Goal: Task Accomplishment & Management: Manage account settings

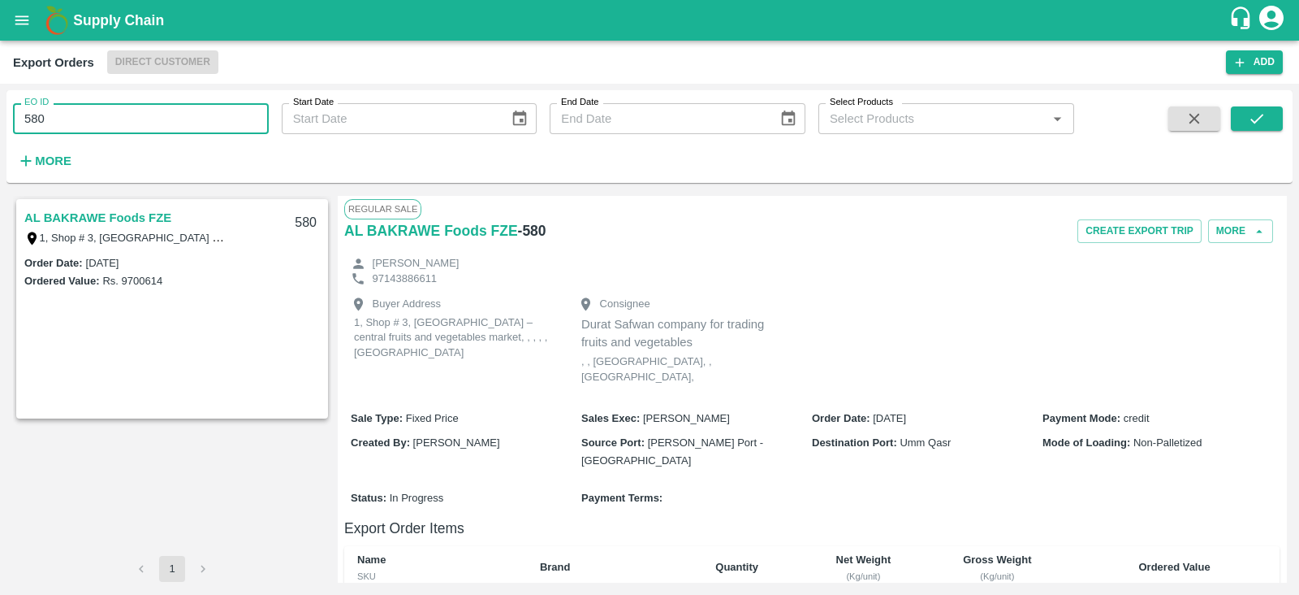
click at [179, 115] on input "580" at bounding box center [141, 118] width 256 height 31
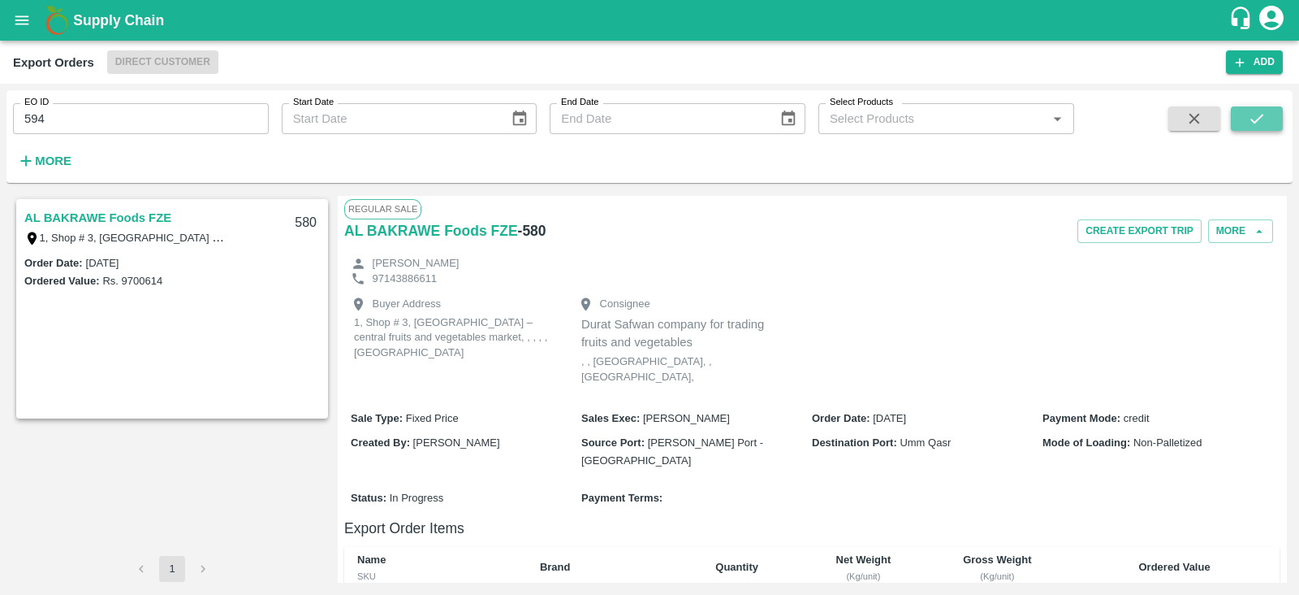
click at [1234, 112] on button "submit" at bounding box center [1257, 118] width 52 height 24
click at [25, 223] on link "AL BAKRAWE Foods FZE" at bounding box center [97, 217] width 147 height 21
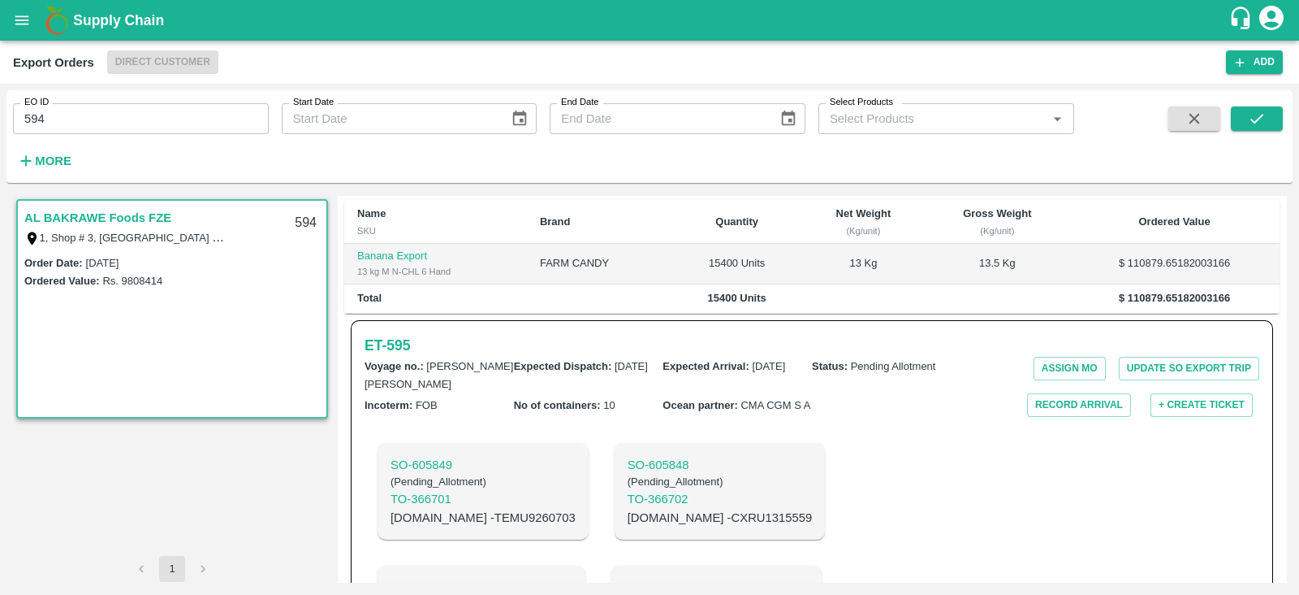
scroll to position [472, 0]
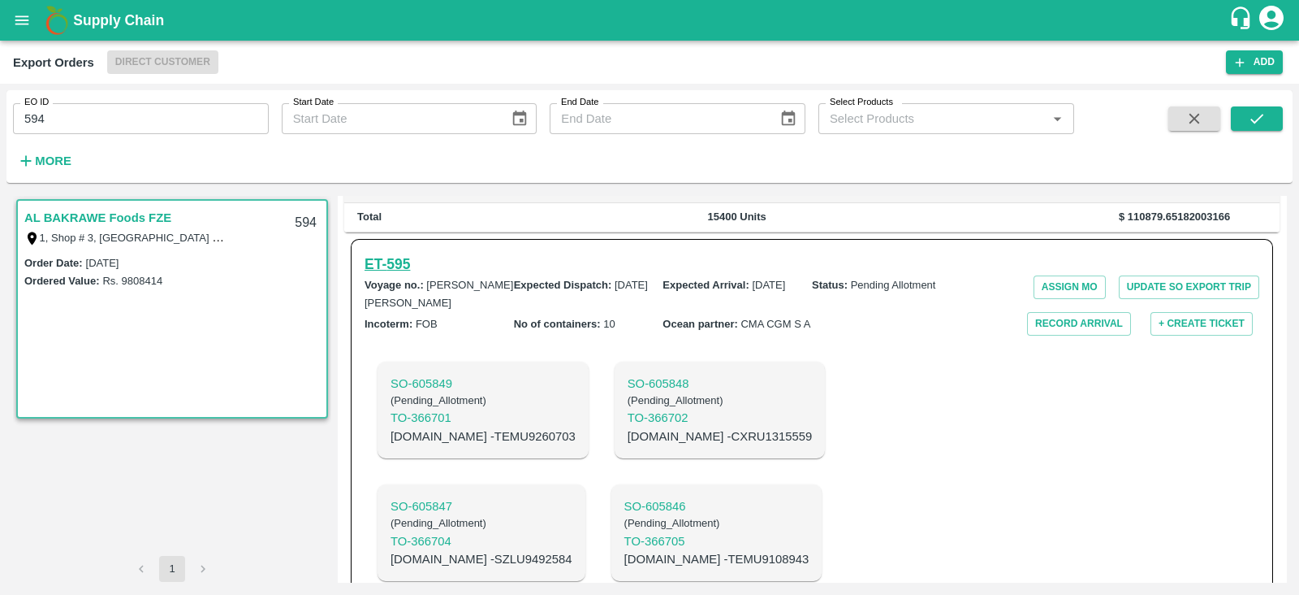
click at [406, 253] on h6 "ET- 595" at bounding box center [387, 264] width 45 height 23
click at [179, 120] on input "594" at bounding box center [141, 118] width 256 height 31
type input "596"
click at [1273, 125] on button "submit" at bounding box center [1257, 118] width 52 height 24
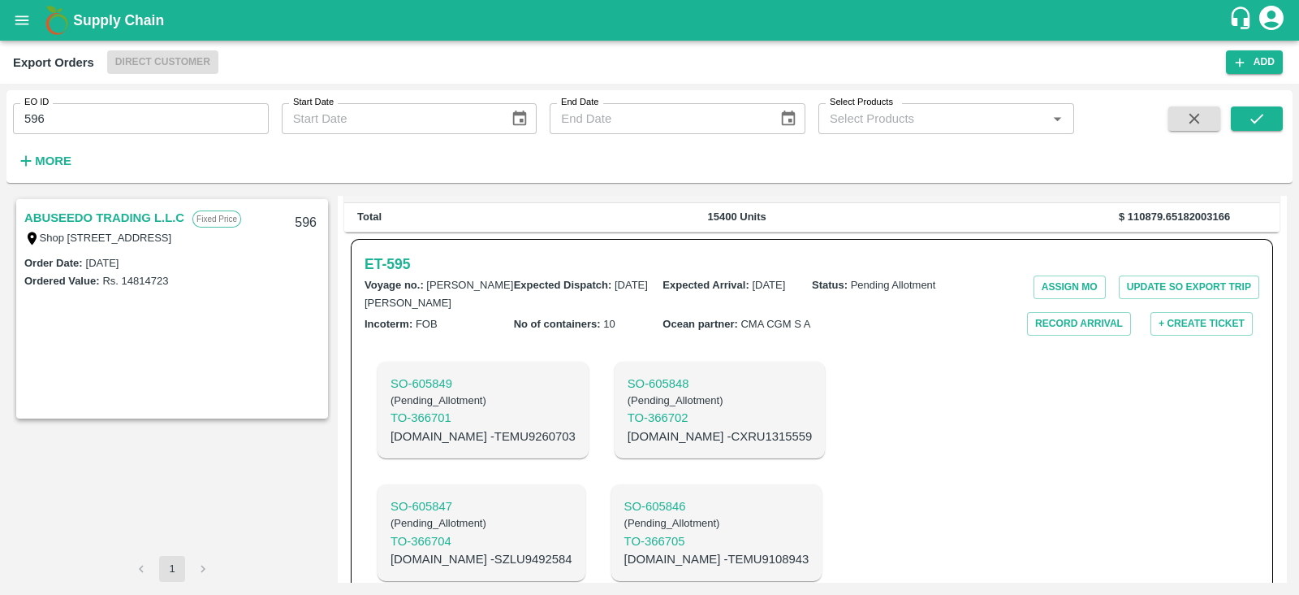
click at [103, 218] on link "ABUSEEDO TRADING L.L.C" at bounding box center [104, 217] width 160 height 21
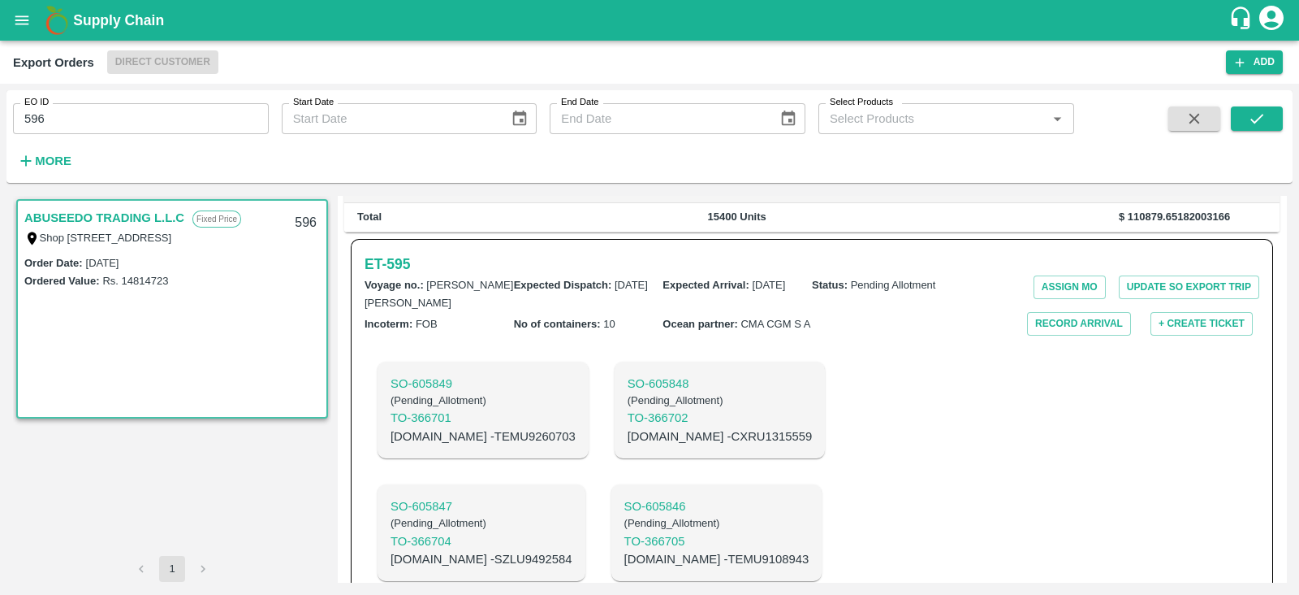
click at [103, 218] on link "ABUSEEDO TRADING L.L.C" at bounding box center [104, 217] width 160 height 21
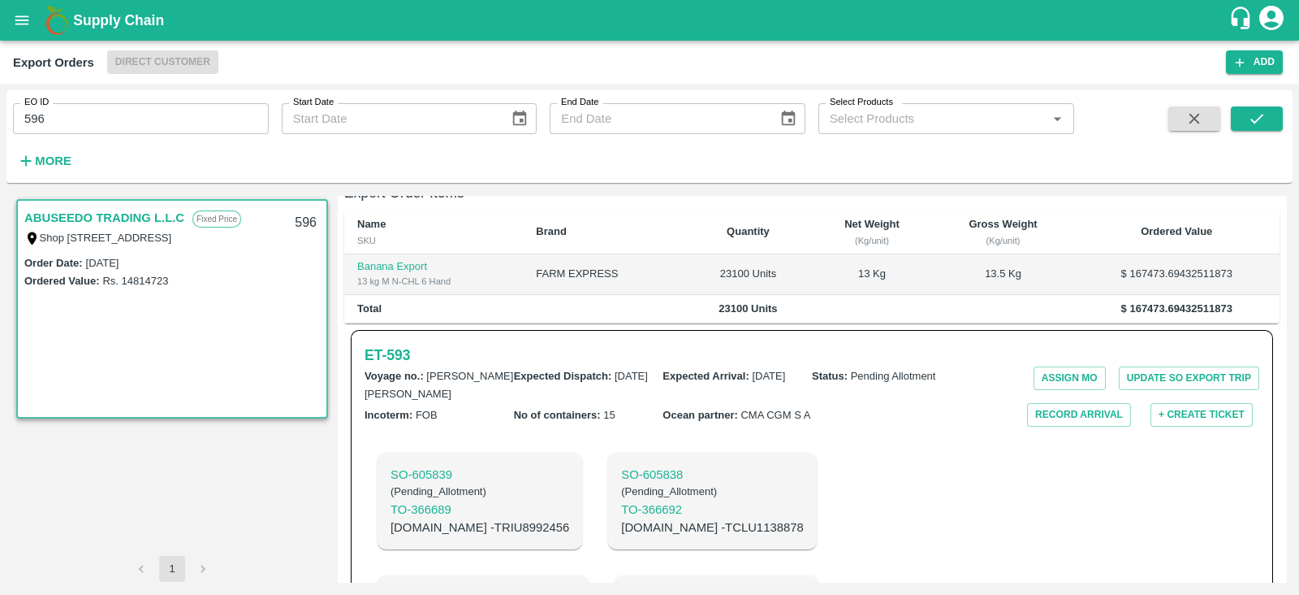
scroll to position [364, 0]
click at [393, 345] on h6 "ET- 593" at bounding box center [387, 356] width 45 height 23
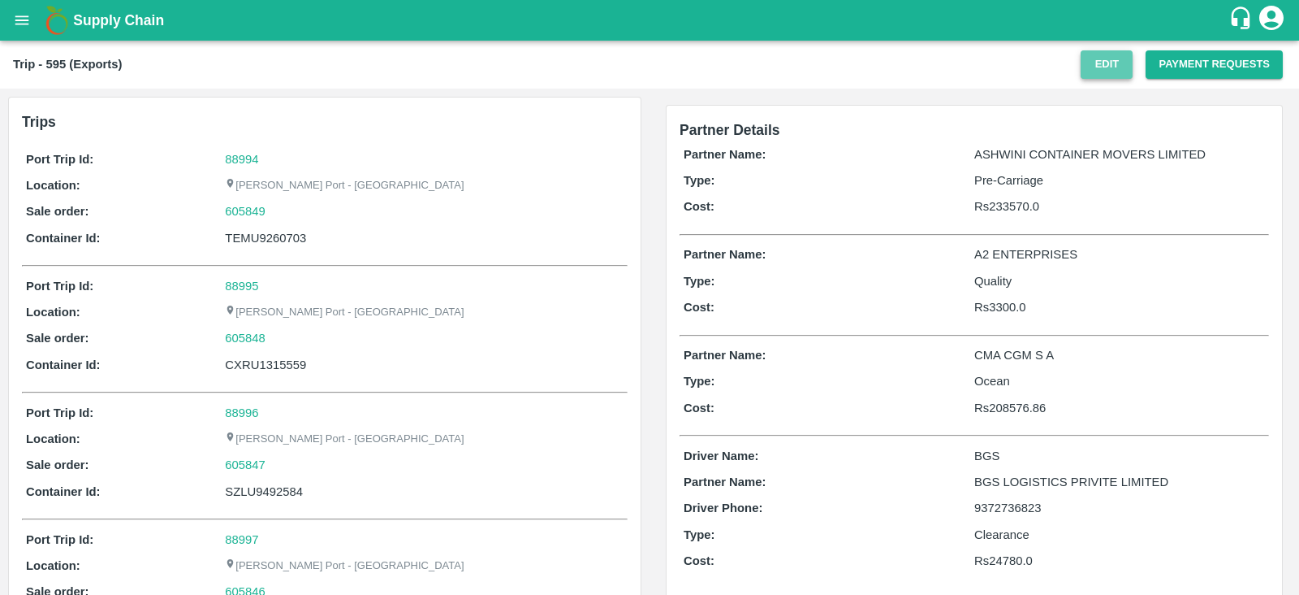
click at [1096, 71] on button "Edit" at bounding box center [1107, 64] width 52 height 28
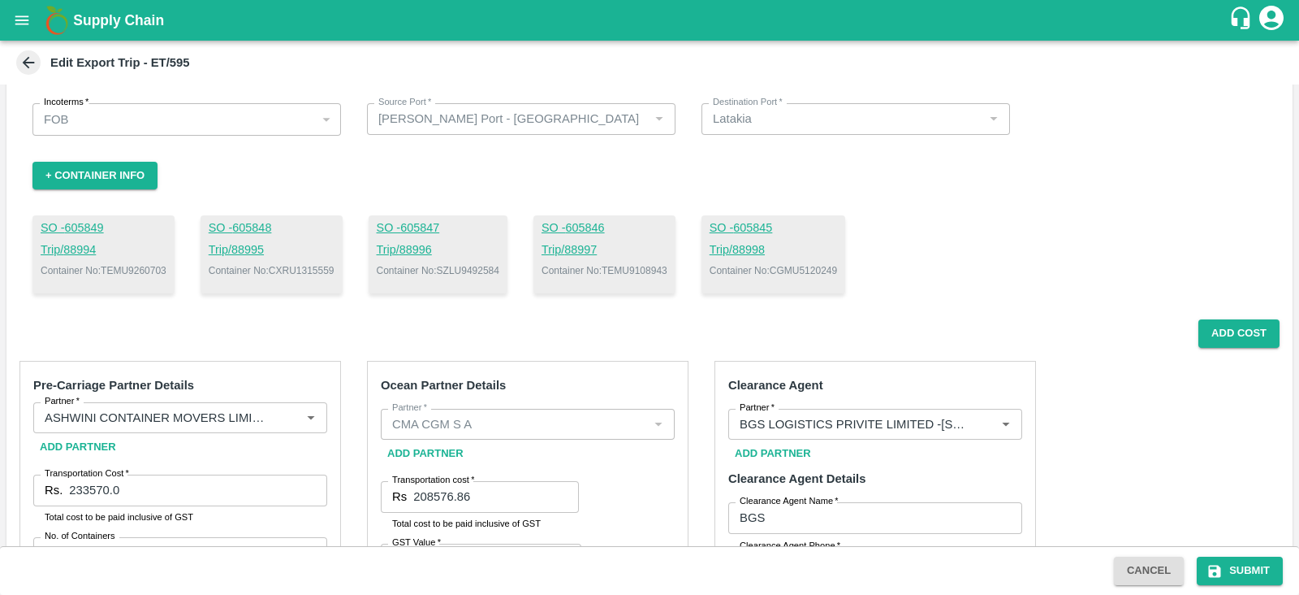
scroll to position [58, 0]
click at [309, 264] on p "Container No: CXRU1315559" at bounding box center [272, 269] width 126 height 15
copy p "CXRU1315559"
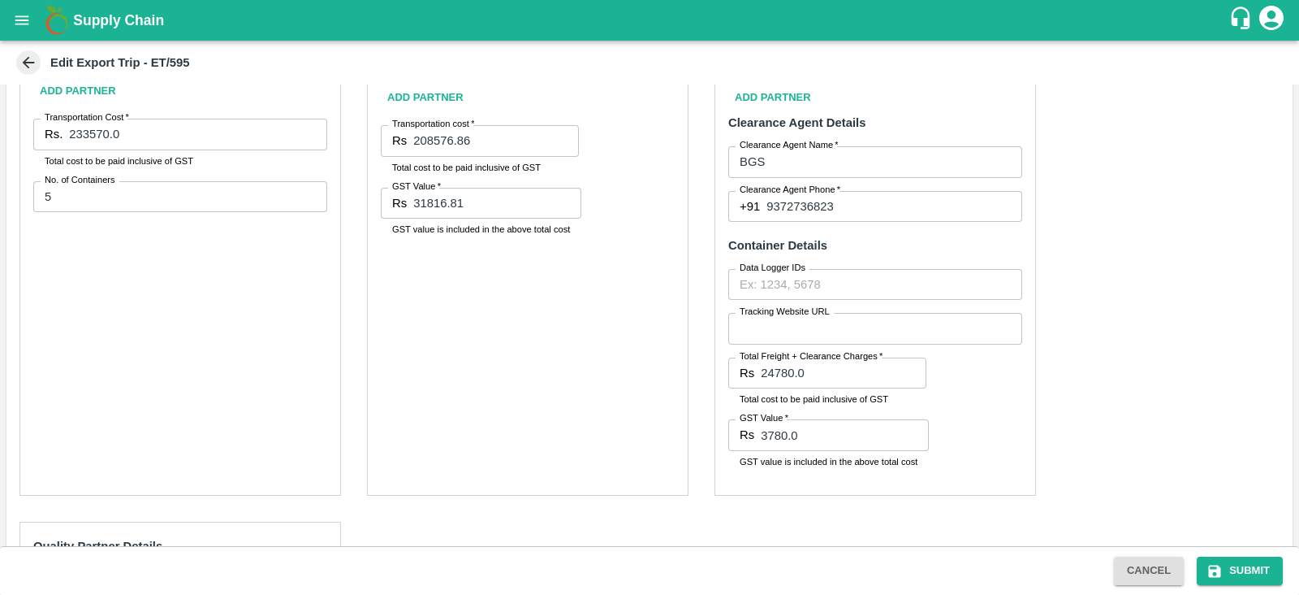
scroll to position [340, 0]
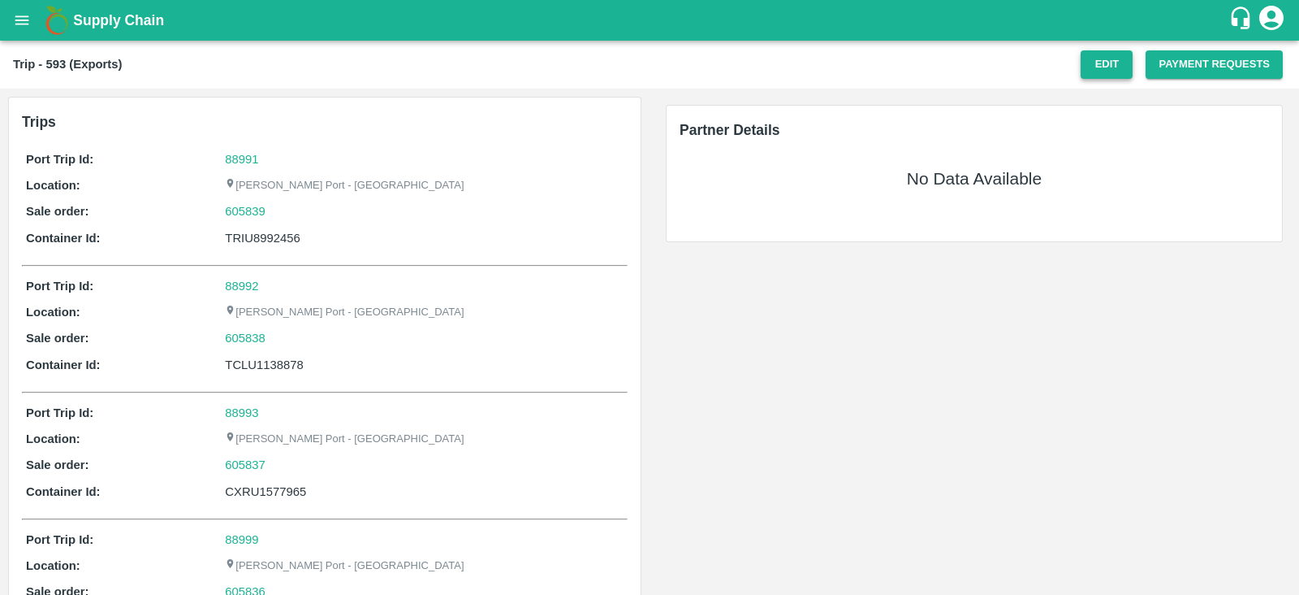
click at [1099, 63] on button "Edit" at bounding box center [1107, 64] width 52 height 28
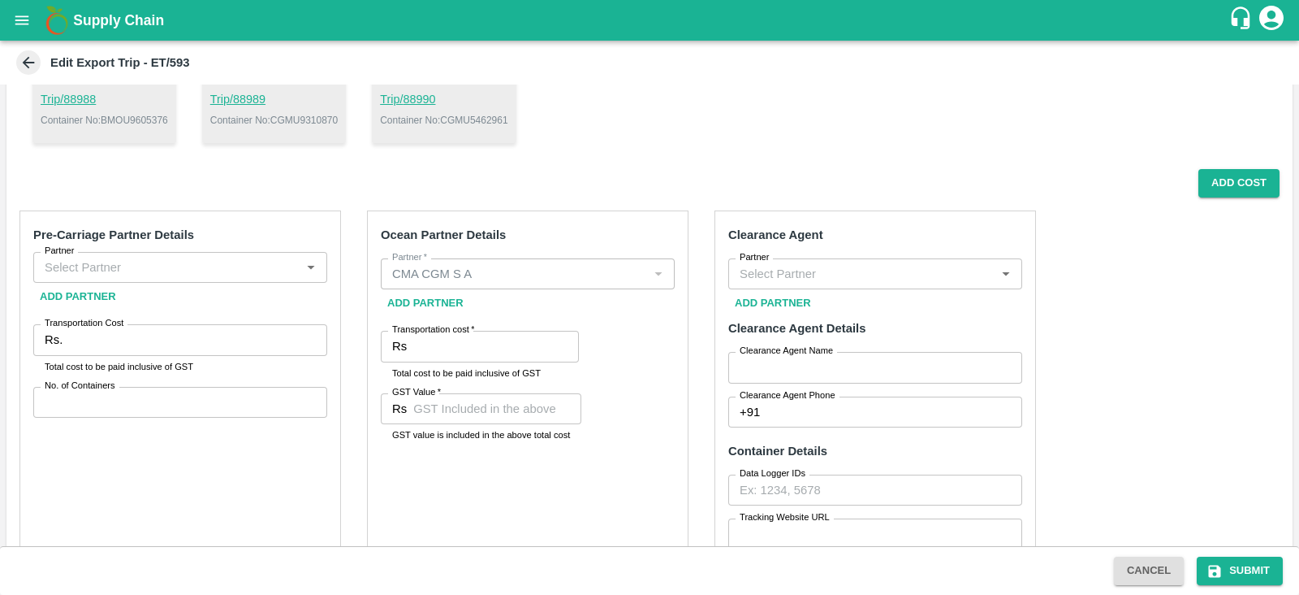
scroll to position [316, 0]
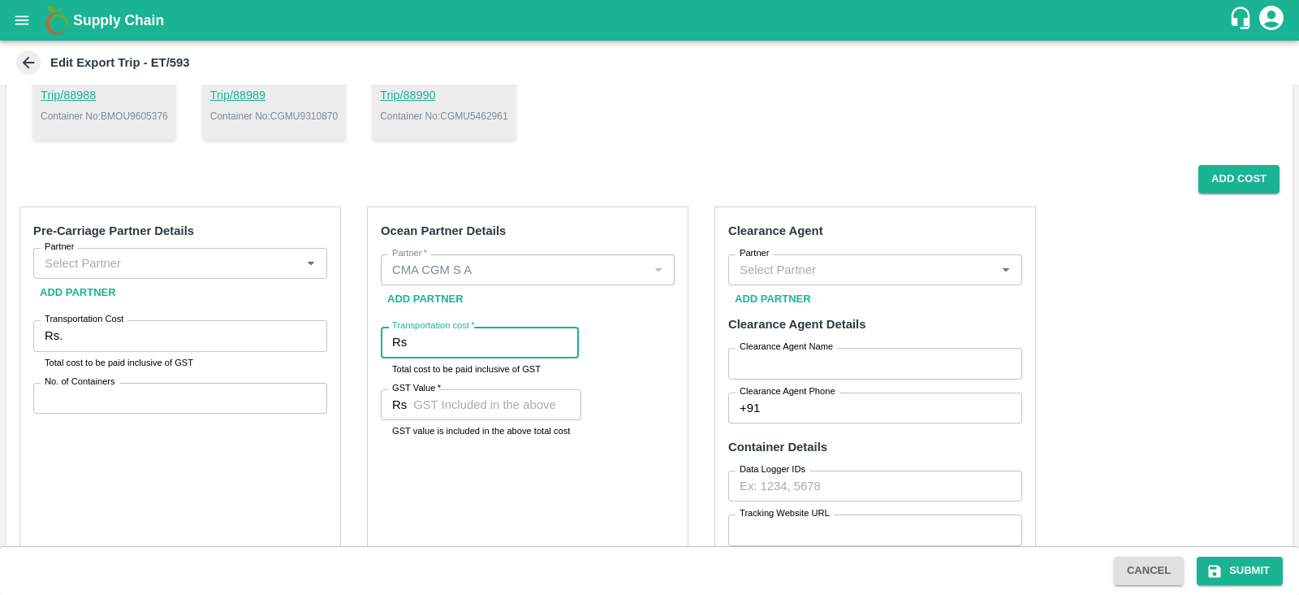
click at [522, 347] on input "Transportation cost   *" at bounding box center [496, 341] width 166 height 31
paste input "411253.72"
type input "411253.72"
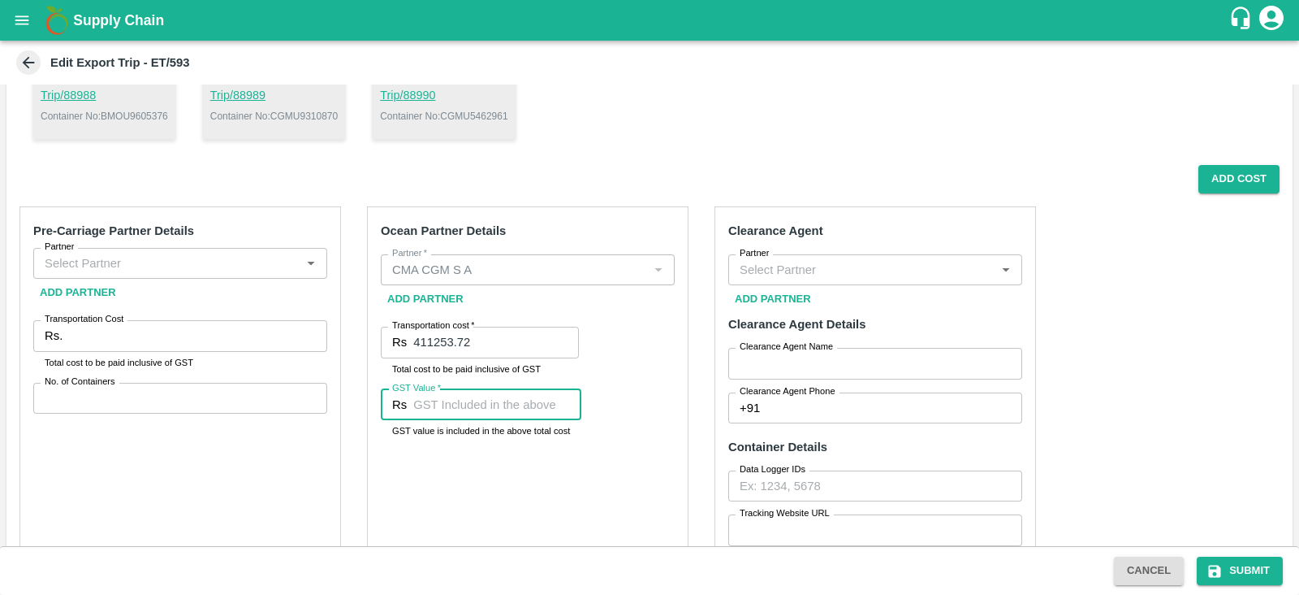
click at [534, 415] on input "GST Value   *" at bounding box center [497, 404] width 168 height 31
paste input "62733.62"
type input "62733.62"
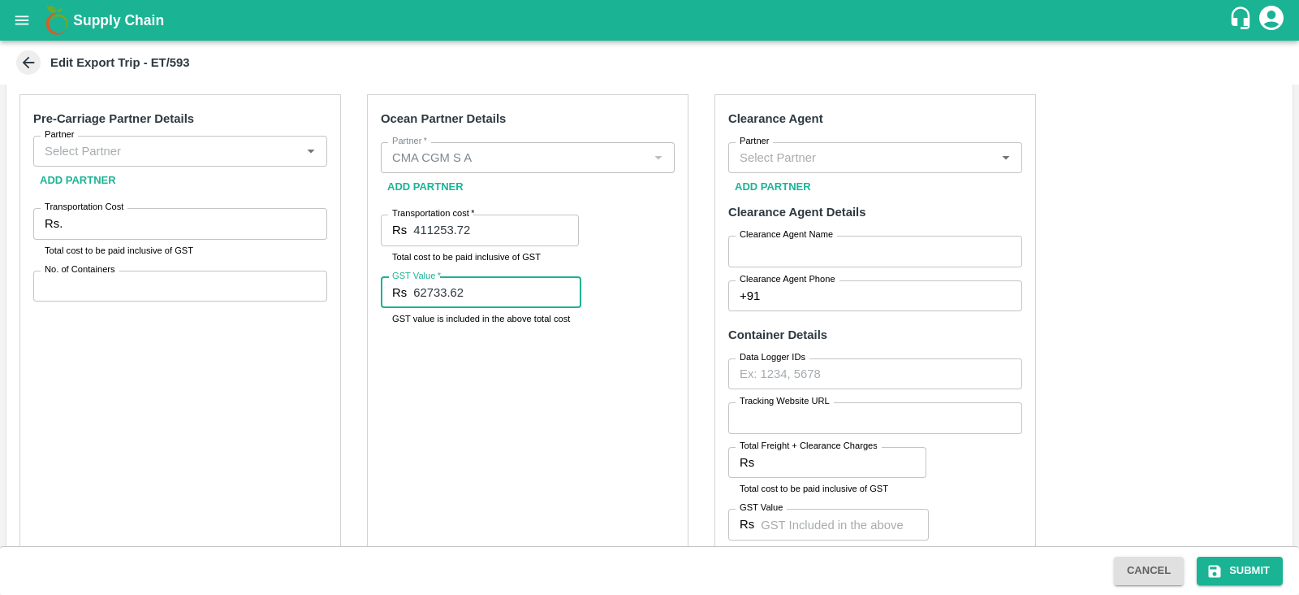
click at [286, 157] on input "Partner" at bounding box center [166, 151] width 257 height 21
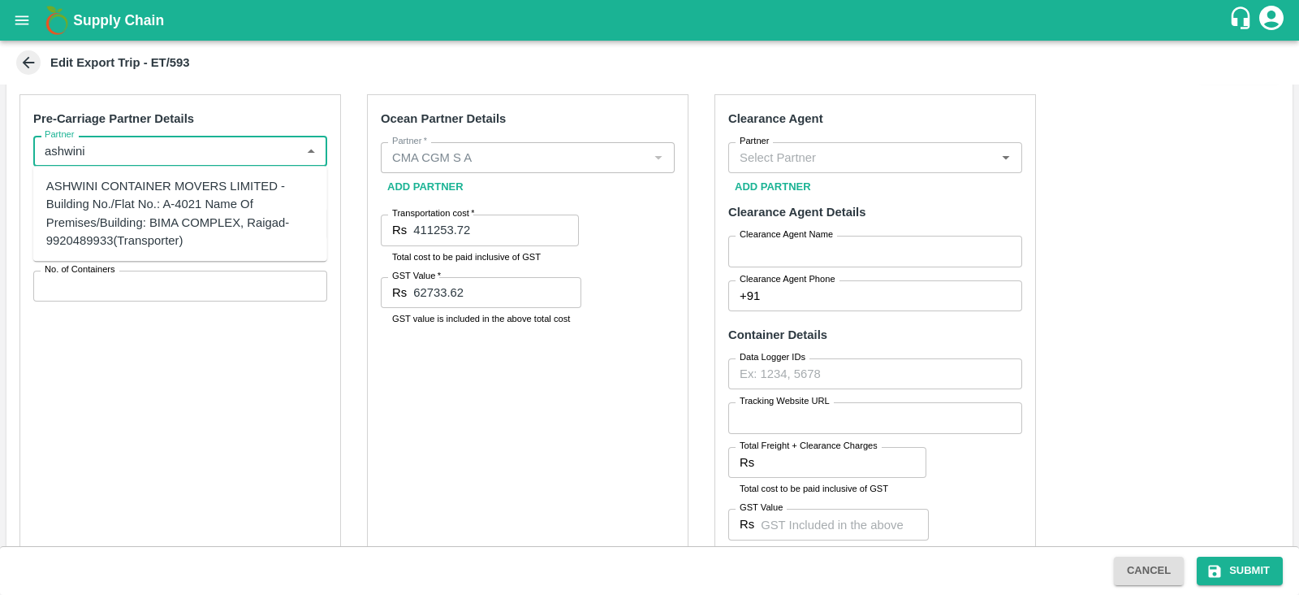
click at [174, 192] on div "ASHWINI CONTAINER MOVERS LIMITED -Building No./Flat No.: A-4021 Name Of Premise…" at bounding box center [180, 213] width 268 height 72
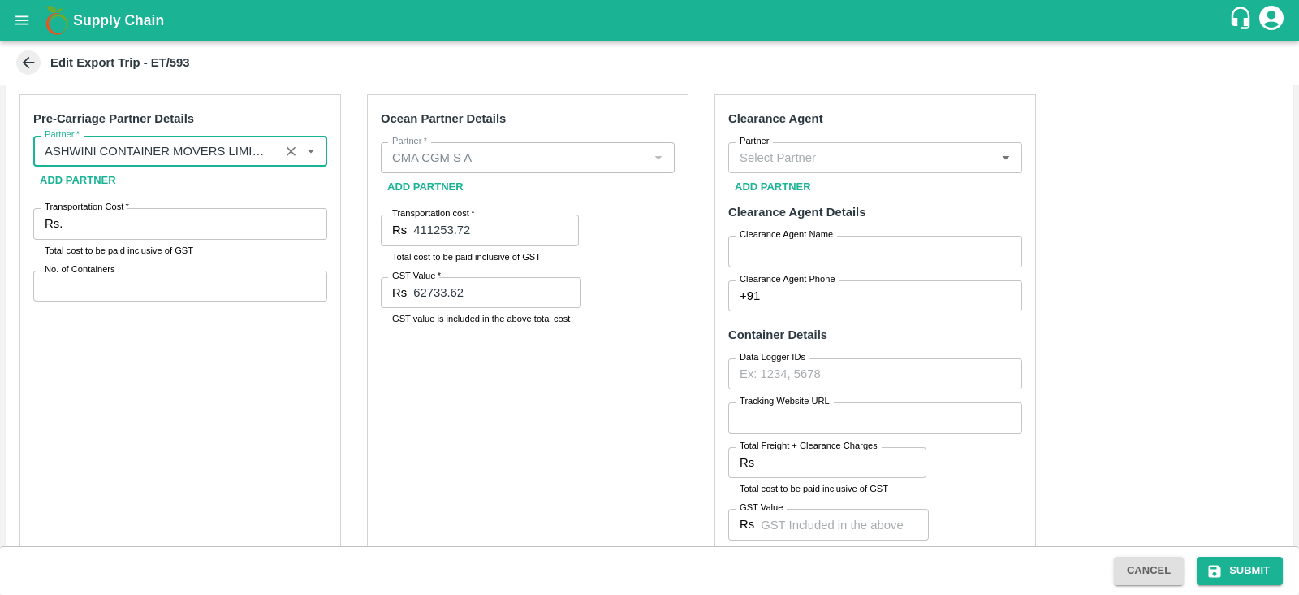
type input "ASHWINI CONTAINER MOVERS LIMITED -Building No./Flat No.: A-4021 Name Of Premise…"
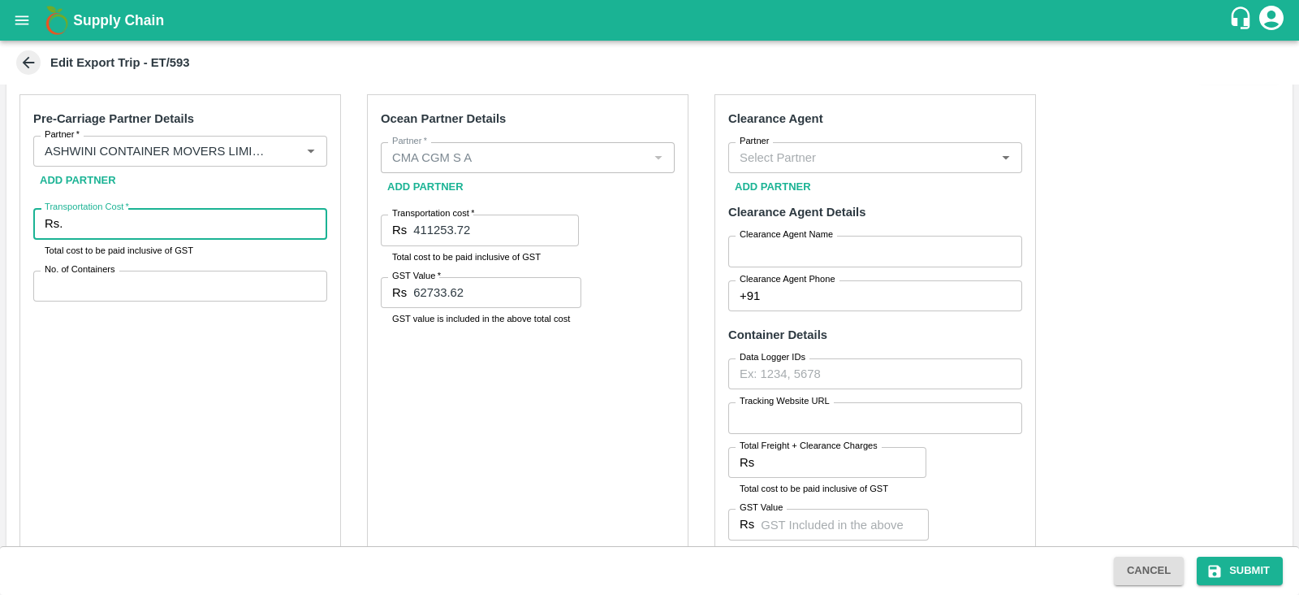
click at [141, 222] on input "Transportation Cost   *" at bounding box center [198, 223] width 258 height 31
paste input "467141.70"
type input "467141.70"
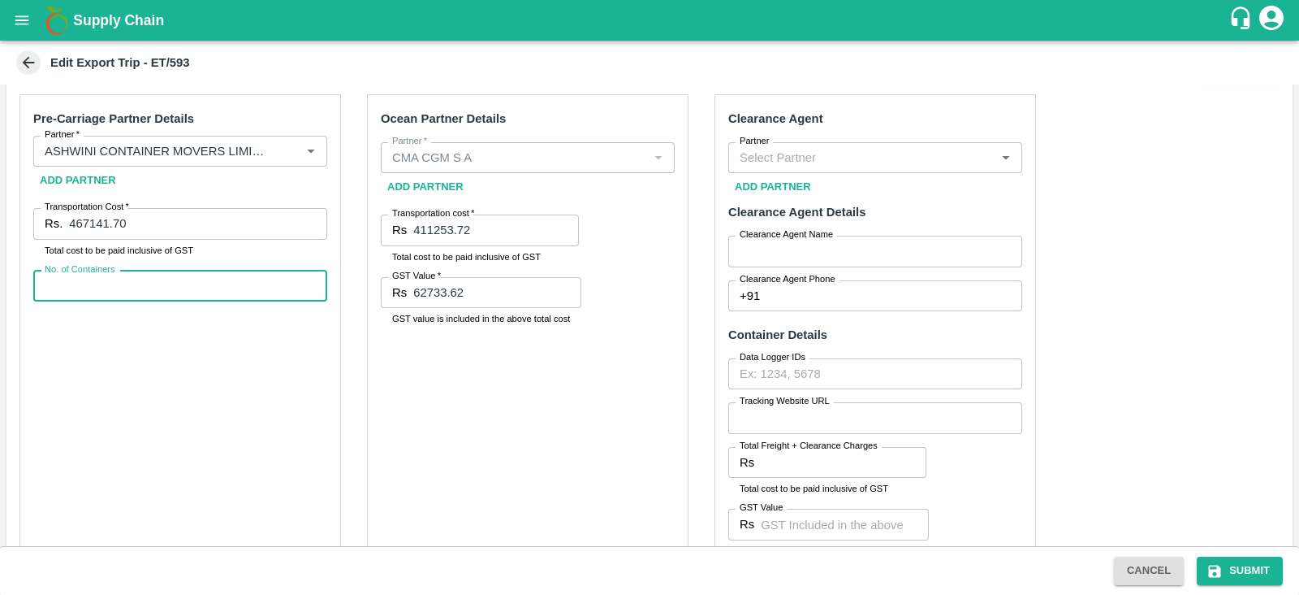
click at [126, 270] on input "No. of Containers" at bounding box center [180, 285] width 294 height 31
type input "10"
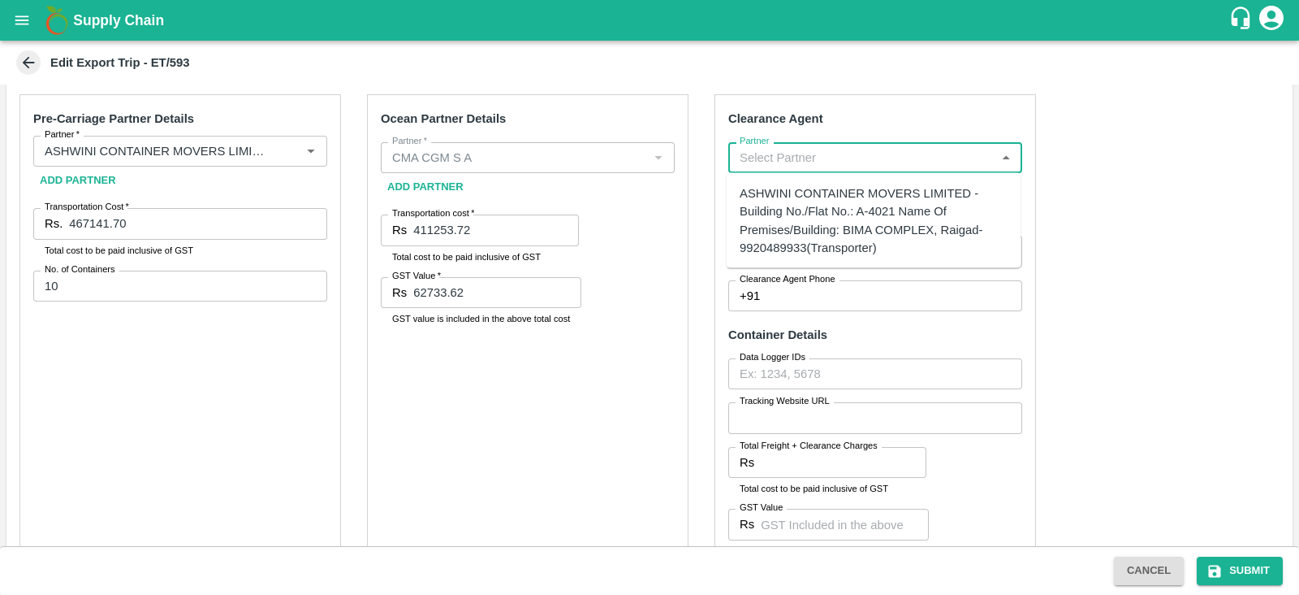
click at [789, 151] on input "Partner" at bounding box center [861, 157] width 257 height 21
click at [788, 201] on div "BGS LOGISTICS PRIVITE LIMITED -4012 A wing Bima Kwc kalamboli , Navi Mumbai -93…" at bounding box center [874, 202] width 268 height 37
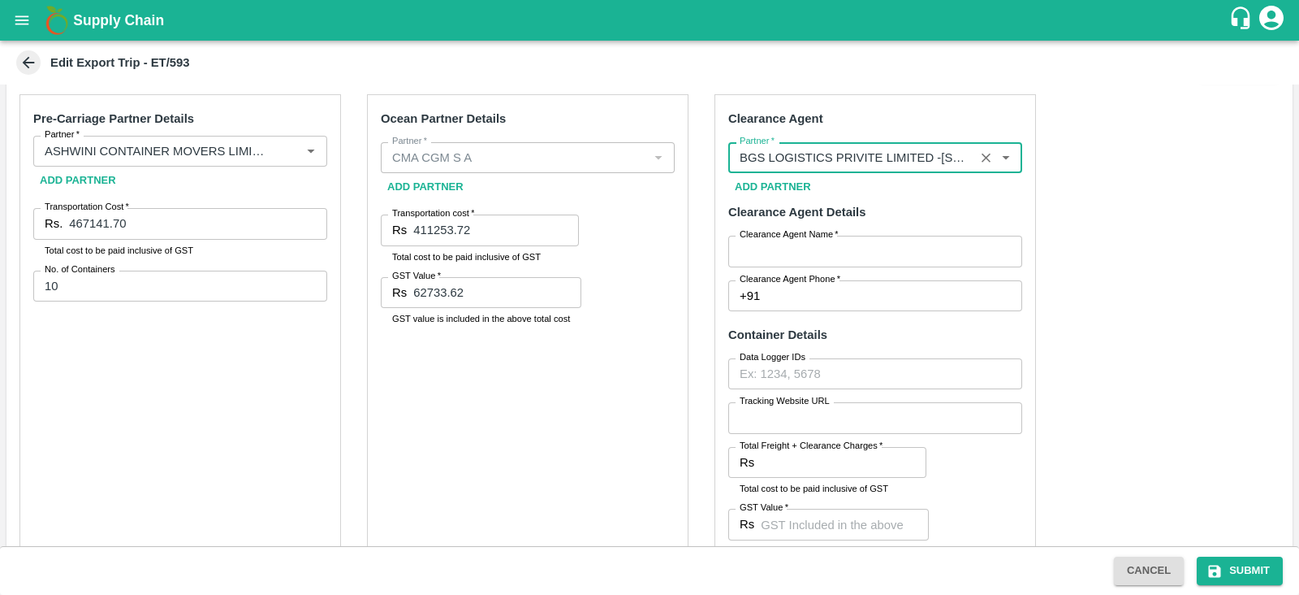
type input "BGS LOGISTICS PRIVITE LIMITED -4012 A wing Bima Kwc kalamboli , Navi Mumbai -93…"
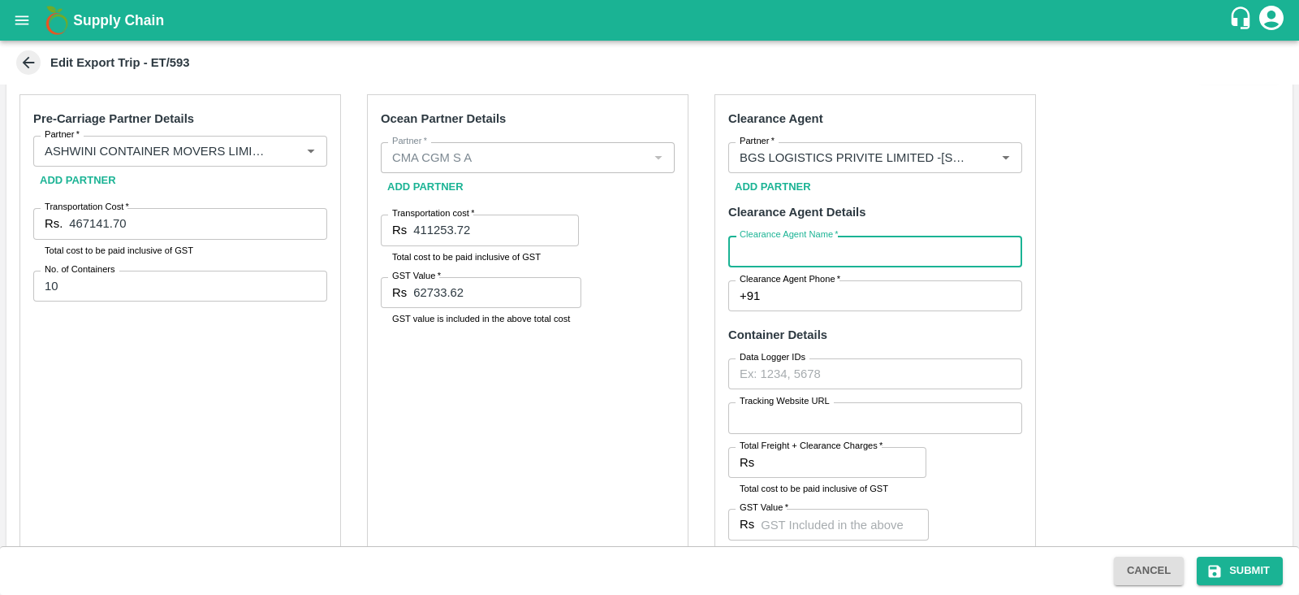
drag, startPoint x: 759, startPoint y: 253, endPoint x: 881, endPoint y: 375, distance: 172.9
click at [881, 375] on div "Clearance Agent Partner   * Partner   * Add Partner Clearance Agent Details Cle…" at bounding box center [876, 339] width 322 height 491
type input "BGS"
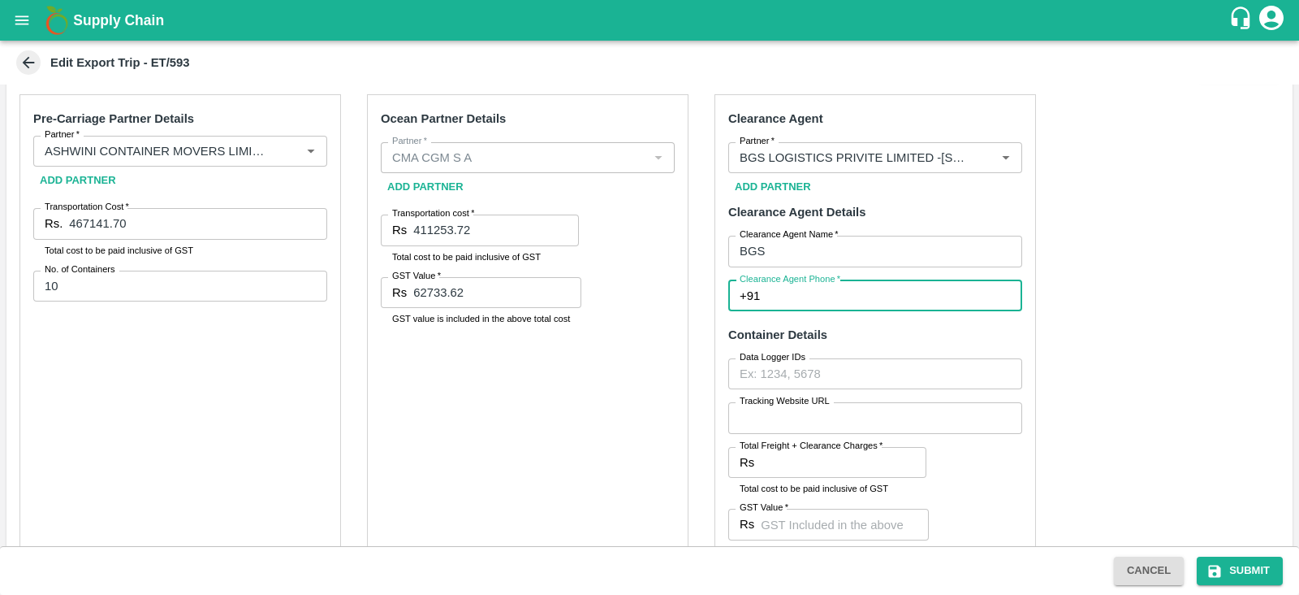
click at [798, 299] on input "Clearance Agent Phone   *" at bounding box center [895, 295] width 256 height 31
type input "9372736823"
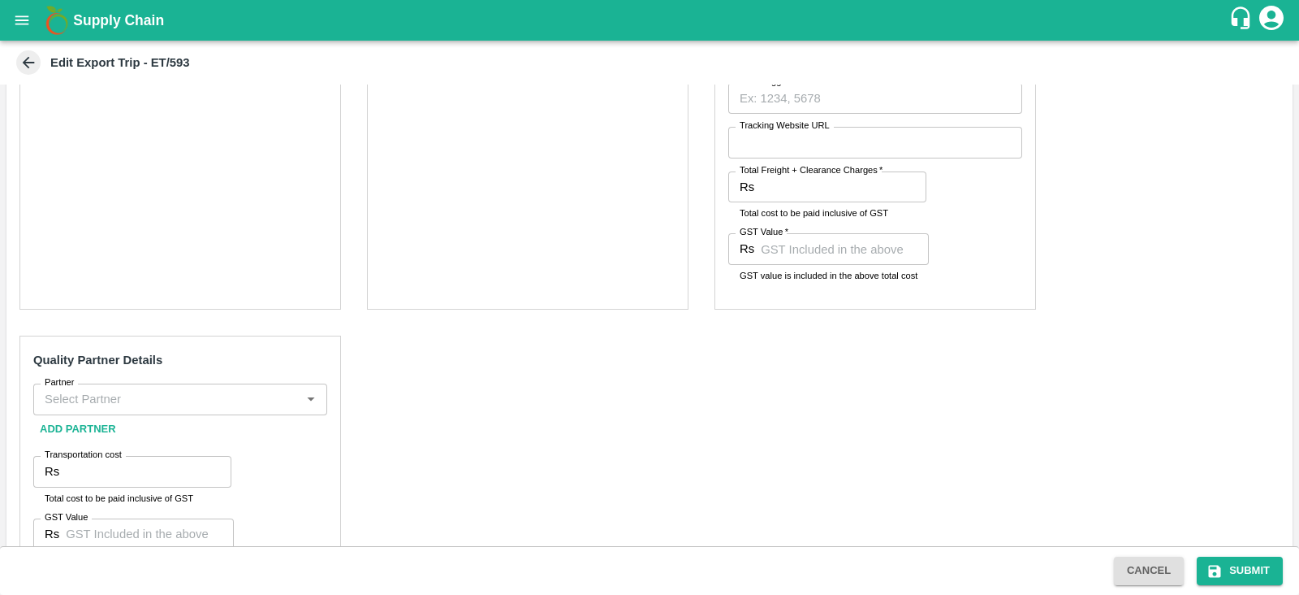
scroll to position [704, 0]
click at [789, 182] on input "Total Freight + Clearance Charges   *" at bounding box center [844, 186] width 166 height 31
paste input "49560.00"
type input "49560.00"
click at [762, 243] on input "GST Value   *" at bounding box center [845, 247] width 168 height 31
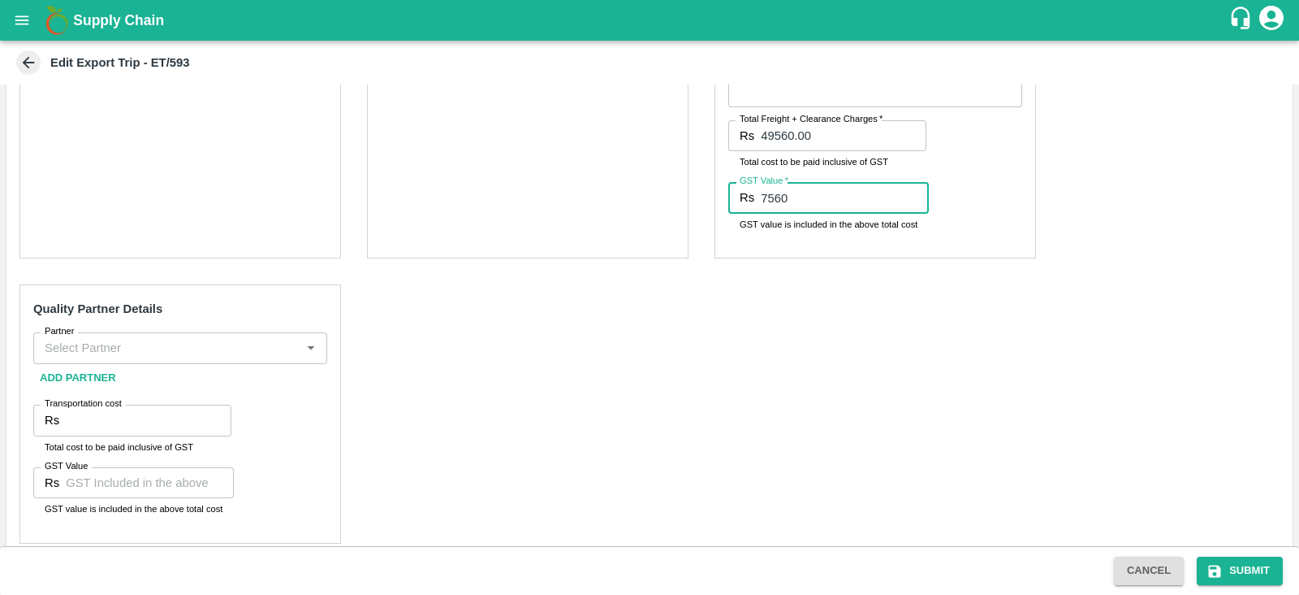
scroll to position [759, 0]
type input "7560"
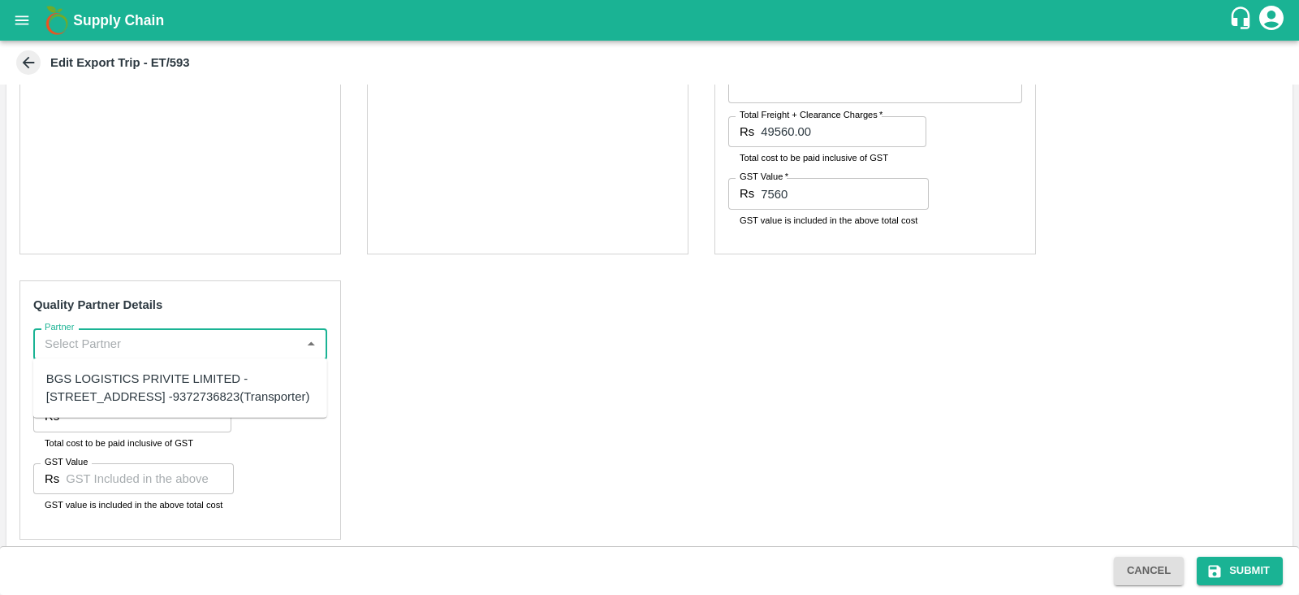
click at [236, 345] on input "Partner" at bounding box center [166, 343] width 257 height 21
click at [115, 427] on div "A2 ENTERPRISES-Plot No.16 Devikanandan Apartment, Mahadev Bagh, Near Godavari C…" at bounding box center [180, 406] width 268 height 72
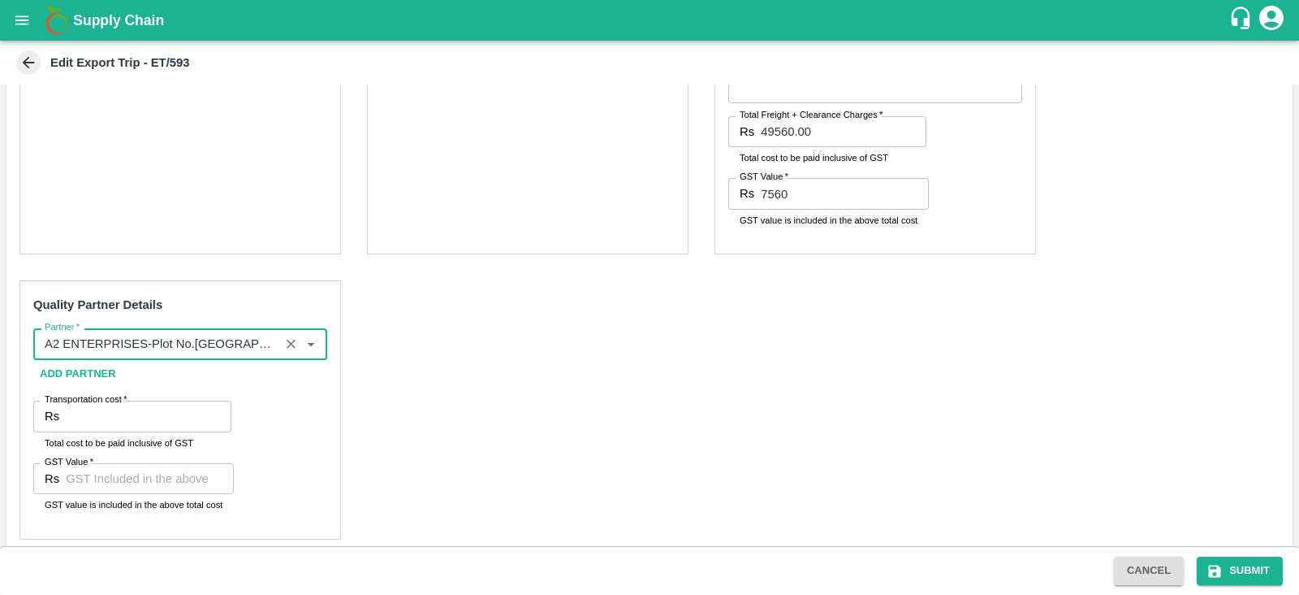
type input "A2 ENTERPRISES-Plot No.16 Devikanandan Apartment, Mahadev Bagh, Near Godavari C…"
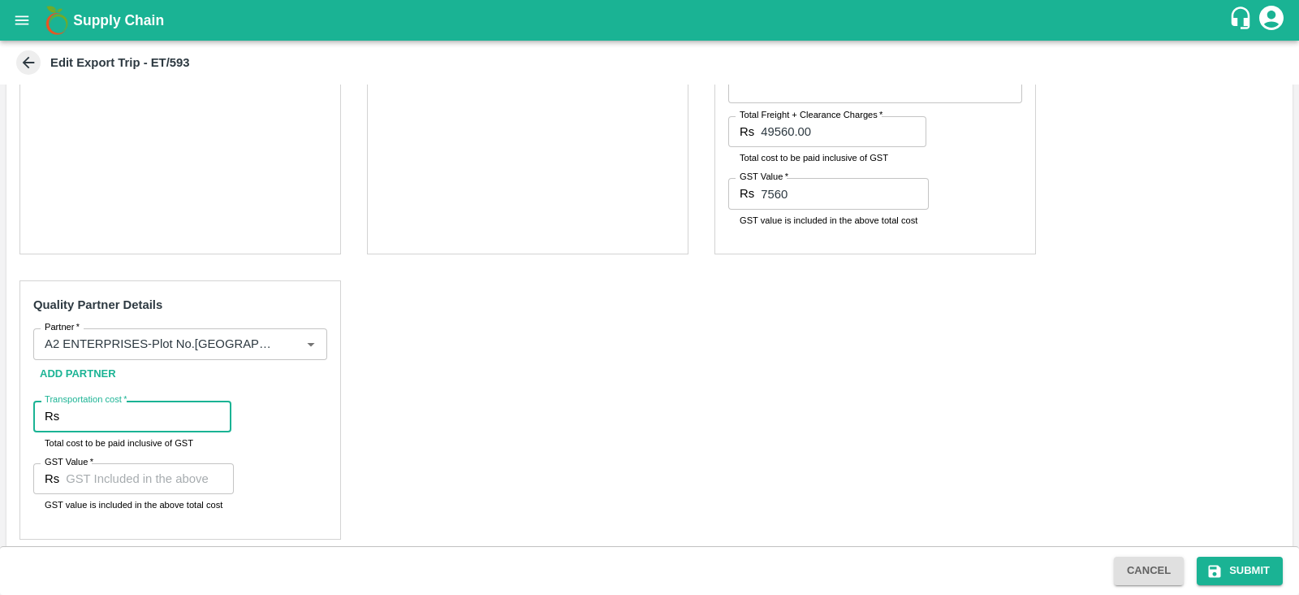
click at [128, 428] on input "Transportation cost   *" at bounding box center [149, 415] width 166 height 31
type input "0"
type input "6100"
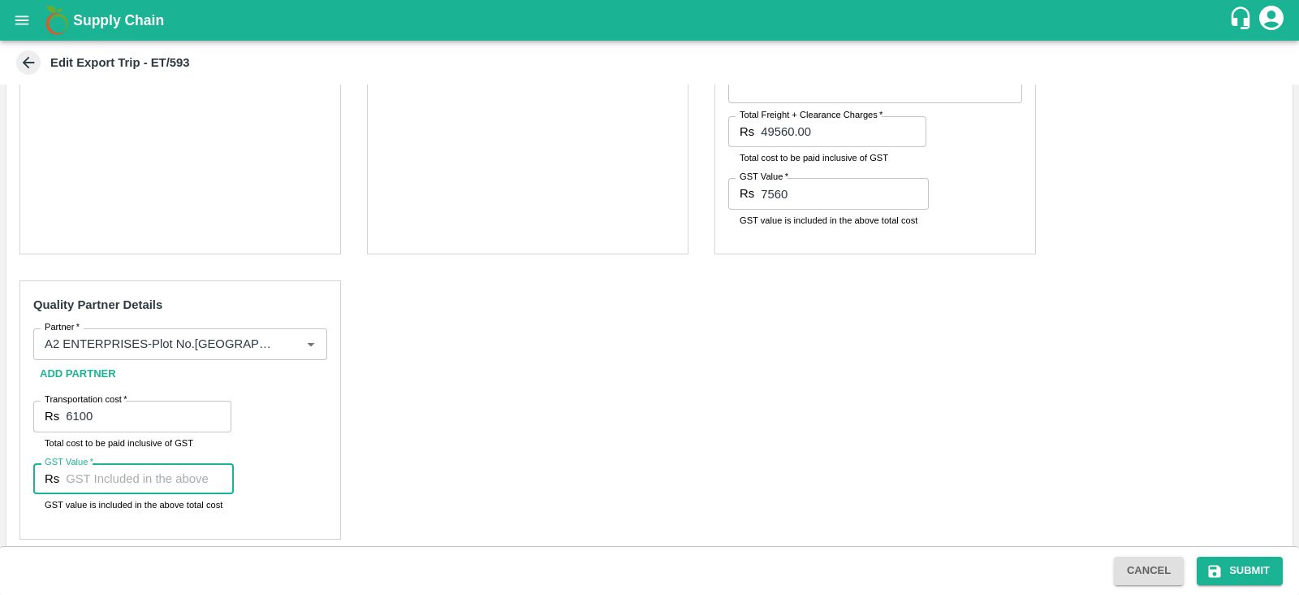
click at [125, 473] on input "GST Value   *" at bounding box center [150, 478] width 168 height 31
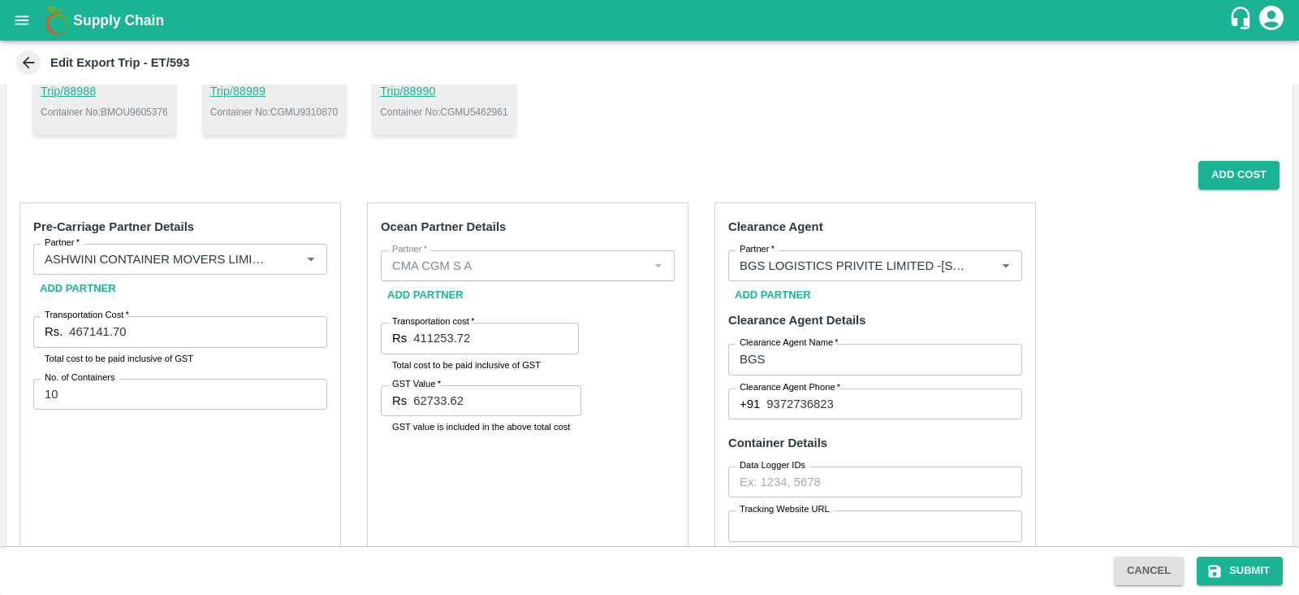
scroll to position [770, 0]
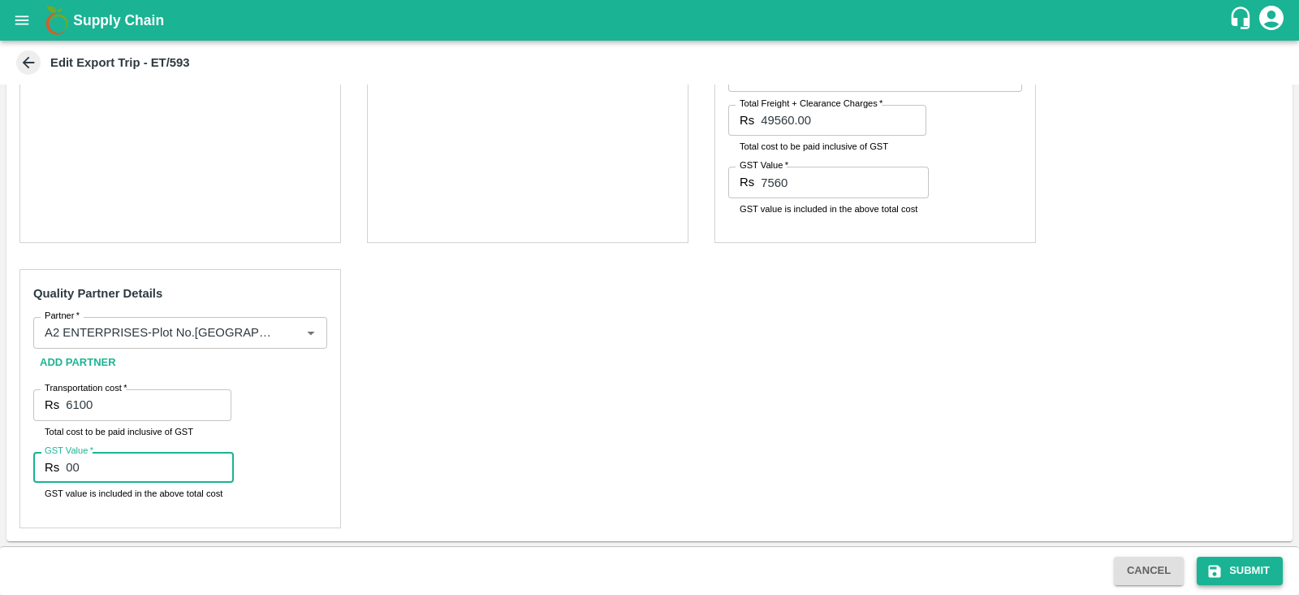
type input "00"
click at [1225, 583] on button "Submit" at bounding box center [1240, 570] width 86 height 28
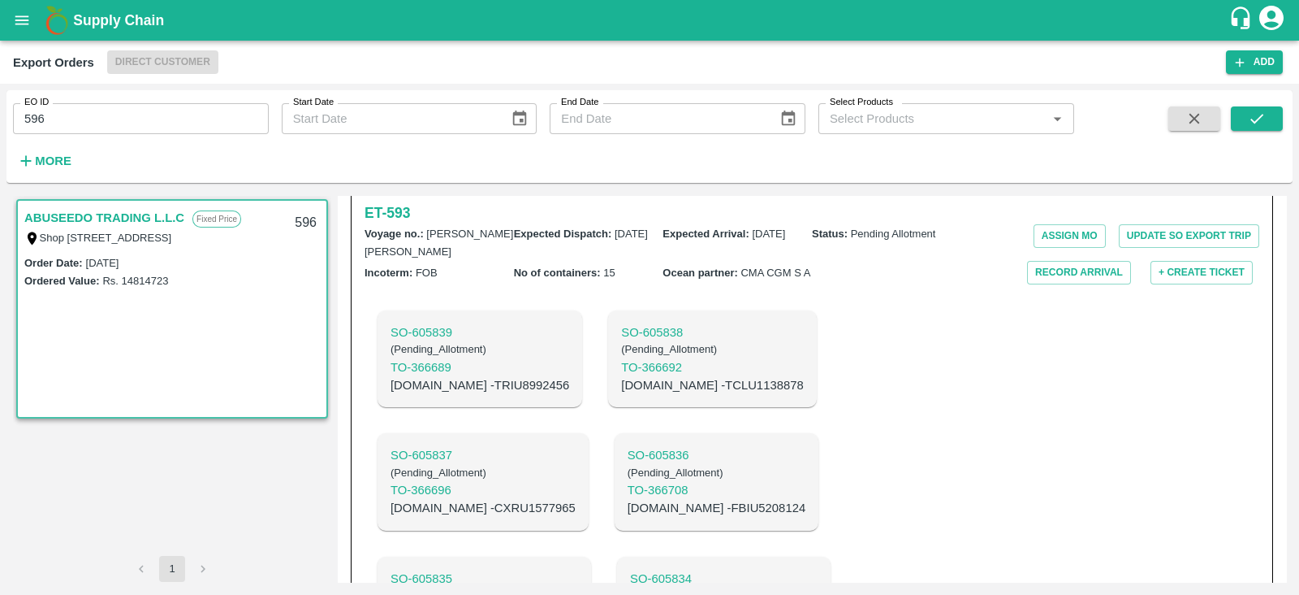
scroll to position [287, 0]
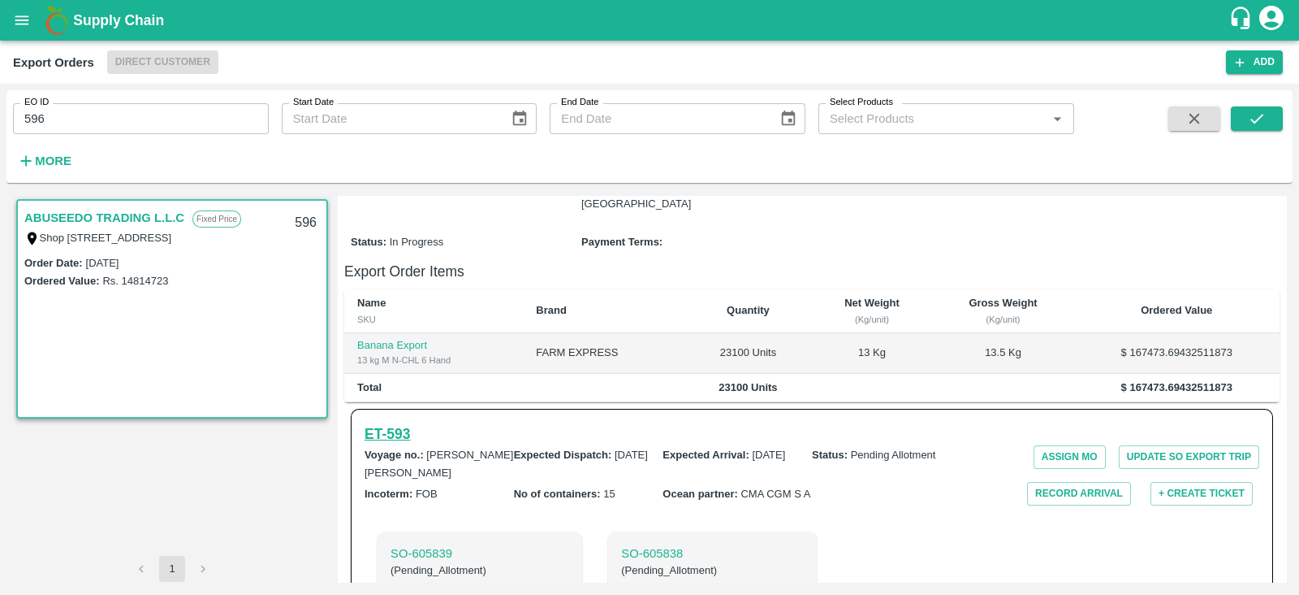
click at [404, 422] on h6 "ET- 593" at bounding box center [387, 433] width 45 height 23
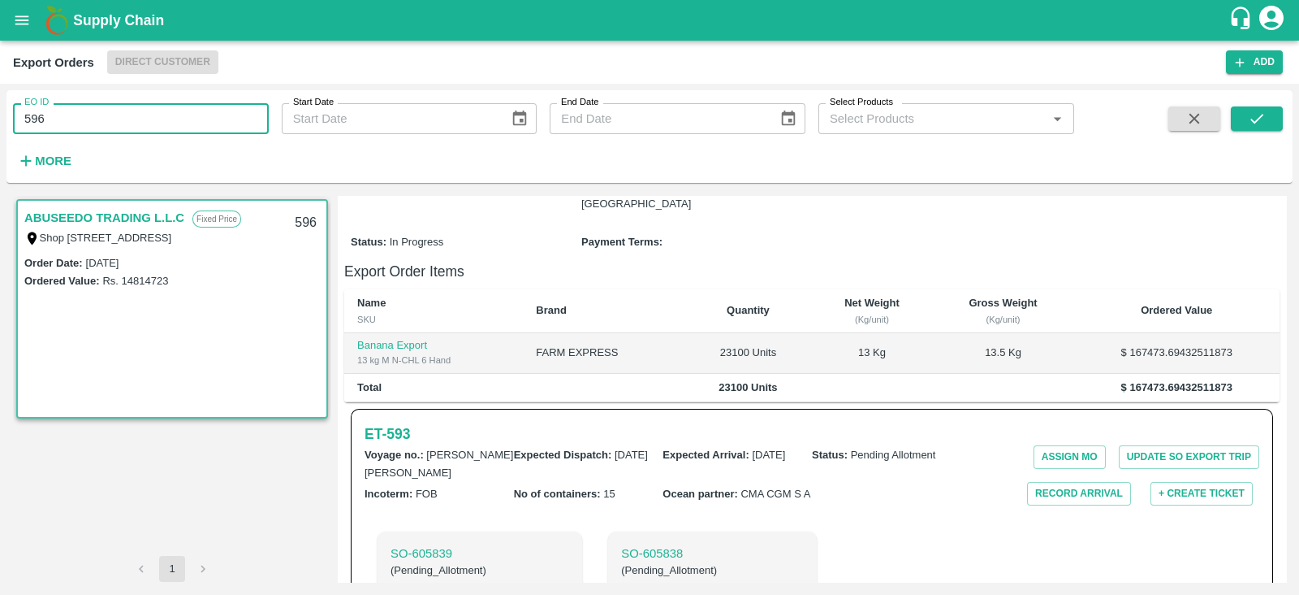
click at [189, 132] on input "596" at bounding box center [141, 118] width 256 height 31
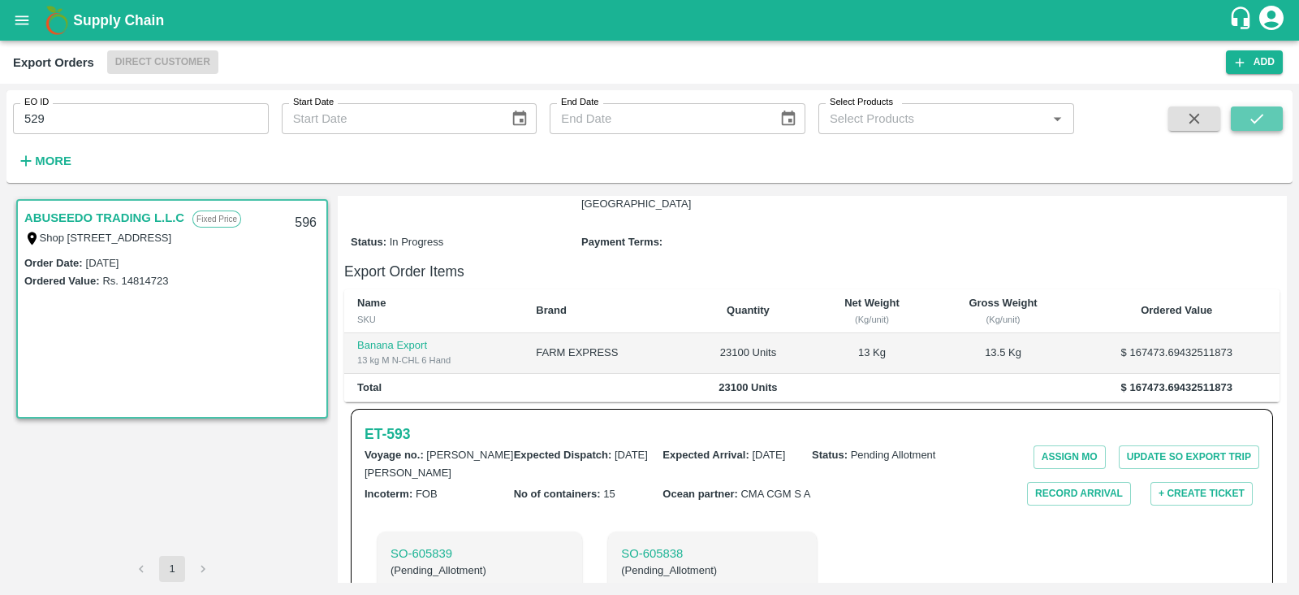
click at [1243, 126] on button "submit" at bounding box center [1257, 118] width 52 height 24
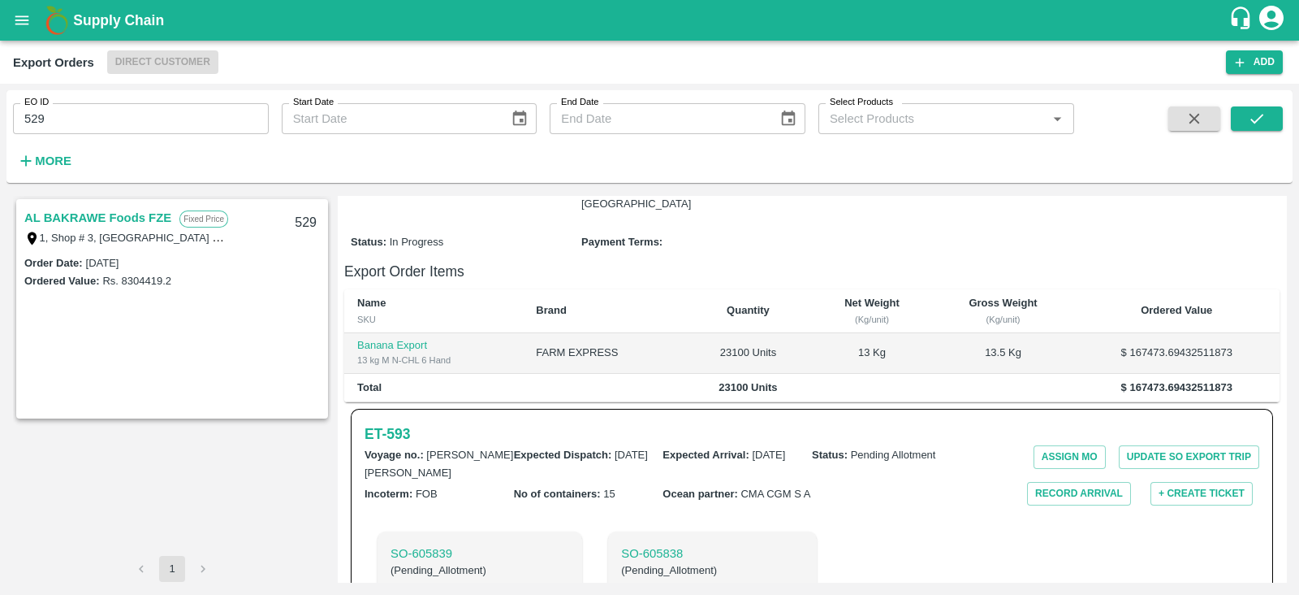
click at [102, 217] on link "AL BAKRAWE Foods FZE" at bounding box center [97, 217] width 147 height 21
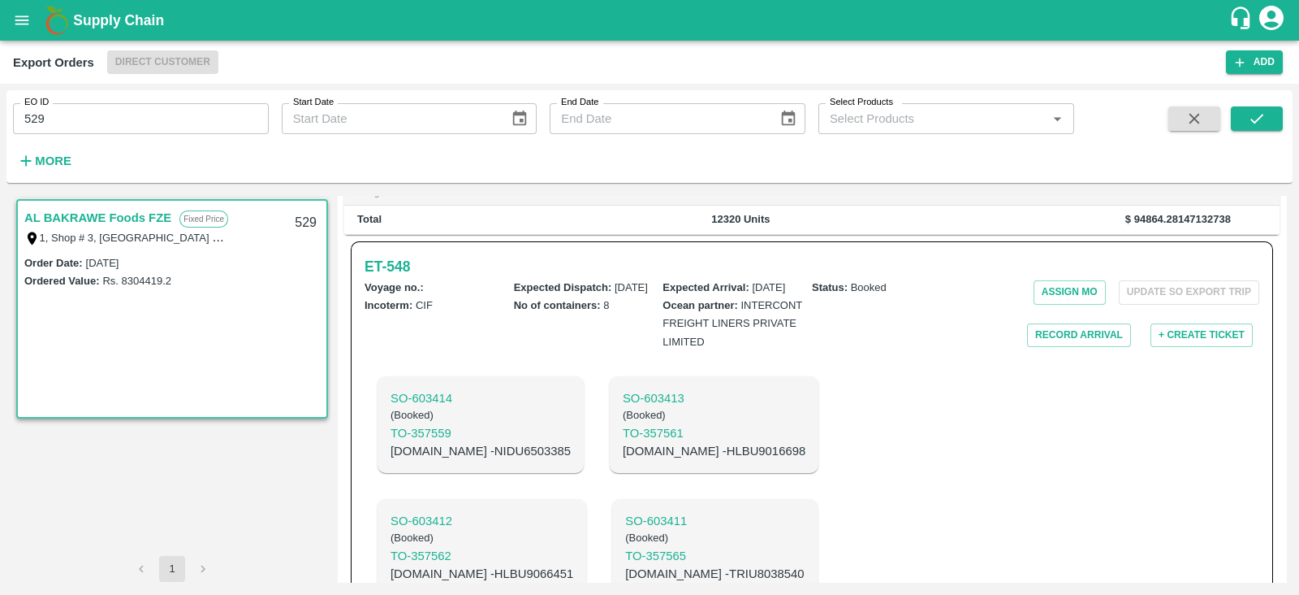
scroll to position [421, 0]
click at [410, 258] on h6 "ET- 548" at bounding box center [387, 269] width 45 height 23
click at [625, 453] on p "C.No - HLBU9016698" at bounding box center [714, 454] width 183 height 18
copy p "HLBU9016698"
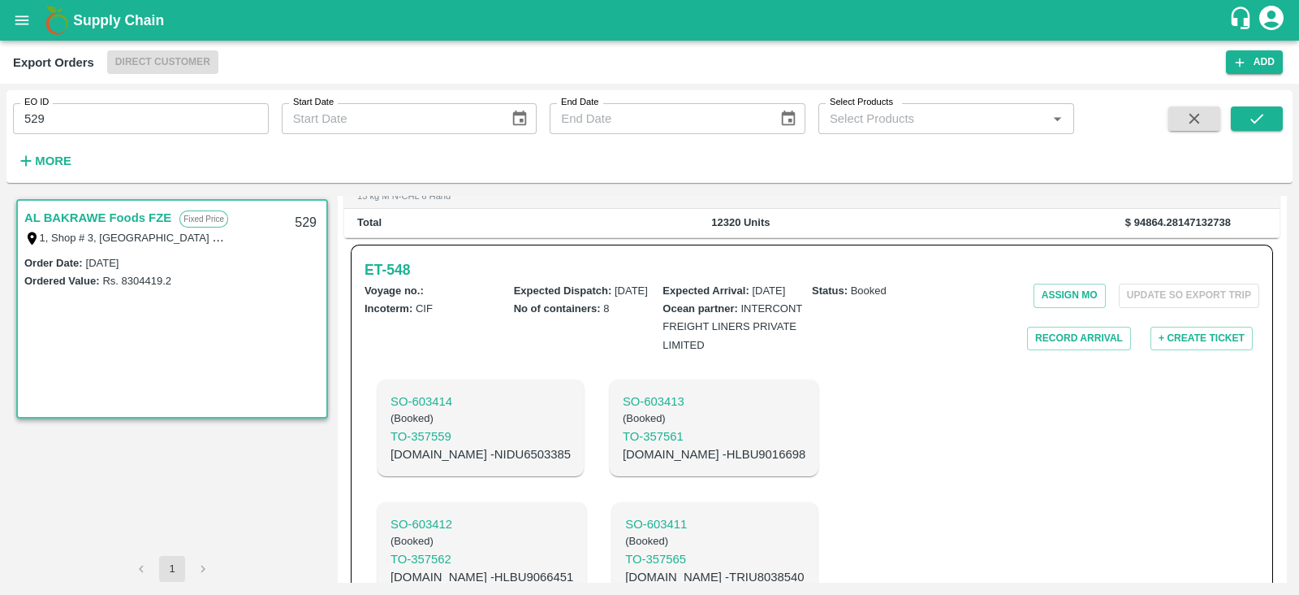
click at [139, 110] on input "529" at bounding box center [141, 118] width 256 height 31
click at [1241, 128] on button "submit" at bounding box center [1257, 118] width 52 height 24
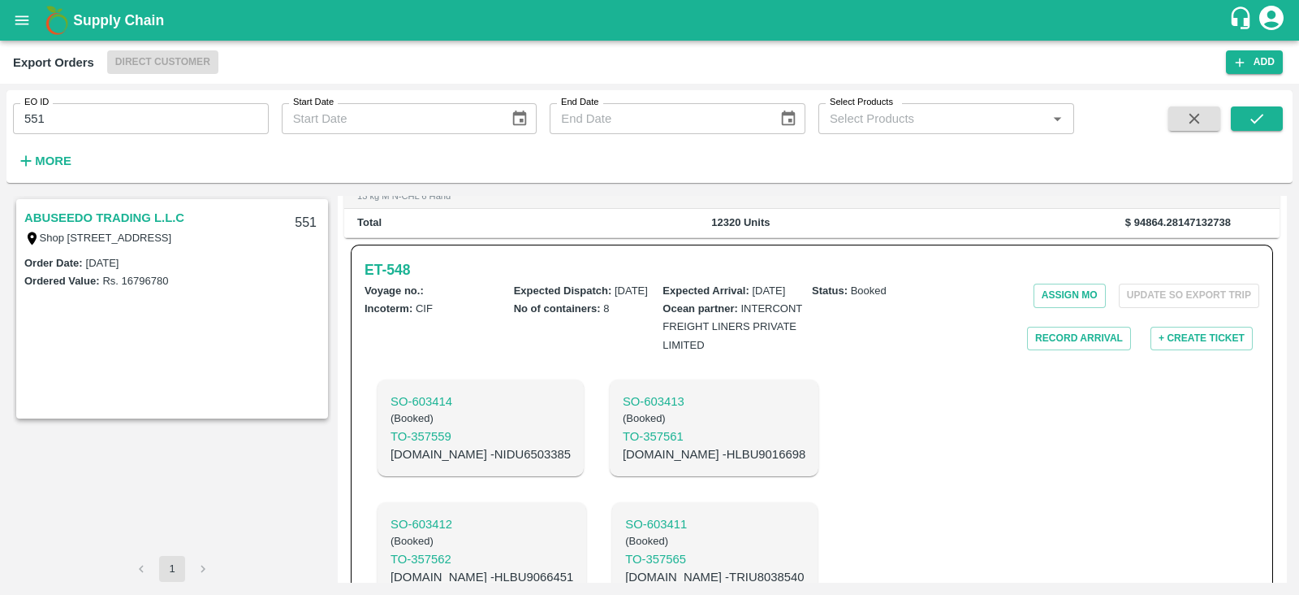
click at [158, 218] on link "ABUSEEDO TRADING L.L.C" at bounding box center [104, 217] width 160 height 21
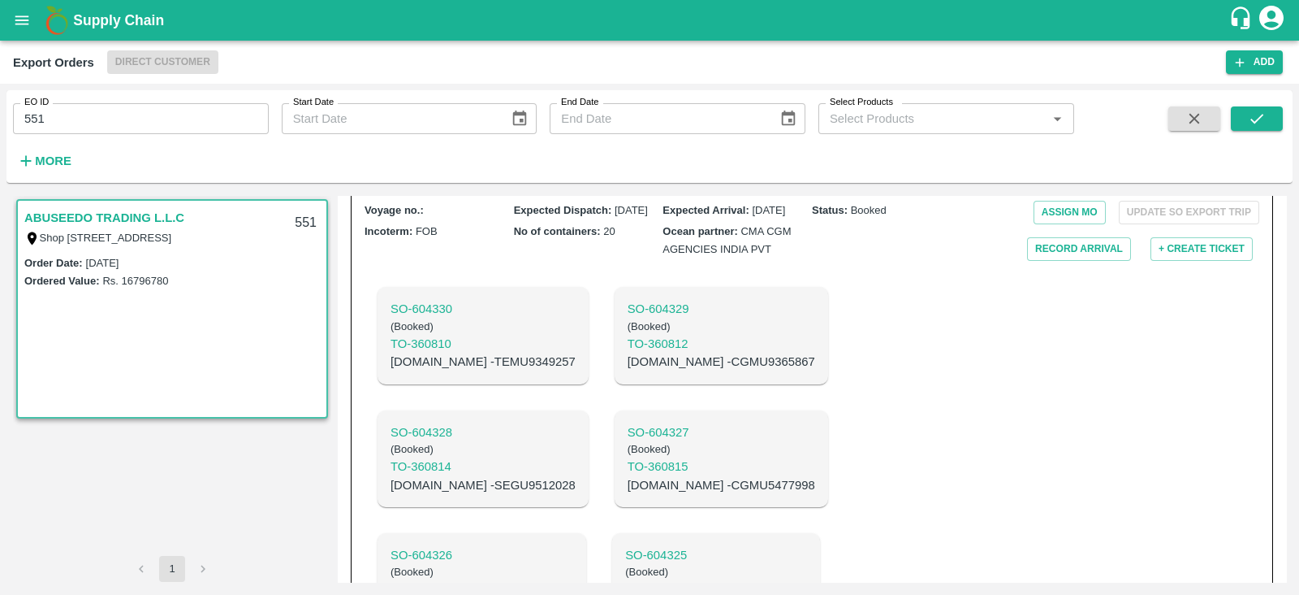
scroll to position [531, 0]
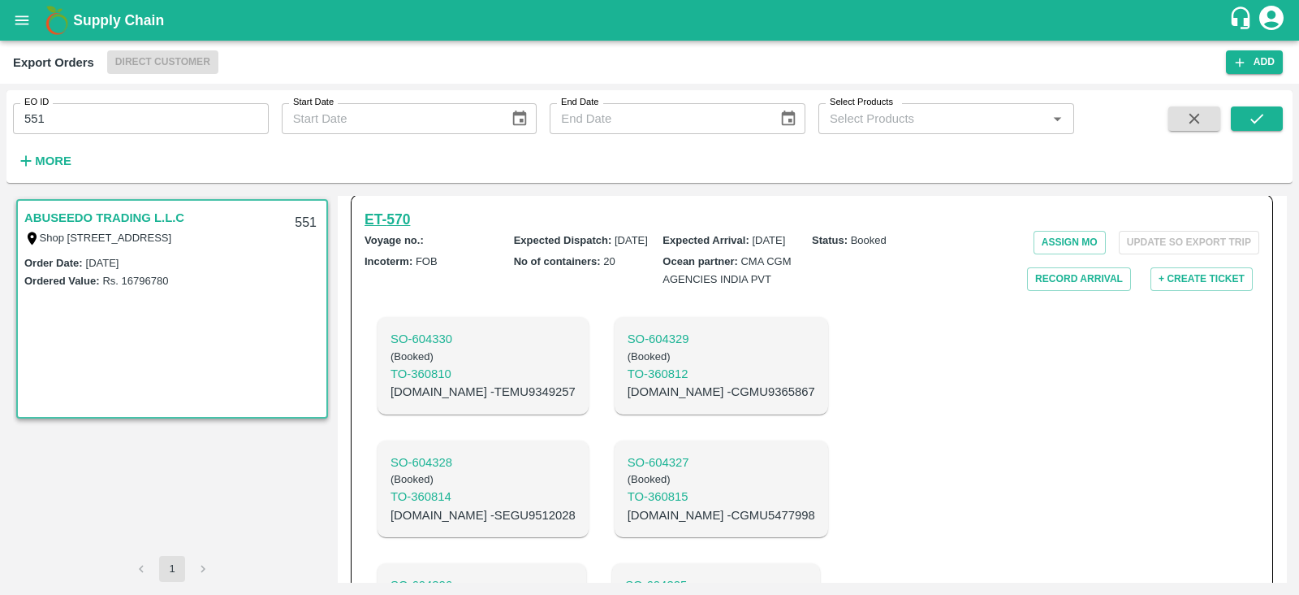
click at [391, 231] on h6 "ET- 570" at bounding box center [387, 219] width 45 height 23
click at [642, 400] on p "C.No - CGMU9365867" at bounding box center [722, 392] width 188 height 18
copy p "CGMU9365867"
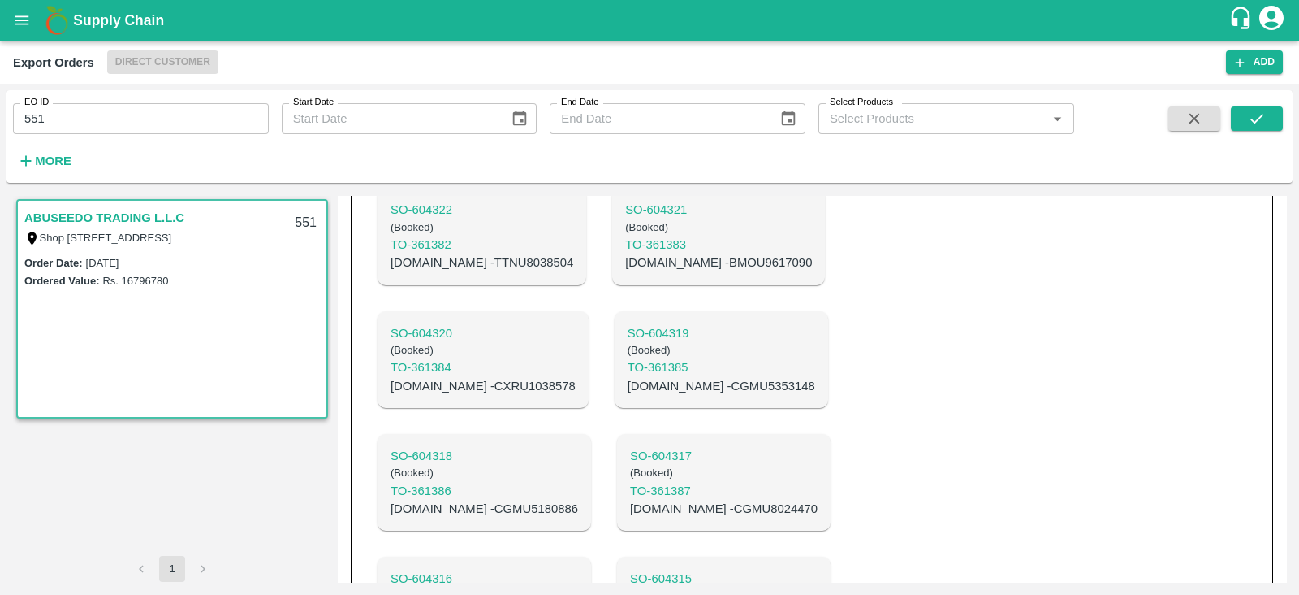
scroll to position [1162, 0]
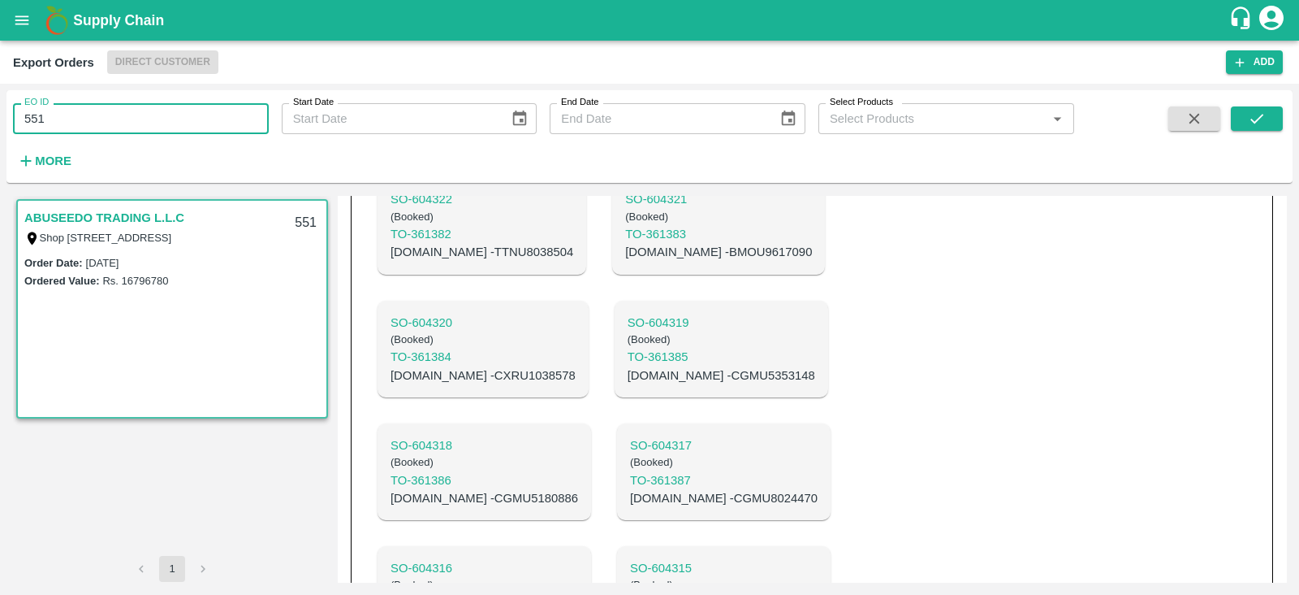
click at [176, 125] on input "551" at bounding box center [141, 118] width 256 height 31
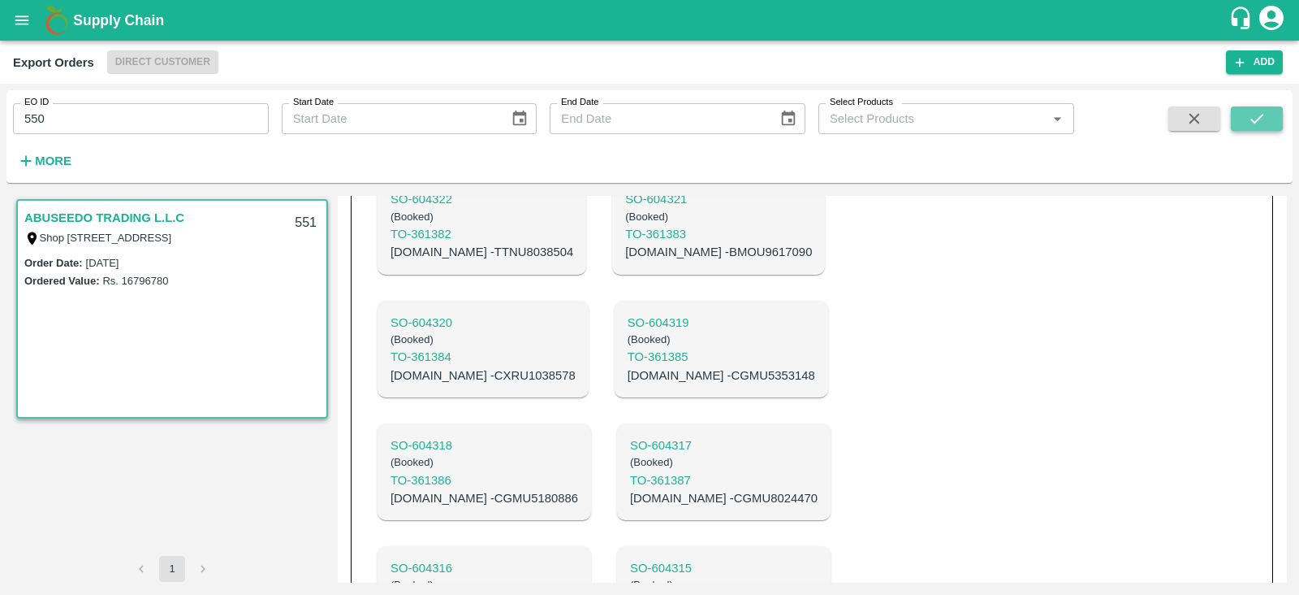
click at [1255, 119] on icon "submit" at bounding box center [1257, 119] width 18 height 18
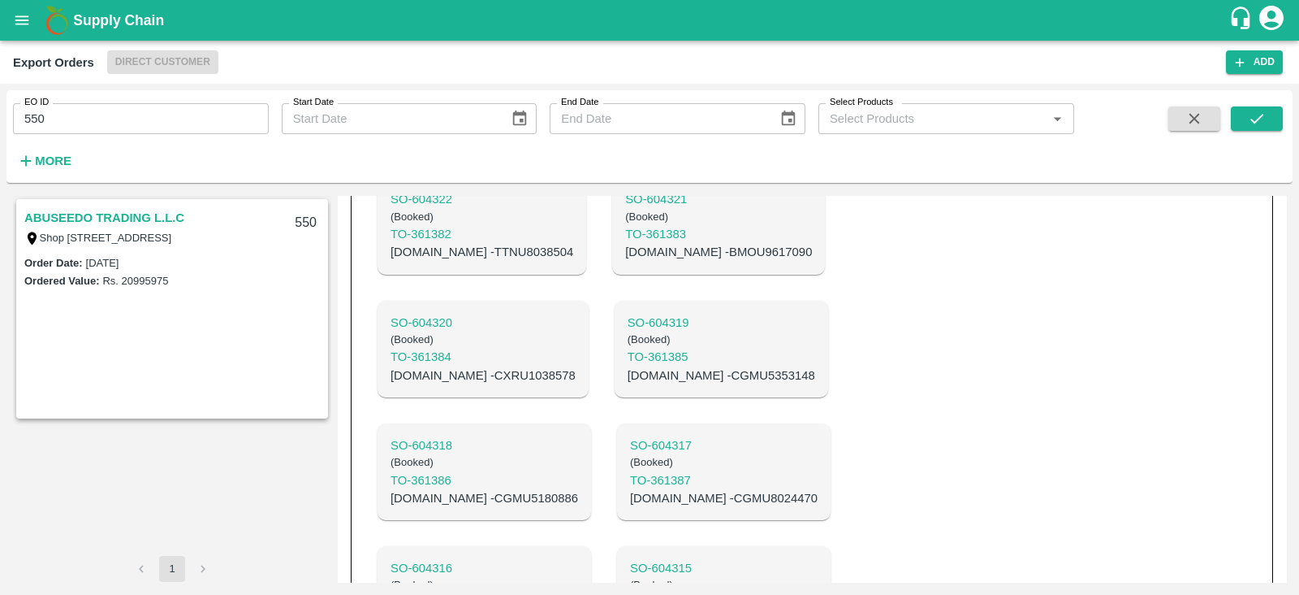
click at [117, 221] on link "ABUSEEDO TRADING L.L.C" at bounding box center [104, 217] width 160 height 21
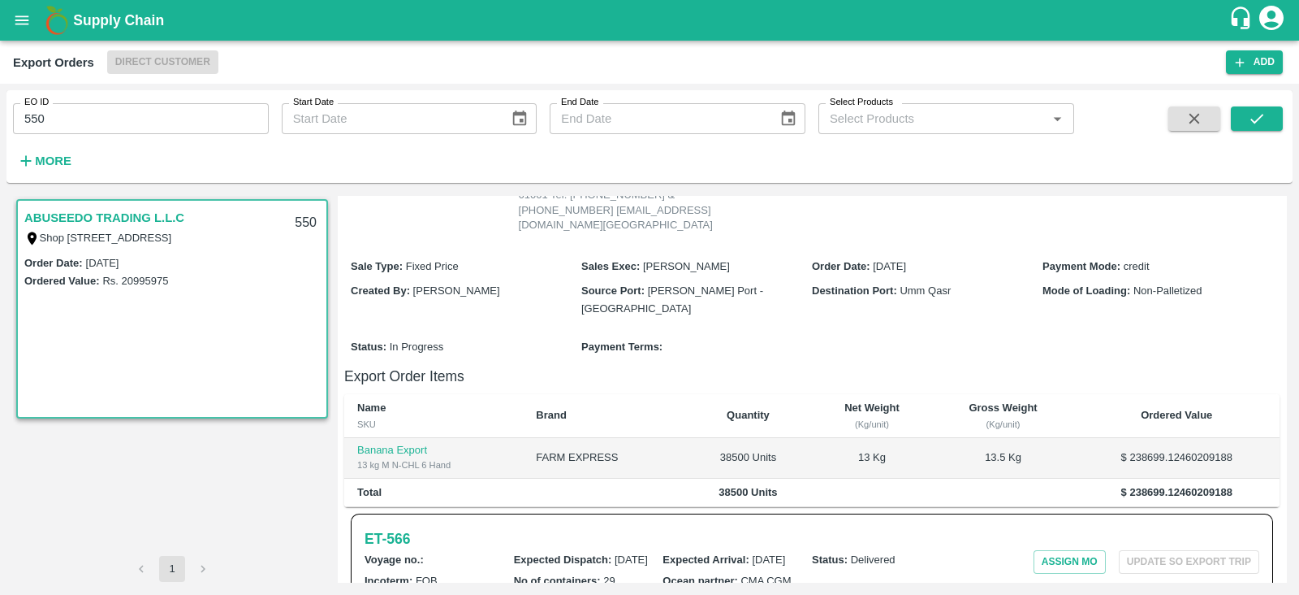
scroll to position [213, 0]
click at [398, 549] on h6 "ET- 566" at bounding box center [387, 537] width 45 height 23
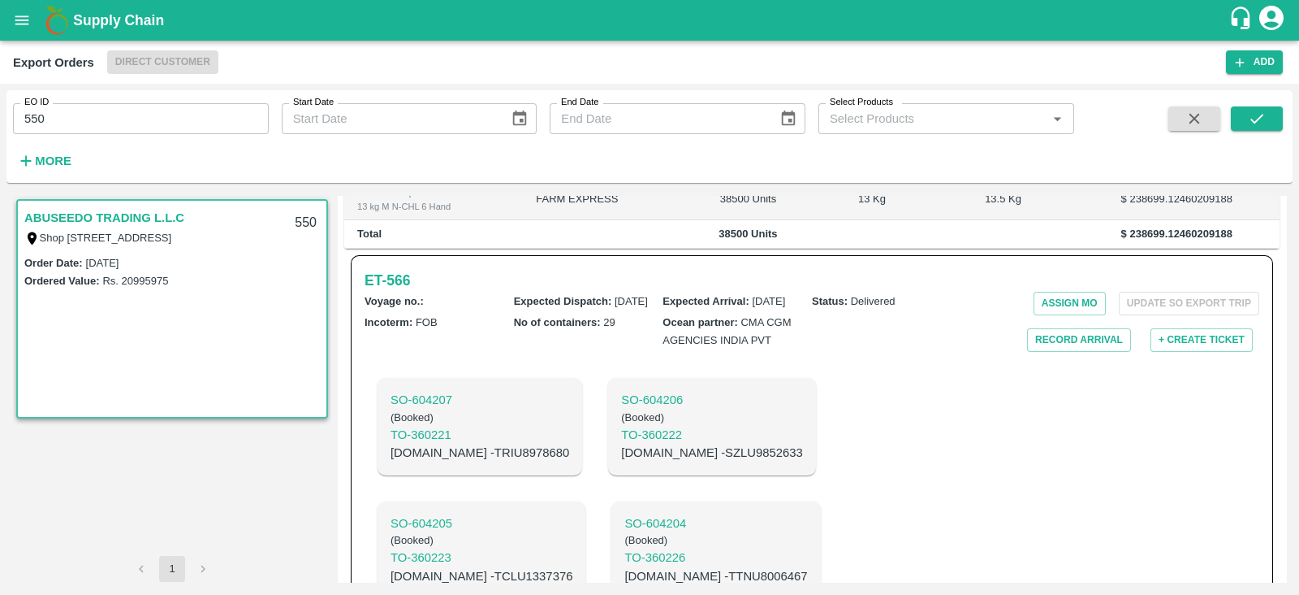
scroll to position [468, 0]
click at [638, 464] on p "C.No - SZLU9852633" at bounding box center [712, 455] width 182 height 18
copy p "SZLU9852633"
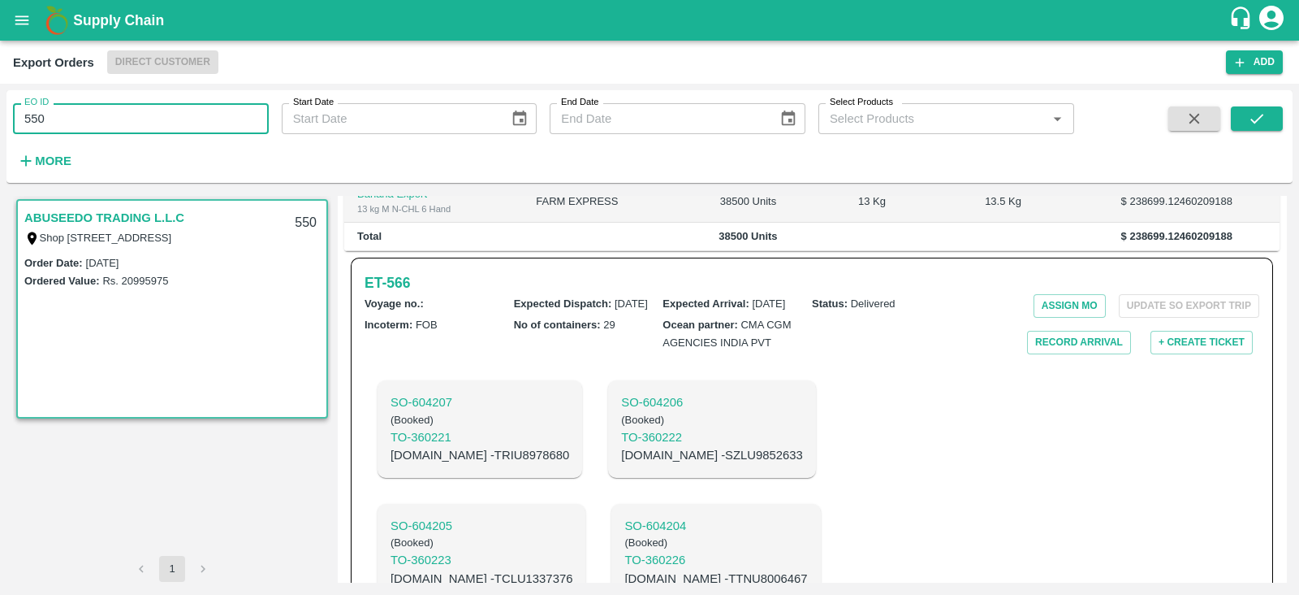
click at [207, 103] on input "550" at bounding box center [141, 118] width 256 height 31
type input "555"
click at [1235, 116] on button "submit" at bounding box center [1257, 118] width 52 height 24
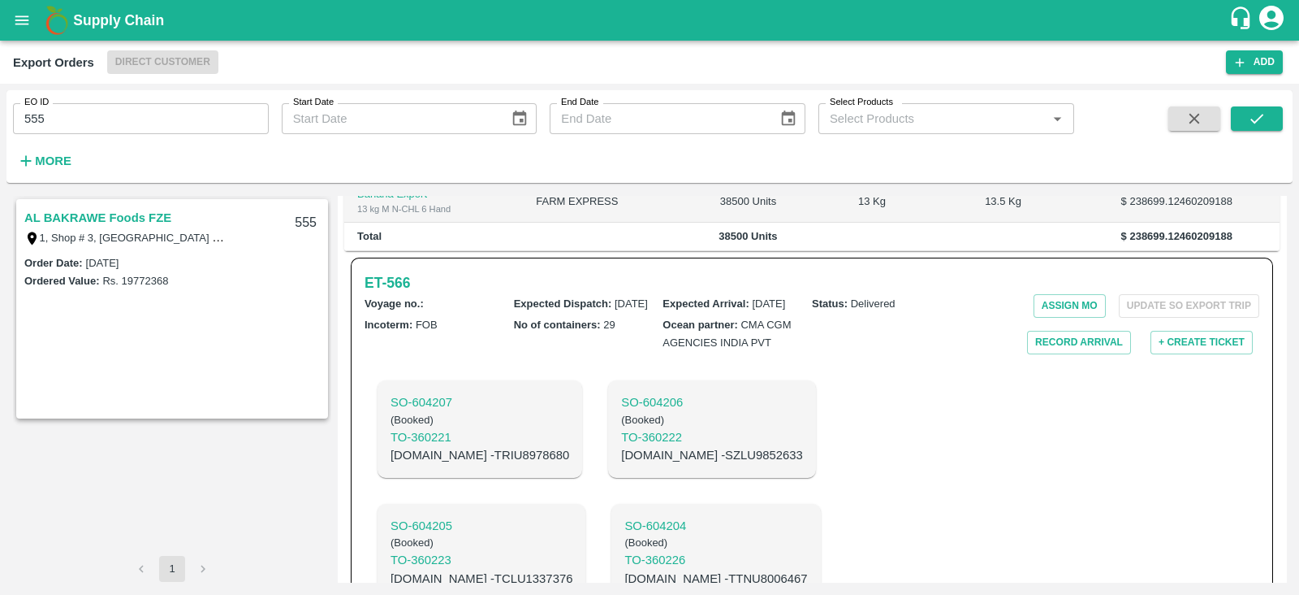
click at [115, 222] on link "AL BAKRAWE Foods FZE" at bounding box center [97, 217] width 147 height 21
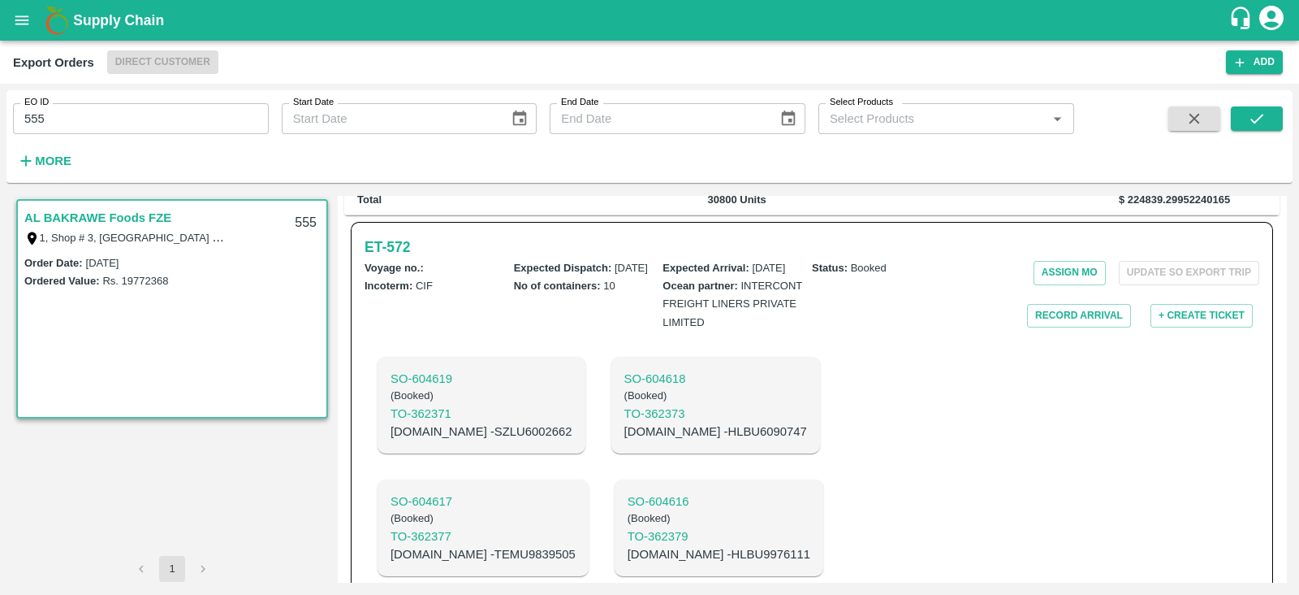
scroll to position [428, 0]
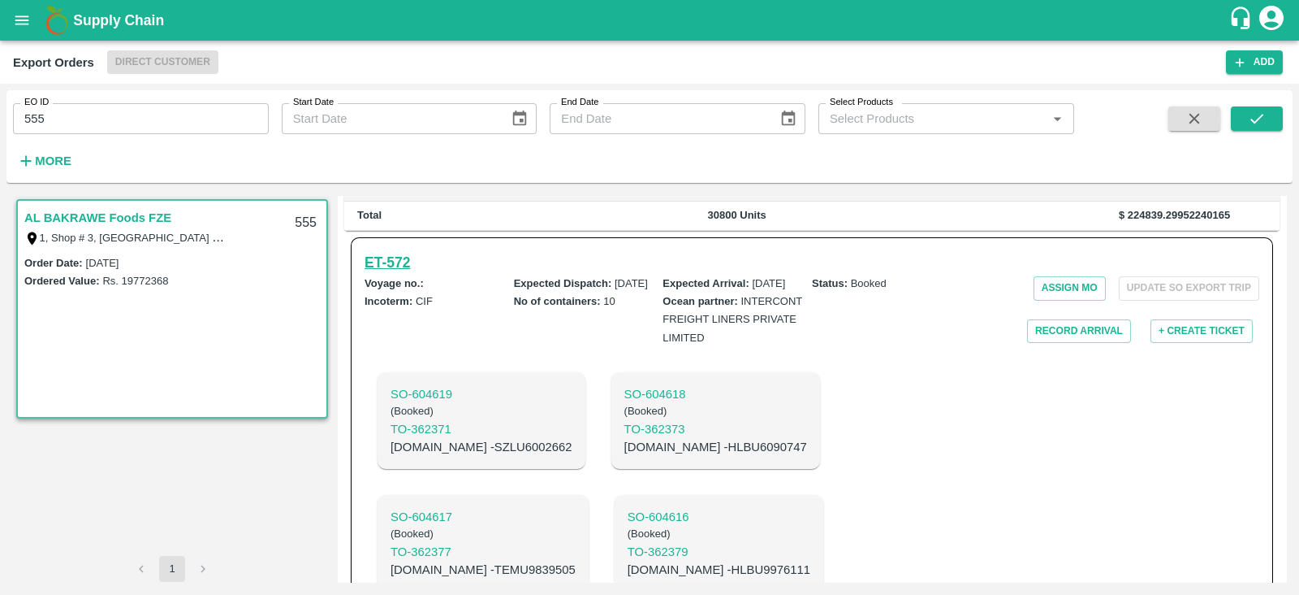
click at [405, 251] on h6 "ET- 572" at bounding box center [387, 262] width 45 height 23
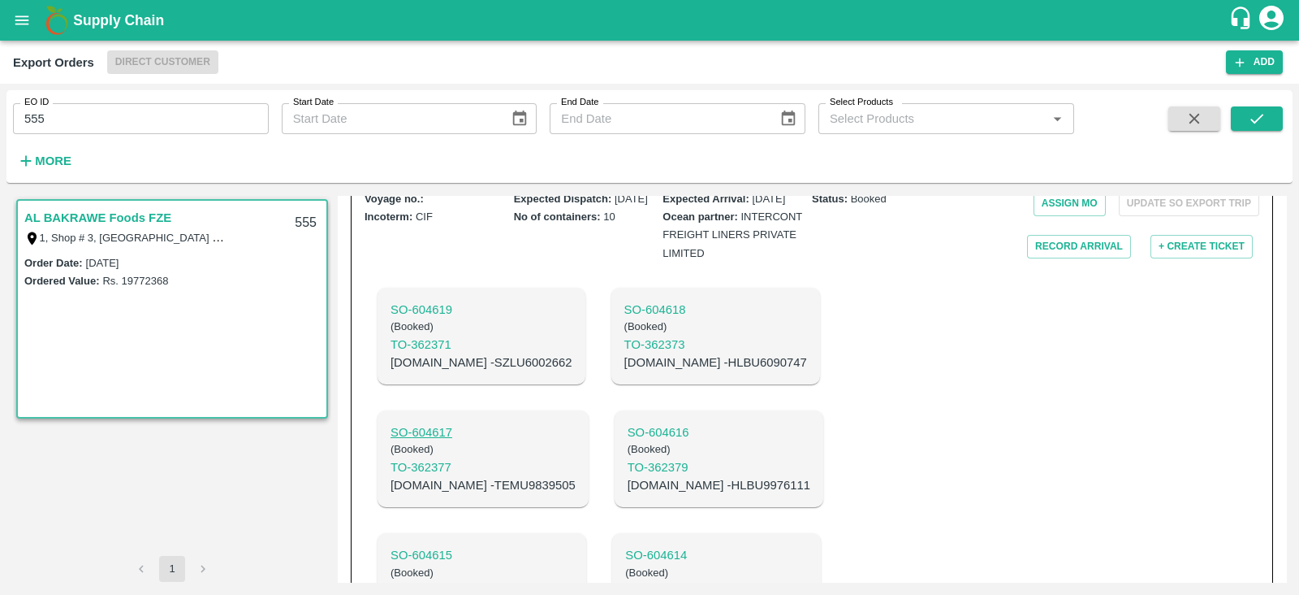
scroll to position [512, 0]
click at [576, 477] on p "C.No - TEMU9839505" at bounding box center [483, 486] width 185 height 18
copy p "TEMU9839505"
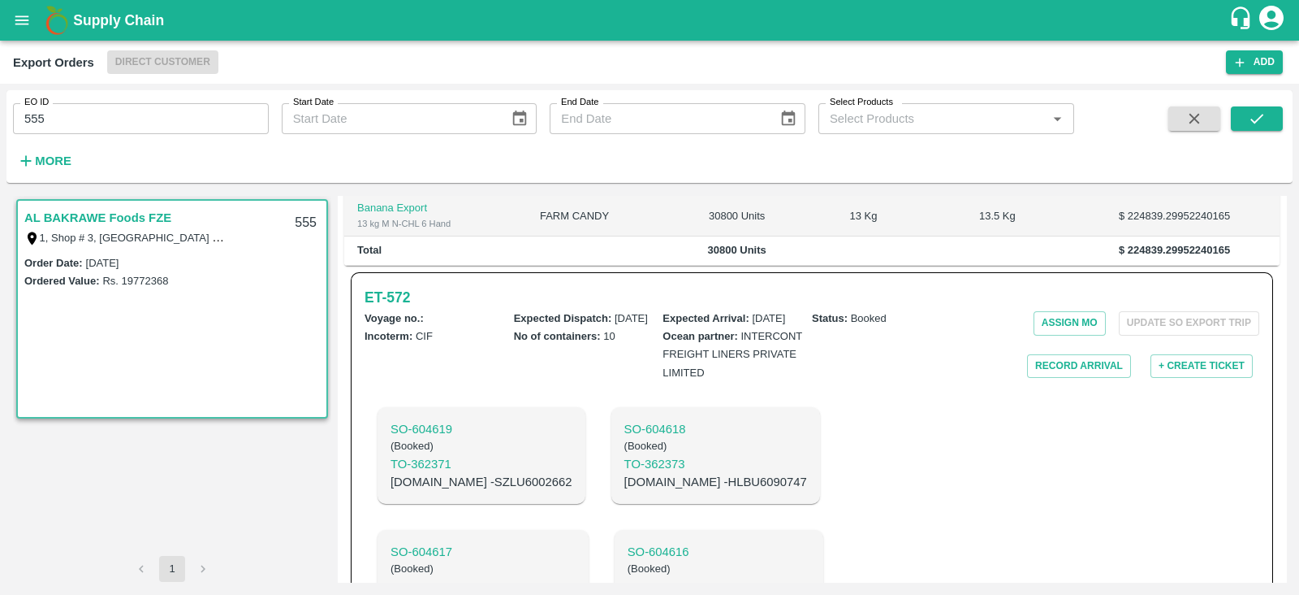
scroll to position [391, 0]
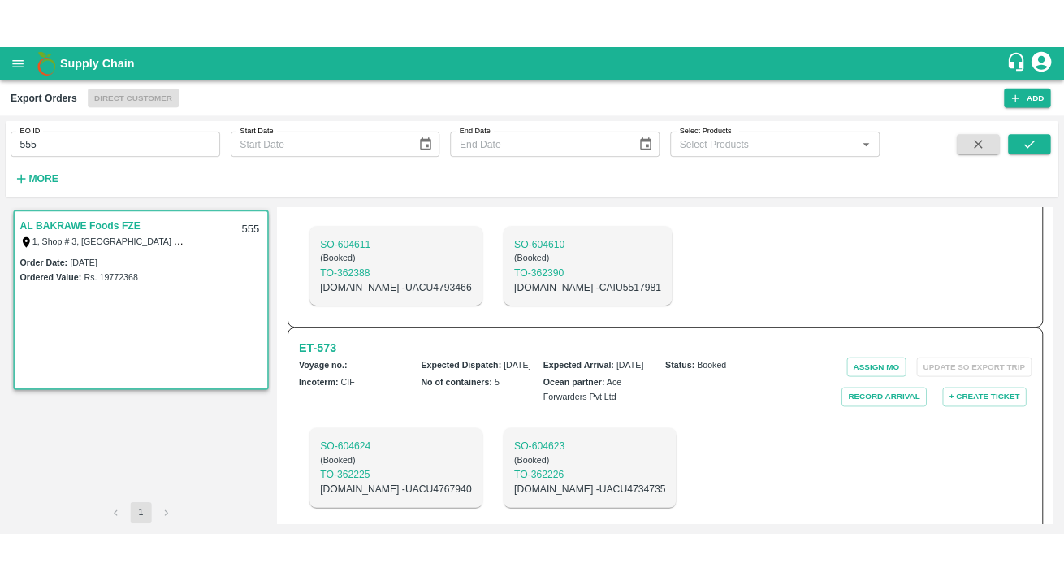
scroll to position [1001, 0]
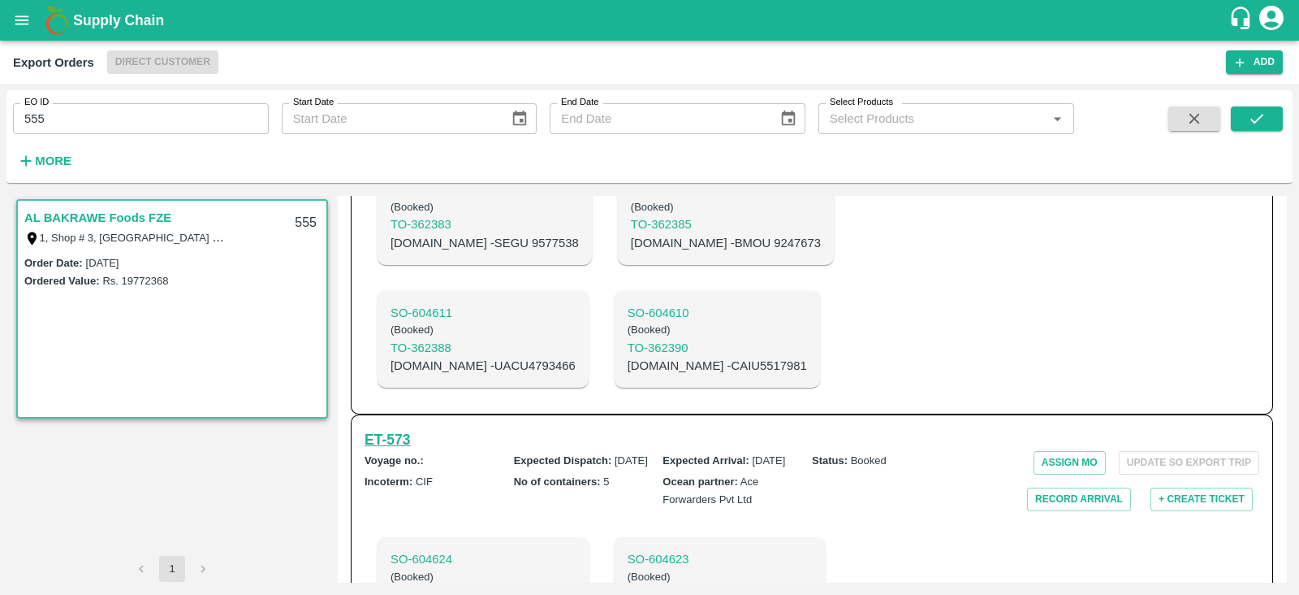
click at [400, 428] on h6 "ET- 573" at bounding box center [387, 439] width 45 height 23
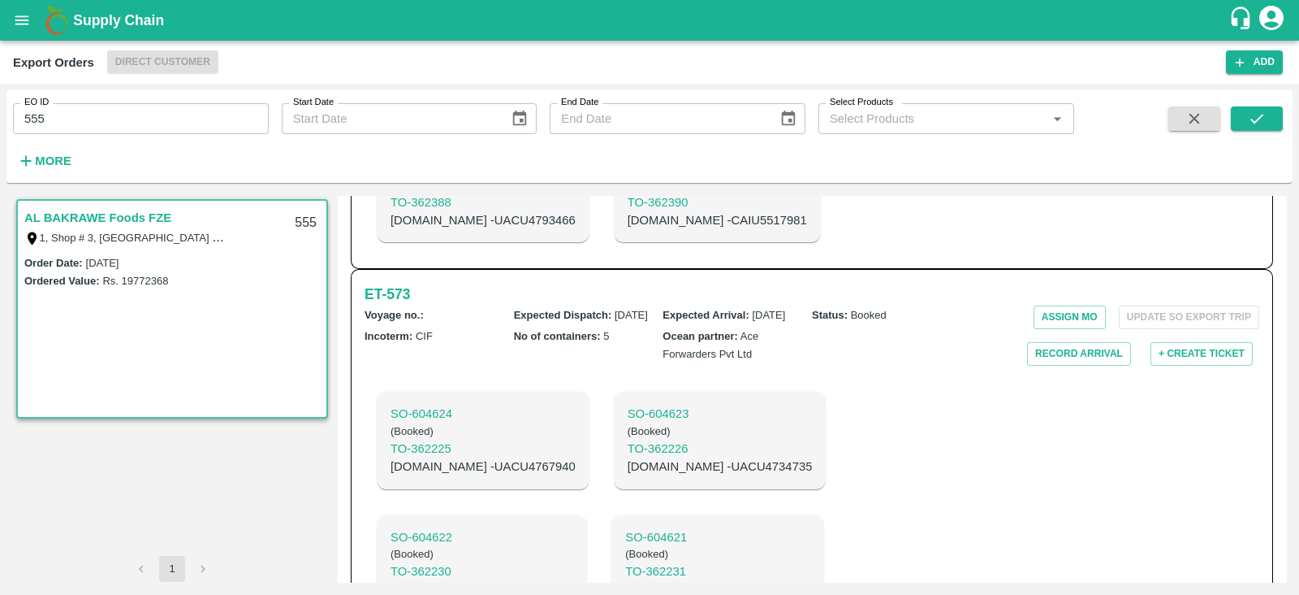
scroll to position [1140, 0]
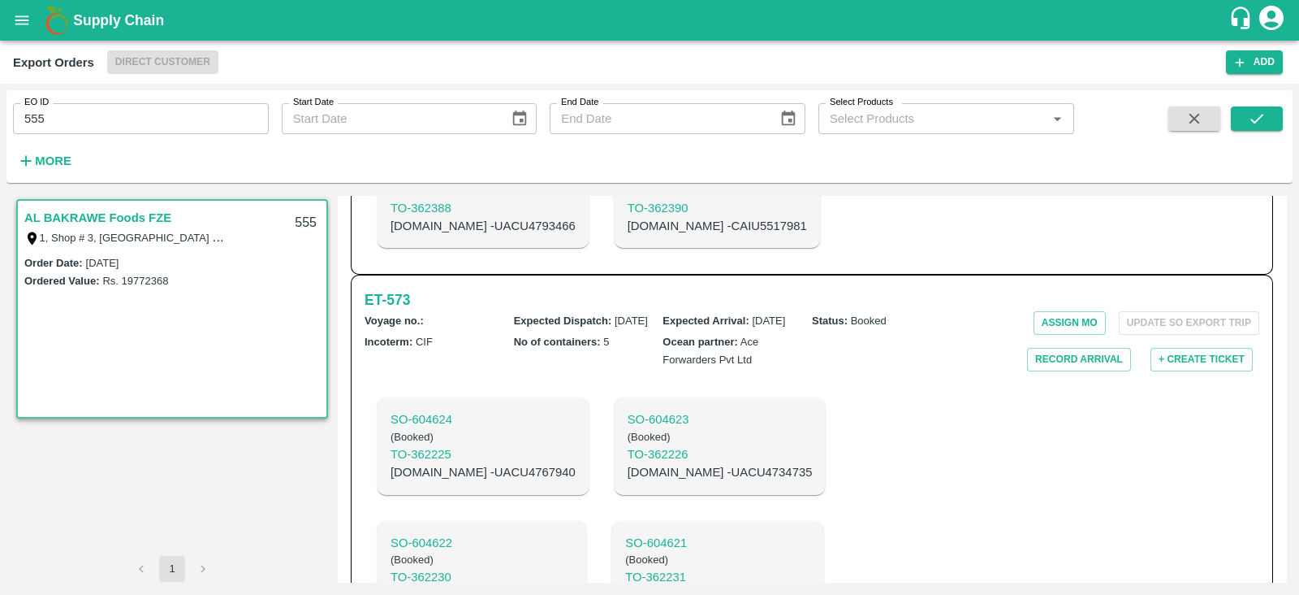
click at [573, 586] on p "C.No - HLBU9581410" at bounding box center [482, 595] width 183 height 18
copy p "HLBU9581410"
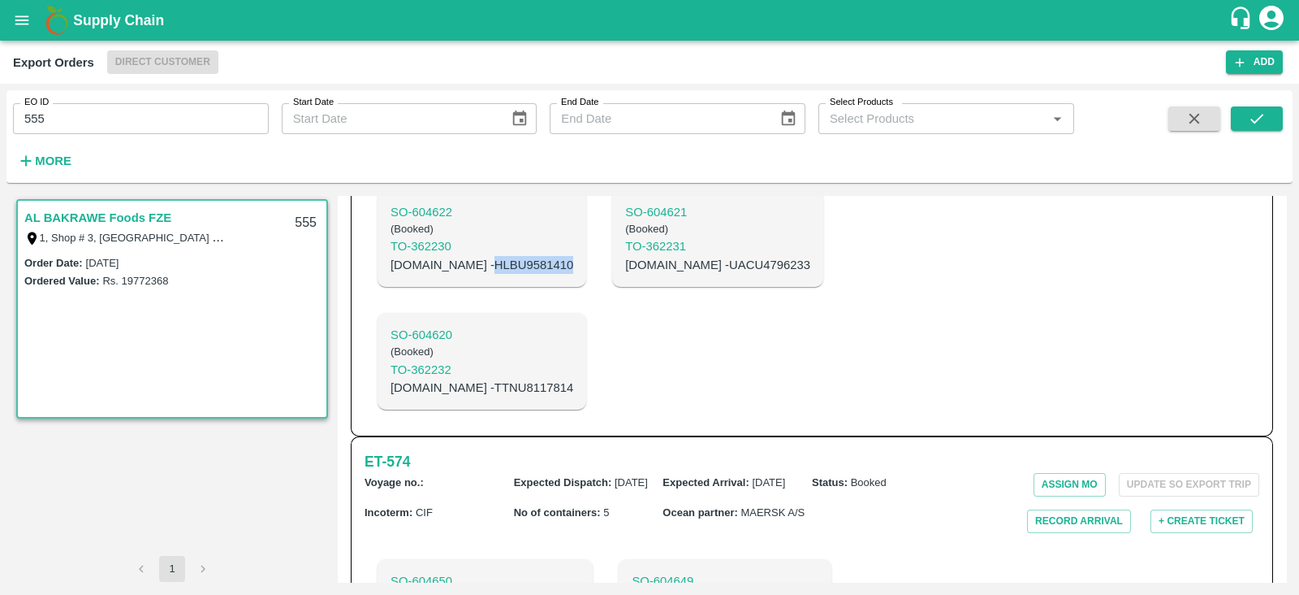
scroll to position [1470, 0]
click at [393, 451] on h6 "ET- 574" at bounding box center [387, 462] width 45 height 23
copy p "SUDU5277110"
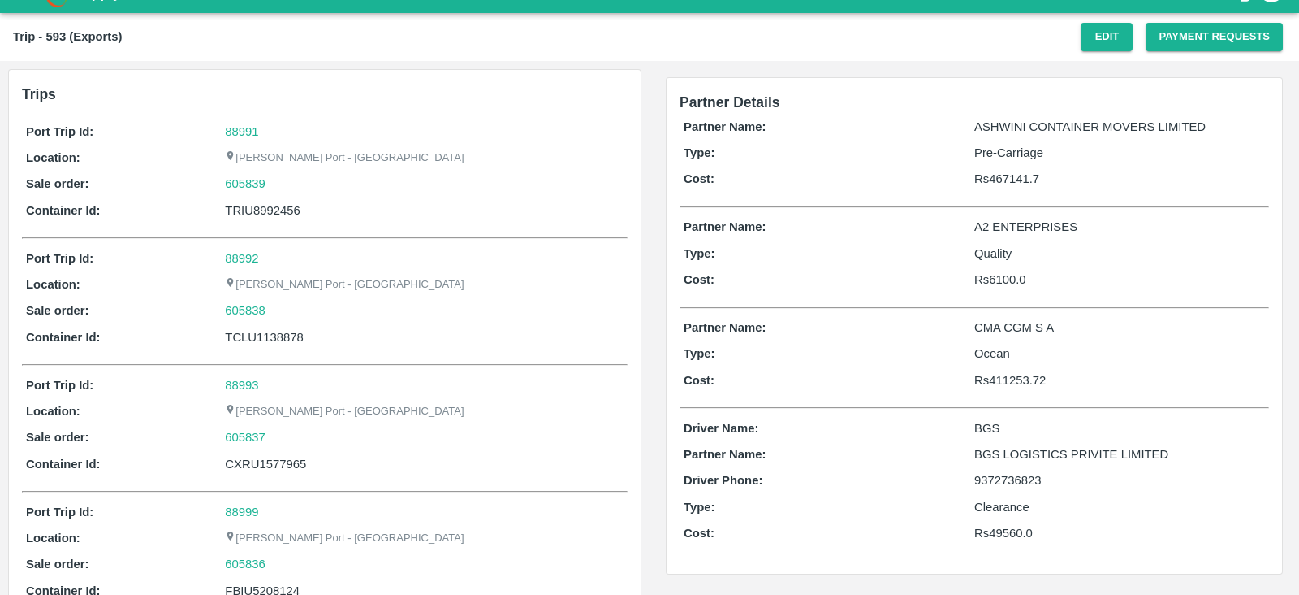
scroll to position [19, 0]
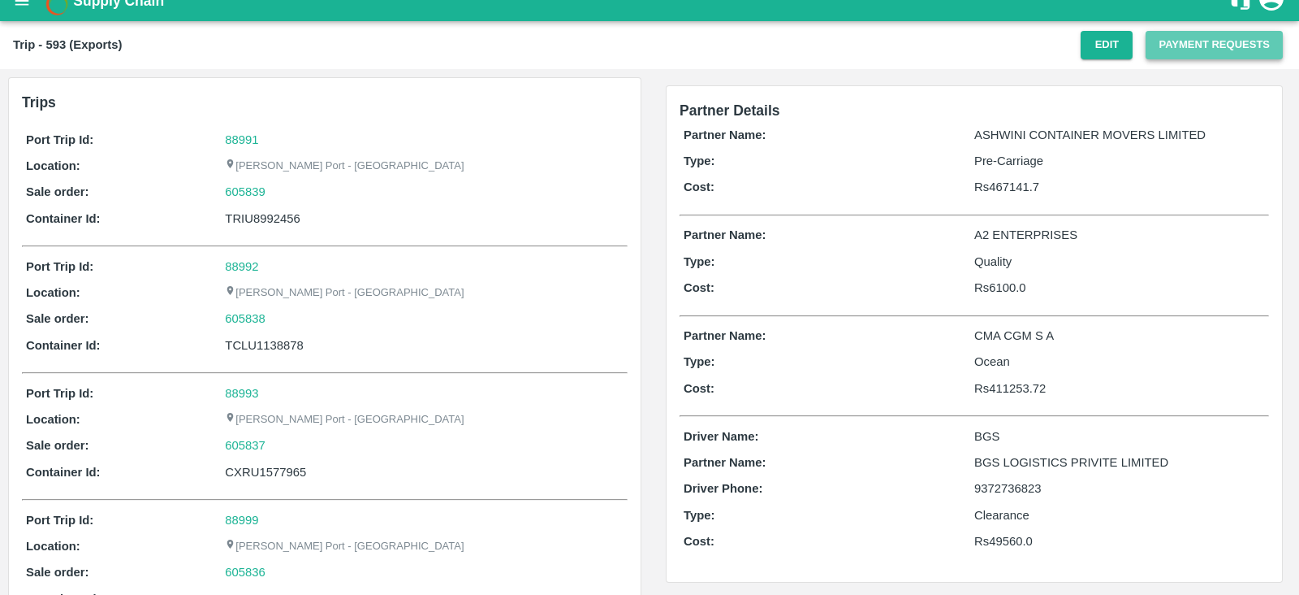
click at [1183, 43] on button "Payment Requests" at bounding box center [1214, 45] width 137 height 28
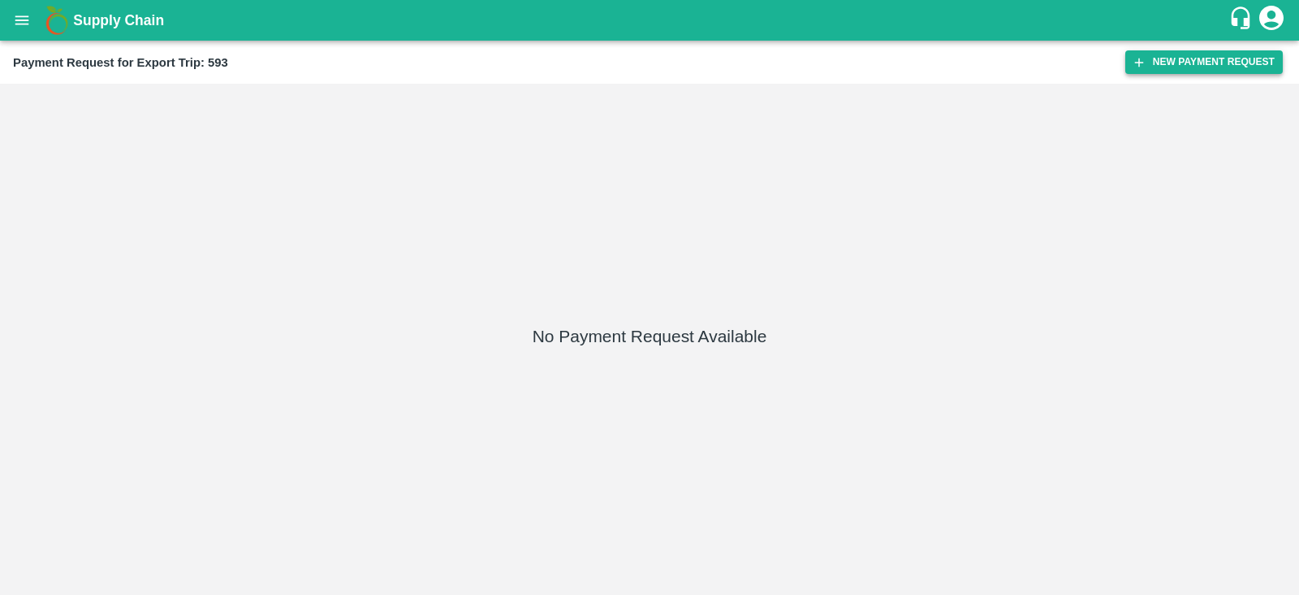
click at [1180, 71] on button "New Payment Request" at bounding box center [1205, 62] width 158 height 24
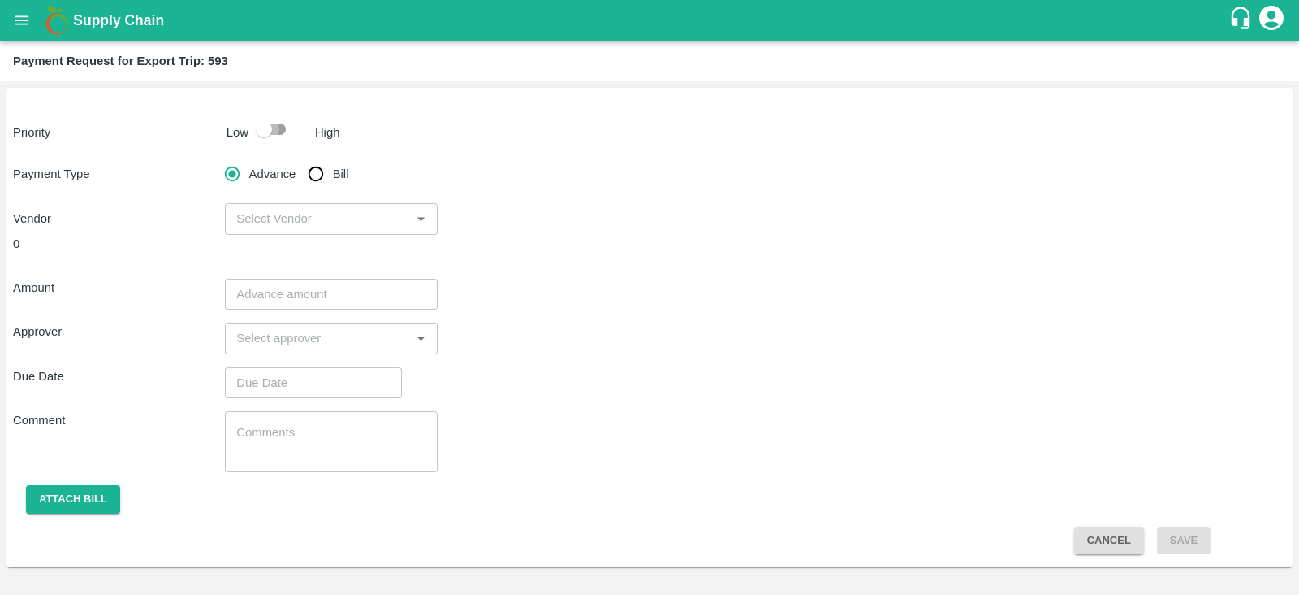
click at [268, 135] on input "checkbox" at bounding box center [264, 129] width 93 height 31
checkbox input "true"
click at [310, 168] on input "Bill" at bounding box center [316, 174] width 32 height 32
radio input "true"
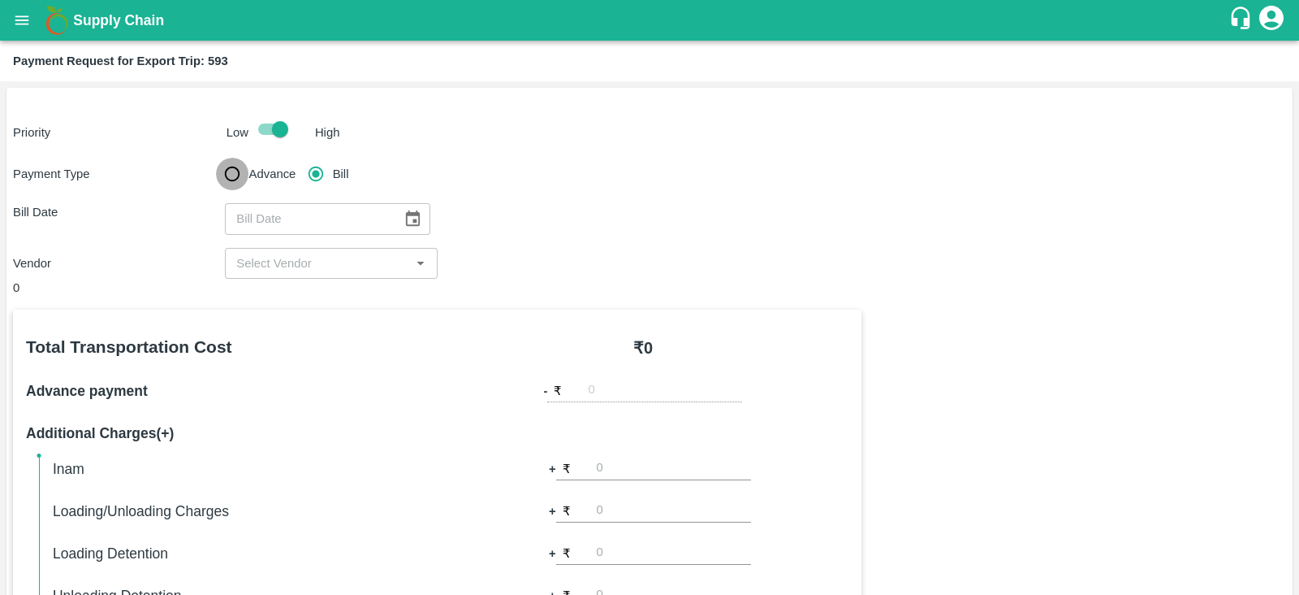
click at [227, 176] on input "Advance" at bounding box center [232, 174] width 32 height 32
radio input "true"
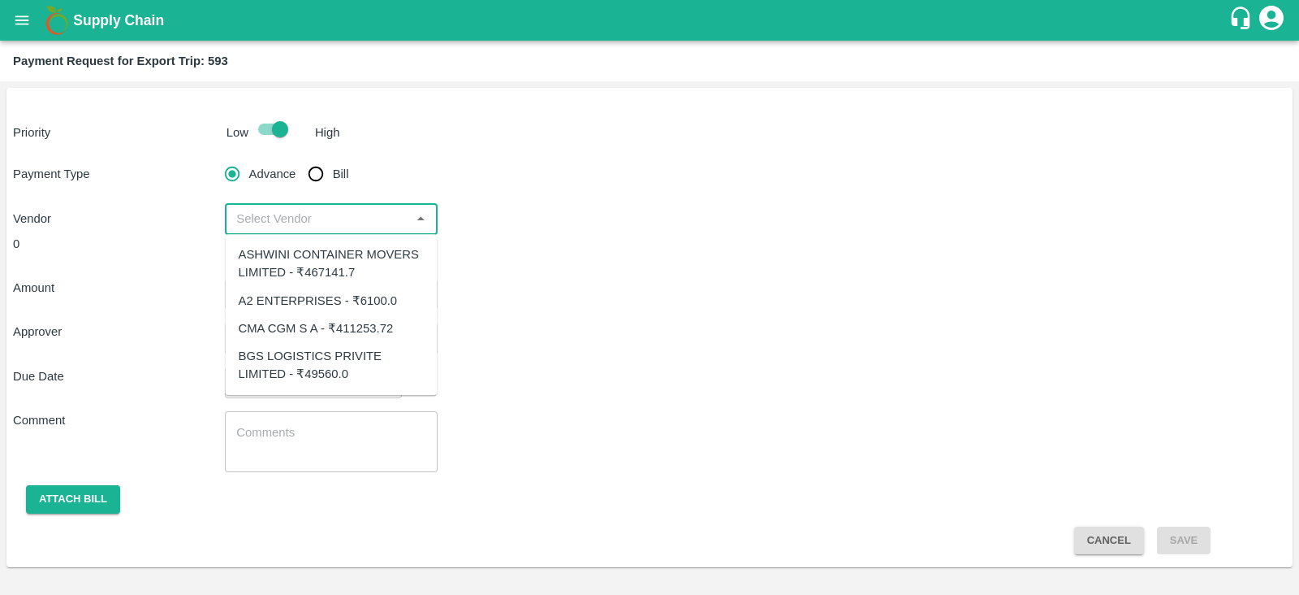
click at [298, 219] on input "input" at bounding box center [317, 218] width 175 height 21
click at [322, 324] on div "CMA CGM S A - ₹411253.72" at bounding box center [316, 328] width 155 height 18
type input "CMA CGM S A - ₹411253.72"
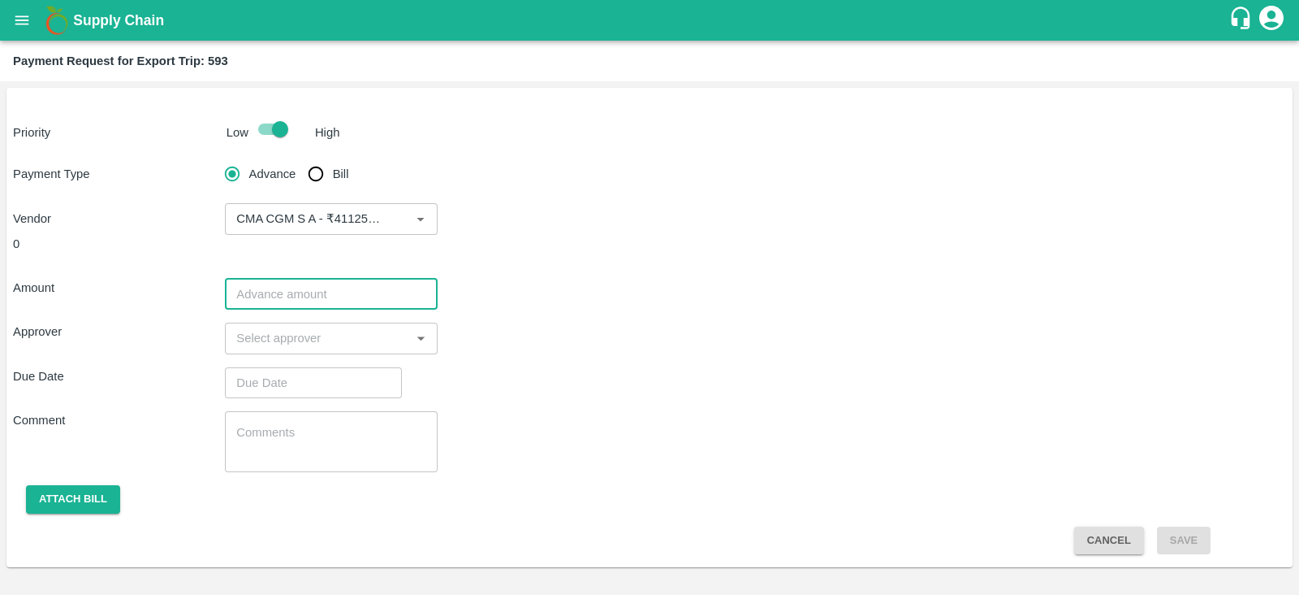
click at [300, 308] on input "number" at bounding box center [331, 294] width 212 height 31
paste input "411253.72"
type input "411253.72"
click at [504, 290] on div "Amount 411253.72 ​" at bounding box center [649, 294] width 1273 height 31
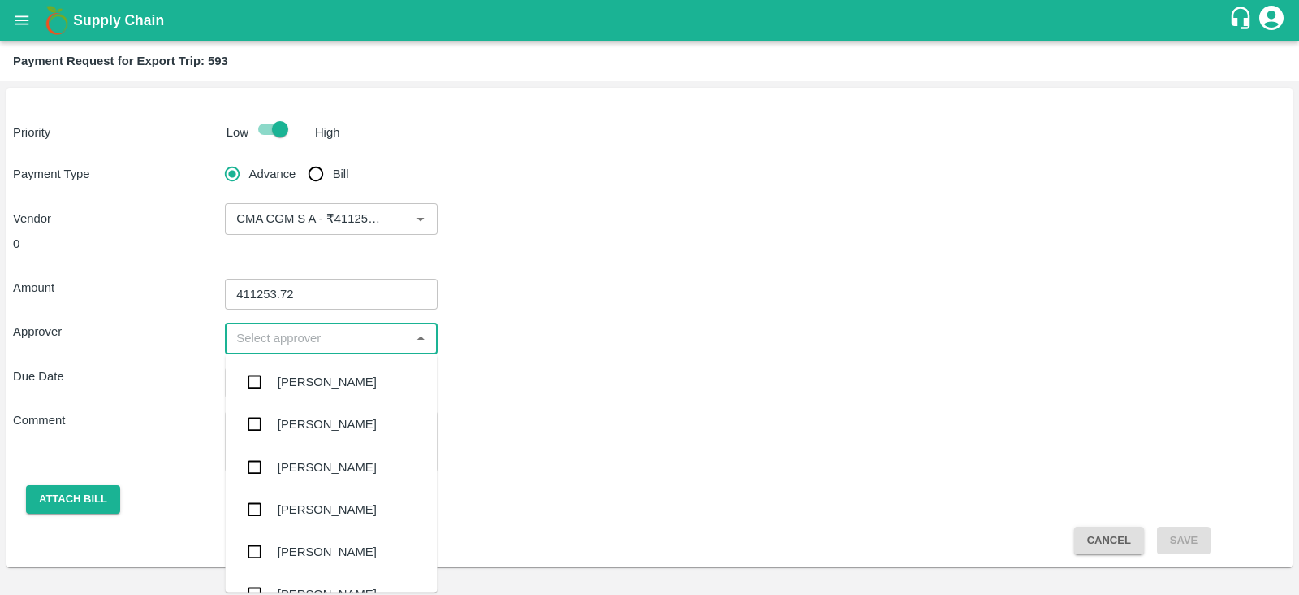
click at [321, 343] on input "input" at bounding box center [317, 337] width 175 height 21
type input "PRASA"
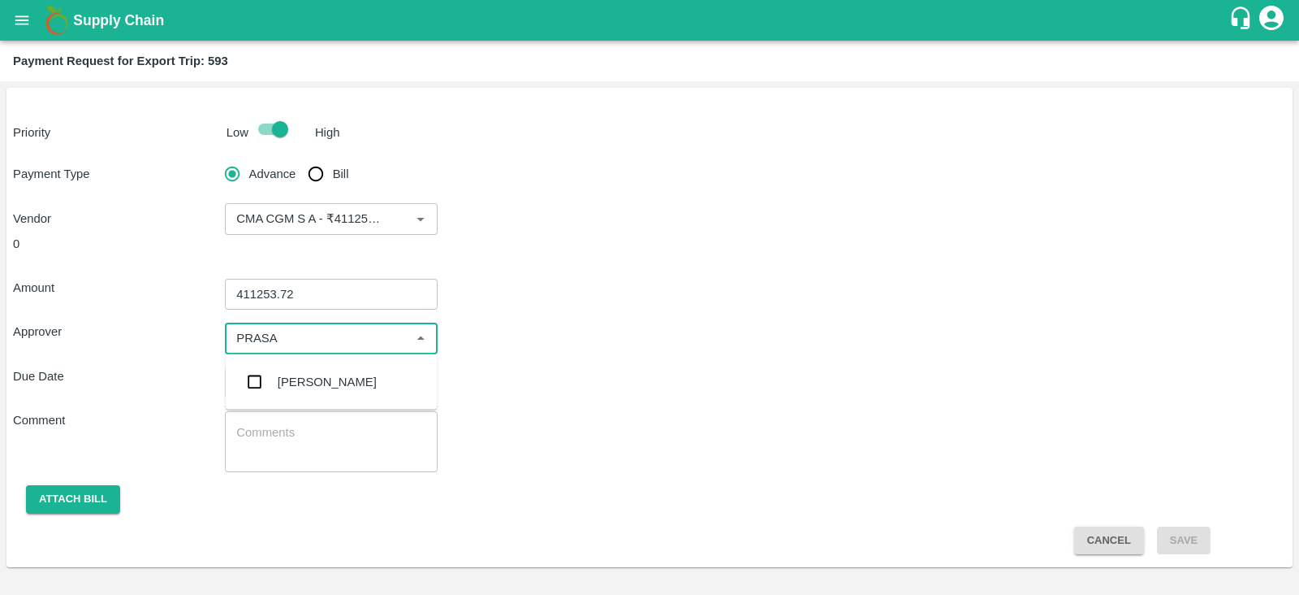
click at [317, 371] on div "[PERSON_NAME]" at bounding box center [332, 382] width 212 height 42
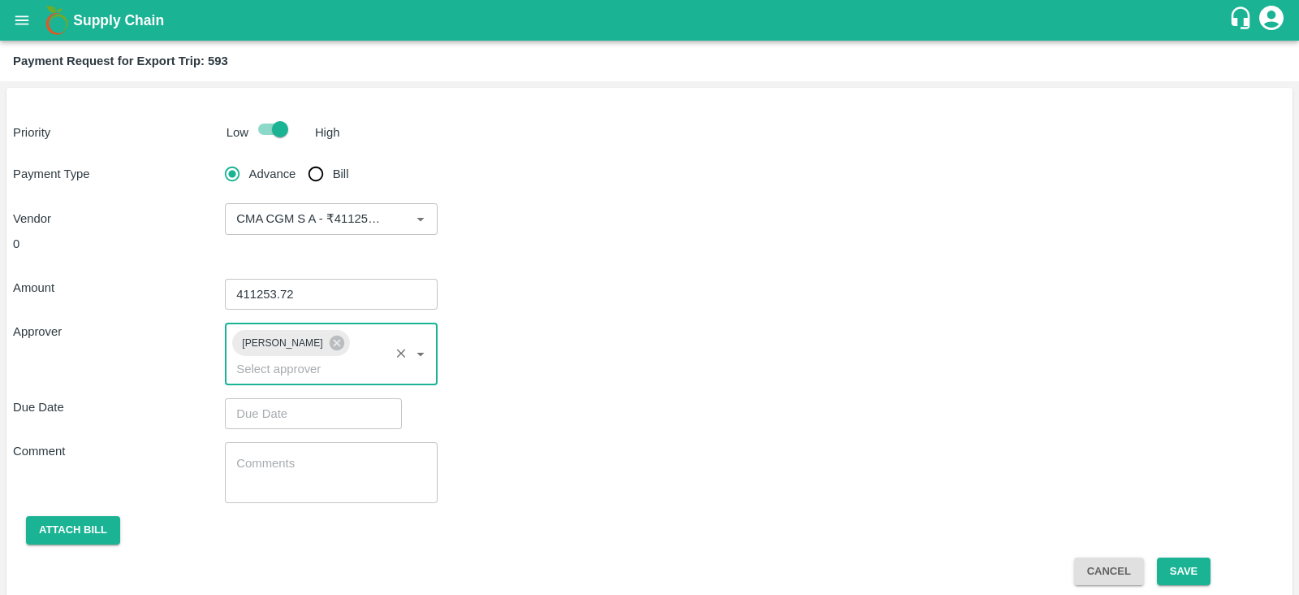
type input "DD/MM/YYYY hh:mm aa"
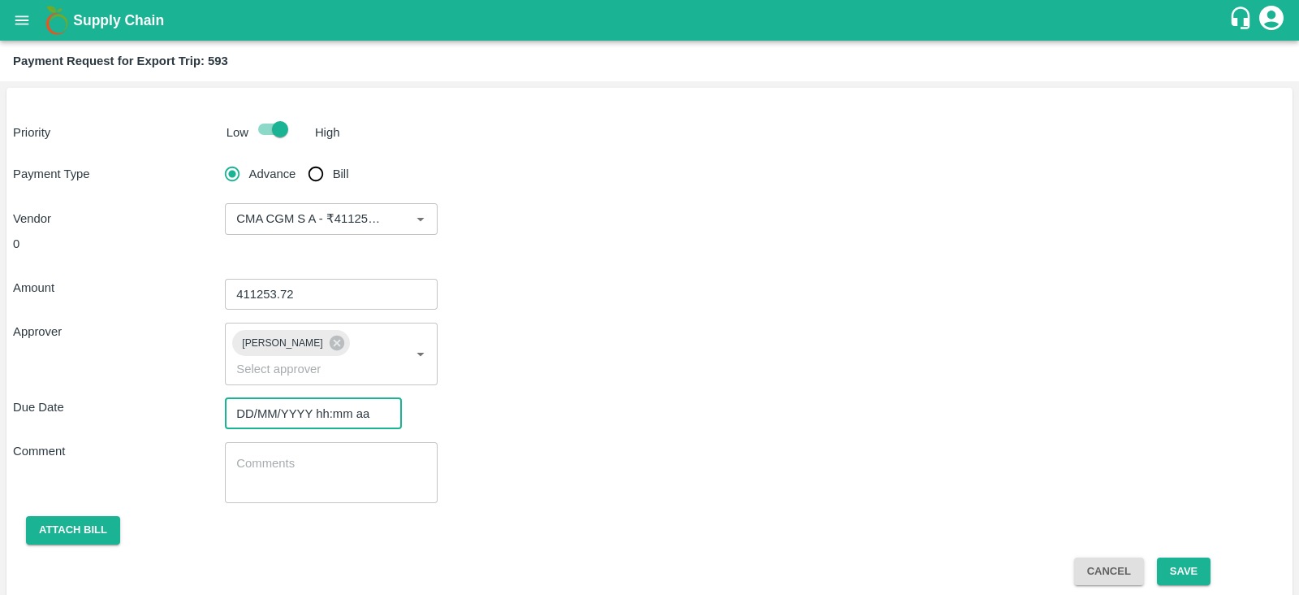
click at [264, 398] on input "DD/MM/YYYY hh:mm aa" at bounding box center [308, 413] width 166 height 31
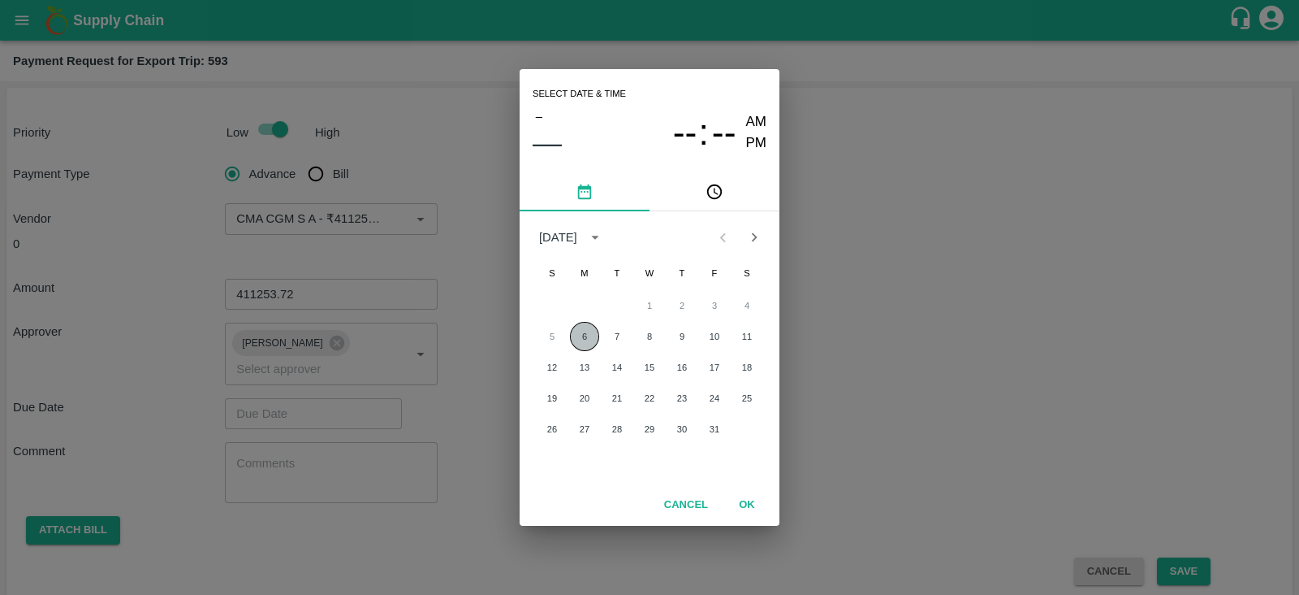
click at [590, 335] on button "6" at bounding box center [584, 336] width 29 height 29
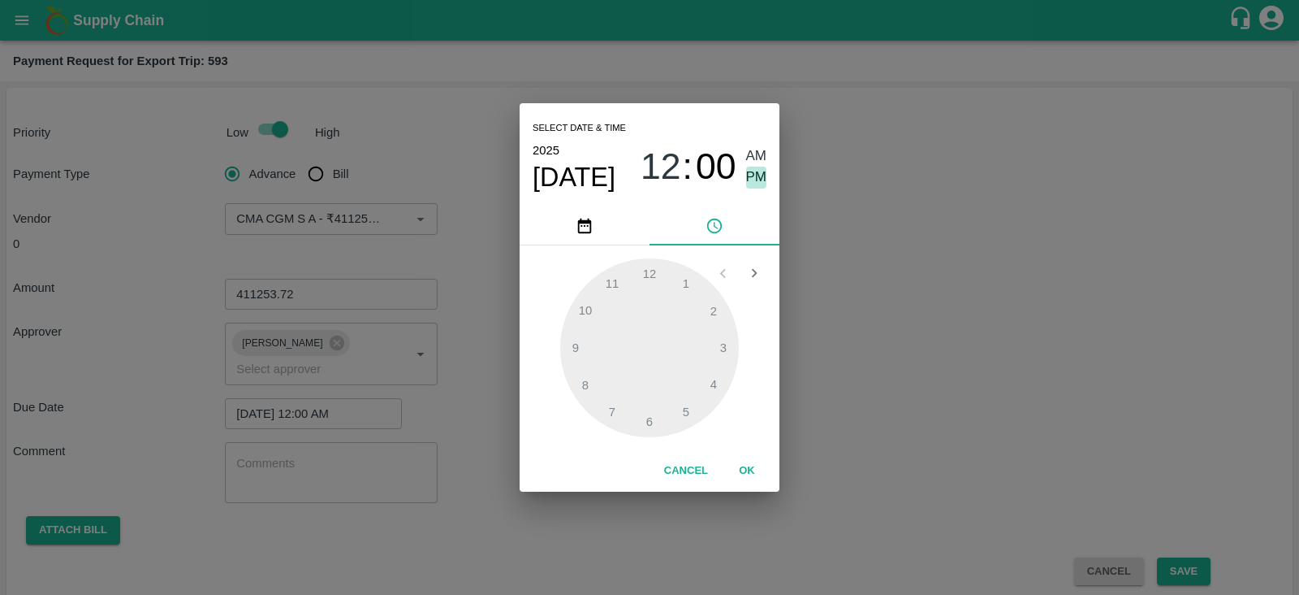
click at [754, 172] on span "PM" at bounding box center [756, 177] width 21 height 22
click at [727, 335] on div at bounding box center [649, 347] width 179 height 179
type input "06/10/2025 03:00 PM"
click at [906, 287] on div "Select date & time 2025 Oct 6 03 : 00 AM PM 05 10 15 20 25 30 35 40 45 50 55 00…" at bounding box center [649, 297] width 1299 height 595
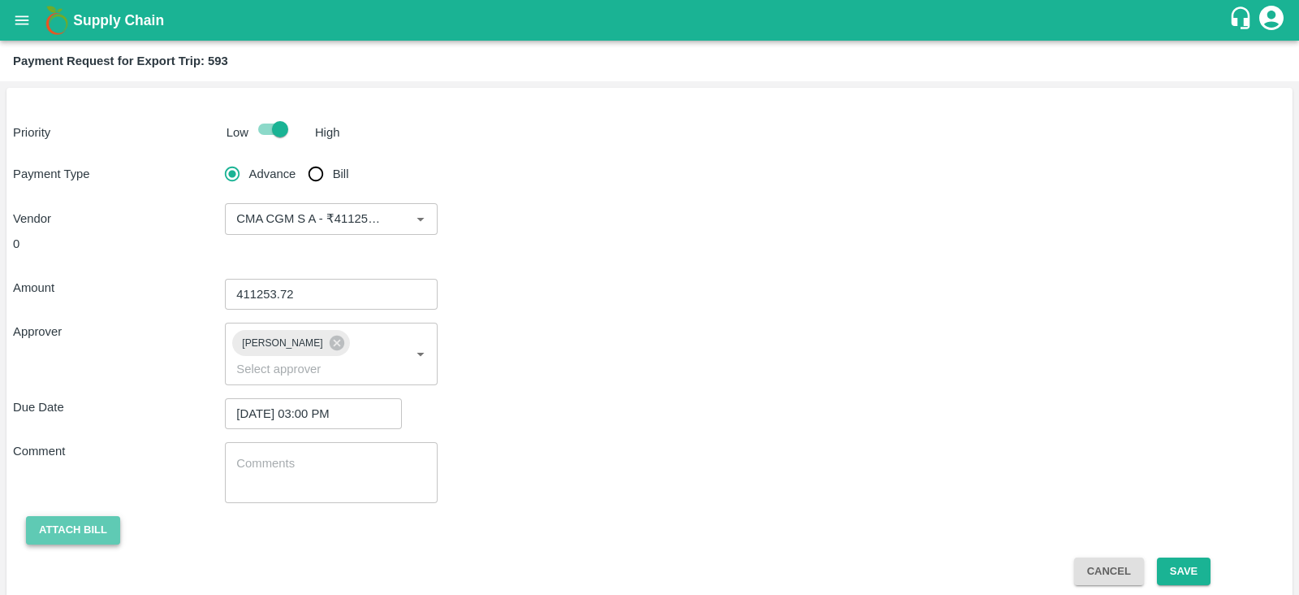
click at [85, 516] on button "Attach bill" at bounding box center [73, 530] width 94 height 28
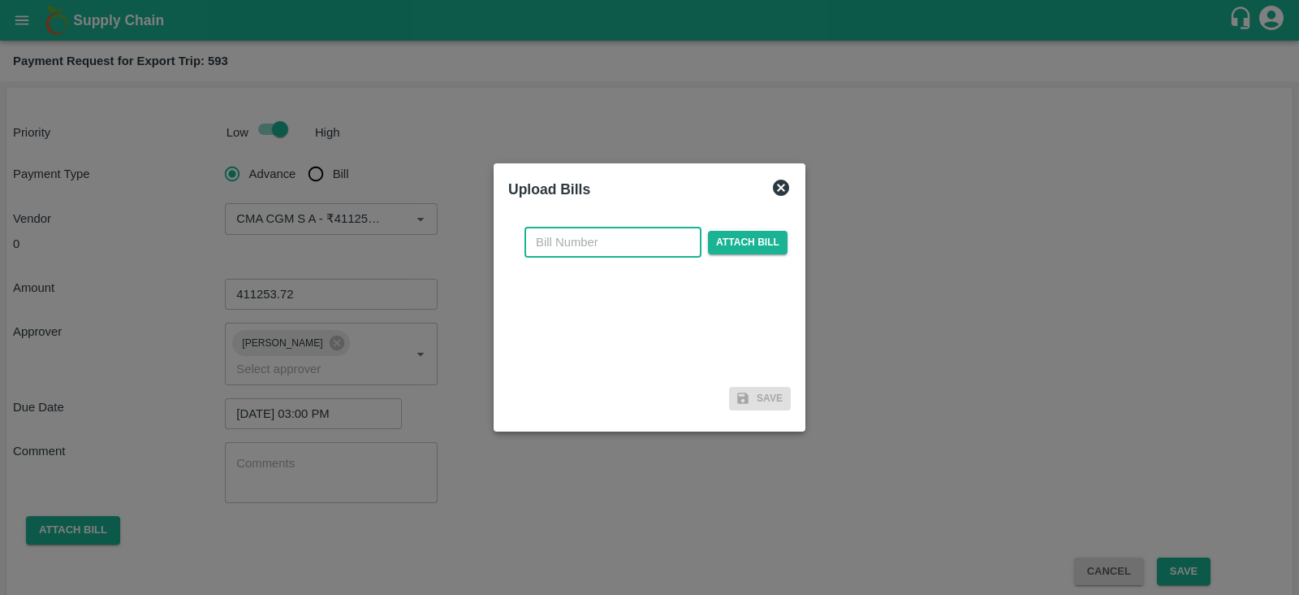
click at [634, 247] on input "text" at bounding box center [613, 242] width 177 height 31
paste input "INEMHC26079104"
type input "INEMHC26079104"
click at [742, 246] on span "Attach bill" at bounding box center [748, 243] width 80 height 24
click at [0, 0] on input "Attach bill" at bounding box center [0, 0] width 0 height 0
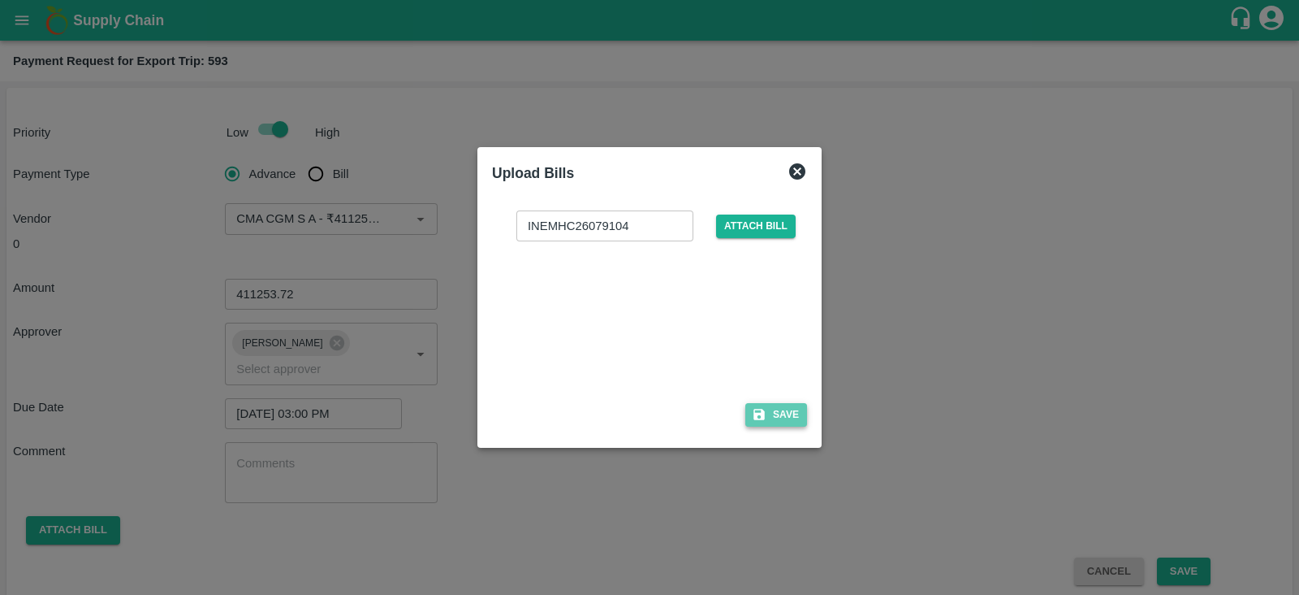
click at [798, 415] on button "Save" at bounding box center [777, 415] width 62 height 24
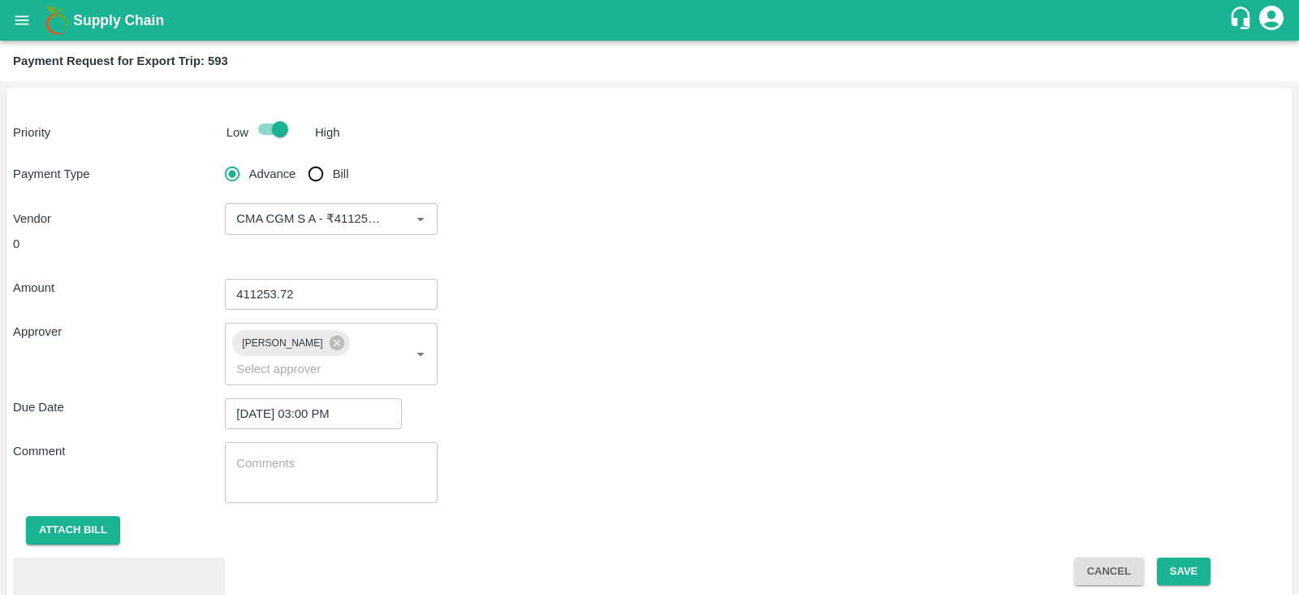
scroll to position [75, 0]
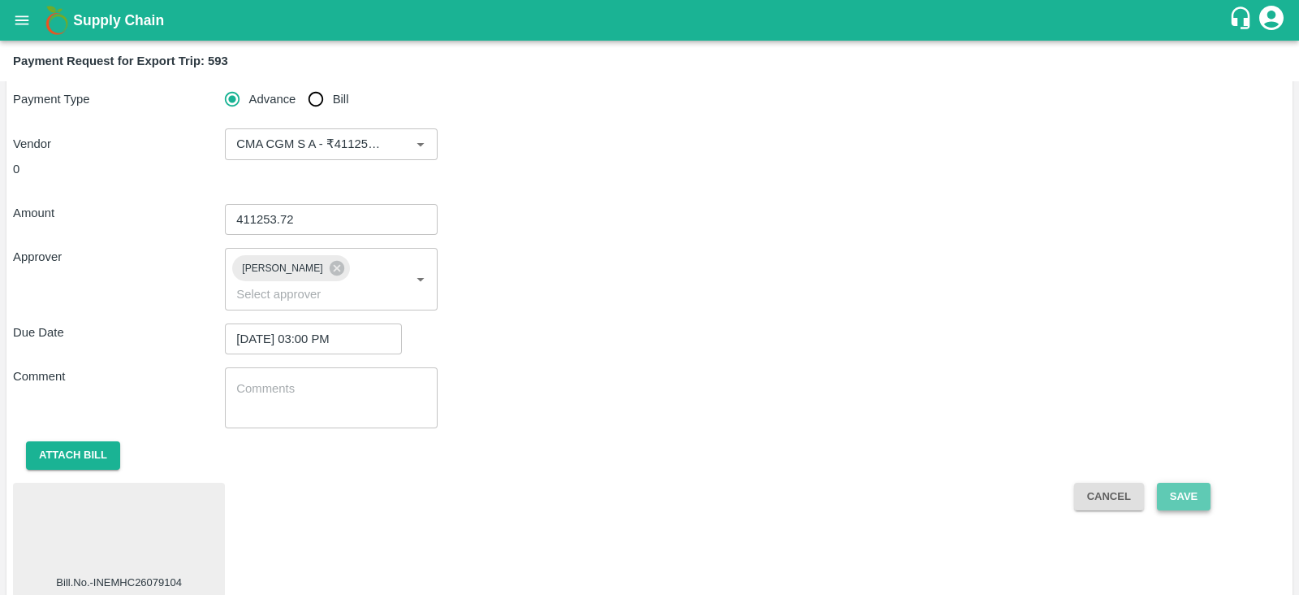
click at [1183, 482] on button "Save" at bounding box center [1184, 496] width 54 height 28
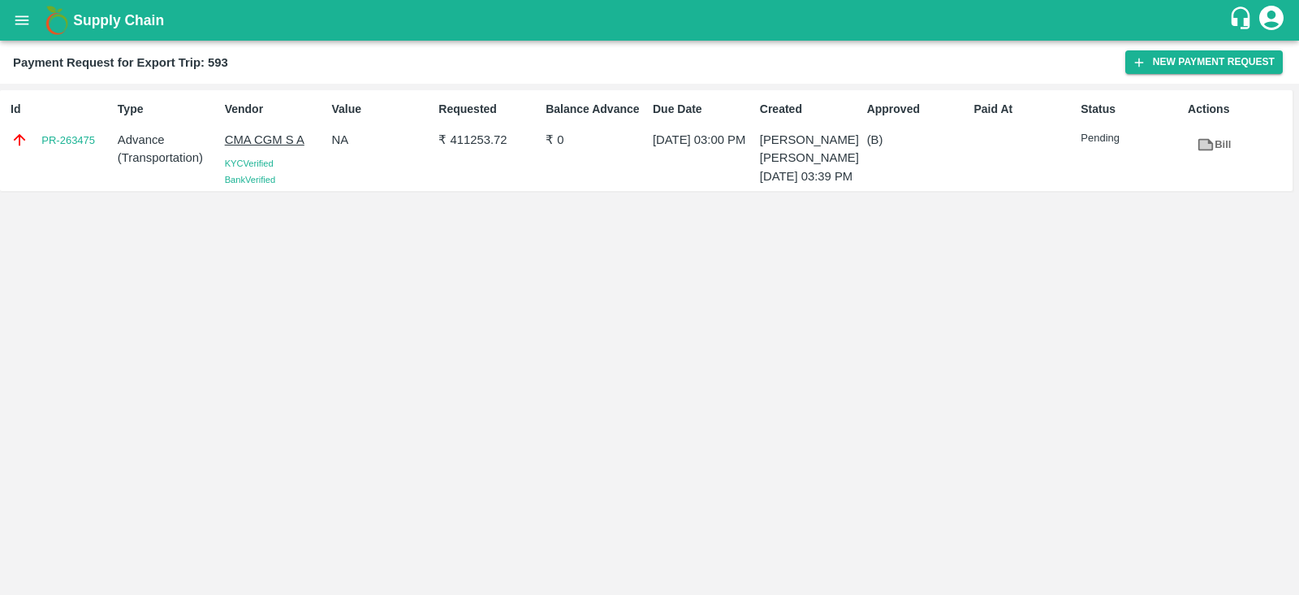
click at [465, 168] on div "Requested ₹ 411253.72" at bounding box center [485, 140] width 107 height 93
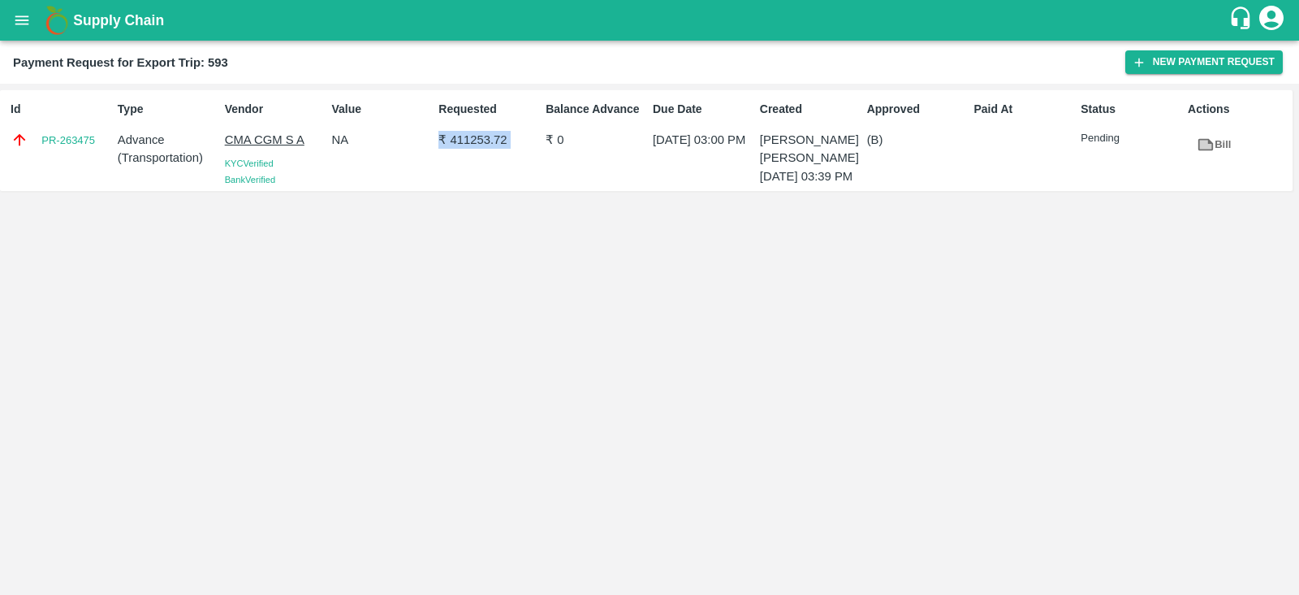
click at [465, 168] on div "Requested ₹ 411253.72" at bounding box center [485, 140] width 107 height 93
click at [92, 161] on div "Id PR-263475" at bounding box center [57, 140] width 107 height 93
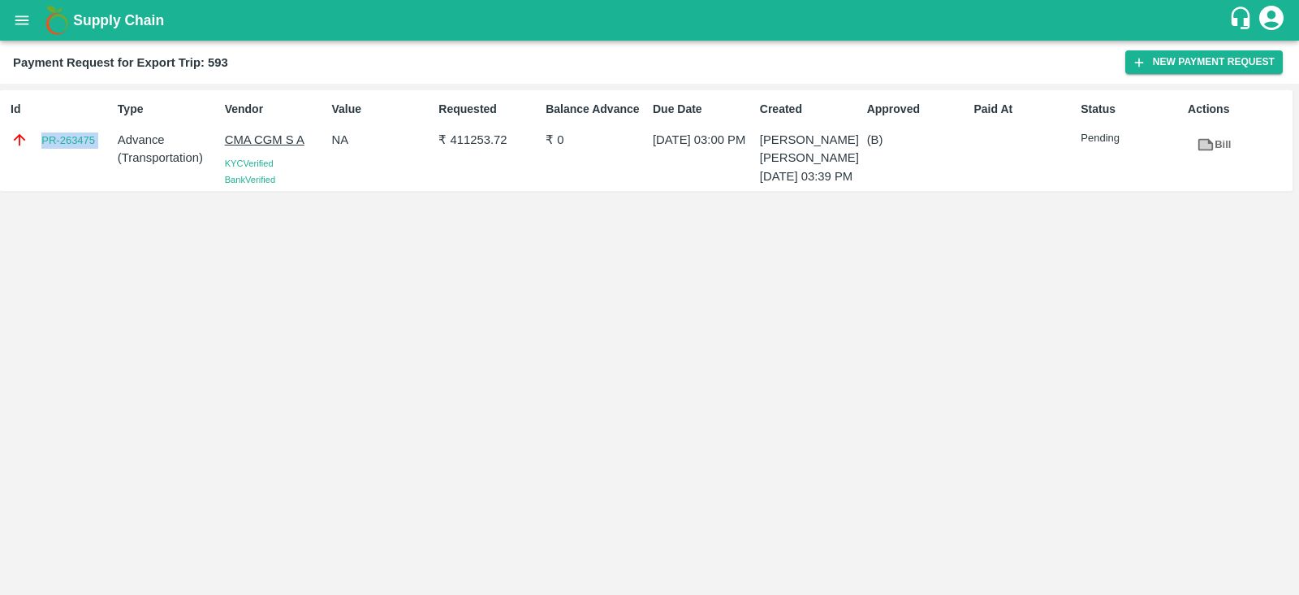
click at [92, 161] on div "Id PR-263475" at bounding box center [57, 140] width 107 height 93
copy link "PR-263475"
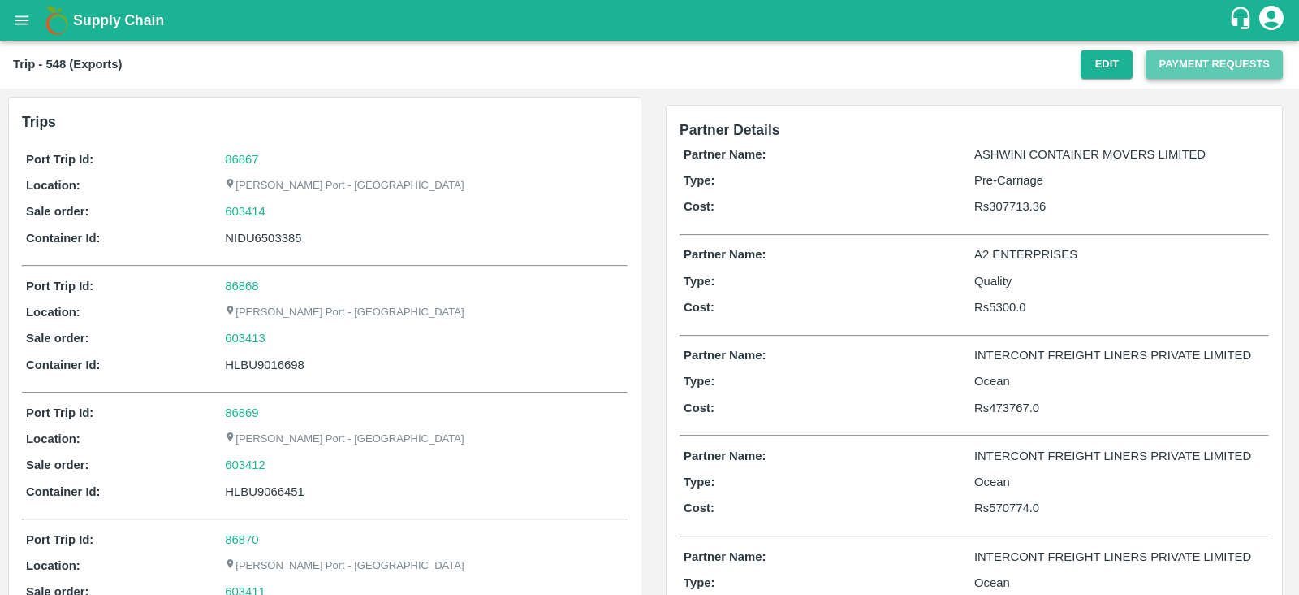
click at [1198, 59] on button "Payment Requests" at bounding box center [1214, 64] width 137 height 28
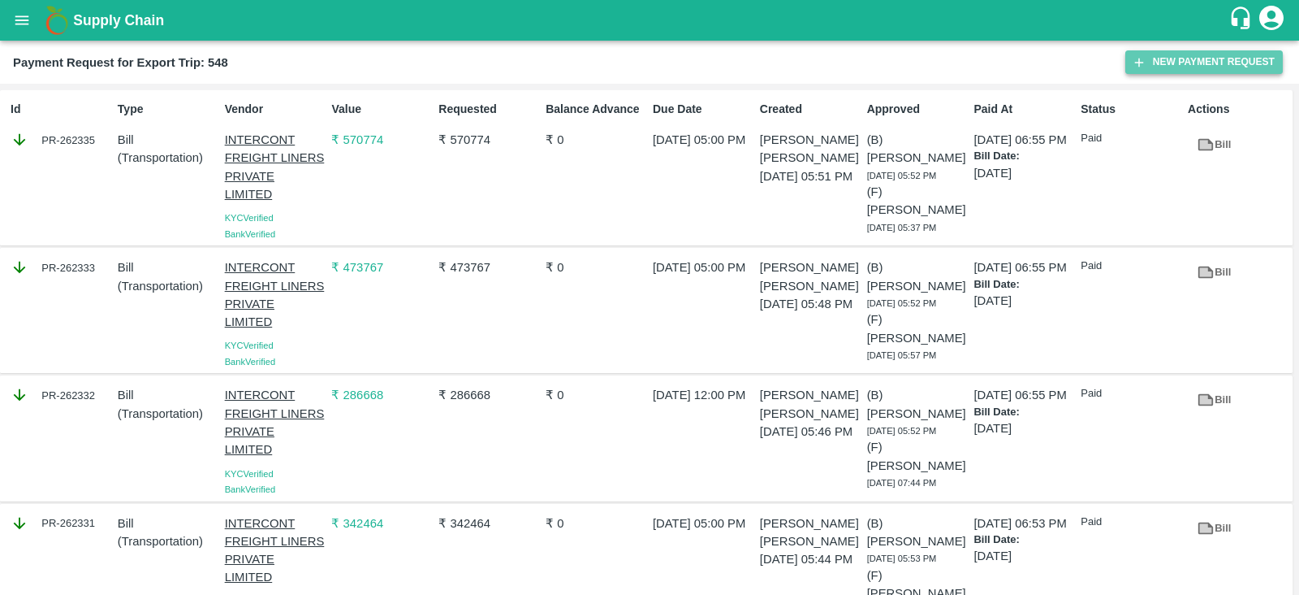
click at [1156, 62] on button "New Payment Request" at bounding box center [1205, 62] width 158 height 24
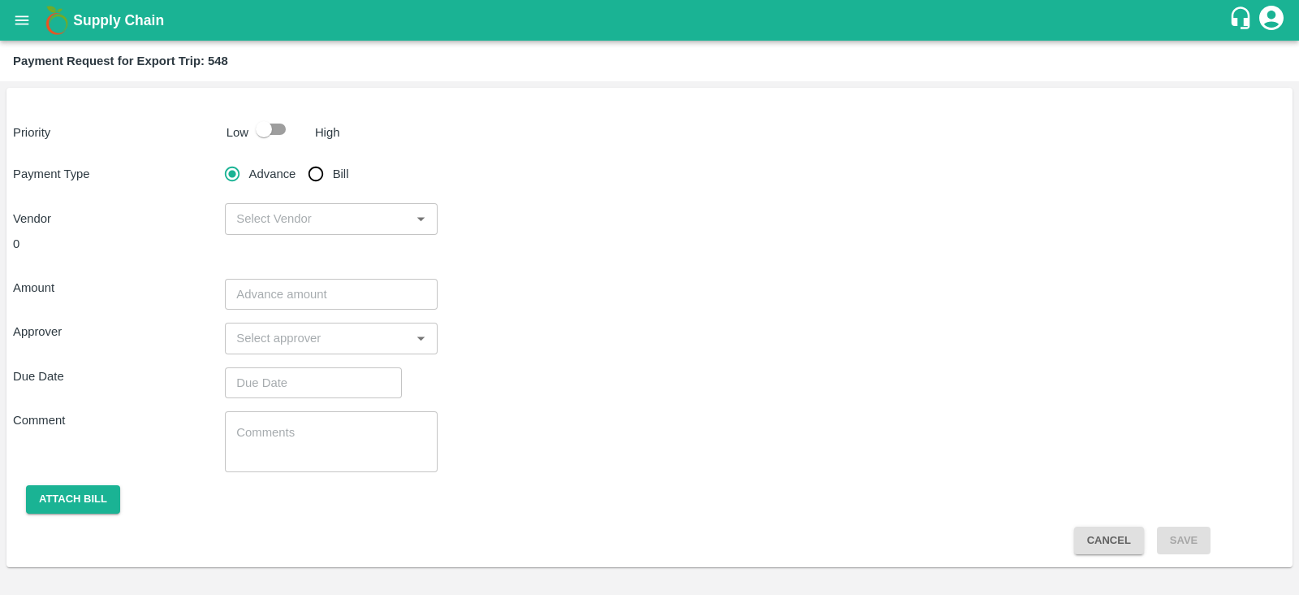
click at [257, 136] on input "checkbox" at bounding box center [264, 129] width 93 height 31
checkbox input "true"
click at [318, 176] on input "Bill" at bounding box center [316, 174] width 32 height 32
radio input "true"
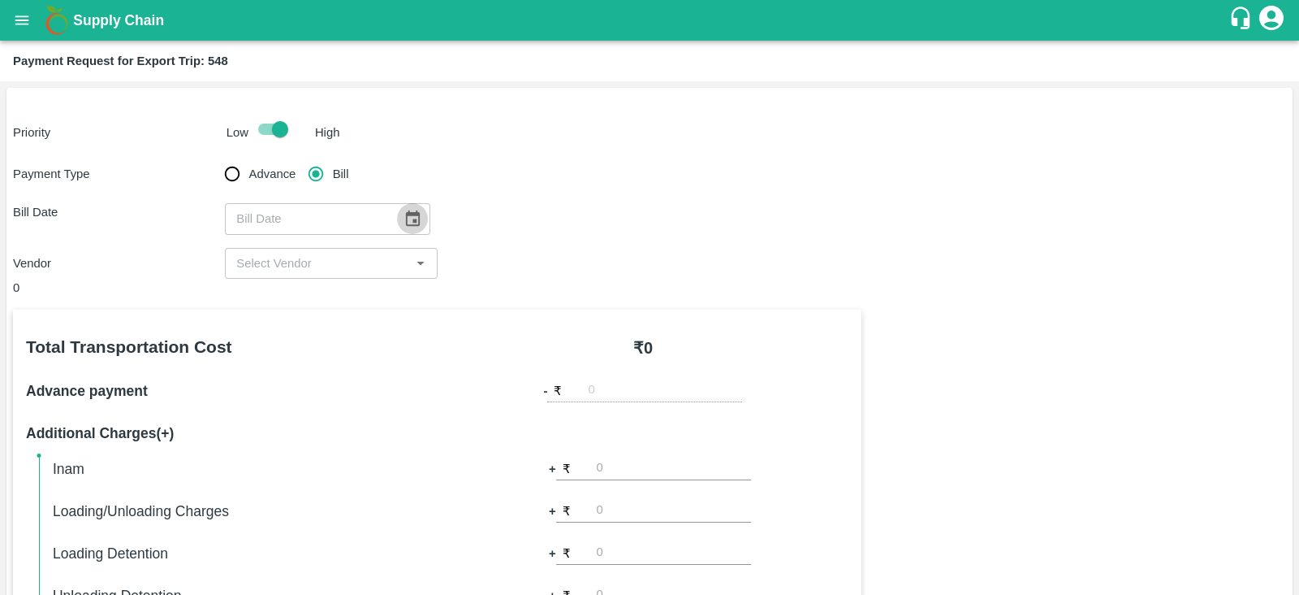
click at [406, 214] on icon "Choose date" at bounding box center [413, 217] width 14 height 15
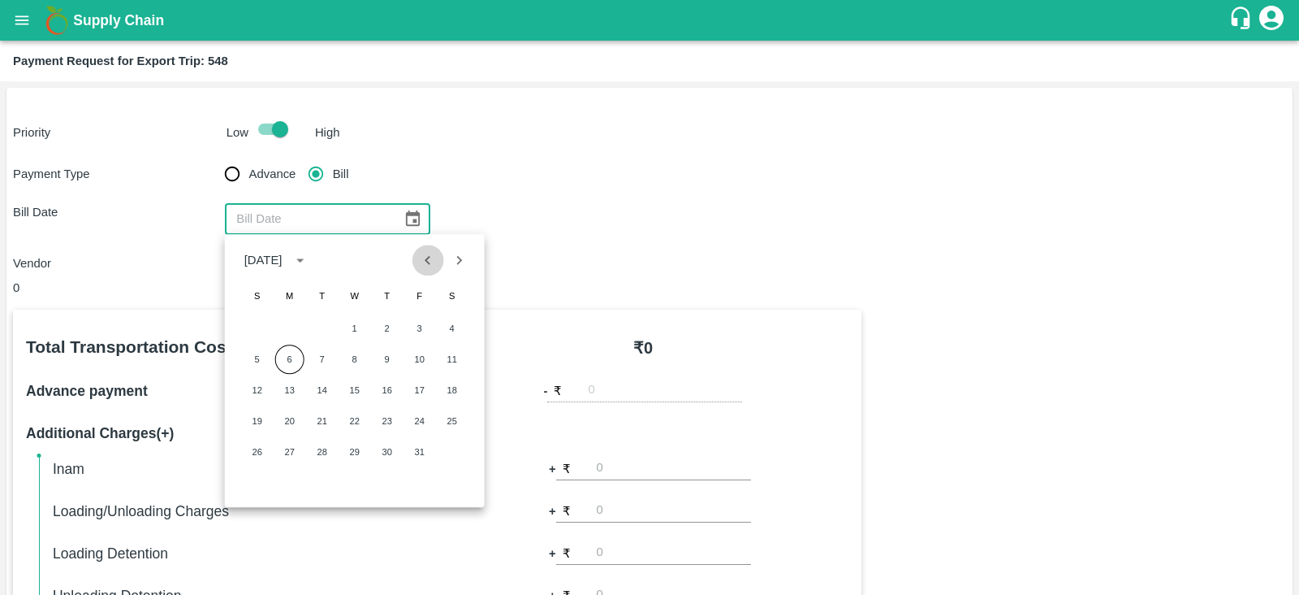
click at [434, 255] on icon "Previous month" at bounding box center [428, 260] width 18 height 18
click at [260, 479] on button "31" at bounding box center [257, 482] width 29 height 29
type input "[DATE]"
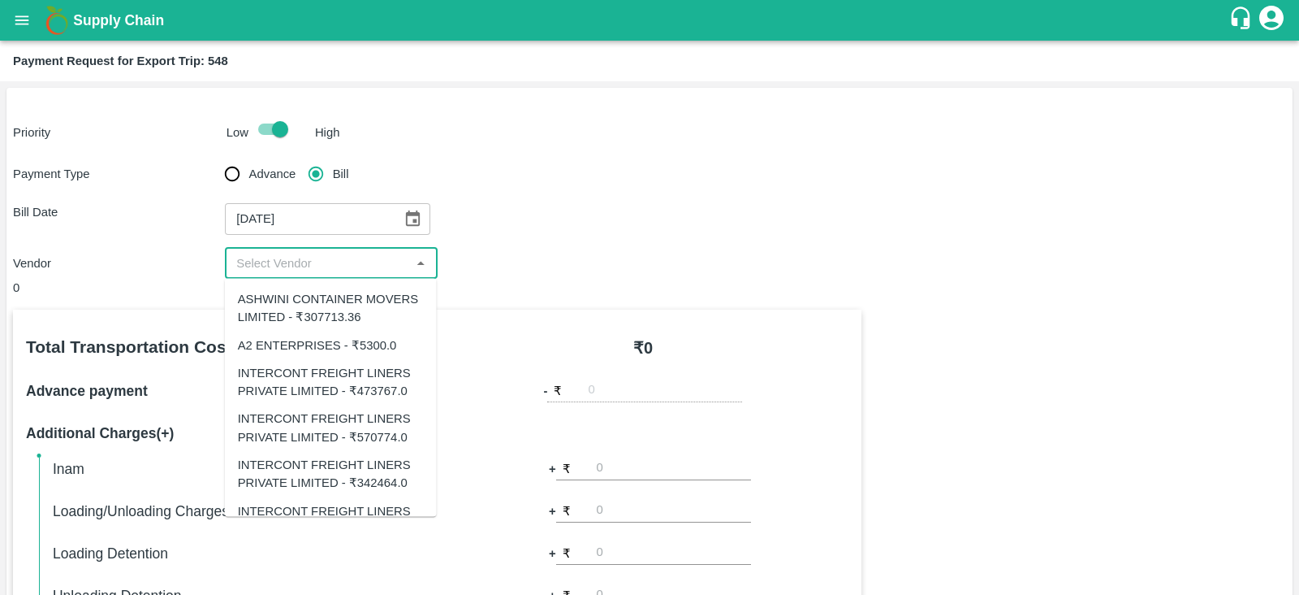
click at [333, 266] on input "input" at bounding box center [317, 263] width 175 height 21
click at [336, 343] on div "A2 ENTERPRISES - ₹5300.0" at bounding box center [317, 344] width 159 height 18
type input "A2 ENTERPRISES - ₹5300.0"
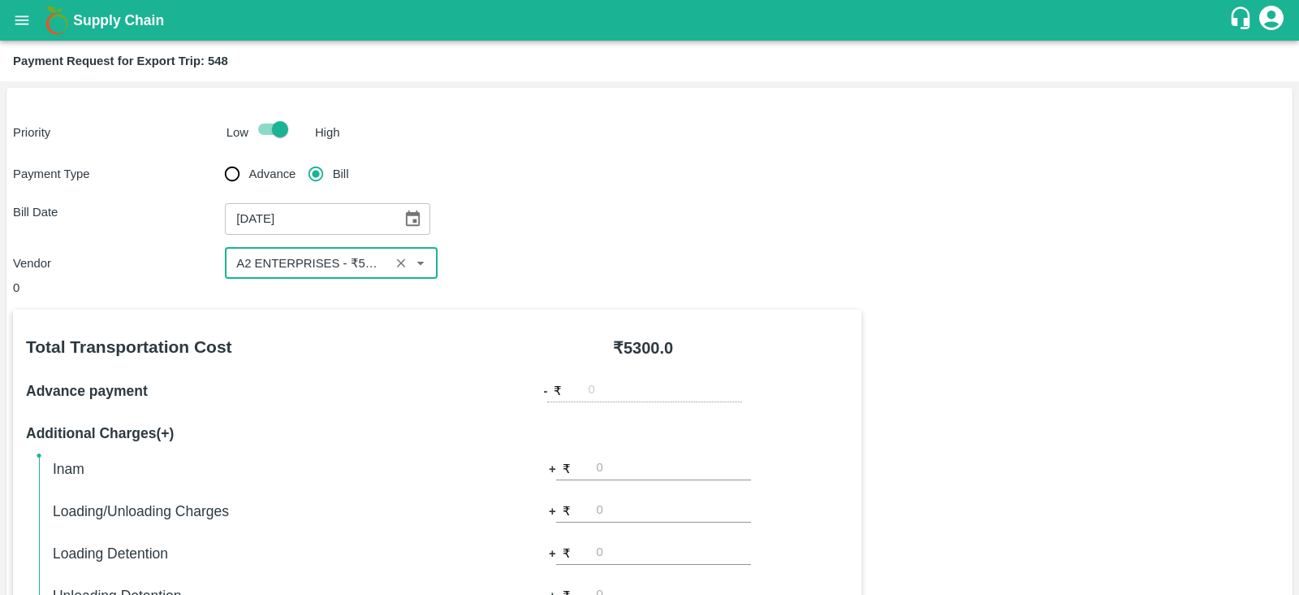
scroll to position [520, 0]
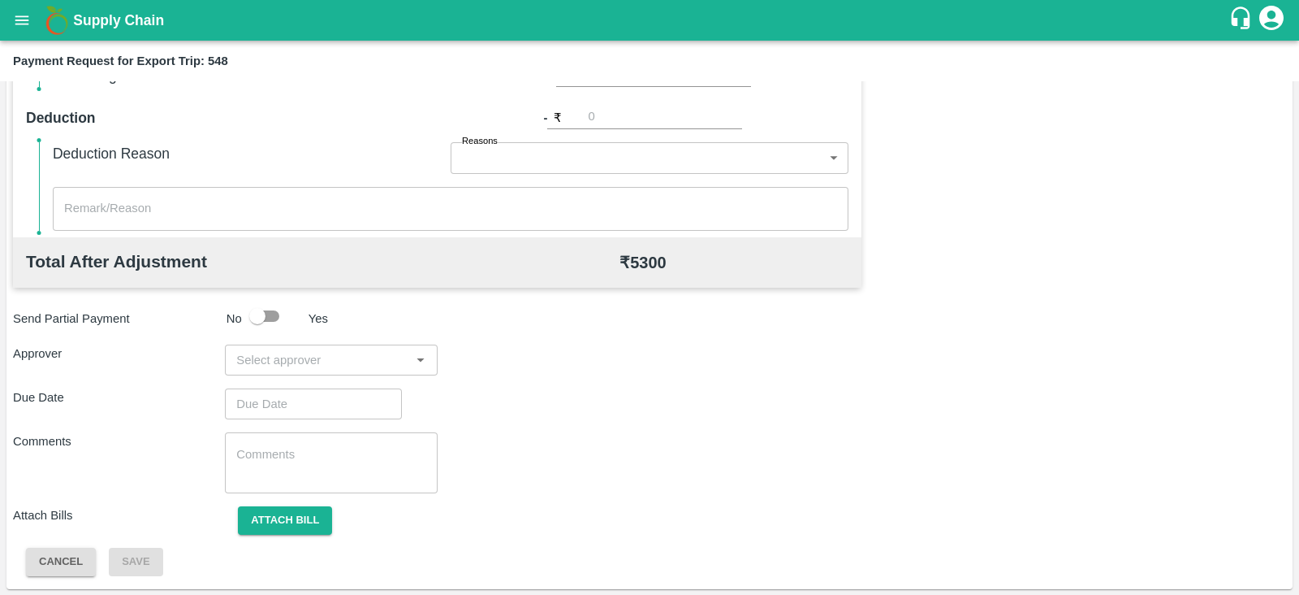
click at [329, 361] on input "input" at bounding box center [317, 359] width 175 height 21
type input "PRASA"
click at [326, 403] on div "[PERSON_NAME]" at bounding box center [326, 402] width 99 height 18
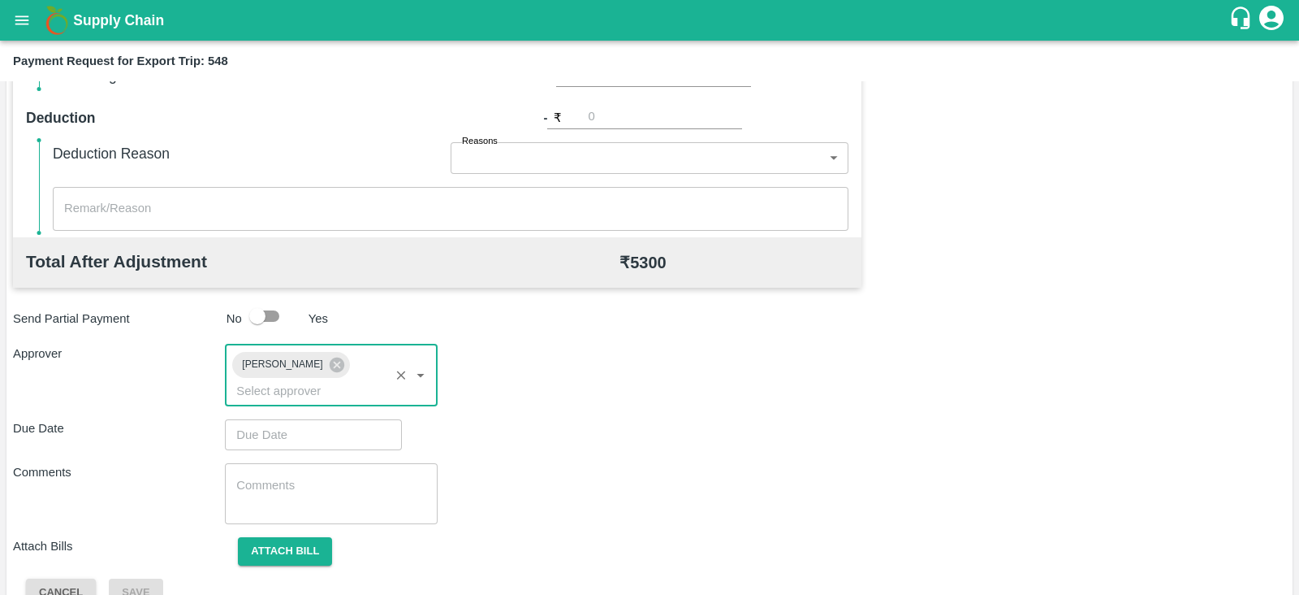
type input "DD/MM/YYYY hh:mm aa"
click at [301, 419] on input "DD/MM/YYYY hh:mm aa" at bounding box center [308, 434] width 166 height 31
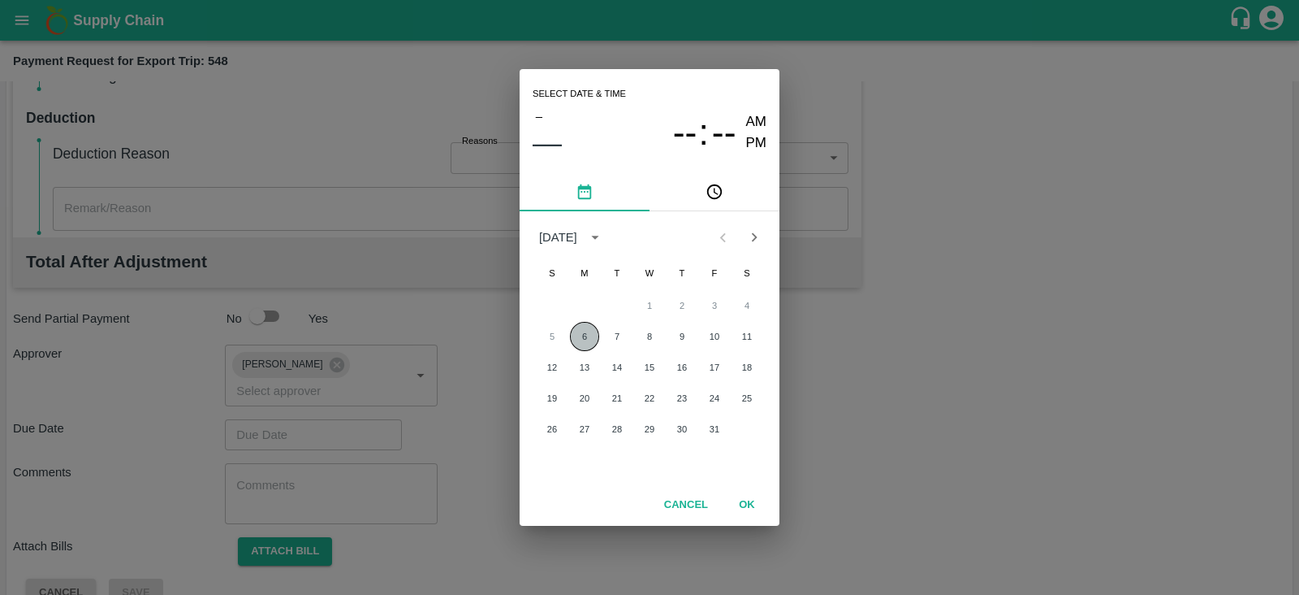
click at [582, 329] on button "6" at bounding box center [584, 336] width 29 height 29
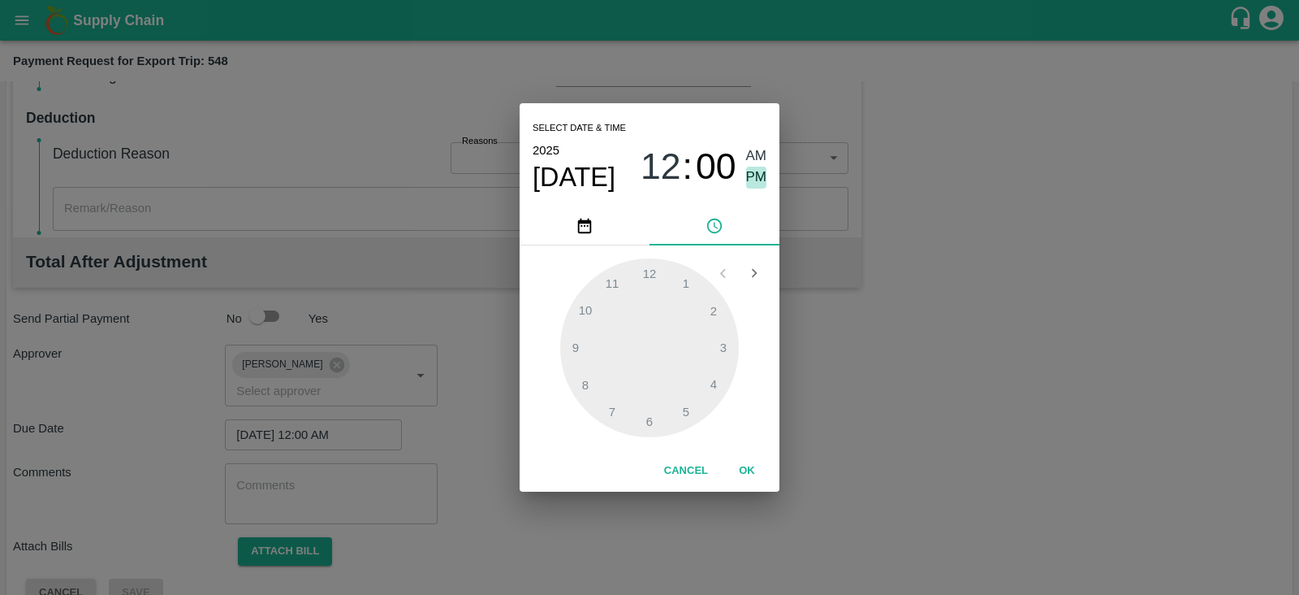
click at [765, 179] on span "PM" at bounding box center [756, 177] width 21 height 22
click at [721, 345] on div at bounding box center [649, 347] width 179 height 179
type input "[DATE] 03:00 PM"
click at [752, 173] on span "PM" at bounding box center [756, 177] width 21 height 22
click at [746, 480] on button "OK" at bounding box center [747, 470] width 52 height 28
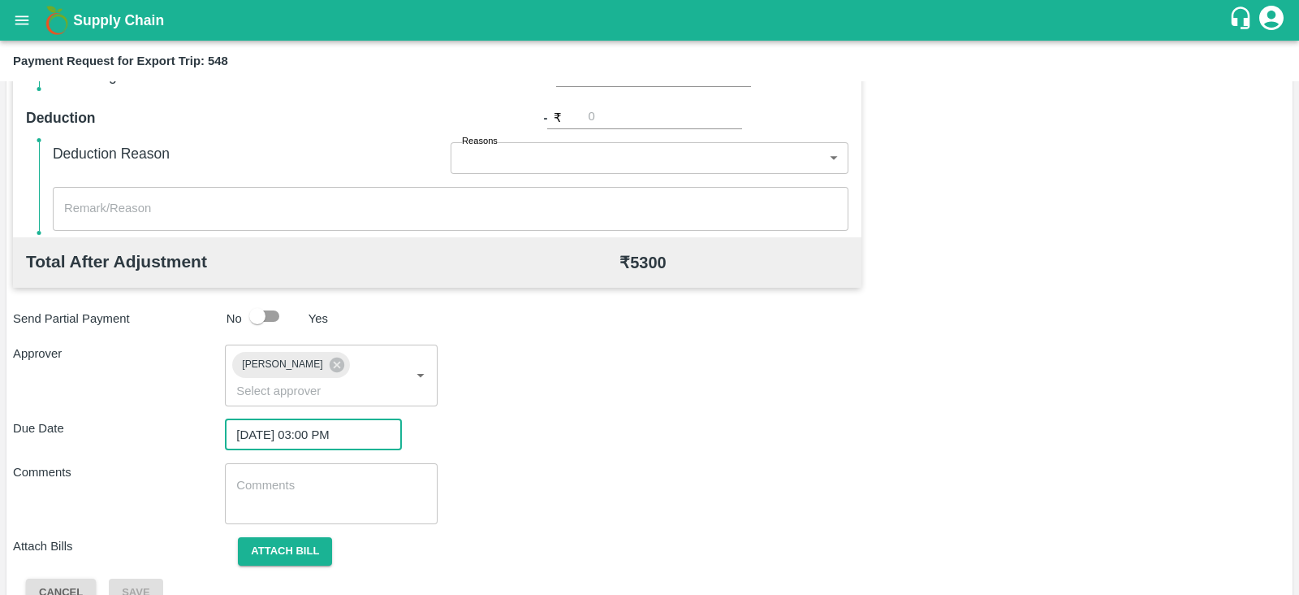
scroll to position [530, 0]
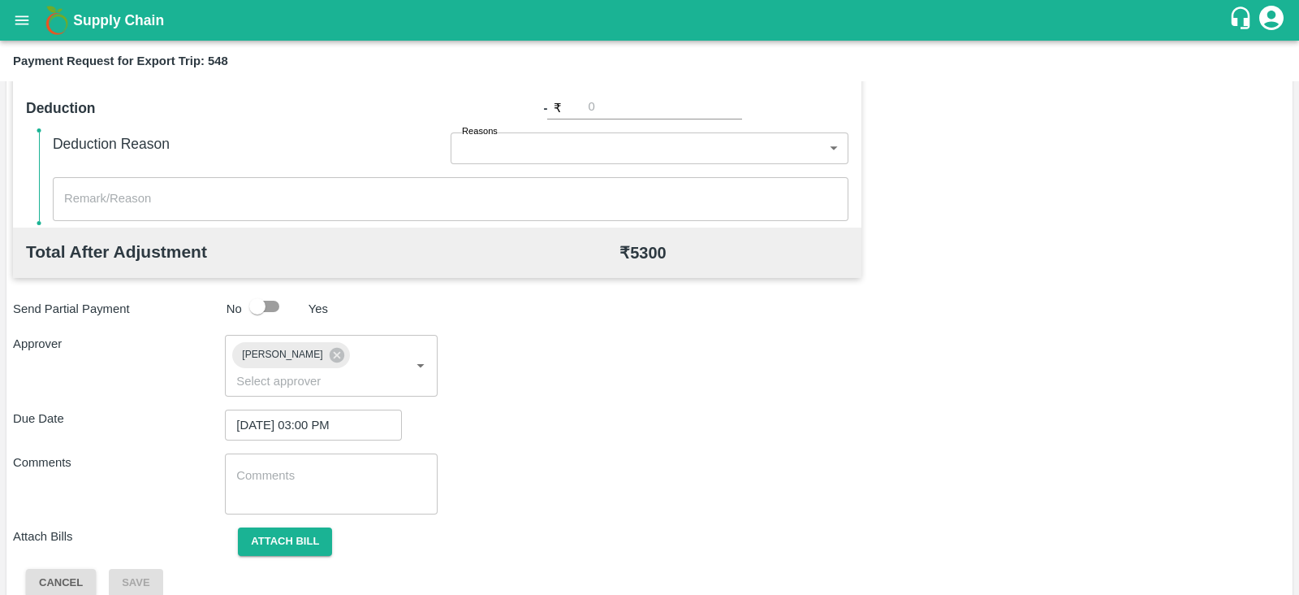
drag, startPoint x: 307, startPoint y: 521, endPoint x: 572, endPoint y: 168, distance: 441.5
click at [572, 168] on div "Total Transportation Cost ₹ 5300.0 Advance payment - ₹ Additional Charges(+) In…" at bounding box center [649, 188] width 1273 height 817
click at [264, 527] on button "Attach bill" at bounding box center [285, 541] width 94 height 28
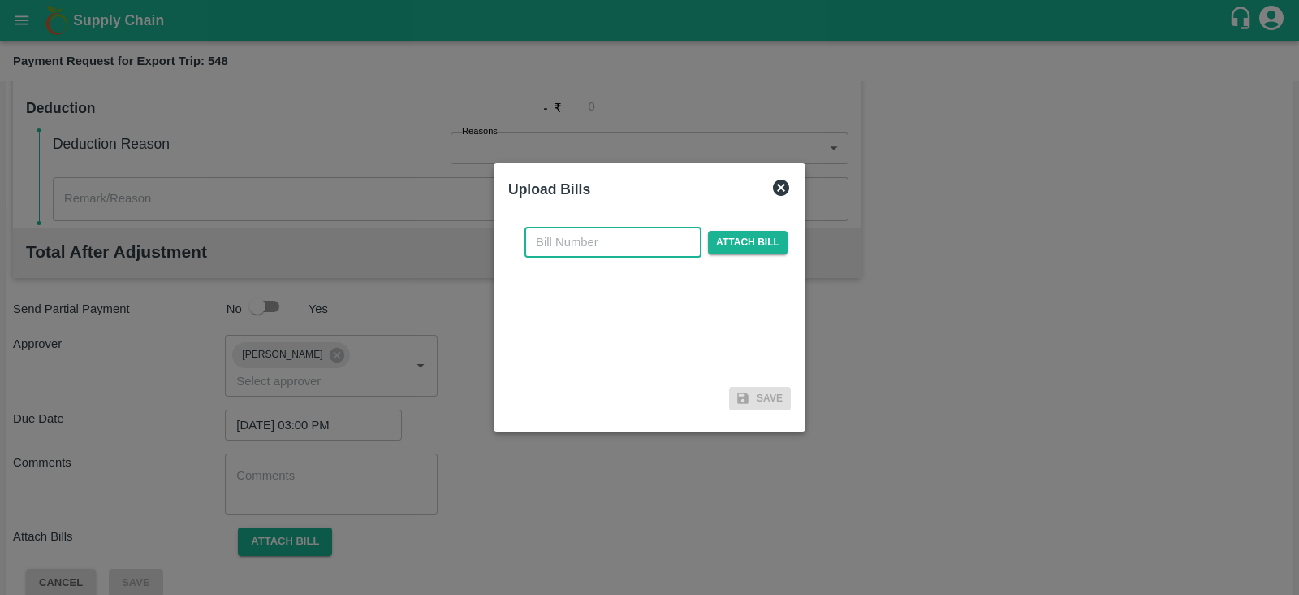
click at [610, 244] on input "text" at bounding box center [613, 242] width 177 height 31
paste input "A2-106/2025-26"
type input "A2-106/2025-26"
click at [757, 240] on span "Attach bill" at bounding box center [748, 243] width 80 height 24
click at [0, 0] on input "Attach bill" at bounding box center [0, 0] width 0 height 0
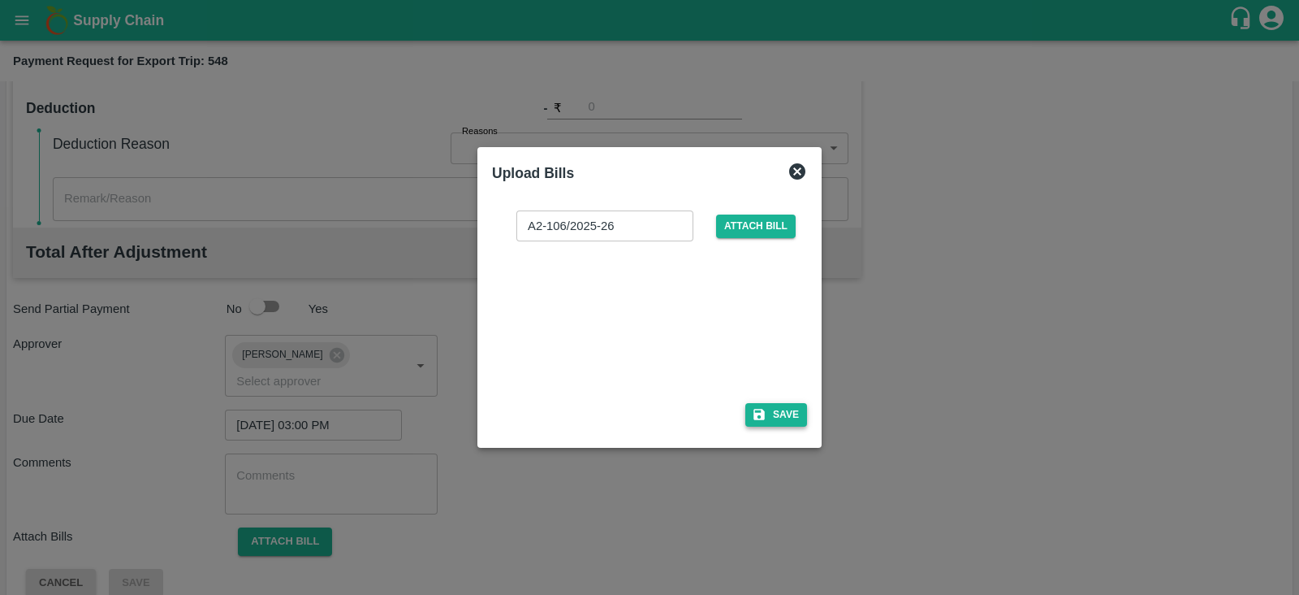
click at [787, 411] on button "Save" at bounding box center [777, 415] width 62 height 24
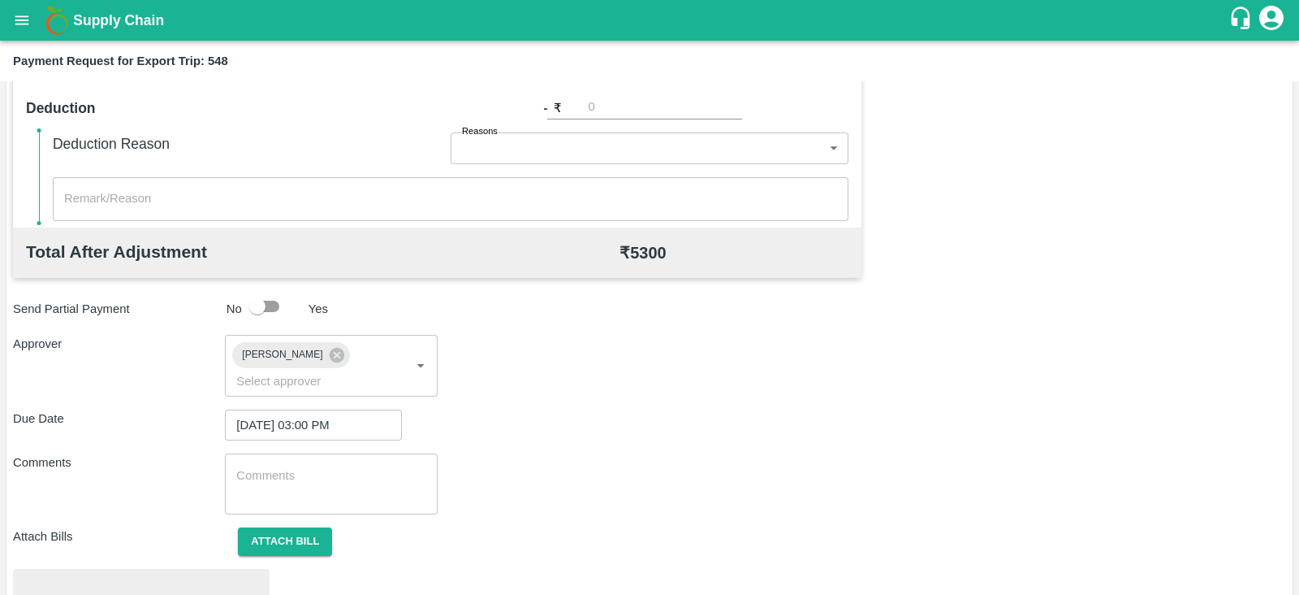
scroll to position [616, 0]
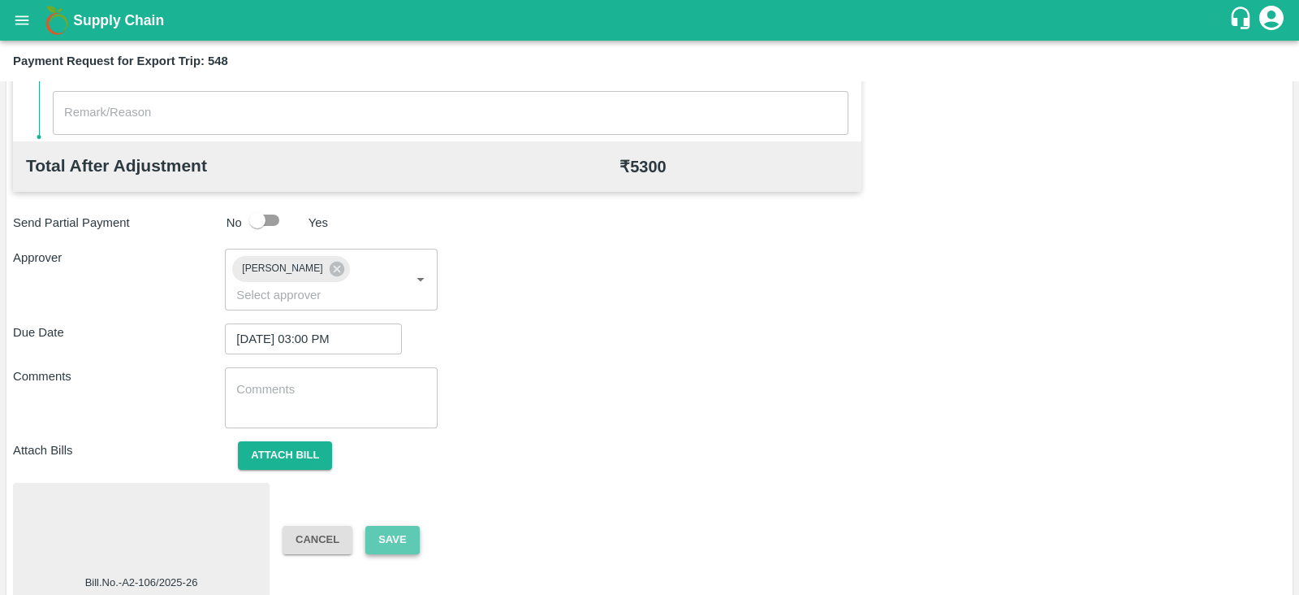
click at [404, 525] on button "Save" at bounding box center [392, 539] width 54 height 28
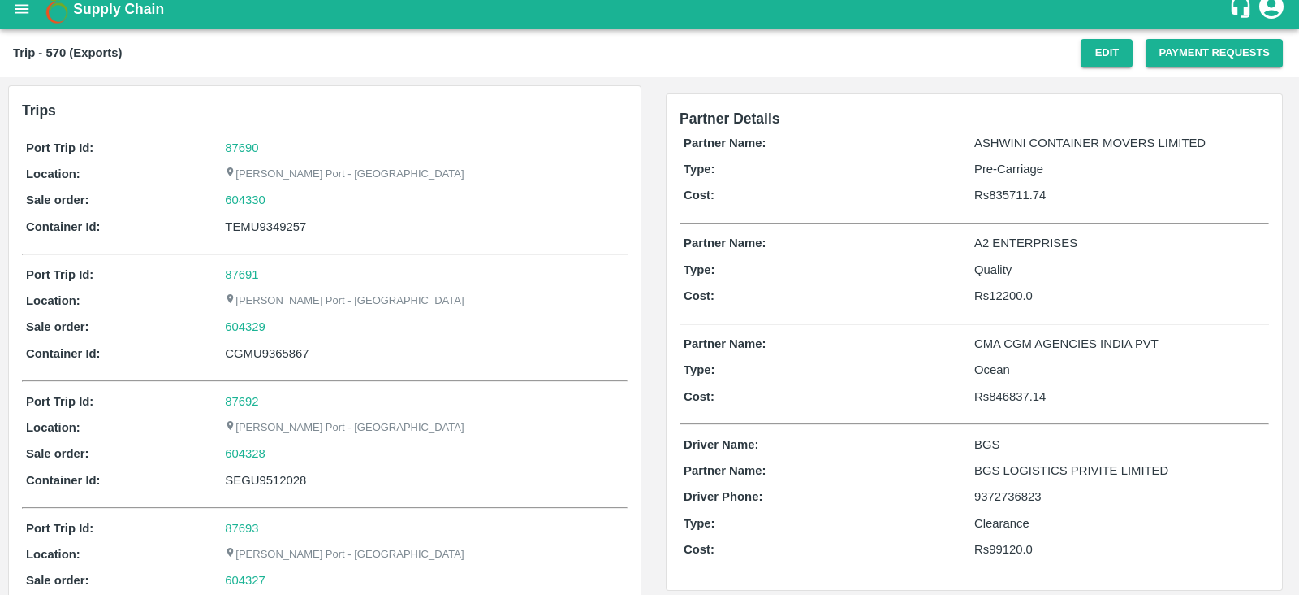
scroll to position [8, 0]
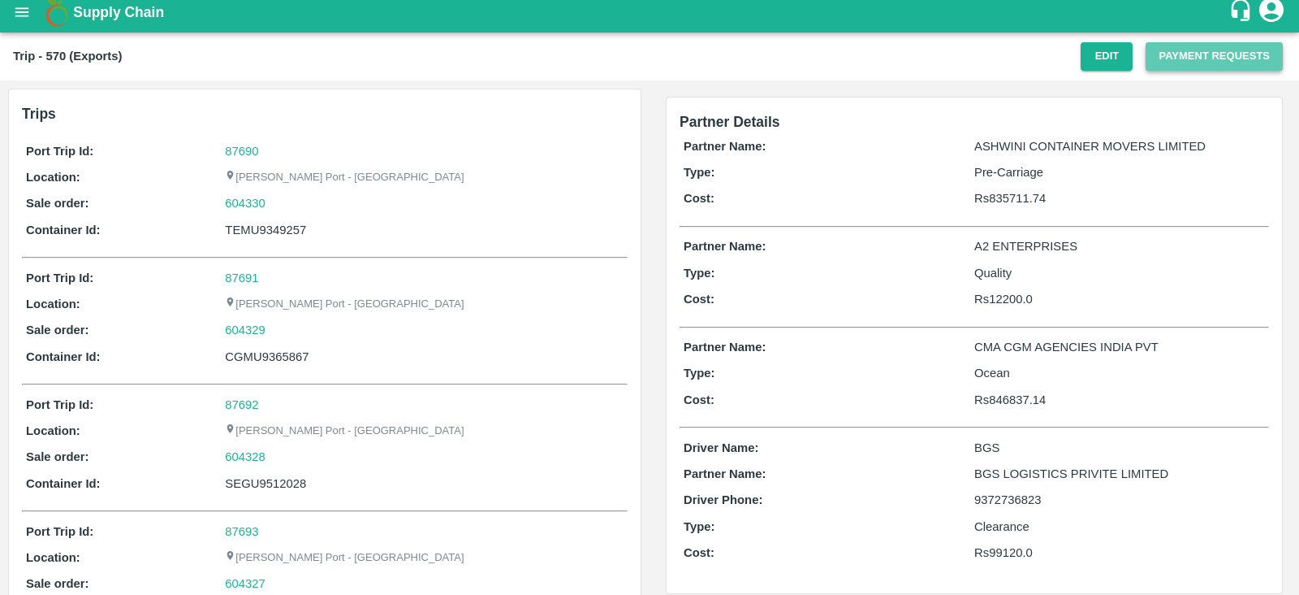
click at [1191, 54] on button "Payment Requests" at bounding box center [1214, 56] width 137 height 28
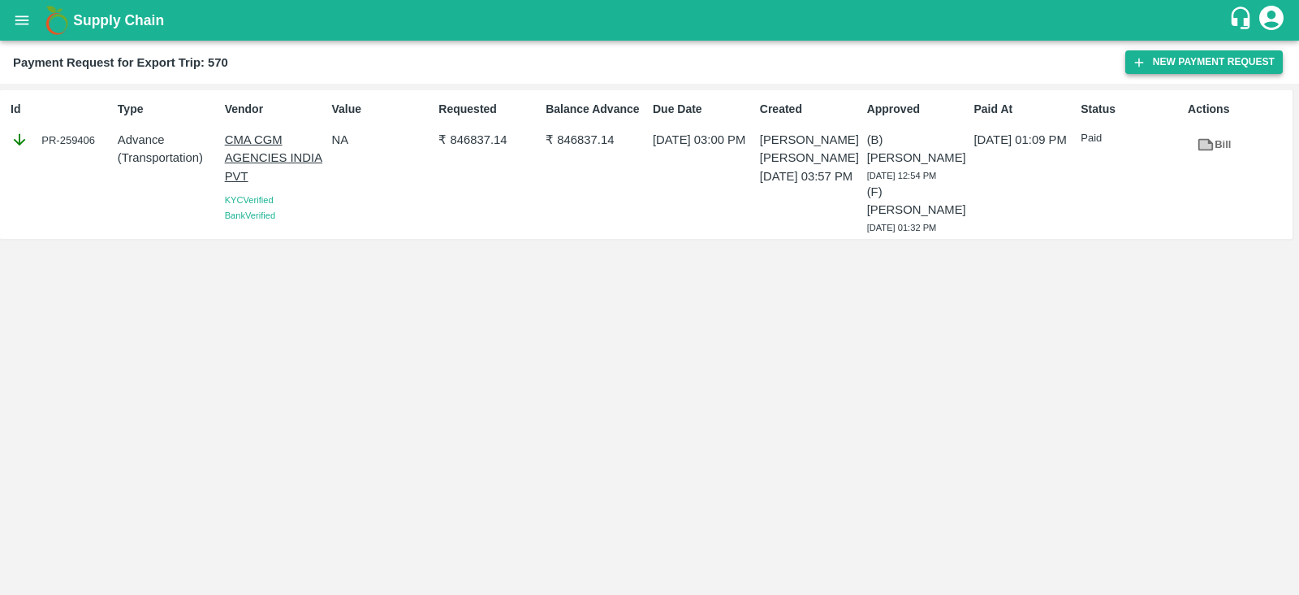
click at [1206, 70] on button "New Payment Request" at bounding box center [1205, 62] width 158 height 24
click at [1216, 138] on link "Bill" at bounding box center [1214, 145] width 52 height 28
click at [1182, 58] on button "New Payment Request" at bounding box center [1205, 62] width 158 height 24
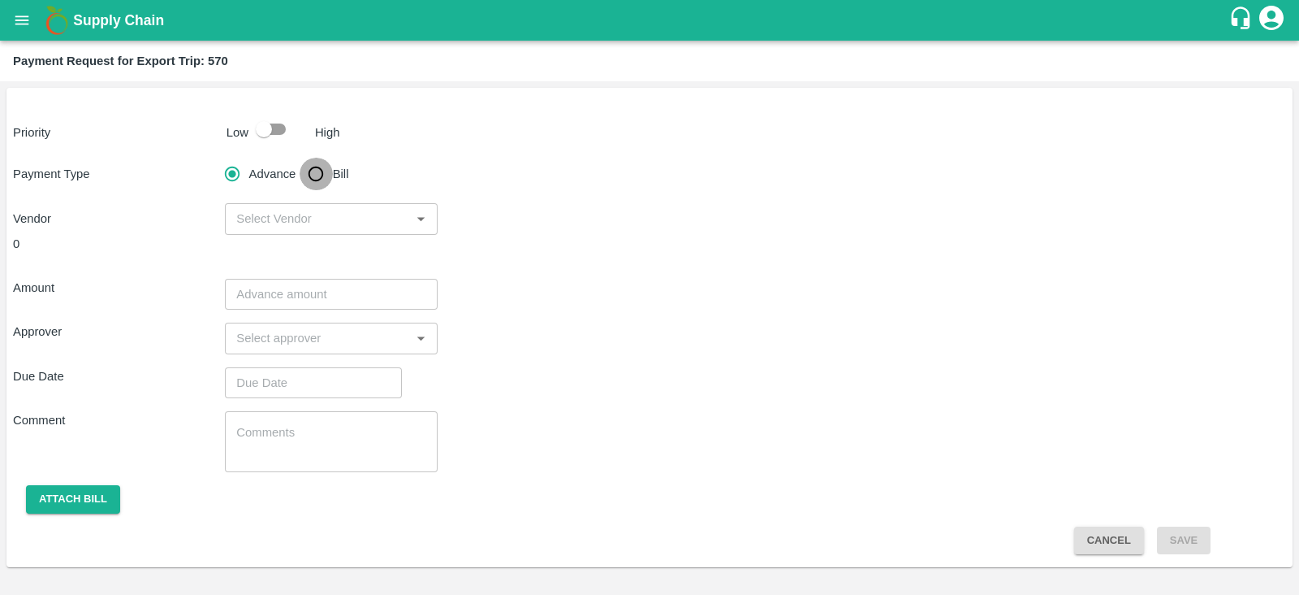
click at [307, 171] on input "Bill" at bounding box center [316, 174] width 32 height 32
radio input "true"
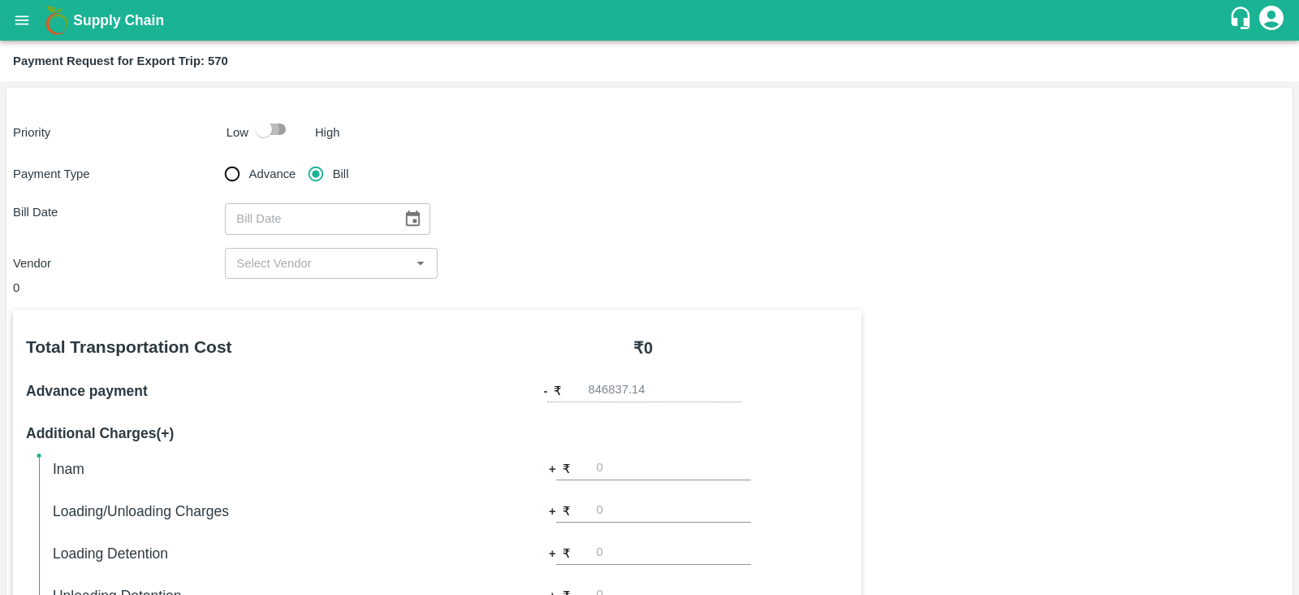
click at [268, 124] on input "checkbox" at bounding box center [264, 129] width 93 height 31
checkbox input "true"
click at [406, 213] on icon "Choose date" at bounding box center [413, 217] width 14 height 15
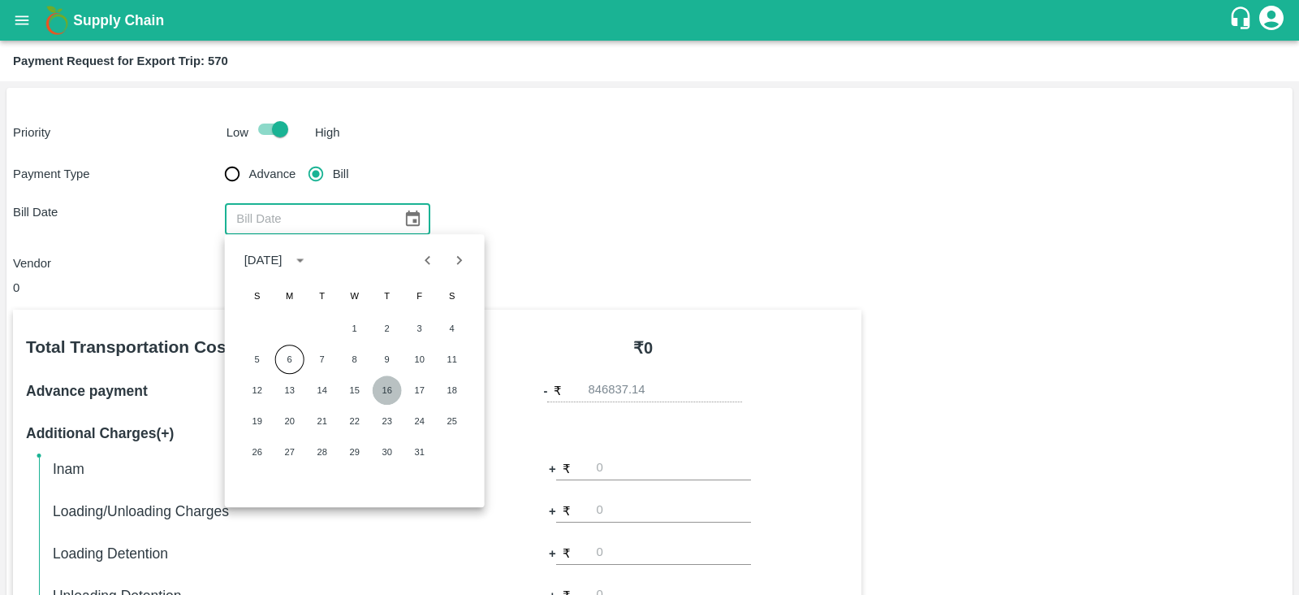
click at [381, 385] on button "16" at bounding box center [387, 389] width 29 height 29
type input "[DATE]"
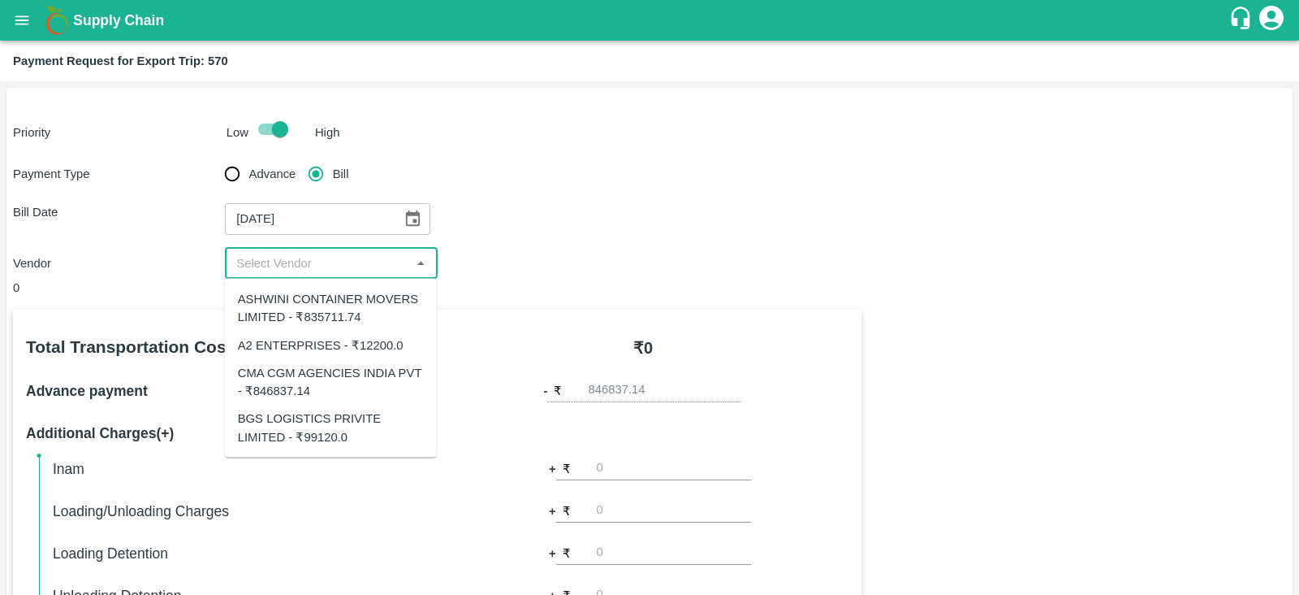
click at [297, 265] on input "input" at bounding box center [317, 263] width 175 height 21
click at [313, 386] on div "CMA CGM AGENCIES INDIA PVT - ₹846837.14" at bounding box center [331, 381] width 186 height 37
type input "CMA CGM AGENCIES INDIA PVT - ₹846837.14"
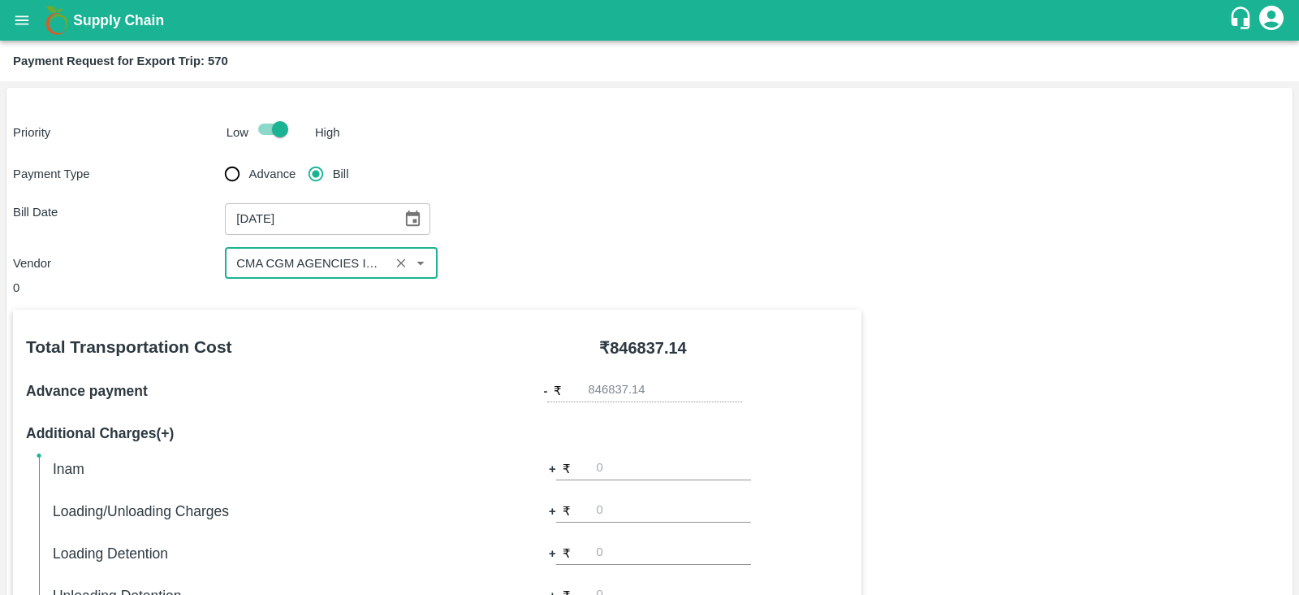
scroll to position [520, 0]
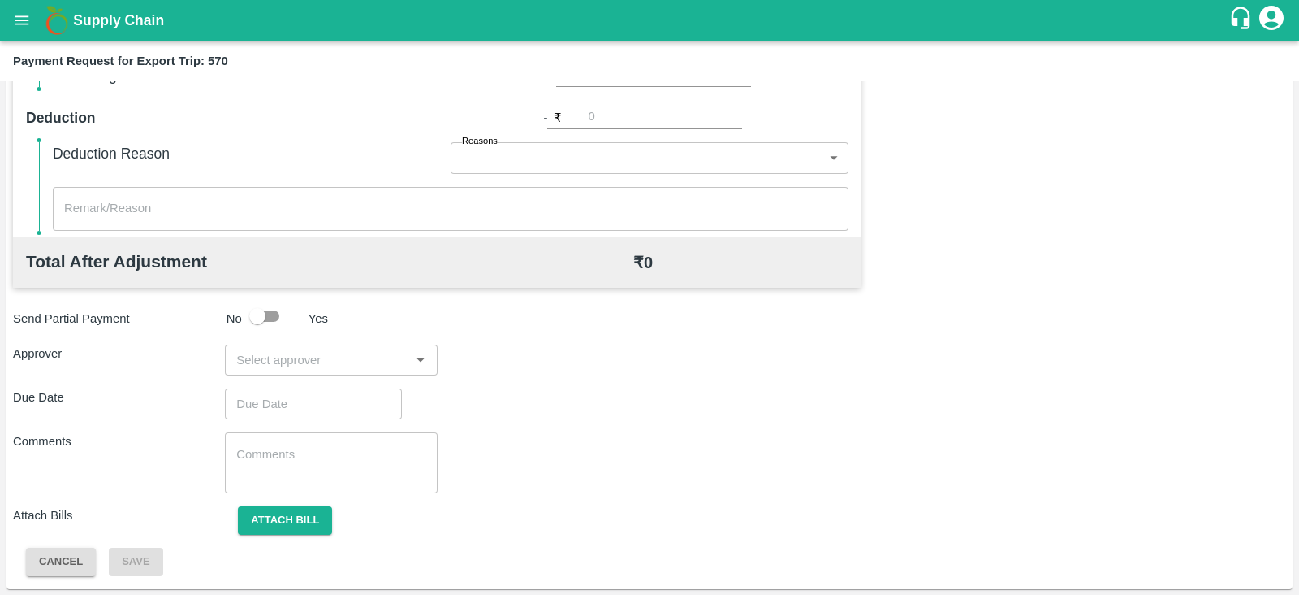
click at [358, 363] on input "input" at bounding box center [317, 359] width 175 height 21
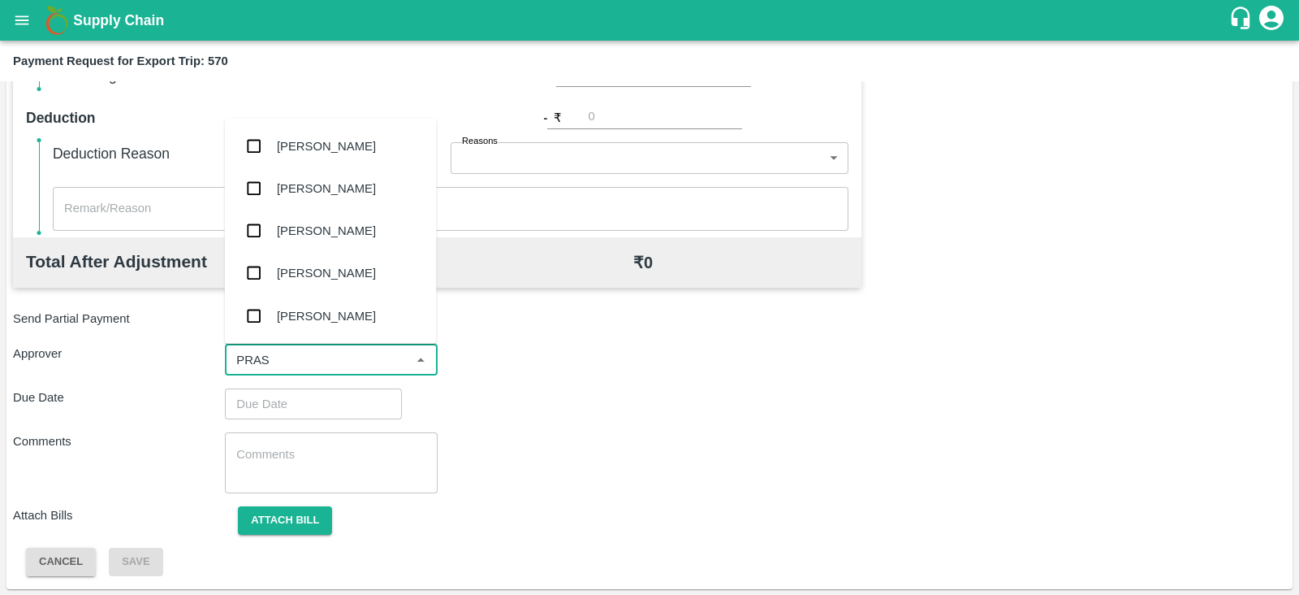
type input "PRASA"
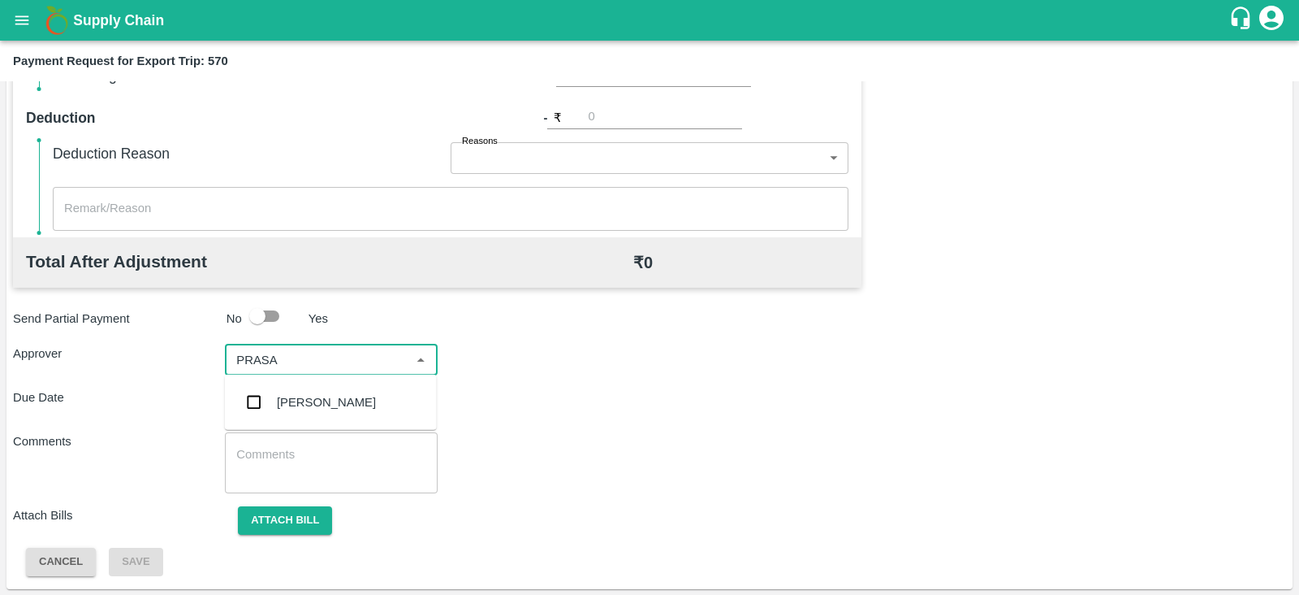
click at [339, 396] on div "[PERSON_NAME]" at bounding box center [326, 402] width 99 height 18
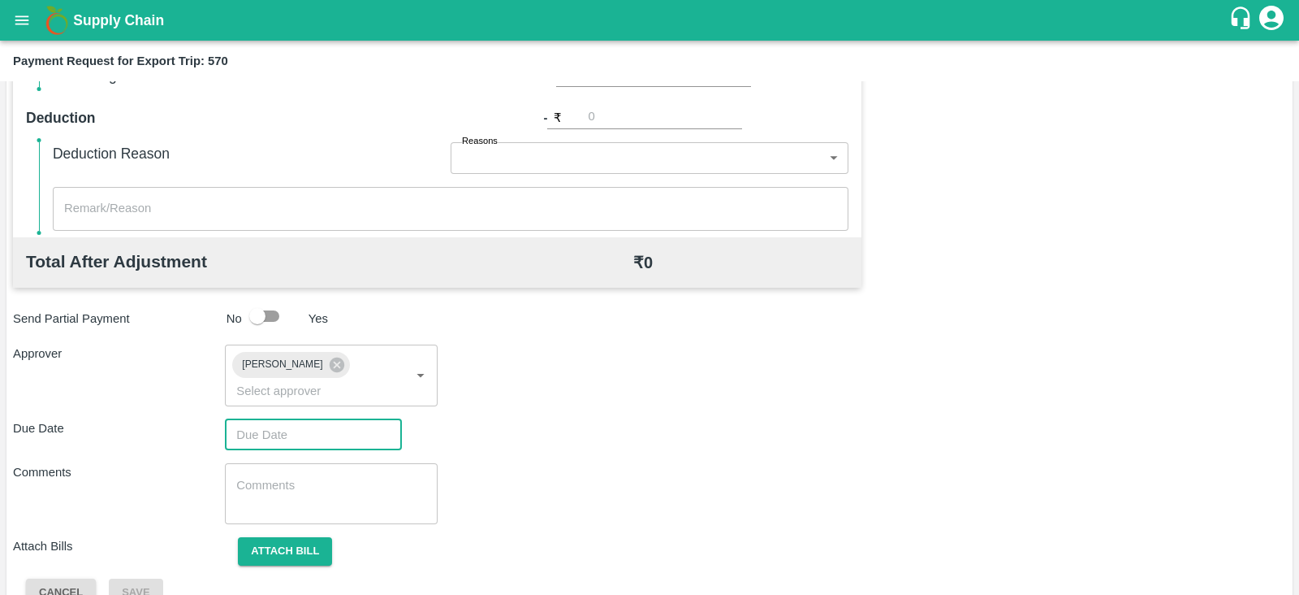
type input "DD/MM/YYYY hh:mm aa"
click at [311, 420] on input "DD/MM/YYYY hh:mm aa" at bounding box center [308, 434] width 166 height 31
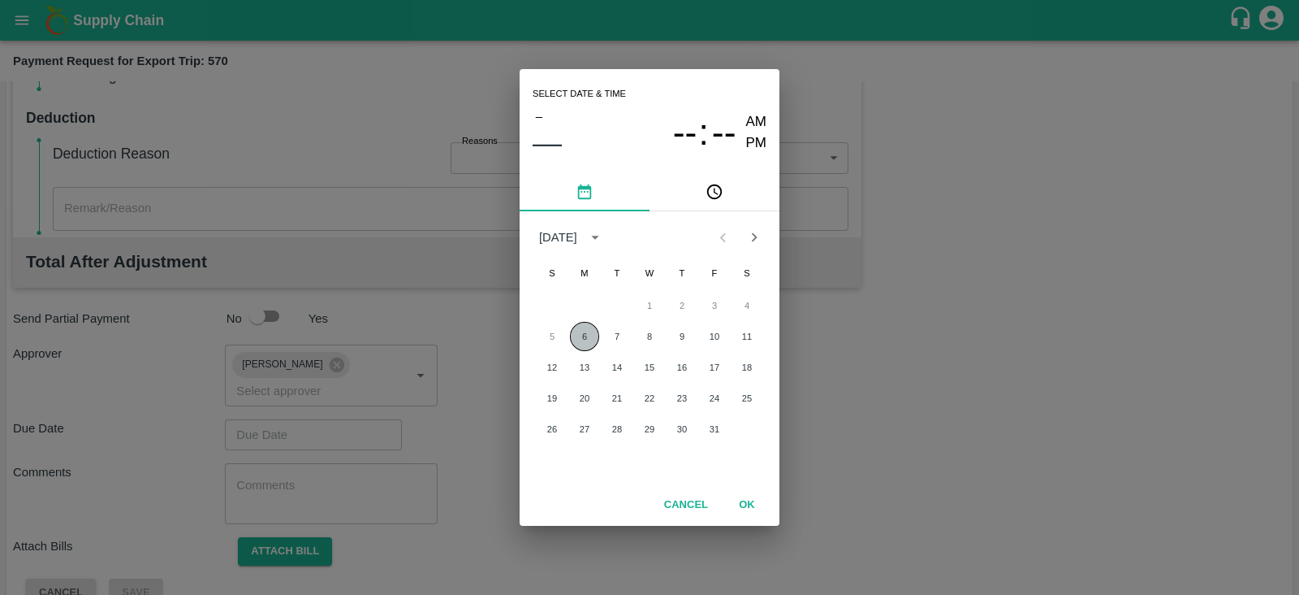
click at [597, 341] on button "6" at bounding box center [584, 336] width 29 height 29
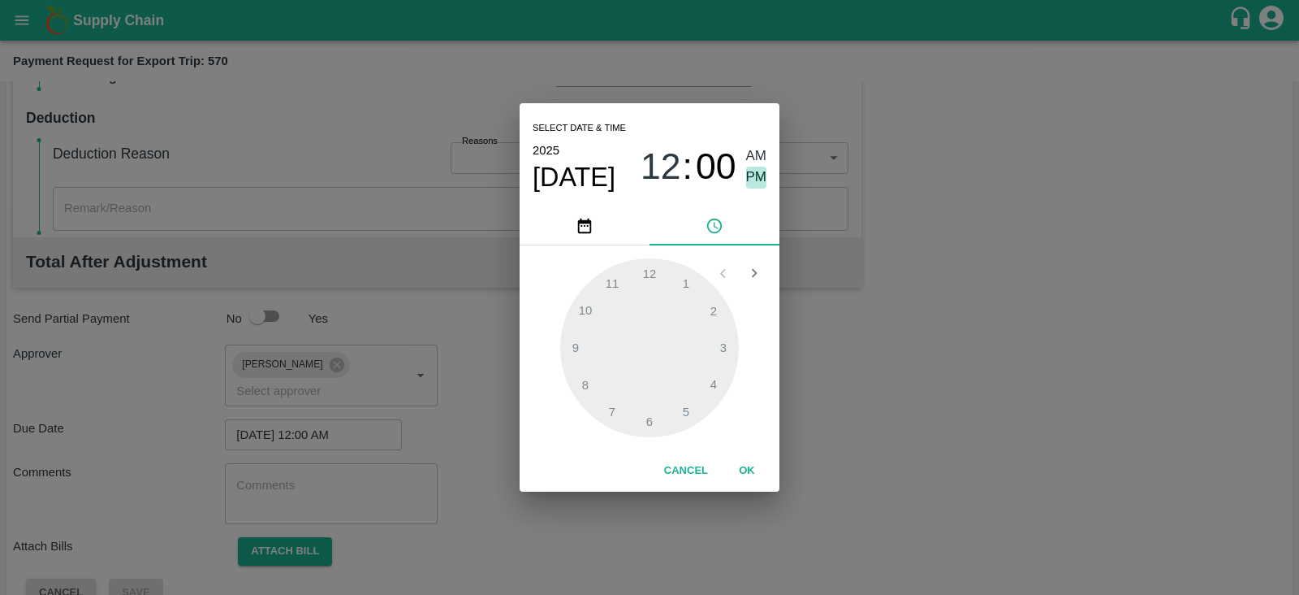
click at [757, 176] on span "PM" at bounding box center [756, 177] width 21 height 22
click at [725, 343] on div at bounding box center [649, 347] width 179 height 179
type input "06/10/2025 03:00 PM"
click at [746, 473] on button "OK" at bounding box center [747, 470] width 52 height 28
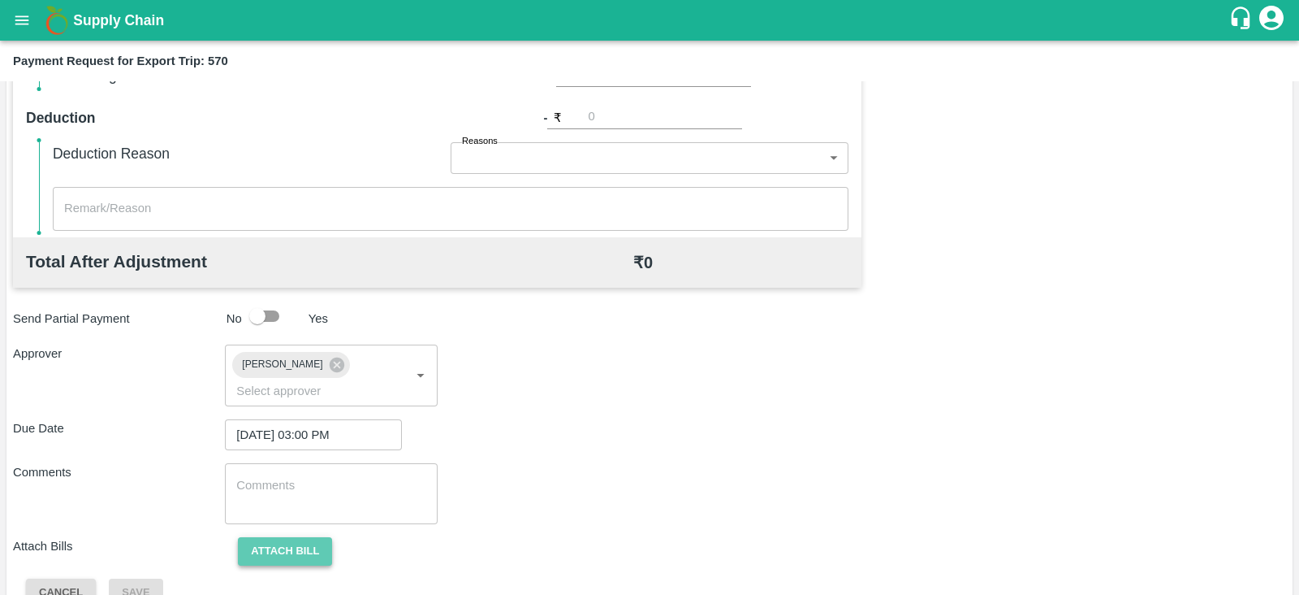
click at [308, 537] on button "Attach bill" at bounding box center [285, 551] width 94 height 28
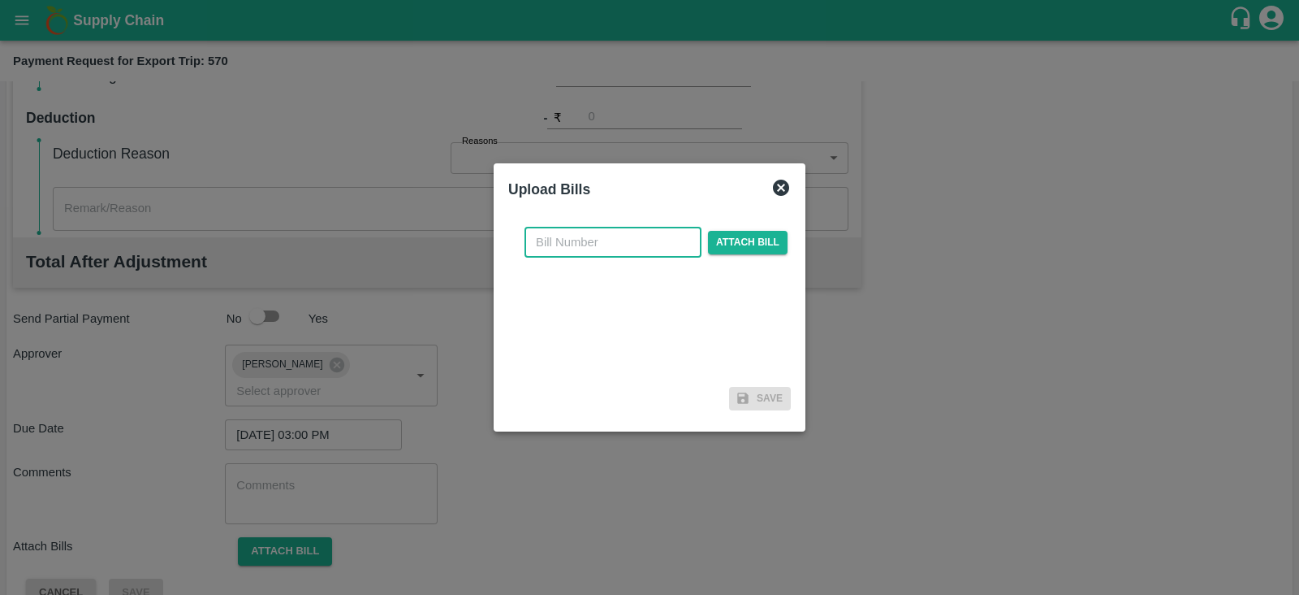
click at [596, 239] on input "text" at bounding box center [613, 242] width 177 height 31
paste input "INEMHC26070925"
type input "INEMHC26070925"
click at [746, 241] on span "Attach bill" at bounding box center [748, 243] width 80 height 24
click at [0, 0] on input "Attach bill" at bounding box center [0, 0] width 0 height 0
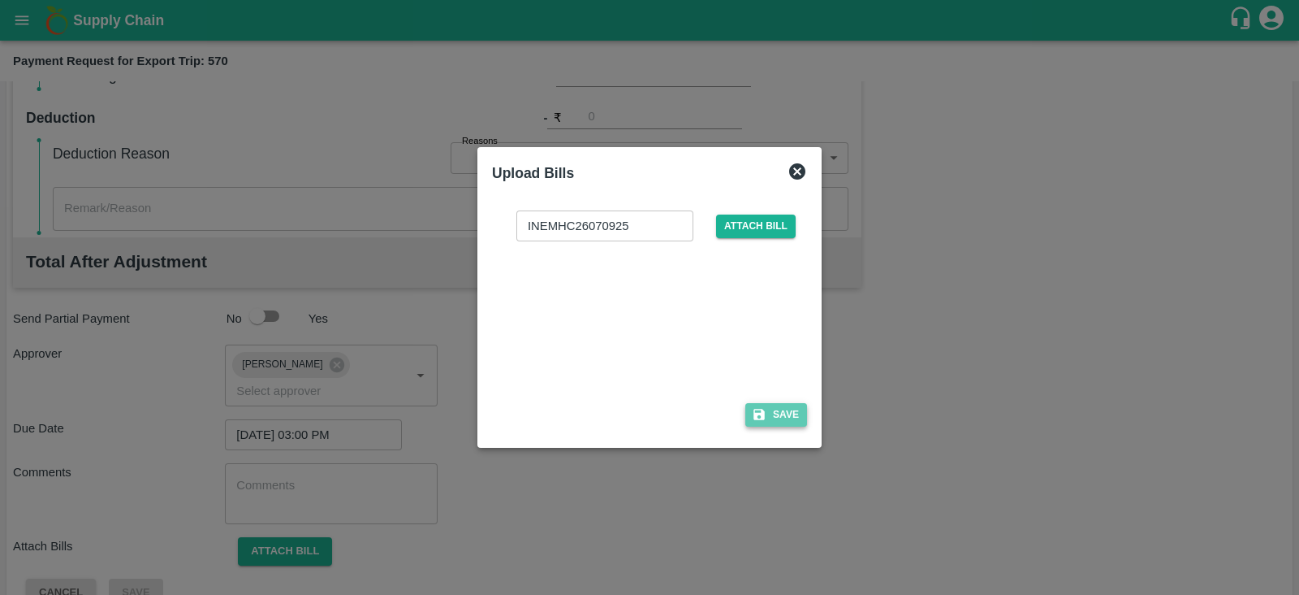
click at [797, 410] on button "Save" at bounding box center [777, 415] width 62 height 24
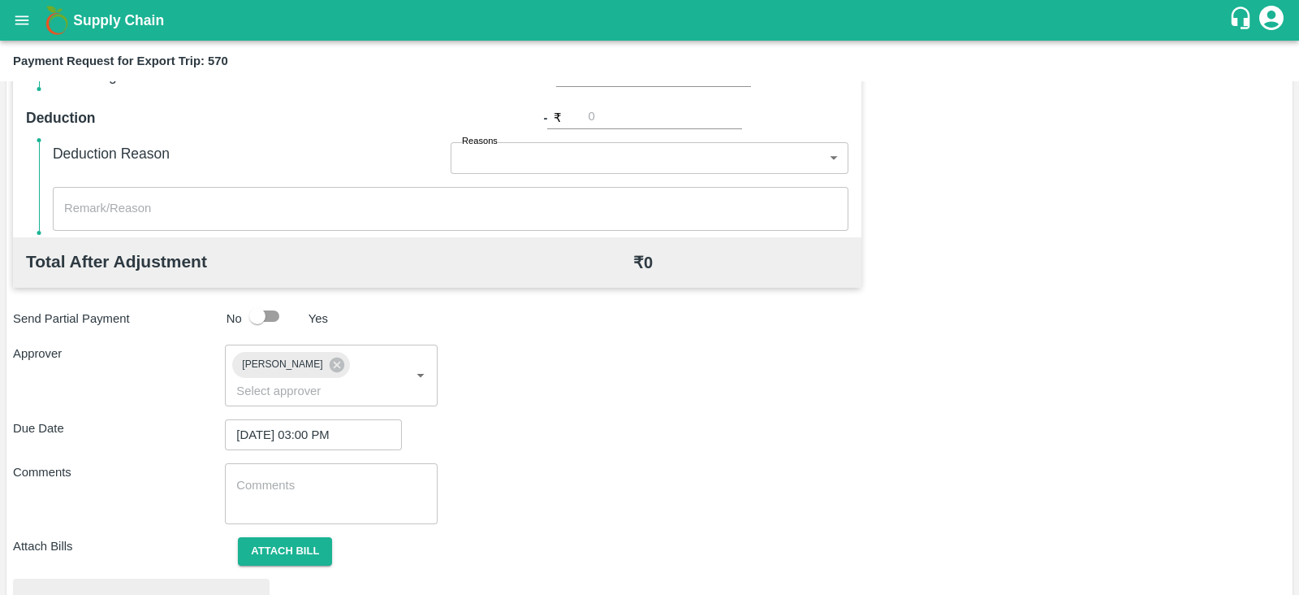
scroll to position [616, 0]
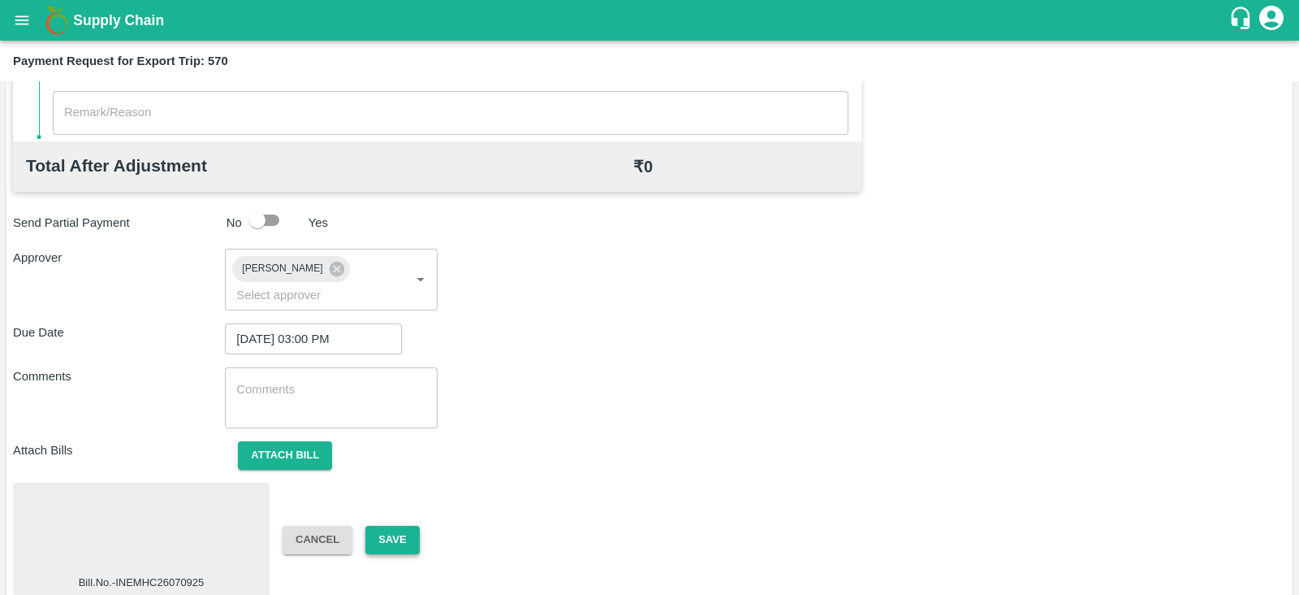
click at [386, 525] on button "Save" at bounding box center [392, 539] width 54 height 28
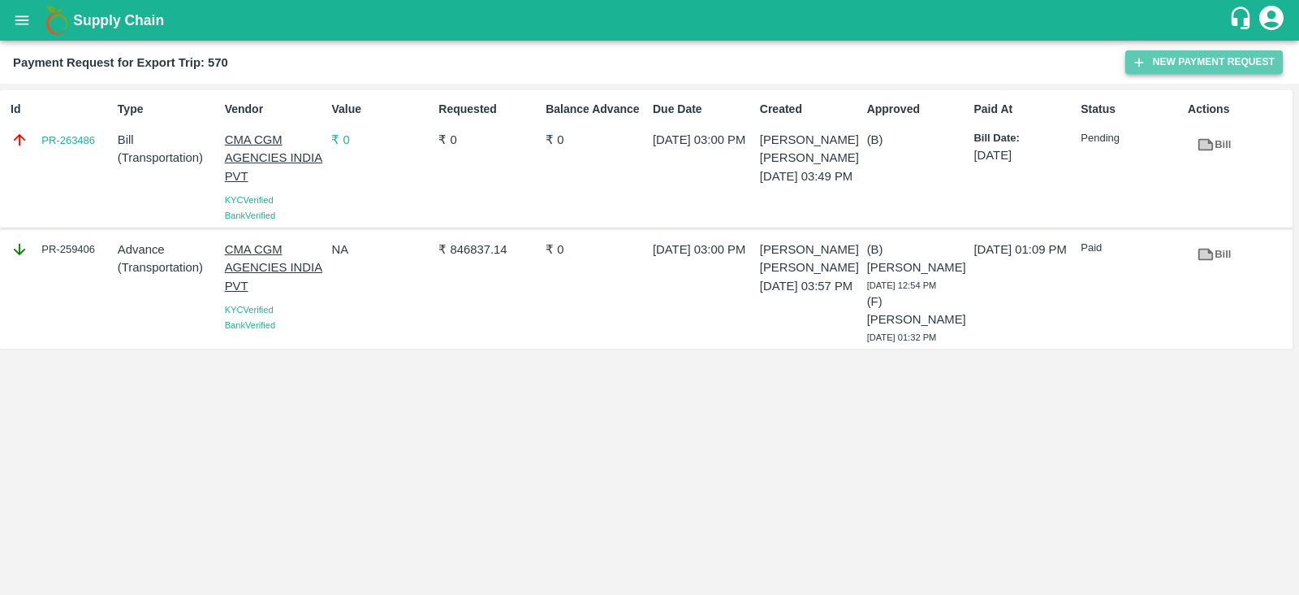
click at [1160, 58] on button "New Payment Request" at bounding box center [1205, 62] width 158 height 24
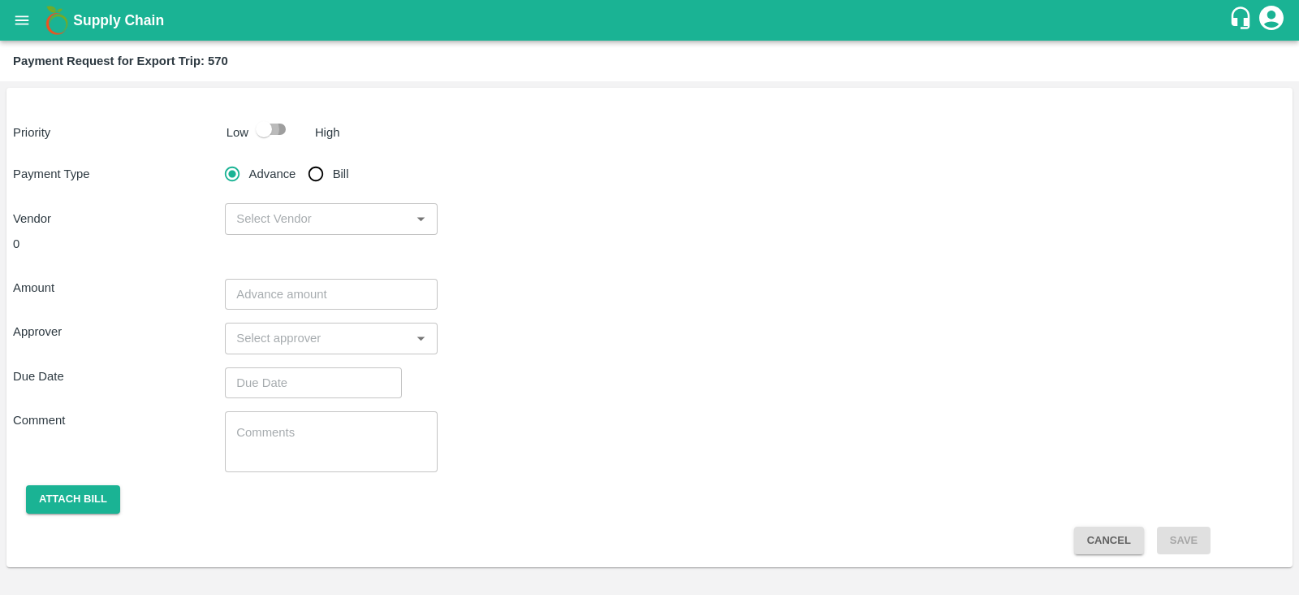
click at [276, 128] on input "checkbox" at bounding box center [264, 129] width 93 height 31
checkbox input "true"
click at [319, 169] on input "Bill" at bounding box center [316, 174] width 32 height 32
radio input "true"
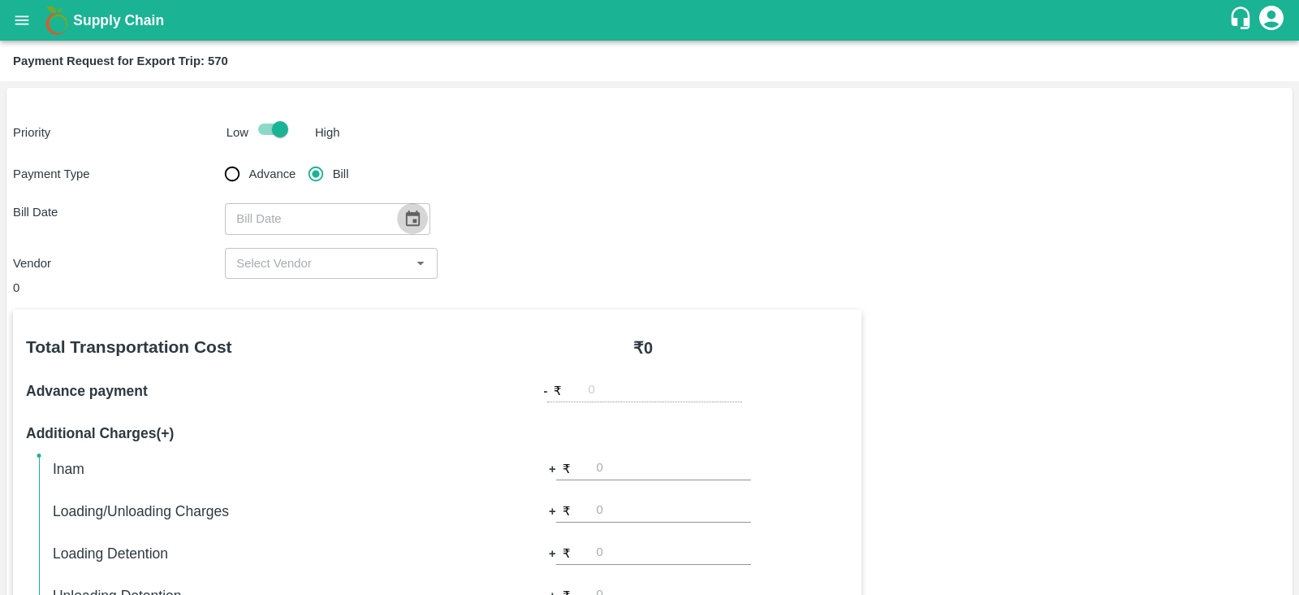
click at [404, 219] on icon "Choose date" at bounding box center [413, 219] width 18 height 18
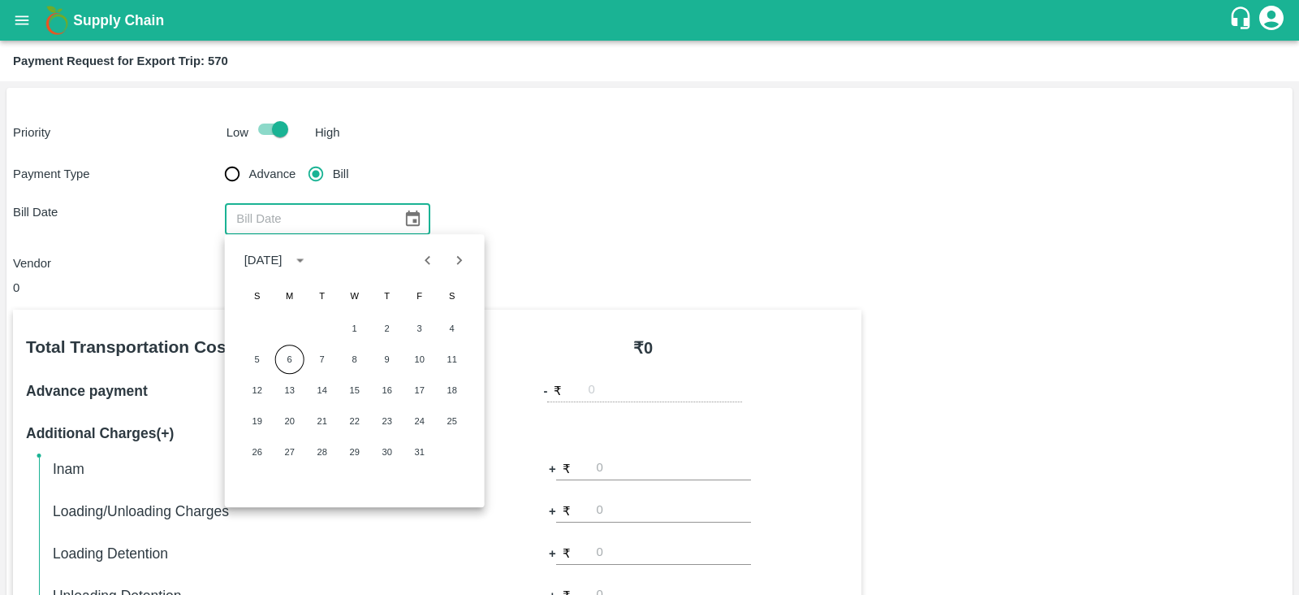
click at [593, 213] on div "Bill Date ​" at bounding box center [649, 218] width 1273 height 31
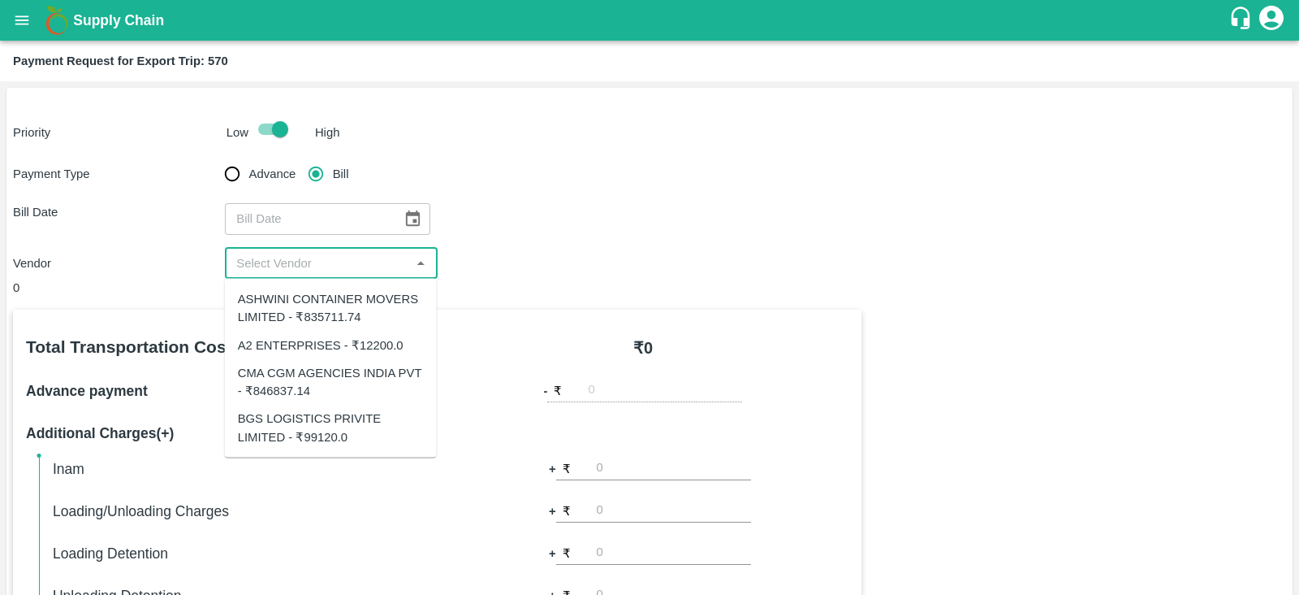
click at [361, 257] on input "input" at bounding box center [317, 263] width 175 height 21
click at [361, 407] on div "BGS LOGISTICS PRIVITE LIMITED - ₹99120.0" at bounding box center [331, 427] width 212 height 46
type input "BGS LOGISTICS PRIVITE LIMITED - ₹99120.0"
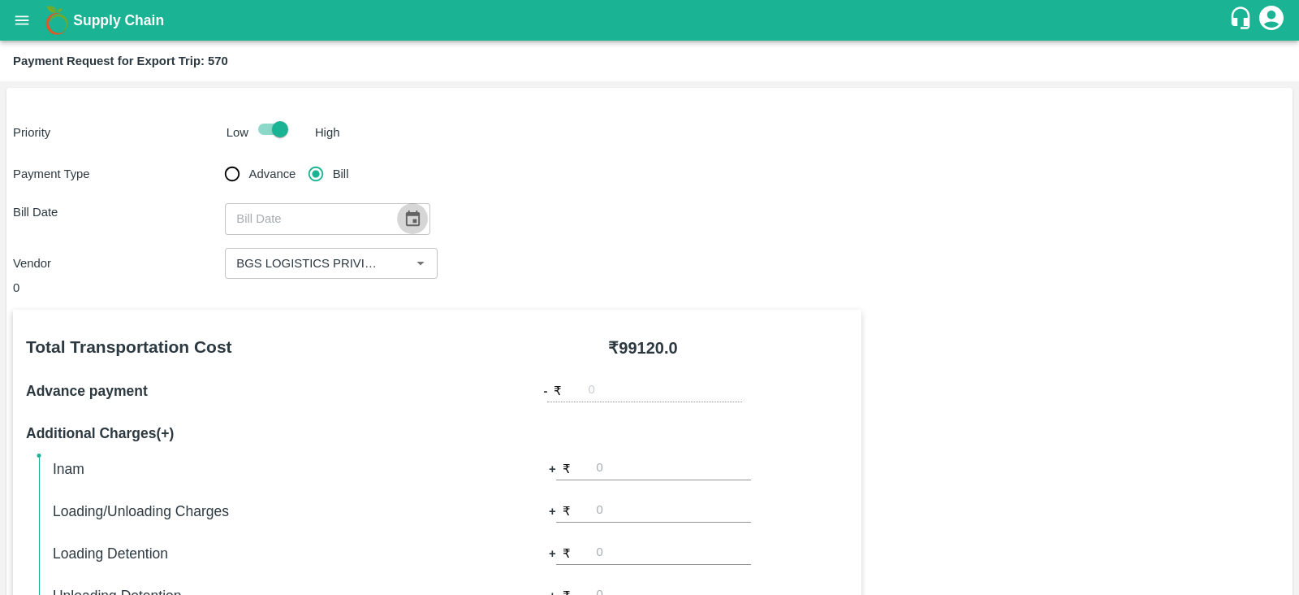
click at [406, 223] on icon "Choose date" at bounding box center [413, 219] width 18 height 18
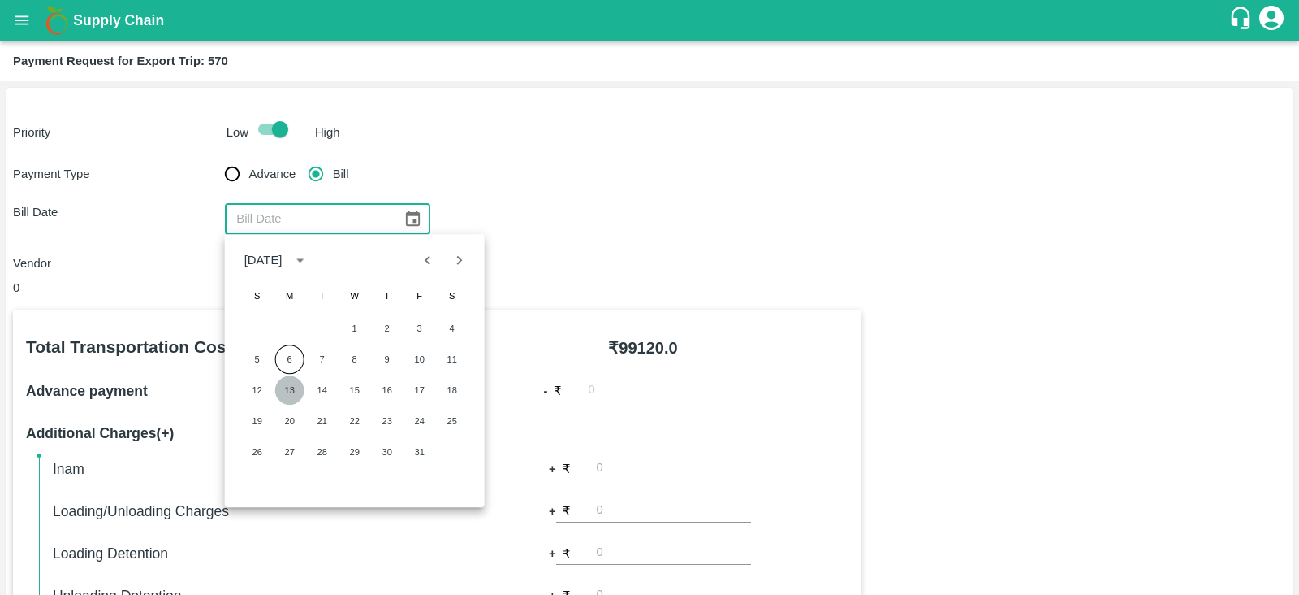
click at [283, 382] on button "13" at bounding box center [289, 389] width 29 height 29
type input "13/10/2025"
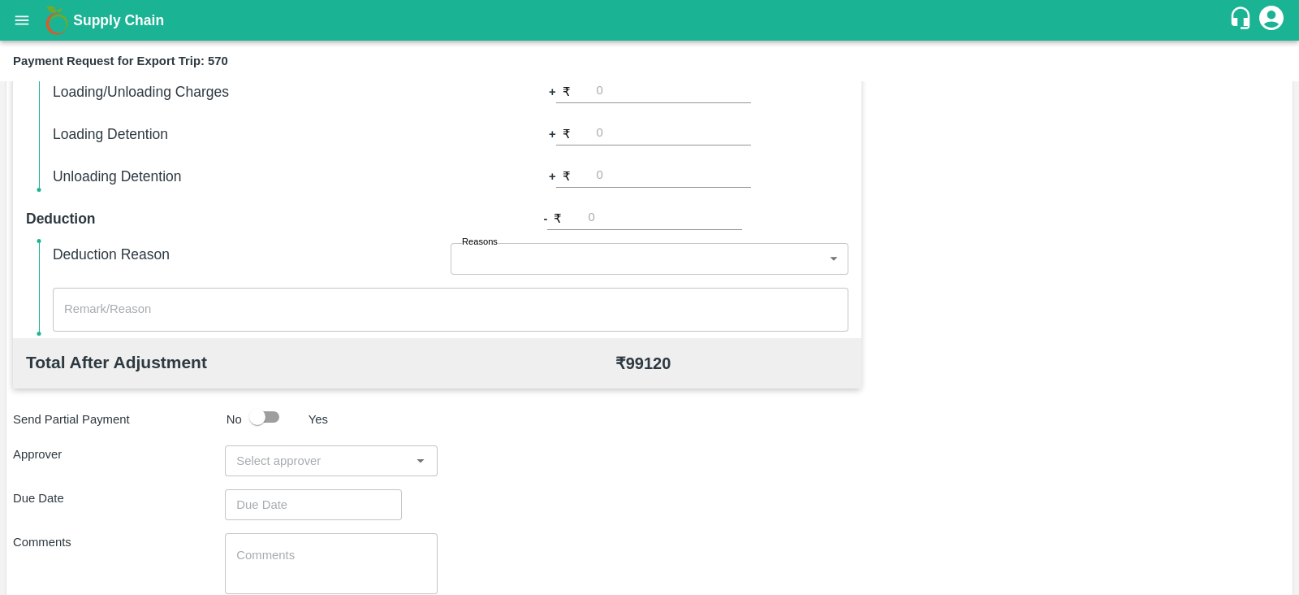
scroll to position [520, 0]
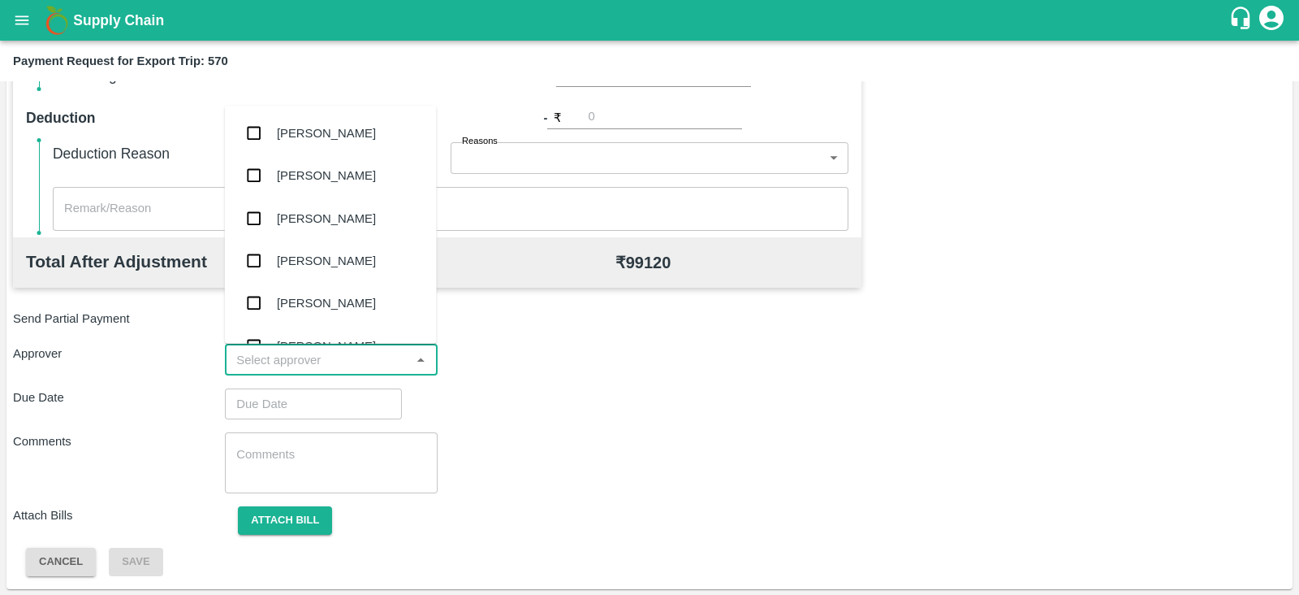
click at [356, 361] on input "input" at bounding box center [317, 359] width 175 height 21
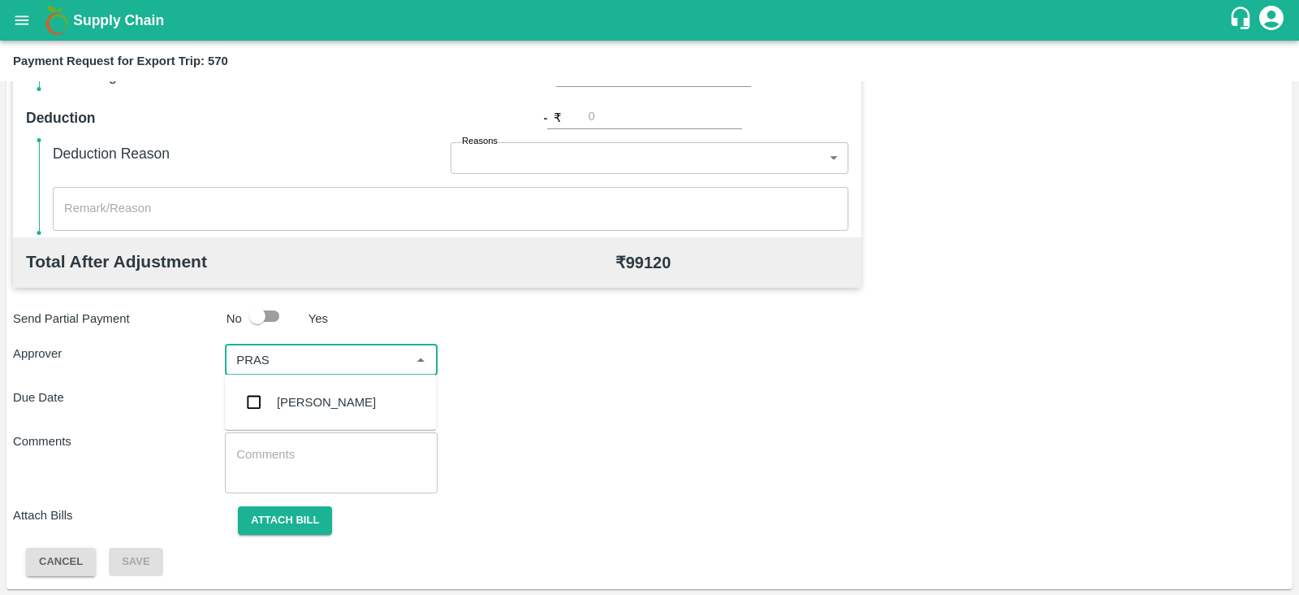
type input "PRASA"
click at [324, 396] on div "[PERSON_NAME]" at bounding box center [326, 402] width 99 height 18
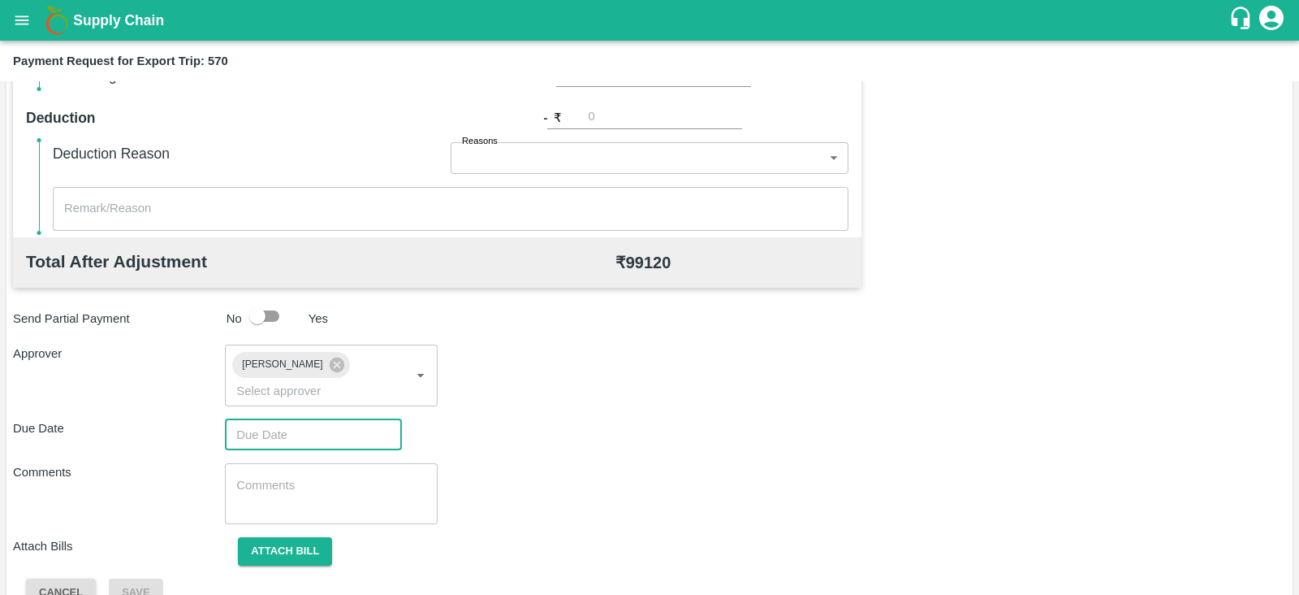
type input "DD/MM/YYYY hh:mm aa"
click at [316, 419] on input "DD/MM/YYYY hh:mm aa" at bounding box center [308, 434] width 166 height 31
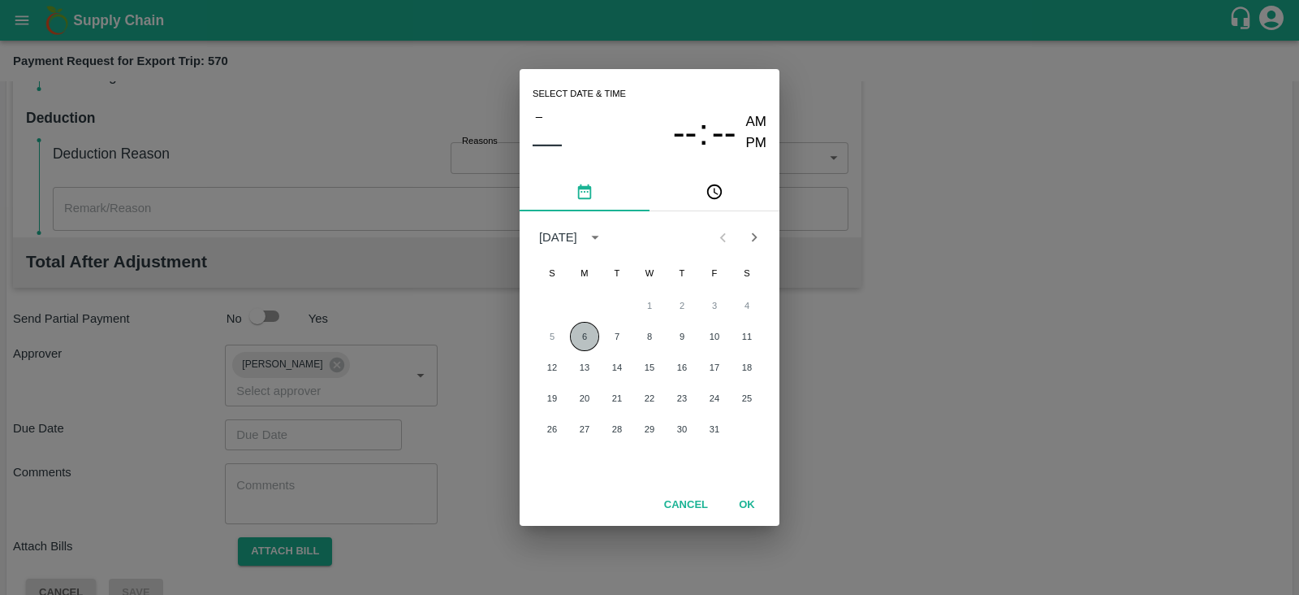
click at [577, 332] on button "6" at bounding box center [584, 336] width 29 height 29
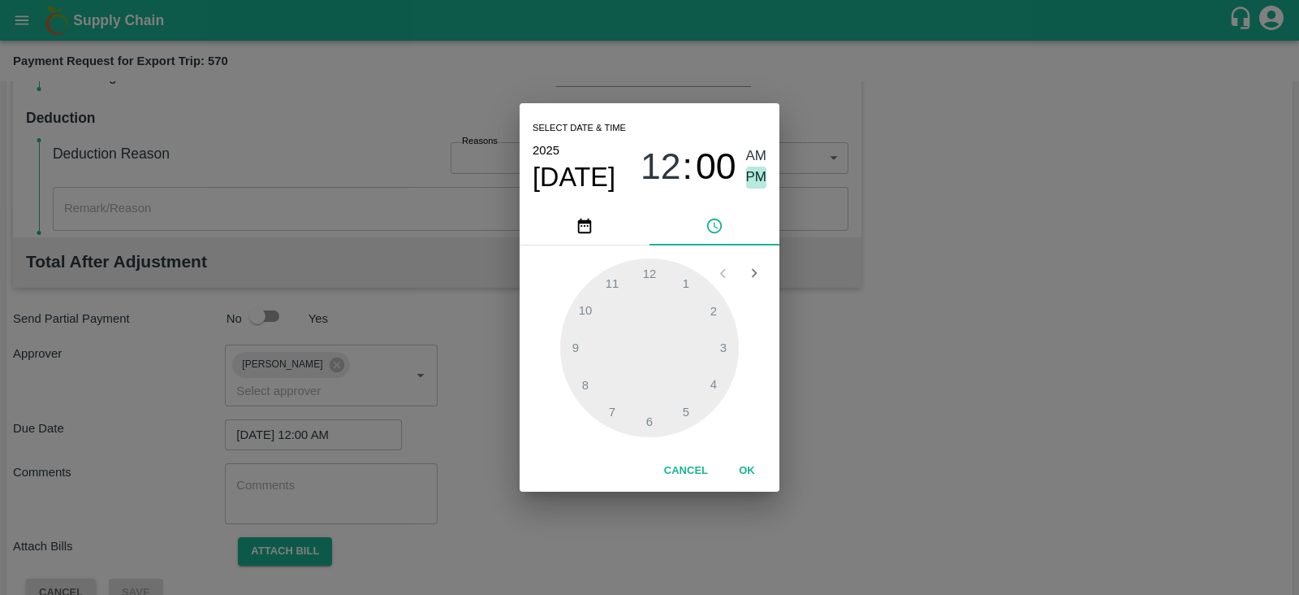
click at [750, 173] on span "PM" at bounding box center [756, 177] width 21 height 22
click at [722, 344] on div at bounding box center [649, 347] width 179 height 179
type input "06/10/2025 03:00 PM"
click at [750, 474] on button "OK" at bounding box center [747, 470] width 52 height 28
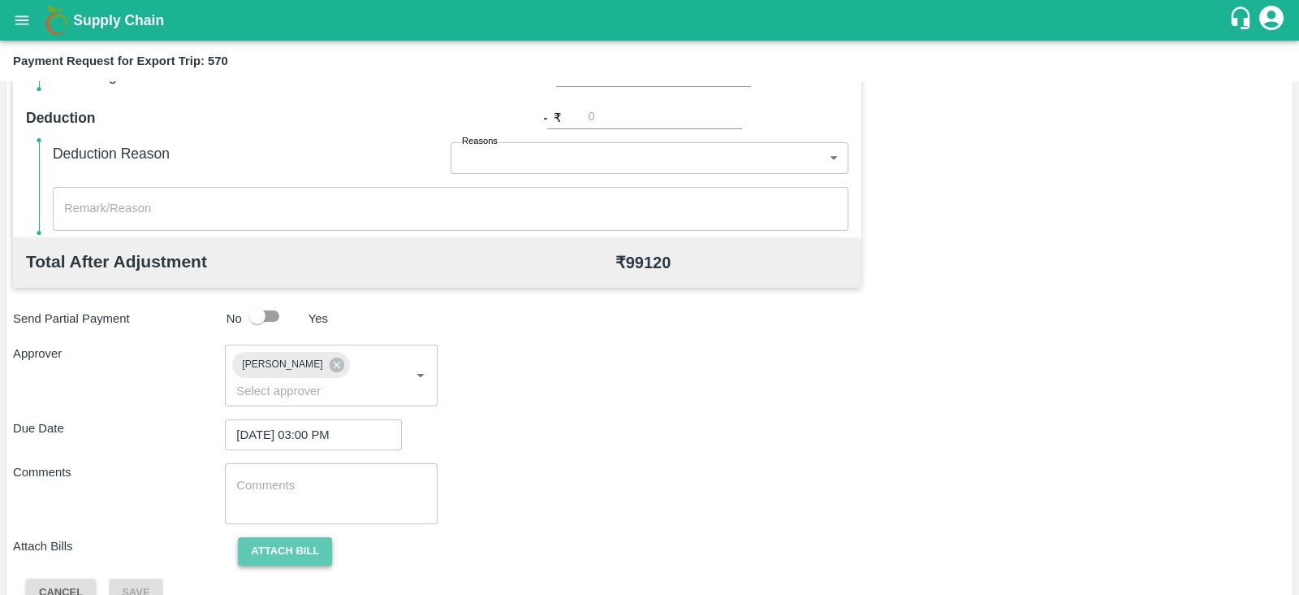
click at [313, 537] on button "Attach bill" at bounding box center [285, 551] width 94 height 28
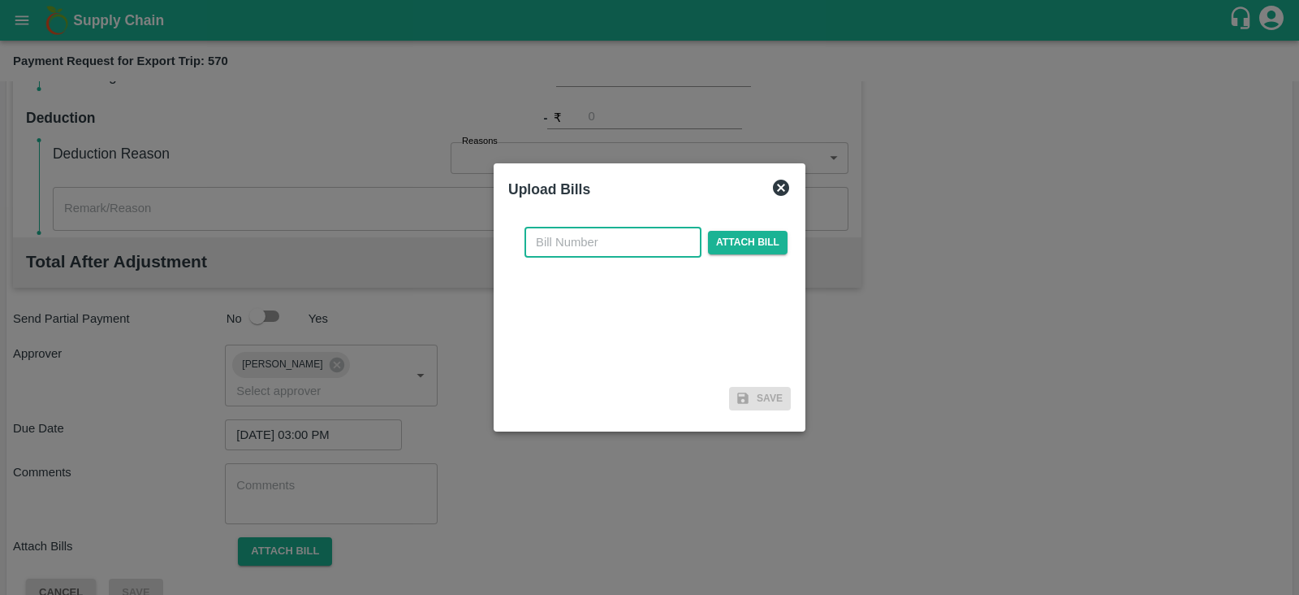
click at [545, 241] on input "text" at bounding box center [613, 242] width 177 height 31
paste input "BGS0949/25-26"
type input "BGS0949/25-26"
click at [733, 240] on span "Attach bill" at bounding box center [748, 243] width 80 height 24
click at [0, 0] on input "Attach bill" at bounding box center [0, 0] width 0 height 0
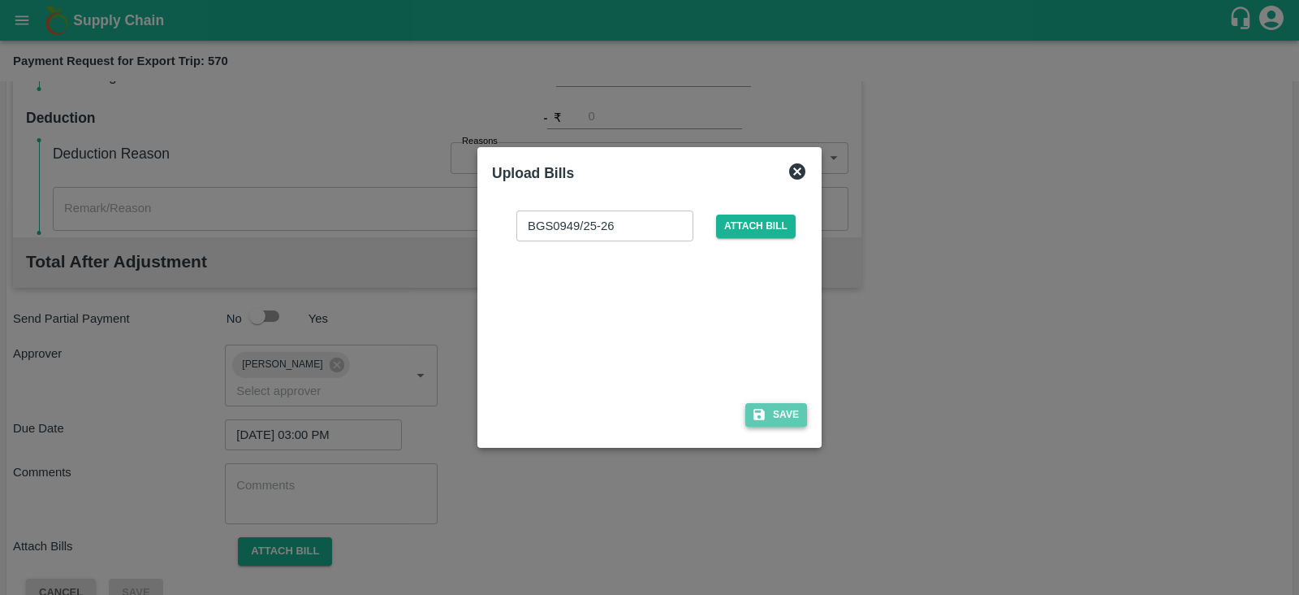
click at [780, 408] on button "Save" at bounding box center [777, 415] width 62 height 24
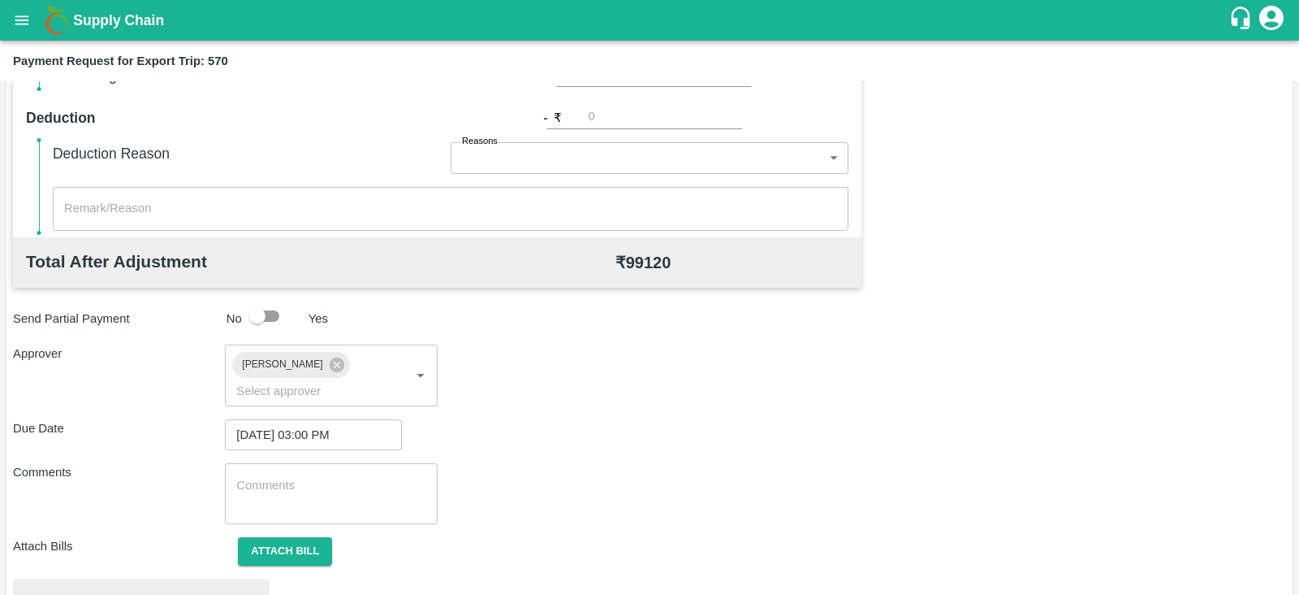
scroll to position [616, 0]
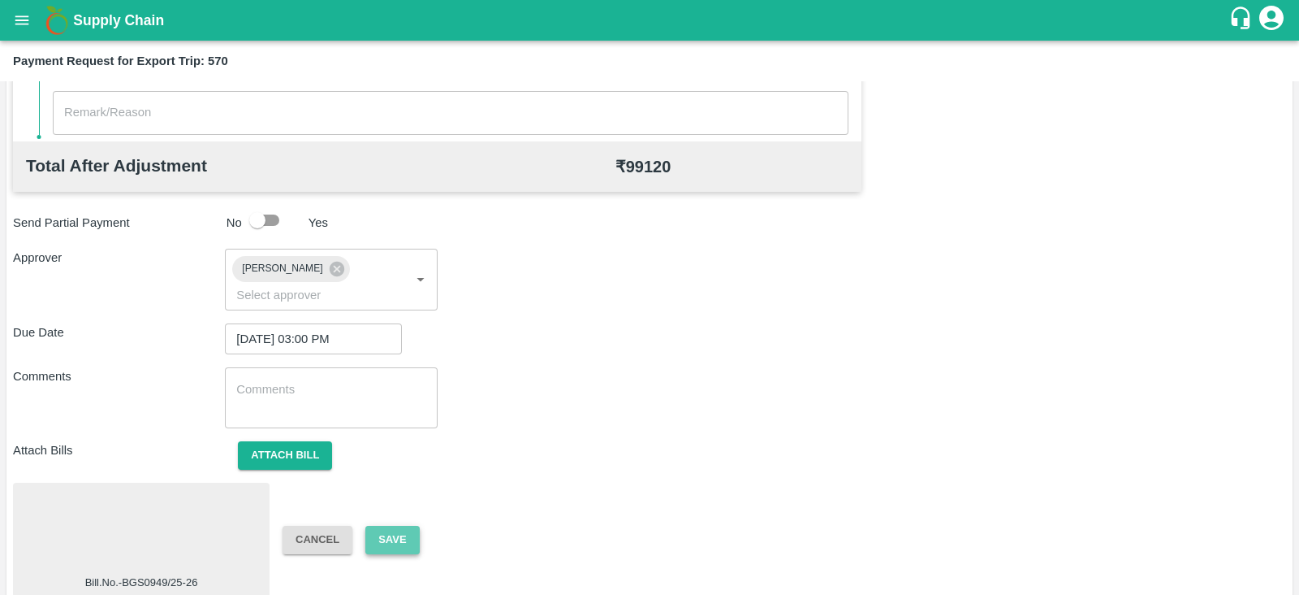
click at [379, 525] on button "Save" at bounding box center [392, 539] width 54 height 28
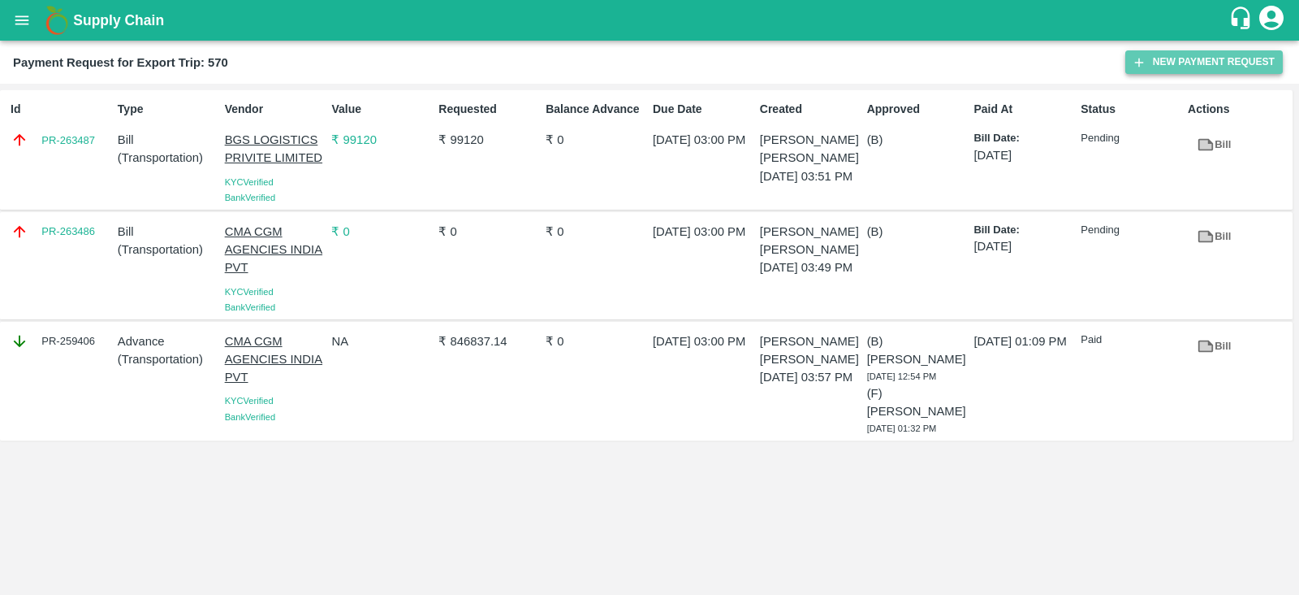
click at [1199, 62] on button "New Payment Request" at bounding box center [1205, 62] width 158 height 24
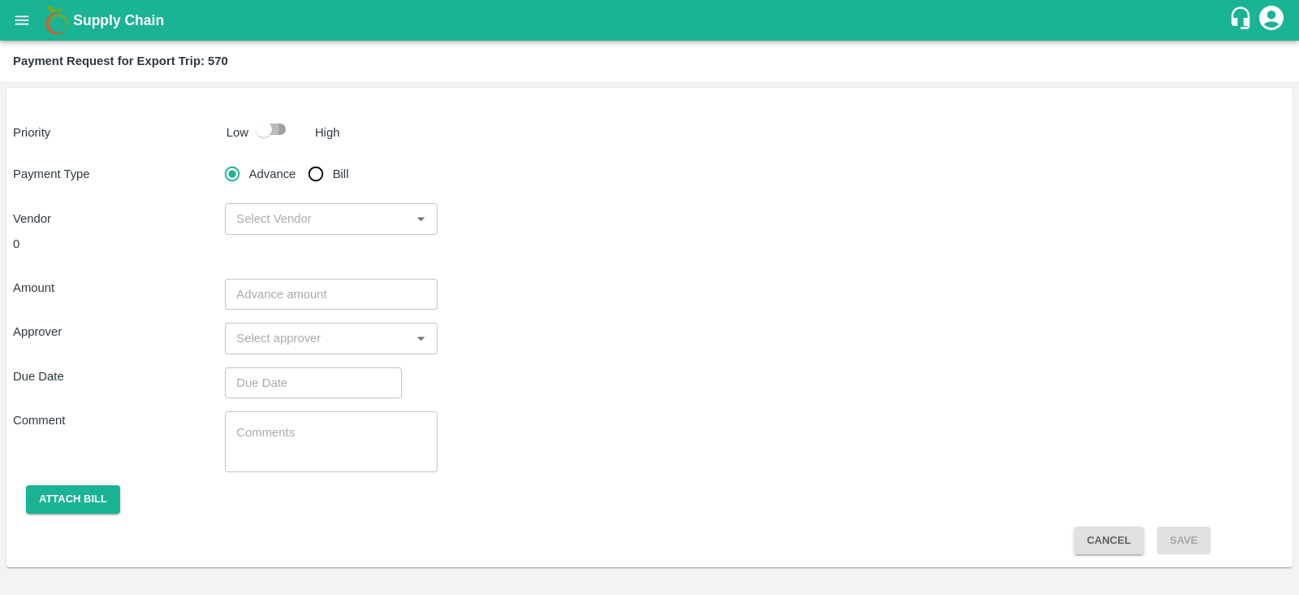
click at [258, 132] on input "checkbox" at bounding box center [264, 129] width 93 height 31
checkbox input "true"
click at [313, 176] on input "Bill" at bounding box center [316, 174] width 32 height 32
radio input "true"
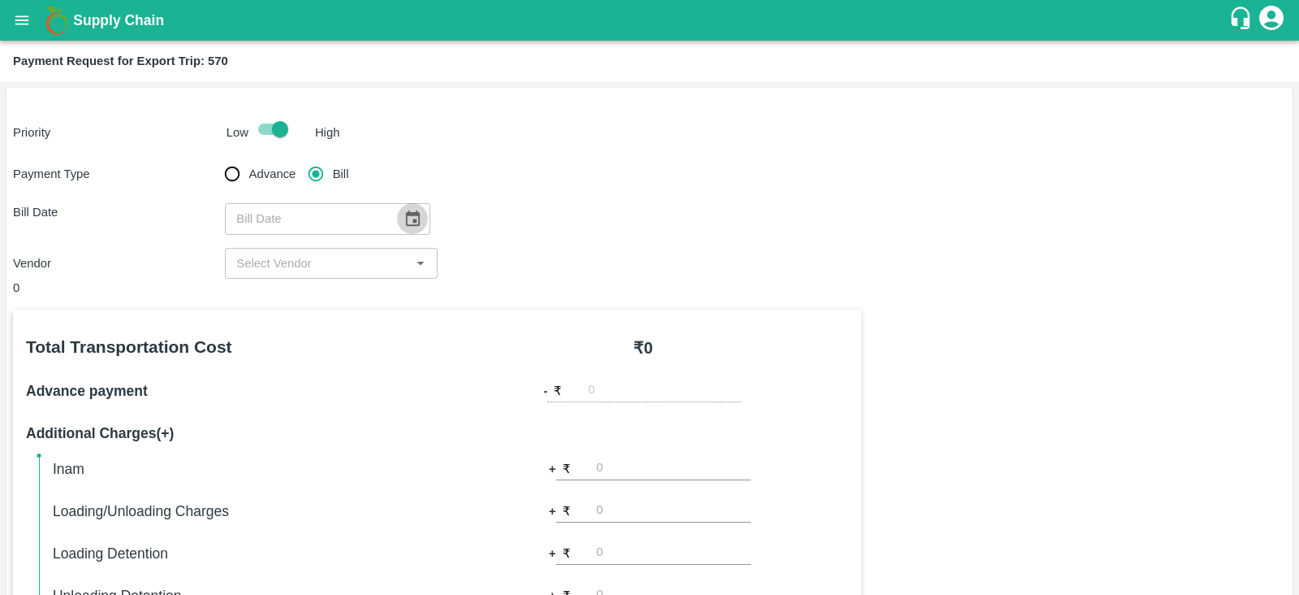
click at [413, 217] on icon "Choose date" at bounding box center [413, 219] width 18 height 18
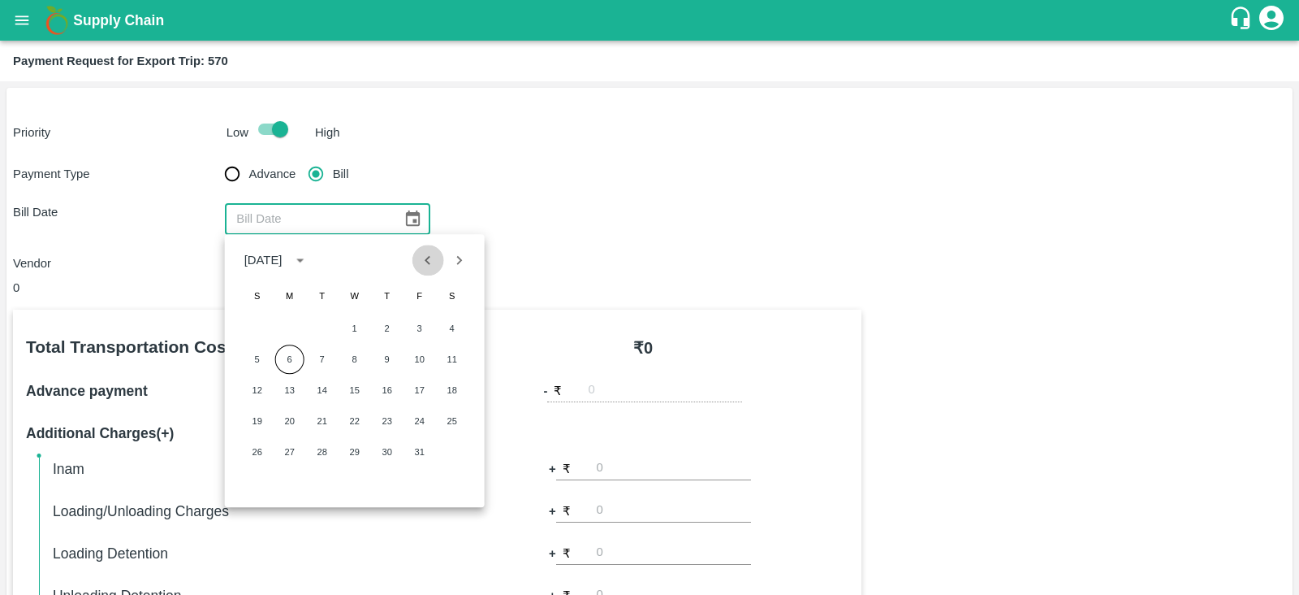
click at [430, 267] on icon "Previous month" at bounding box center [428, 260] width 18 height 18
click at [387, 354] on button "11" at bounding box center [387, 358] width 29 height 29
type input "11/09/2025"
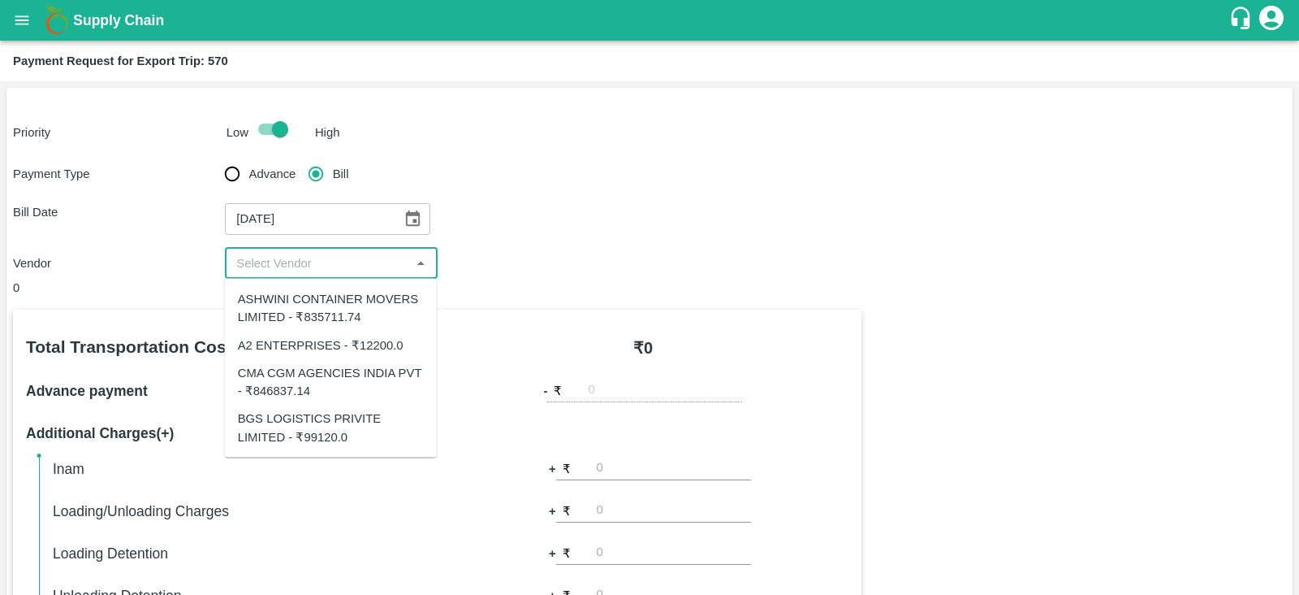
click at [326, 262] on input "input" at bounding box center [317, 263] width 175 height 21
click at [344, 310] on div "ASHWINI CONTAINER MOVERS LIMITED - ₹835711.74" at bounding box center [331, 308] width 186 height 37
type input "ASHWINI CONTAINER MOVERS LIMITED - ₹835711.74"
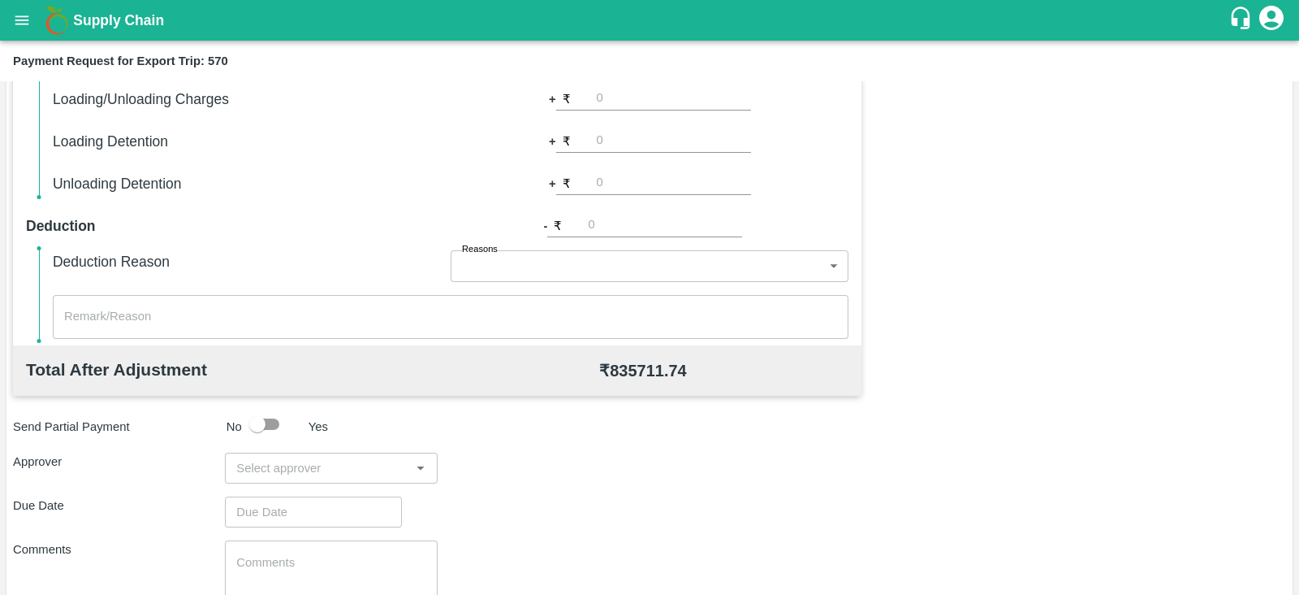
scroll to position [520, 0]
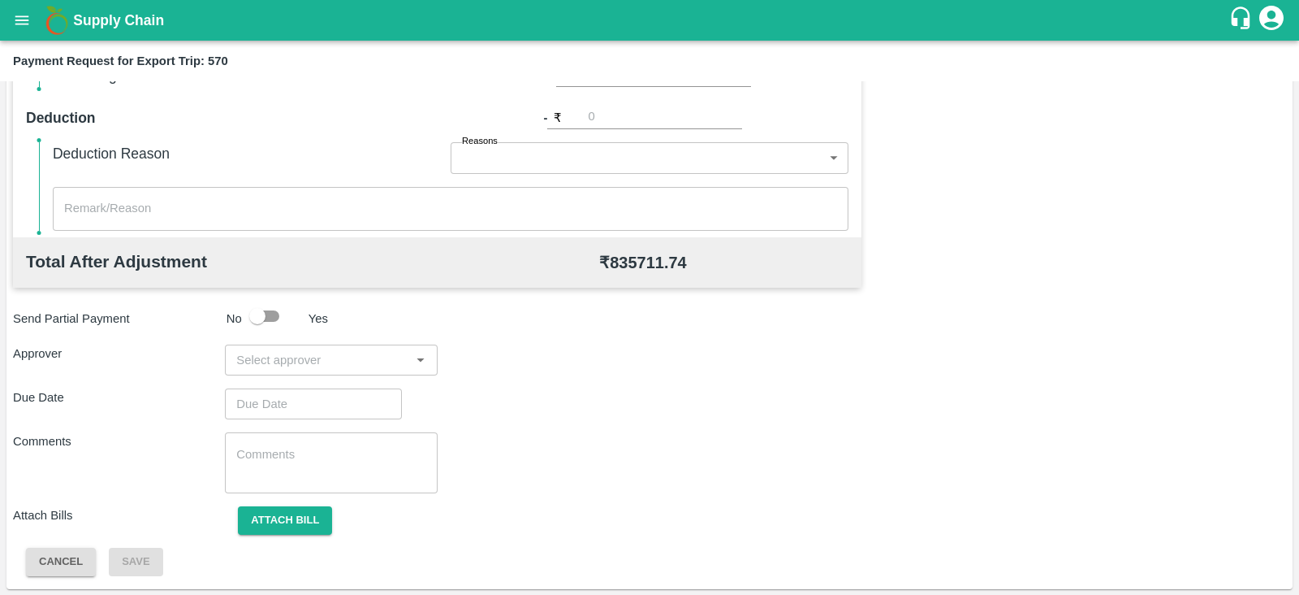
click at [395, 362] on input "input" at bounding box center [317, 359] width 175 height 21
type input "PRASA"
click at [361, 391] on div "[PERSON_NAME]" at bounding box center [331, 402] width 212 height 42
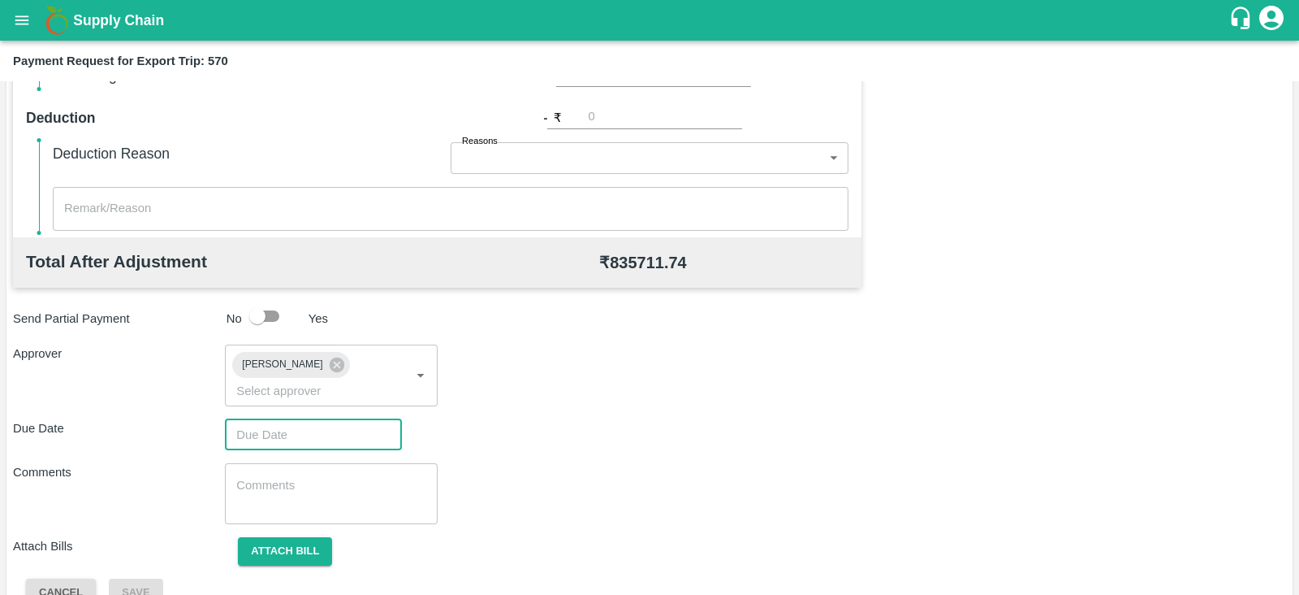
type input "DD/MM/YYYY hh:mm aa"
click at [268, 423] on input "DD/MM/YYYY hh:mm aa" at bounding box center [308, 434] width 166 height 31
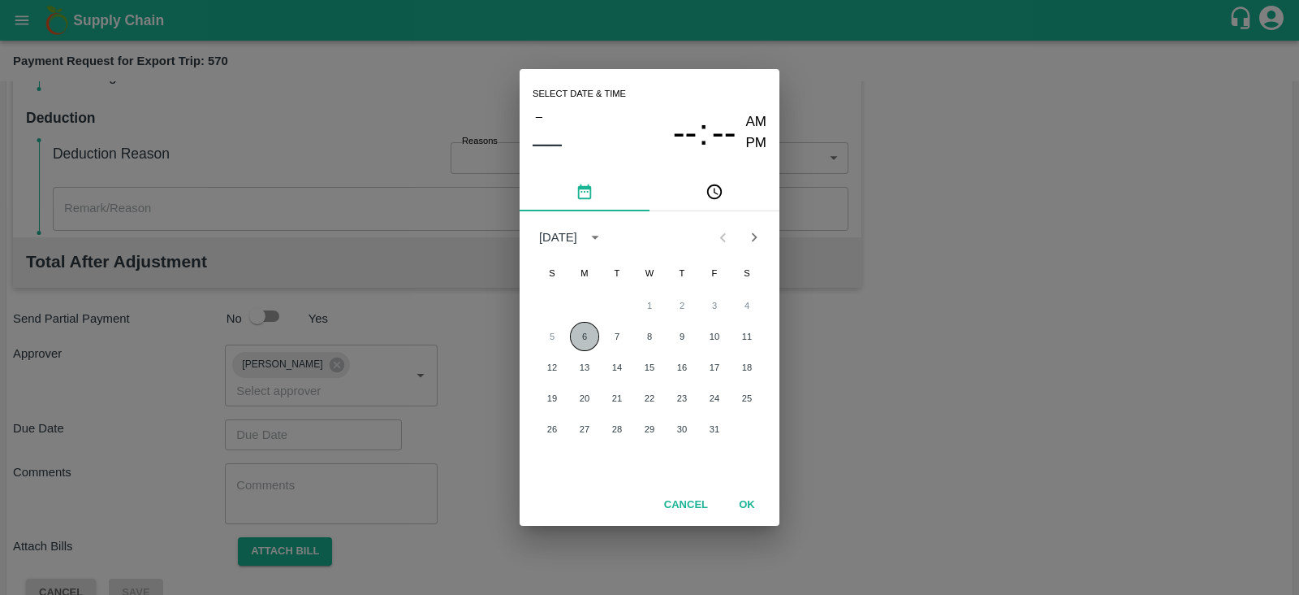
click at [581, 335] on button "6" at bounding box center [584, 336] width 29 height 29
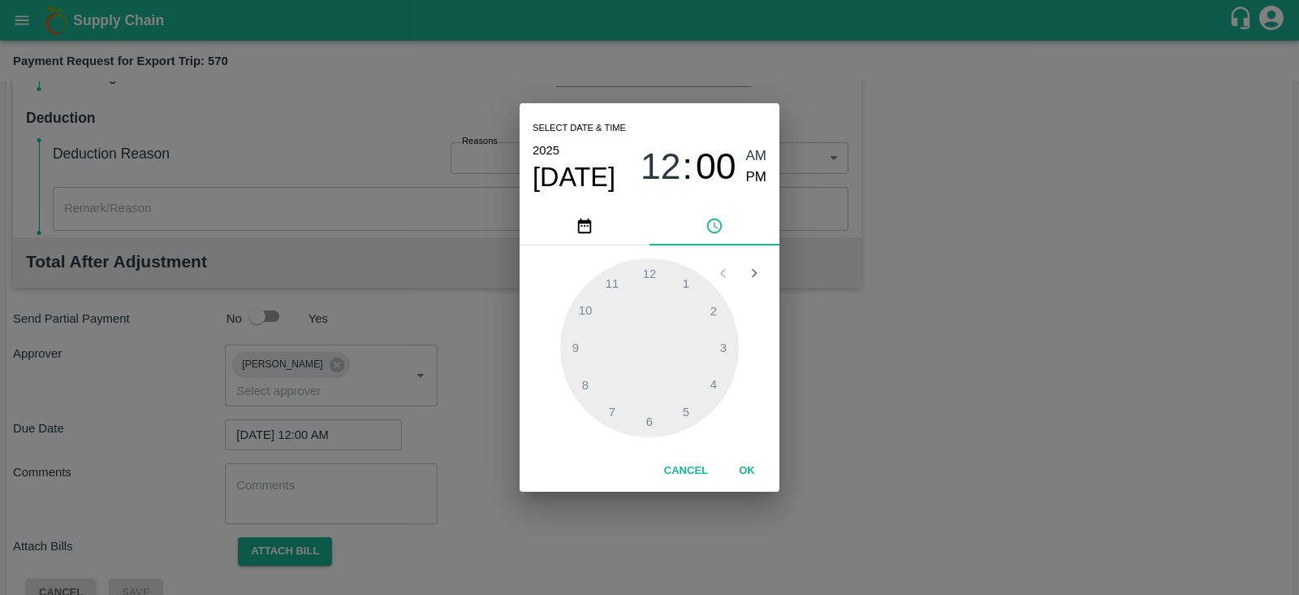
click at [768, 175] on div "Select date & time 2025 Oct 6 12 : 00 AM PM" at bounding box center [650, 155] width 260 height 104
click at [759, 180] on span "PM" at bounding box center [756, 177] width 21 height 22
click at [716, 379] on div at bounding box center [649, 347] width 179 height 179
type input "06/10/2025 04:00 PM"
click at [756, 470] on button "OK" at bounding box center [747, 470] width 52 height 28
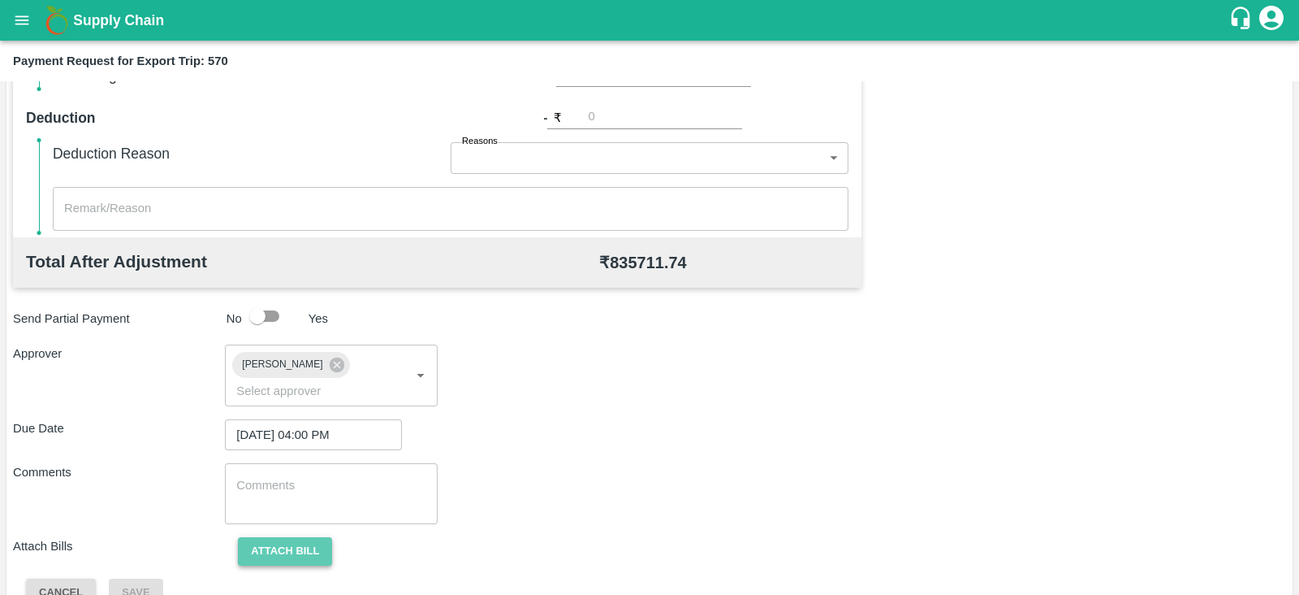
click at [297, 537] on button "Attach bill" at bounding box center [285, 551] width 94 height 28
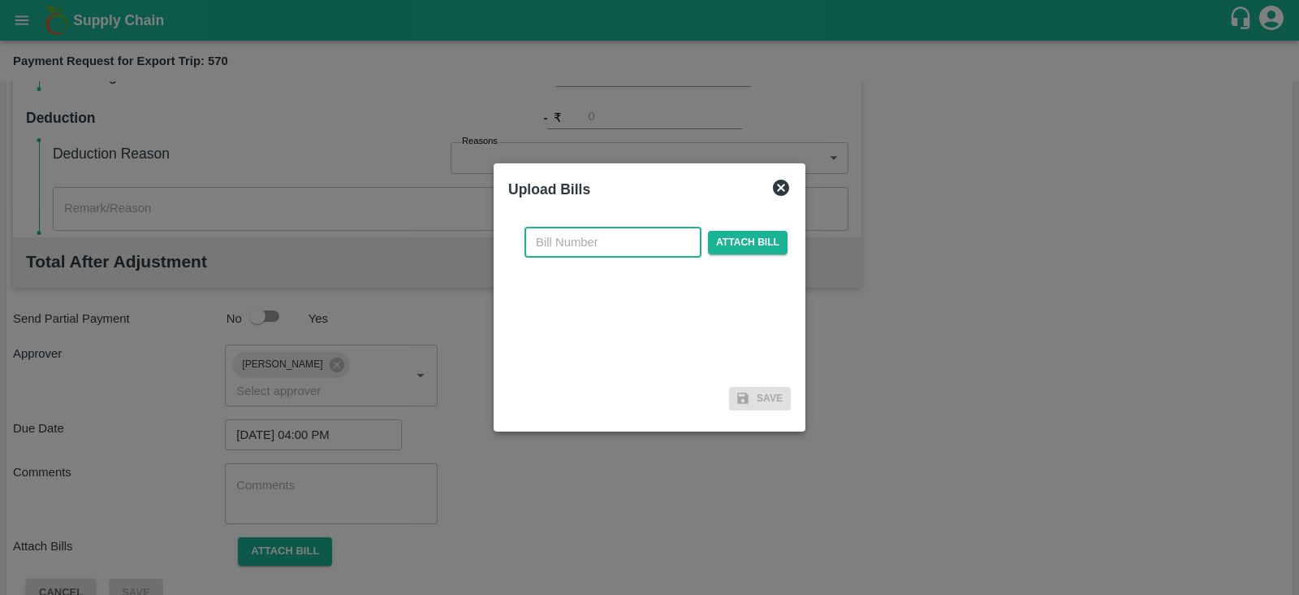
click at [598, 245] on input "text" at bounding box center [613, 242] width 177 height 31
paste input "ACML25-26/04941"
type input "ACML25-26/04941"
click at [729, 245] on span "Attach bill" at bounding box center [748, 243] width 80 height 24
click at [0, 0] on input "Attach bill" at bounding box center [0, 0] width 0 height 0
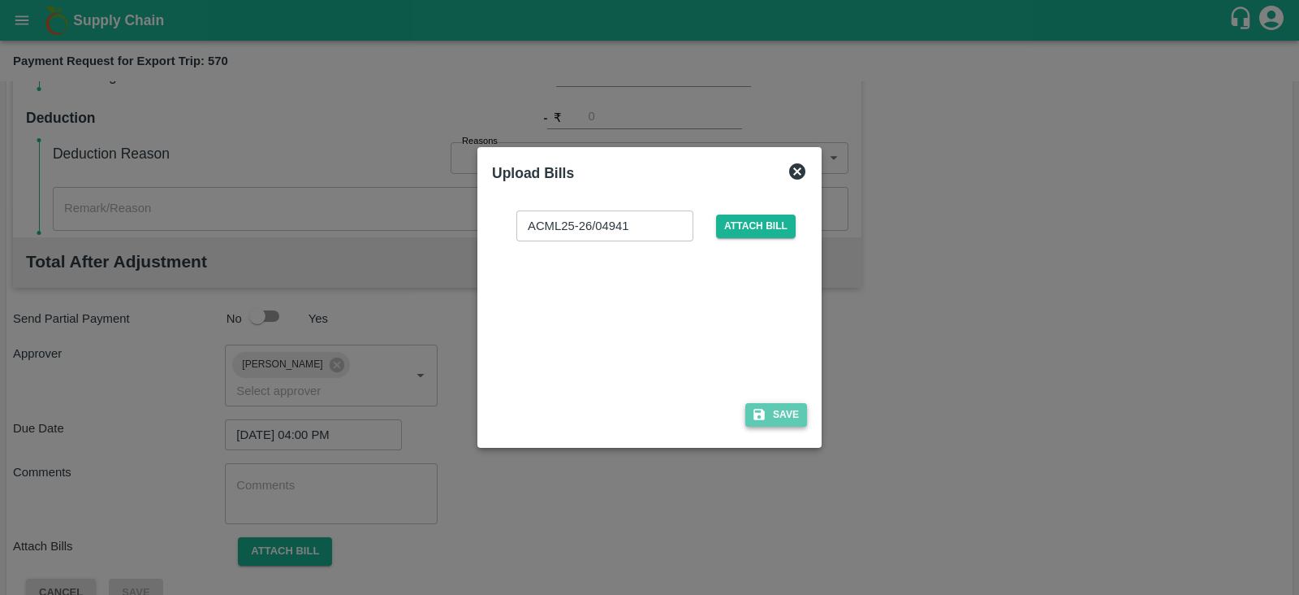
click at [759, 405] on button "Save" at bounding box center [777, 415] width 62 height 24
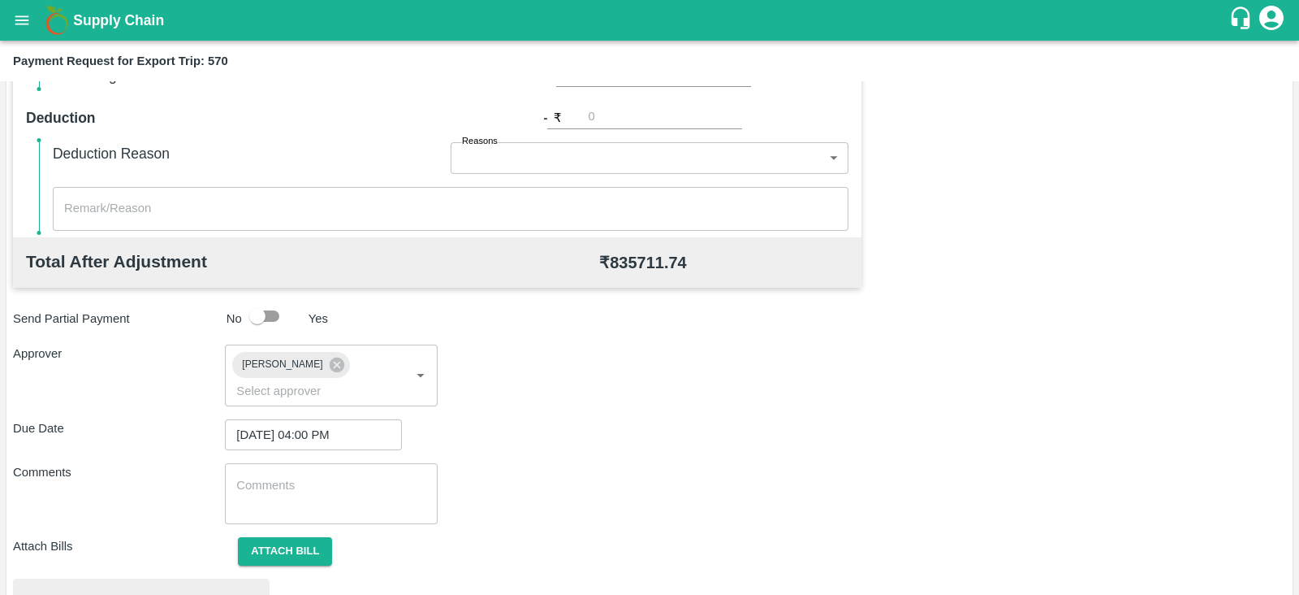
scroll to position [616, 0]
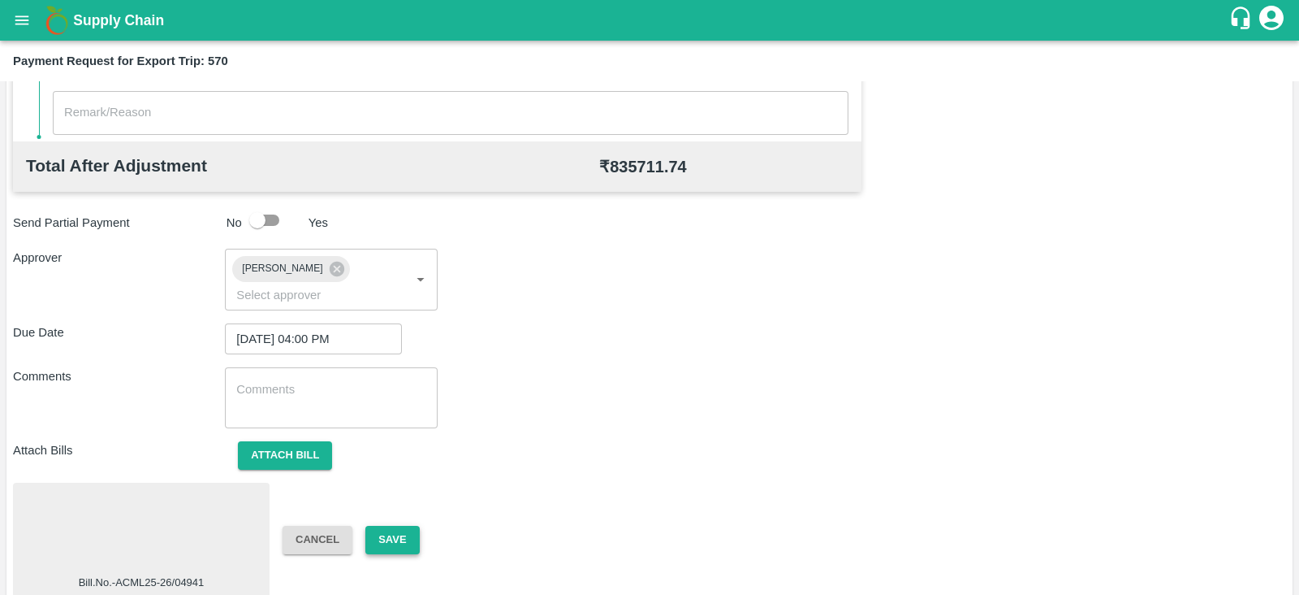
click at [396, 530] on button "Save" at bounding box center [392, 539] width 54 height 28
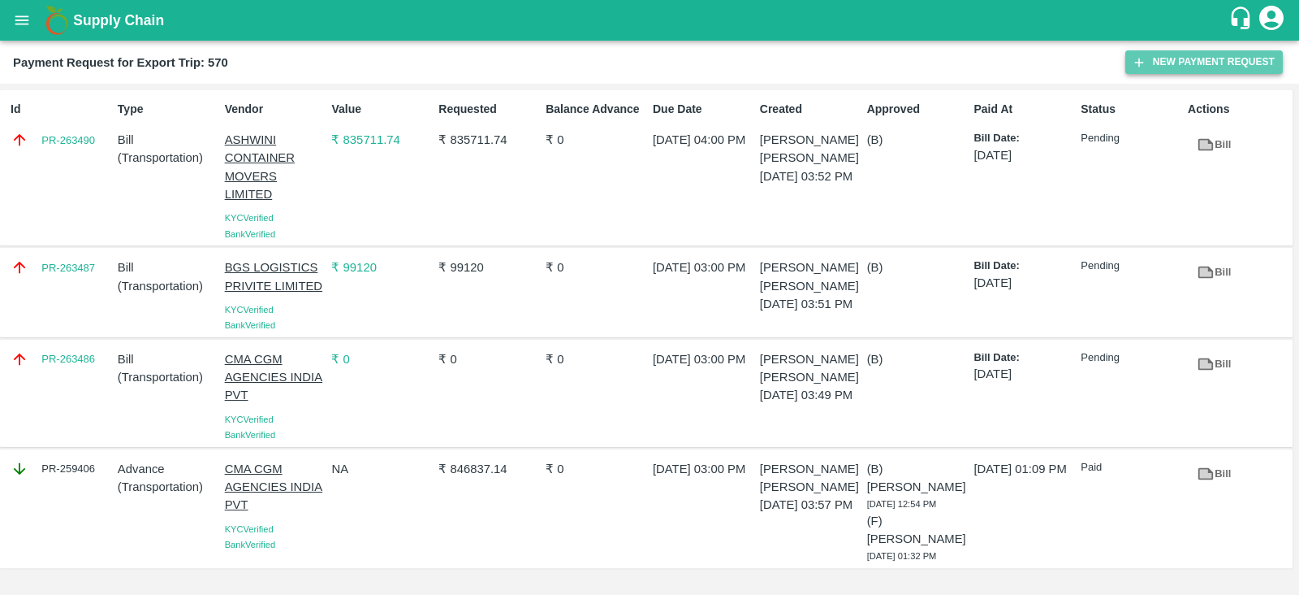
click at [1178, 67] on button "New Payment Request" at bounding box center [1205, 62] width 158 height 24
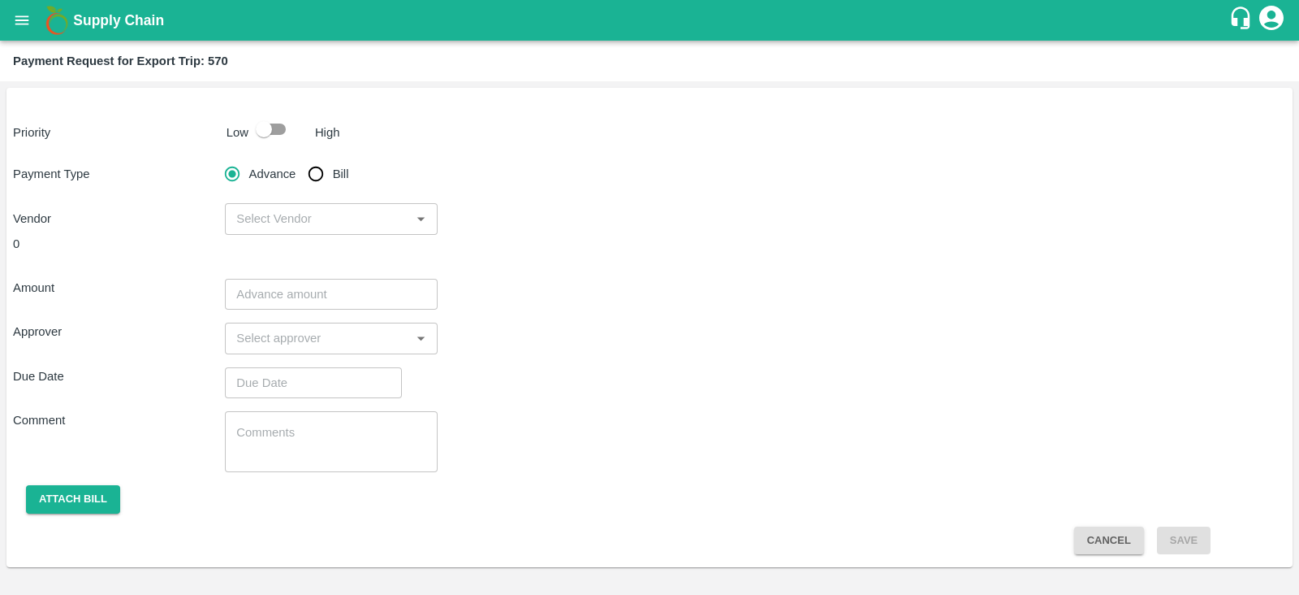
click at [270, 119] on input "checkbox" at bounding box center [264, 129] width 93 height 31
checkbox input "true"
click at [326, 178] on input "Bill" at bounding box center [316, 174] width 32 height 32
radio input "true"
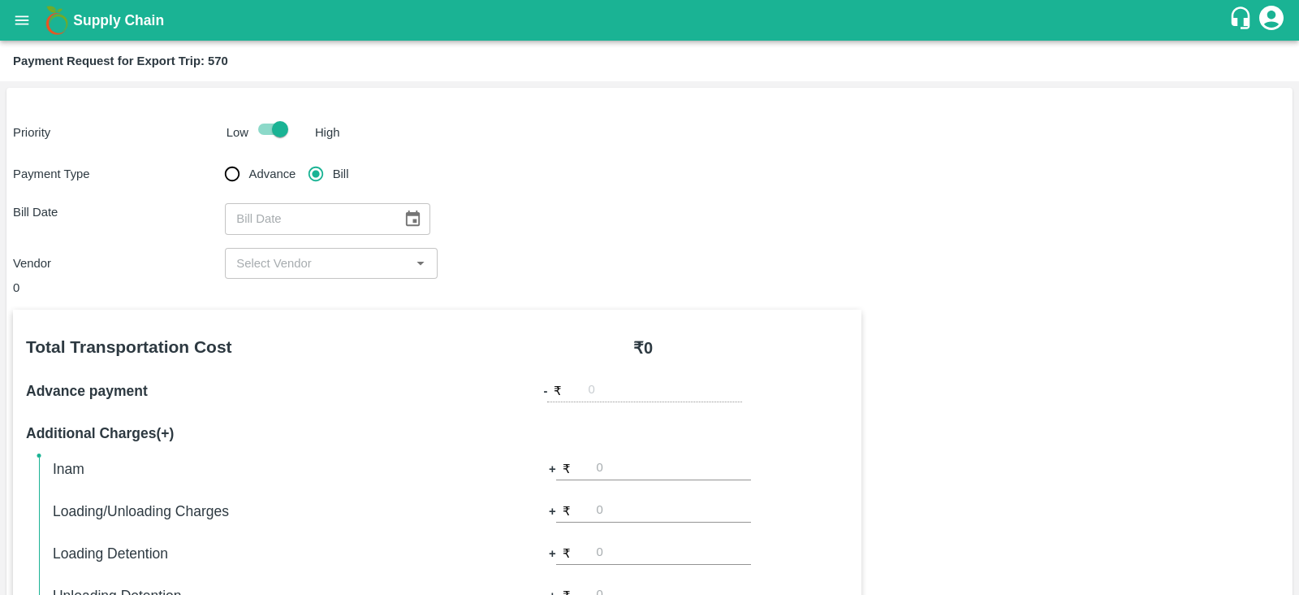
scroll to position [44, 0]
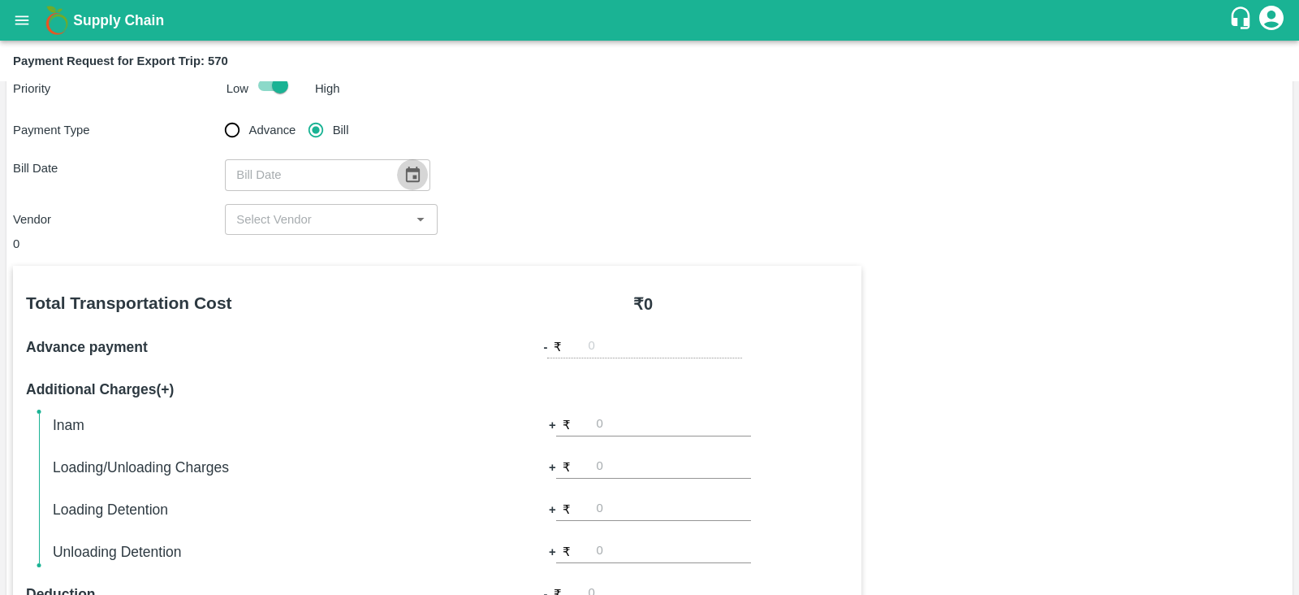
click at [408, 176] on icon "Choose date" at bounding box center [413, 173] width 14 height 15
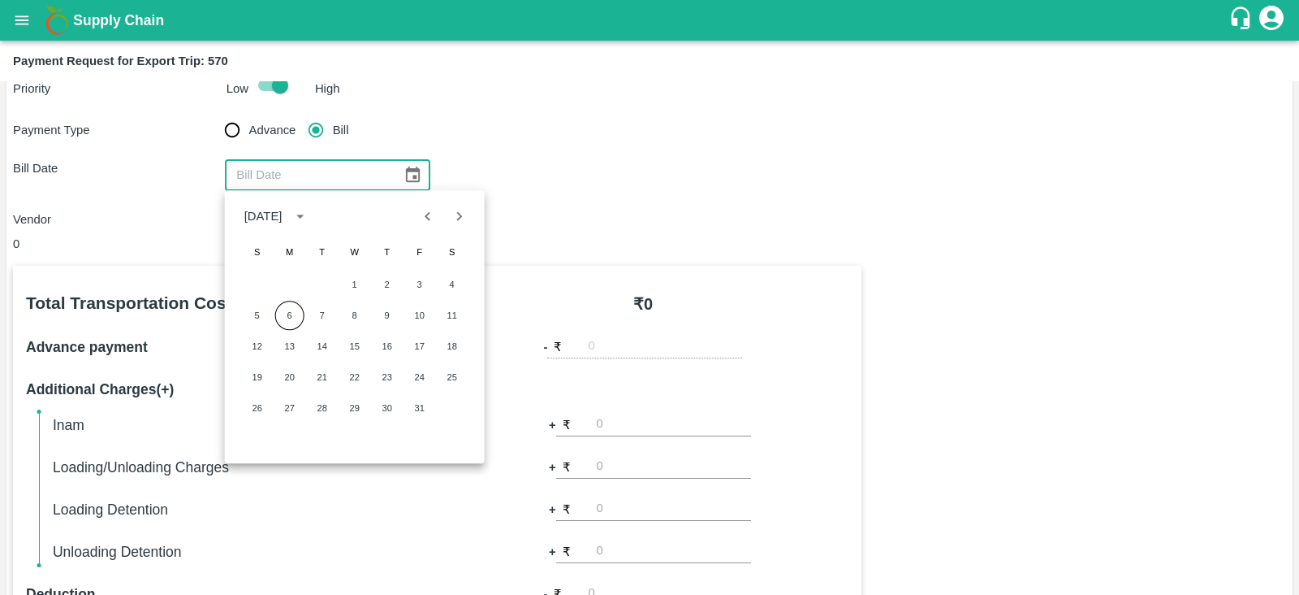
click at [430, 214] on icon "Previous month" at bounding box center [428, 216] width 18 height 18
click at [291, 345] on button "15" at bounding box center [289, 345] width 29 height 29
type input "15/09/2025"
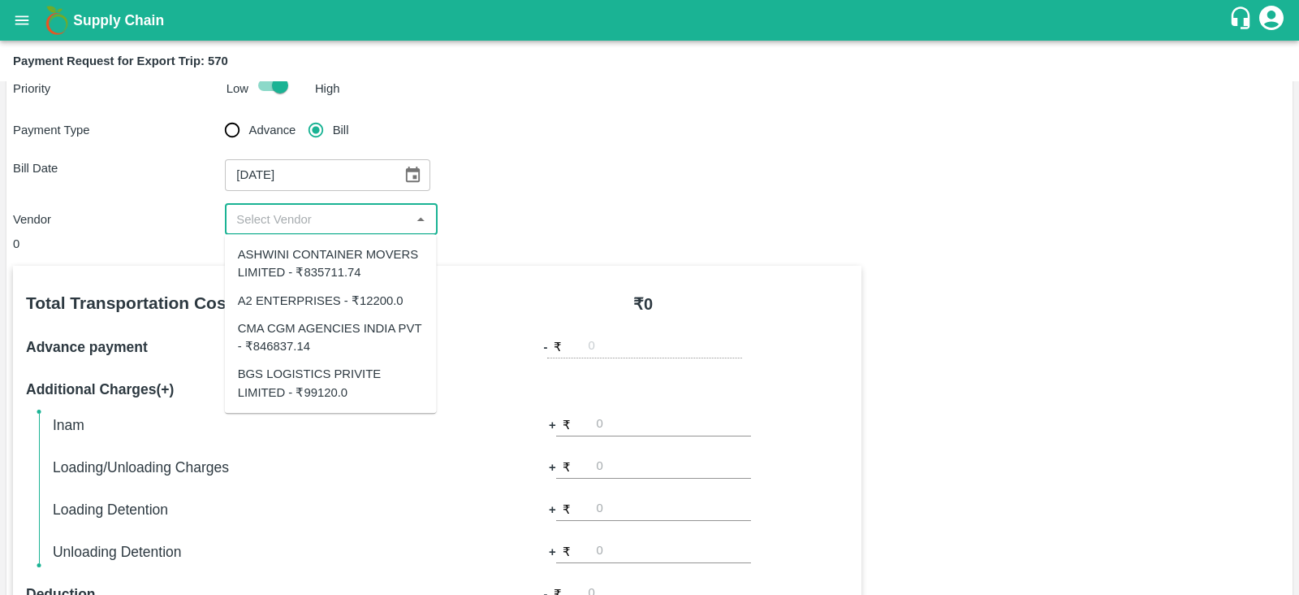
click at [396, 215] on input "input" at bounding box center [317, 219] width 175 height 21
click at [381, 298] on div "A2 ENTERPRISES - ₹12200.0" at bounding box center [321, 301] width 166 height 18
type input "A2 ENTERPRISES - ₹12200.0"
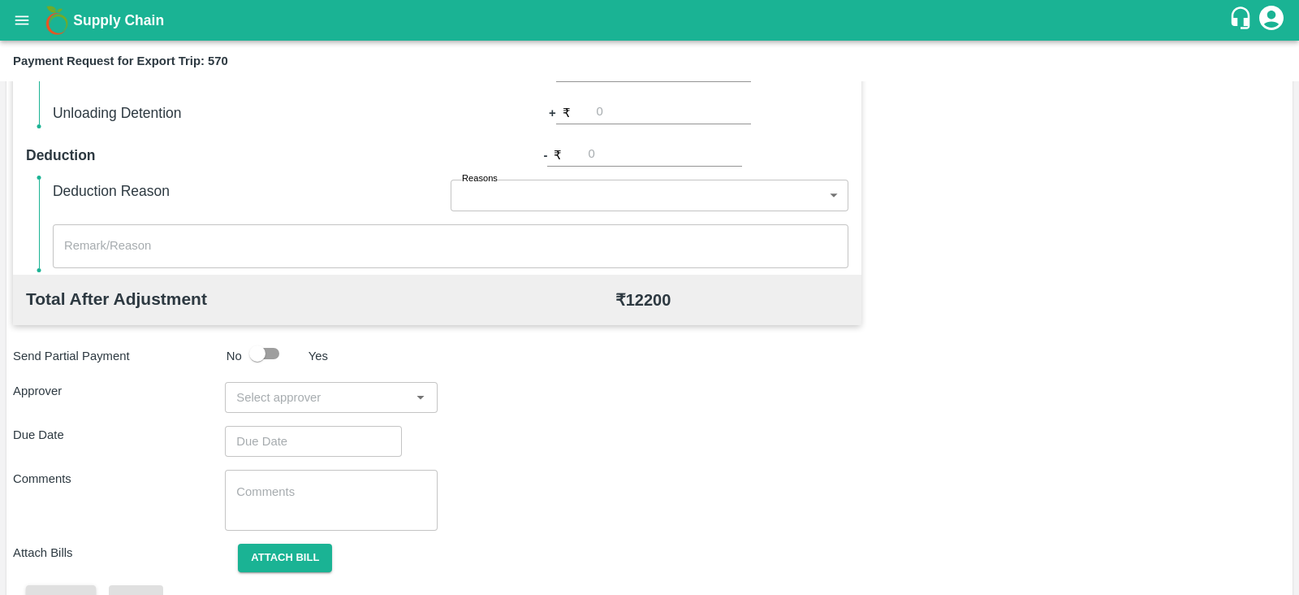
scroll to position [520, 0]
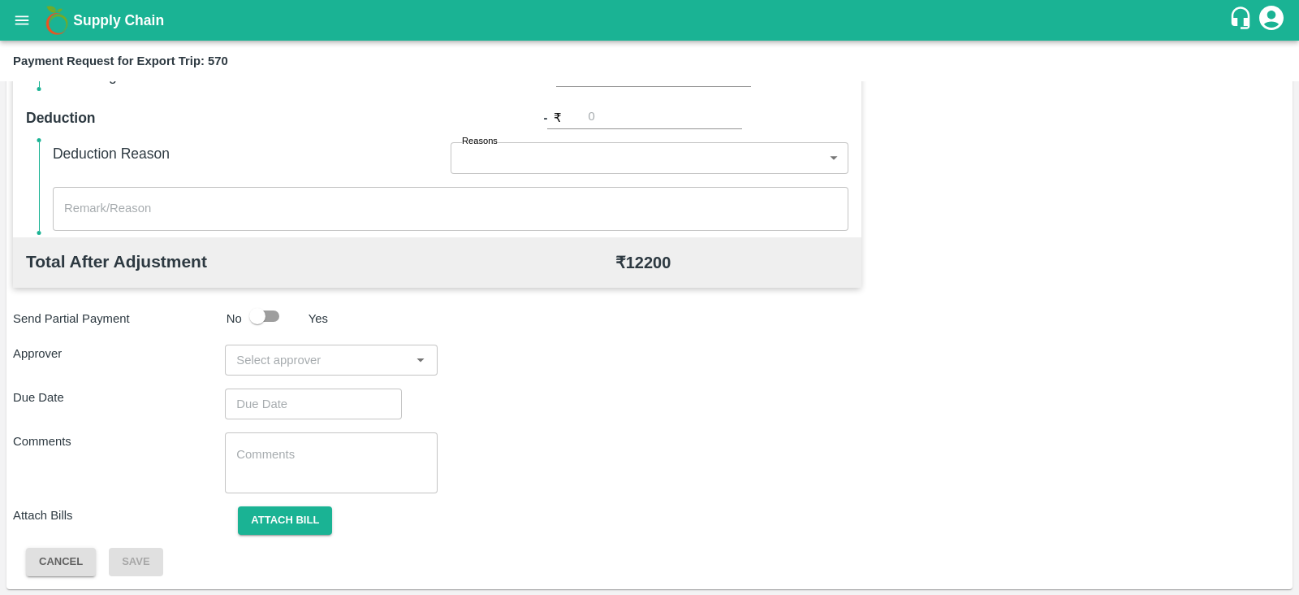
click at [339, 359] on input "input" at bounding box center [317, 359] width 175 height 21
type input "PRASA"
click at [323, 396] on div "[PERSON_NAME]" at bounding box center [326, 402] width 99 height 18
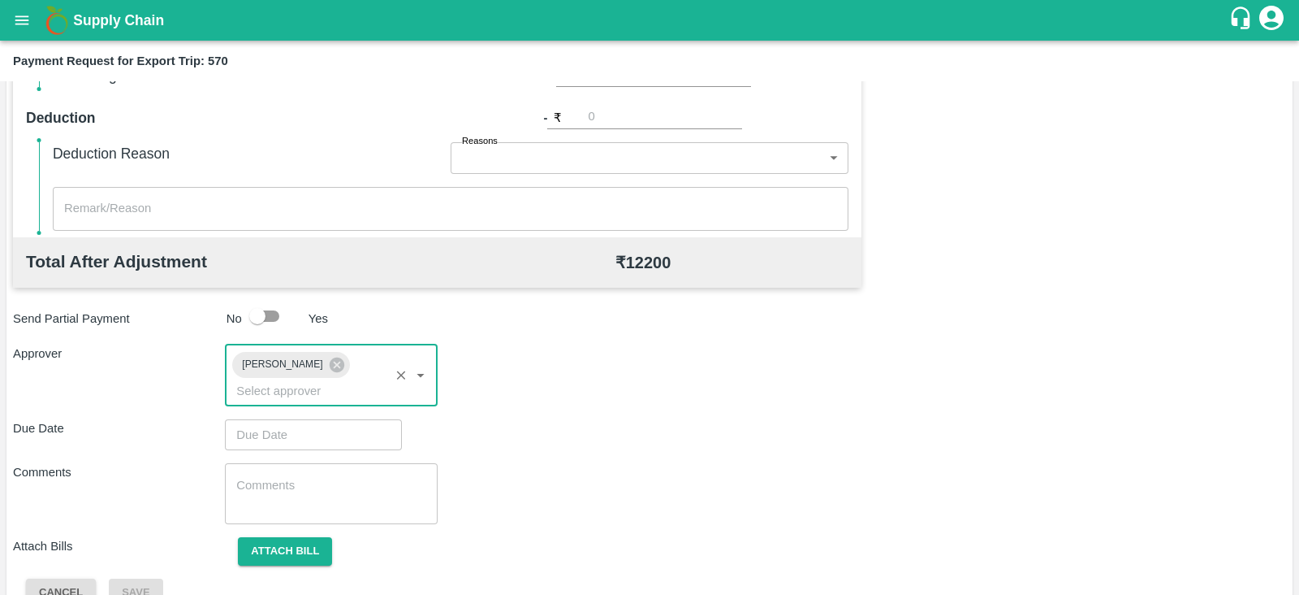
type input "DD/MM/YYYY hh:mm aa"
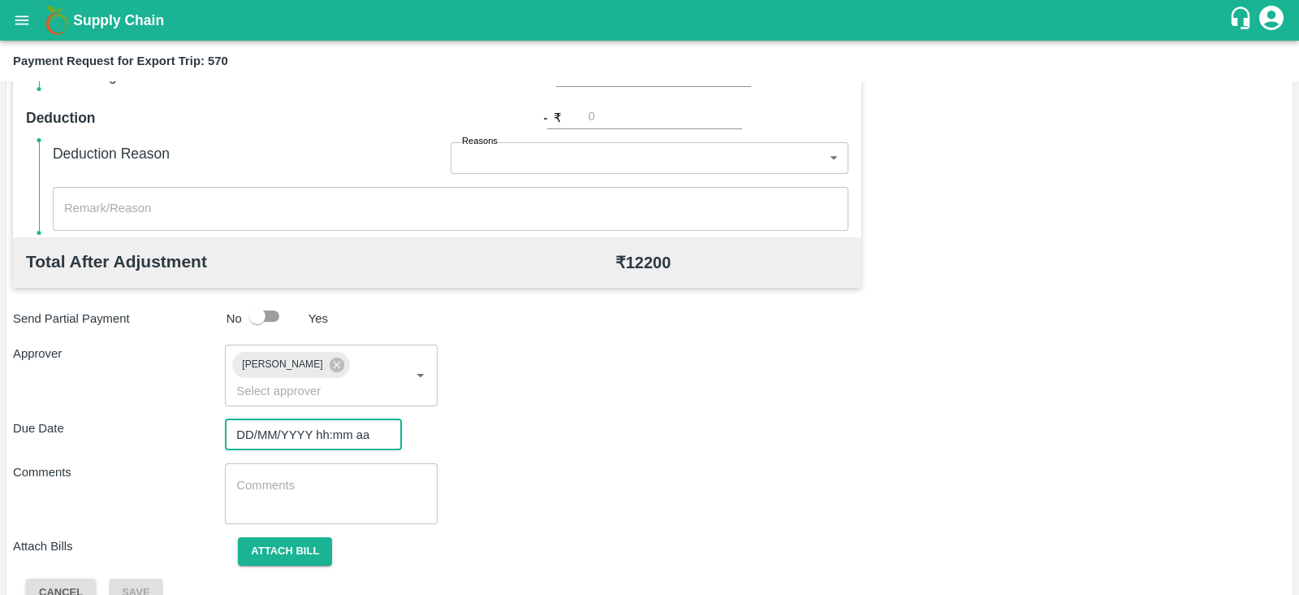
click at [337, 419] on input "DD/MM/YYYY hh:mm aa" at bounding box center [308, 434] width 166 height 31
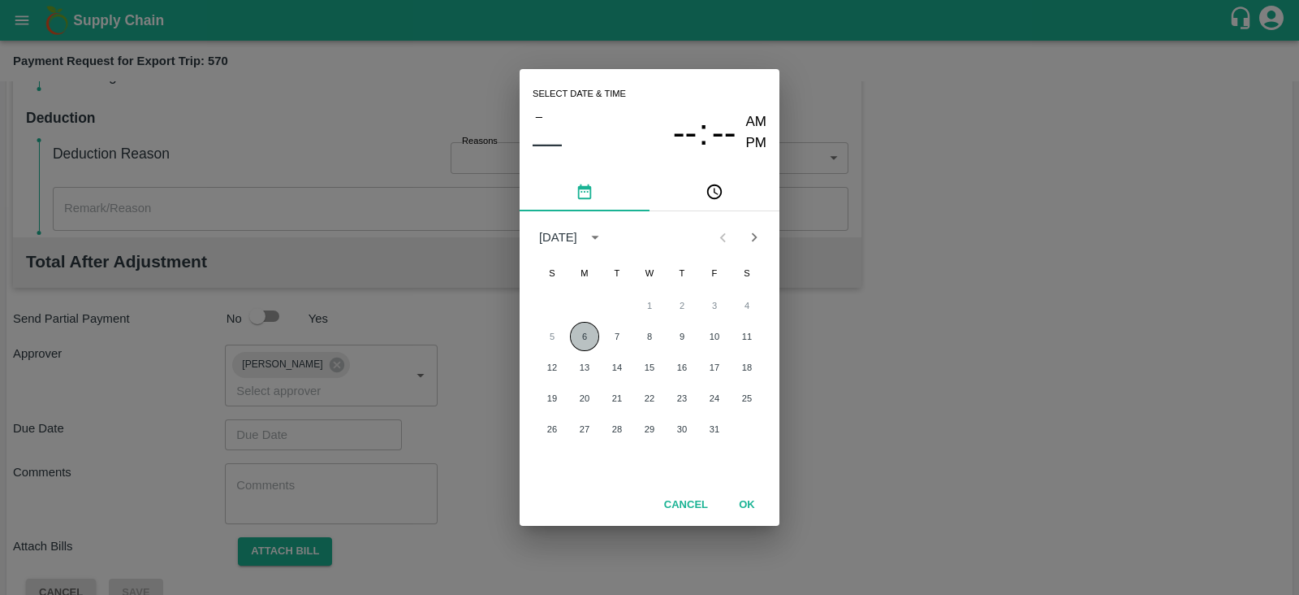
click at [589, 339] on button "6" at bounding box center [584, 336] width 29 height 29
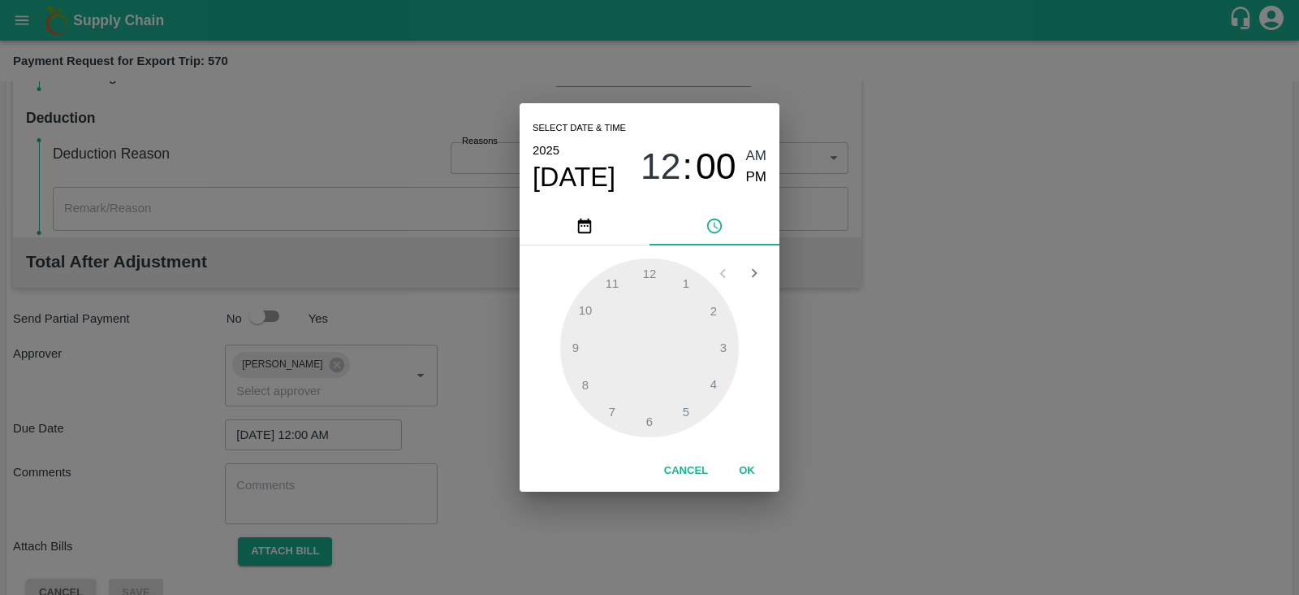
click at [750, 179] on span "PM" at bounding box center [756, 177] width 21 height 22
click at [720, 348] on div at bounding box center [649, 347] width 179 height 179
type input "06/10/2025 03:00 PM"
click at [743, 473] on button "OK" at bounding box center [747, 470] width 52 height 28
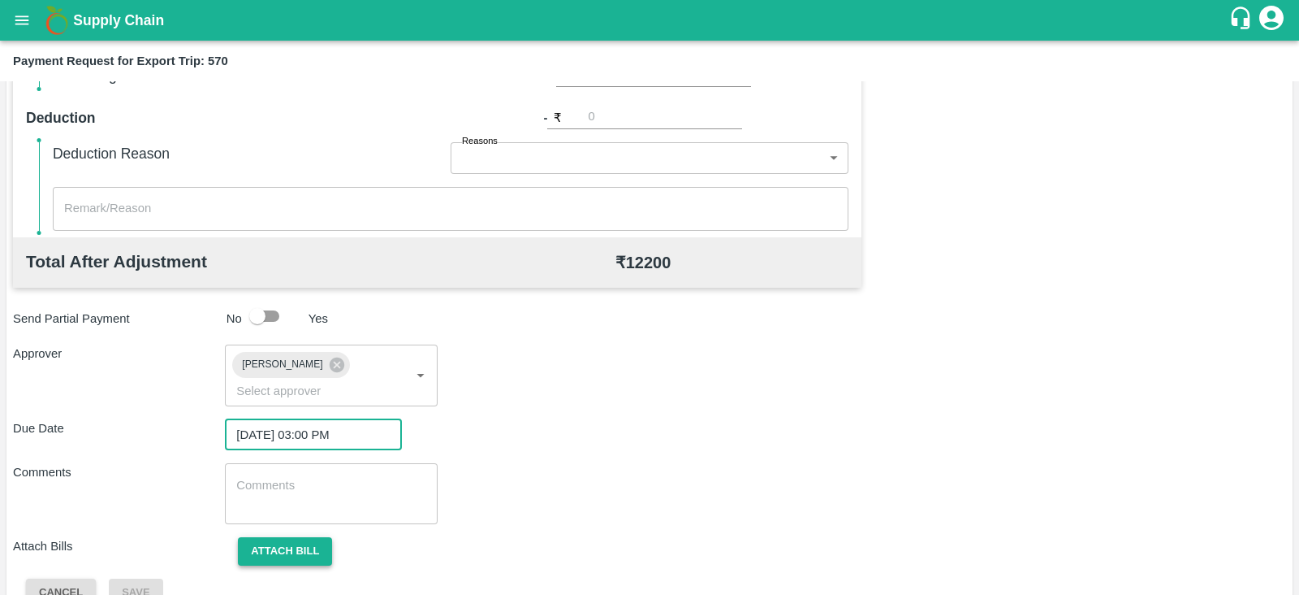
click at [296, 537] on button "Attach bill" at bounding box center [285, 551] width 94 height 28
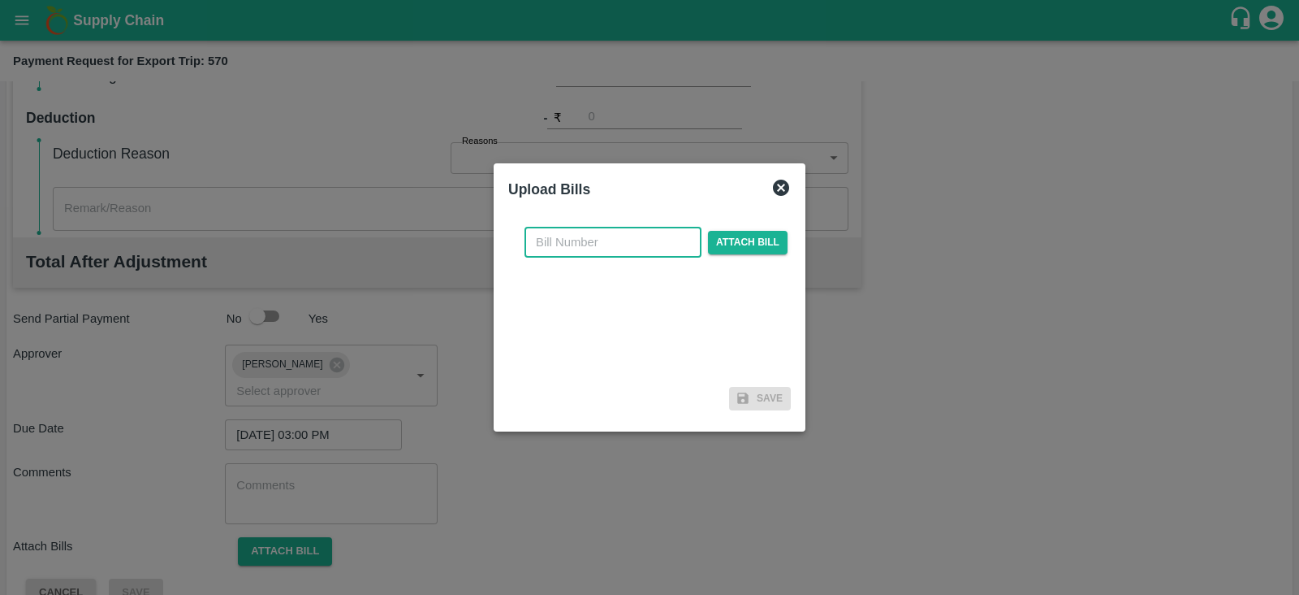
click at [609, 243] on input "text" at bounding box center [613, 242] width 177 height 31
paste input "A2-116/2025-26"
type input "A2-116/2025-26"
click at [717, 238] on span "Attach bill" at bounding box center [748, 243] width 80 height 24
click at [0, 0] on input "Attach bill" at bounding box center [0, 0] width 0 height 0
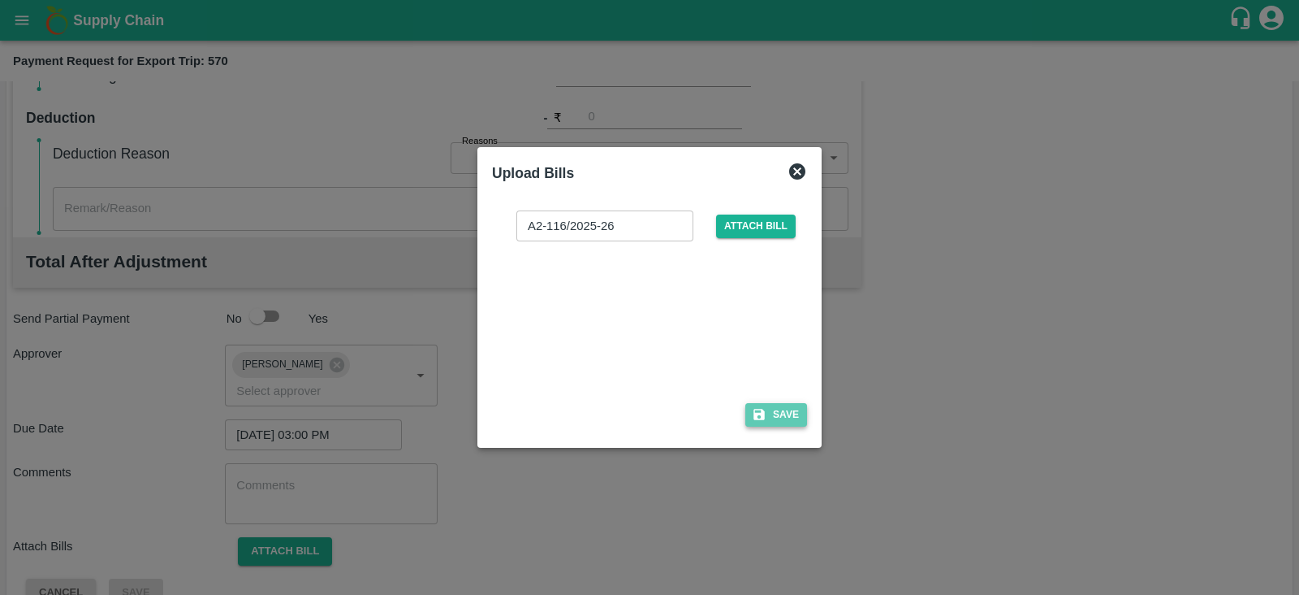
click at [788, 416] on button "Save" at bounding box center [777, 415] width 62 height 24
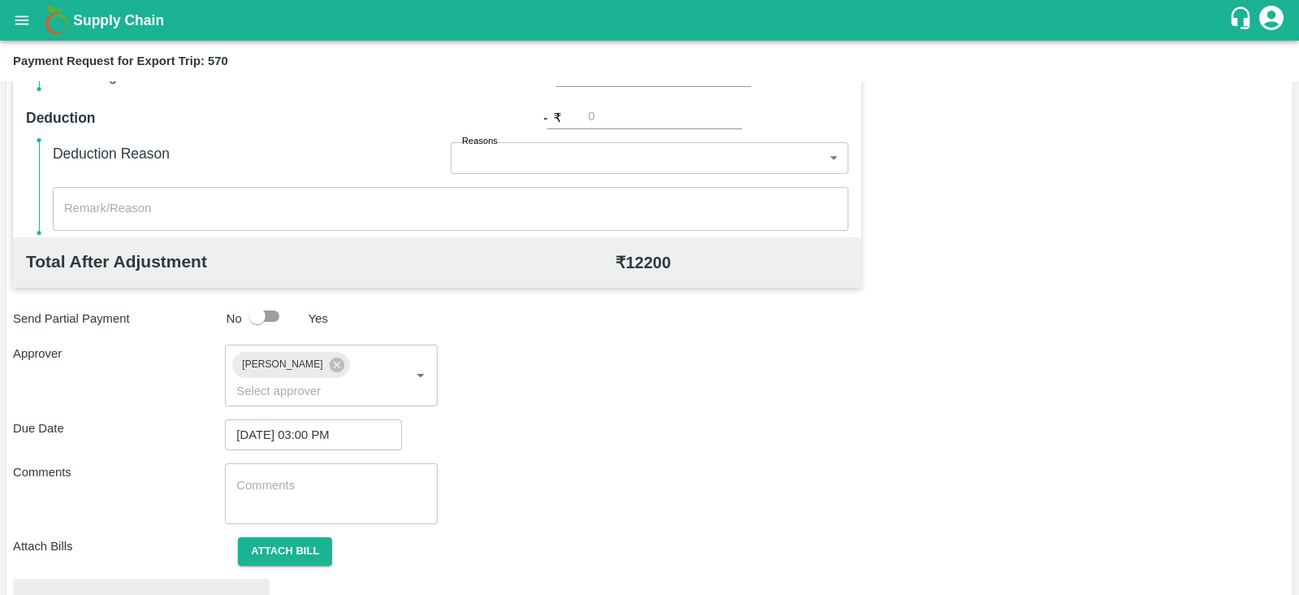
scroll to position [616, 0]
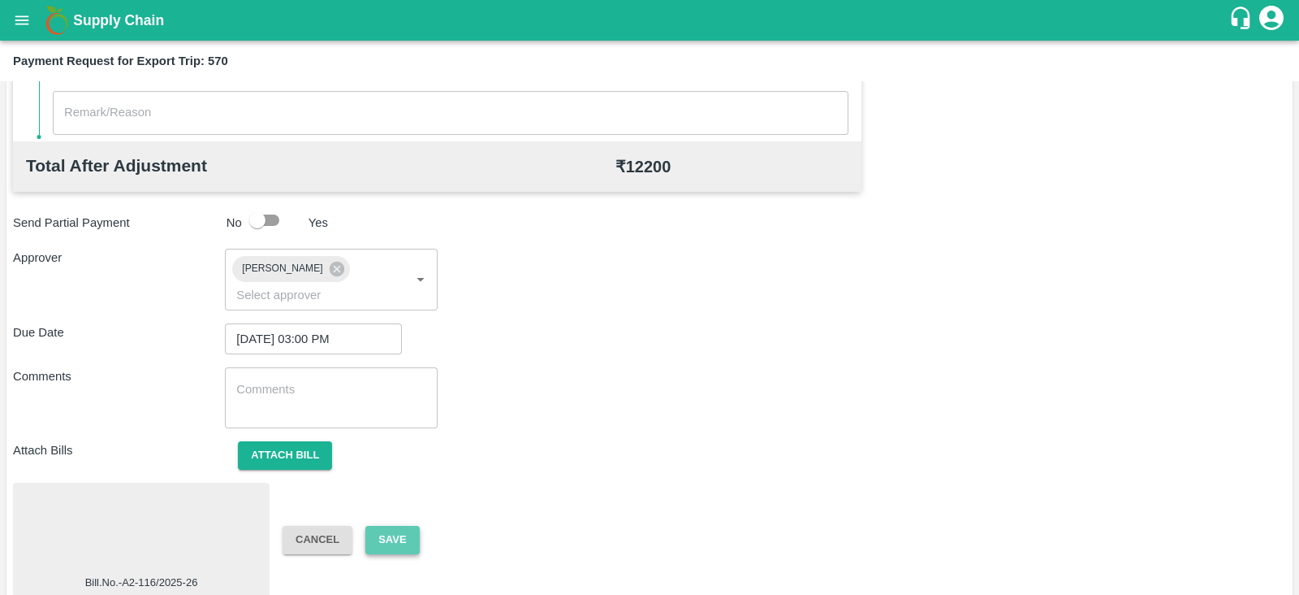
click at [386, 525] on button "Save" at bounding box center [392, 539] width 54 height 28
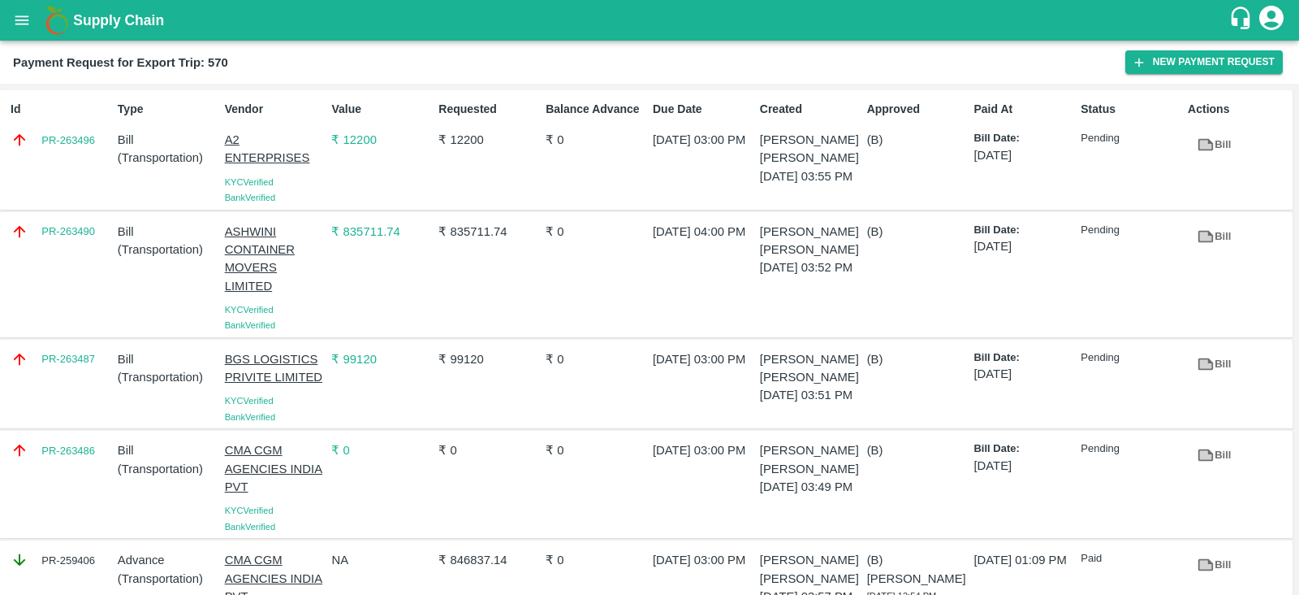
click at [83, 480] on div "PR-263486" at bounding box center [57, 484] width 107 height 99
copy link "PR-263486"
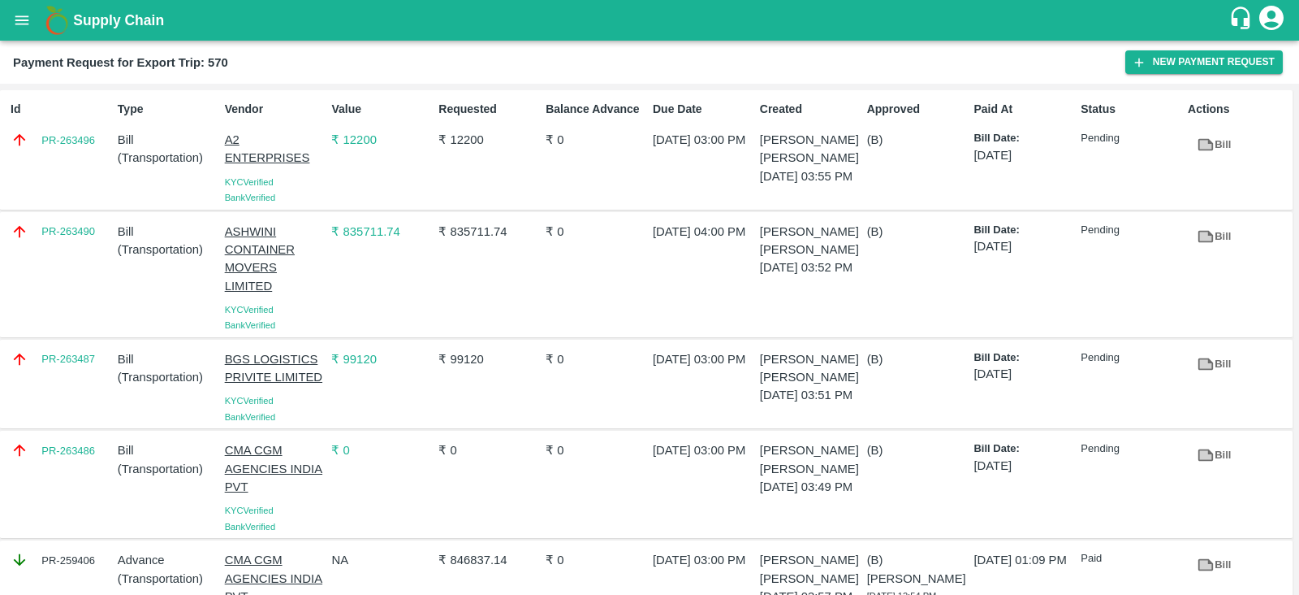
click at [93, 257] on div "PR-263490" at bounding box center [57, 274] width 107 height 117
copy link "PR-263490"
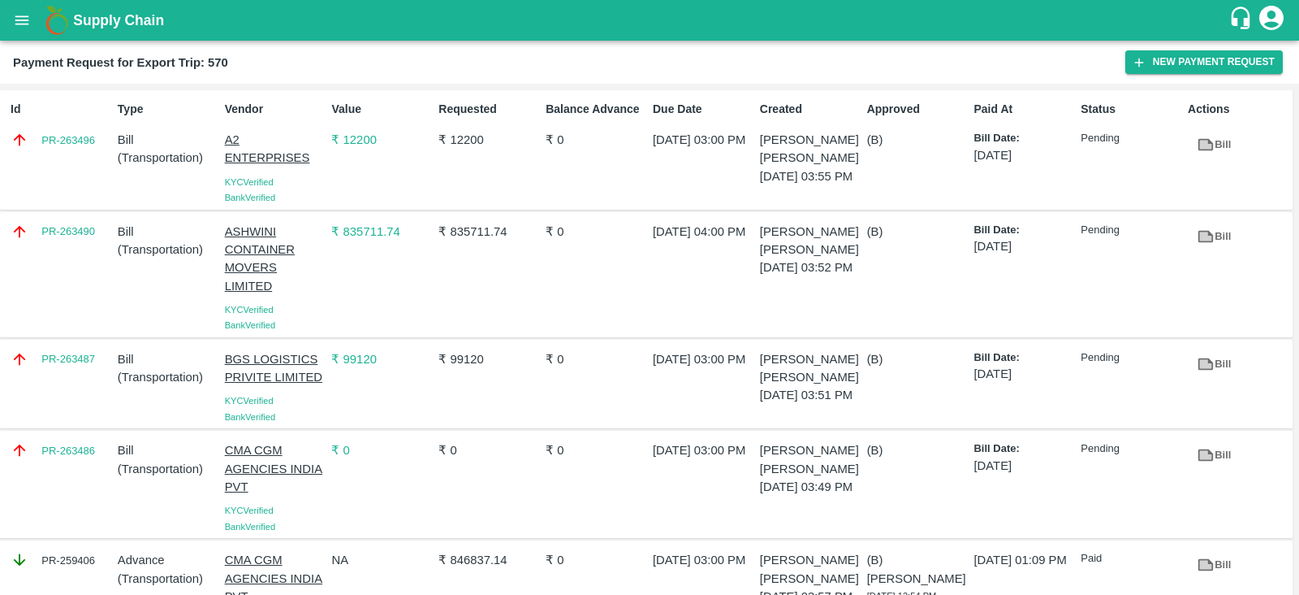
click at [81, 383] on div "PR-263487" at bounding box center [57, 384] width 107 height 81
copy link "PR-263487"
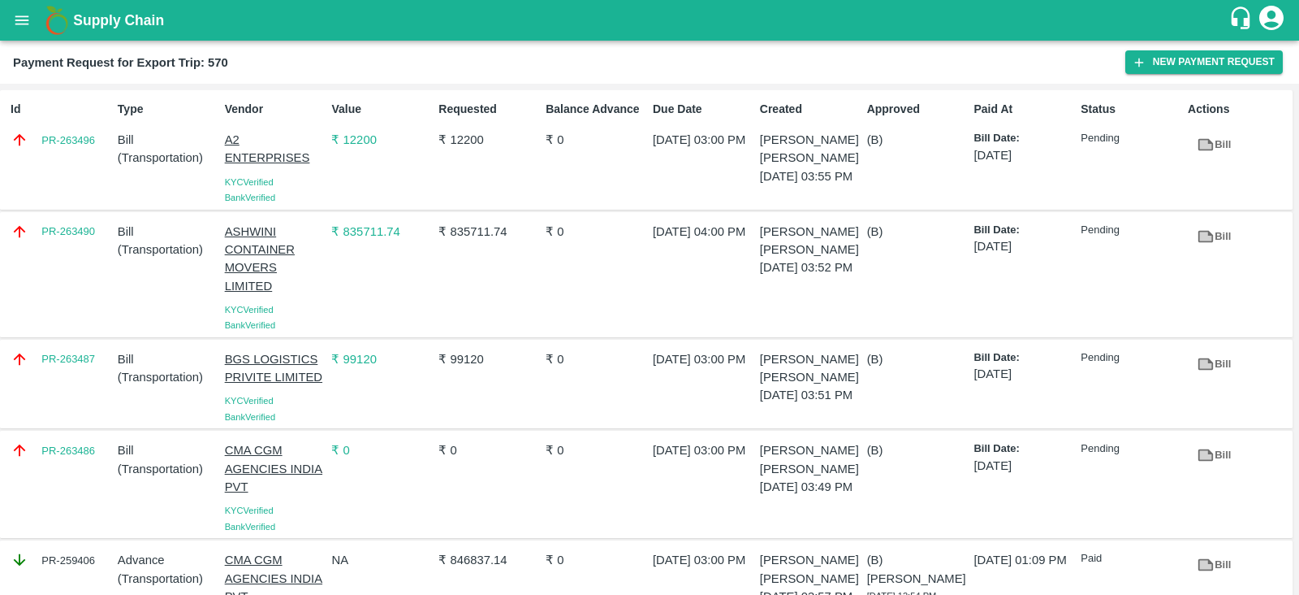
click at [76, 166] on div "Id PR-263496" at bounding box center [57, 149] width 107 height 111
copy link "PR-263496"
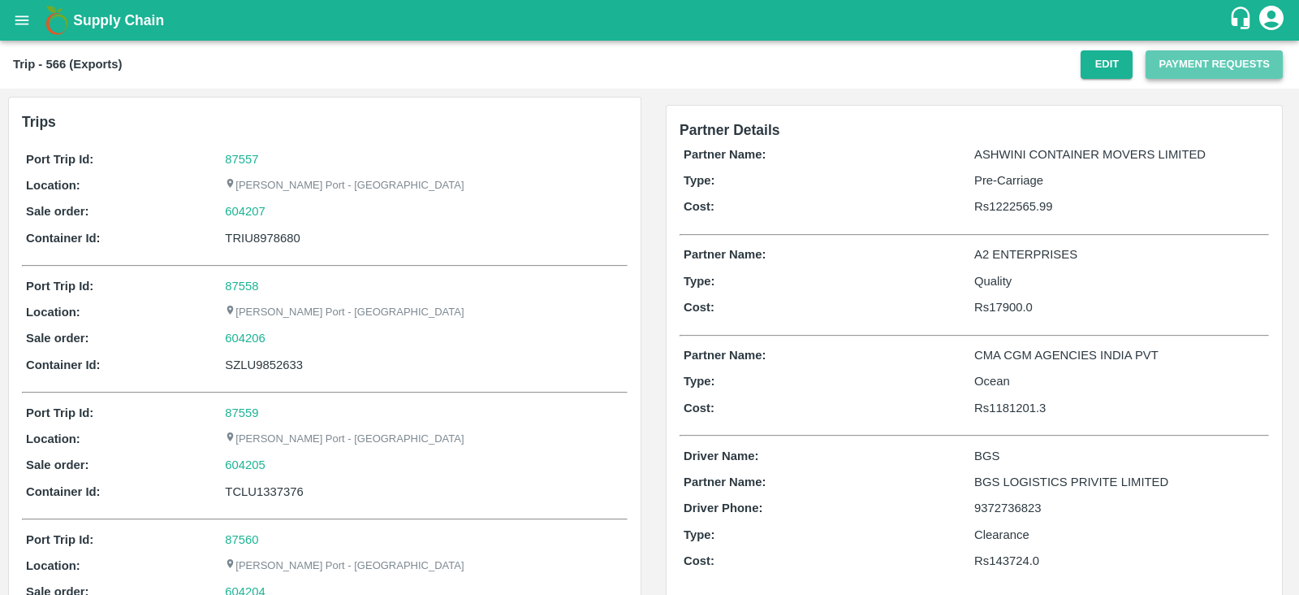
click at [1179, 67] on button "Payment Requests" at bounding box center [1214, 64] width 137 height 28
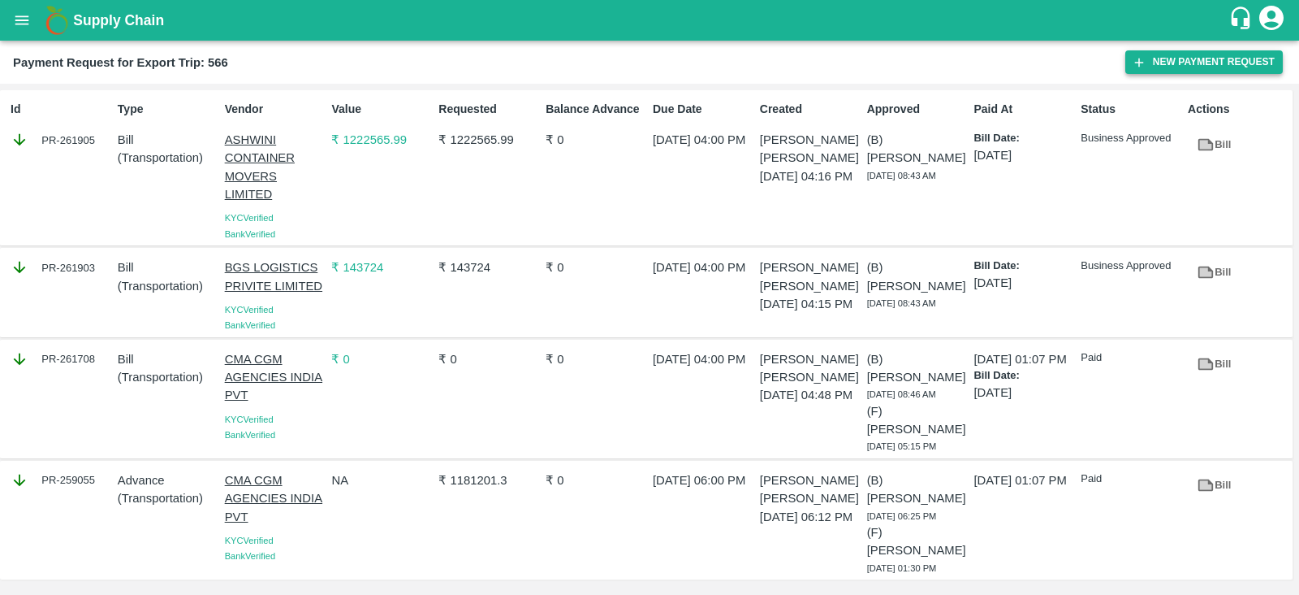
click at [1165, 61] on button "New Payment Request" at bounding box center [1205, 62] width 158 height 24
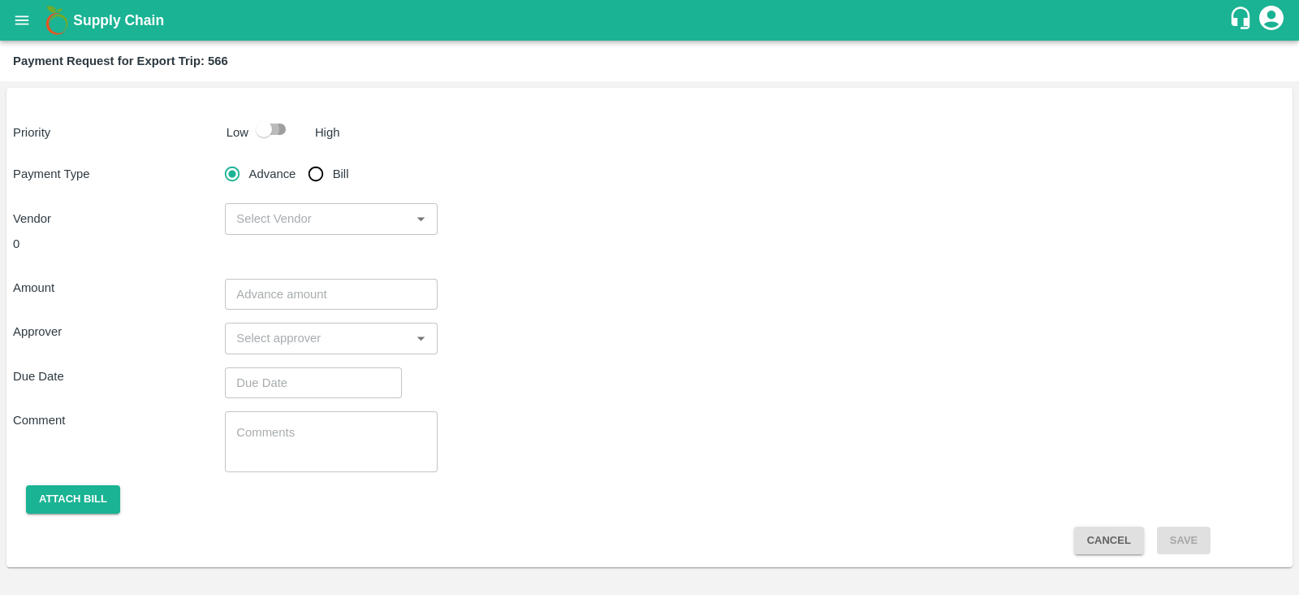
click at [274, 128] on input "checkbox" at bounding box center [264, 129] width 93 height 31
checkbox input "true"
click at [321, 170] on input "Bill" at bounding box center [316, 174] width 32 height 32
radio input "true"
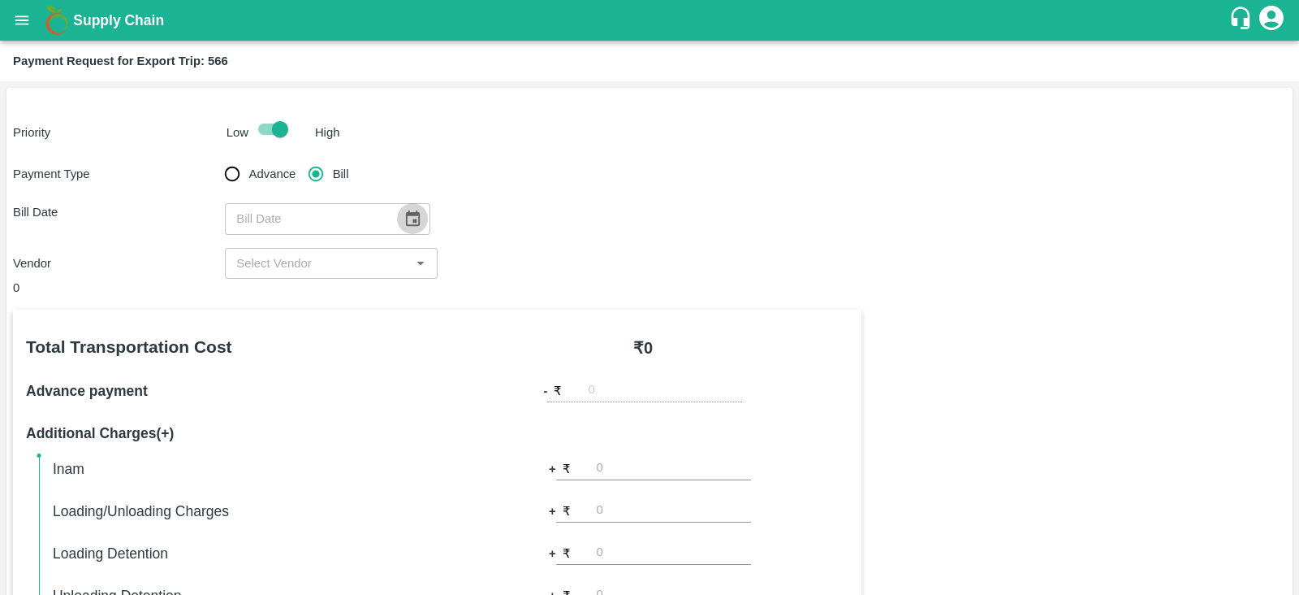
click at [406, 223] on icon "Choose date" at bounding box center [413, 219] width 18 height 18
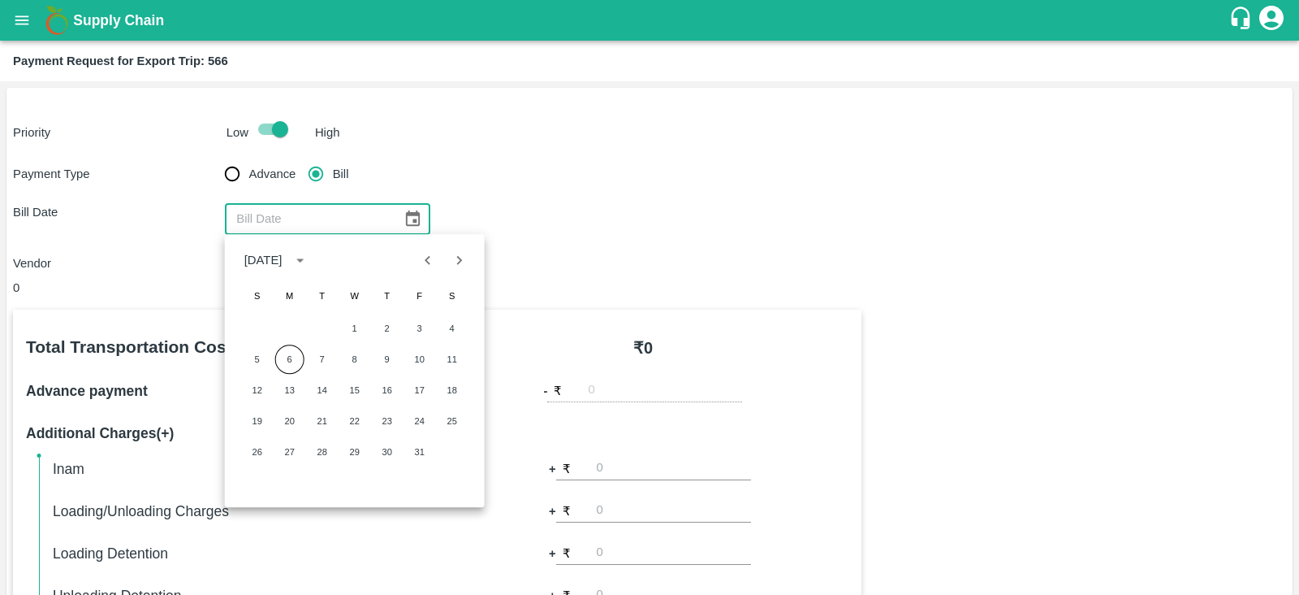
click at [430, 261] on icon "Previous month" at bounding box center [428, 260] width 18 height 18
click at [282, 382] on button "15" at bounding box center [289, 389] width 29 height 29
type input "[DATE]"
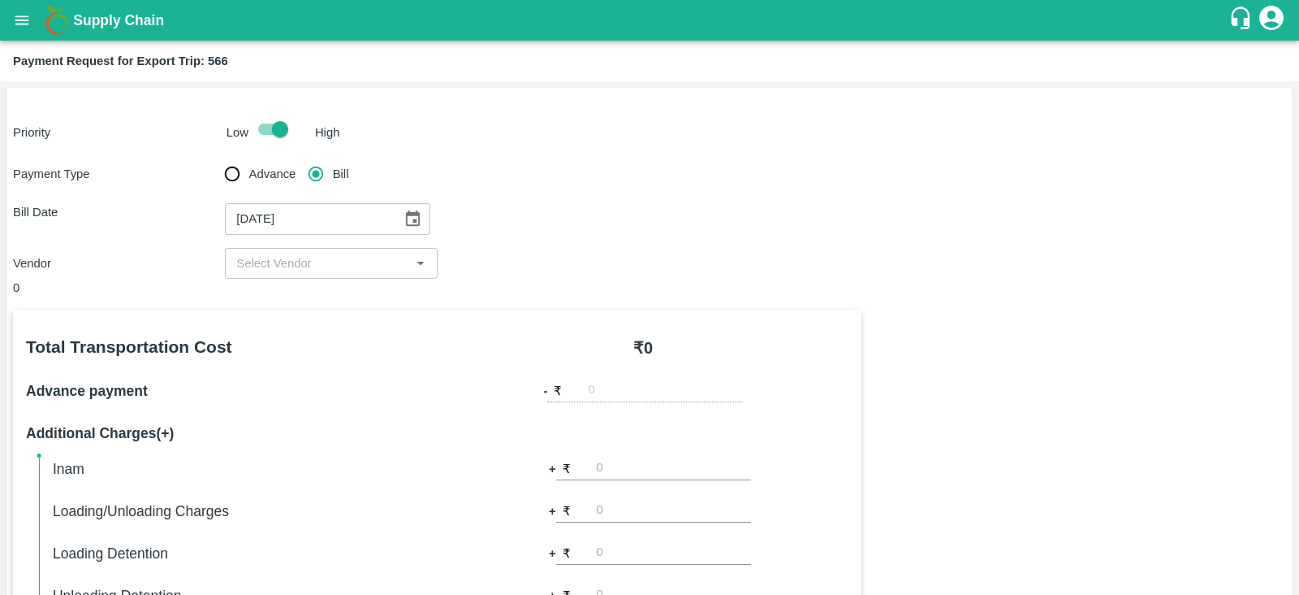
click at [341, 275] on div "​" at bounding box center [331, 263] width 212 height 31
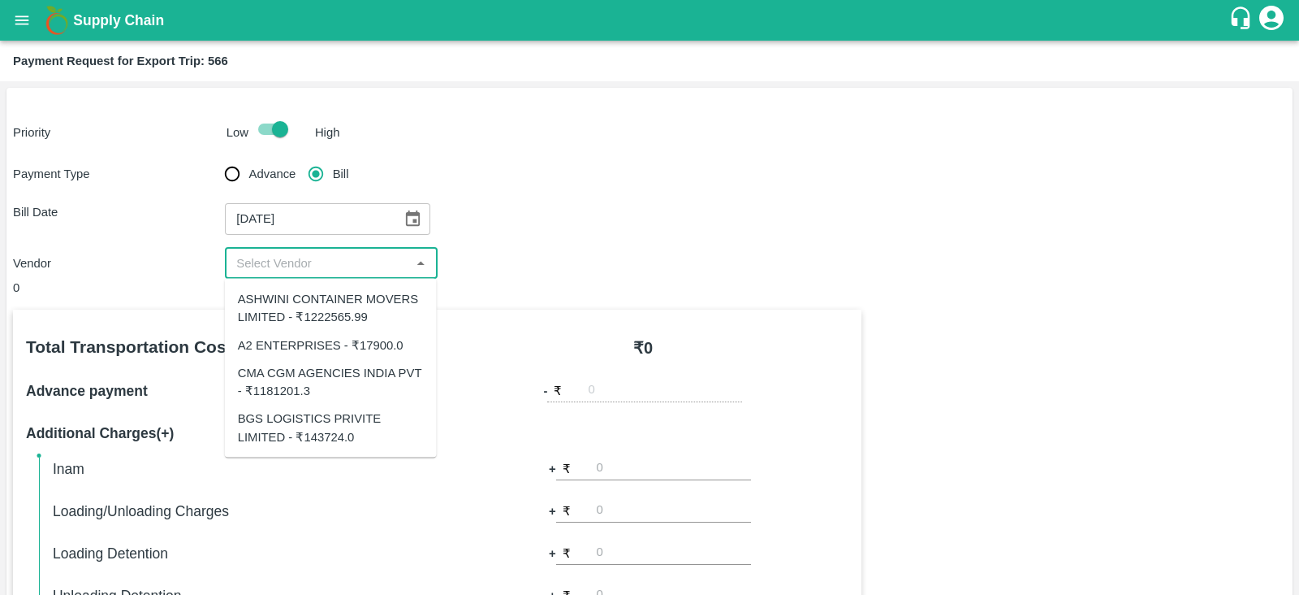
click at [349, 335] on div "A2 ENTERPRISES - ₹17900.0" at bounding box center [321, 344] width 166 height 18
type input "A2 ENTERPRISES - ₹17900.0"
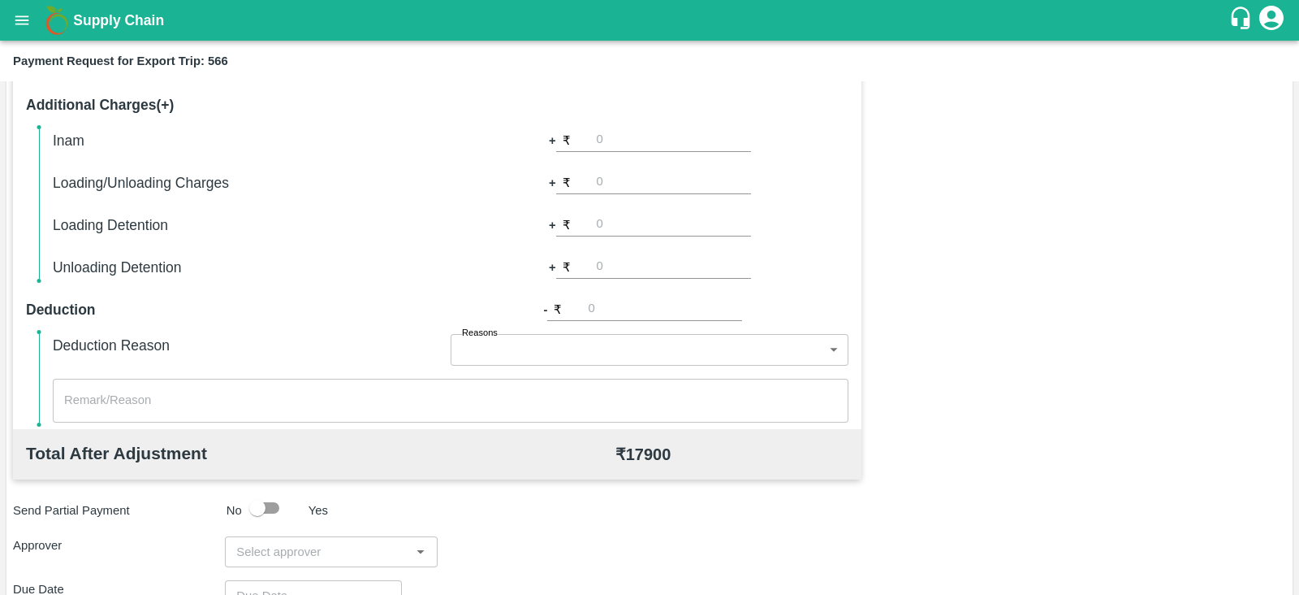
scroll to position [520, 0]
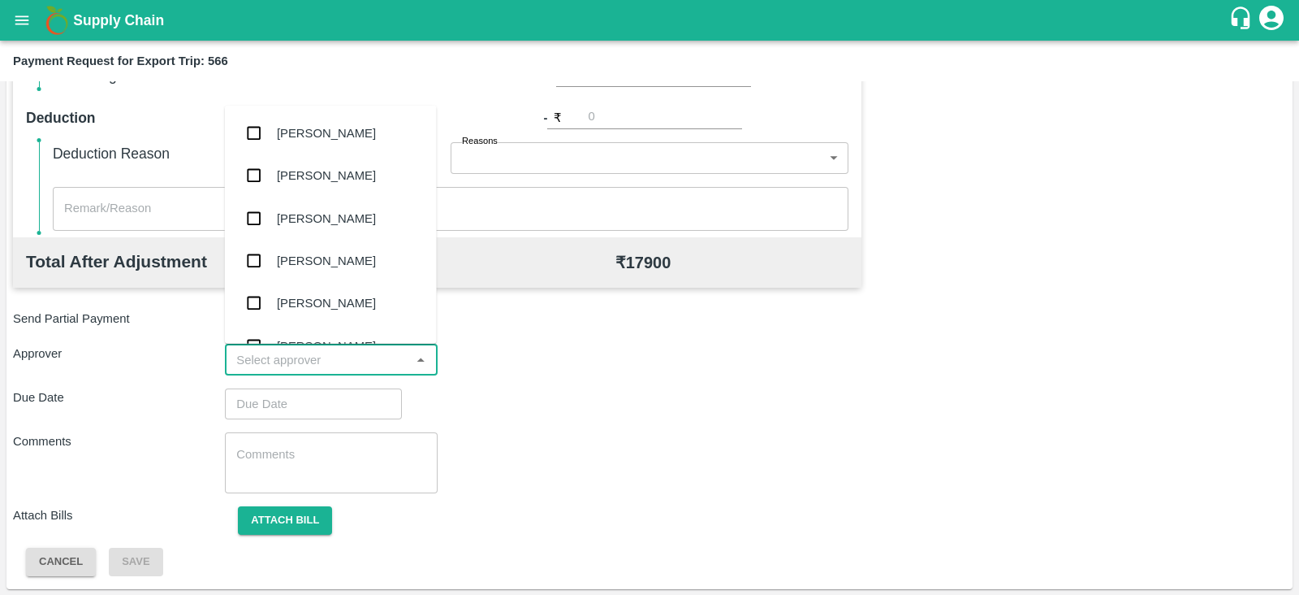
click at [366, 358] on input "input" at bounding box center [317, 359] width 175 height 21
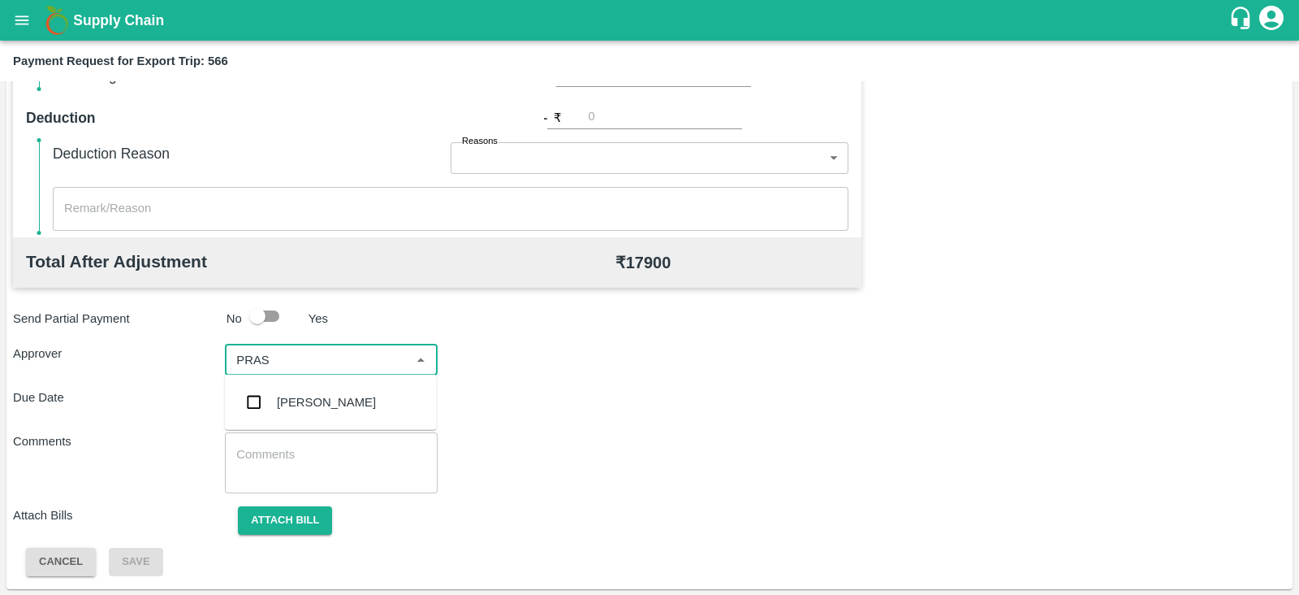
type input "PRASA"
click at [344, 391] on div "[PERSON_NAME]" at bounding box center [331, 402] width 212 height 42
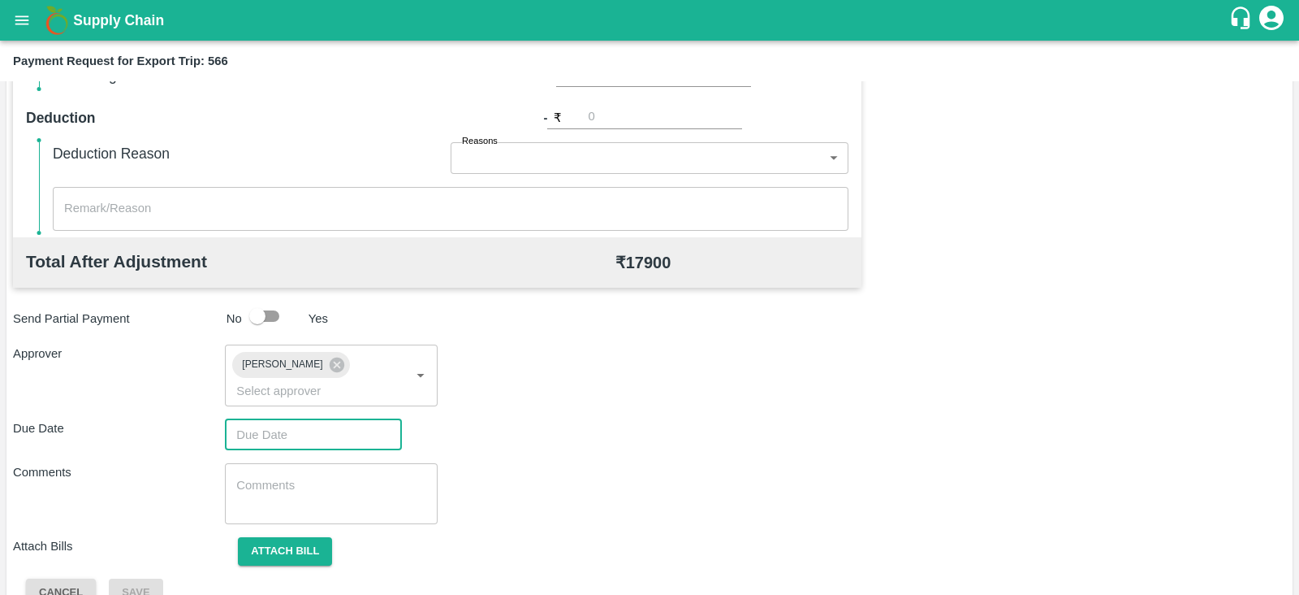
type input "DD/MM/YYYY hh:mm aa"
click at [361, 419] on input "DD/MM/YYYY hh:mm aa" at bounding box center [308, 434] width 166 height 31
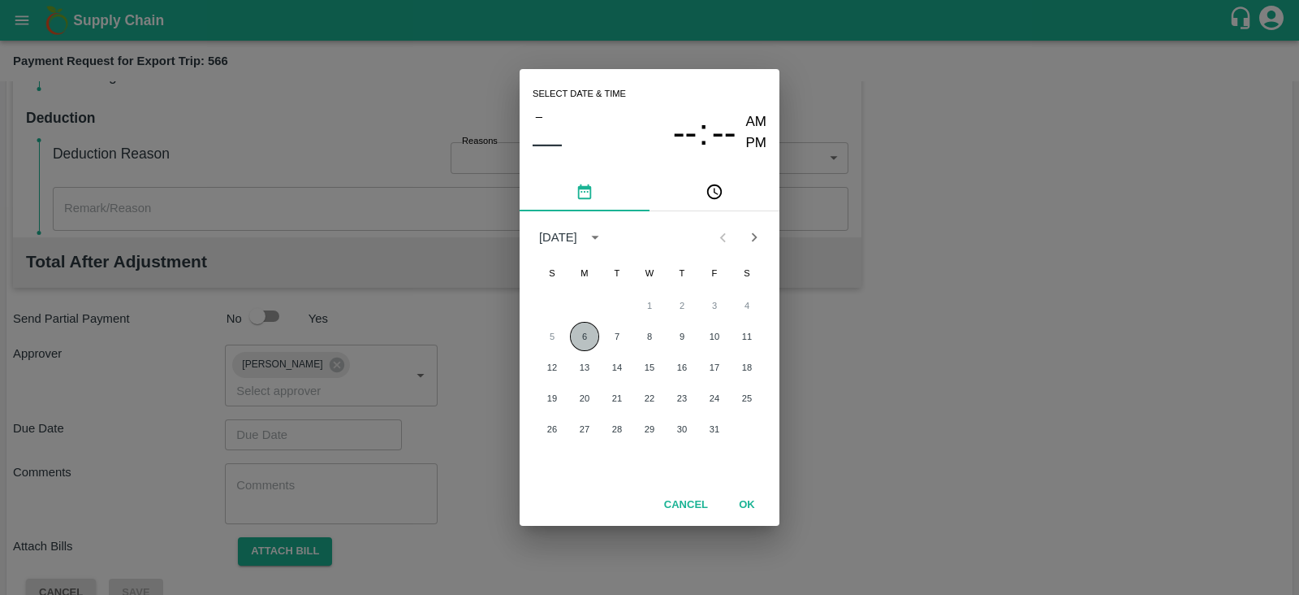
click at [577, 344] on button "6" at bounding box center [584, 336] width 29 height 29
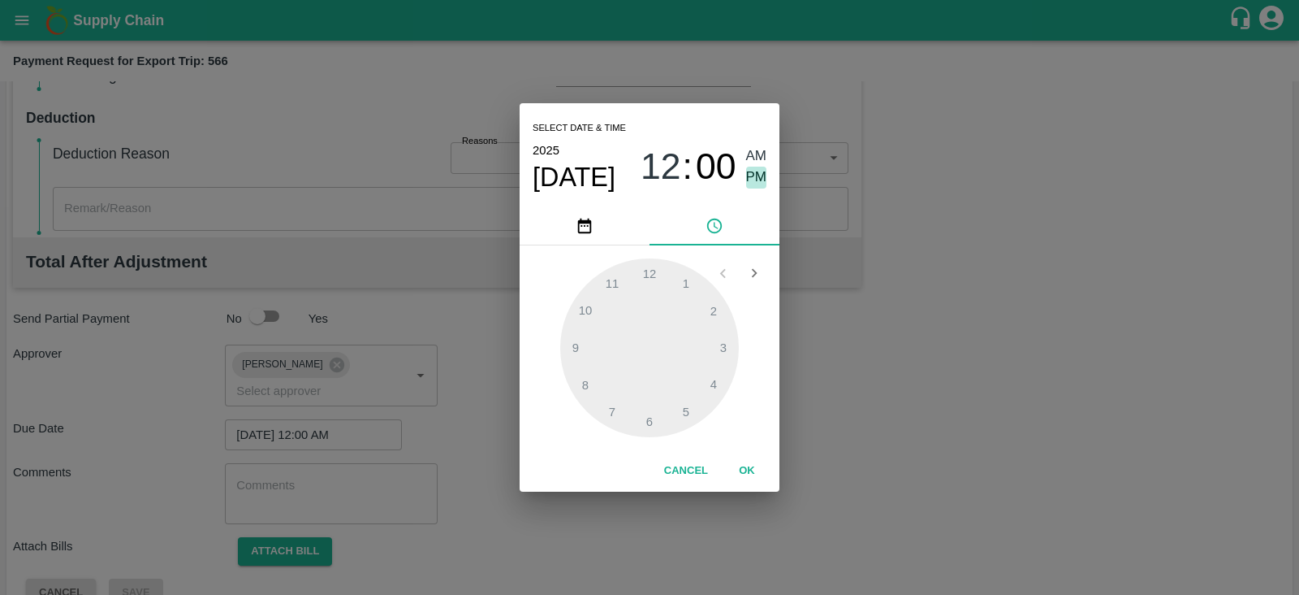
click at [763, 176] on span "PM" at bounding box center [756, 177] width 21 height 22
click at [715, 381] on div at bounding box center [649, 347] width 179 height 179
type input "[DATE] 04:00 PM"
click at [748, 467] on button "OK" at bounding box center [747, 470] width 52 height 28
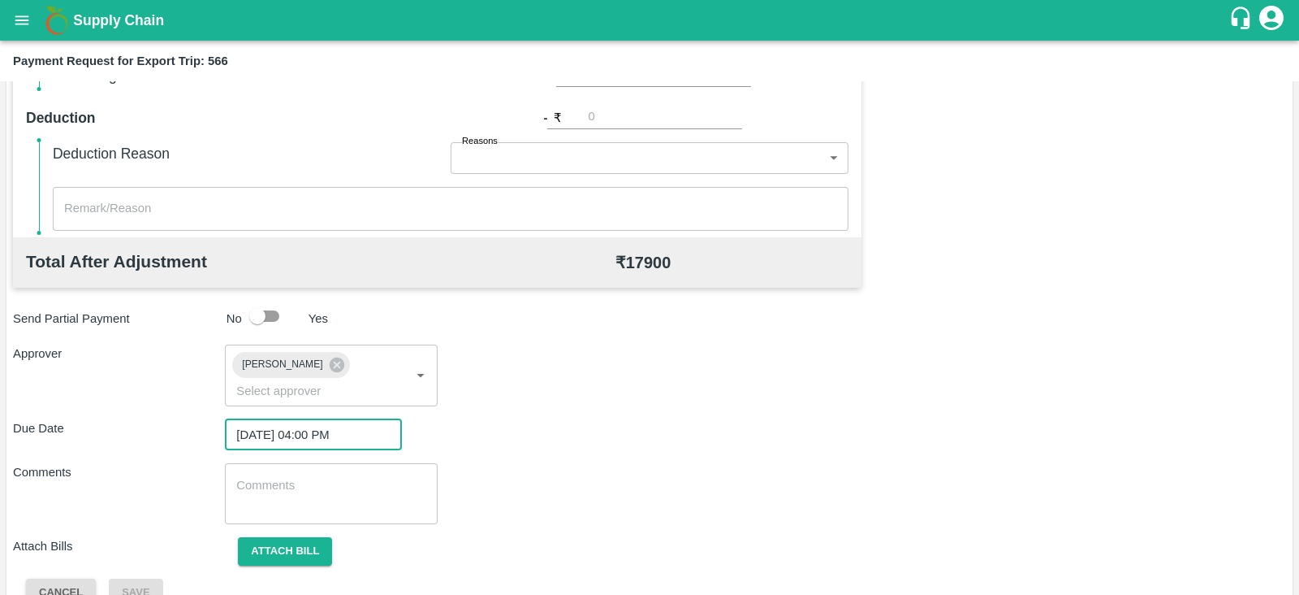
scroll to position [530, 0]
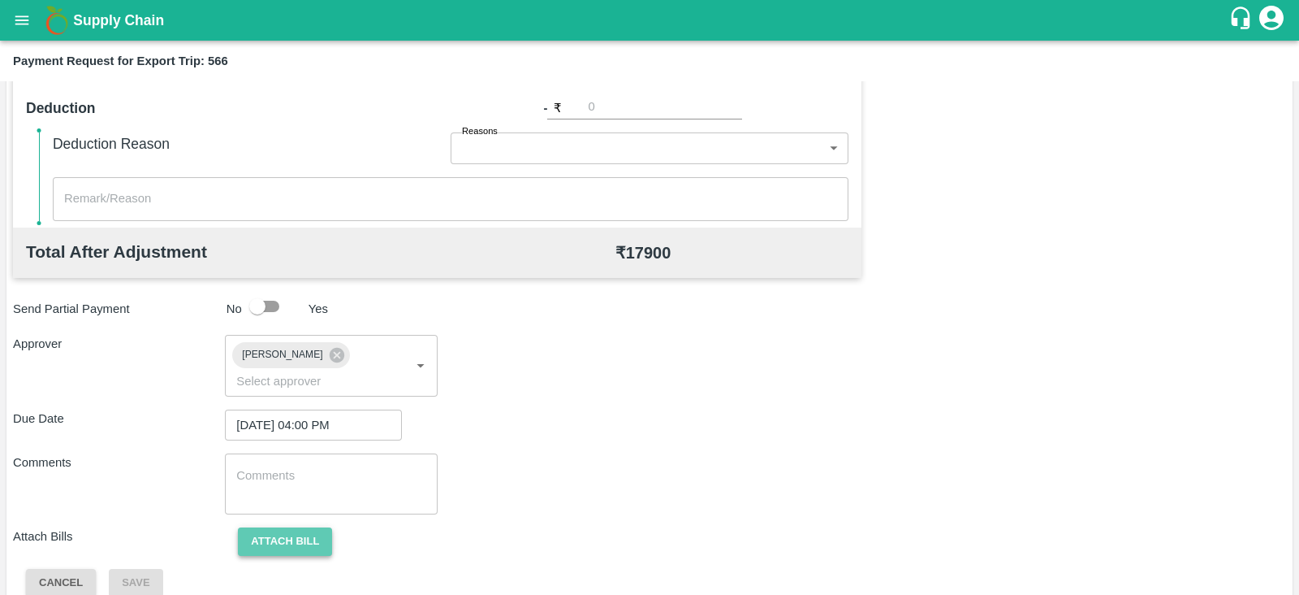
click at [319, 527] on button "Attach bill" at bounding box center [285, 541] width 94 height 28
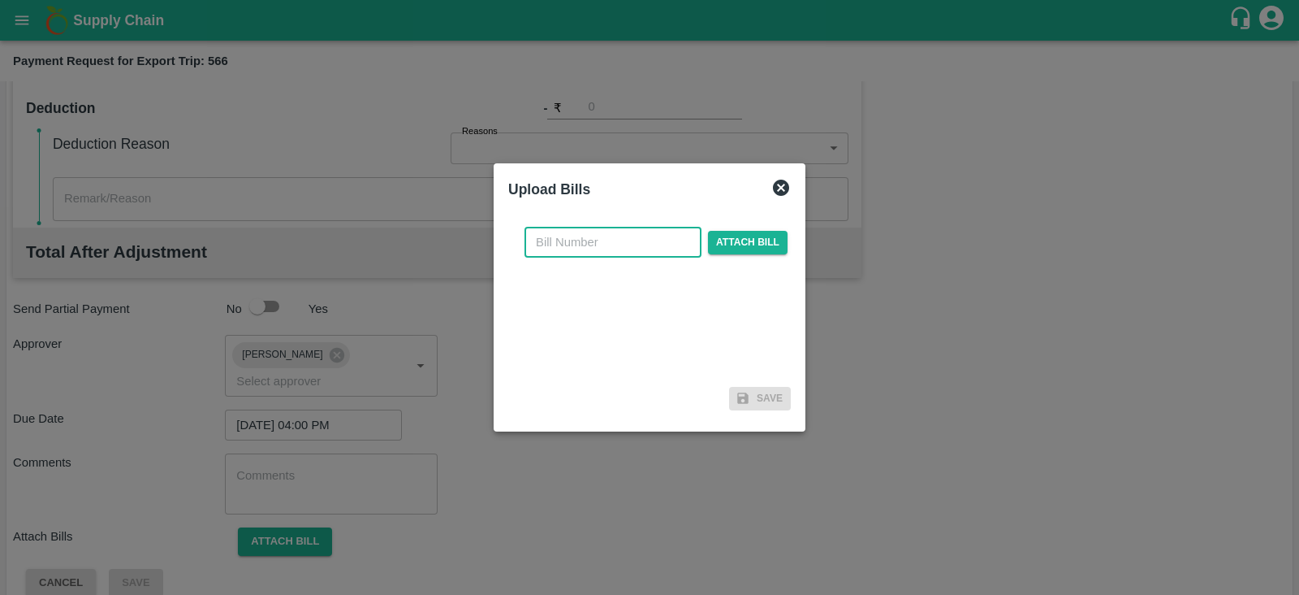
click at [633, 244] on input "text" at bounding box center [613, 242] width 177 height 31
paste input "SZLU9852633"
type input "S"
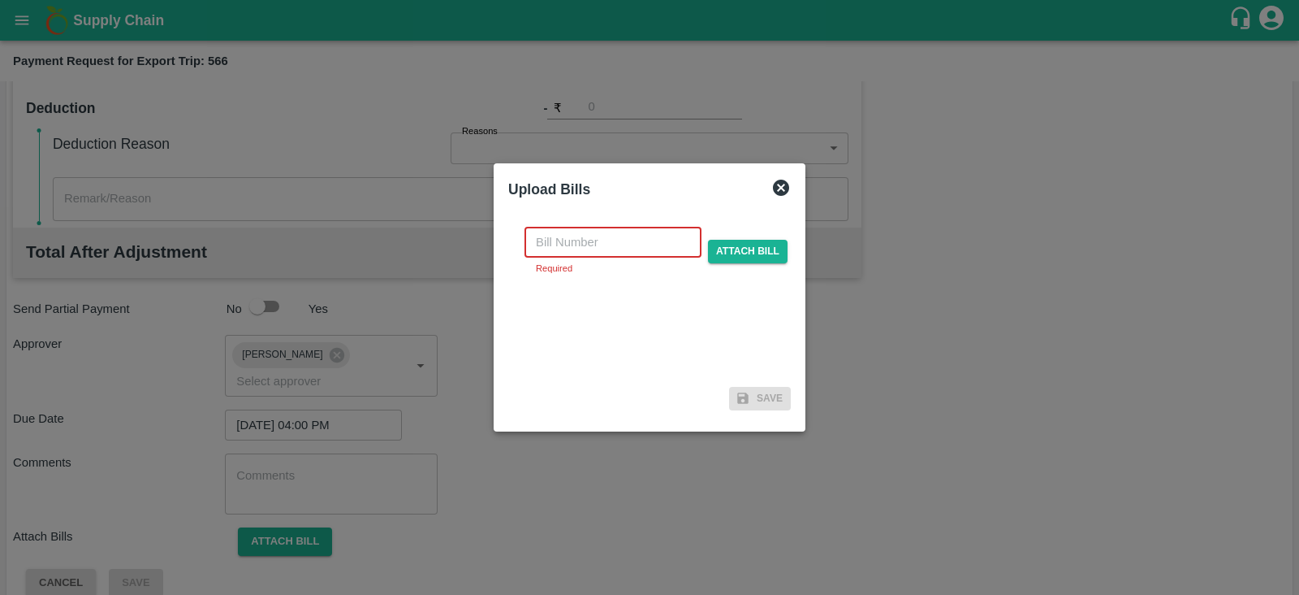
paste input "SZLU9852633"
type input "SZLU9852633"
paste input "A2-115/2025-26"
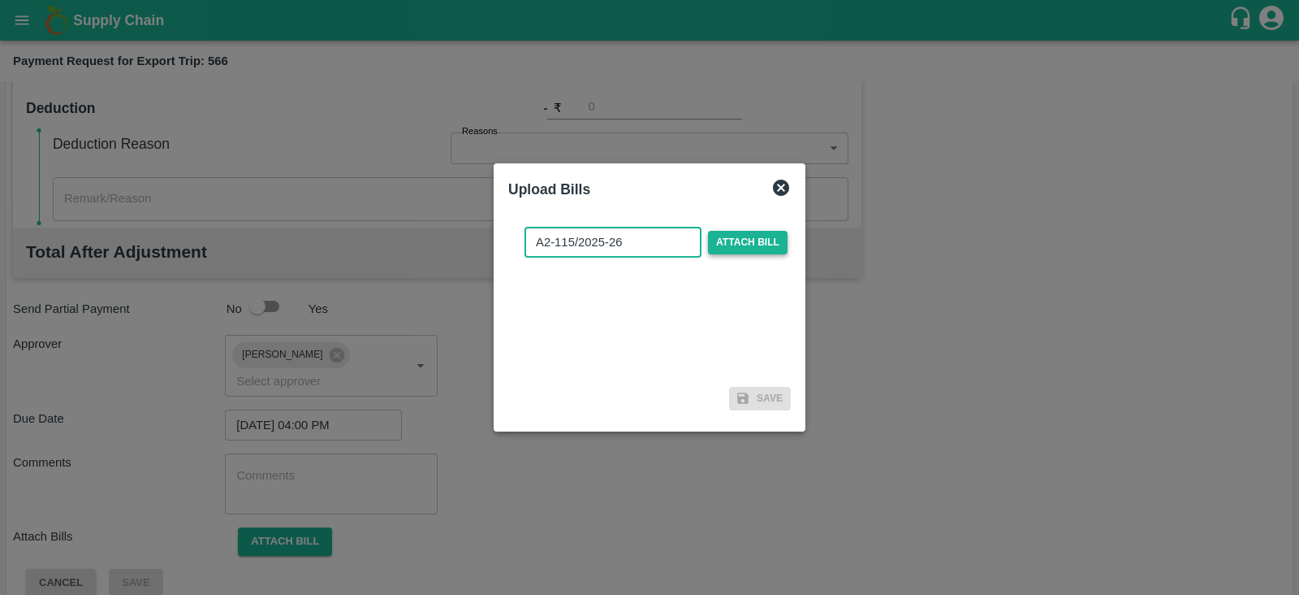
type input "A2-115/2025-26"
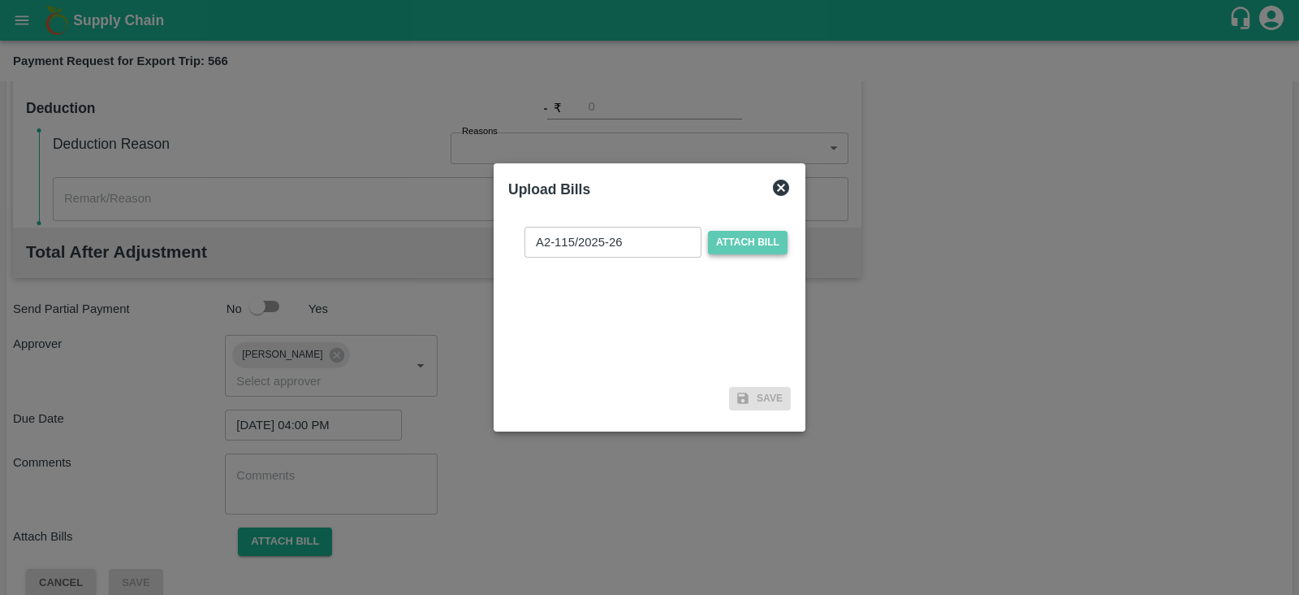
click at [754, 248] on span "Attach bill" at bounding box center [748, 243] width 80 height 24
click at [0, 0] on input "Attach bill" at bounding box center [0, 0] width 0 height 0
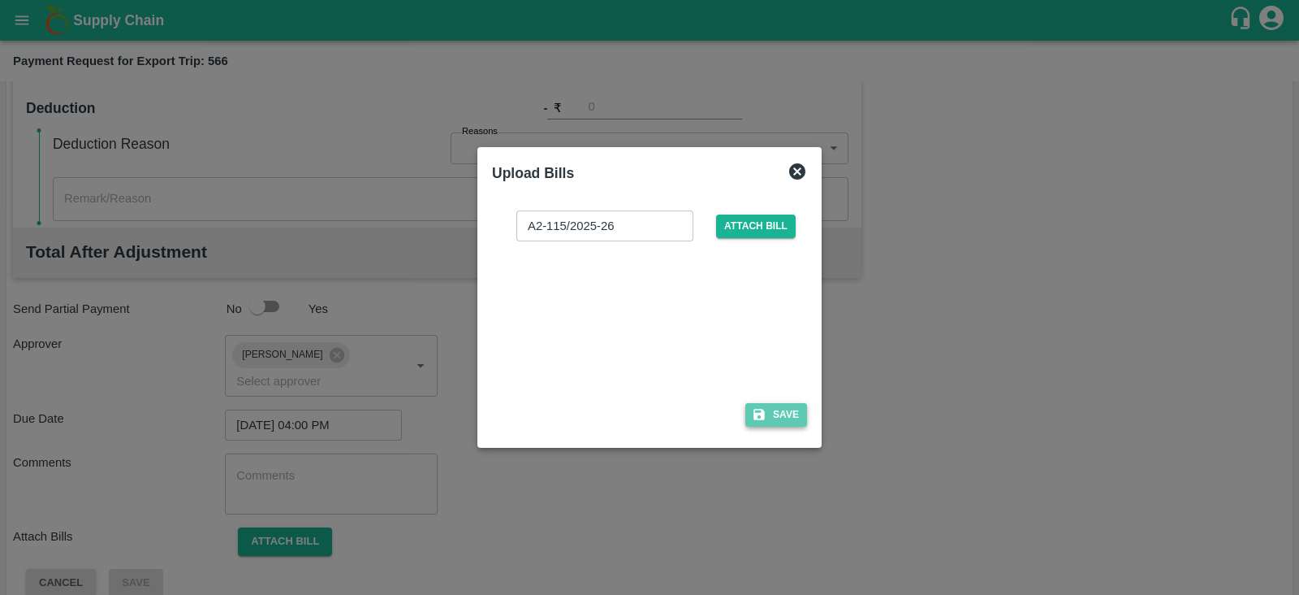
click at [806, 415] on button "Save" at bounding box center [777, 415] width 62 height 24
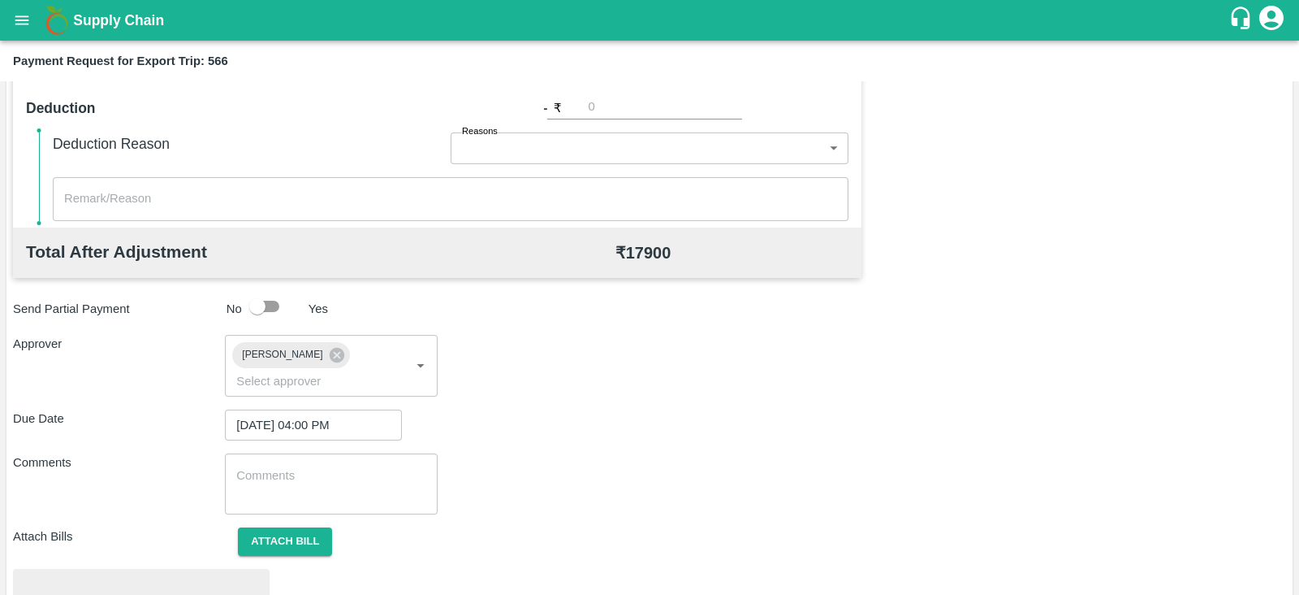
scroll to position [616, 0]
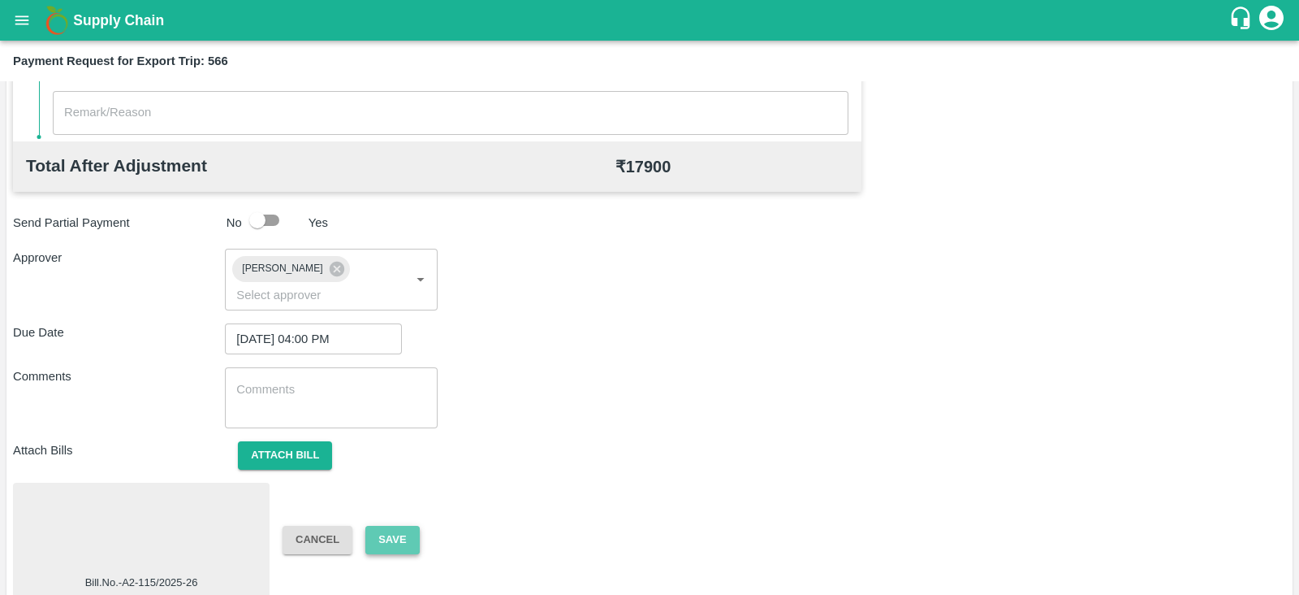
click at [409, 525] on button "Save" at bounding box center [392, 539] width 54 height 28
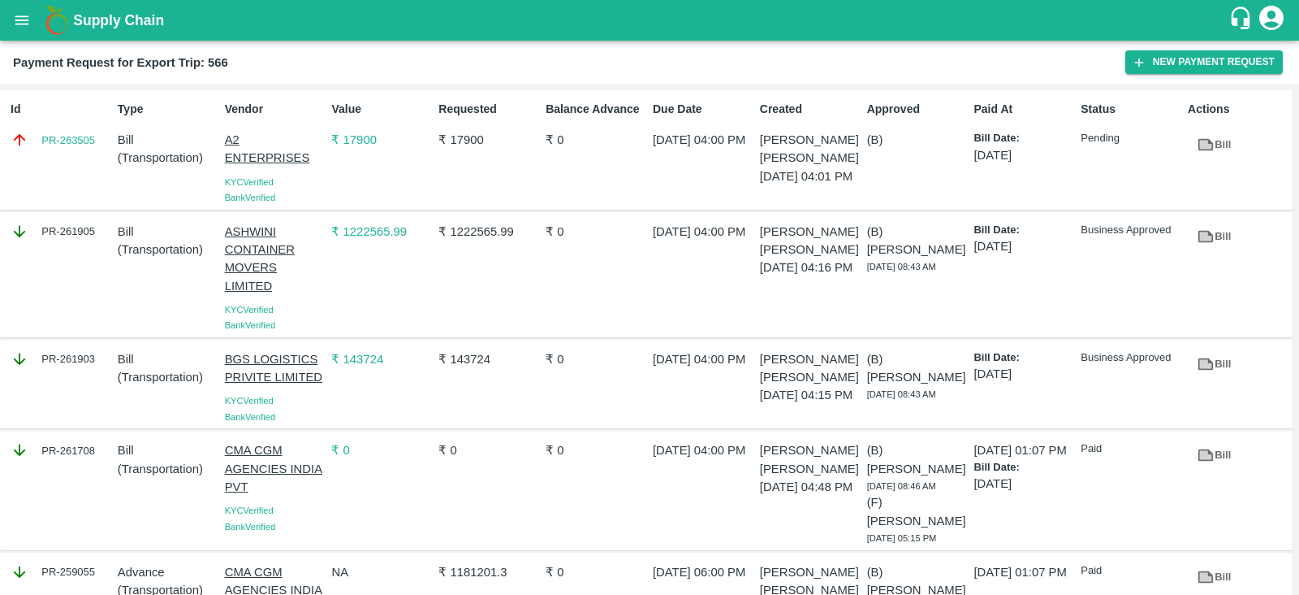
click at [63, 167] on div "Id PR-263505" at bounding box center [57, 149] width 107 height 111
copy link "PR-263505"
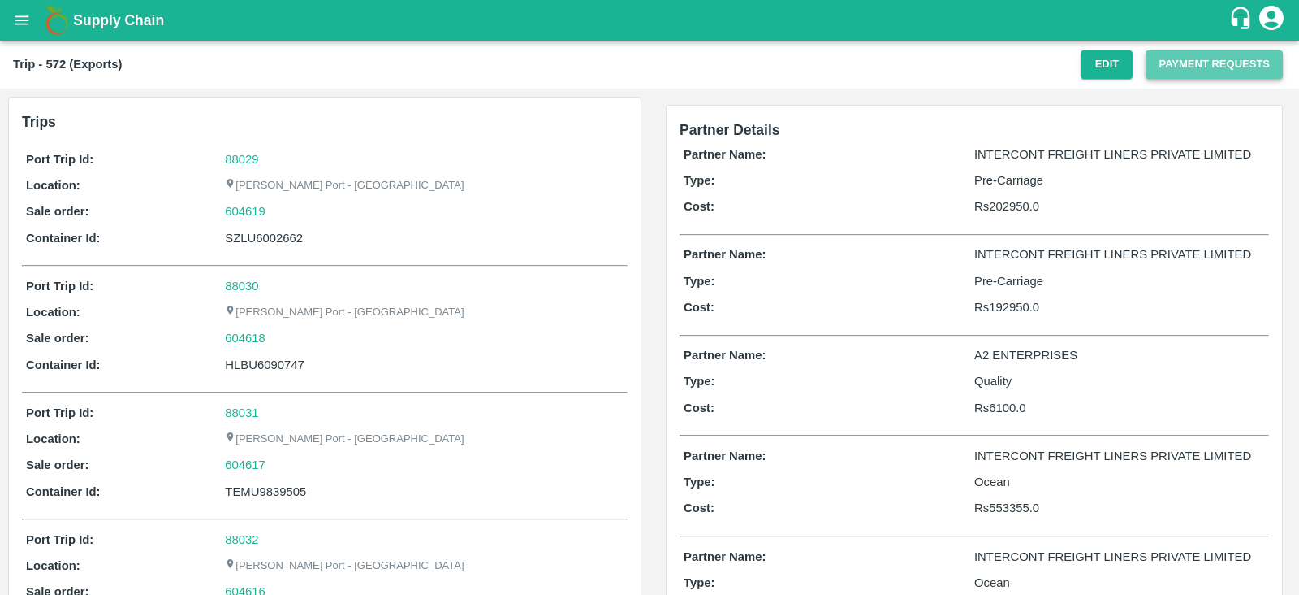
click at [1182, 71] on button "Payment Requests" at bounding box center [1214, 64] width 137 height 28
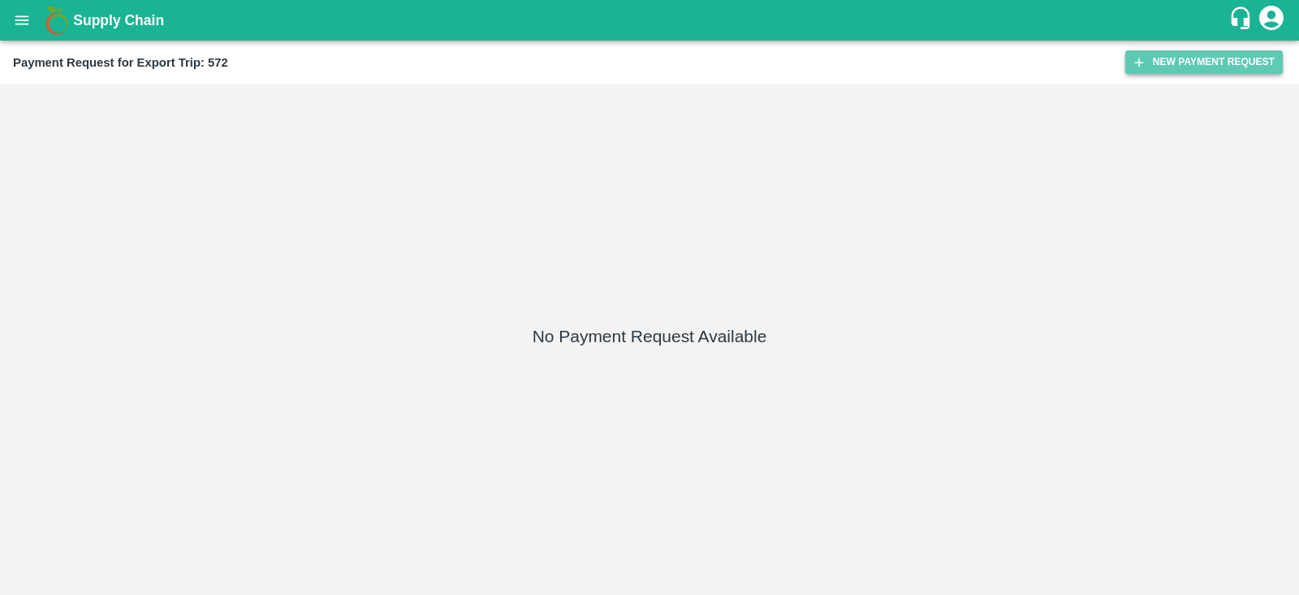
click at [1144, 63] on icon "button" at bounding box center [1139, 62] width 15 height 15
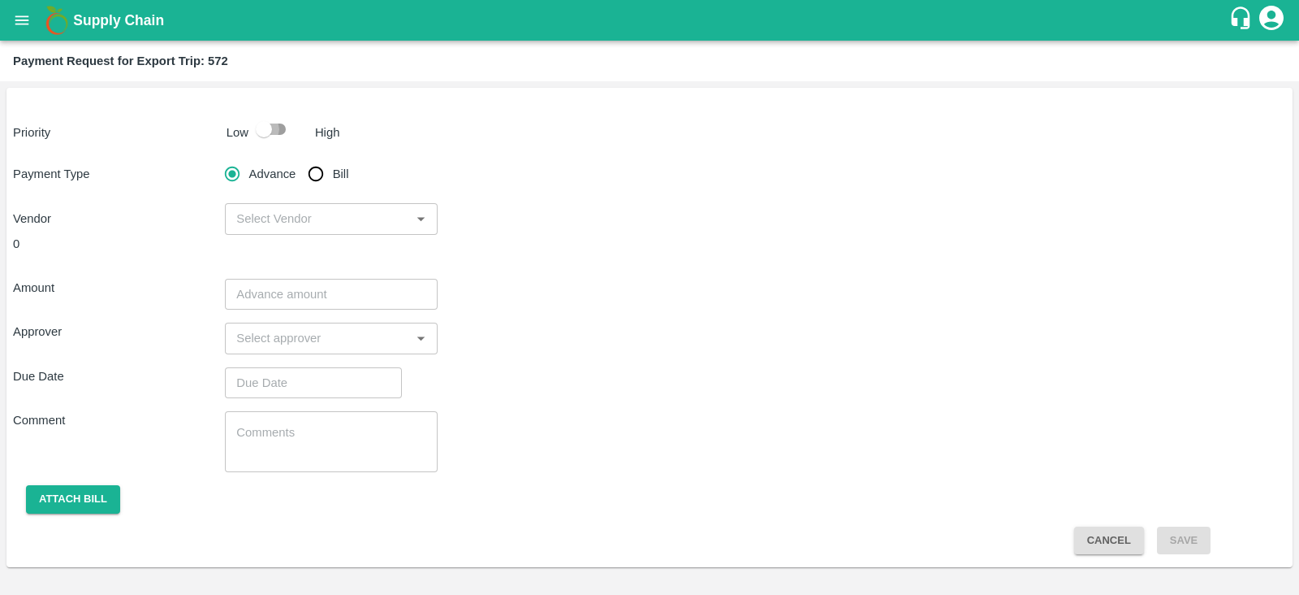
click at [267, 138] on input "checkbox" at bounding box center [264, 129] width 93 height 31
checkbox input "true"
click at [318, 170] on input "Bill" at bounding box center [316, 174] width 32 height 32
radio input "true"
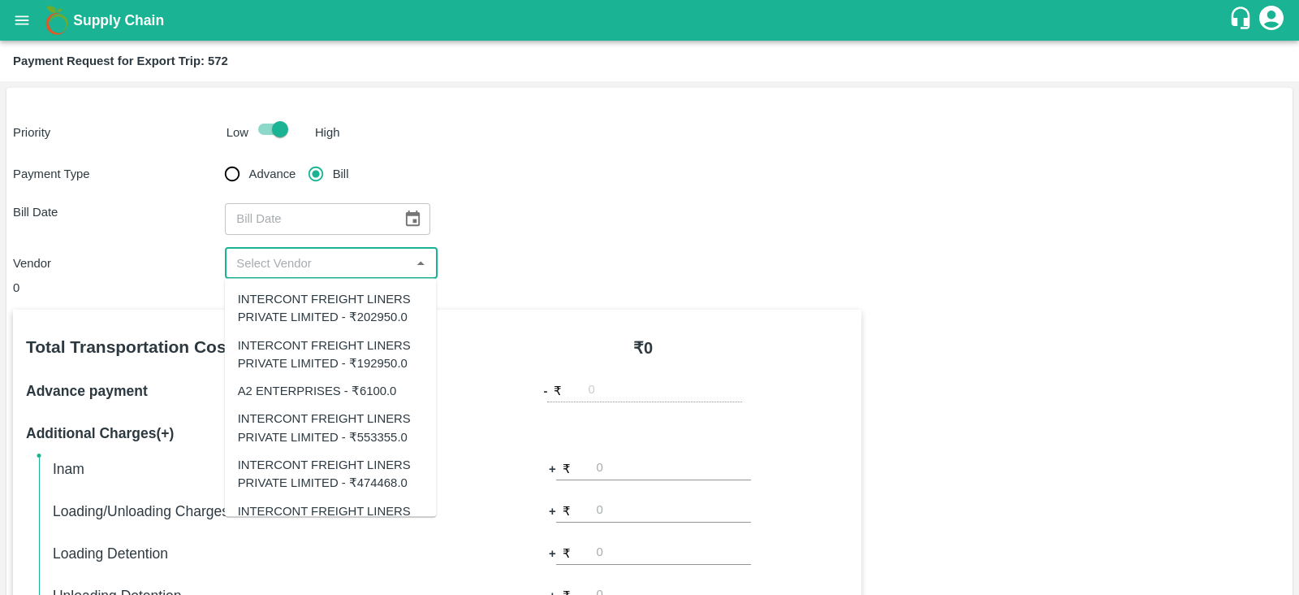
click at [364, 257] on input "input" at bounding box center [317, 263] width 175 height 21
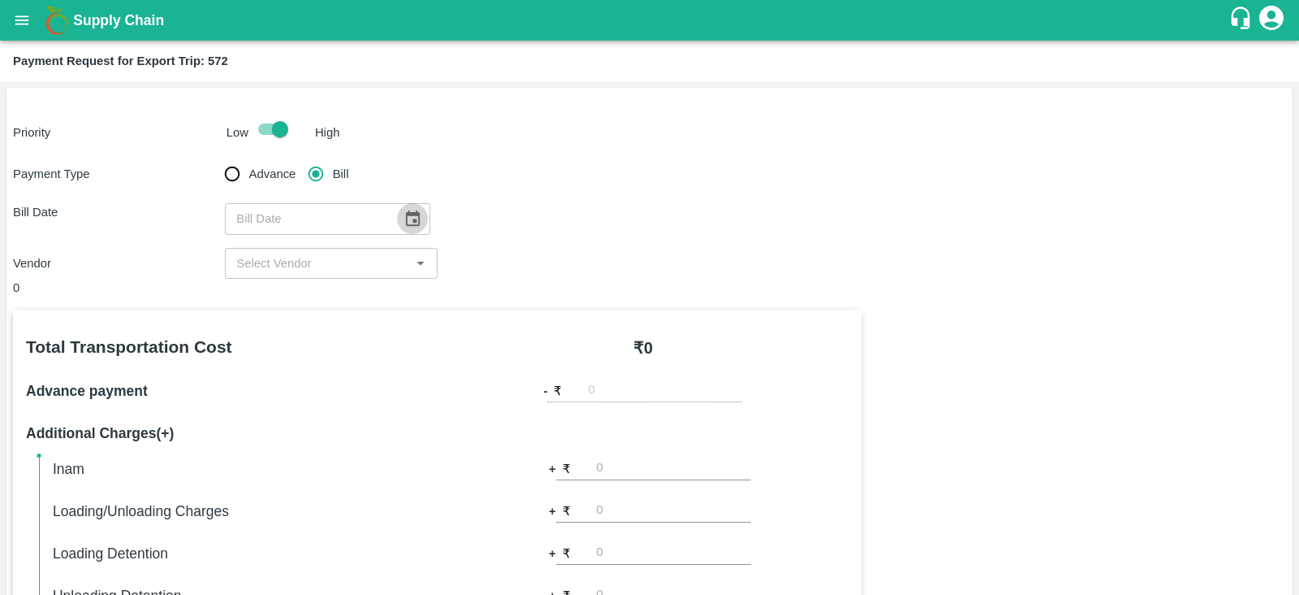
click at [406, 212] on icon "Choose date" at bounding box center [413, 217] width 14 height 15
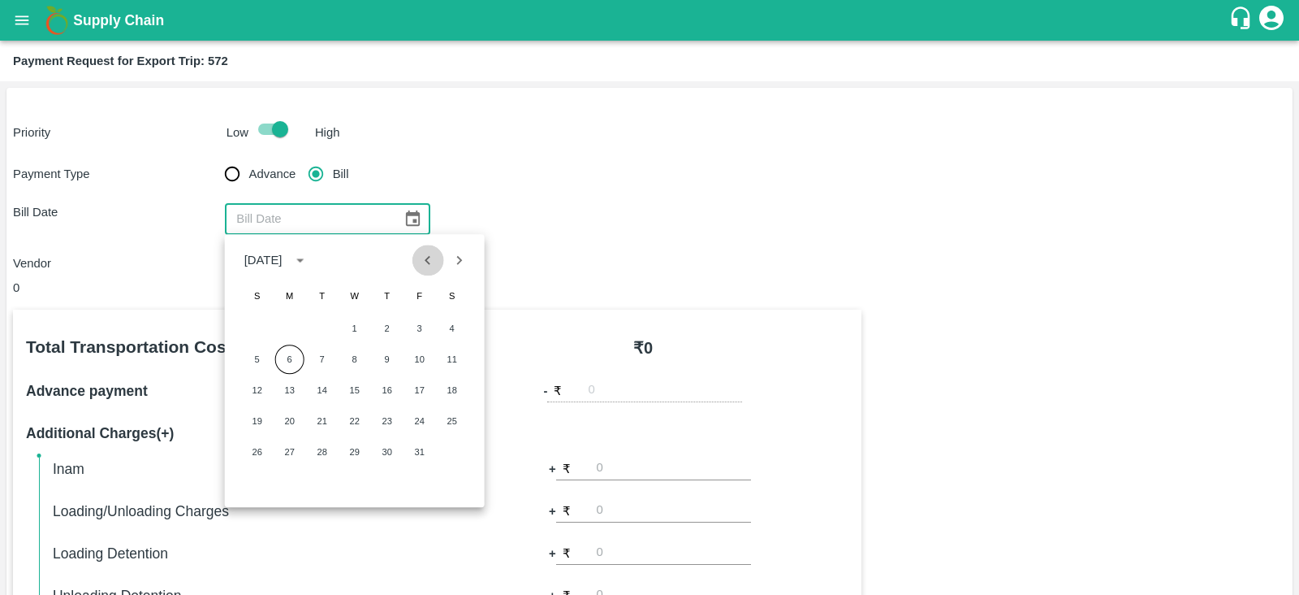
click at [427, 259] on icon "Previous month" at bounding box center [429, 260] width 6 height 9
click at [292, 386] on button "15" at bounding box center [289, 389] width 29 height 29
type input "[DATE]"
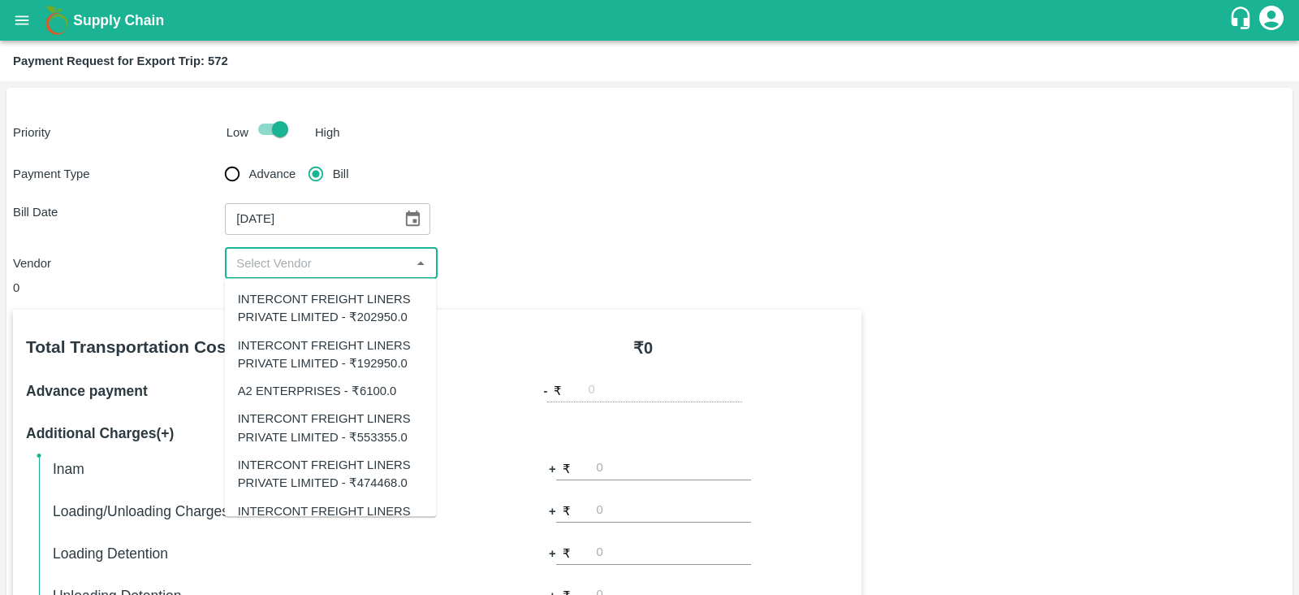
click at [330, 257] on input "input" at bounding box center [317, 263] width 175 height 21
click at [394, 270] on input "input" at bounding box center [317, 263] width 175 height 21
click at [387, 318] on div "INTERCONT FREIGHT LINERS PRIVATE LIMITED - ₹202950.0" at bounding box center [331, 308] width 186 height 37
type input "INTERCONT FREIGHT LINERS PRIVATE LIMITED - ₹202950.0"
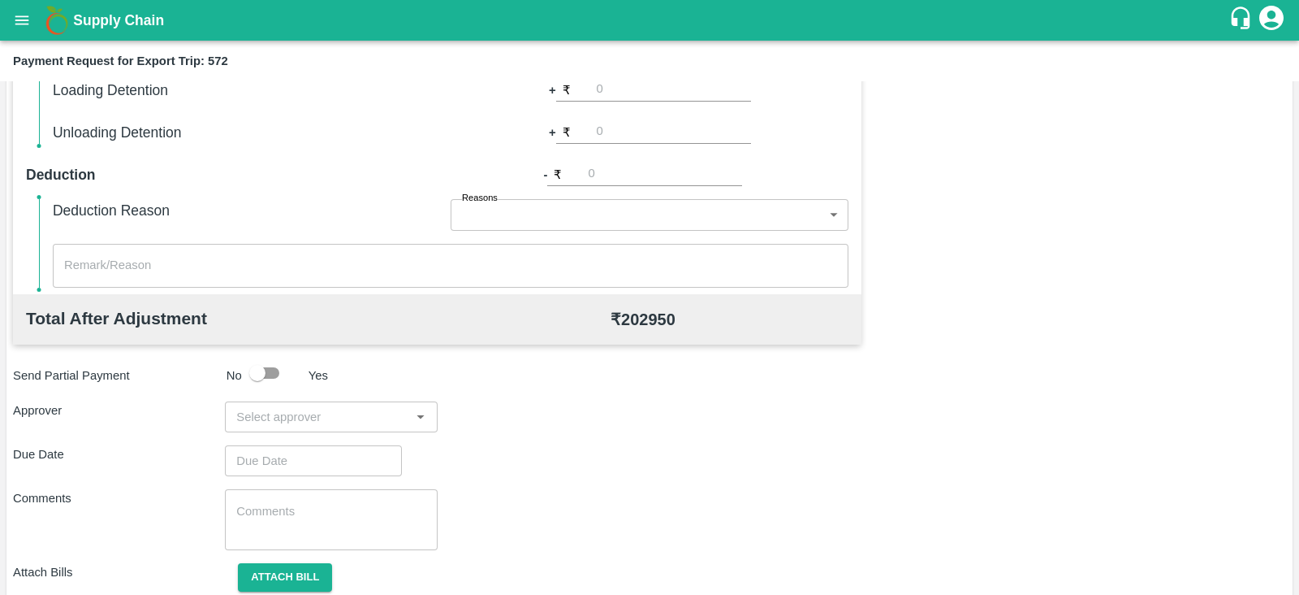
scroll to position [520, 0]
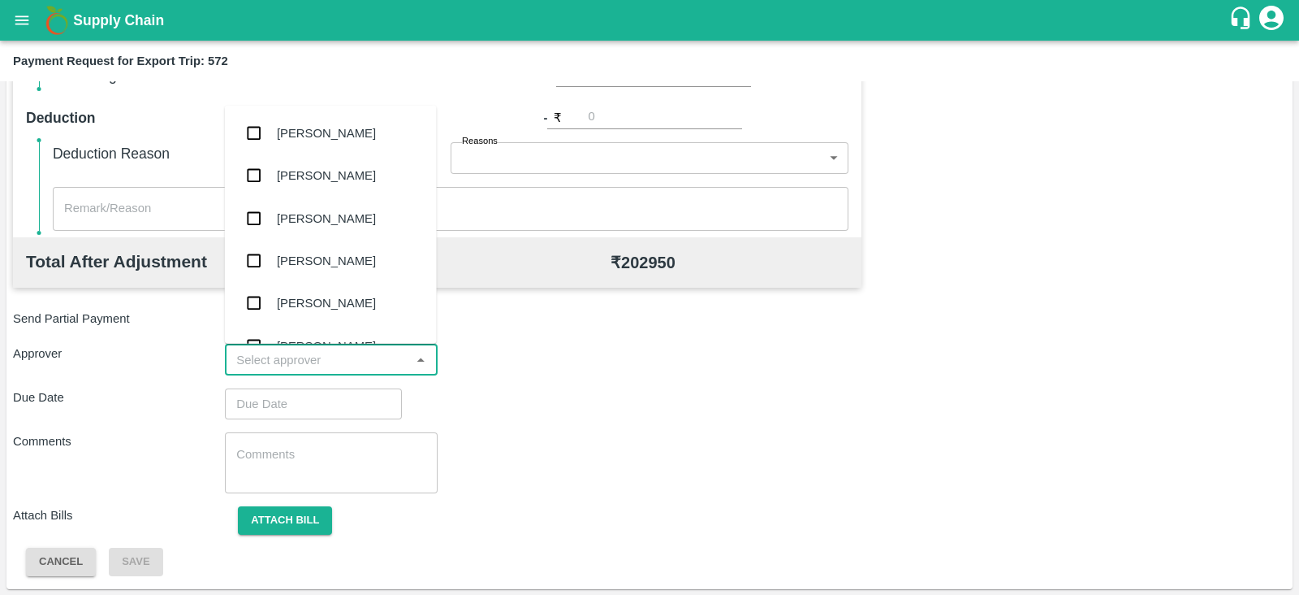
click at [331, 359] on input "input" at bounding box center [317, 359] width 175 height 21
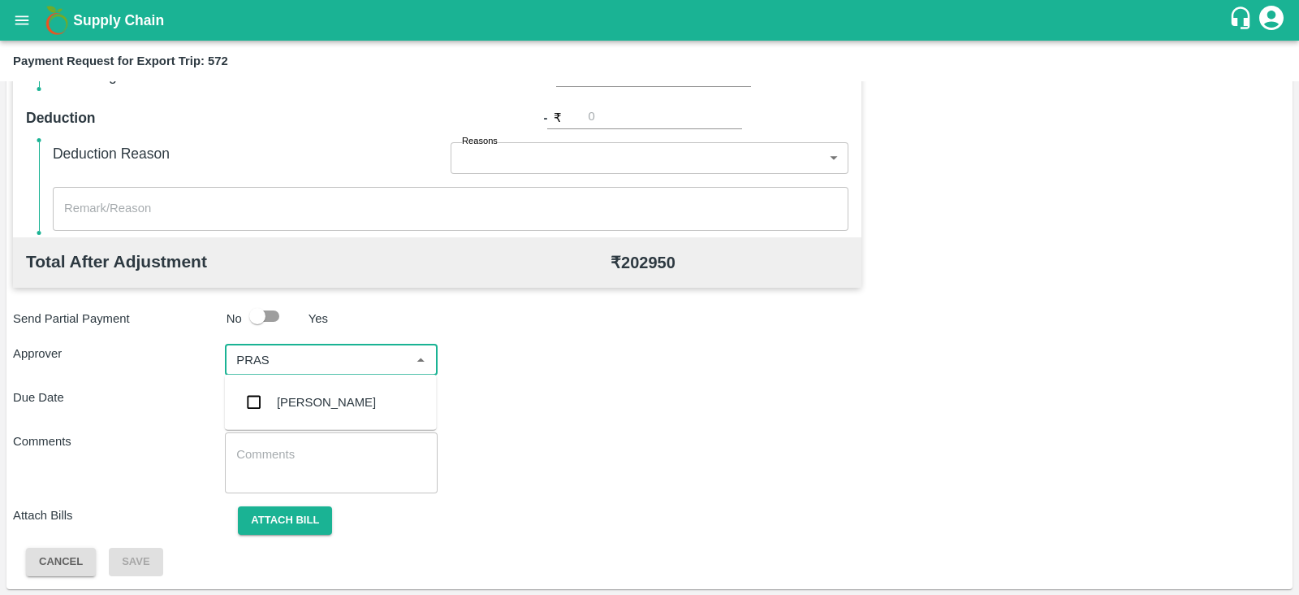
type input "PRASA"
click at [318, 396] on div "[PERSON_NAME]" at bounding box center [326, 402] width 99 height 18
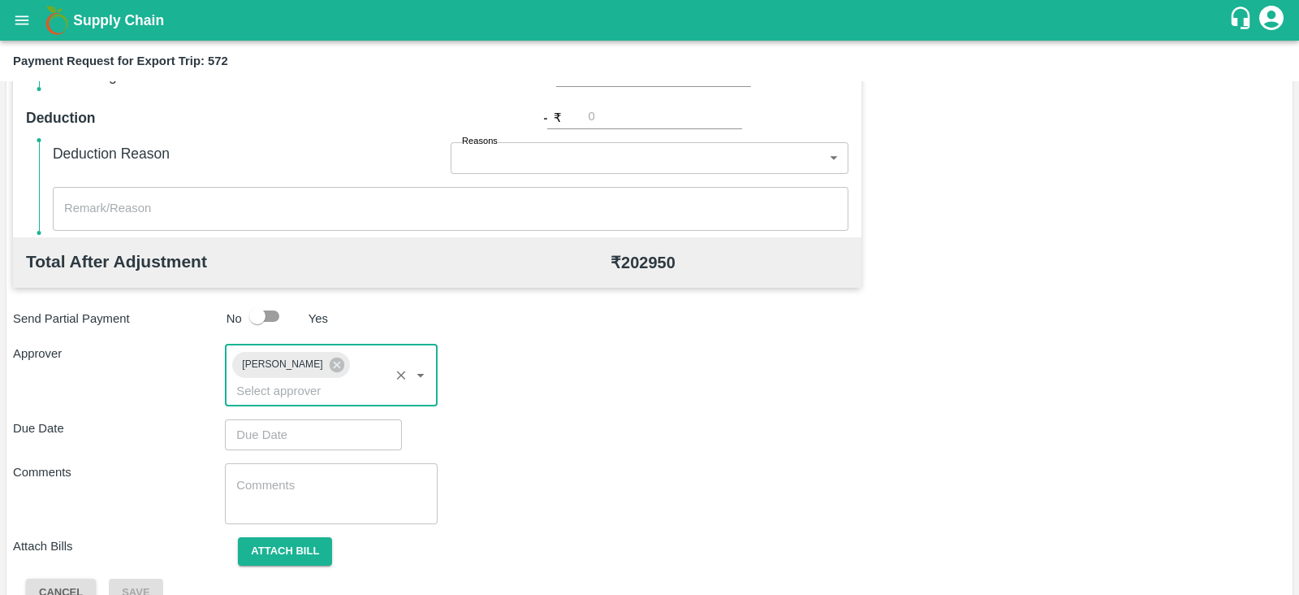
type input "DD/MM/YYYY hh:mm aa"
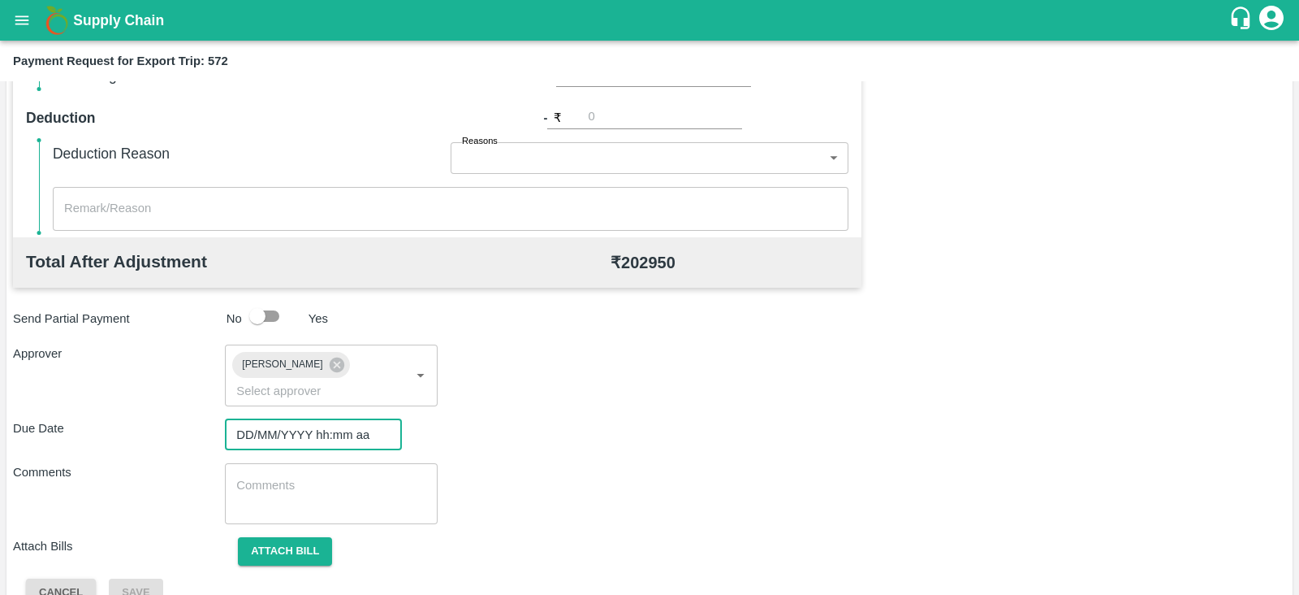
click at [296, 419] on input "DD/MM/YYYY hh:mm aa" at bounding box center [308, 434] width 166 height 31
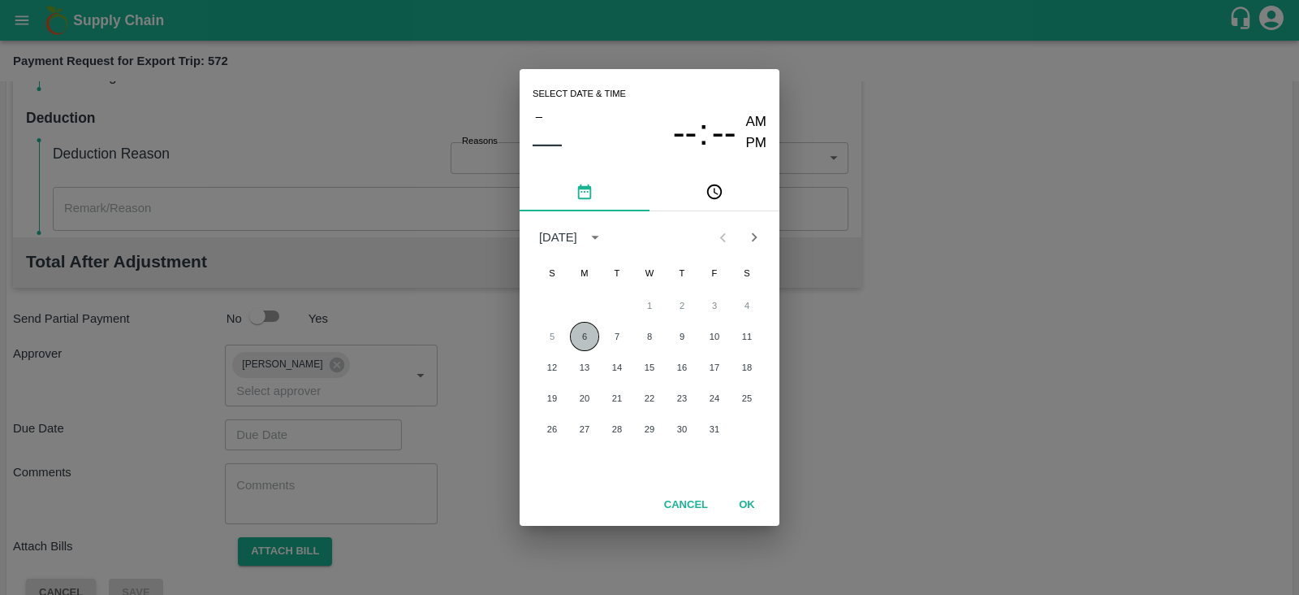
click at [593, 335] on button "6" at bounding box center [584, 336] width 29 height 29
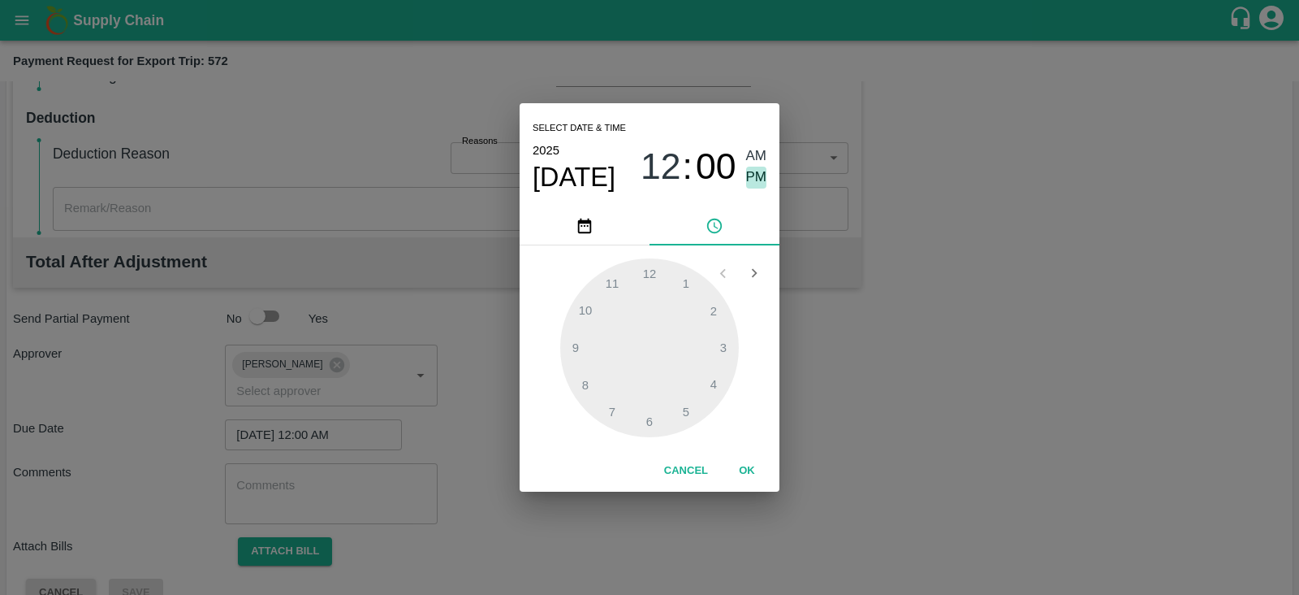
click at [758, 168] on span "PM" at bounding box center [756, 177] width 21 height 22
click at [713, 390] on div at bounding box center [649, 347] width 179 height 179
type input "[DATE] 04:00 PM"
click at [744, 465] on button "OK" at bounding box center [747, 470] width 52 height 28
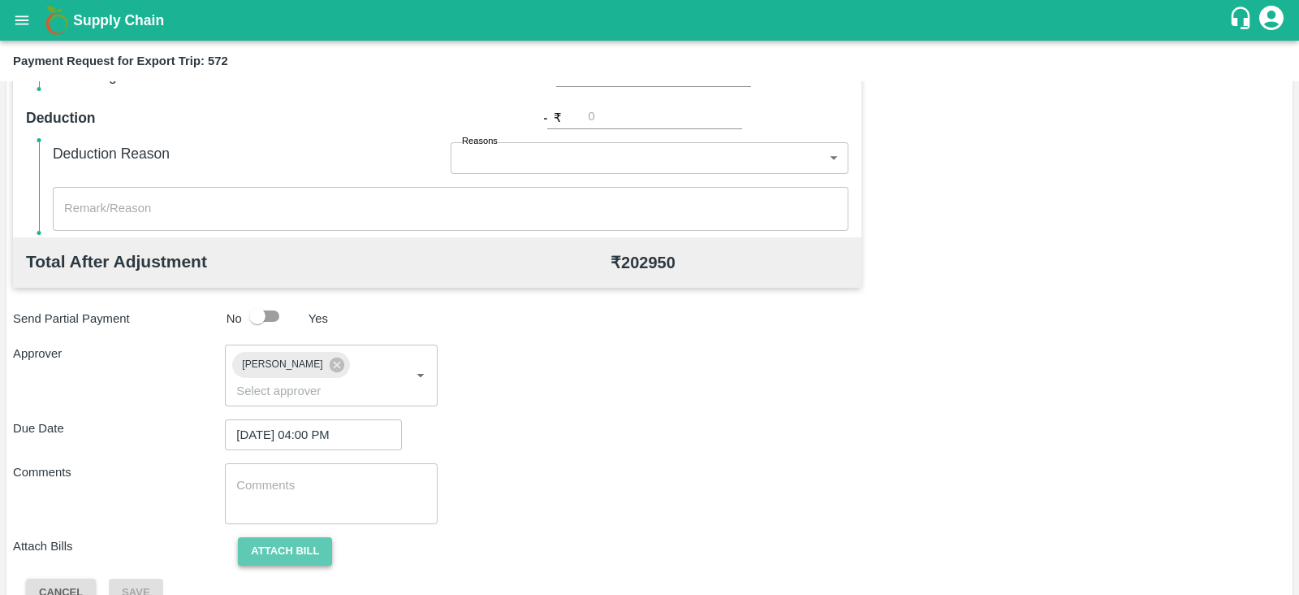
click at [276, 537] on button "Attach bill" at bounding box center [285, 551] width 94 height 28
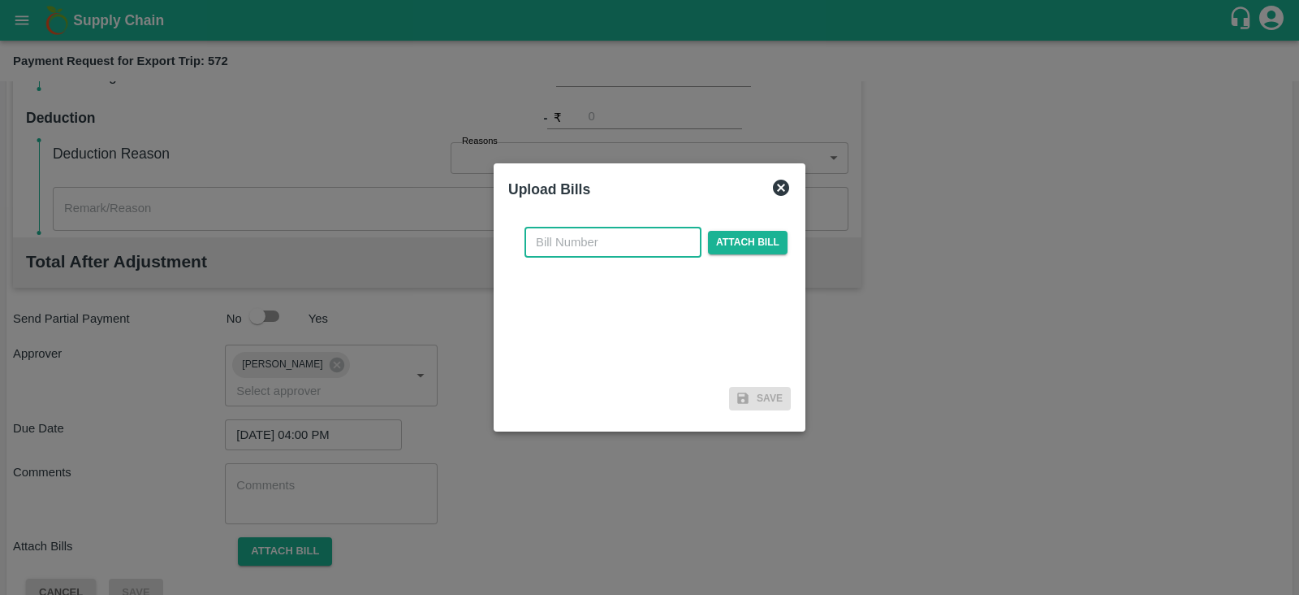
click at [628, 246] on input "text" at bounding box center [613, 242] width 177 height 31
paste input "IFMUM25091331"
type input "IFMUM25091331"
click at [747, 238] on span "Attach bill" at bounding box center [748, 243] width 80 height 24
click at [0, 0] on input "Attach bill" at bounding box center [0, 0] width 0 height 0
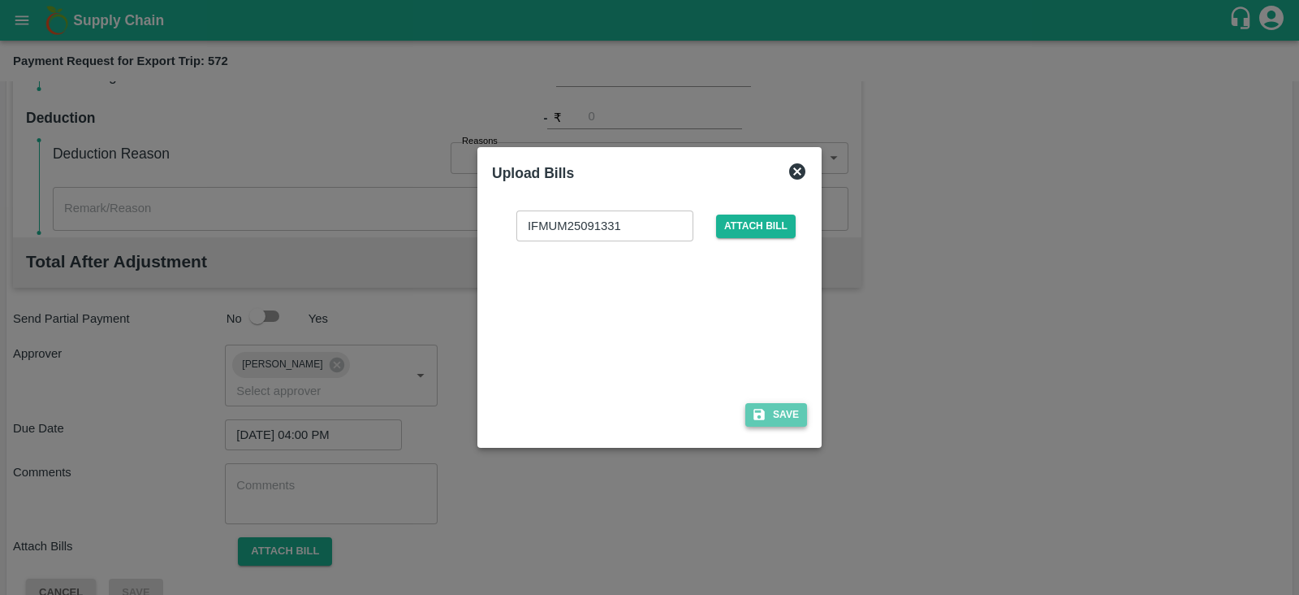
click at [772, 415] on button "Save" at bounding box center [777, 415] width 62 height 24
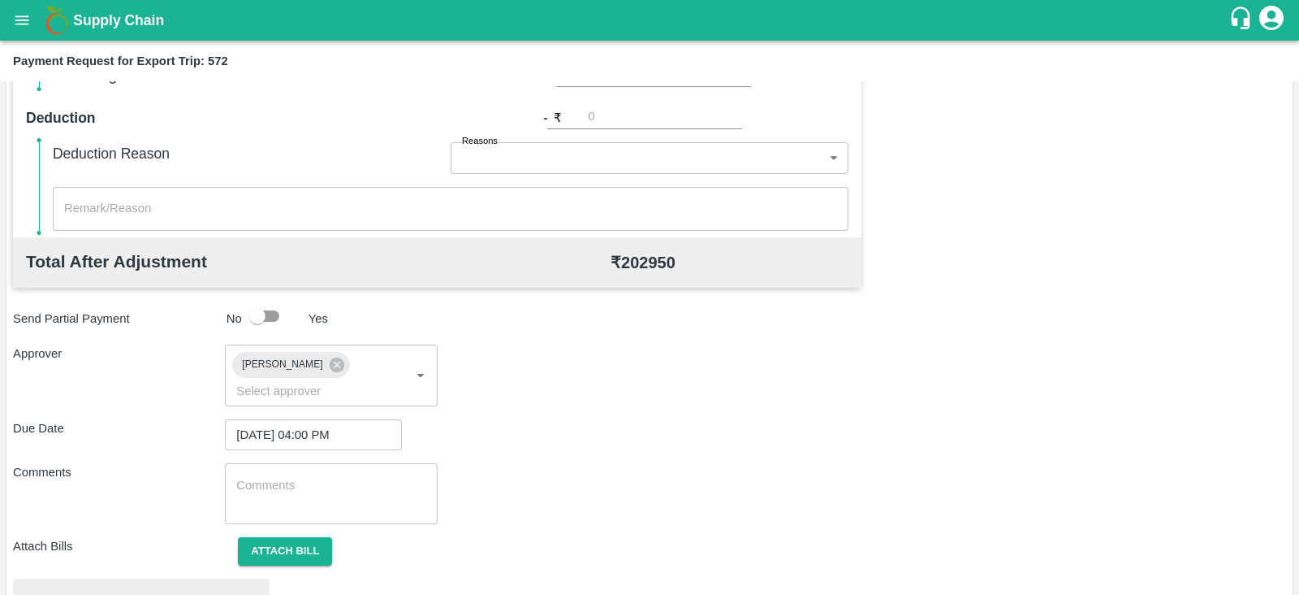
scroll to position [616, 0]
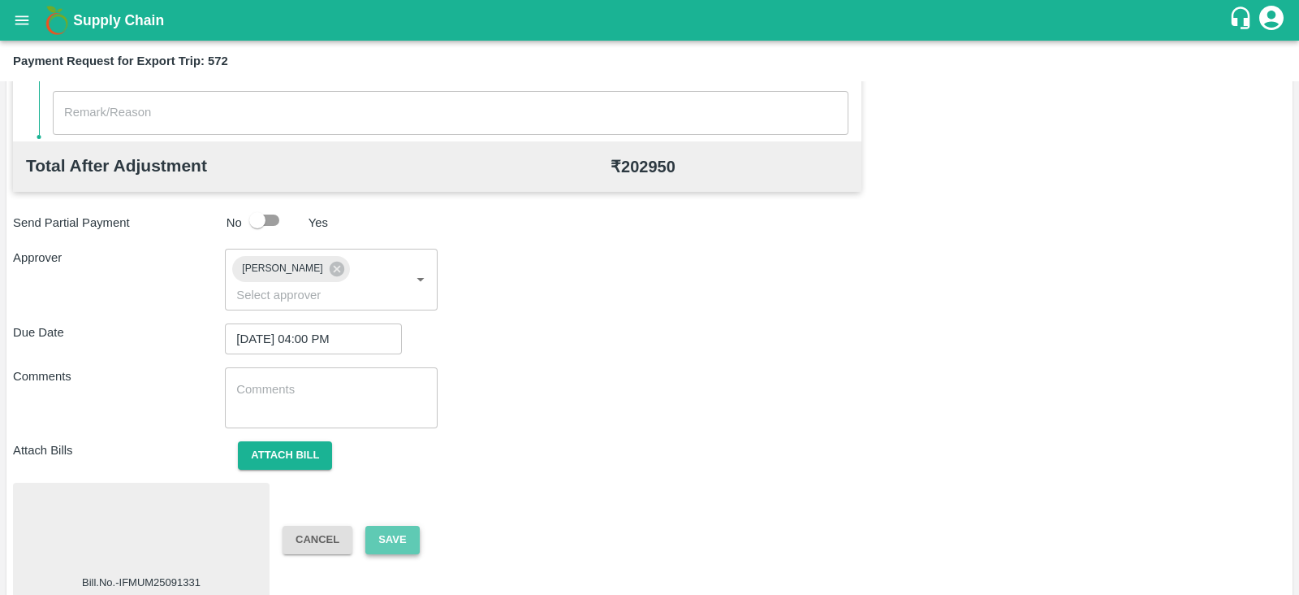
click at [404, 525] on button "Save" at bounding box center [392, 539] width 54 height 28
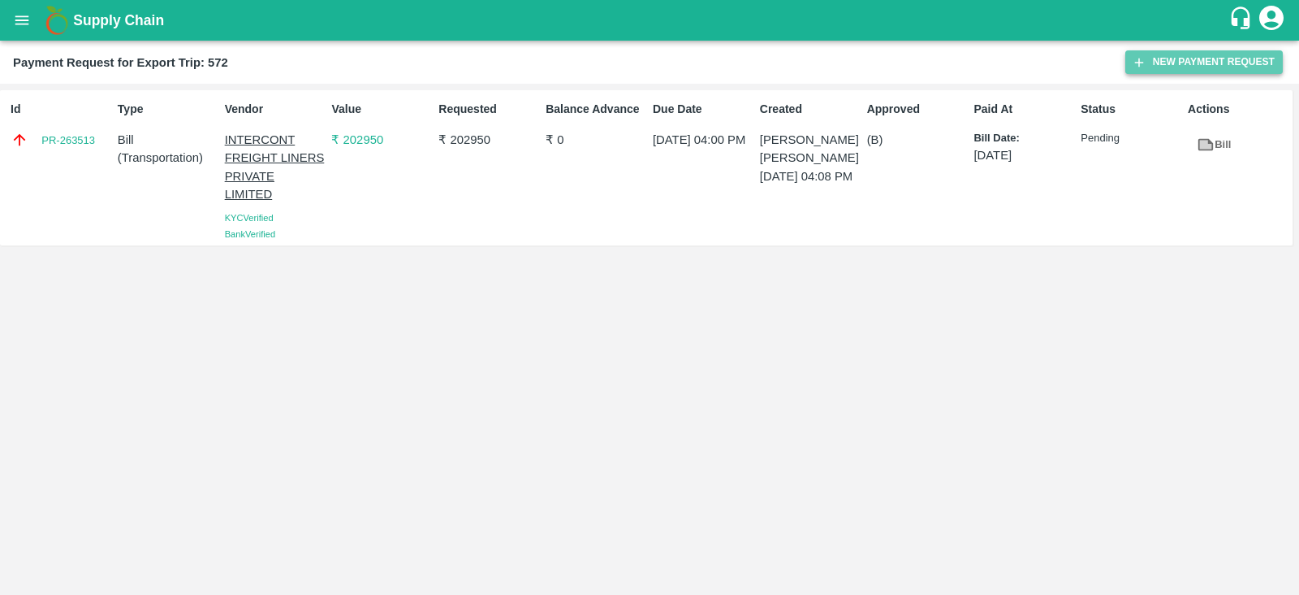
click at [1158, 71] on button "New Payment Request" at bounding box center [1205, 62] width 158 height 24
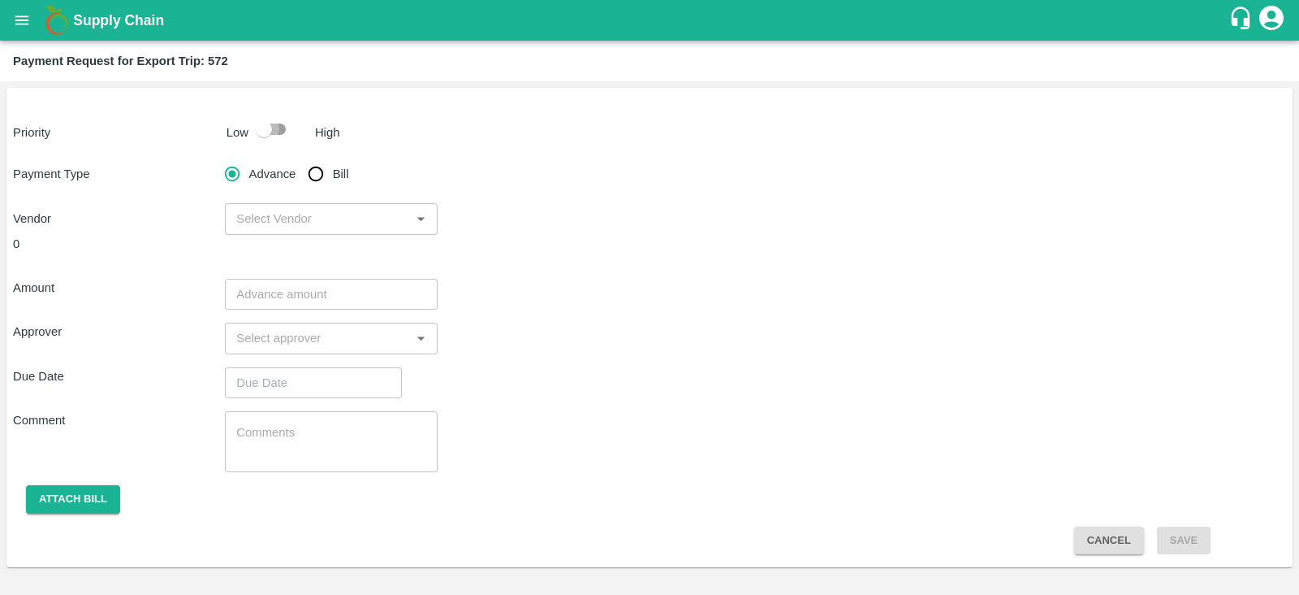
click at [267, 125] on input "checkbox" at bounding box center [264, 129] width 93 height 31
checkbox input "true"
click at [321, 172] on input "Bill" at bounding box center [316, 174] width 32 height 32
radio input "true"
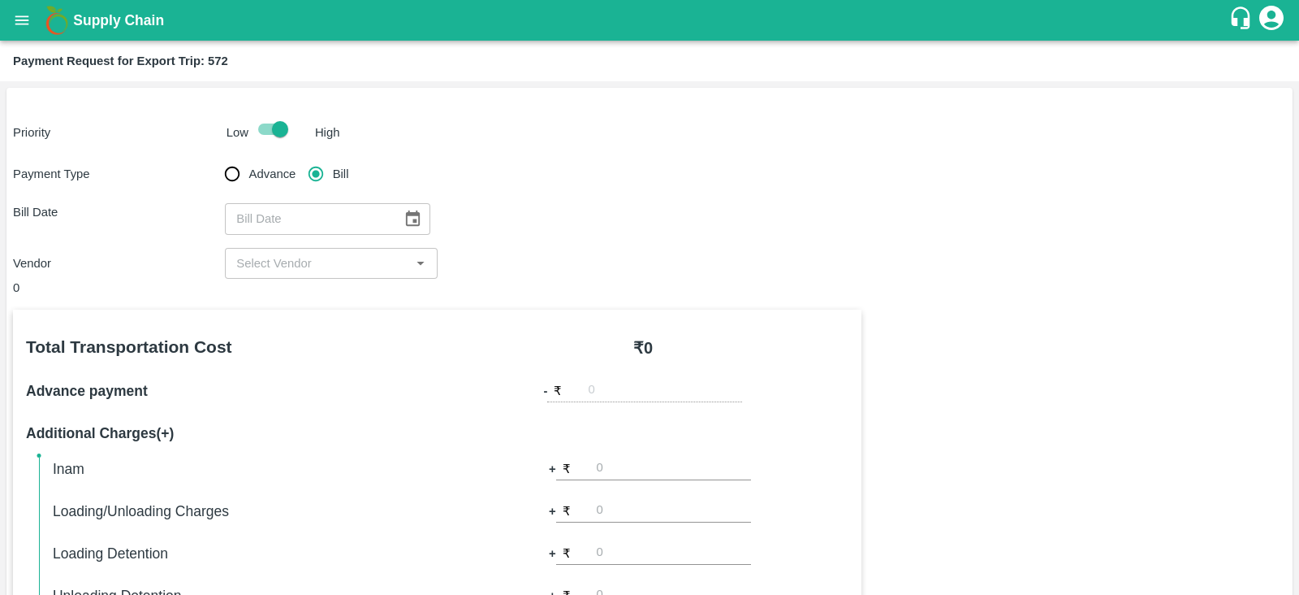
click at [406, 213] on icon "Choose date" at bounding box center [413, 217] width 14 height 15
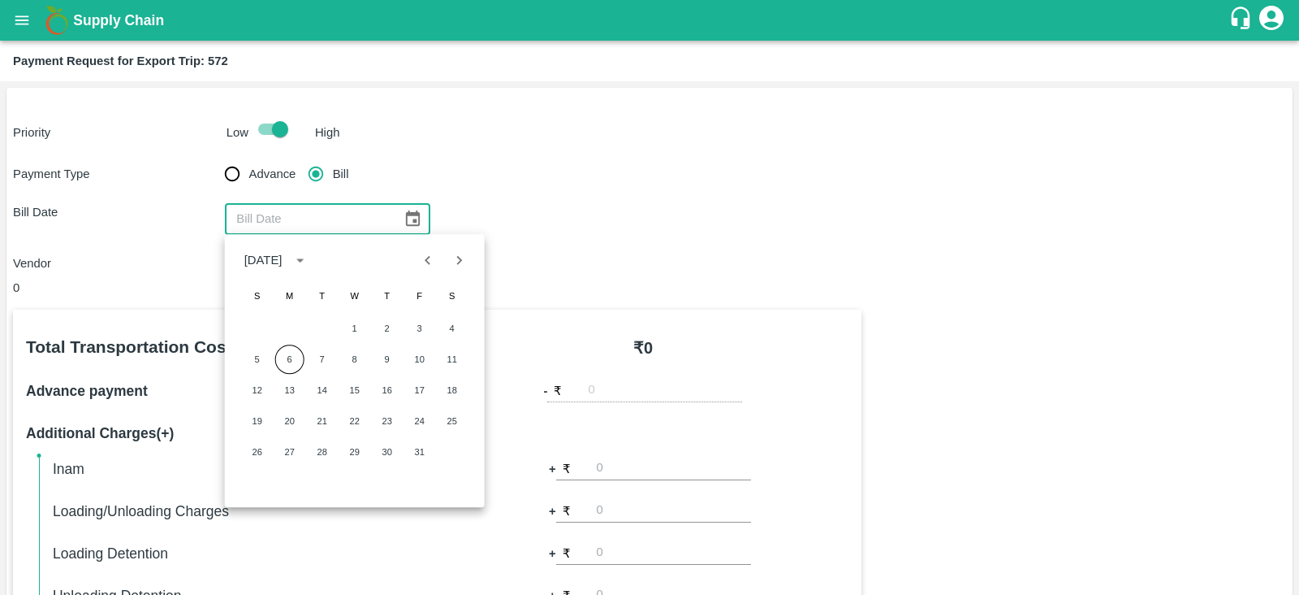
click at [427, 262] on icon "Previous month" at bounding box center [429, 260] width 6 height 9
click at [301, 391] on button "15" at bounding box center [289, 389] width 29 height 29
type input "[DATE]"
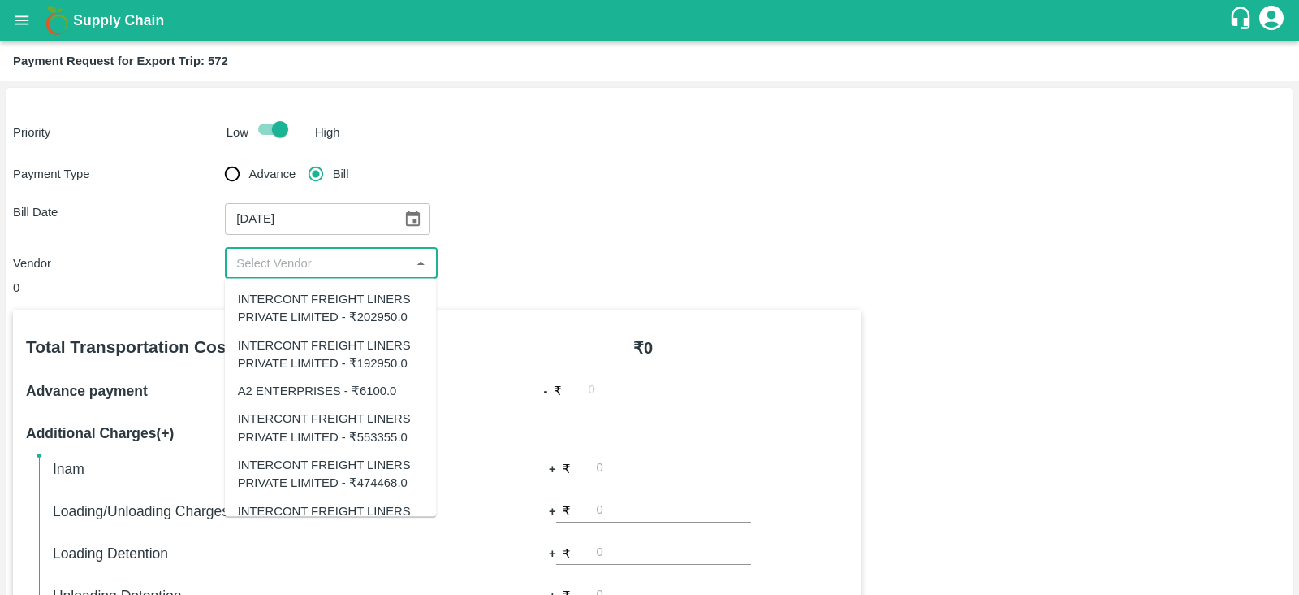
click at [365, 257] on input "input" at bounding box center [317, 263] width 175 height 21
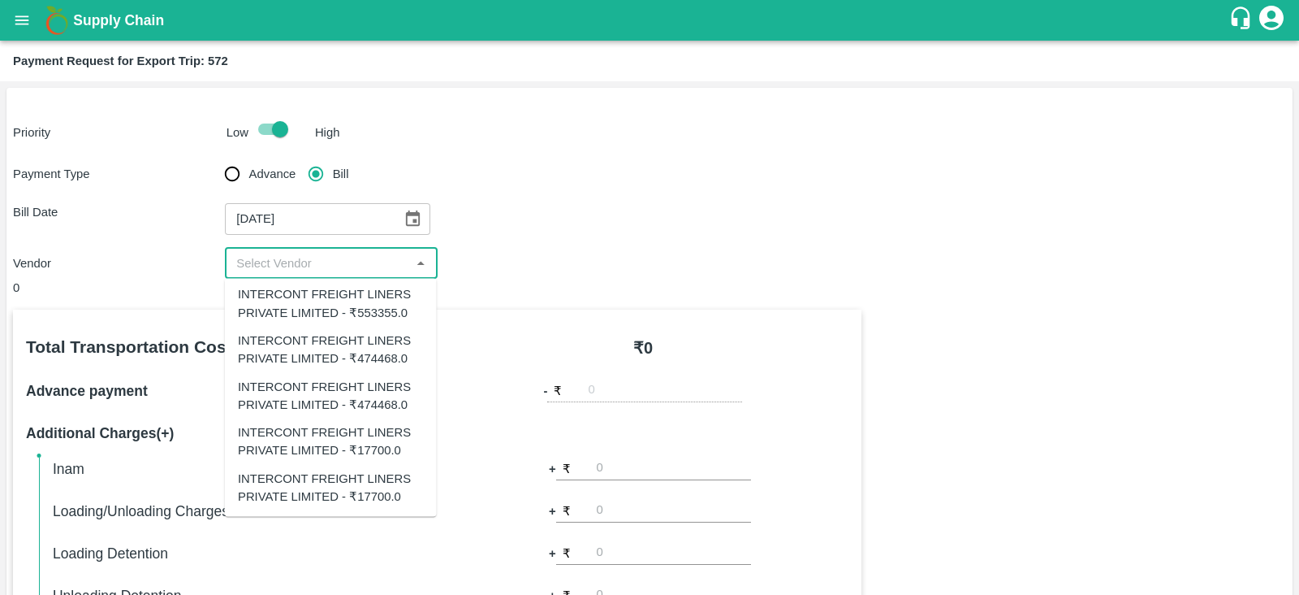
click at [382, 309] on div "INTERCONT FREIGHT LINERS PRIVATE LIMITED - ₹553355.0" at bounding box center [331, 303] width 186 height 37
type input "INTERCONT FREIGHT LINERS PRIVATE LIMITED - ₹553355.0"
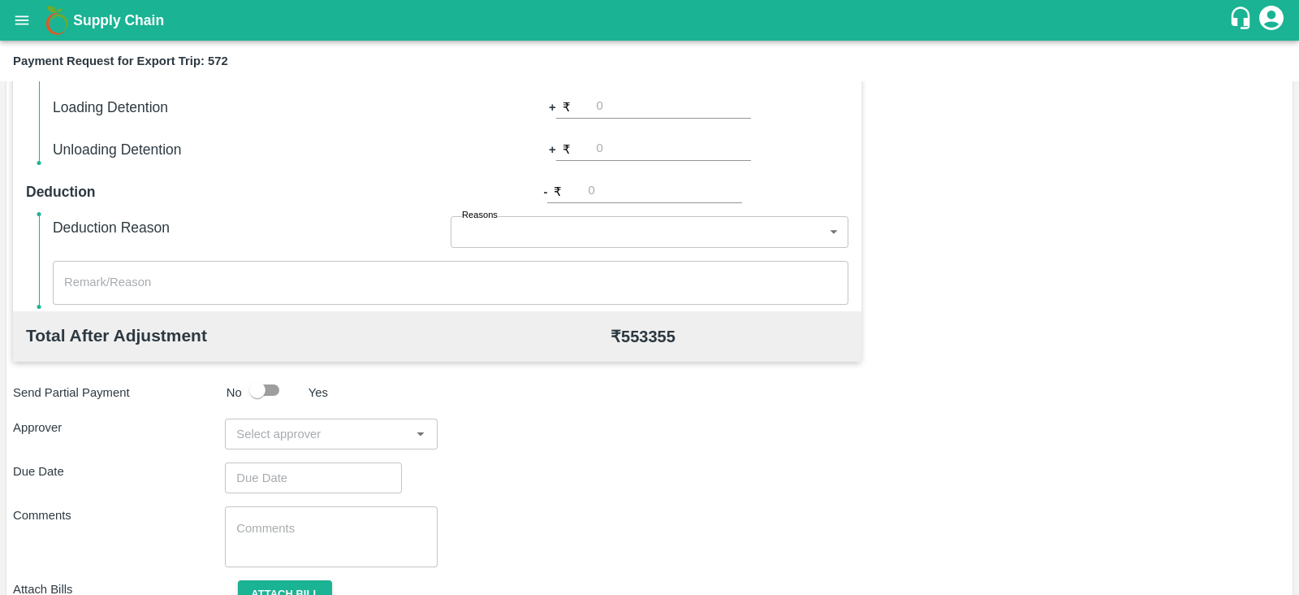
scroll to position [520, 0]
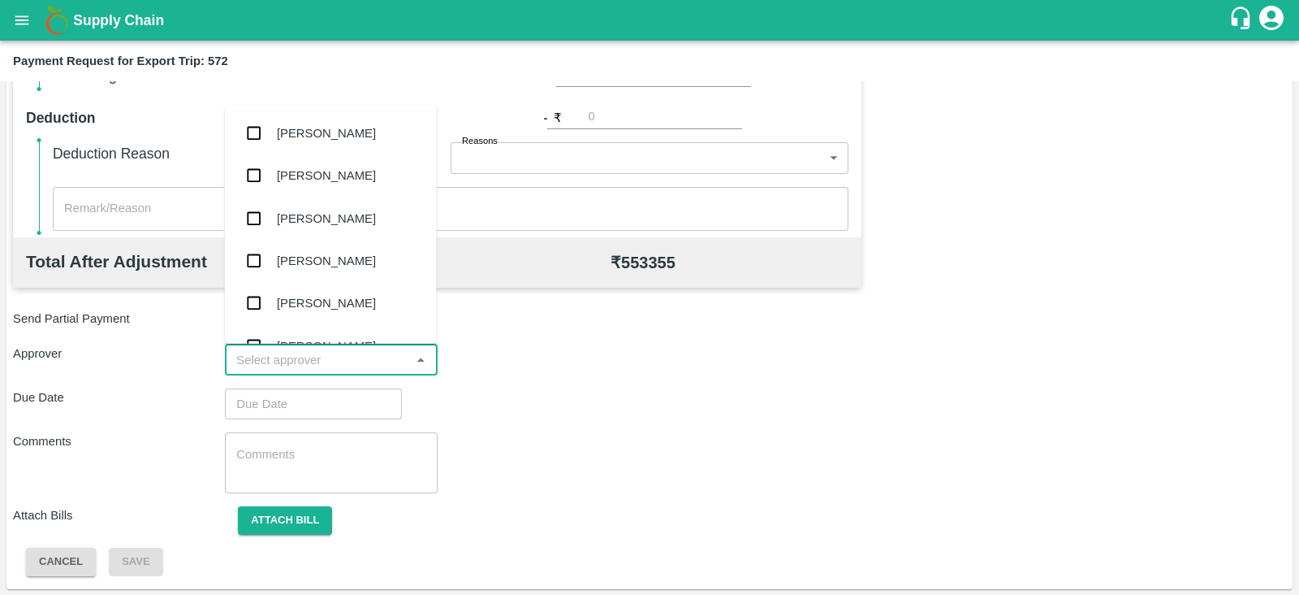
click at [322, 357] on input "input" at bounding box center [317, 359] width 175 height 21
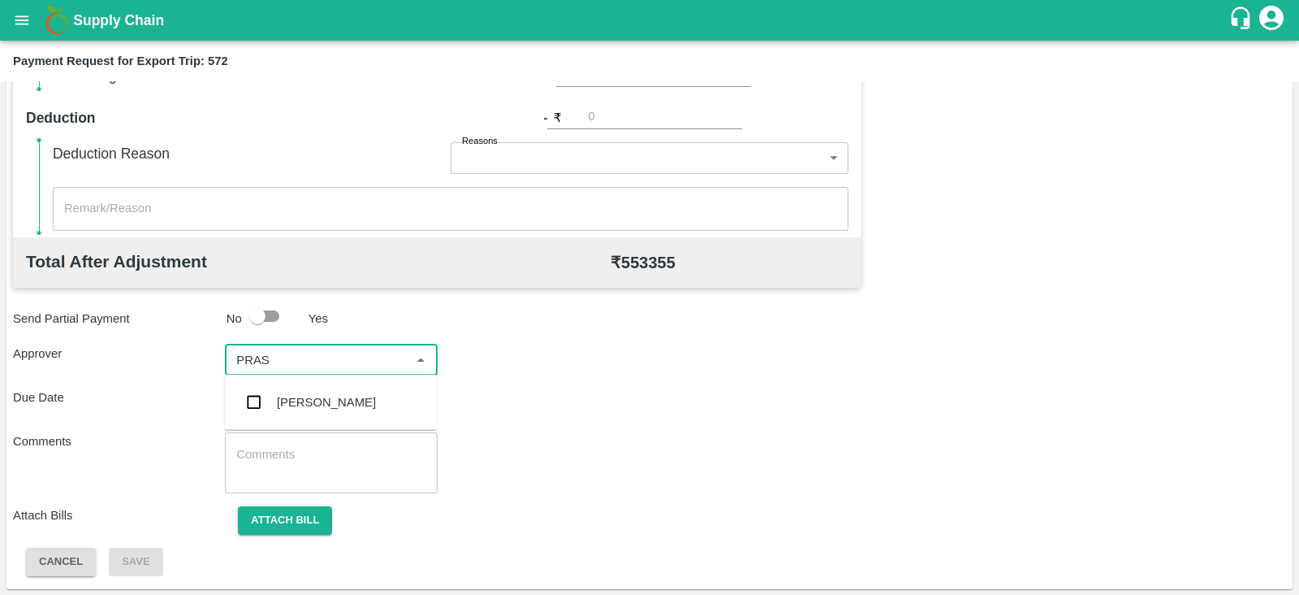
type input "PRASA"
click at [309, 395] on div "[PERSON_NAME]" at bounding box center [326, 402] width 99 height 18
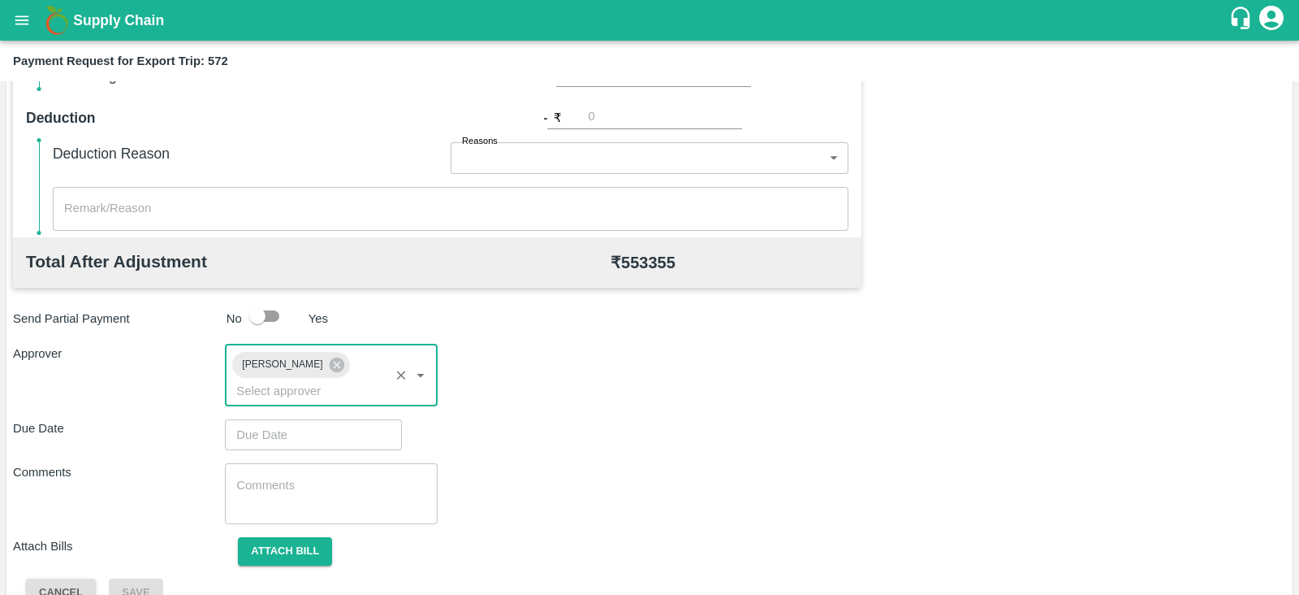
type input "DD/MM/YYYY hh:mm aa"
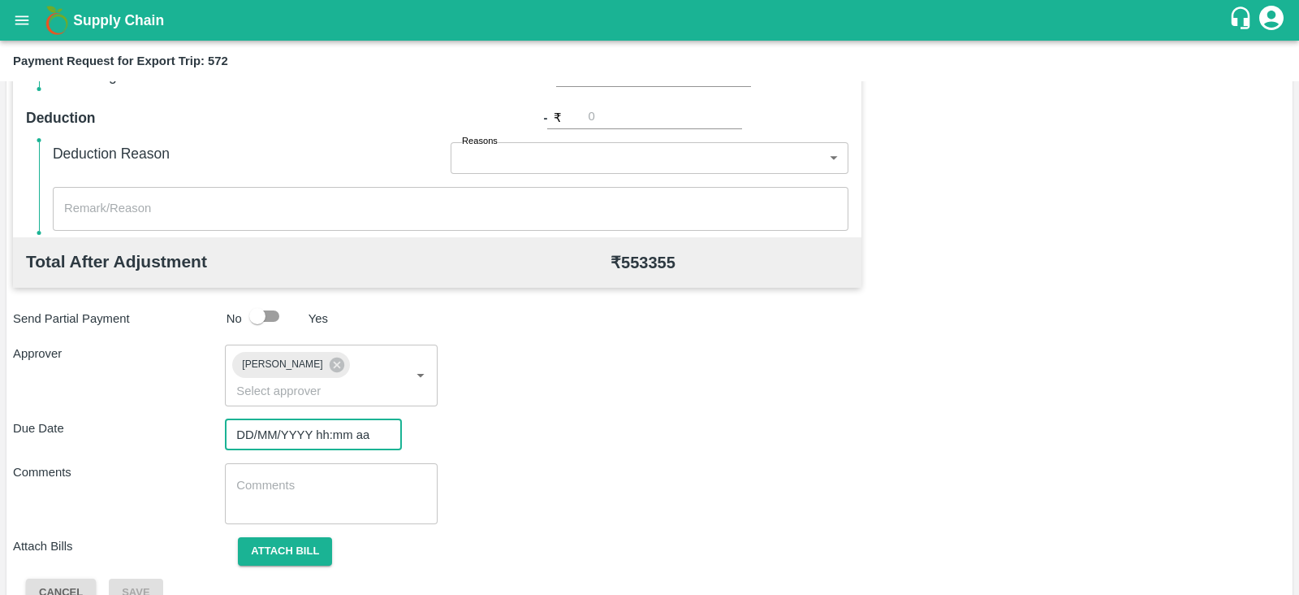
click at [326, 419] on input "DD/MM/YYYY hh:mm aa" at bounding box center [308, 434] width 166 height 31
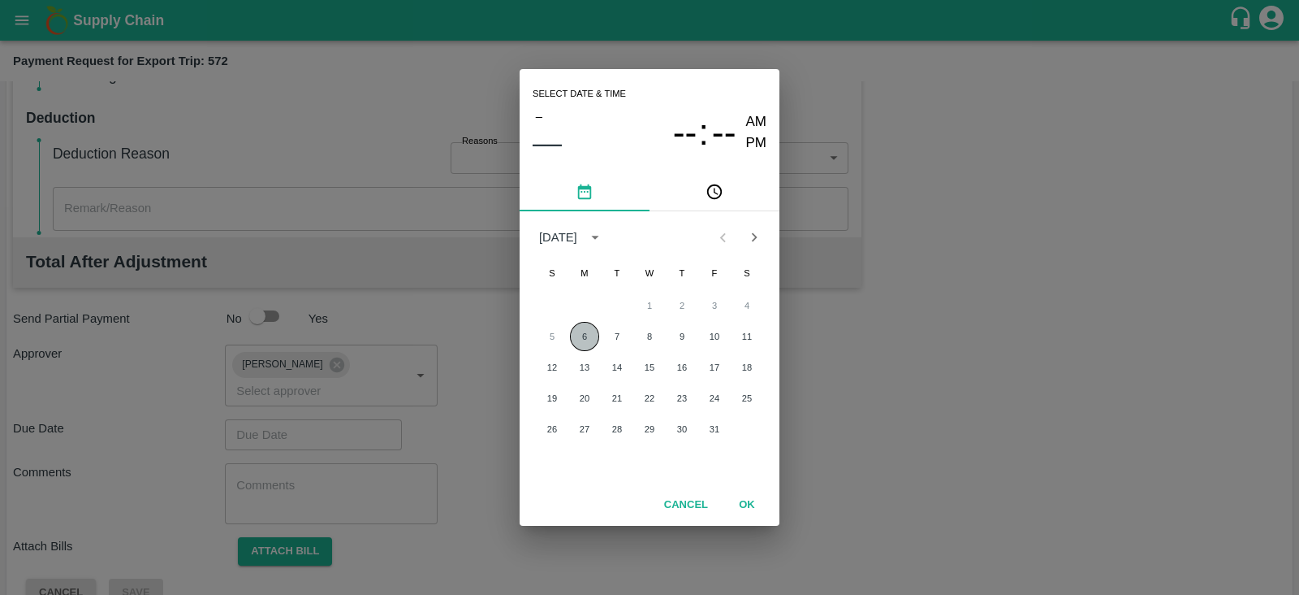
click at [585, 335] on button "6" at bounding box center [584, 336] width 29 height 29
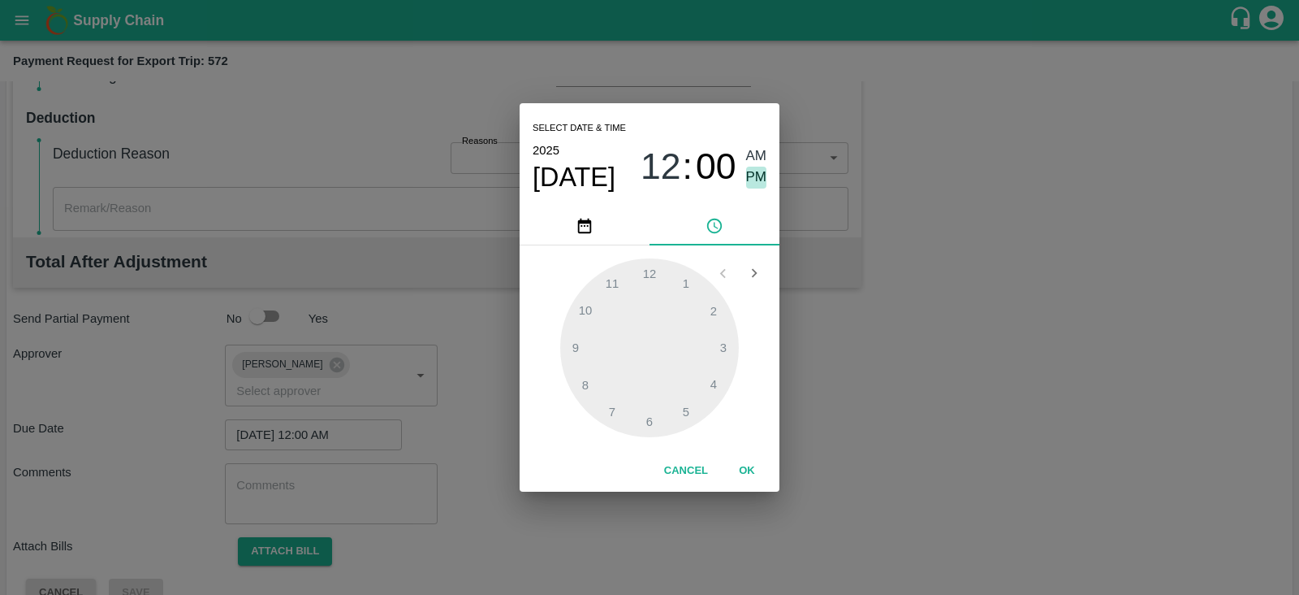
click at [762, 171] on span "PM" at bounding box center [756, 177] width 21 height 22
click at [715, 383] on div at bounding box center [649, 347] width 179 height 179
type input "06/10/2025 04:00 PM"
click at [747, 477] on button "OK" at bounding box center [747, 470] width 52 height 28
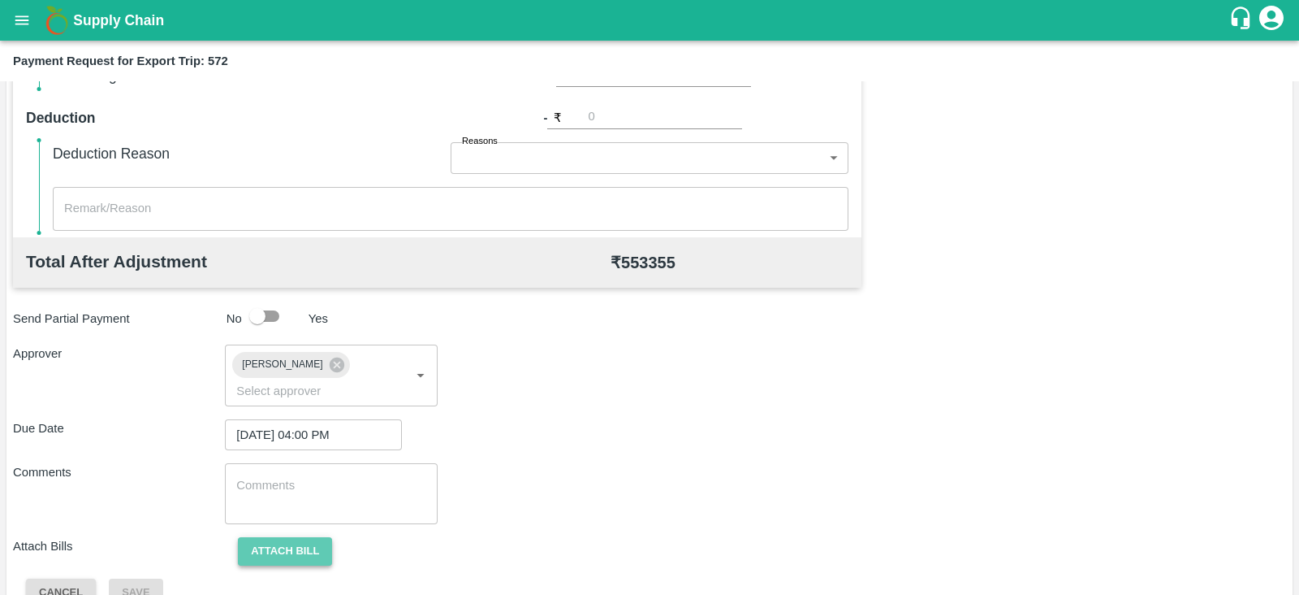
click at [296, 537] on button "Attach bill" at bounding box center [285, 551] width 94 height 28
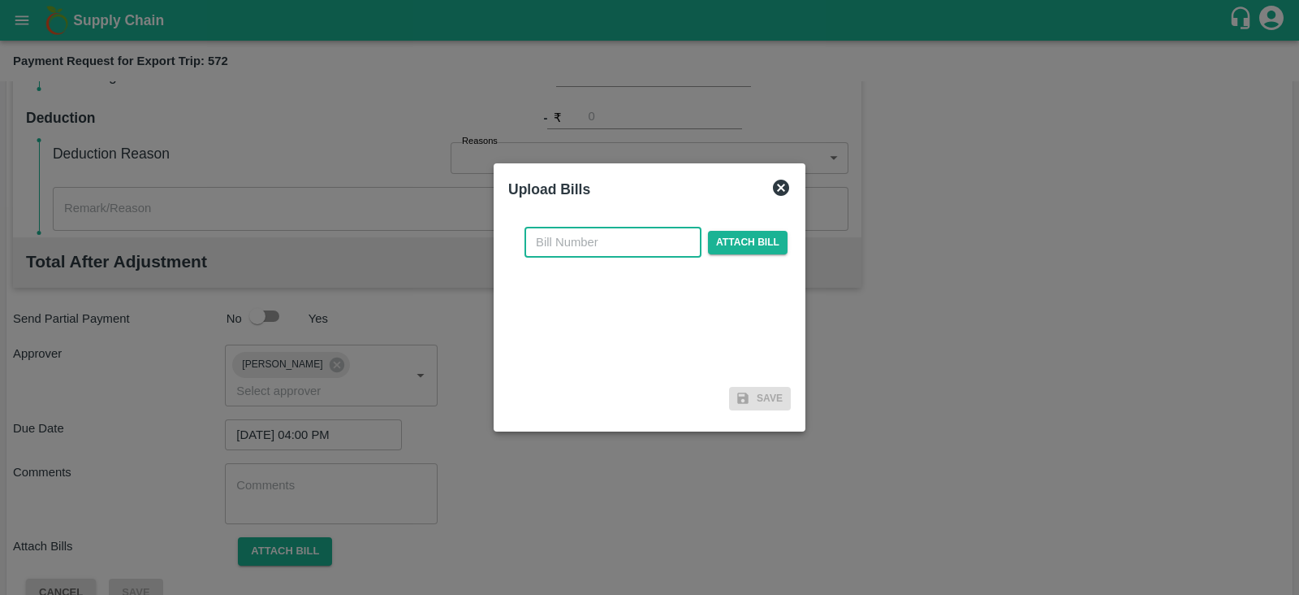
click at [602, 249] on input "text" at bounding box center [613, 242] width 177 height 31
paste input "IFMUM25091326"
type input "IFMUM25091326"
click at [735, 238] on span "Attach bill" at bounding box center [748, 243] width 80 height 24
click at [0, 0] on input "Attach bill" at bounding box center [0, 0] width 0 height 0
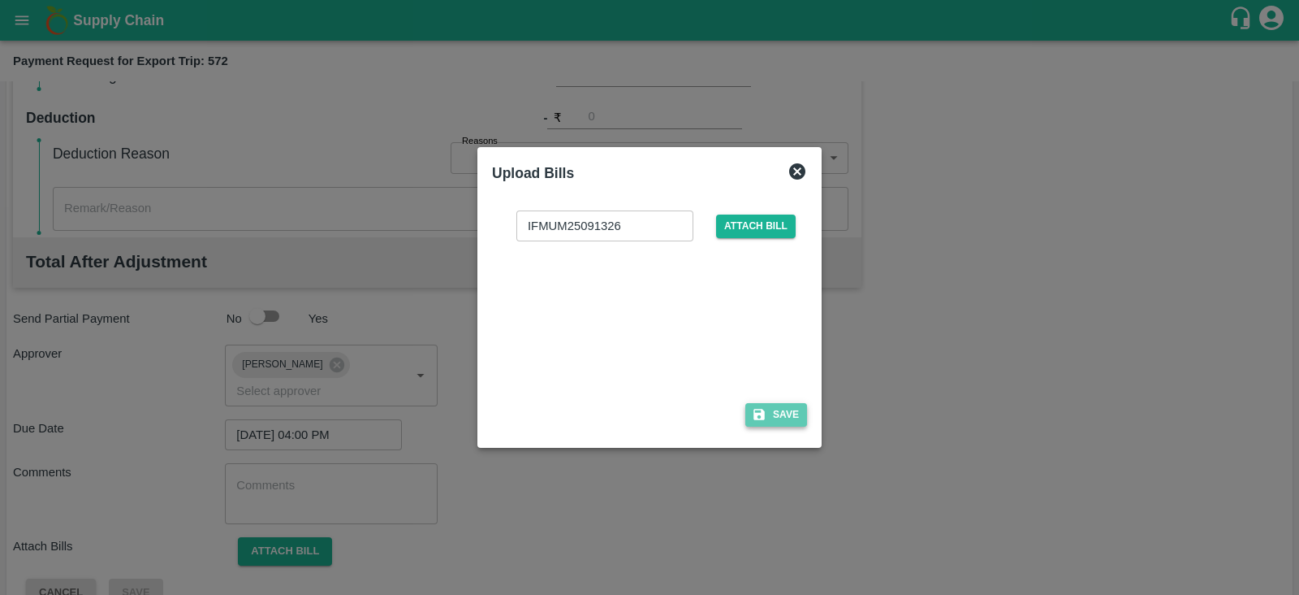
click at [785, 404] on button "Save" at bounding box center [777, 415] width 62 height 24
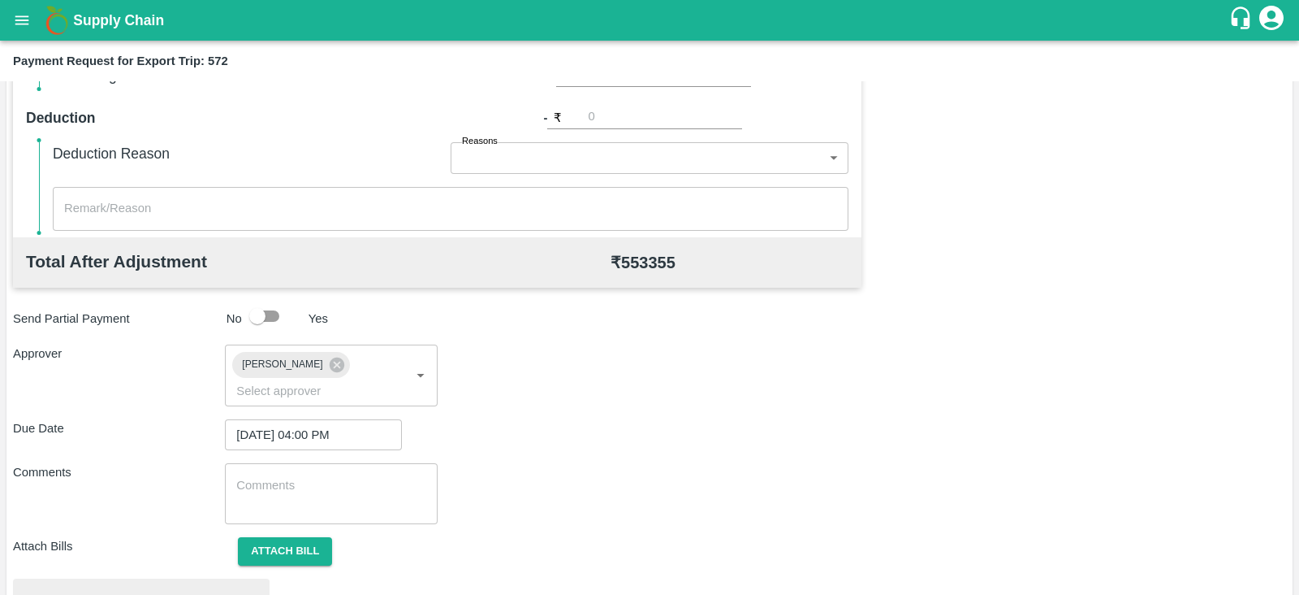
scroll to position [616, 0]
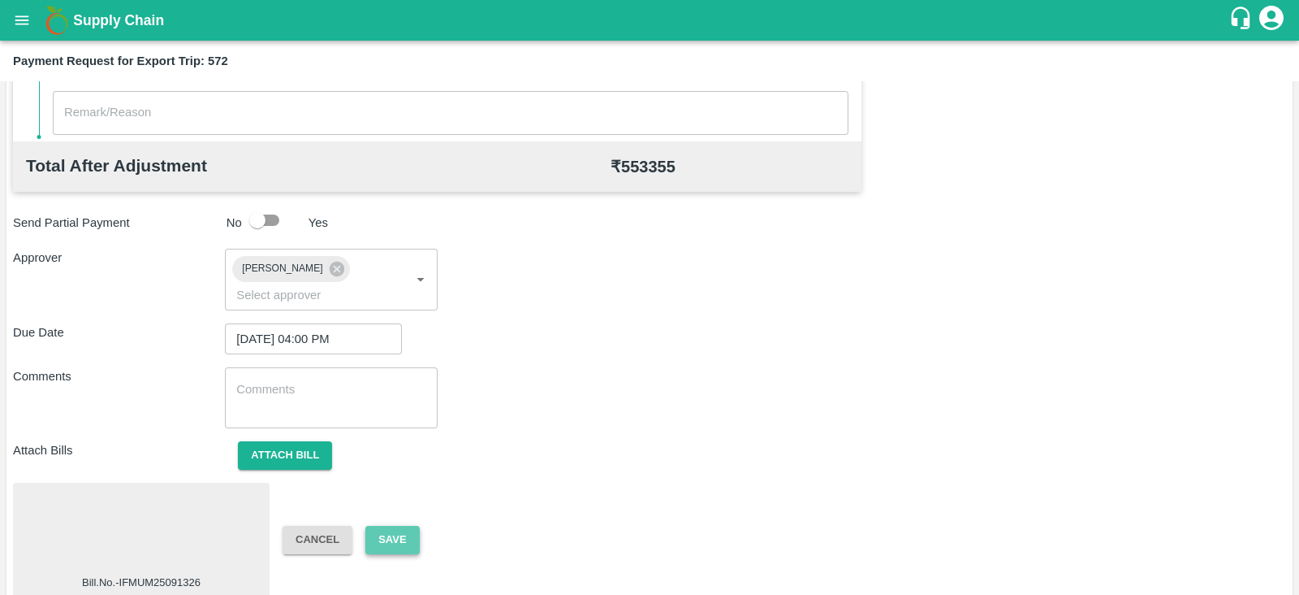
click at [404, 525] on button "Save" at bounding box center [392, 539] width 54 height 28
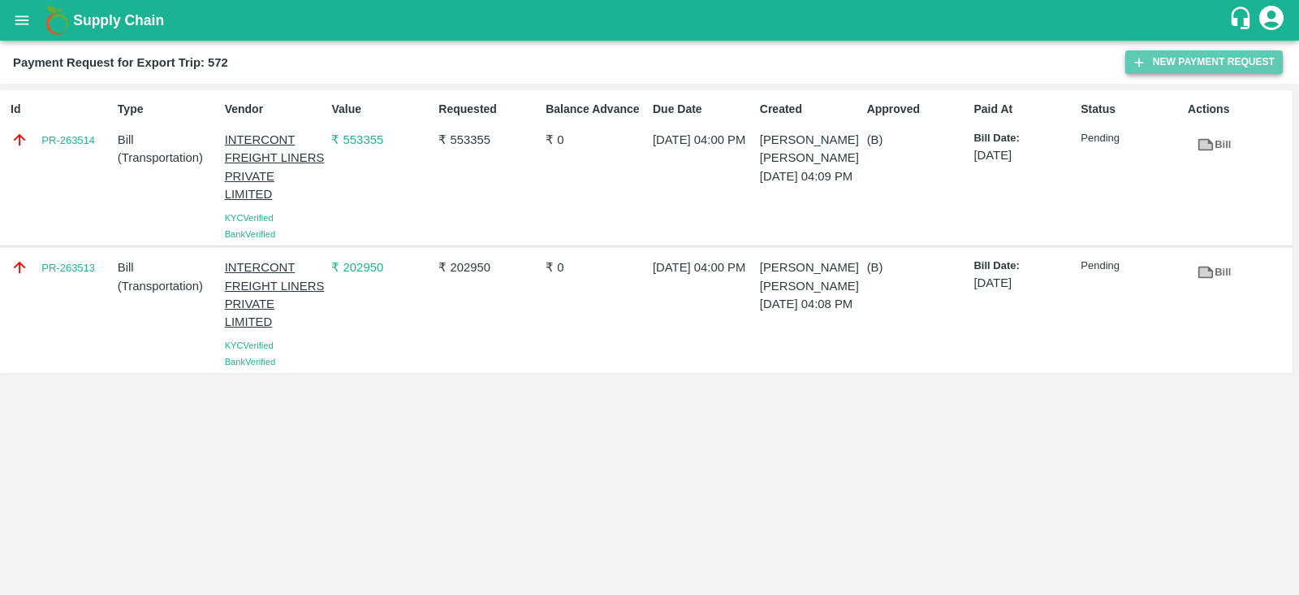
click at [1193, 63] on button "New Payment Request" at bounding box center [1205, 62] width 158 height 24
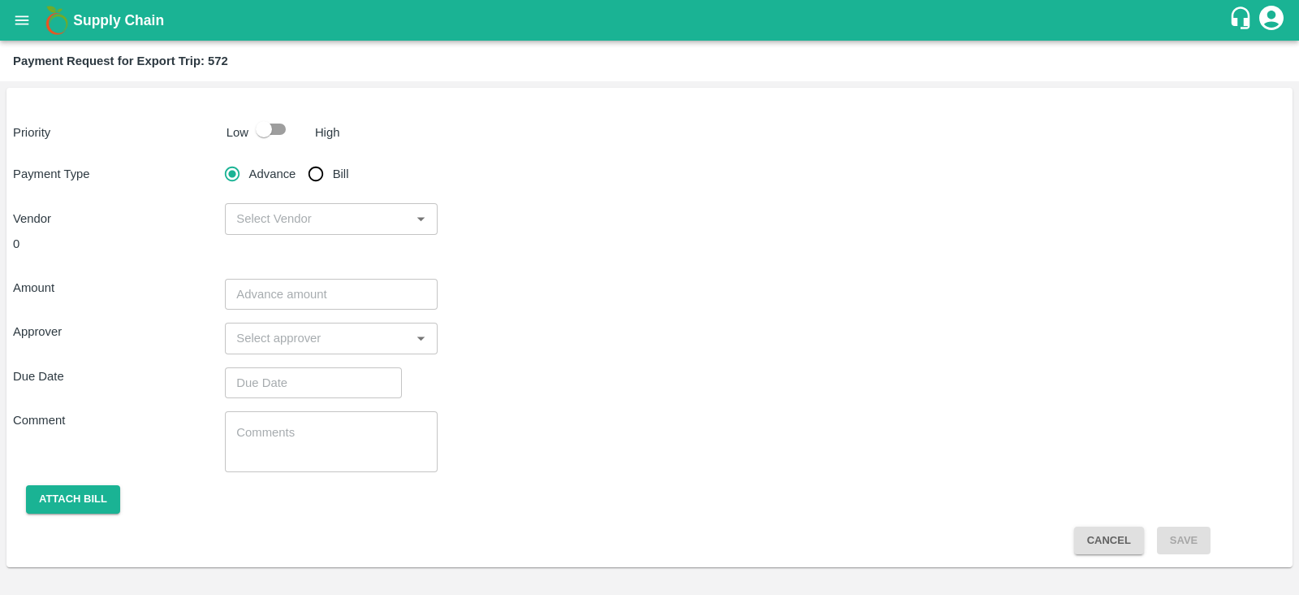
click at [272, 136] on input "checkbox" at bounding box center [264, 129] width 93 height 31
checkbox input "true"
click at [311, 178] on input "Bill" at bounding box center [316, 174] width 32 height 32
radio input "true"
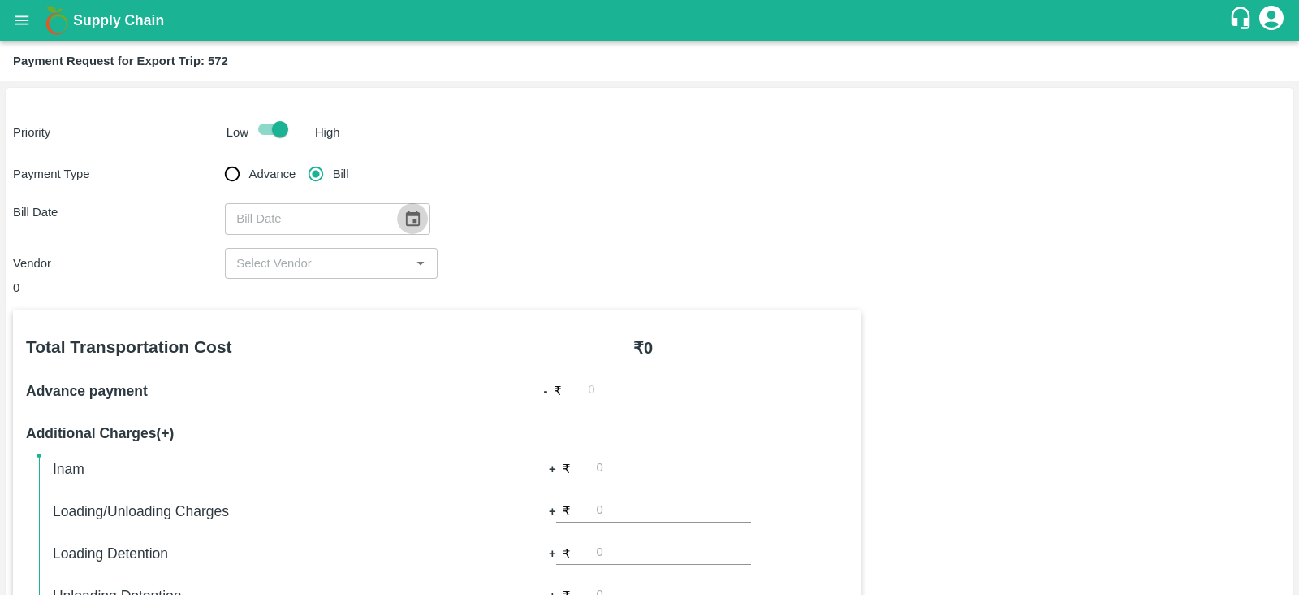
click at [407, 214] on icon "Choose date" at bounding box center [413, 217] width 14 height 15
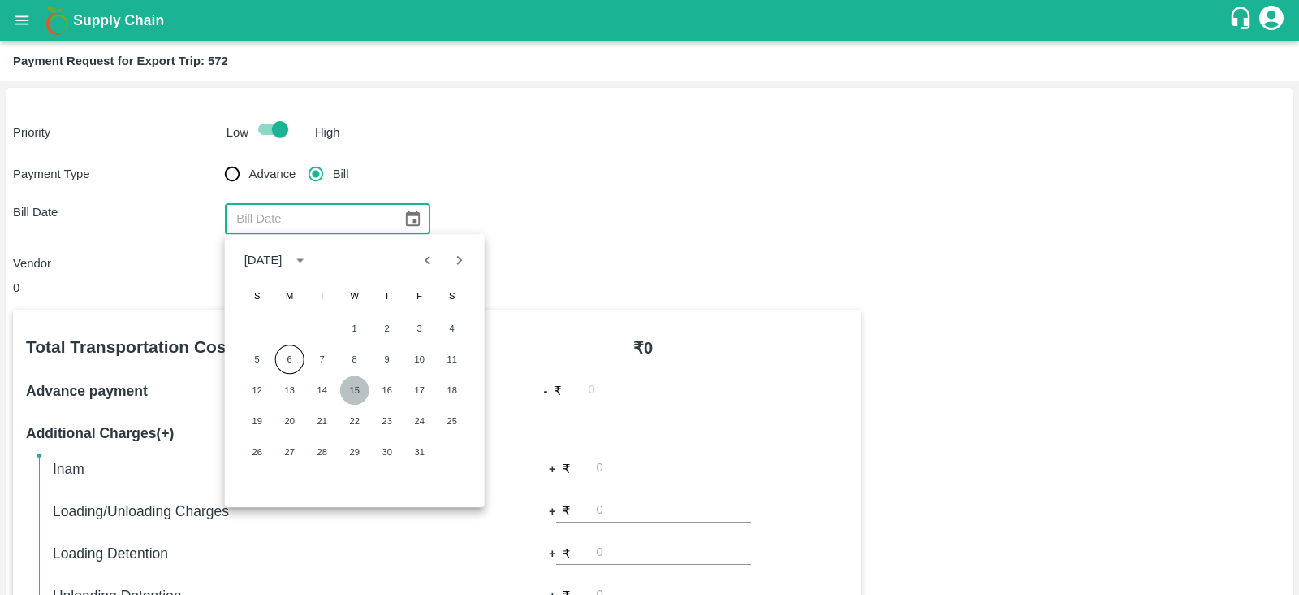
click at [357, 387] on button "15" at bounding box center [354, 389] width 29 height 29
type input "[DATE]"
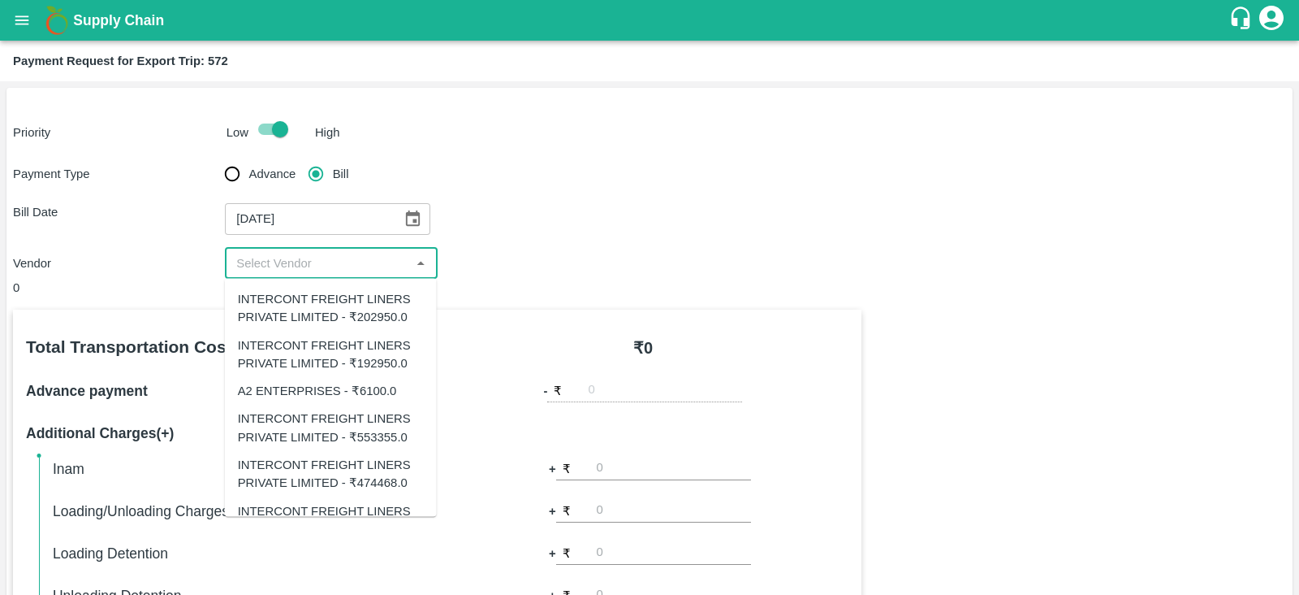
click at [361, 264] on input "input" at bounding box center [317, 263] width 175 height 21
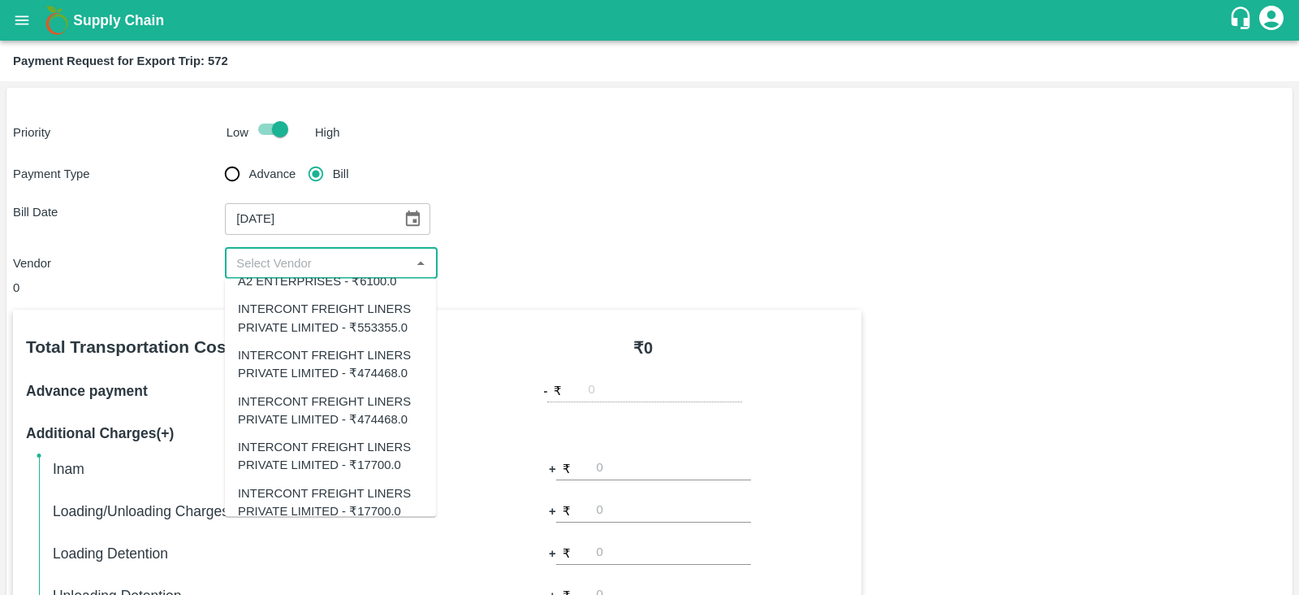
scroll to position [124, 0]
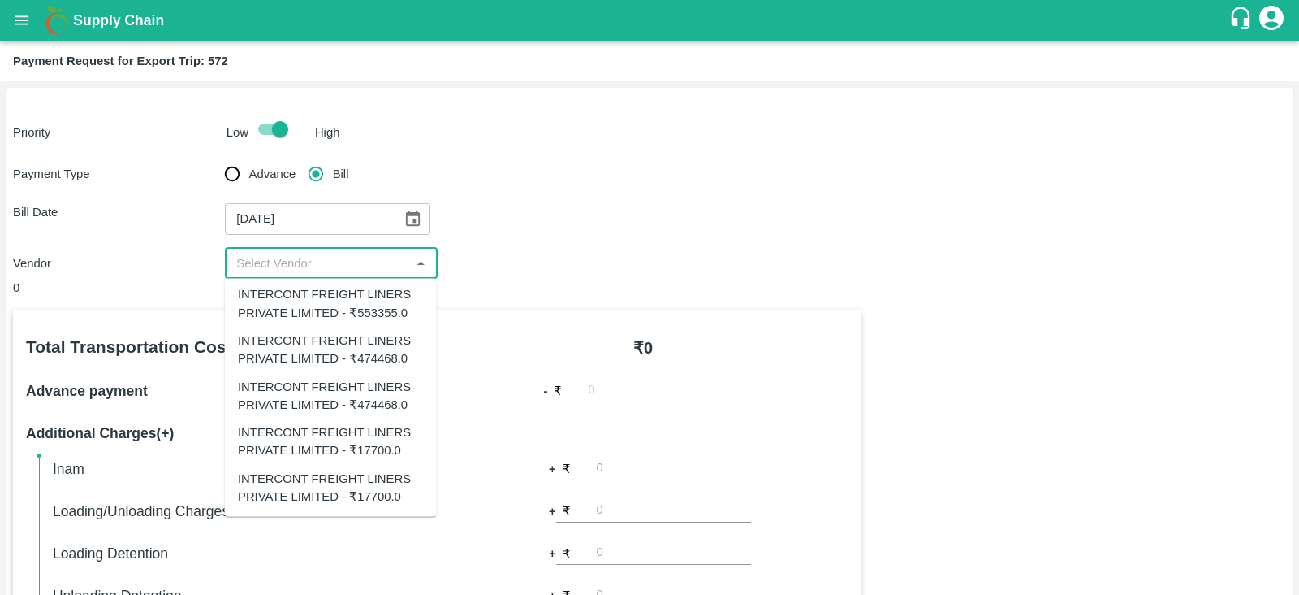
click at [382, 432] on div "INTERCONT FREIGHT LINERS PRIVATE LIMITED - ₹17700.0" at bounding box center [331, 441] width 186 height 37
type input "INTERCONT FREIGHT LINERS PRIVATE LIMITED - ₹17700.0"
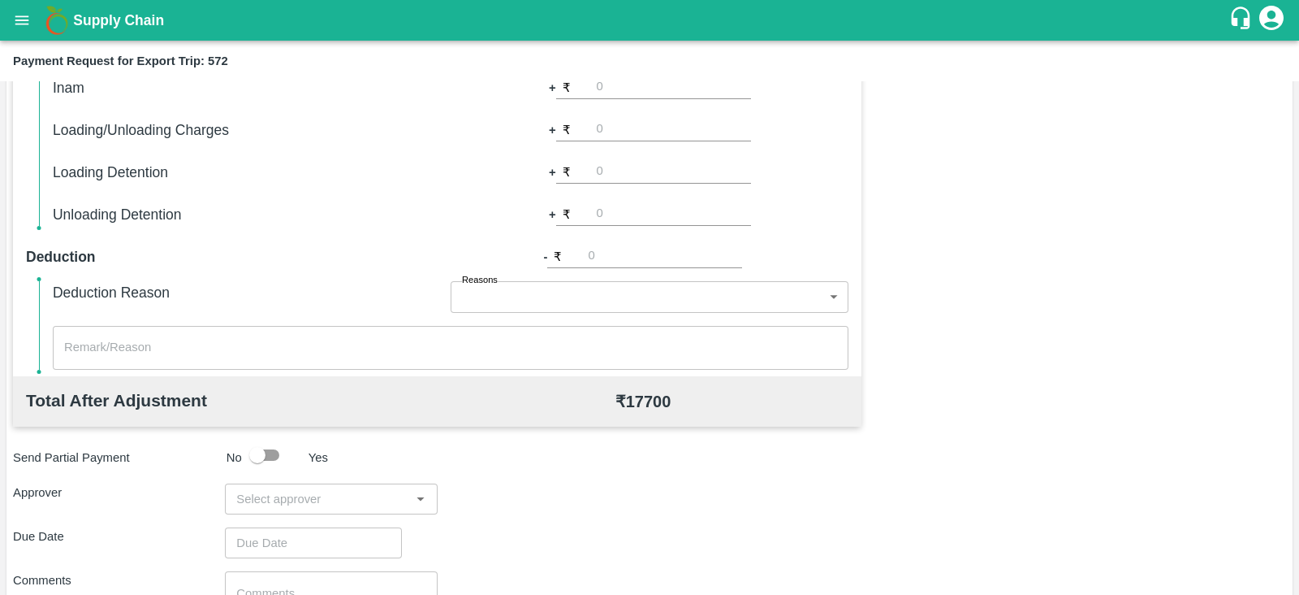
scroll to position [520, 0]
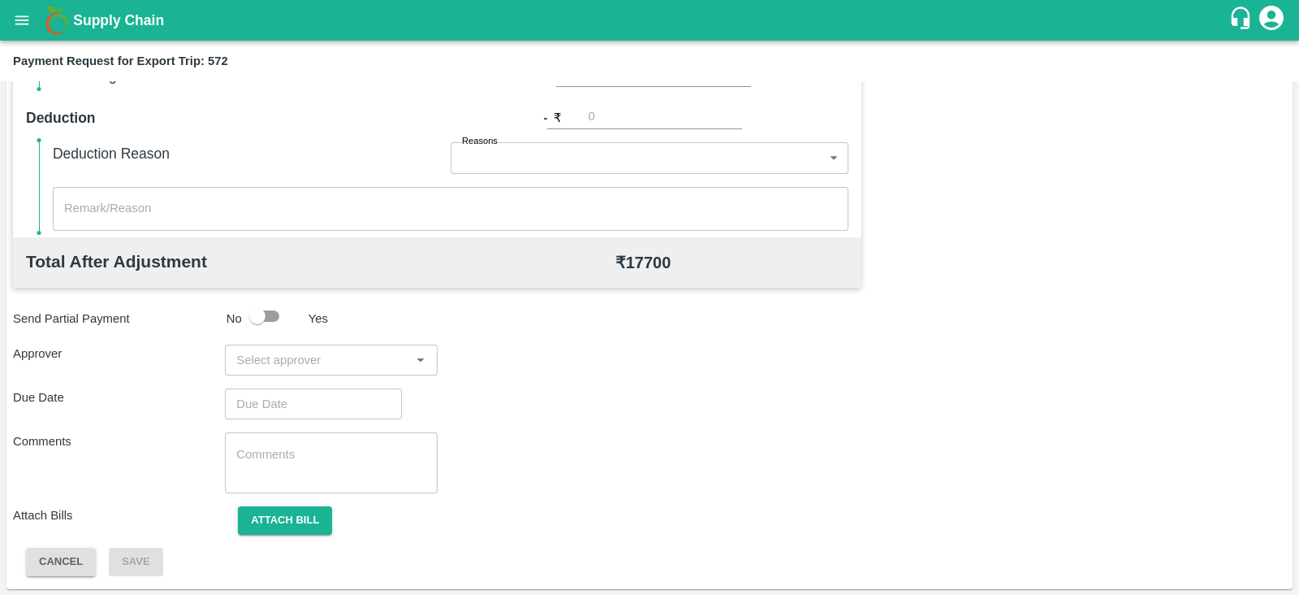
click at [348, 365] on input "input" at bounding box center [317, 359] width 175 height 21
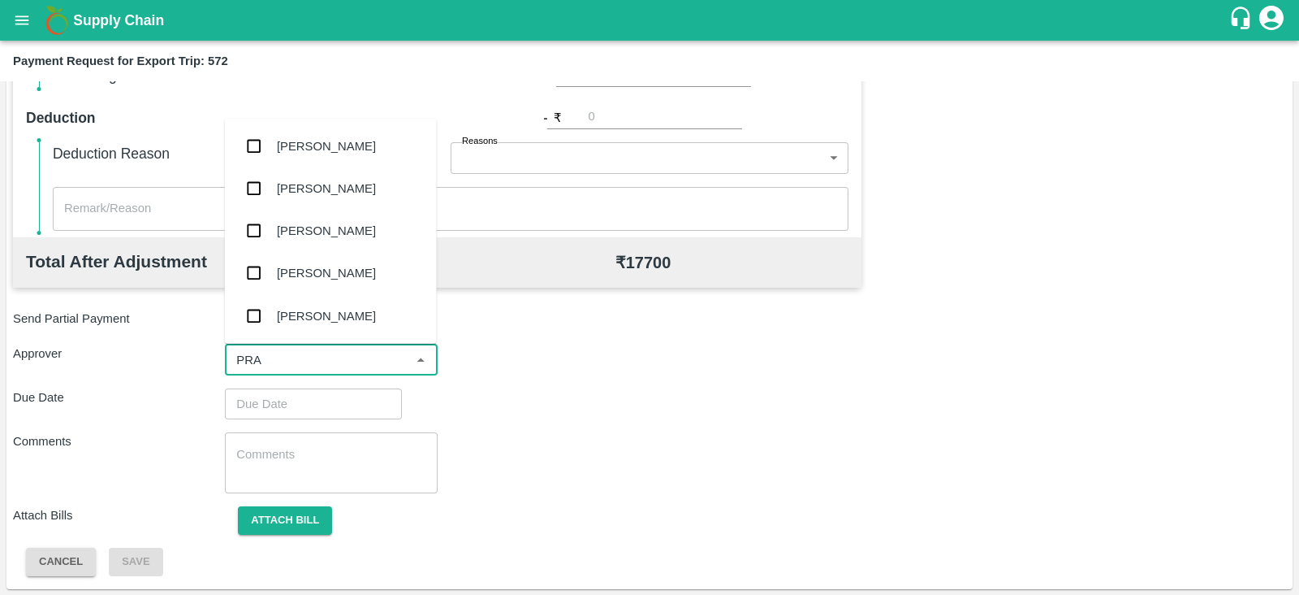
type input "PRAS"
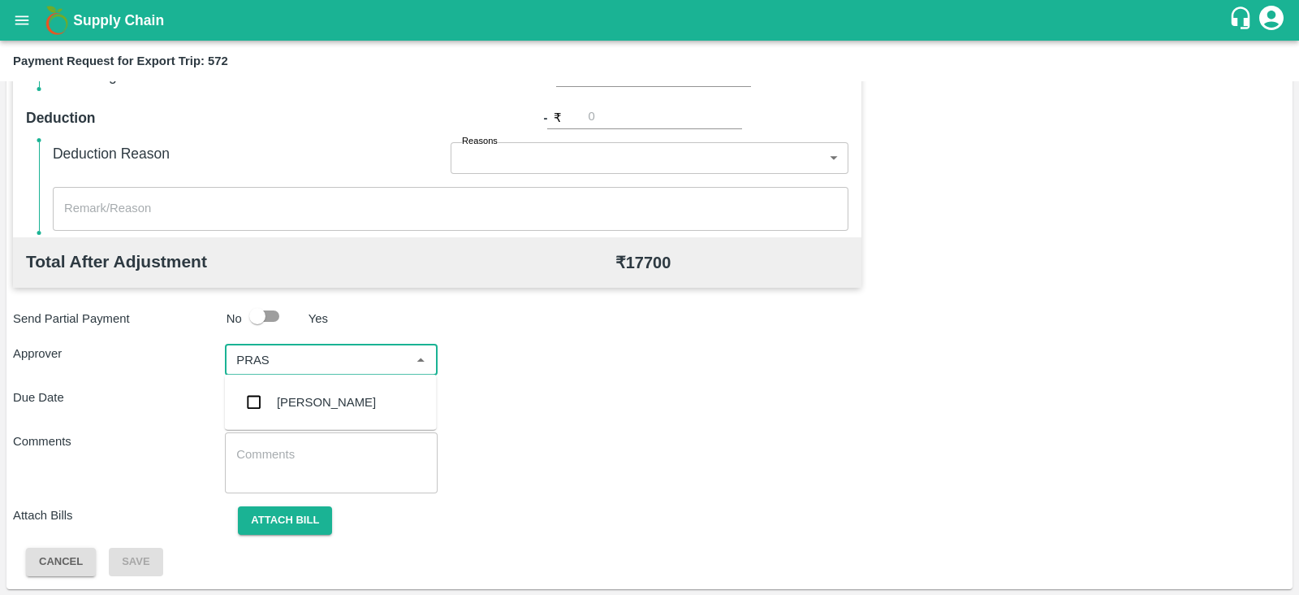
click at [313, 412] on div "[PERSON_NAME]" at bounding box center [331, 402] width 212 height 42
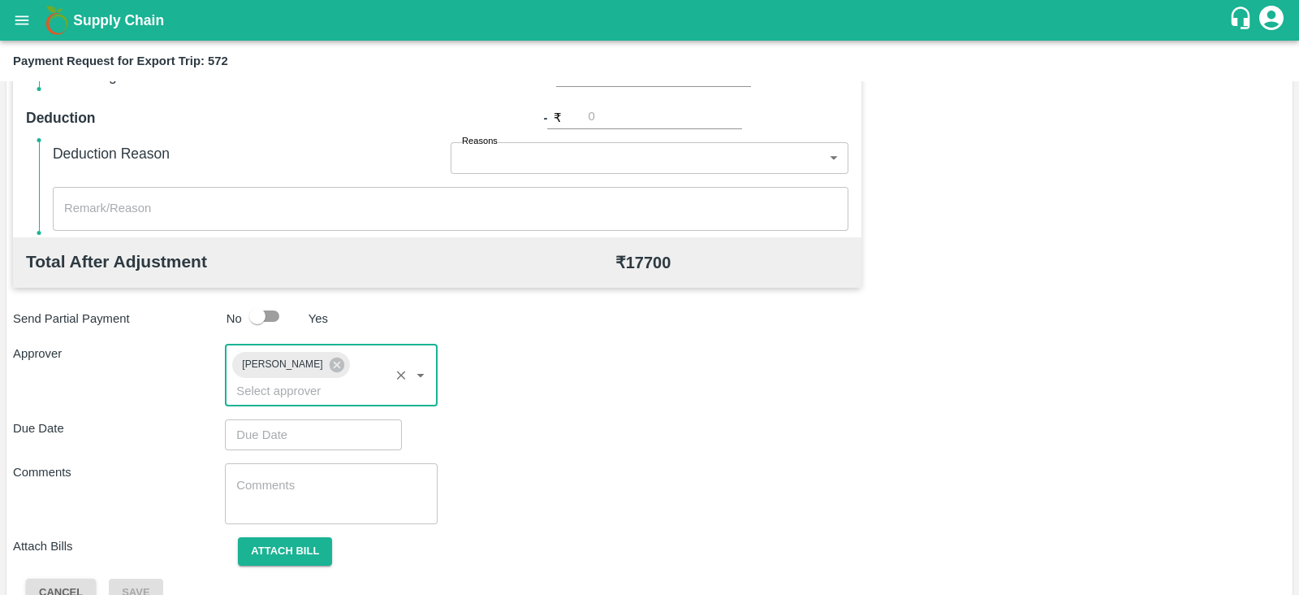
type input "DD/MM/YYYY hh:mm aa"
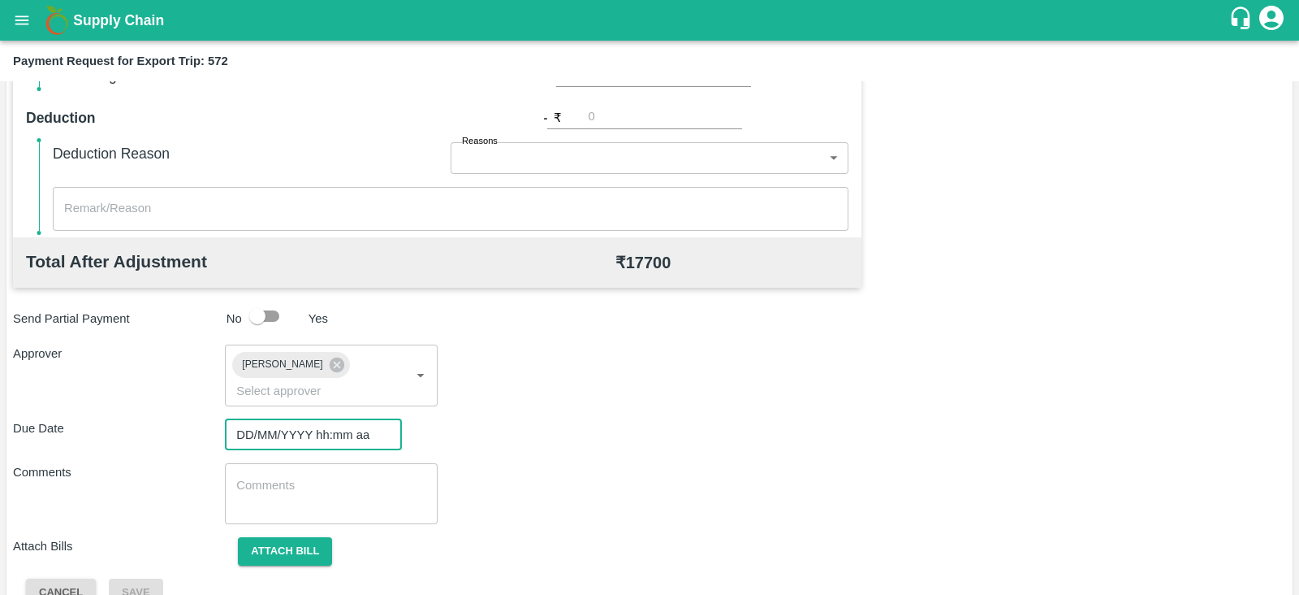
click at [282, 423] on input "DD/MM/YYYY hh:mm aa" at bounding box center [308, 434] width 166 height 31
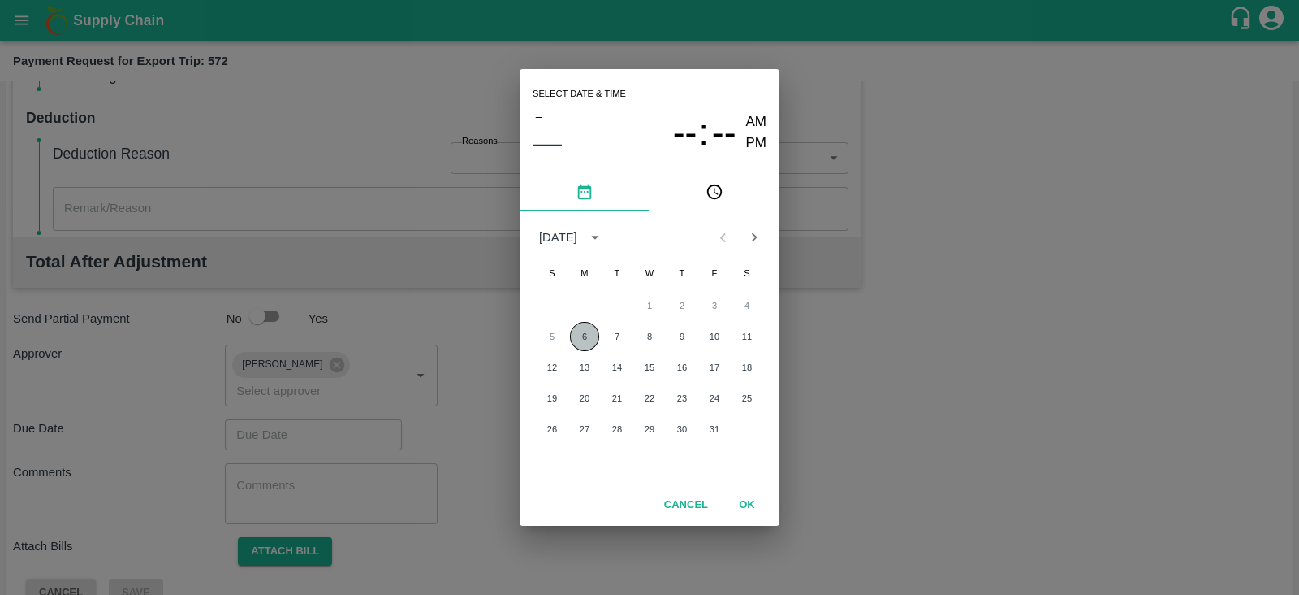
click at [586, 326] on button "6" at bounding box center [584, 336] width 29 height 29
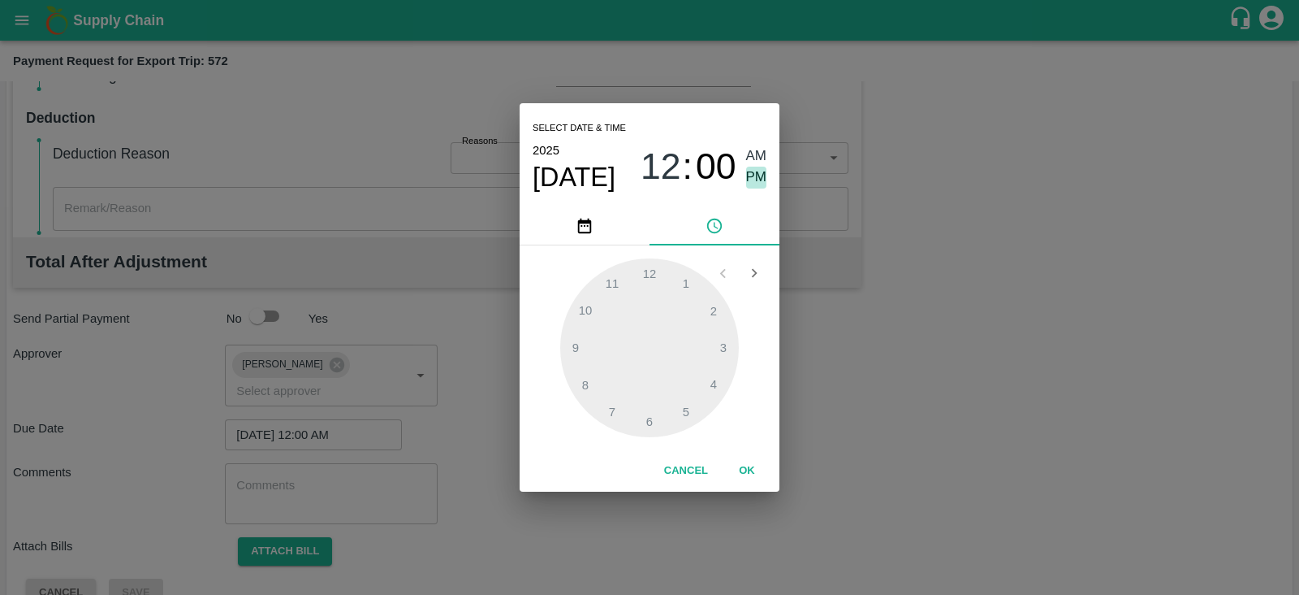
click at [759, 175] on span "PM" at bounding box center [756, 177] width 21 height 22
click at [710, 382] on div at bounding box center [649, 347] width 179 height 179
type input "06/10/2025 04:00 PM"
click at [750, 470] on button "OK" at bounding box center [747, 470] width 52 height 28
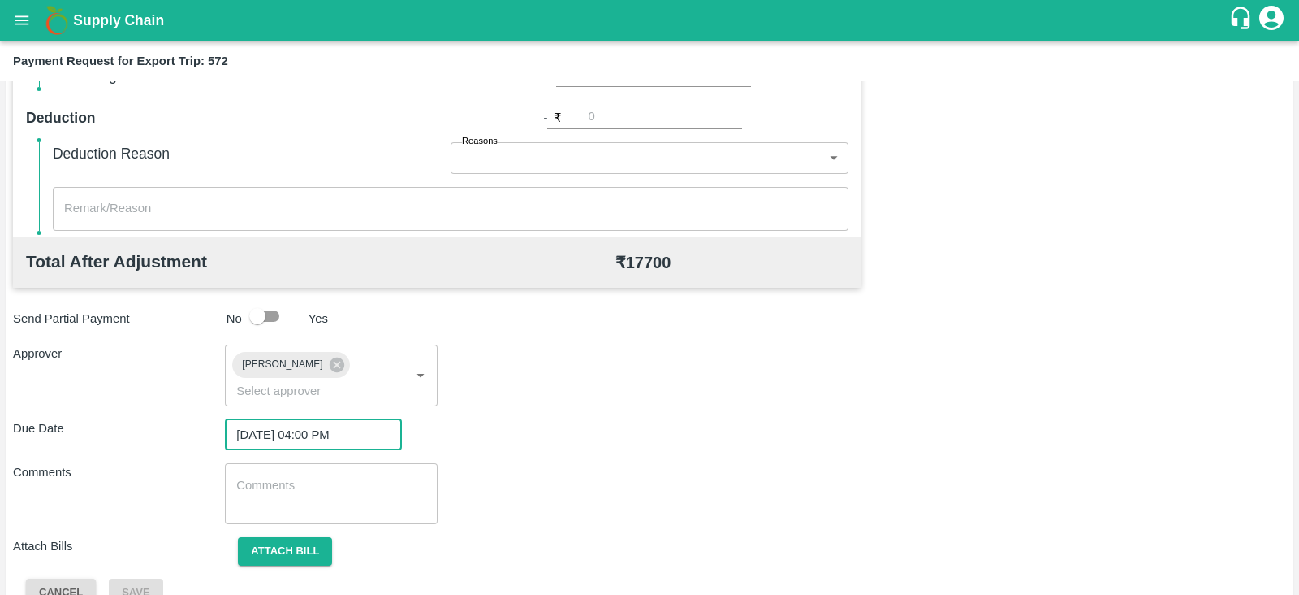
scroll to position [530, 0]
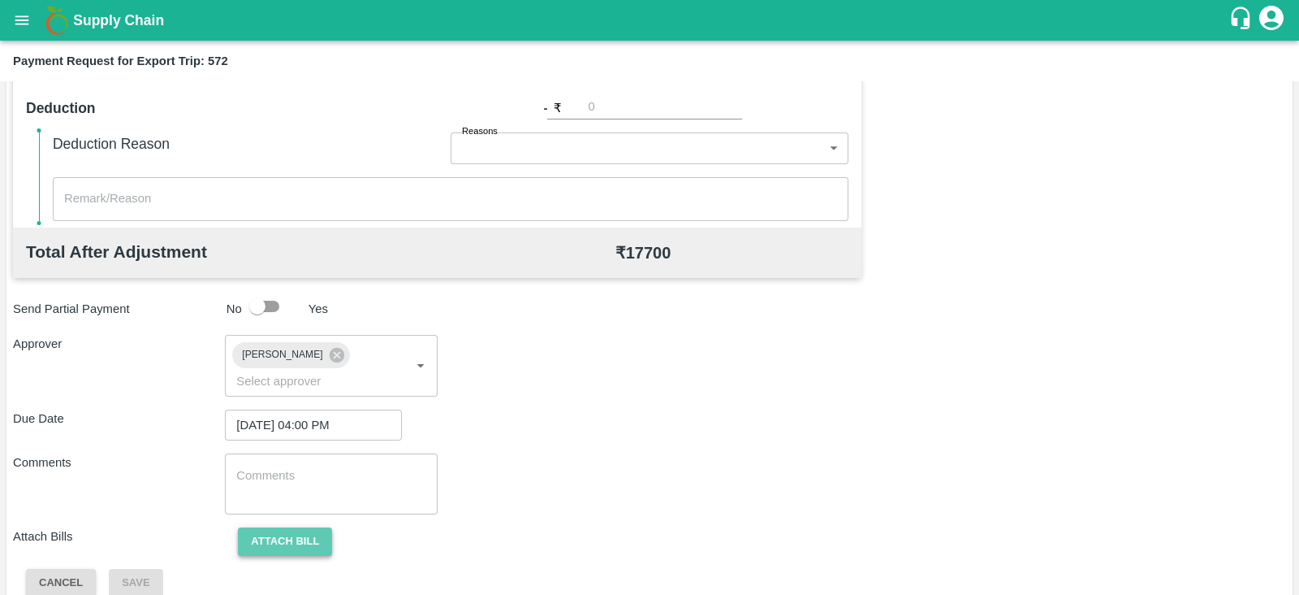
click at [257, 527] on button "Attach bill" at bounding box center [285, 541] width 94 height 28
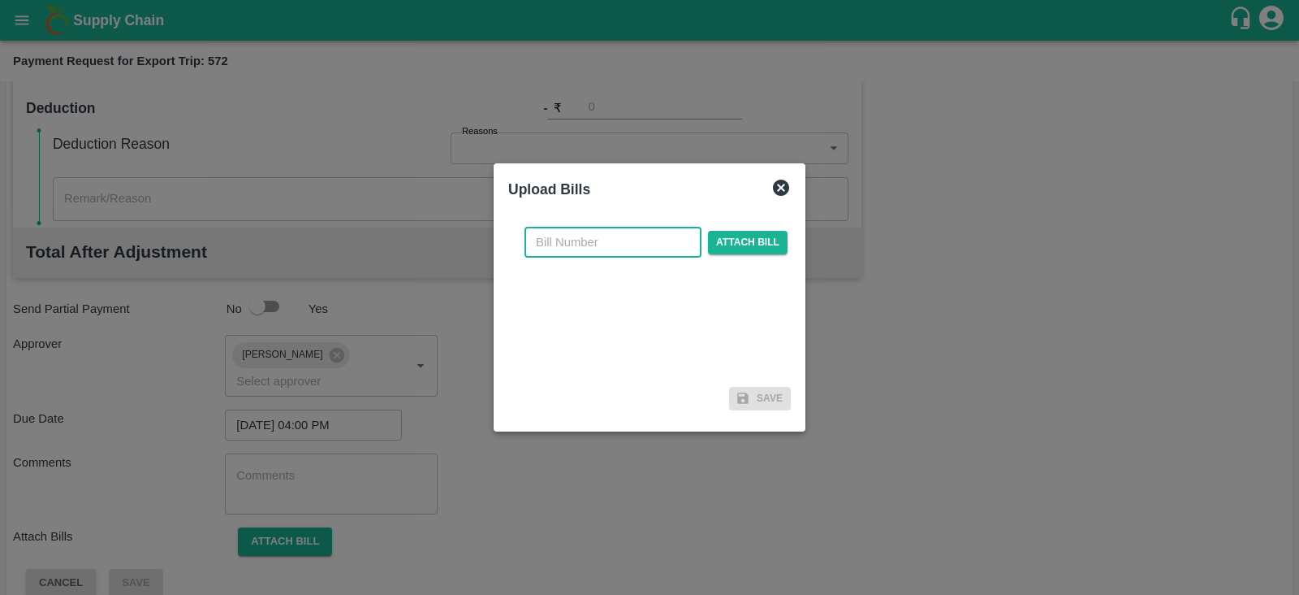
click at [603, 242] on input "text" at bounding box center [613, 242] width 177 height 31
paste input "IFMUM25091365"
type input "IFMUM25091365"
click at [758, 233] on span "Attach bill" at bounding box center [748, 243] width 80 height 24
click at [0, 0] on input "Attach bill" at bounding box center [0, 0] width 0 height 0
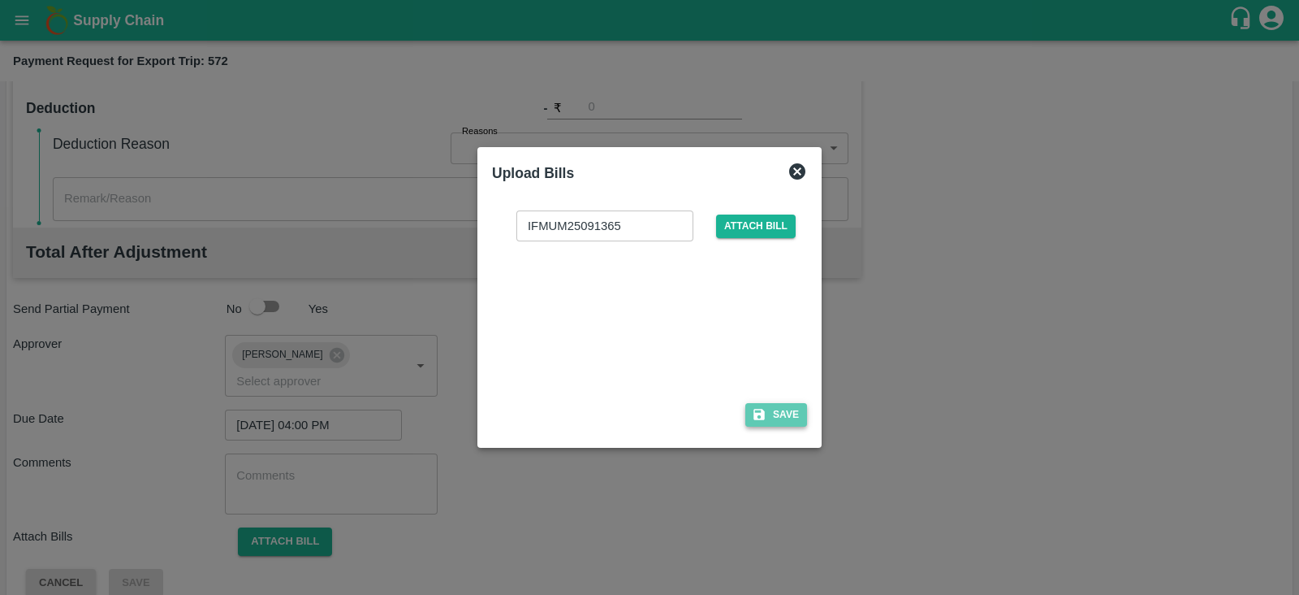
click at [772, 416] on button "Save" at bounding box center [777, 415] width 62 height 24
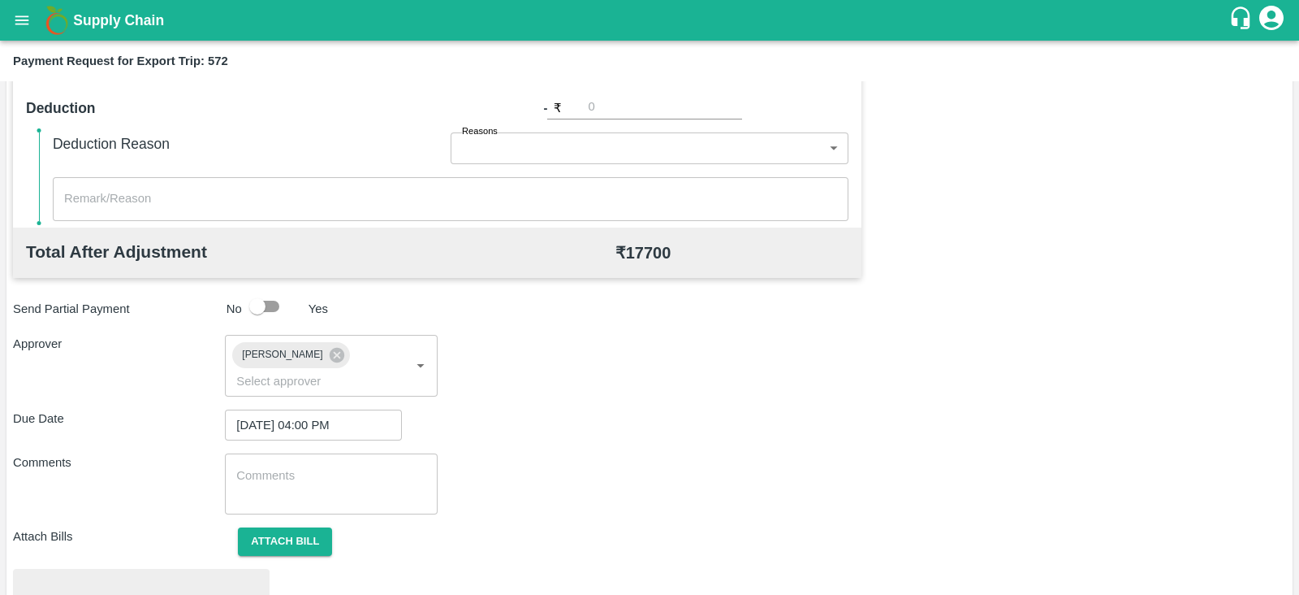
scroll to position [616, 0]
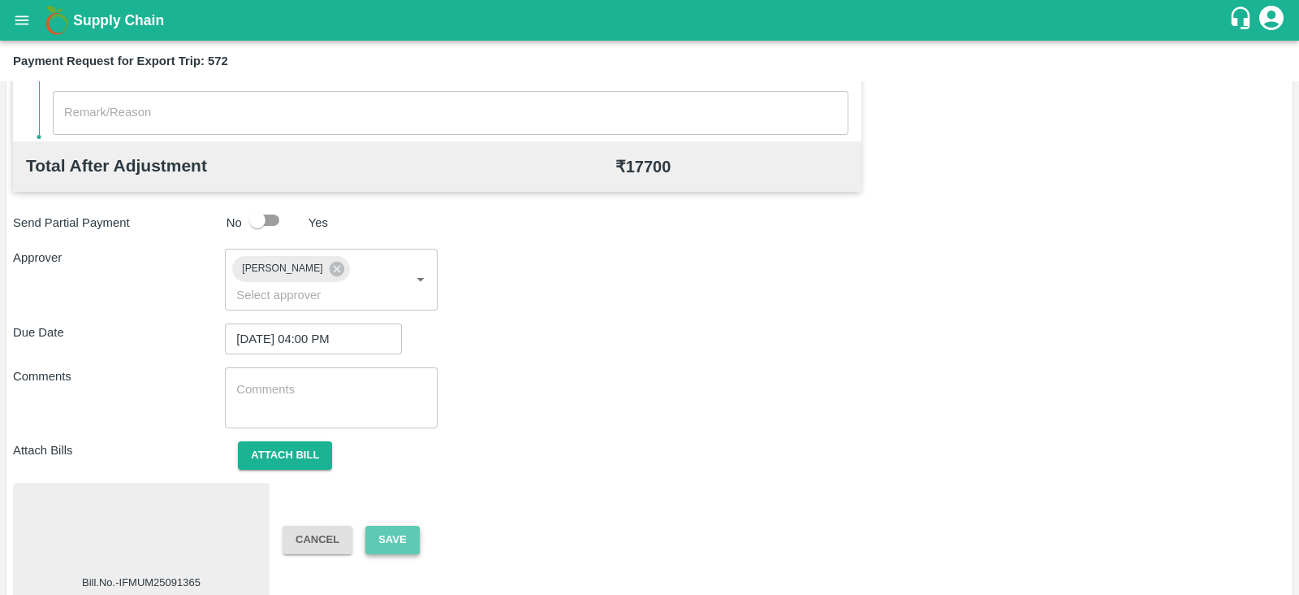
click at [384, 525] on button "Save" at bounding box center [392, 539] width 54 height 28
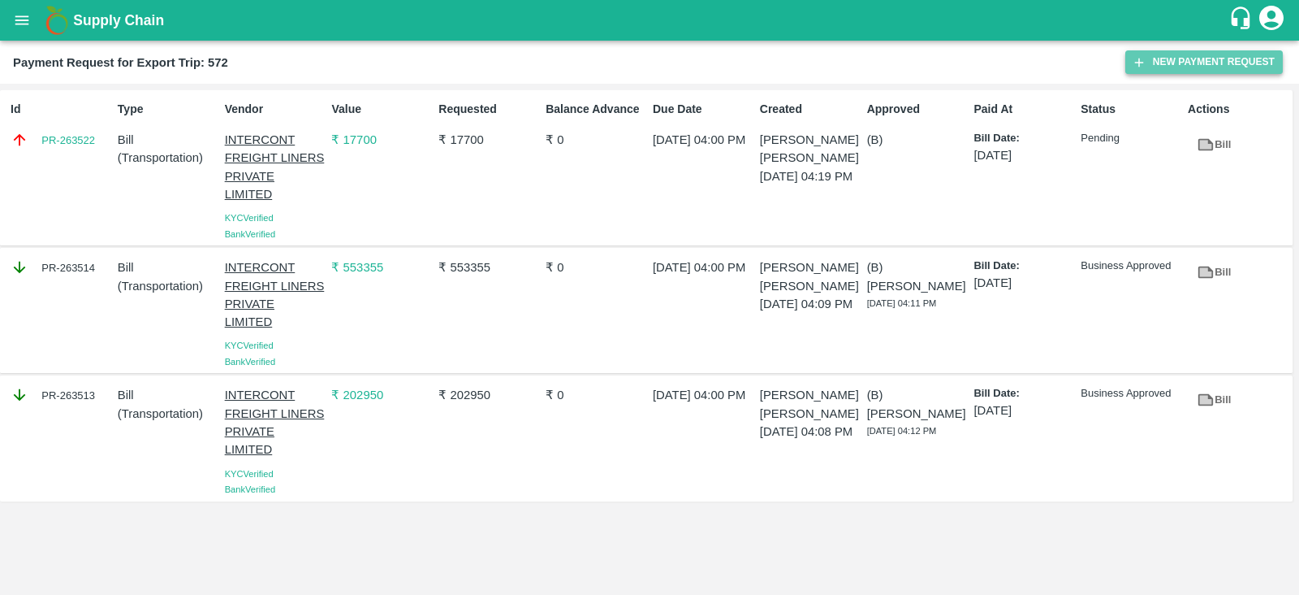
click at [1141, 63] on icon "button" at bounding box center [1139, 62] width 15 height 15
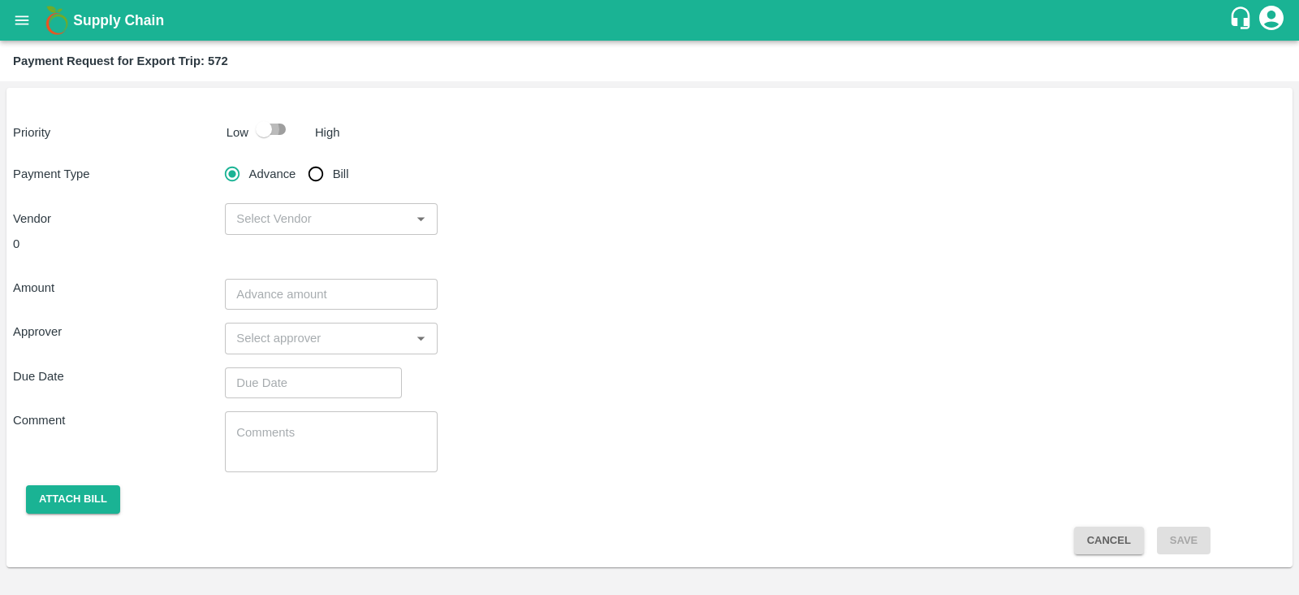
click at [273, 123] on input "checkbox" at bounding box center [264, 129] width 93 height 31
checkbox input "true"
click at [315, 174] on input "Bill" at bounding box center [316, 174] width 32 height 32
radio input "true"
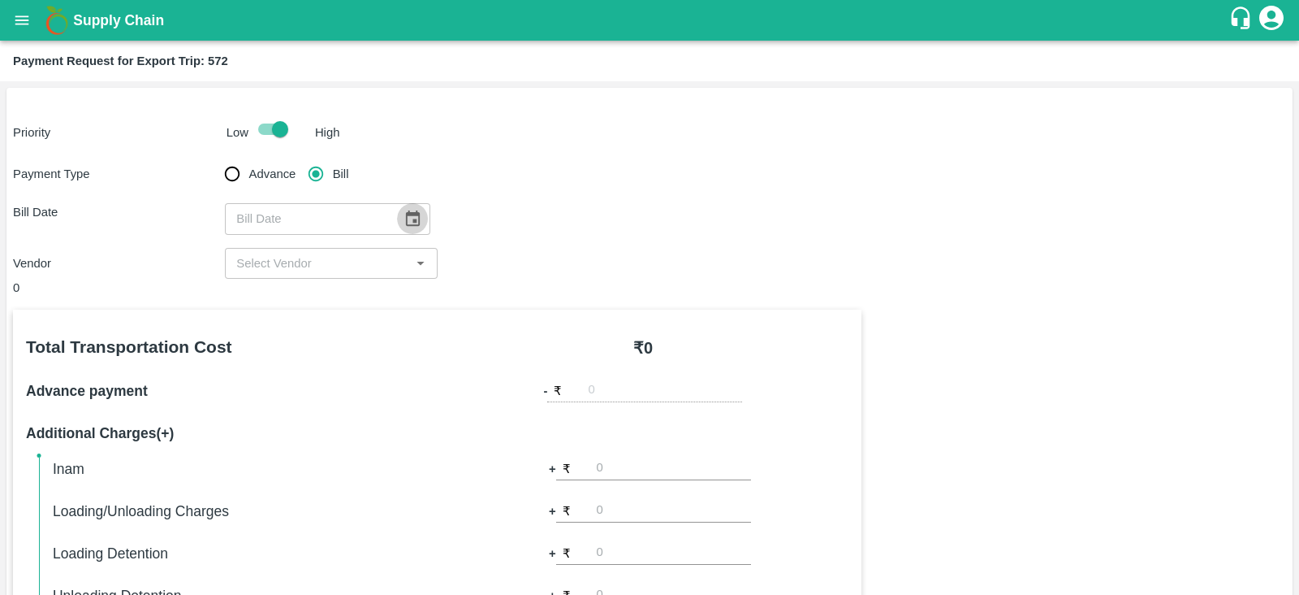
click at [404, 217] on icon "Choose date" at bounding box center [413, 219] width 18 height 18
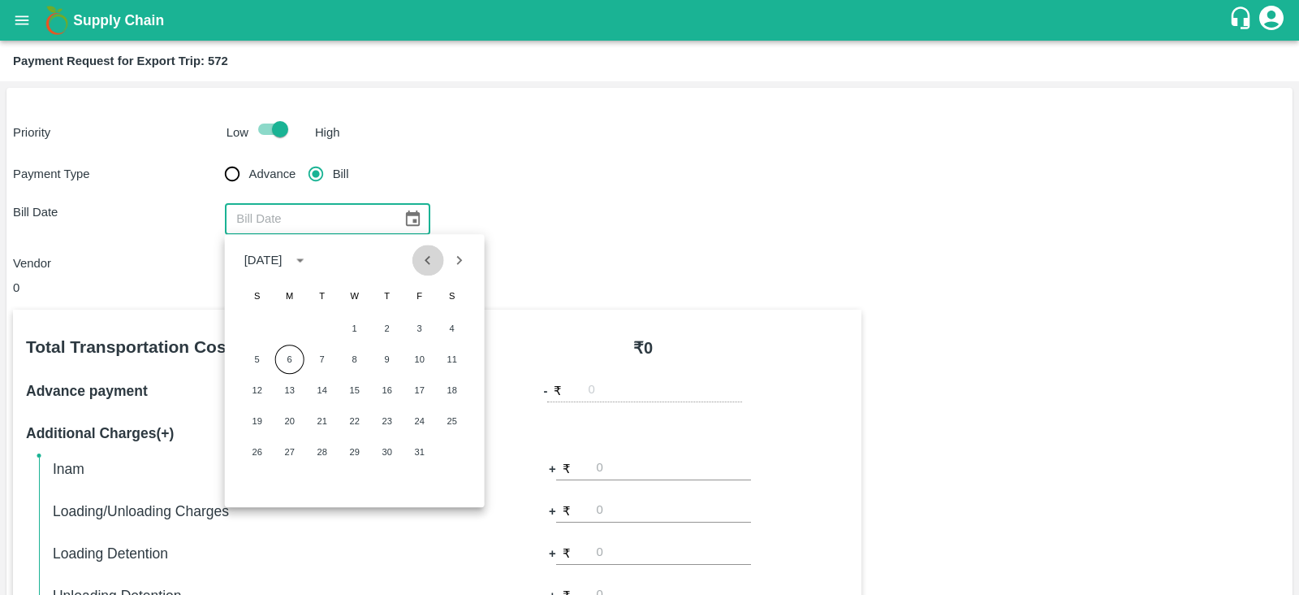
click at [426, 262] on icon "Previous month" at bounding box center [428, 260] width 18 height 18
click at [287, 387] on button "15" at bounding box center [289, 389] width 29 height 29
type input "[DATE]"
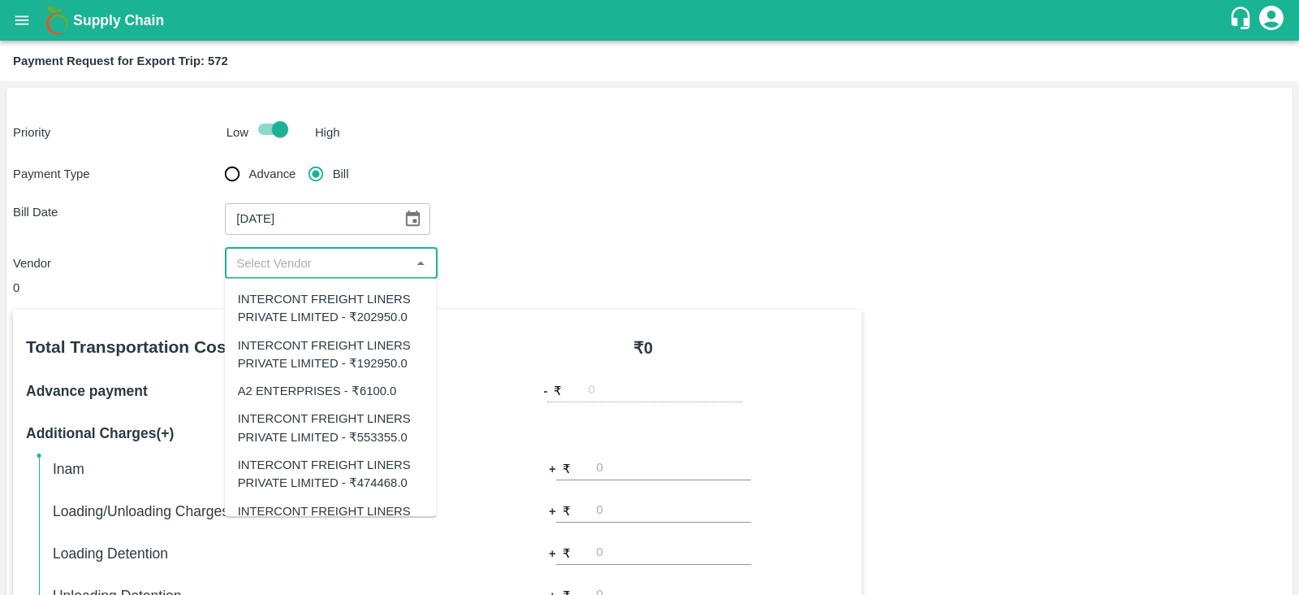
click at [351, 258] on input "input" at bounding box center [317, 263] width 175 height 21
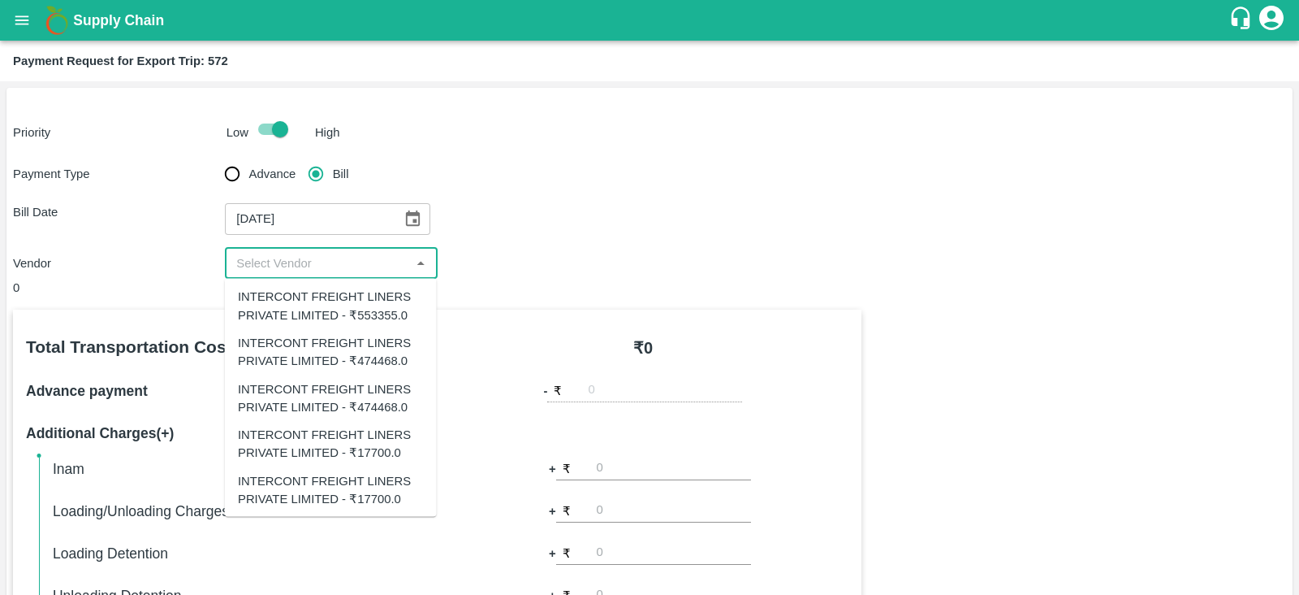
scroll to position [124, 0]
click at [400, 393] on div "INTERCONT FREIGHT LINERS PRIVATE LIMITED - ₹474468.0" at bounding box center [331, 395] width 186 height 37
type input "INTERCONT FREIGHT LINERS PRIVATE LIMITED - ₹474468.0"
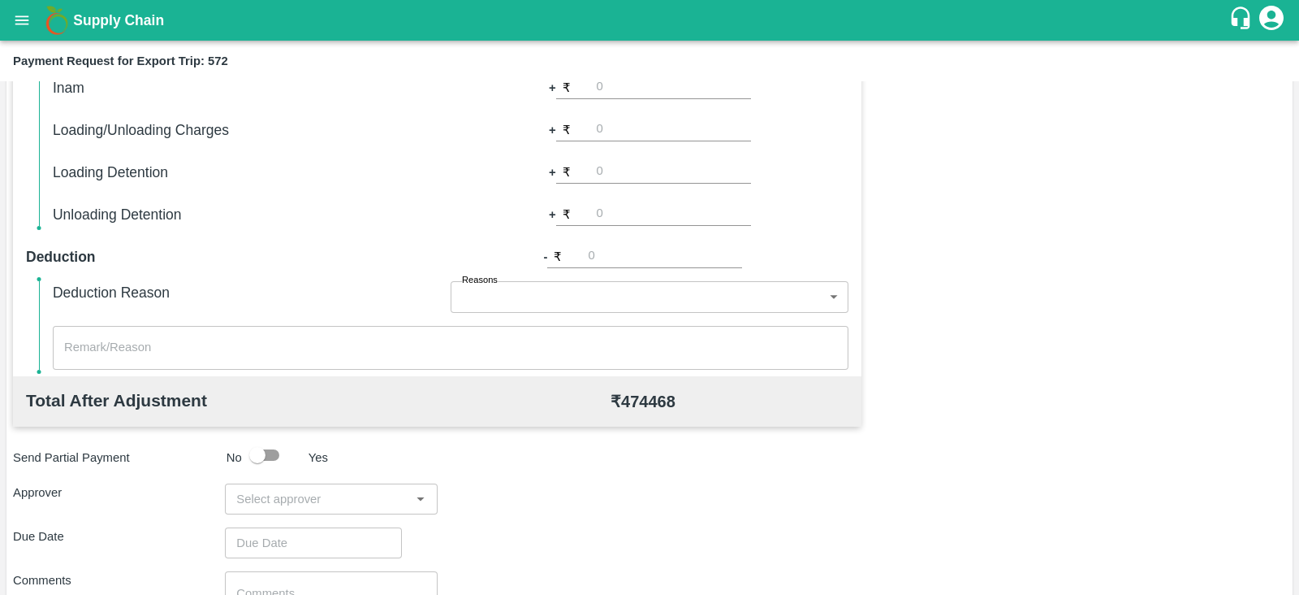
scroll to position [520, 0]
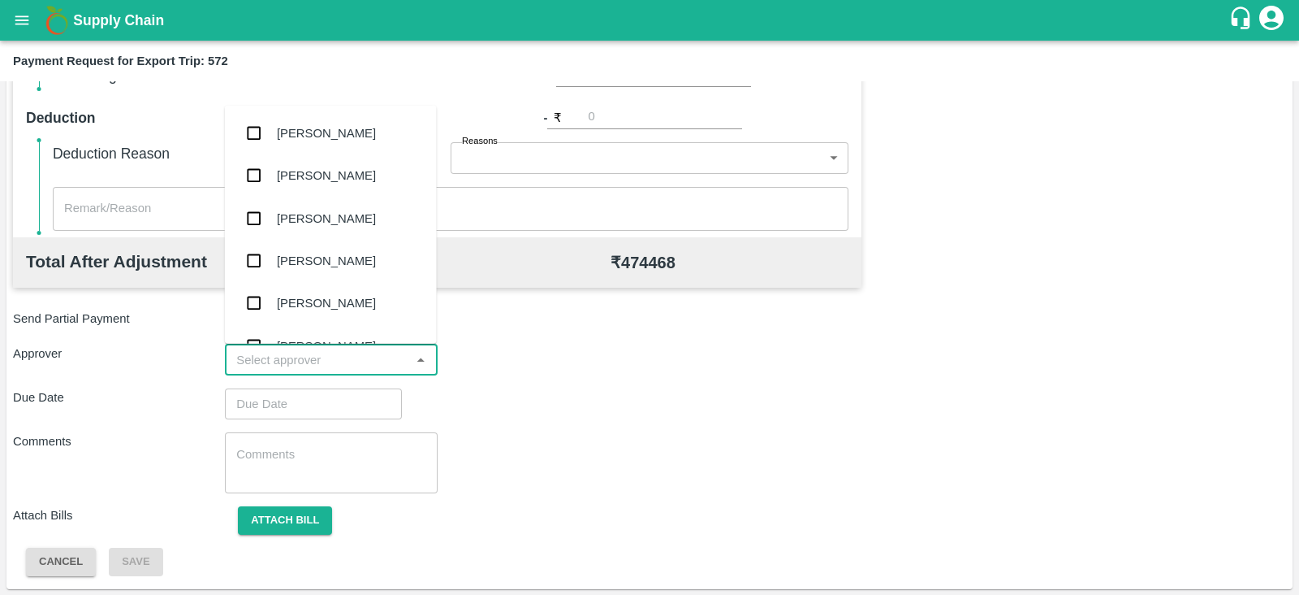
click at [300, 358] on input "input" at bounding box center [317, 359] width 175 height 21
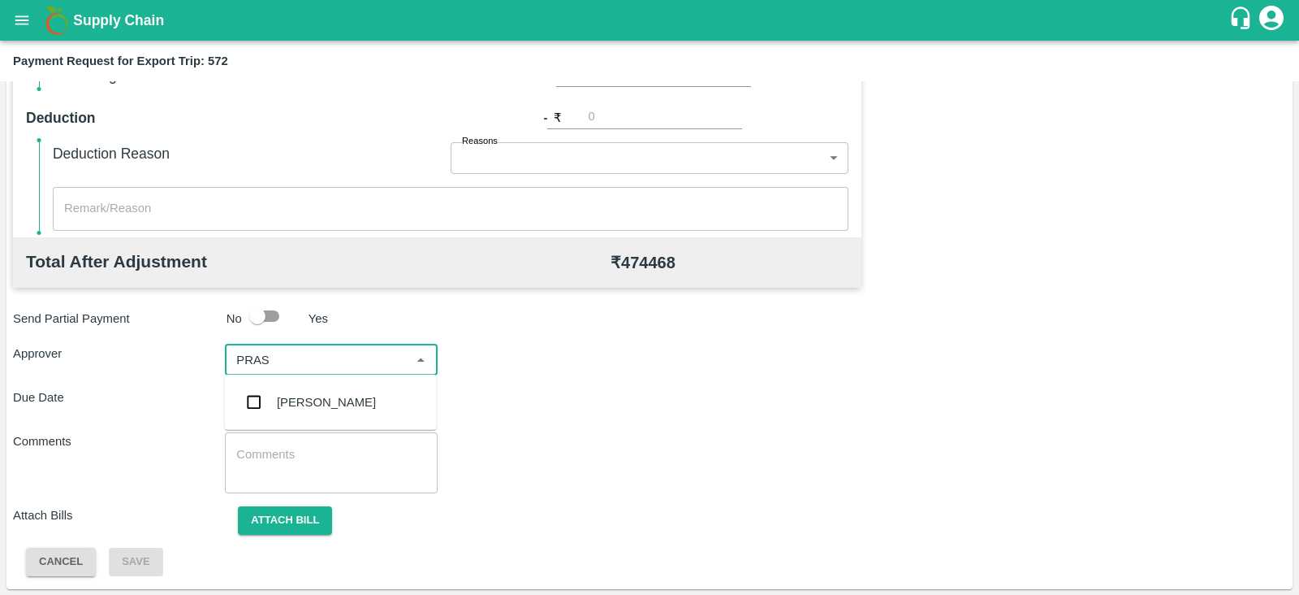
type input "PRASA"
click at [280, 396] on div "[PERSON_NAME]" at bounding box center [326, 402] width 99 height 18
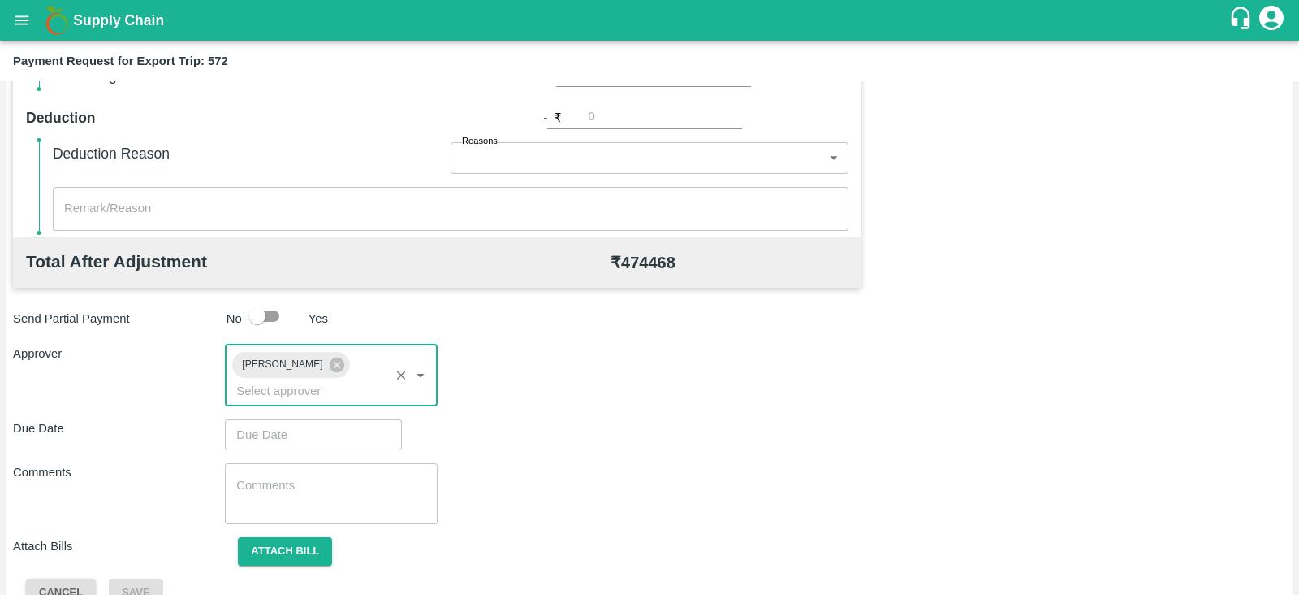
type input "DD/MM/YYYY hh:mm aa"
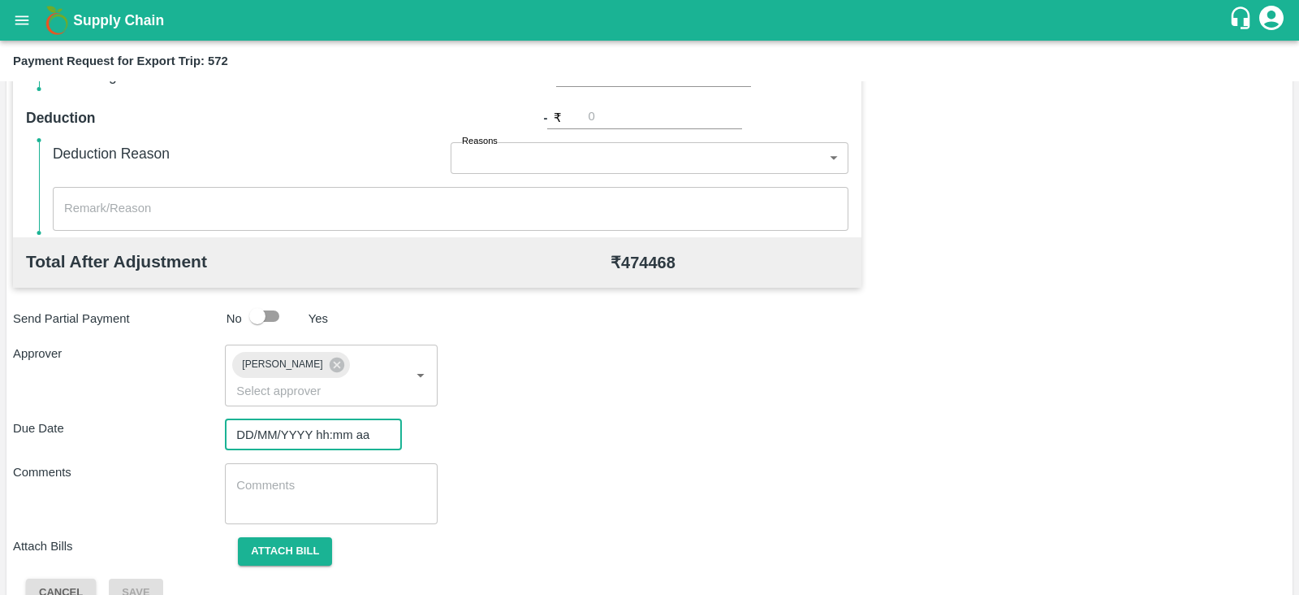
click at [327, 419] on input "DD/MM/YYYY hh:mm aa" at bounding box center [308, 434] width 166 height 31
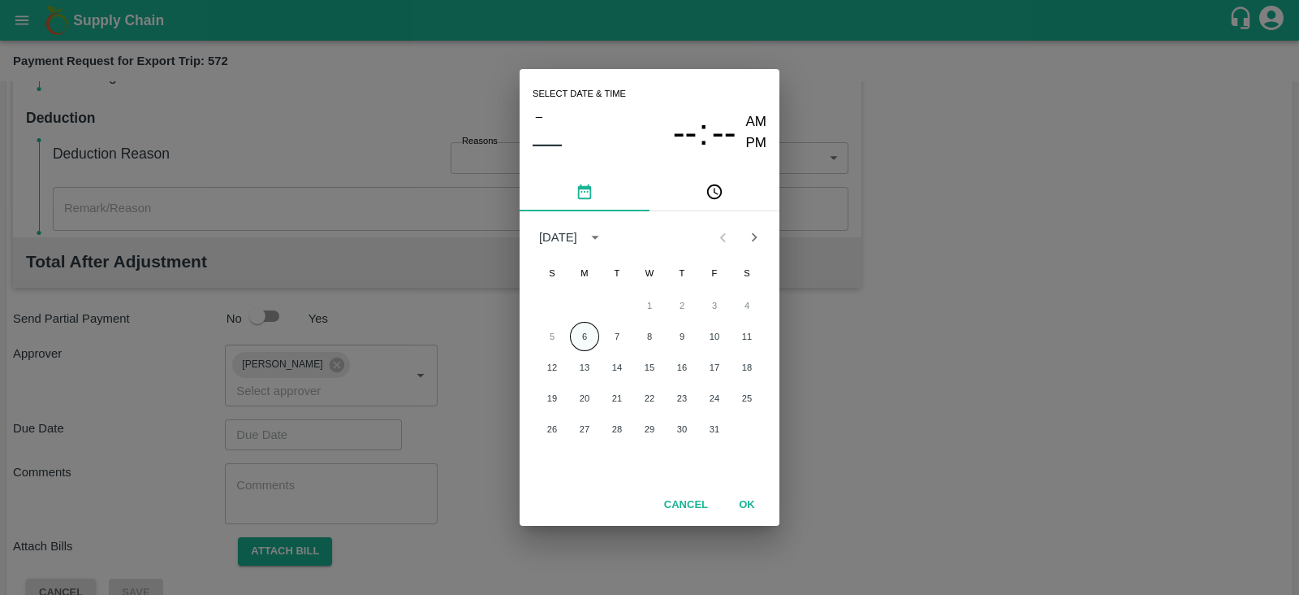
click at [575, 331] on button "6" at bounding box center [584, 336] width 29 height 29
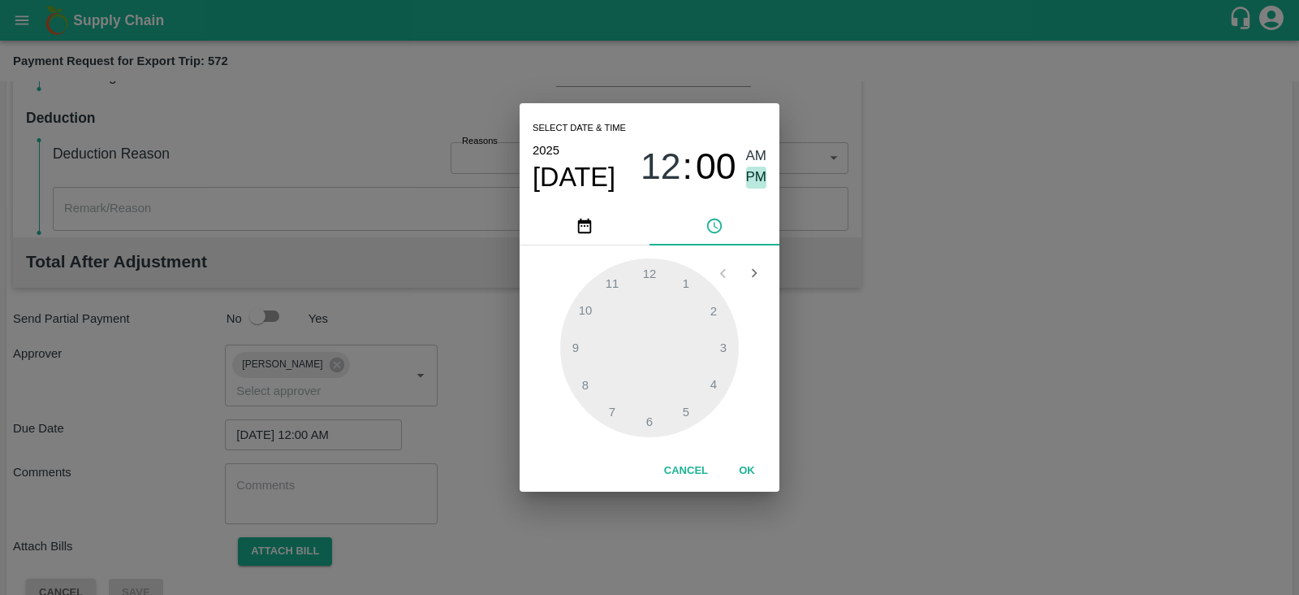
click at [747, 172] on span "PM" at bounding box center [756, 177] width 21 height 22
click at [707, 379] on div at bounding box center [649, 347] width 179 height 179
type input "06/10/2025 04:00 PM"
click at [745, 180] on div "04 : 00 AM PM" at bounding box center [704, 166] width 126 height 43
click at [746, 467] on button "OK" at bounding box center [747, 470] width 52 height 28
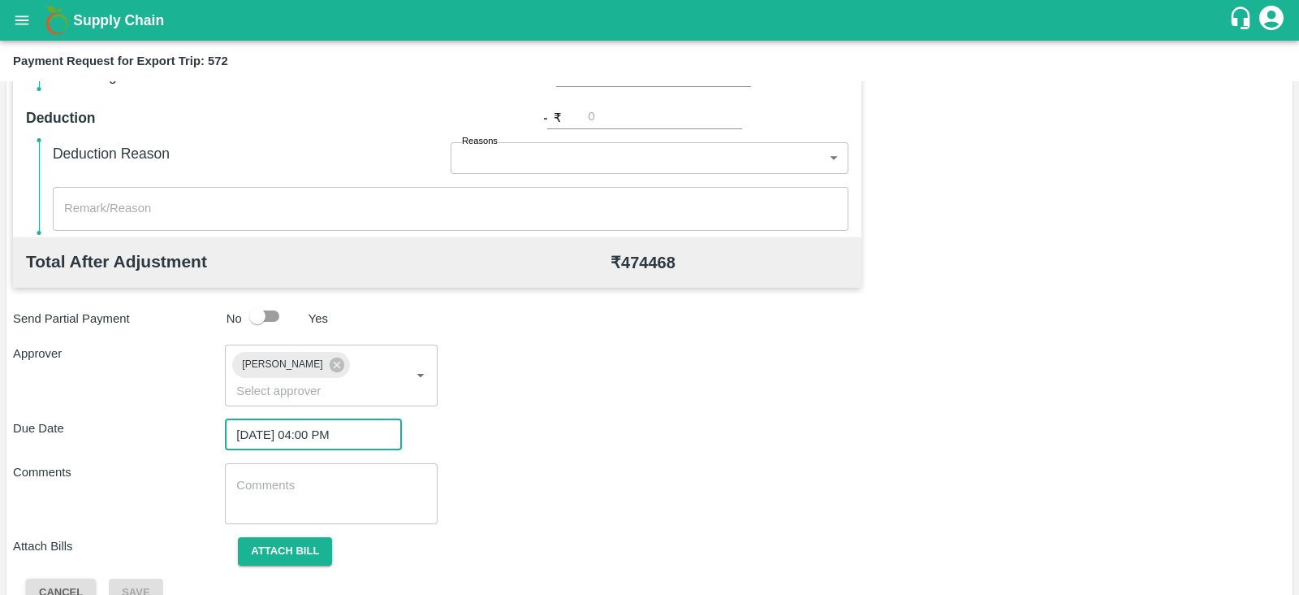
scroll to position [530, 0]
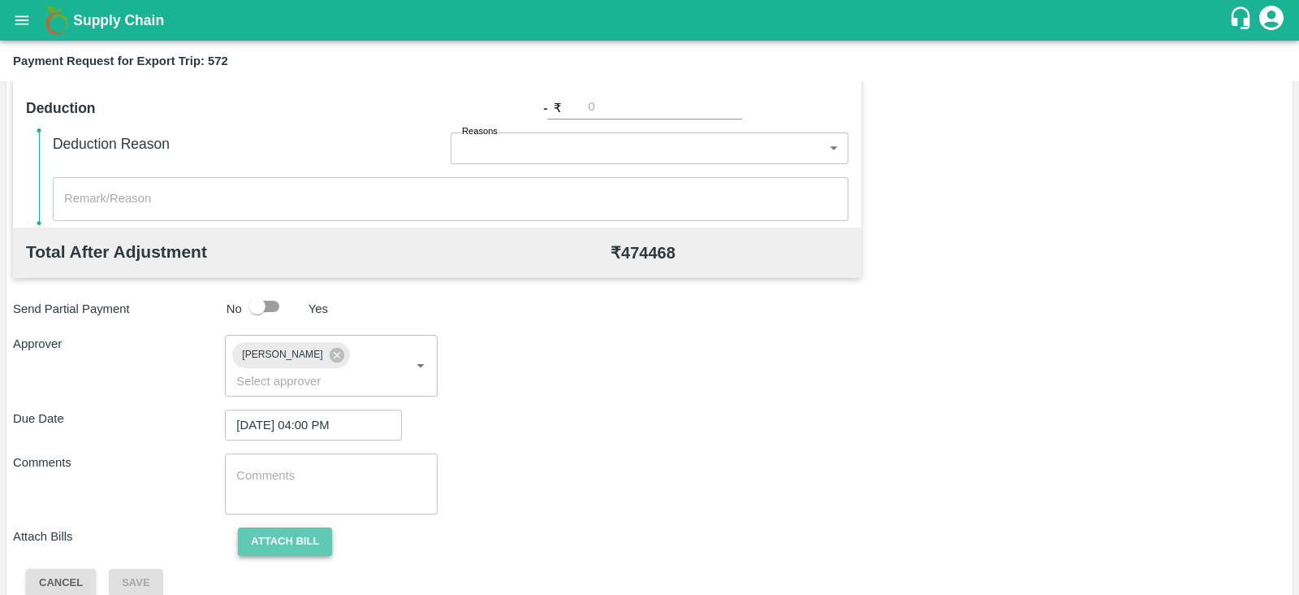
click at [292, 527] on button "Attach bill" at bounding box center [285, 541] width 94 height 28
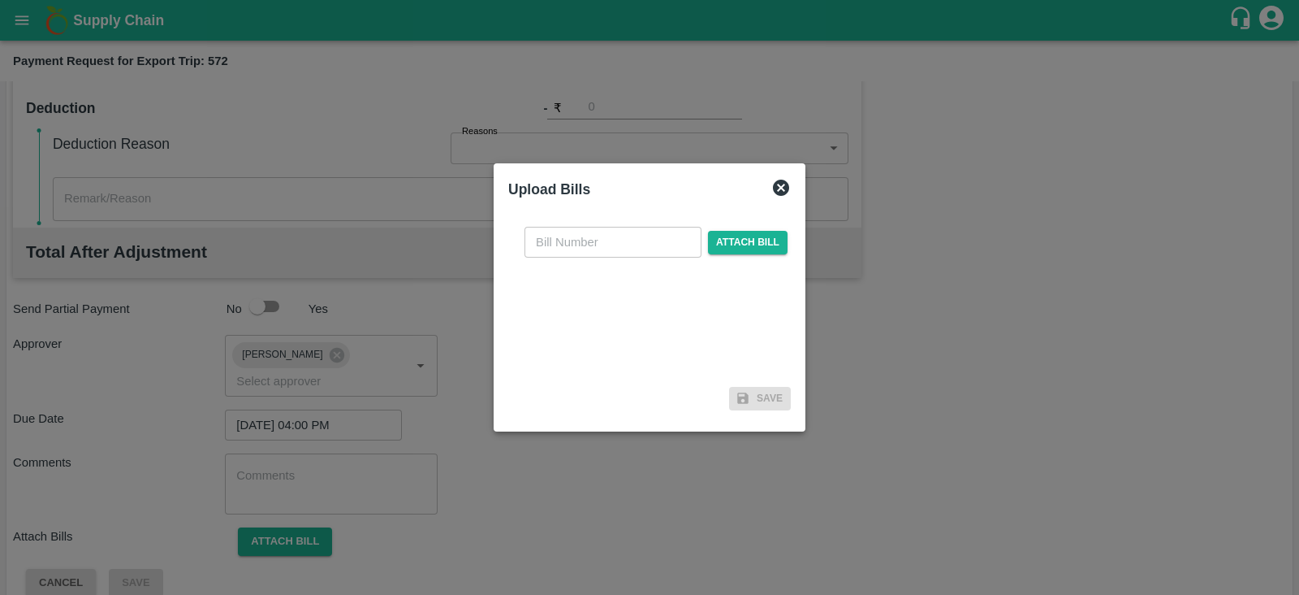
click at [571, 241] on input "text" at bounding box center [613, 242] width 177 height 31
paste input "IFMUM25091330"
type input "IFMUM25091330"
click at [741, 237] on span "Attach bill" at bounding box center [748, 243] width 80 height 24
click at [0, 0] on input "Attach bill" at bounding box center [0, 0] width 0 height 0
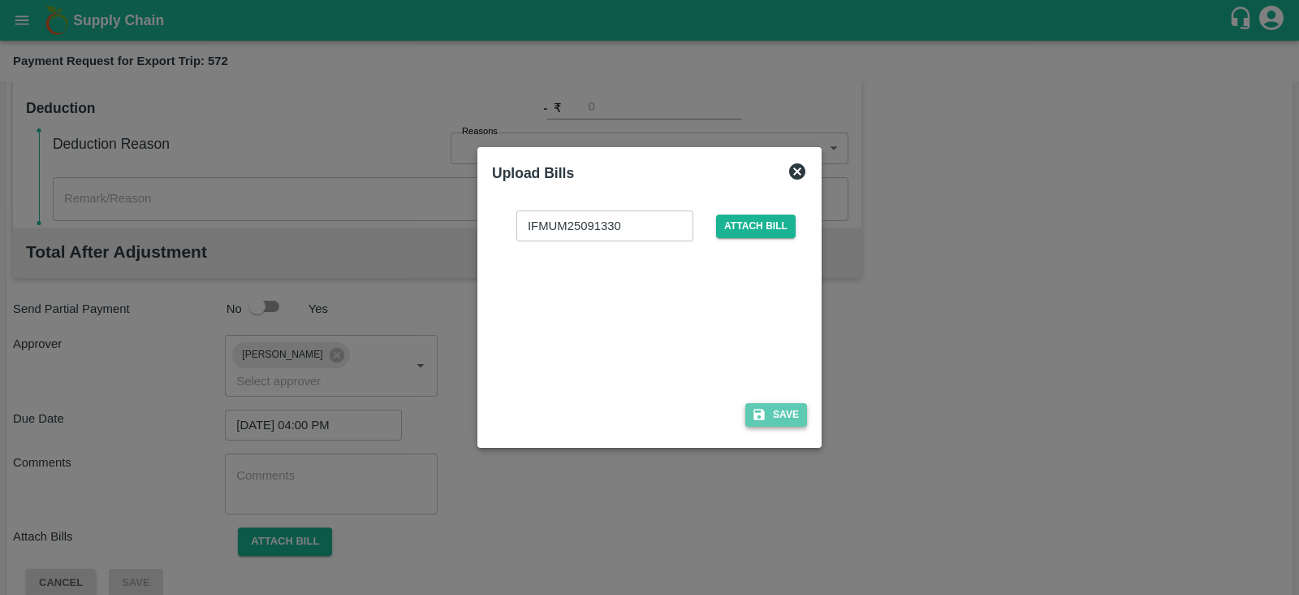
click at [770, 417] on button "Save" at bounding box center [777, 415] width 62 height 24
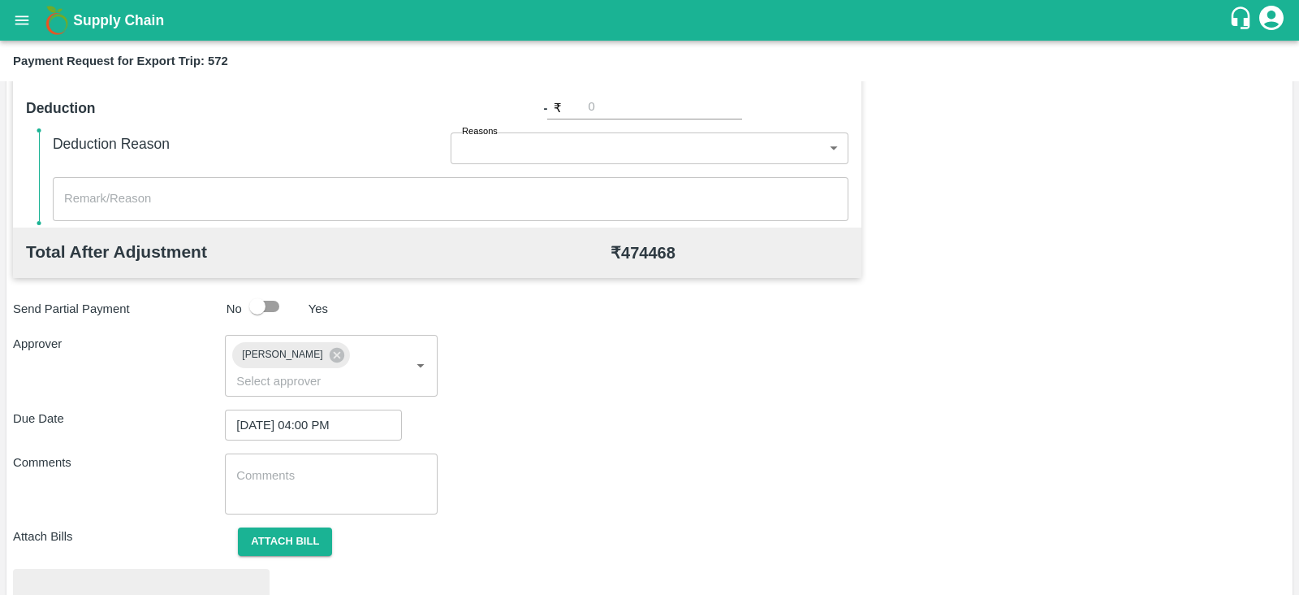
scroll to position [616, 0]
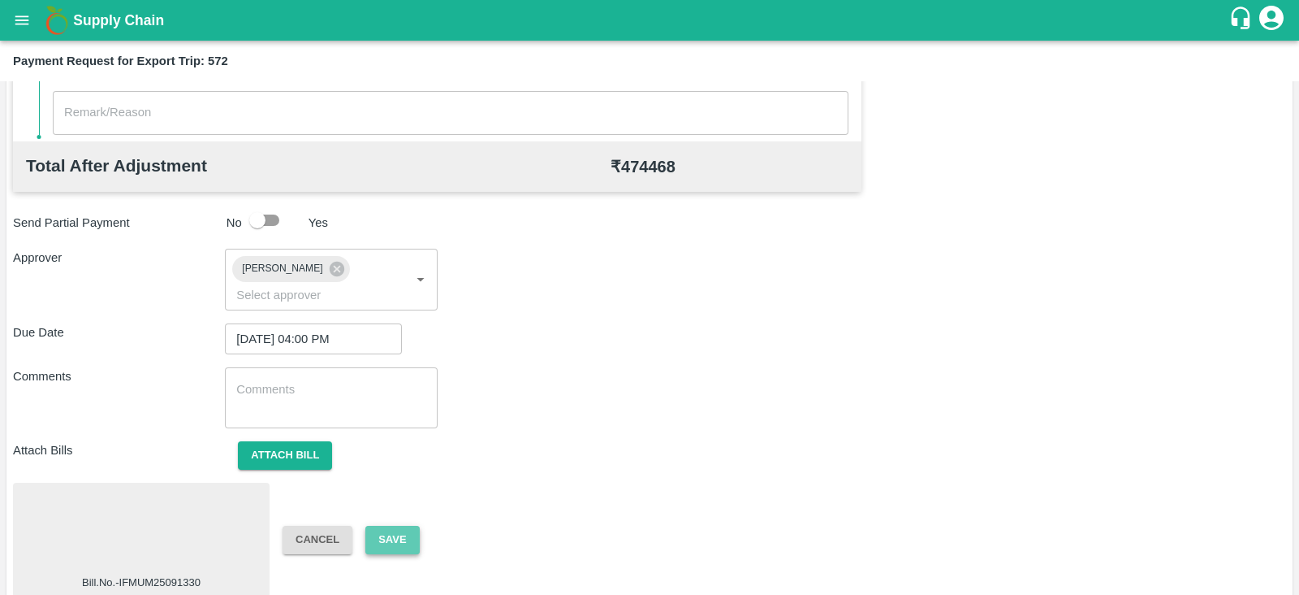
click at [394, 525] on button "Save" at bounding box center [392, 539] width 54 height 28
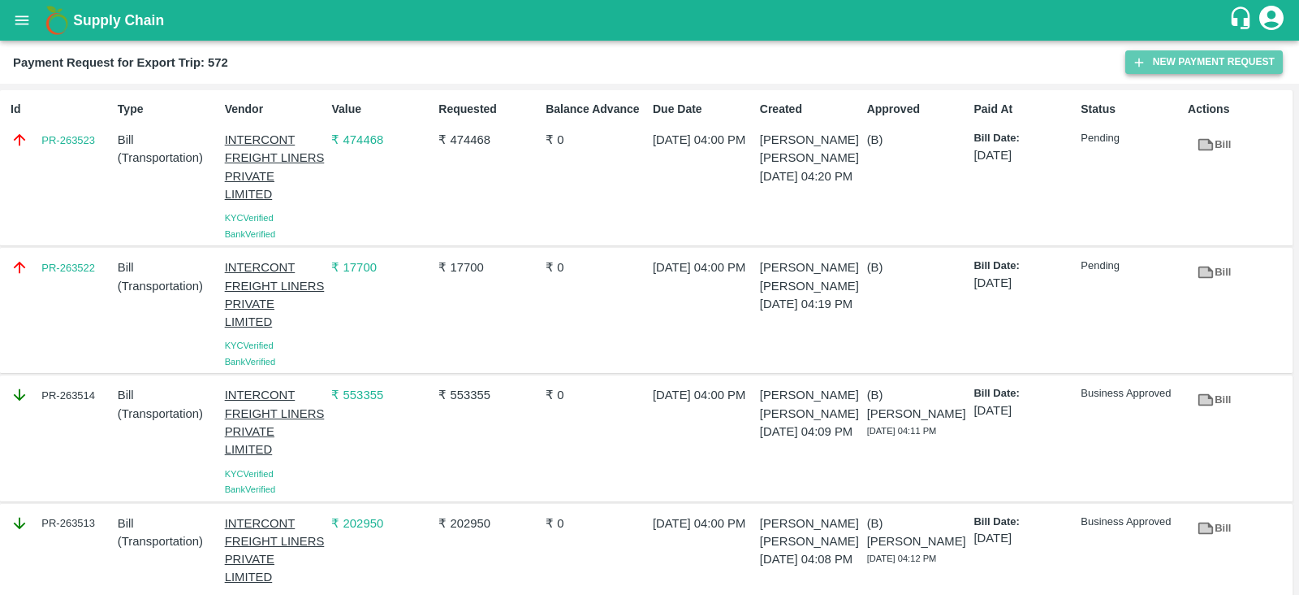
click at [1176, 50] on button "New Payment Request" at bounding box center [1205, 62] width 158 height 24
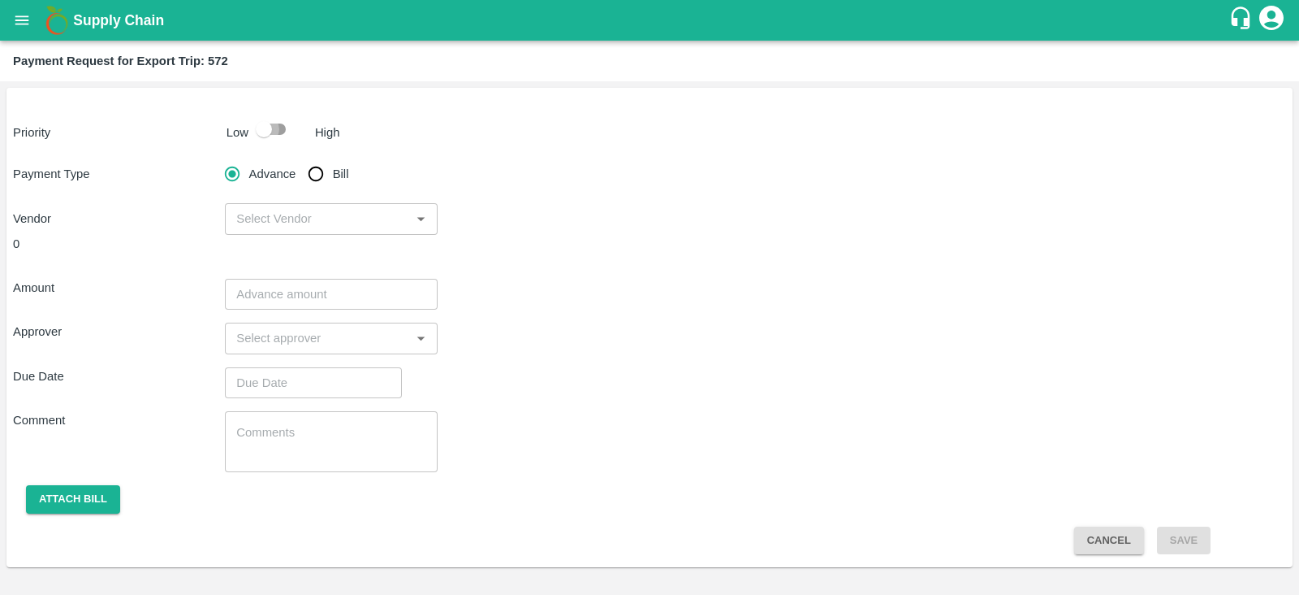
click at [278, 128] on input "checkbox" at bounding box center [264, 129] width 93 height 31
checkbox input "true"
click at [372, 210] on input "input" at bounding box center [317, 218] width 175 height 21
click at [317, 166] on input "Bill" at bounding box center [316, 174] width 32 height 32
radio input "true"
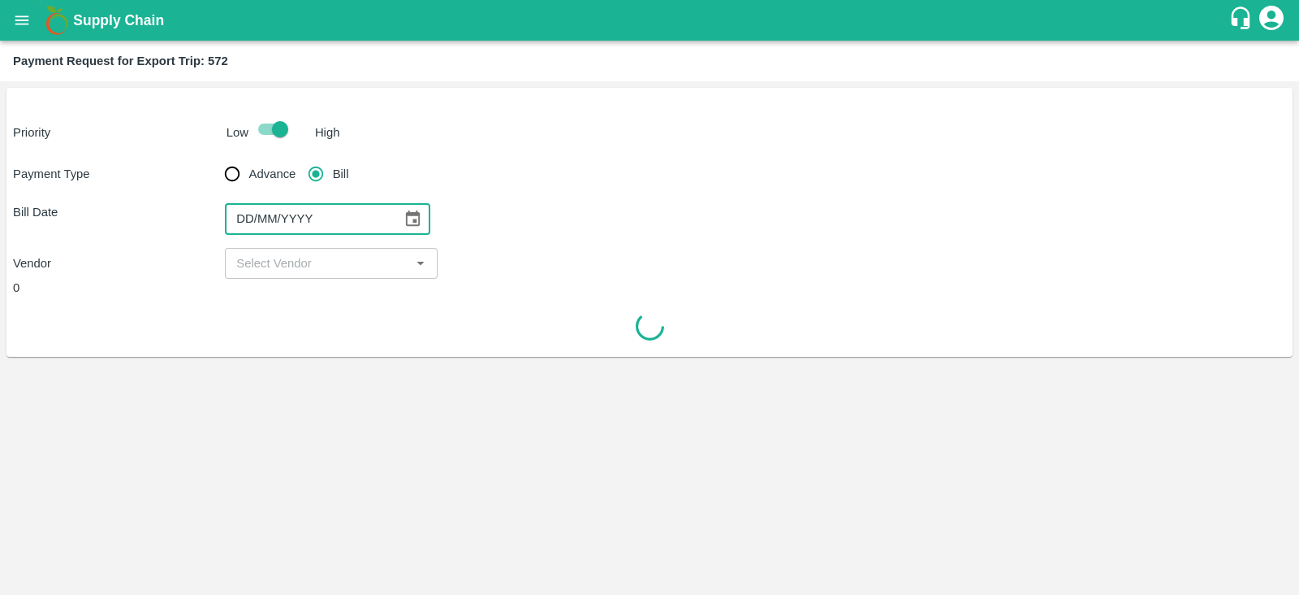
click at [375, 218] on input "DD/MM/YYYY" at bounding box center [308, 218] width 166 height 31
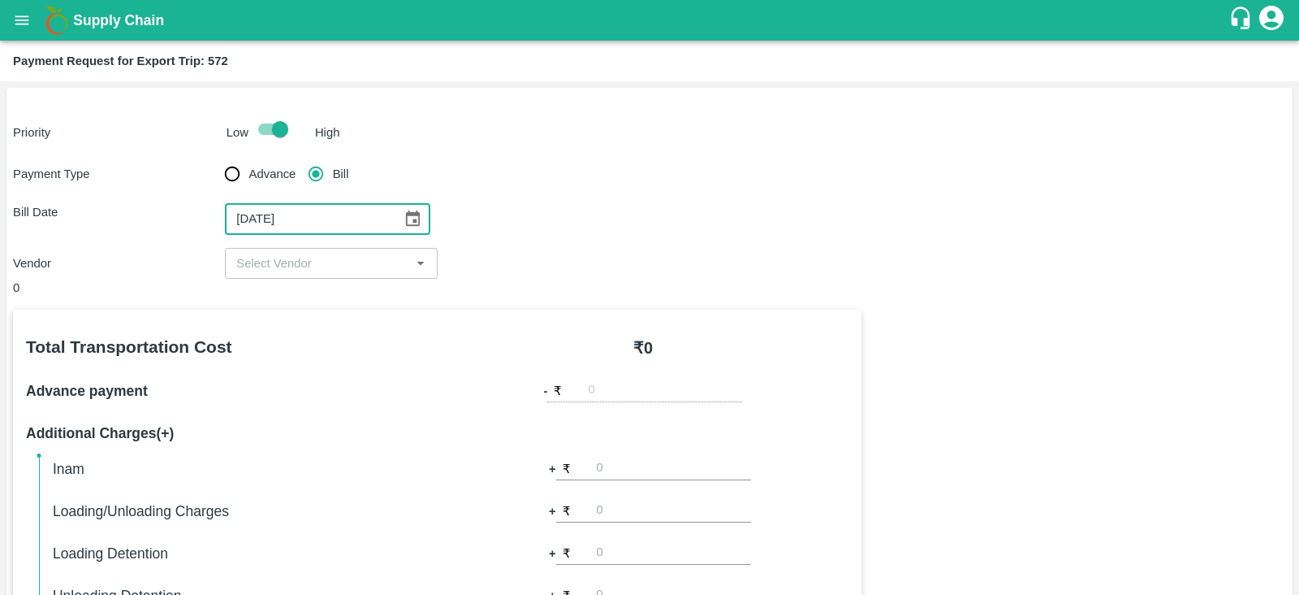
type input "[DATE]"
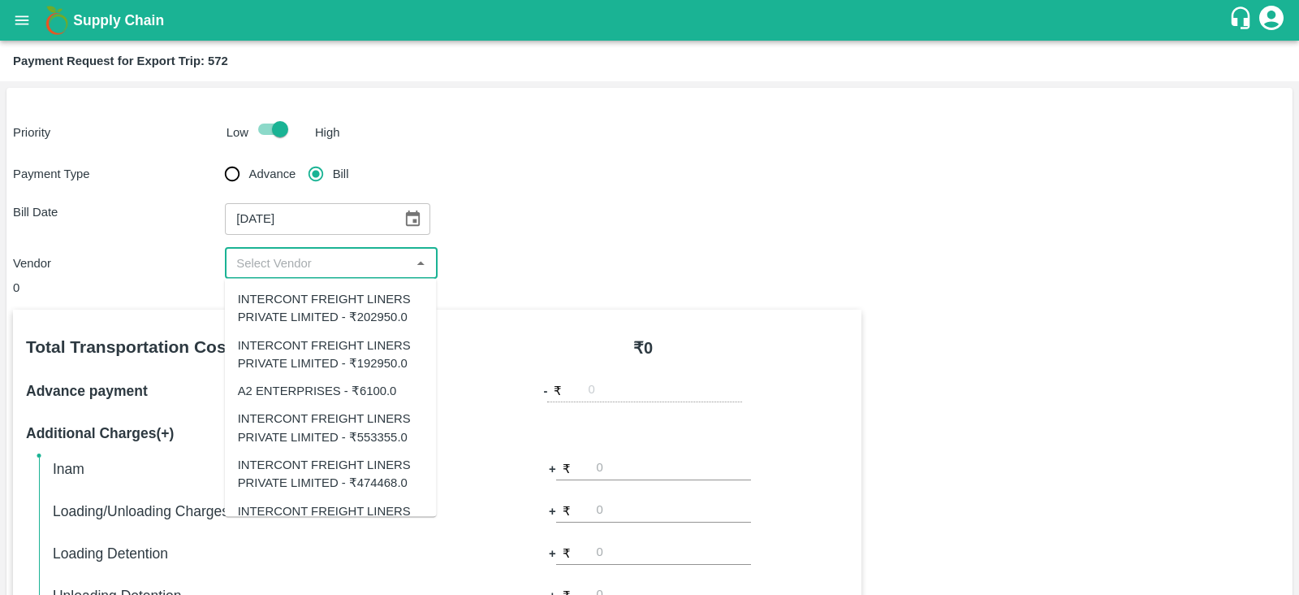
click at [345, 268] on input "input" at bounding box center [317, 263] width 175 height 21
click at [384, 264] on input "input" at bounding box center [317, 263] width 175 height 21
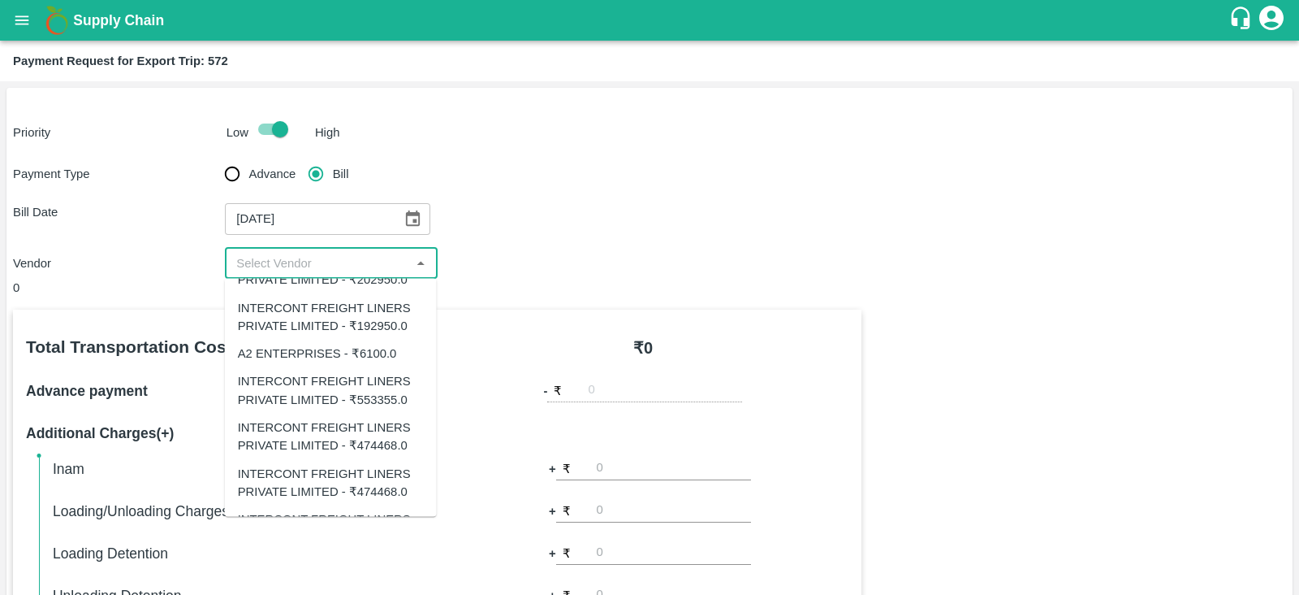
scroll to position [40, 0]
click at [379, 426] on div "INTERCONT FREIGHT LINERS PRIVATE LIMITED - ₹474468.0" at bounding box center [331, 433] width 186 height 37
type input "INTERCONT FREIGHT LINERS PRIVATE LIMITED - ₹474468.0"
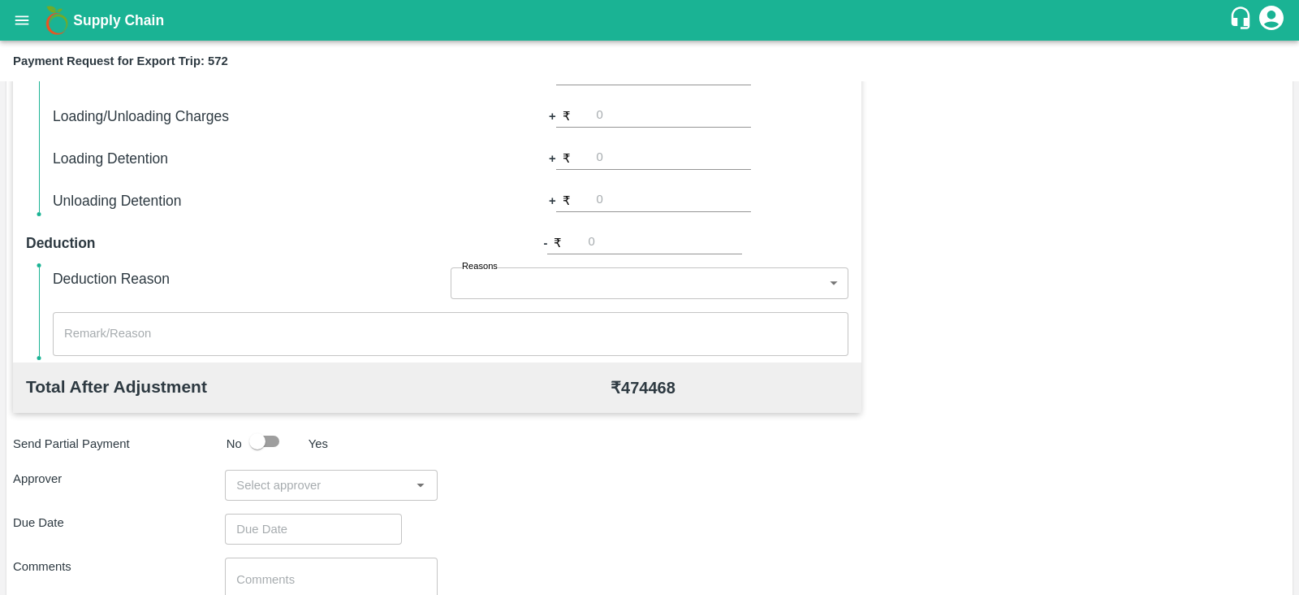
scroll to position [404, 0]
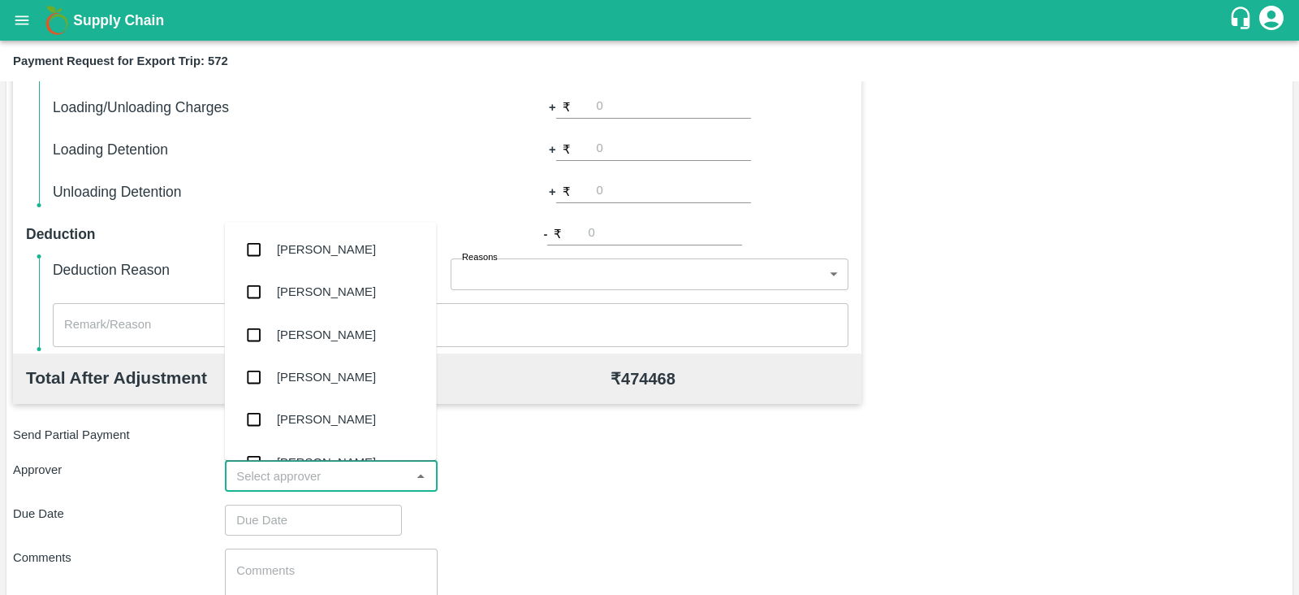
click at [326, 477] on input "input" at bounding box center [317, 475] width 175 height 21
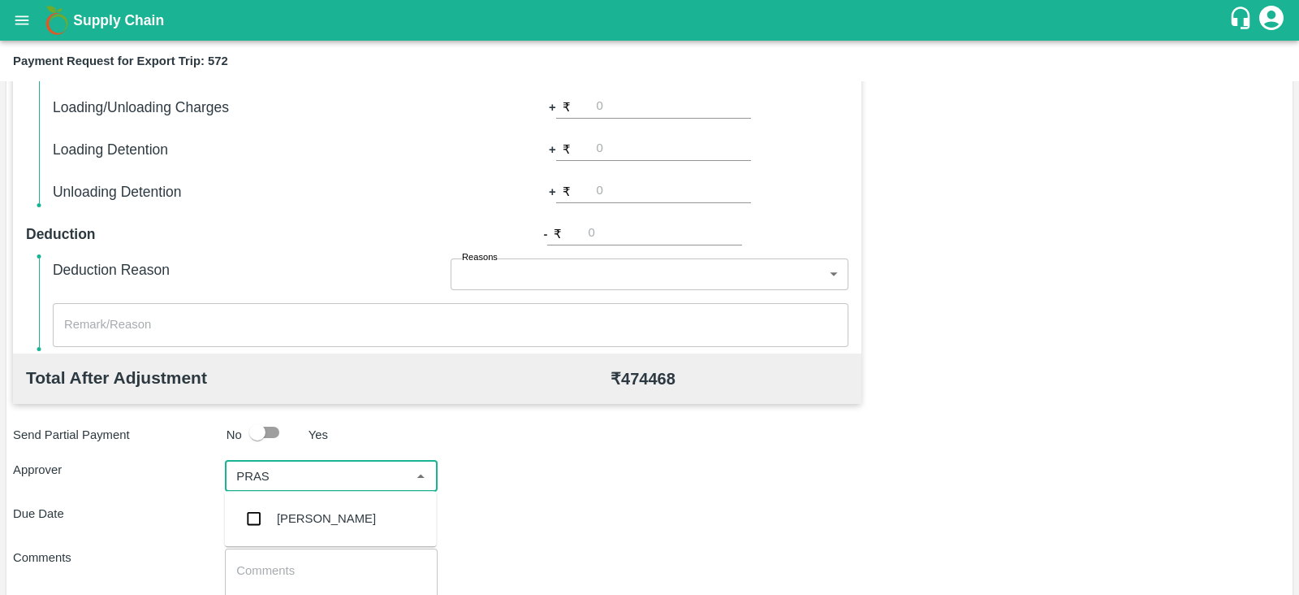
type input "PRASA"
click at [313, 510] on div "[PERSON_NAME]" at bounding box center [326, 518] width 99 height 18
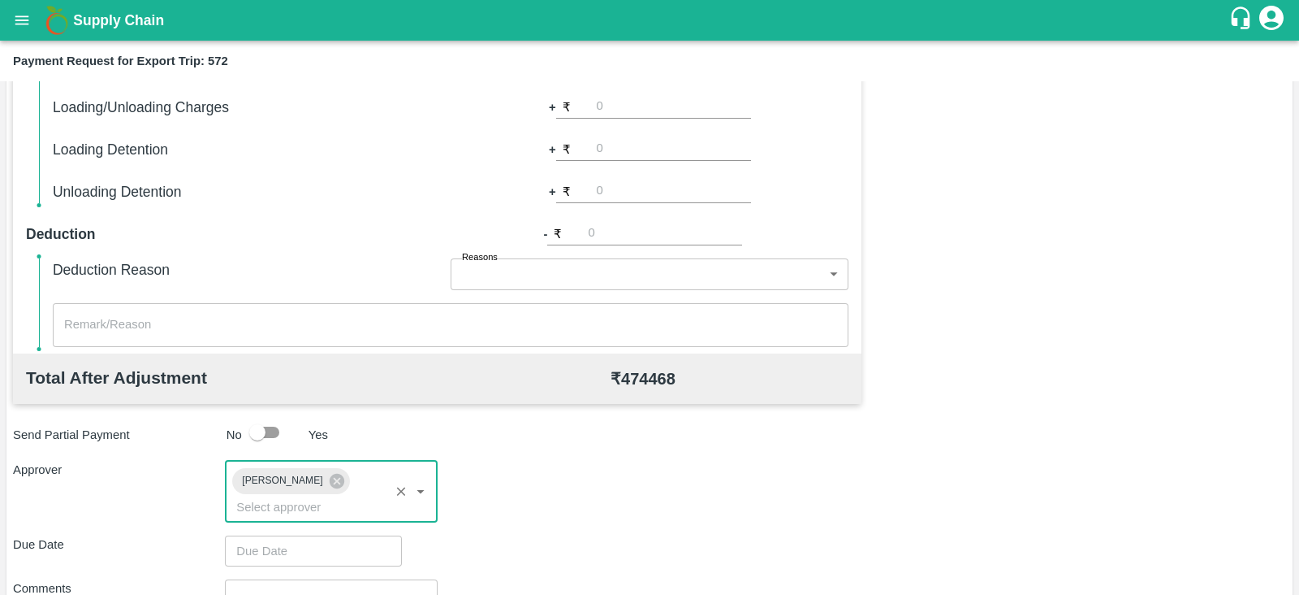
scroll to position [530, 0]
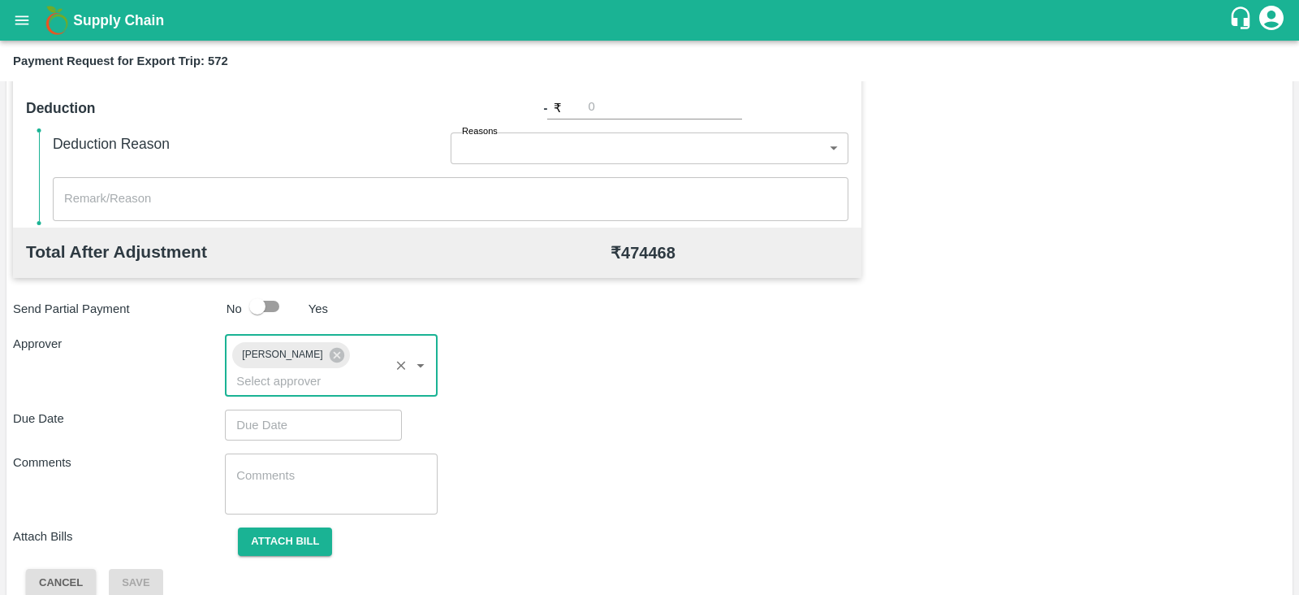
type input "DD/MM/YYYY hh:mm aa"
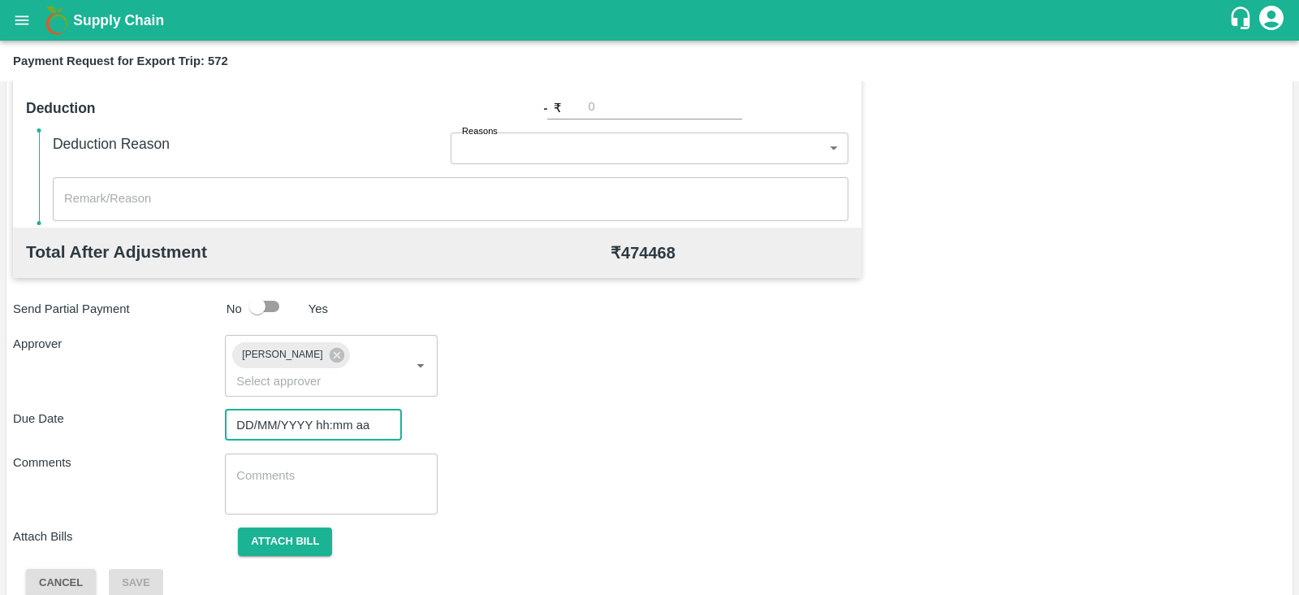
click at [293, 412] on input "DD/MM/YYYY hh:mm aa" at bounding box center [308, 424] width 166 height 31
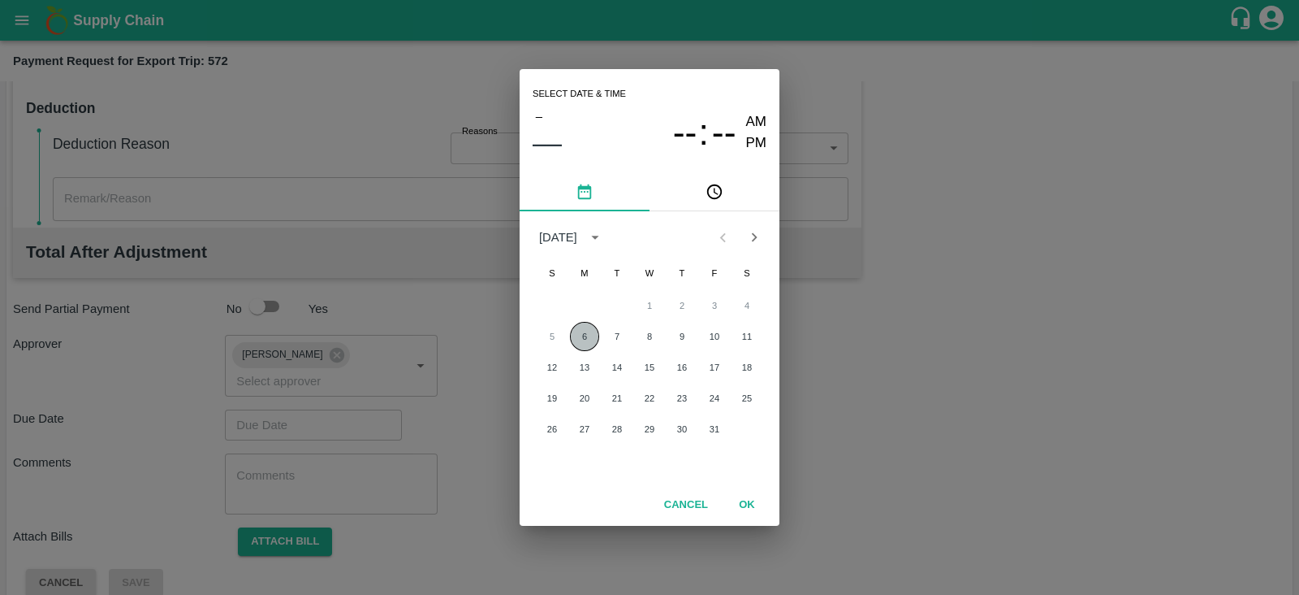
click at [576, 339] on button "6" at bounding box center [584, 336] width 29 height 29
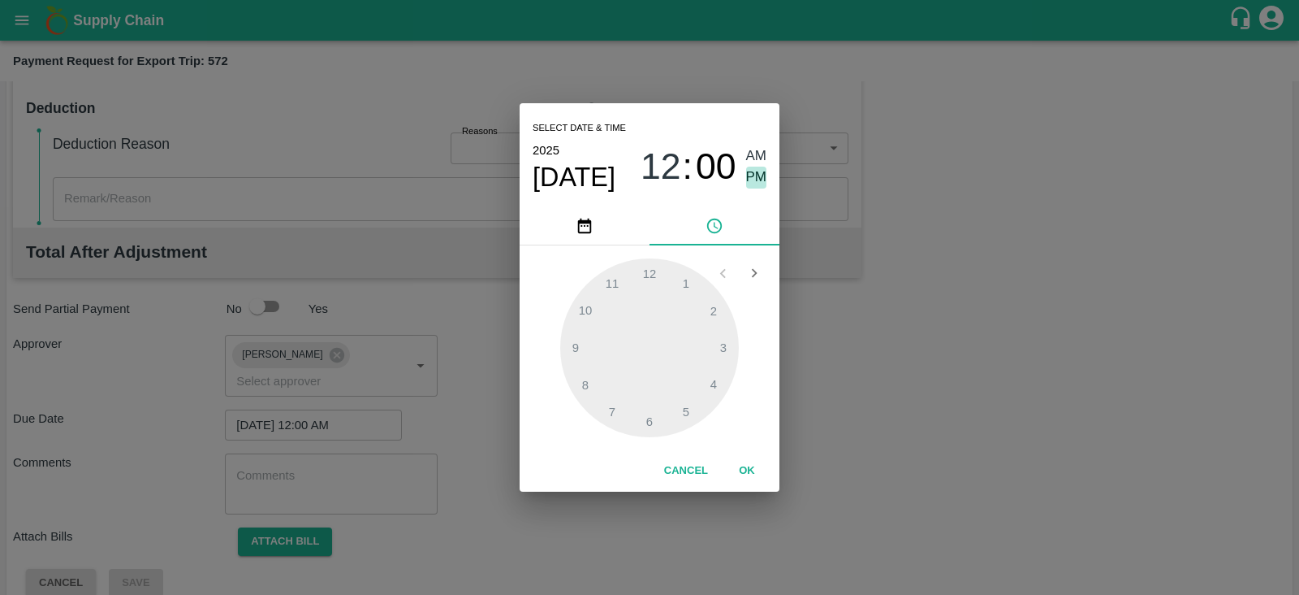
click at [763, 174] on span "PM" at bounding box center [756, 177] width 21 height 22
click at [718, 376] on div at bounding box center [649, 347] width 179 height 179
type input "06/10/2025 04:00 PM"
click at [750, 464] on button "OK" at bounding box center [747, 470] width 52 height 28
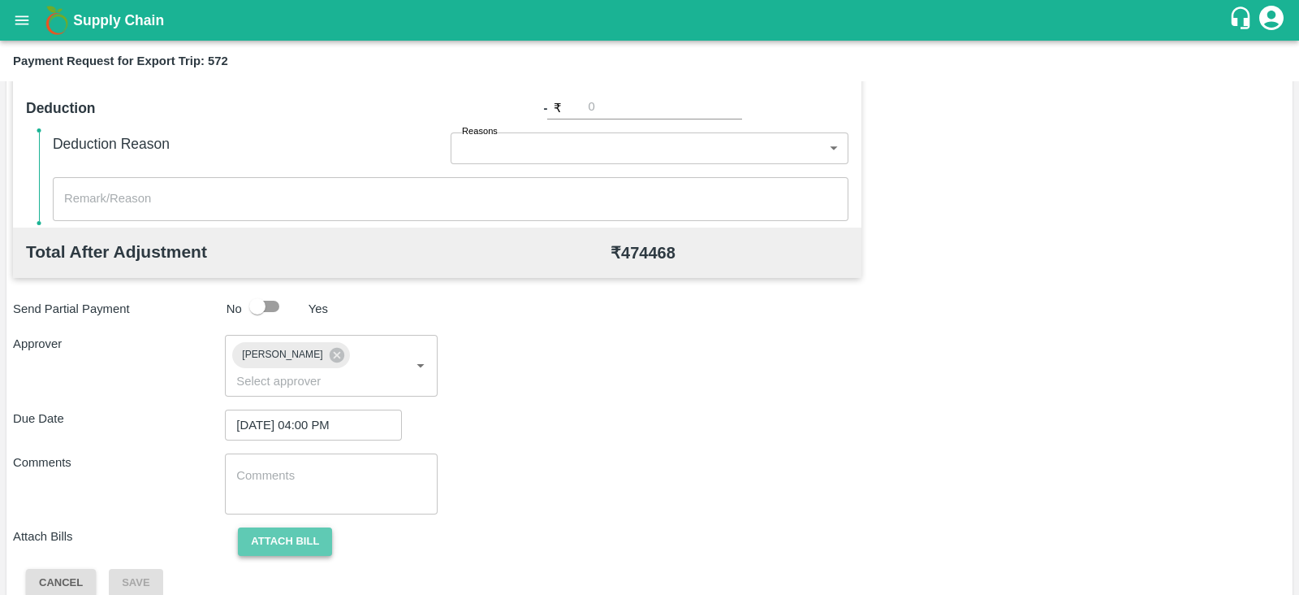
click at [292, 527] on button "Attach bill" at bounding box center [285, 541] width 94 height 28
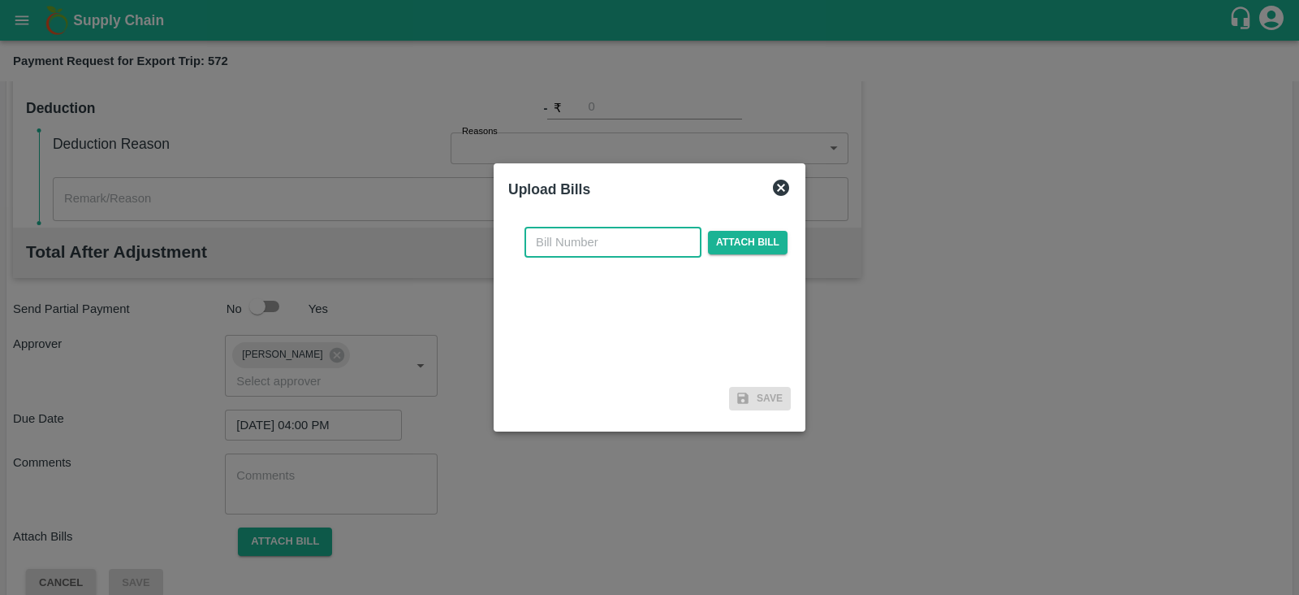
click at [653, 236] on input "text" at bounding box center [613, 242] width 177 height 31
paste input "IFMUM25091322"
type input "IFMUM25091322"
click at [762, 240] on span "Attach bill" at bounding box center [748, 243] width 80 height 24
click at [0, 0] on input "Attach bill" at bounding box center [0, 0] width 0 height 0
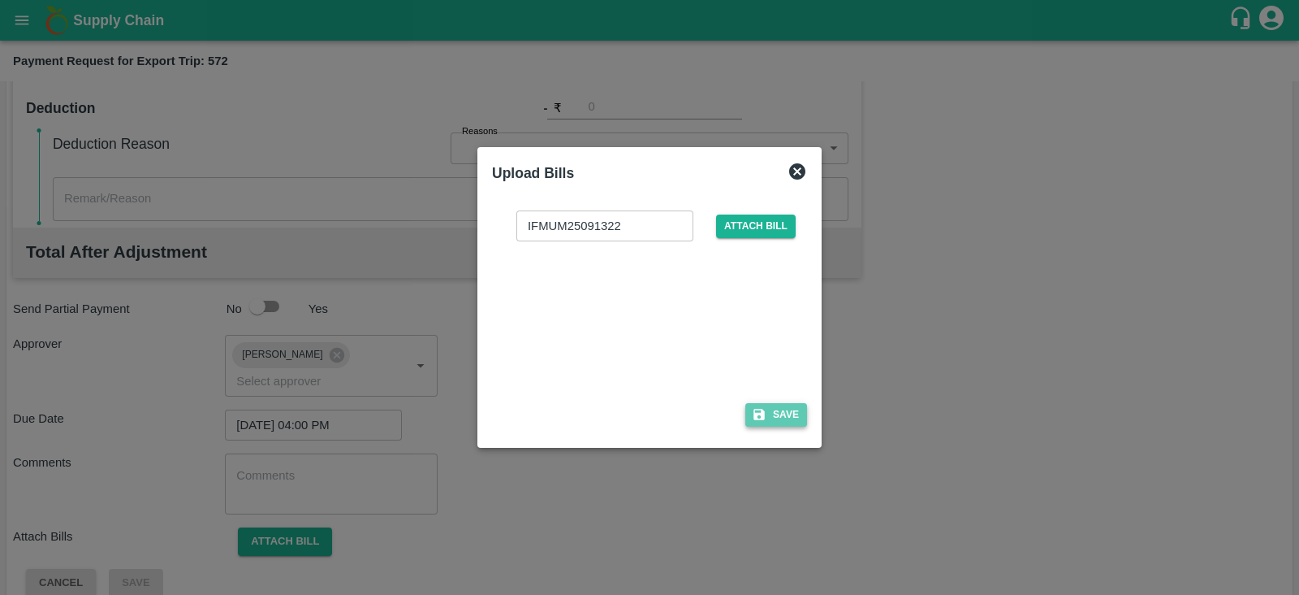
click at [781, 408] on button "Save" at bounding box center [777, 415] width 62 height 24
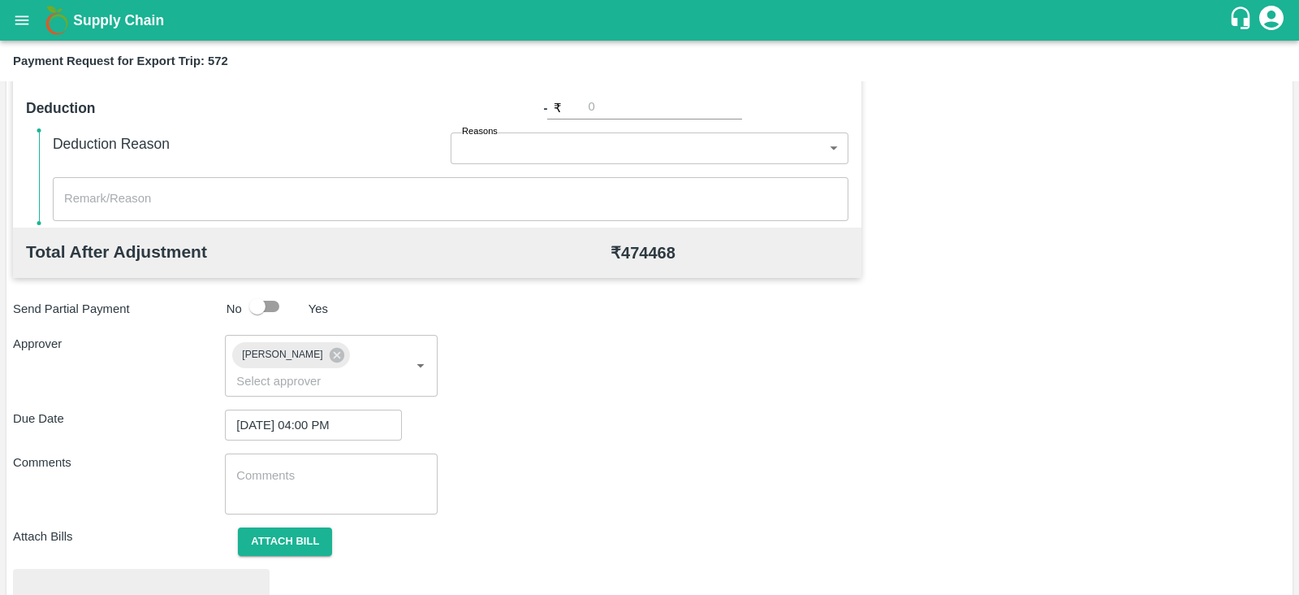
scroll to position [616, 0]
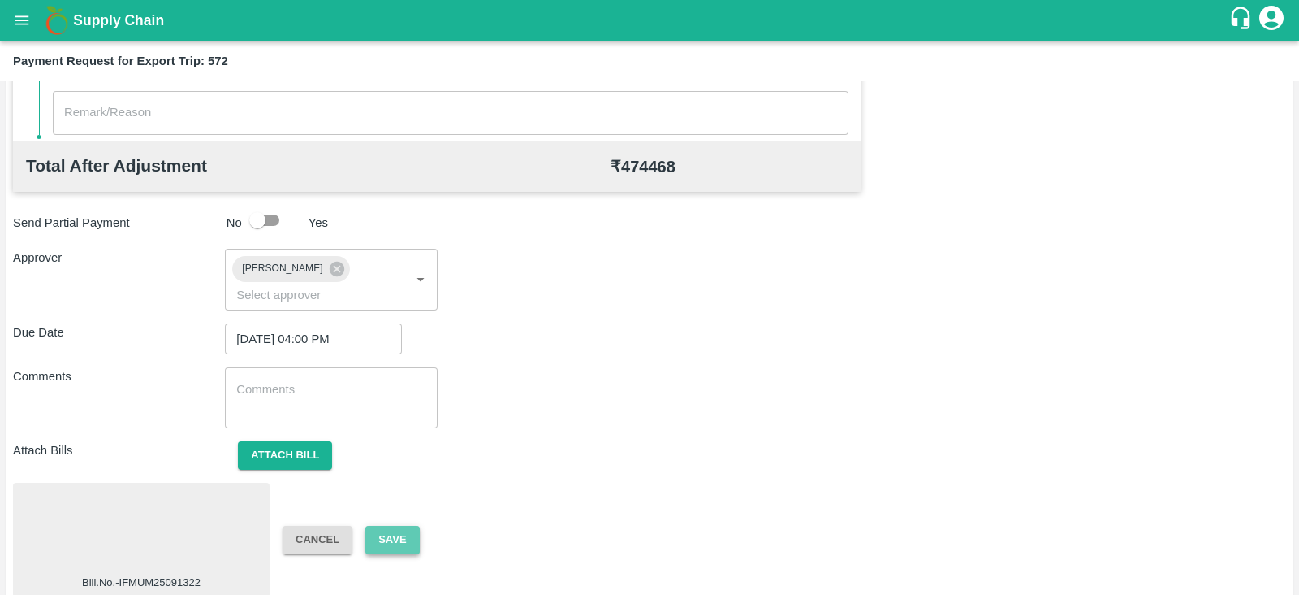
click at [406, 525] on button "Save" at bounding box center [392, 539] width 54 height 28
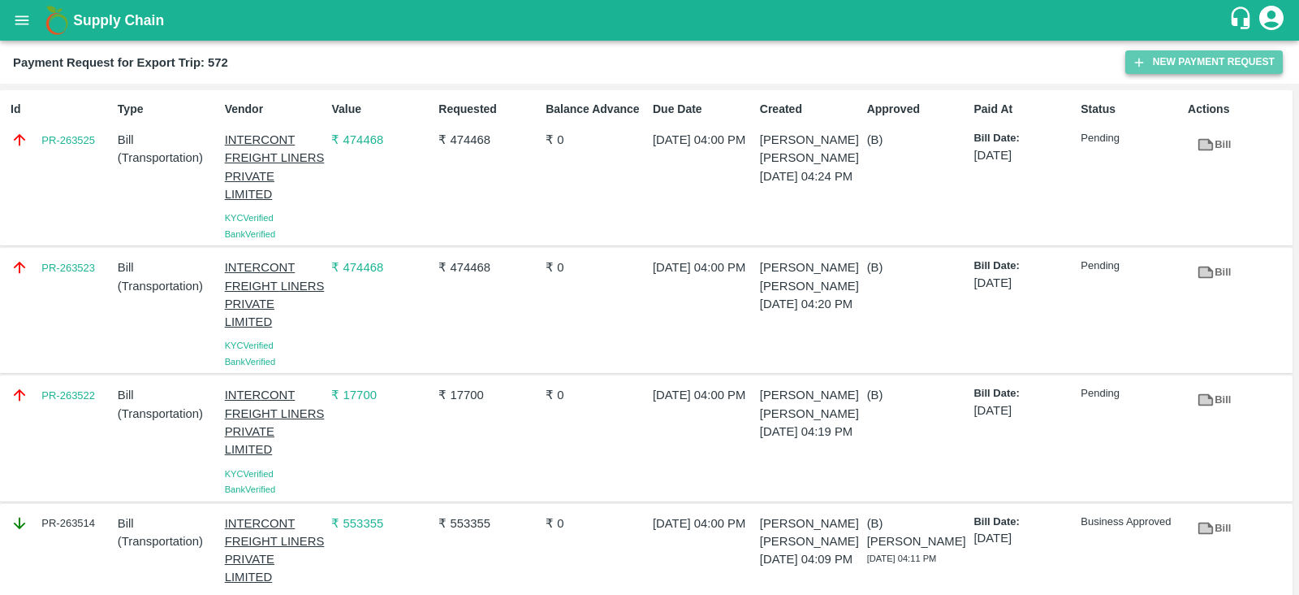
click at [1173, 56] on button "New Payment Request" at bounding box center [1205, 62] width 158 height 24
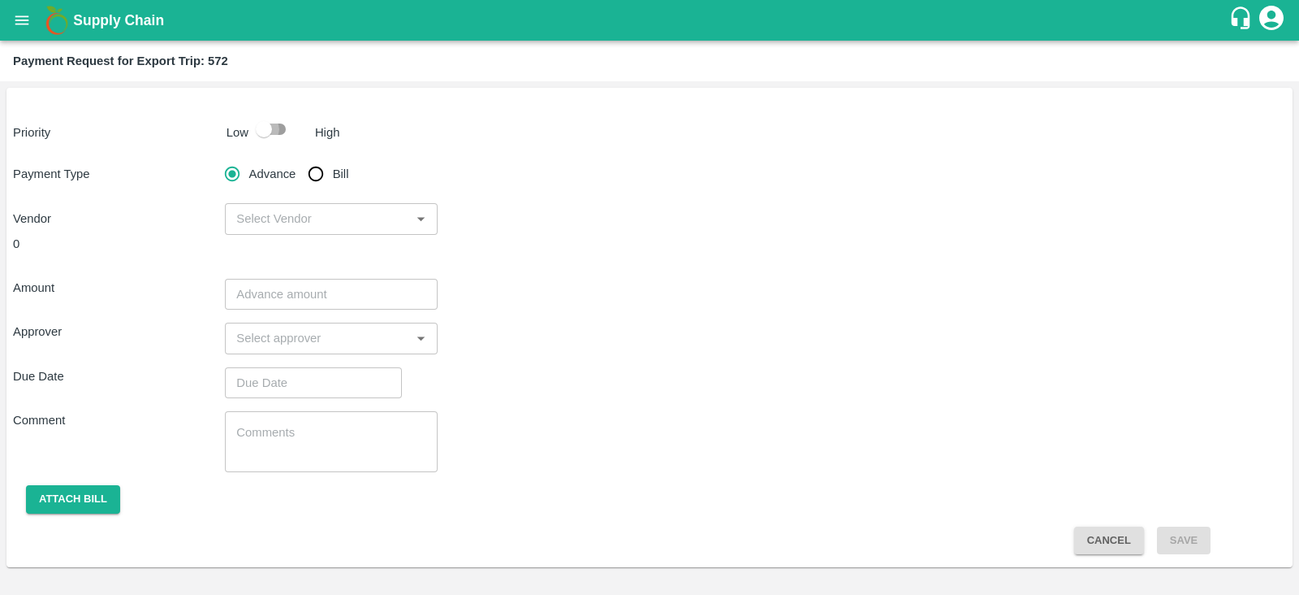
click at [268, 125] on input "checkbox" at bounding box center [264, 129] width 93 height 31
checkbox input "true"
click at [310, 168] on input "Bill" at bounding box center [316, 174] width 32 height 32
radio input "true"
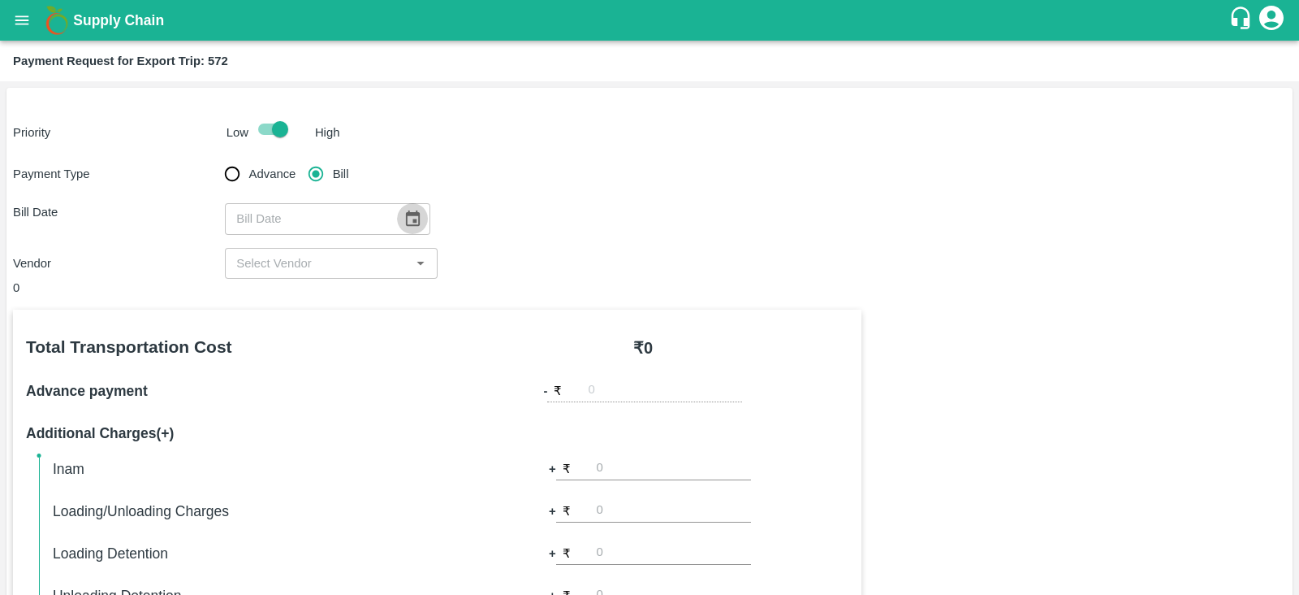
click at [406, 215] on icon "Choose date" at bounding box center [413, 217] width 14 height 15
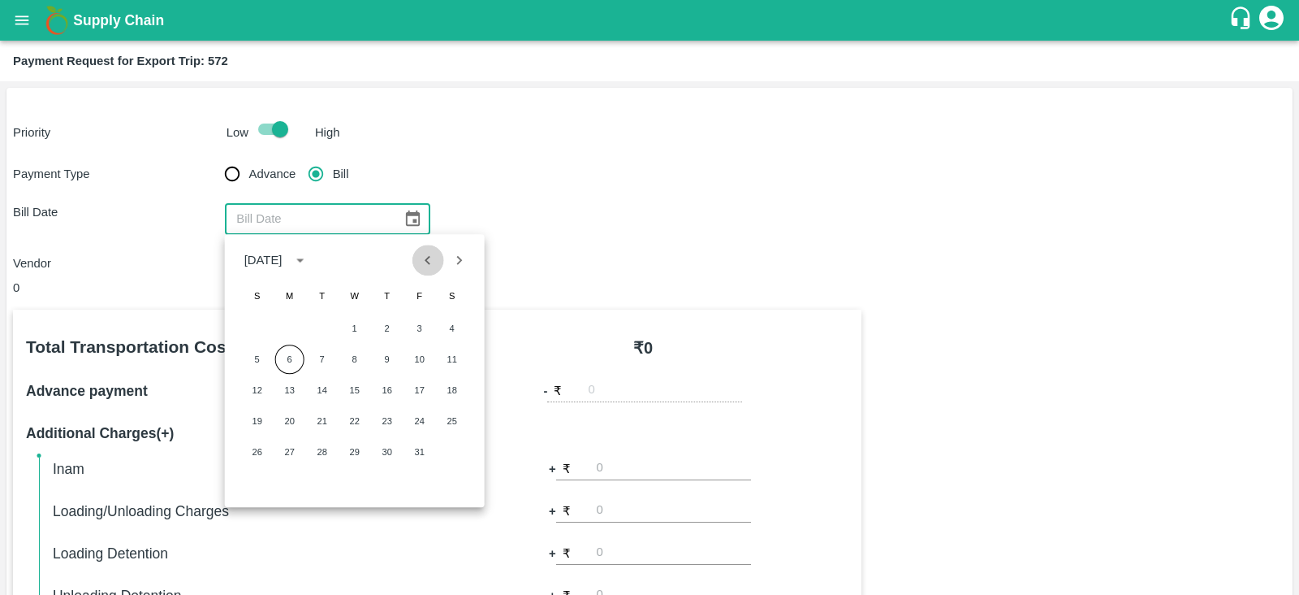
click at [430, 260] on icon "Previous month" at bounding box center [428, 260] width 18 height 18
click at [291, 386] on button "15" at bounding box center [289, 389] width 29 height 29
type input "15/09/2025"
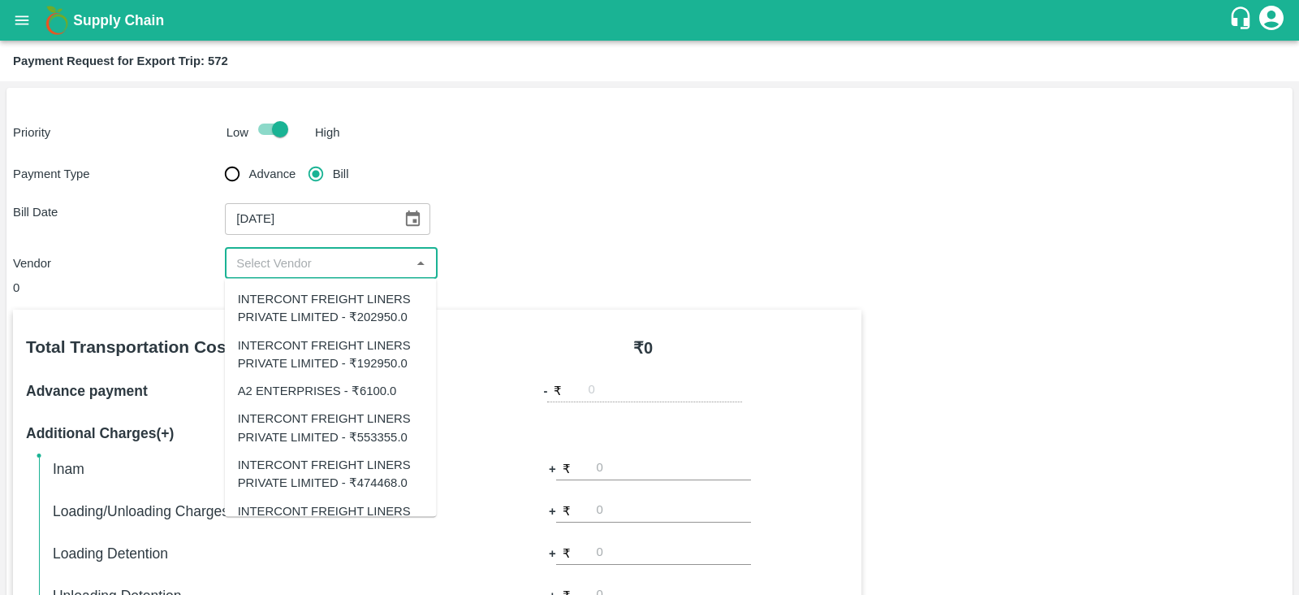
click at [389, 253] on input "input" at bounding box center [317, 263] width 175 height 21
click at [348, 340] on div "INTERCONT FREIGHT LINERS PRIVATE LIMITED - ₹192950.0" at bounding box center [331, 353] width 186 height 37
type input "INTERCONT FREIGHT LINERS PRIVATE LIMITED - ₹192950.0"
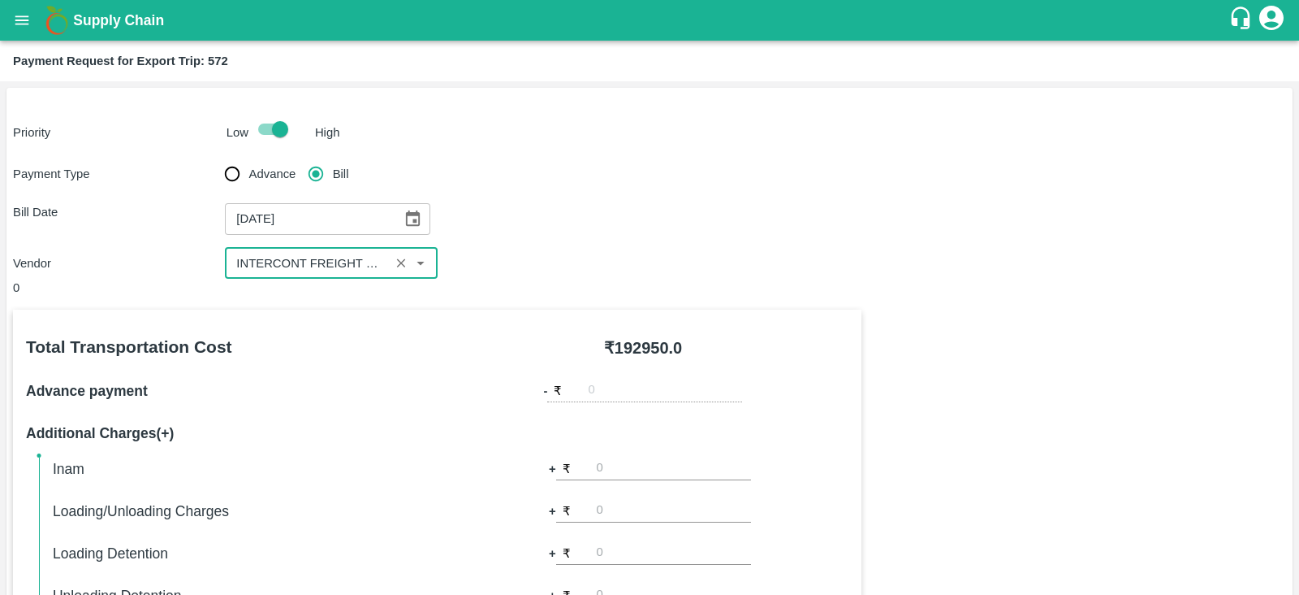
scroll to position [520, 0]
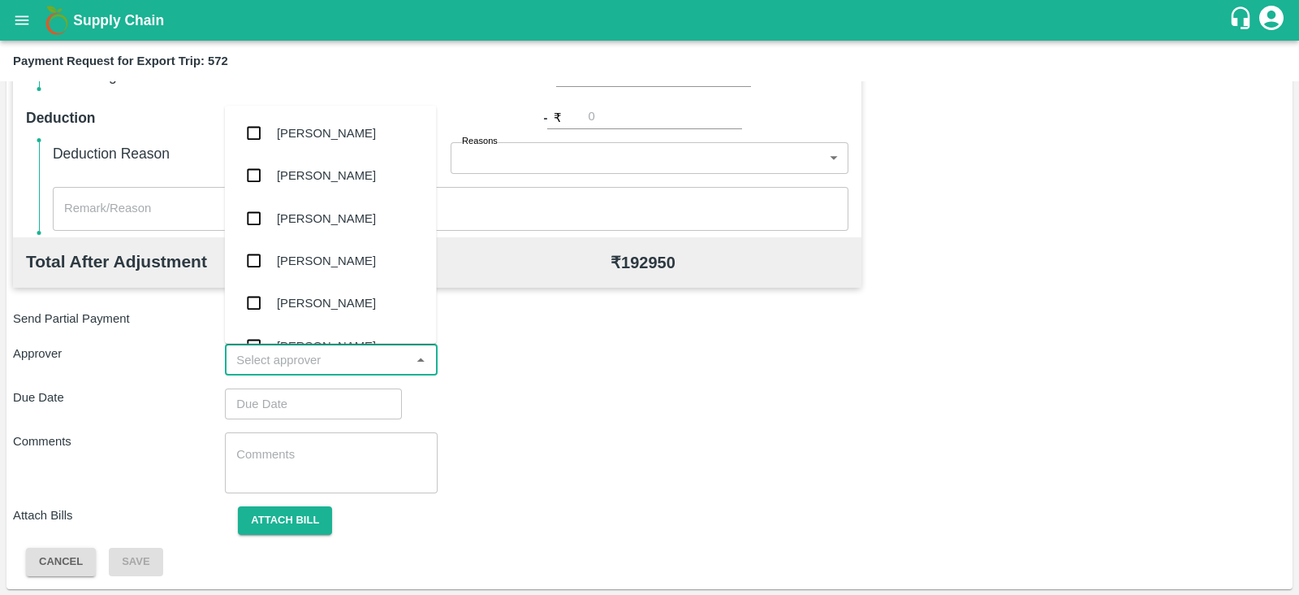
click at [310, 362] on input "input" at bounding box center [317, 359] width 175 height 21
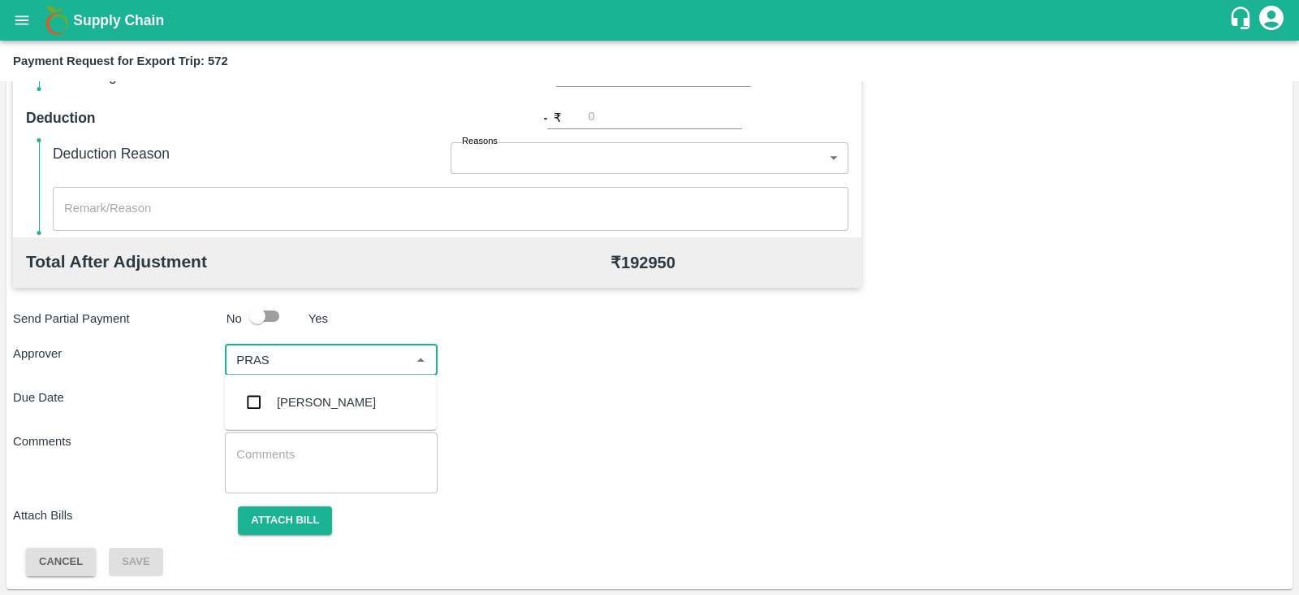
type input "PRASA"
click at [301, 393] on div "Prasad Waghade" at bounding box center [326, 402] width 99 height 18
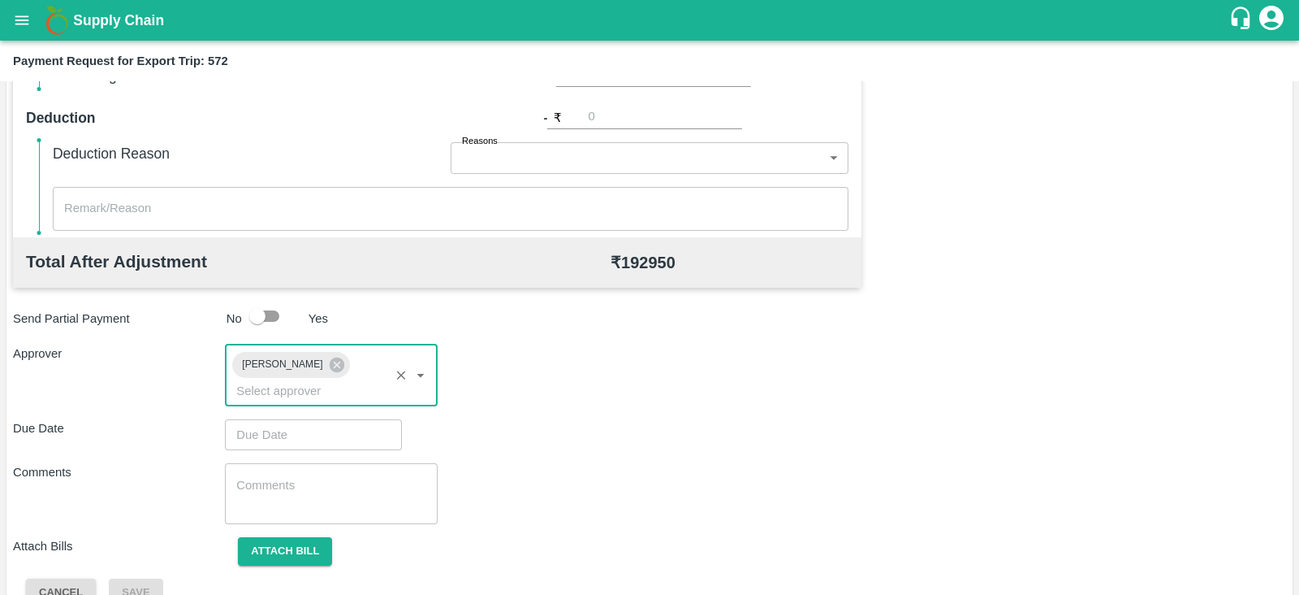
type input "DD/MM/YYYY hh:mm aa"
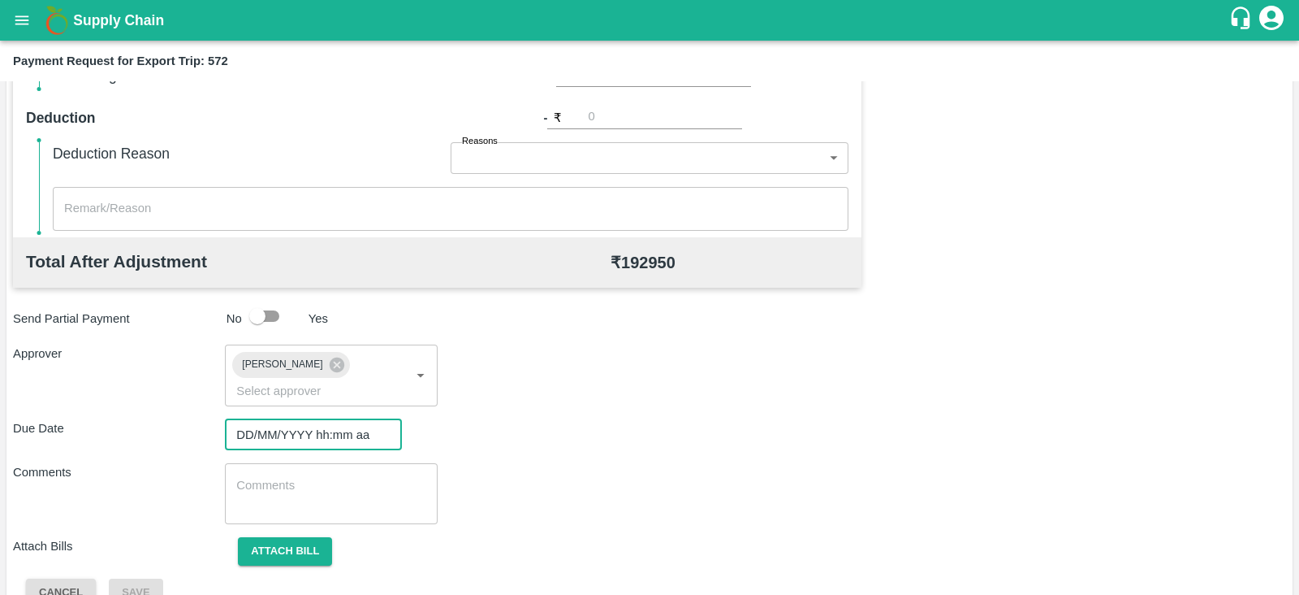
click at [321, 419] on input "DD/MM/YYYY hh:mm aa" at bounding box center [308, 434] width 166 height 31
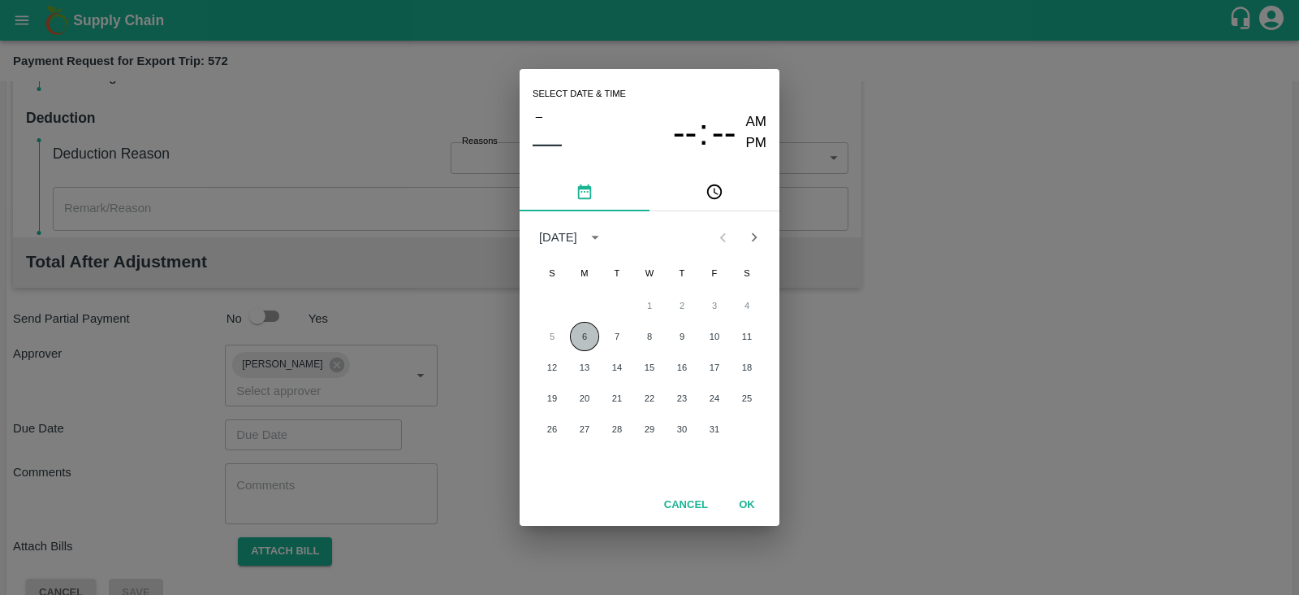
click at [585, 334] on button "6" at bounding box center [584, 336] width 29 height 29
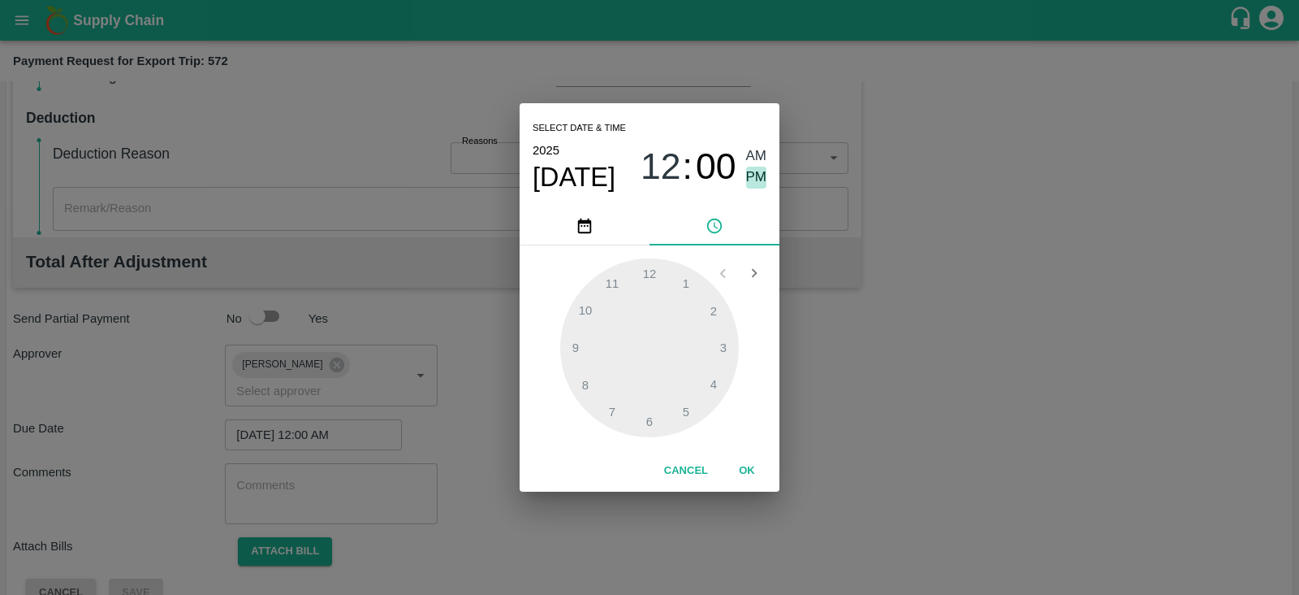
click at [750, 176] on span "PM" at bounding box center [756, 177] width 21 height 22
click at [707, 382] on div at bounding box center [649, 347] width 179 height 179
type input "06/10/2025 04:00 PM"
click at [751, 465] on button "OK" at bounding box center [747, 470] width 52 height 28
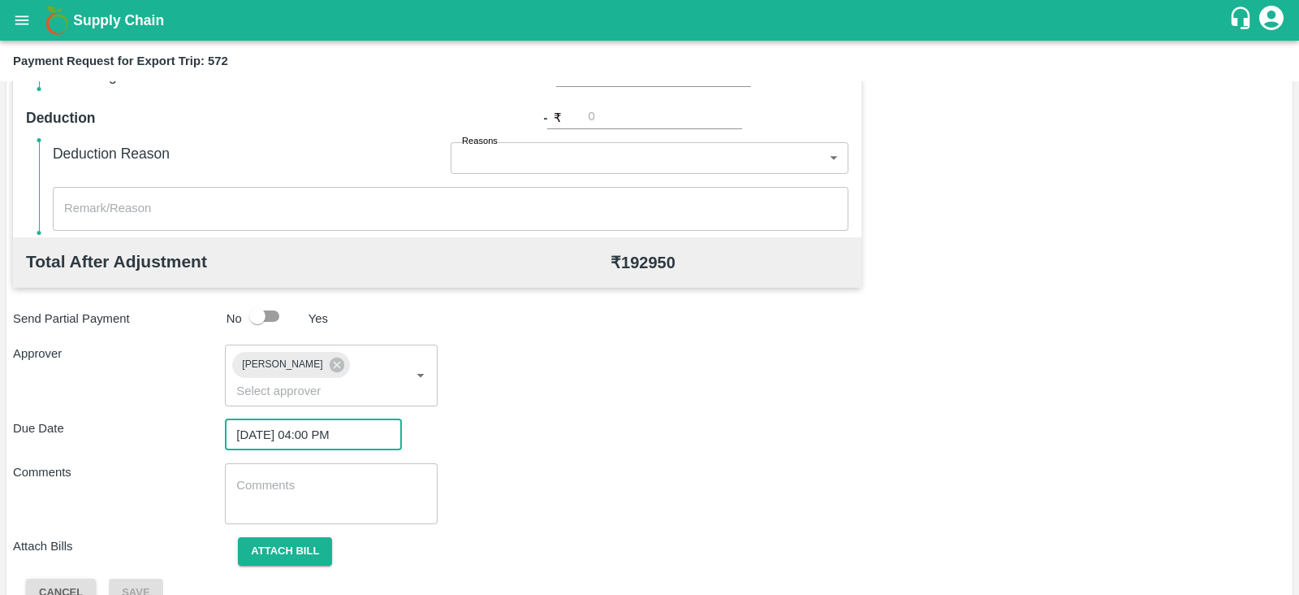
scroll to position [530, 0]
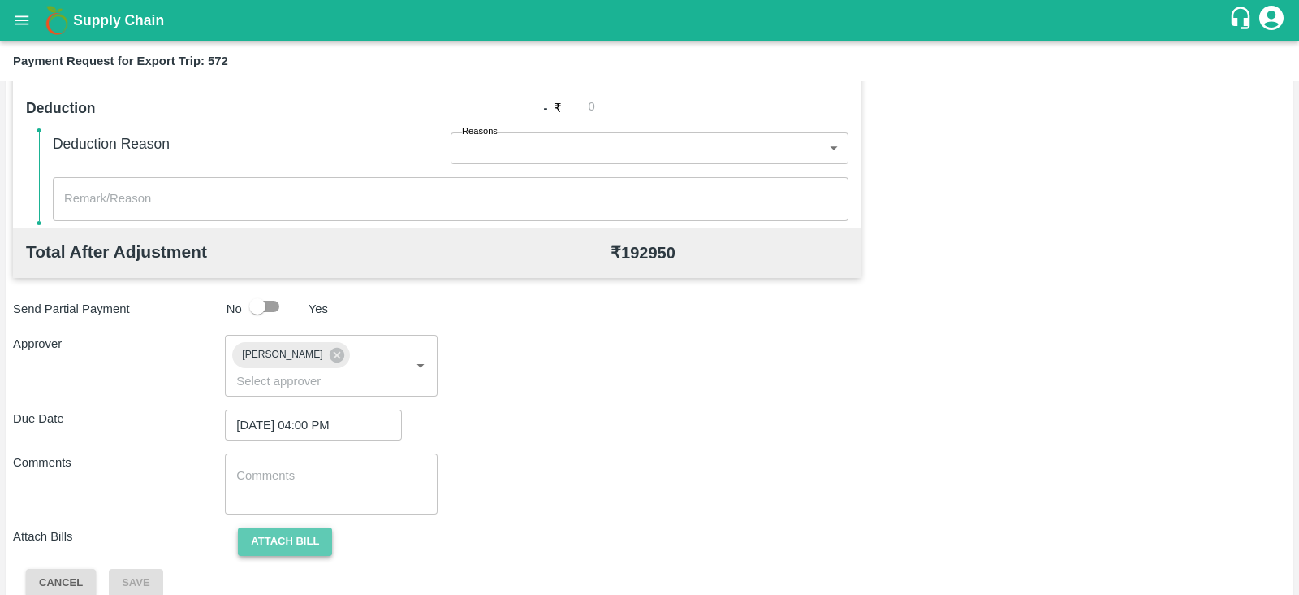
click at [314, 527] on button "Attach bill" at bounding box center [285, 541] width 94 height 28
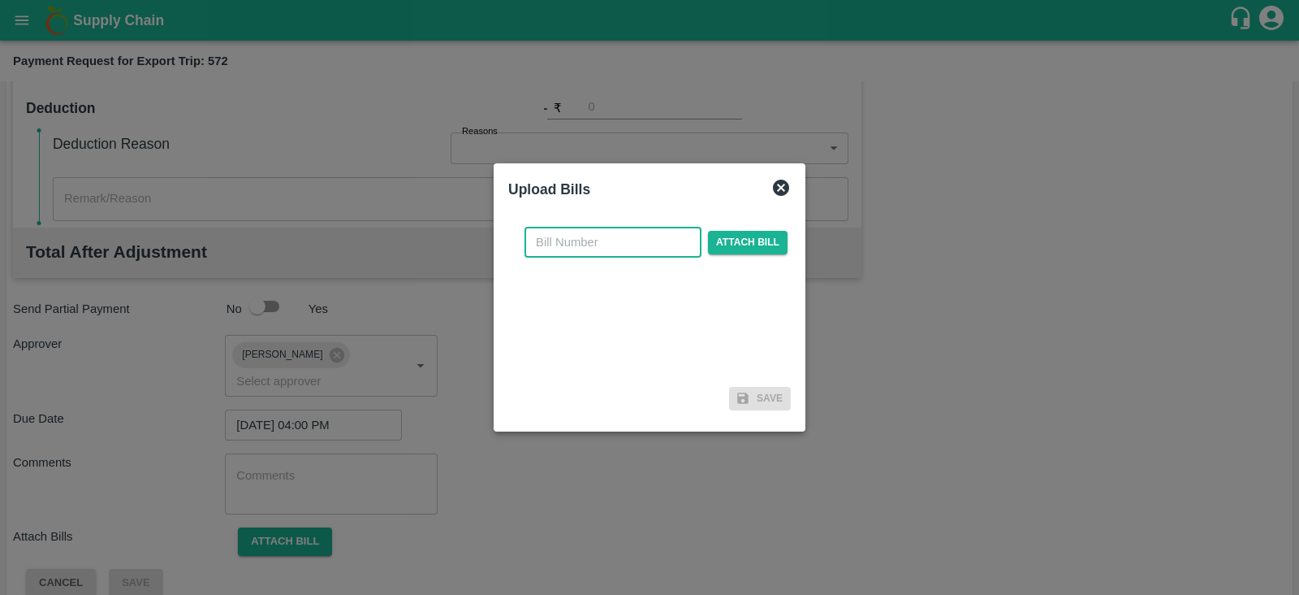
click at [569, 254] on input "text" at bounding box center [613, 242] width 177 height 31
paste input "IFMUM25091324"
type input "IFMUM25091324"
click at [715, 245] on span "Attach bill" at bounding box center [748, 243] width 80 height 24
click at [0, 0] on input "Attach bill" at bounding box center [0, 0] width 0 height 0
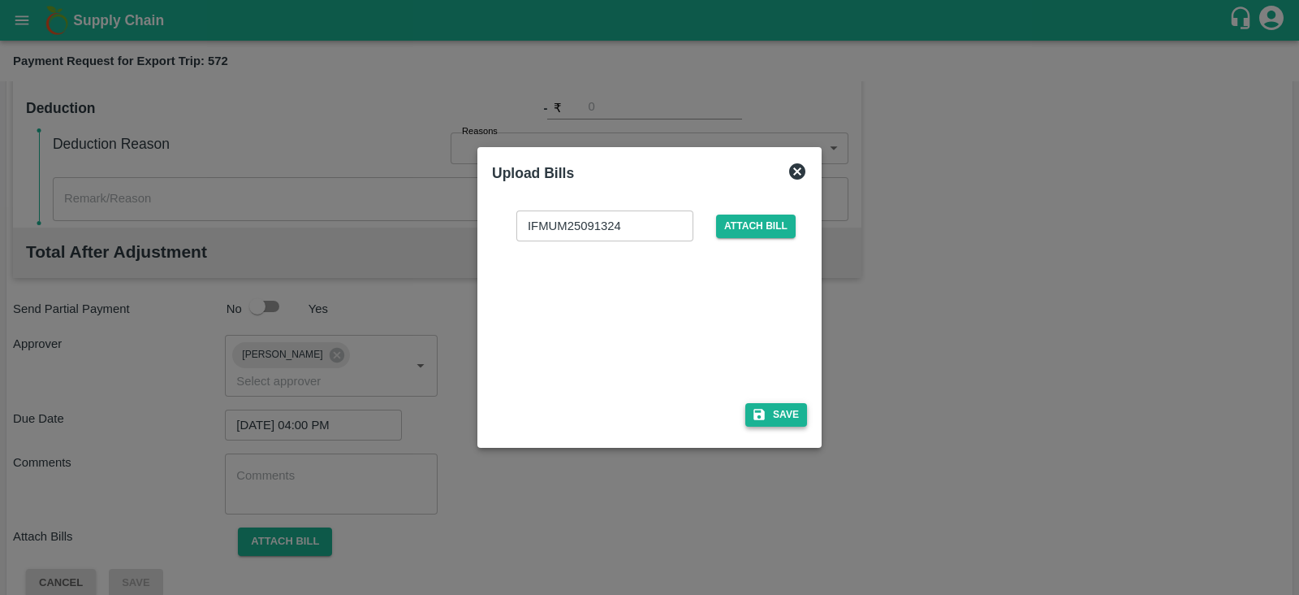
click at [772, 416] on button "Save" at bounding box center [777, 415] width 62 height 24
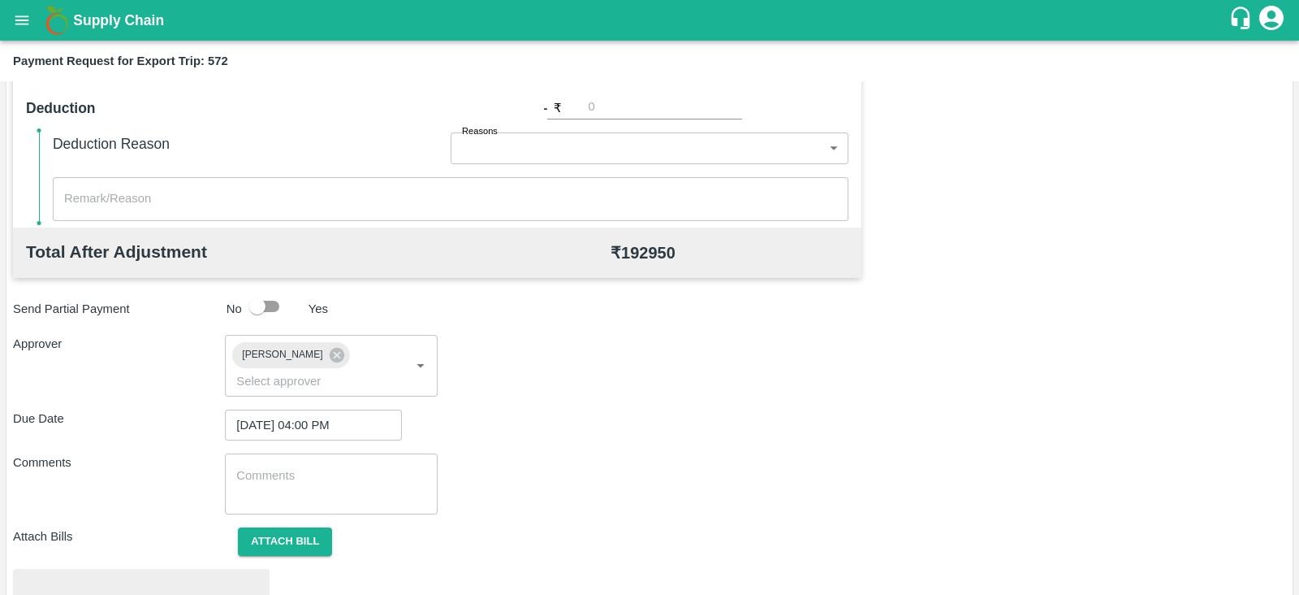
scroll to position [616, 0]
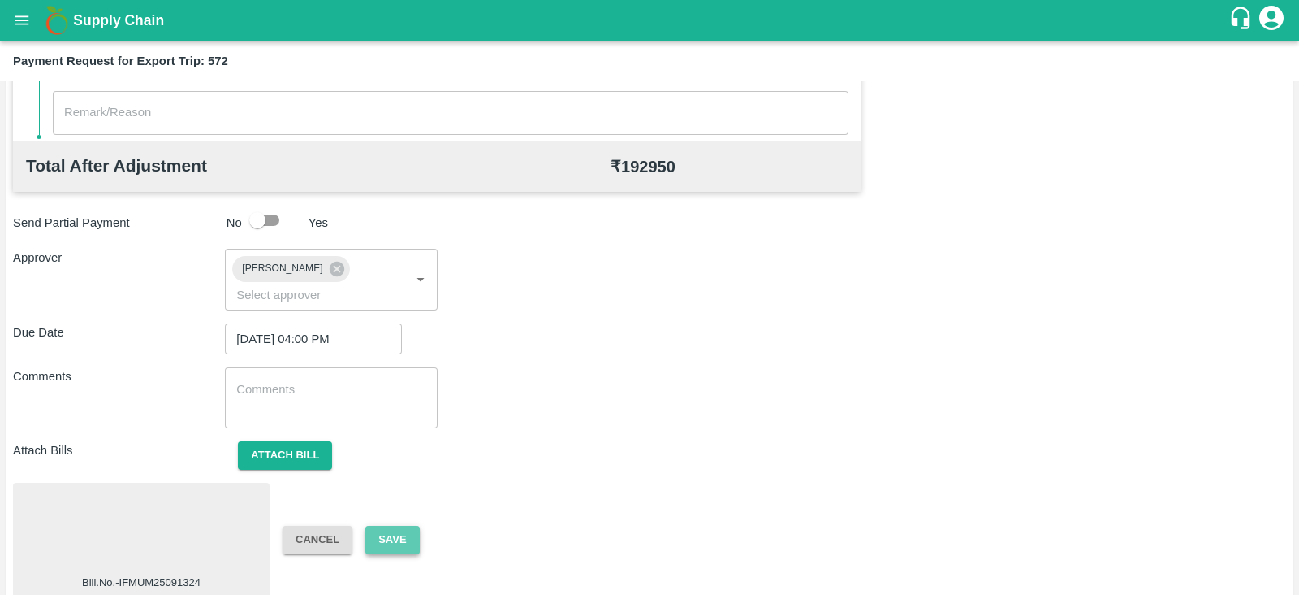
click at [383, 528] on button "Save" at bounding box center [392, 539] width 54 height 28
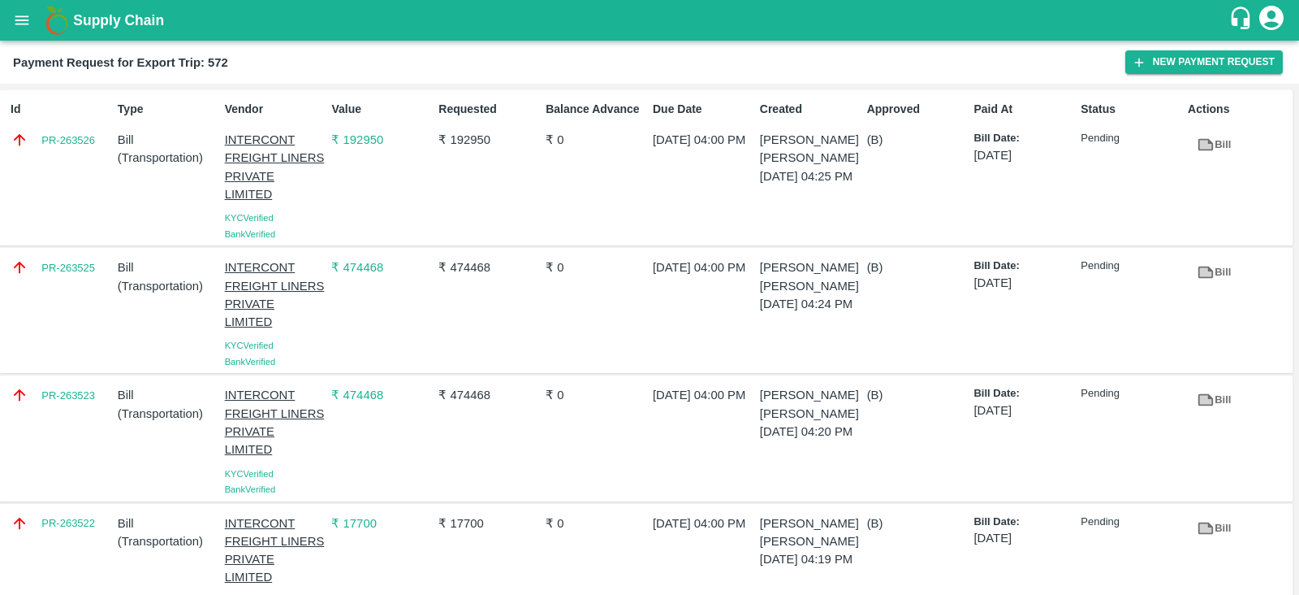
click at [1016, 405] on p "[DATE]" at bounding box center [1024, 410] width 101 height 18
click at [1156, 58] on button "New Payment Request" at bounding box center [1205, 62] width 158 height 24
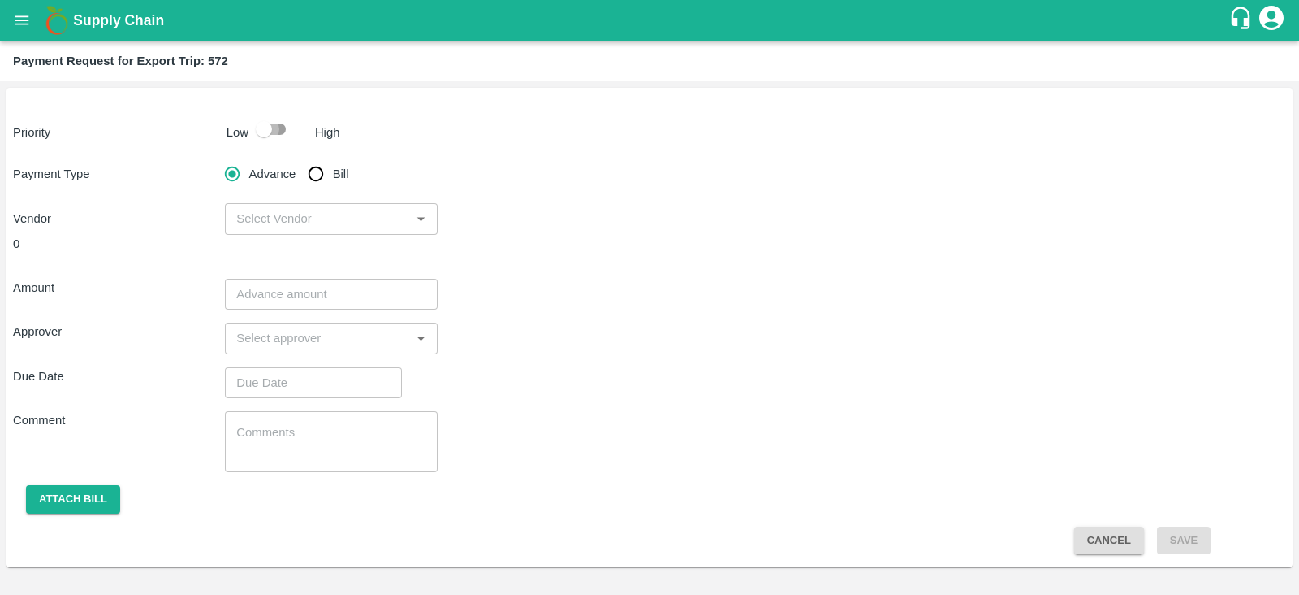
click at [264, 125] on input "checkbox" at bounding box center [264, 129] width 93 height 31
checkbox input "true"
click at [313, 172] on input "Bill" at bounding box center [316, 174] width 32 height 32
radio input "true"
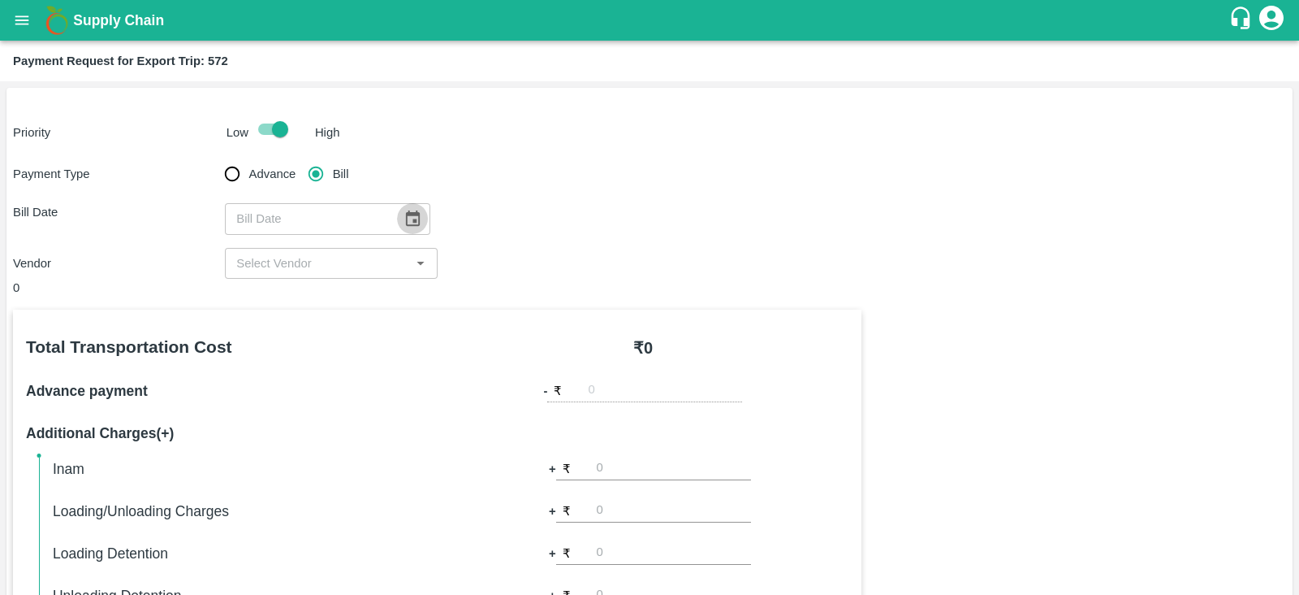
click at [411, 222] on icon "Choose date" at bounding box center [413, 217] width 14 height 15
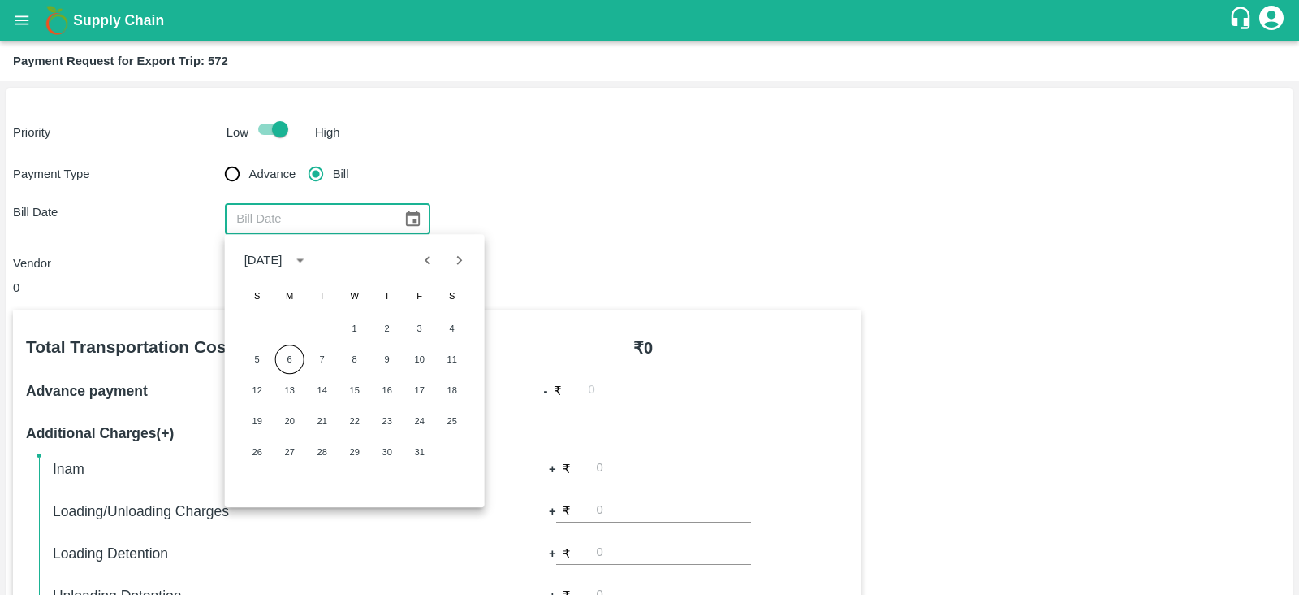
click at [422, 260] on icon "Previous month" at bounding box center [428, 260] width 18 height 18
click at [296, 383] on button "15" at bounding box center [289, 389] width 29 height 29
type input "15/09/2025"
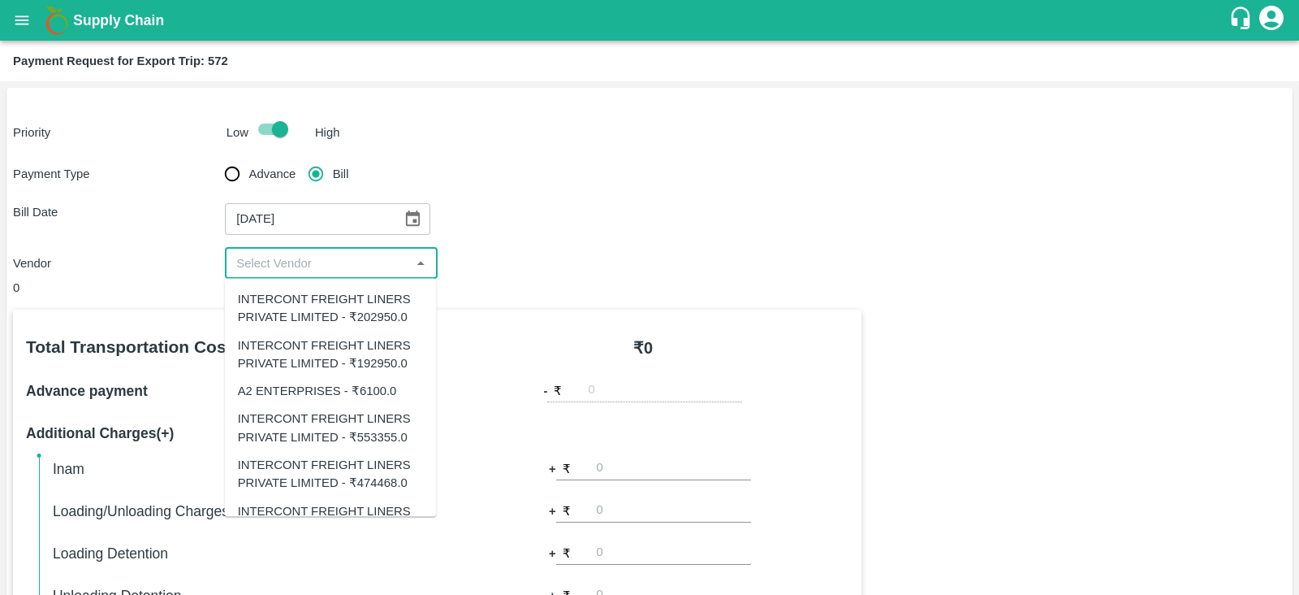
click at [367, 266] on input "input" at bounding box center [317, 263] width 175 height 21
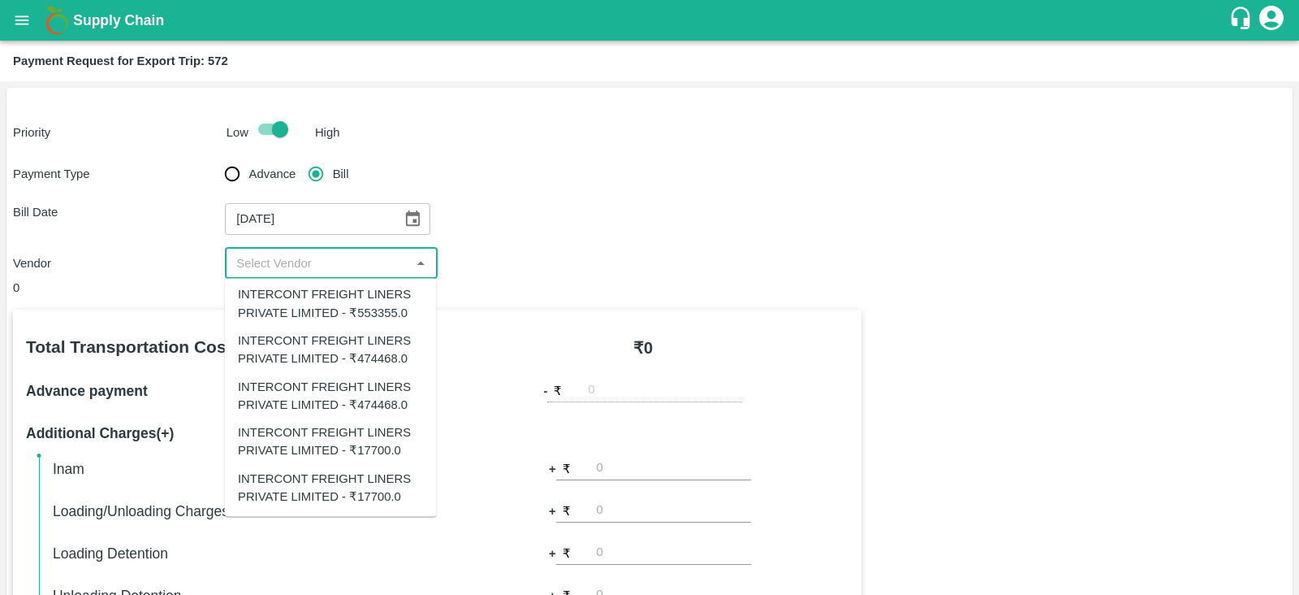
click at [350, 484] on div "INTERCONT FREIGHT LINERS PRIVATE LIMITED - ₹17700.0" at bounding box center [331, 487] width 186 height 37
type input "INTERCONT FREIGHT LINERS PRIVATE LIMITED - ₹17700.0"
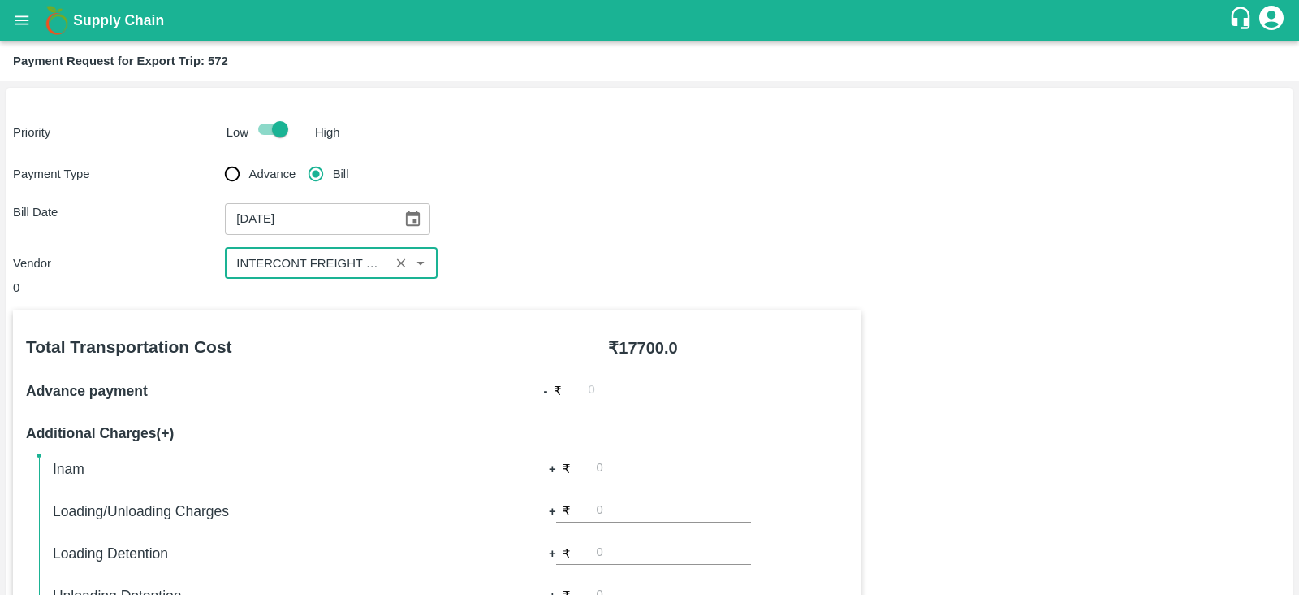
scroll to position [520, 0]
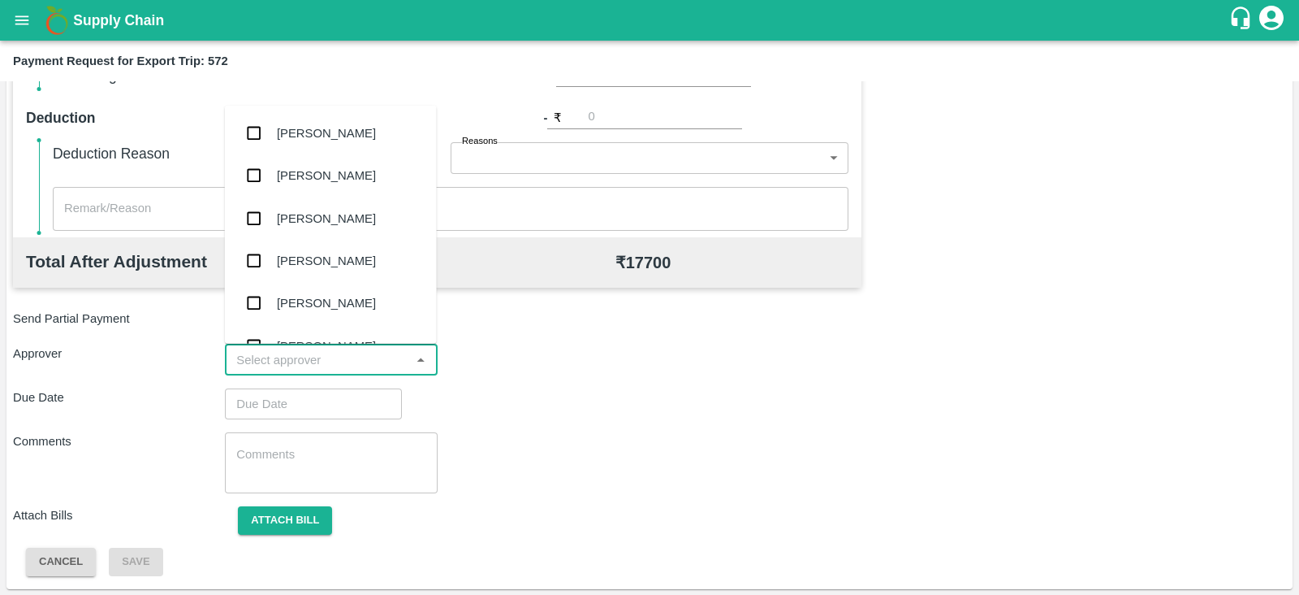
click at [330, 362] on input "input" at bounding box center [317, 359] width 175 height 21
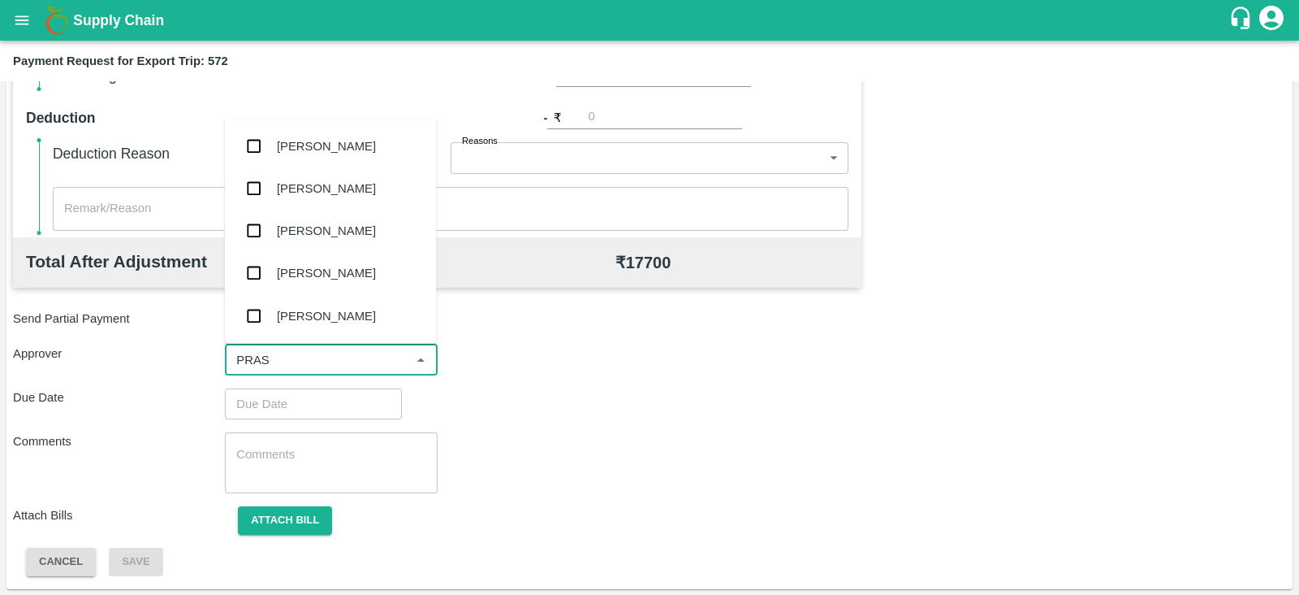
type input "PRASA"
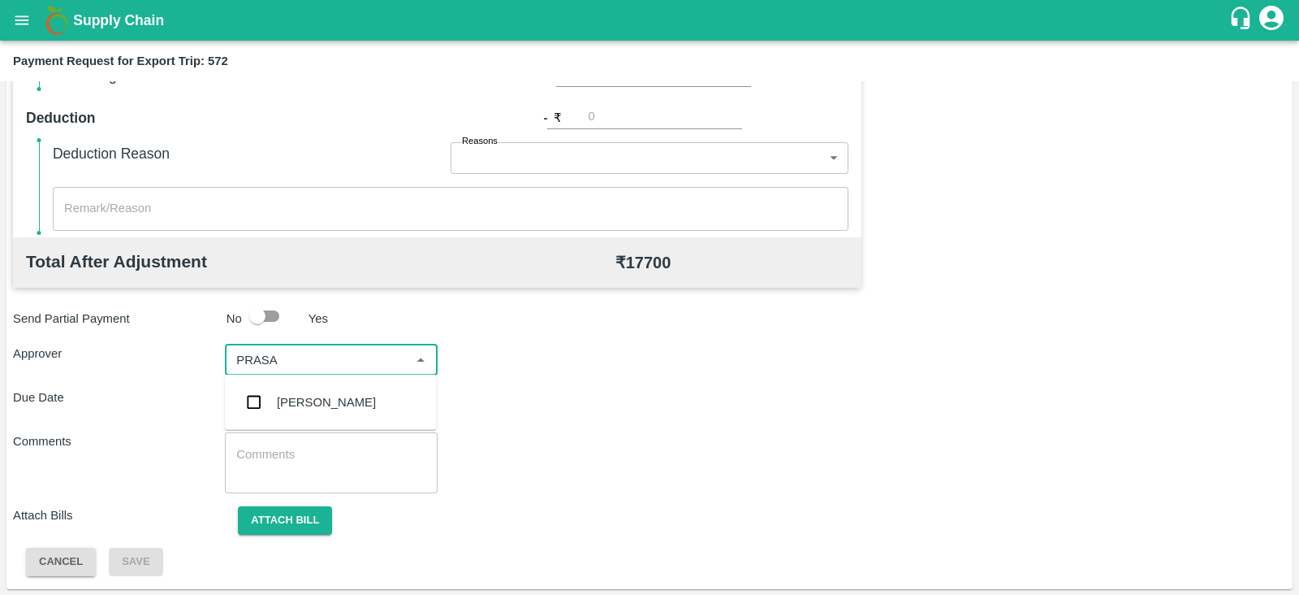
click at [321, 401] on div "[PERSON_NAME]" at bounding box center [326, 402] width 99 height 18
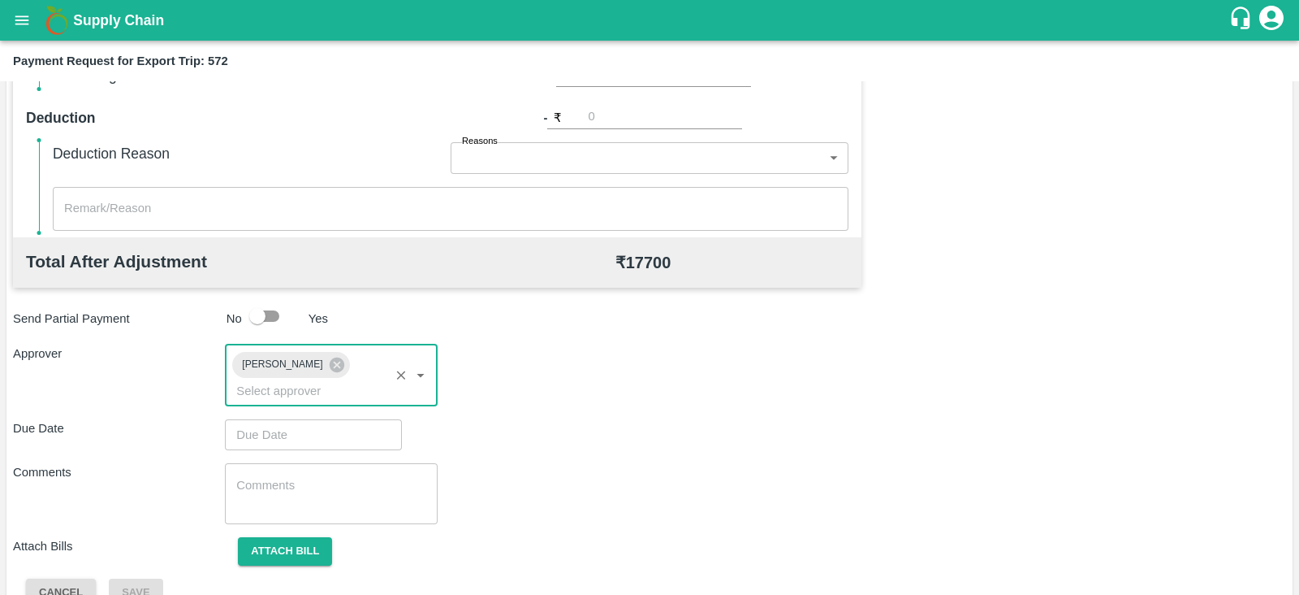
type input "DD/MM/YYYY hh:mm aa"
click at [329, 419] on input "DD/MM/YYYY hh:mm aa" at bounding box center [308, 434] width 166 height 31
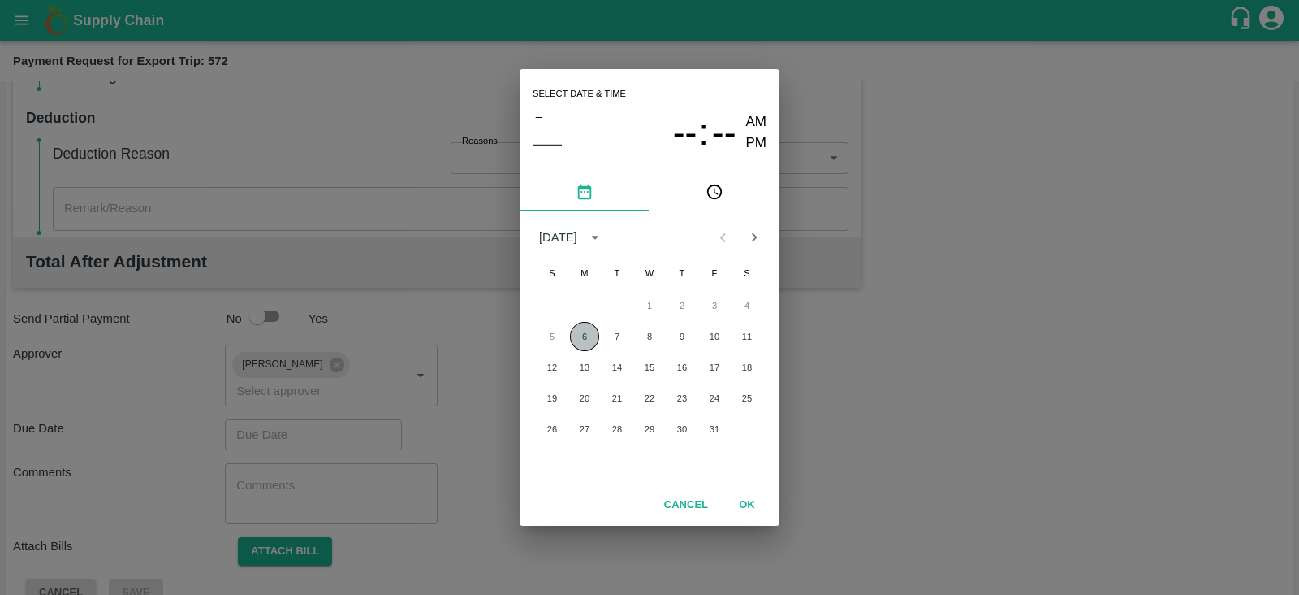
click at [581, 333] on button "6" at bounding box center [584, 336] width 29 height 29
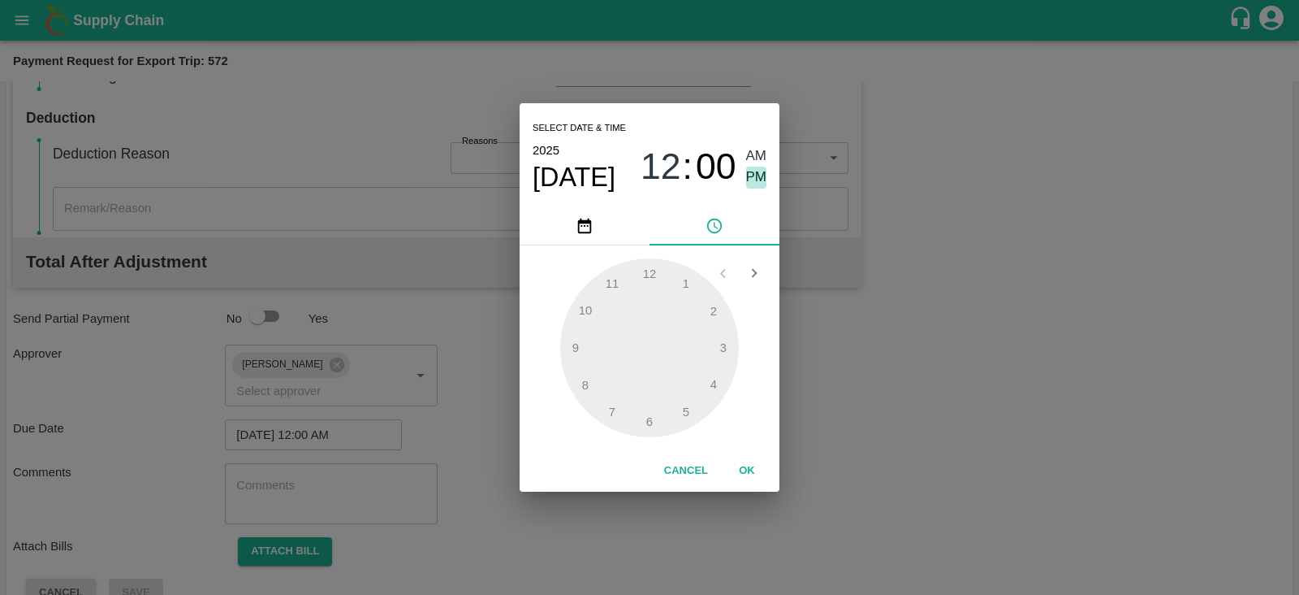
click at [756, 174] on span "PM" at bounding box center [756, 177] width 21 height 22
click at [756, 177] on span "PM" at bounding box center [756, 177] width 21 height 22
click at [719, 382] on div at bounding box center [649, 347] width 179 height 179
type input "06/10/2025 04:00 PM"
click at [740, 469] on button "OK" at bounding box center [747, 470] width 52 height 28
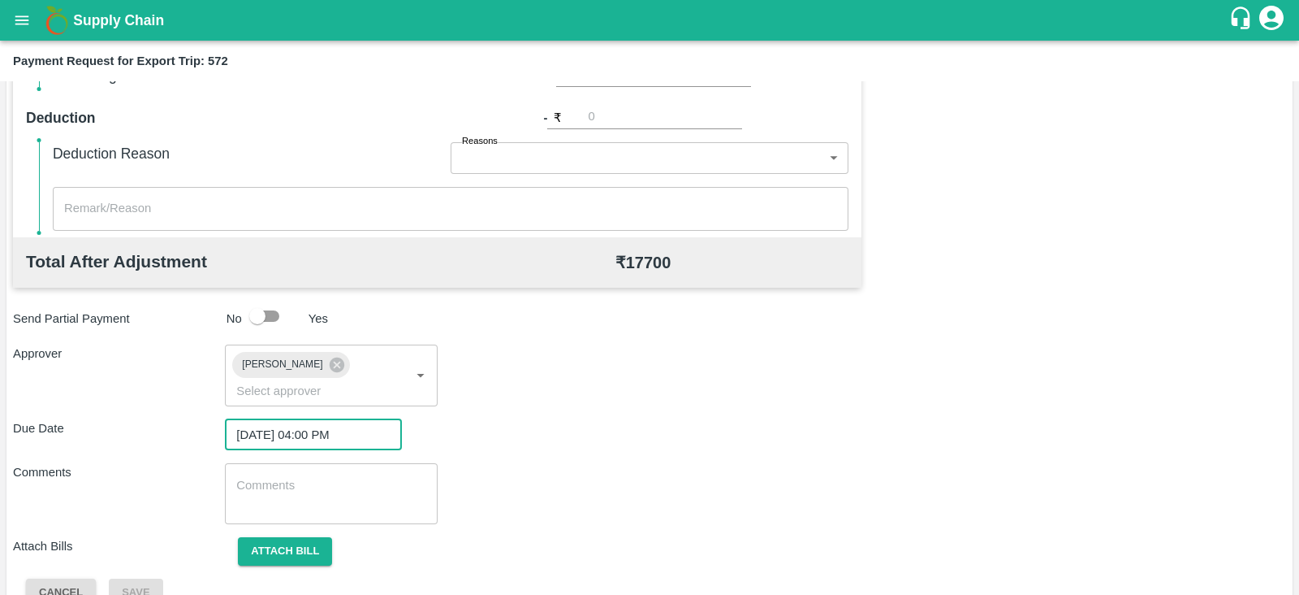
scroll to position [530, 0]
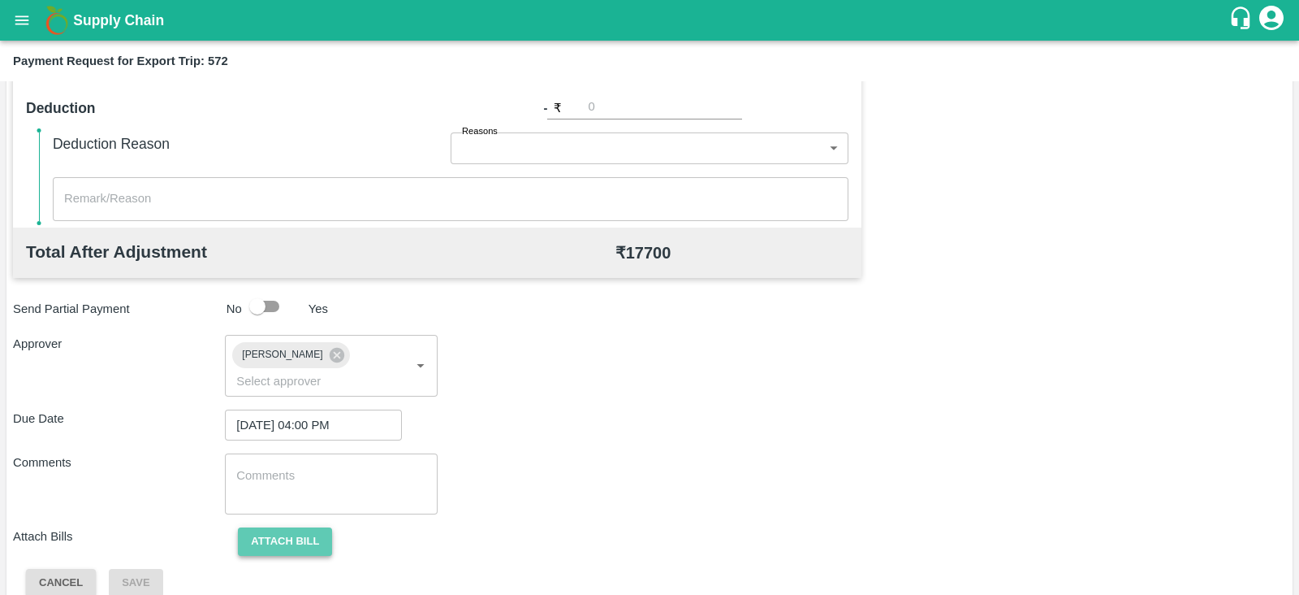
click at [305, 527] on button "Attach bill" at bounding box center [285, 541] width 94 height 28
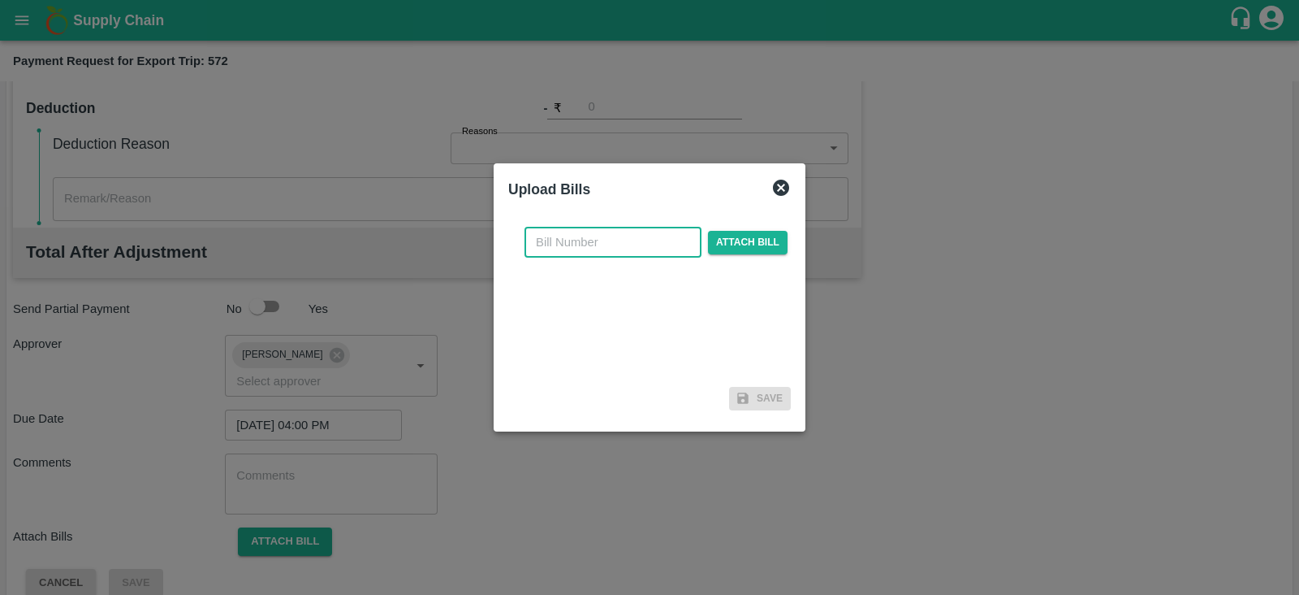
click at [645, 248] on input "text" at bounding box center [613, 242] width 177 height 31
paste input "IFMUM25091364"
type input "IFMUM25091364"
click at [747, 241] on span "Attach bill" at bounding box center [748, 243] width 80 height 24
click at [0, 0] on input "Attach bill" at bounding box center [0, 0] width 0 height 0
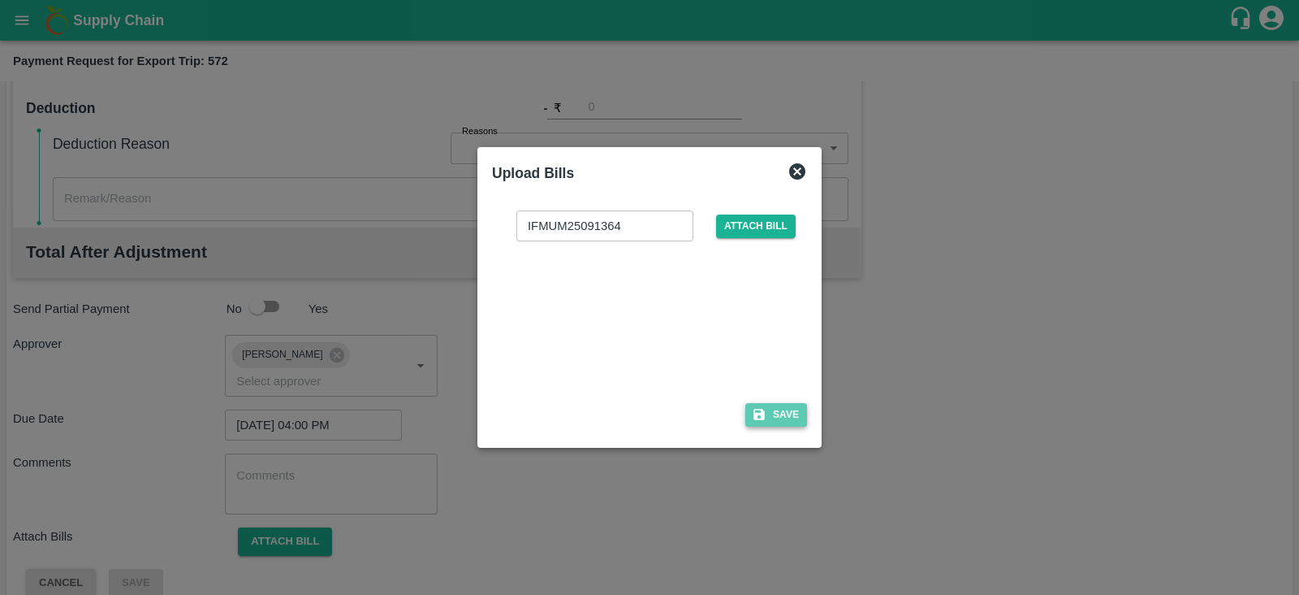
click at [780, 414] on button "Save" at bounding box center [777, 415] width 62 height 24
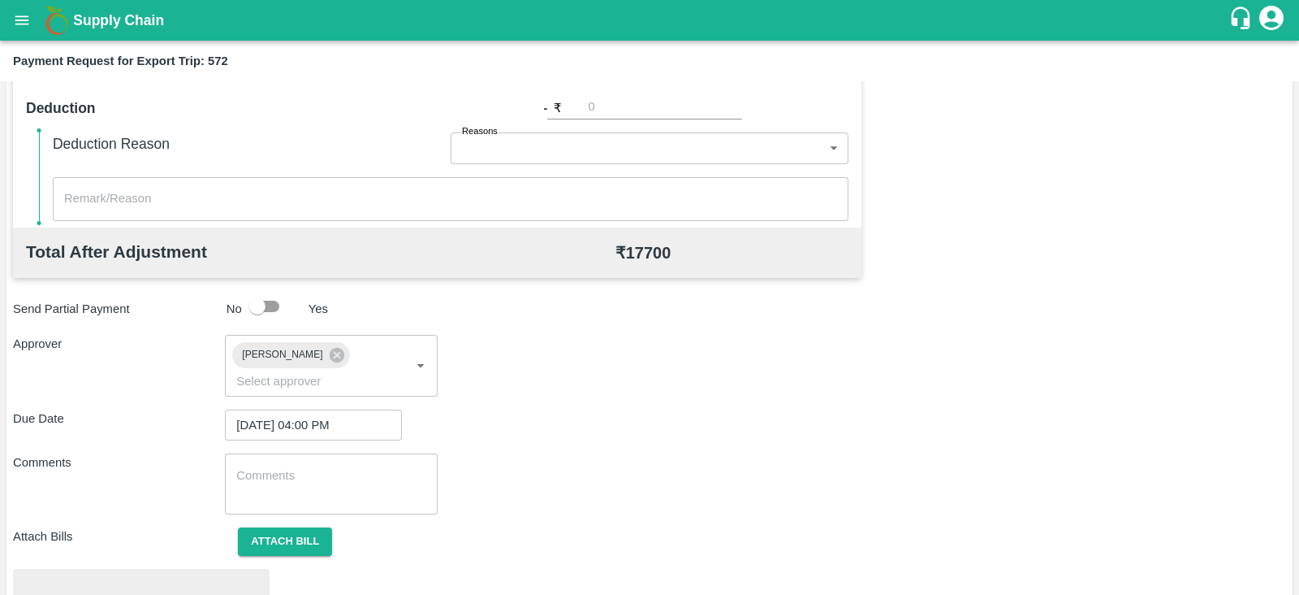
scroll to position [616, 0]
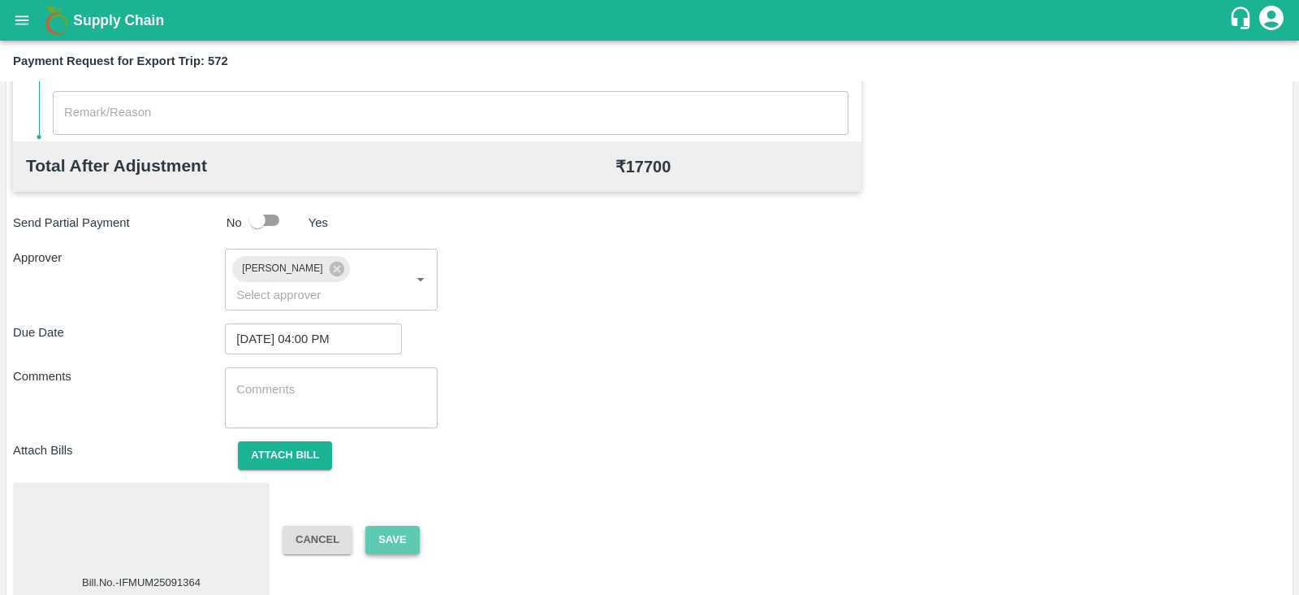
click at [404, 525] on button "Save" at bounding box center [392, 539] width 54 height 28
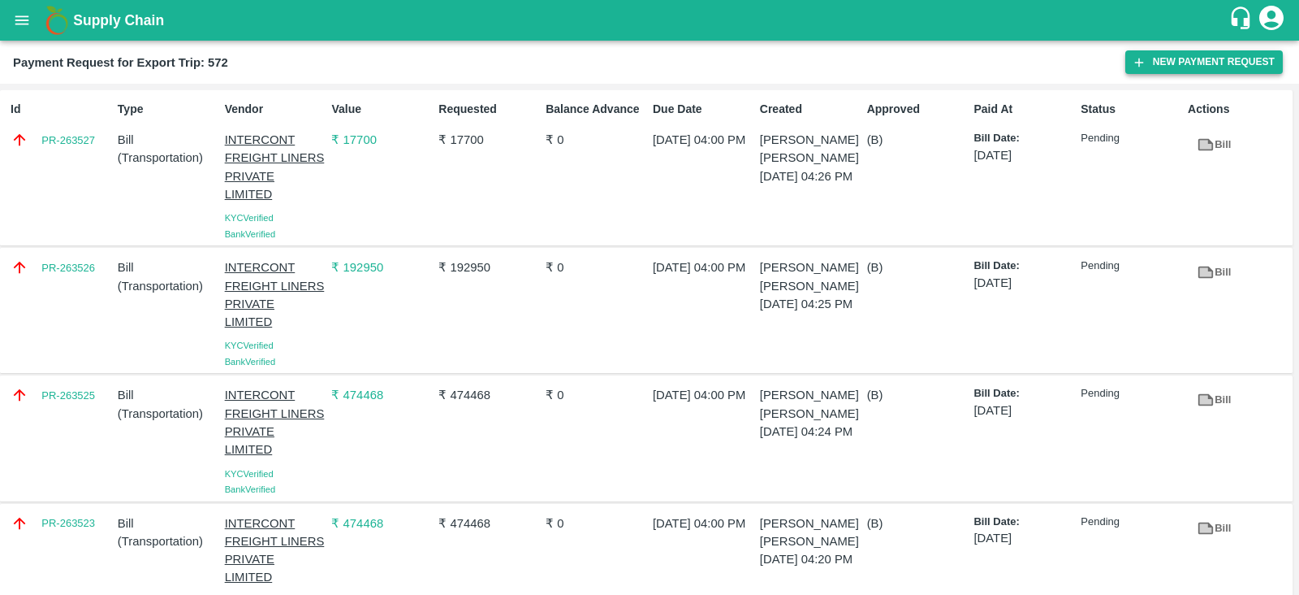
click at [1206, 68] on button "New Payment Request" at bounding box center [1205, 62] width 158 height 24
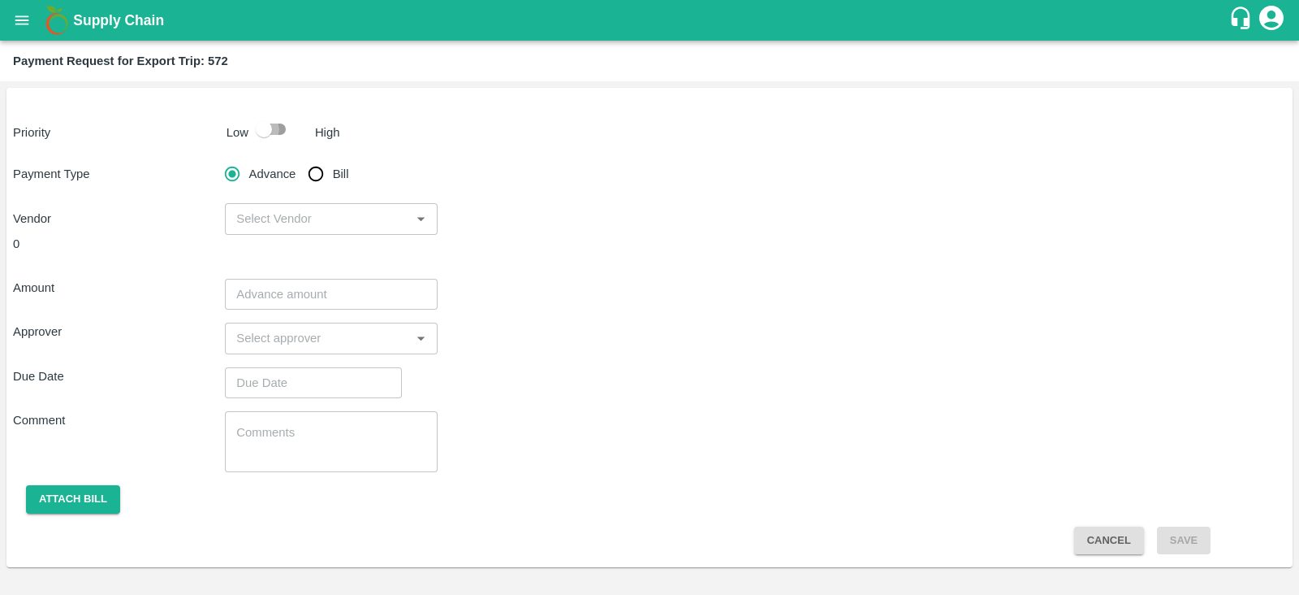
click at [271, 126] on input "checkbox" at bounding box center [264, 129] width 93 height 31
checkbox input "true"
click at [322, 178] on input "Bill" at bounding box center [316, 174] width 32 height 32
radio input "true"
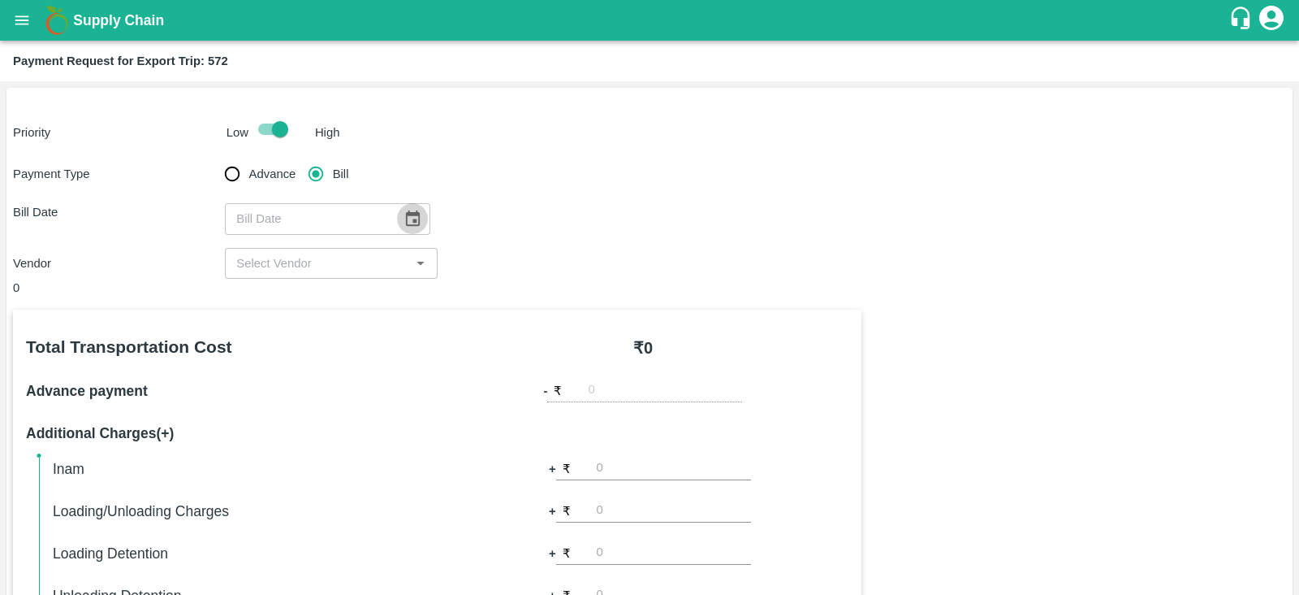
click at [404, 216] on icon "Choose date" at bounding box center [413, 219] width 18 height 18
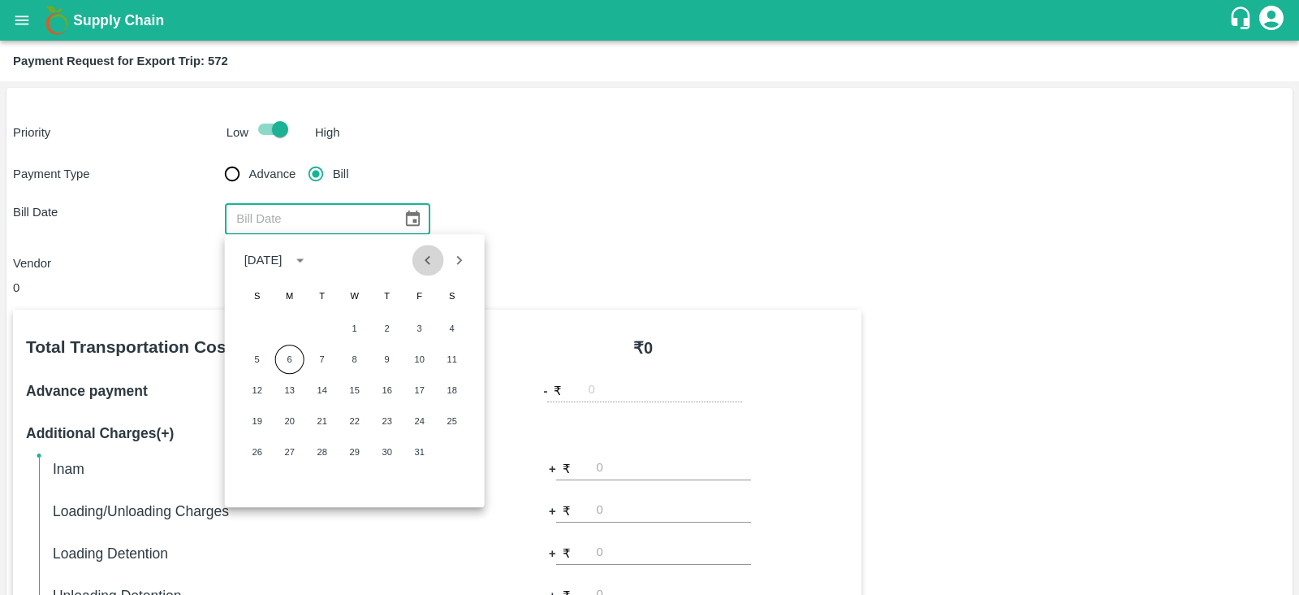
click at [430, 271] on button "Previous month" at bounding box center [428, 259] width 31 height 31
click at [293, 386] on button "15" at bounding box center [289, 389] width 29 height 29
type input "15/09/2025"
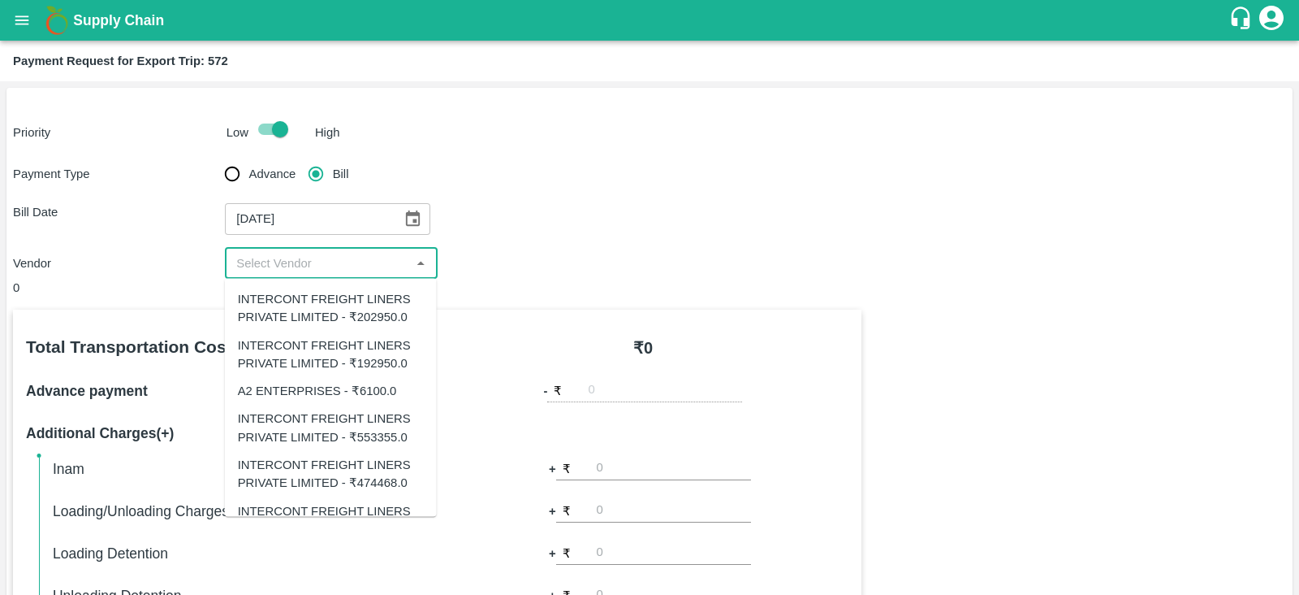
click at [382, 268] on input "input" at bounding box center [317, 263] width 175 height 21
click at [357, 377] on div "A2 ENTERPRISES - ₹6100.0" at bounding box center [331, 391] width 212 height 28
type input "A2 ENTERPRISES - ₹6100.0"
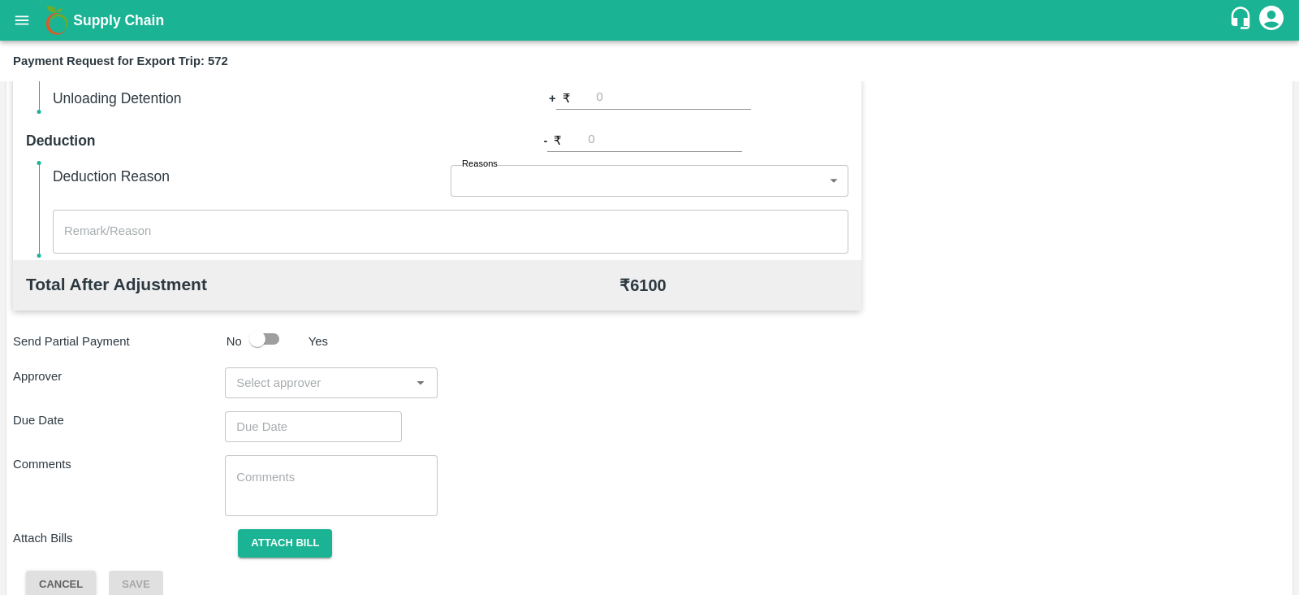
scroll to position [520, 0]
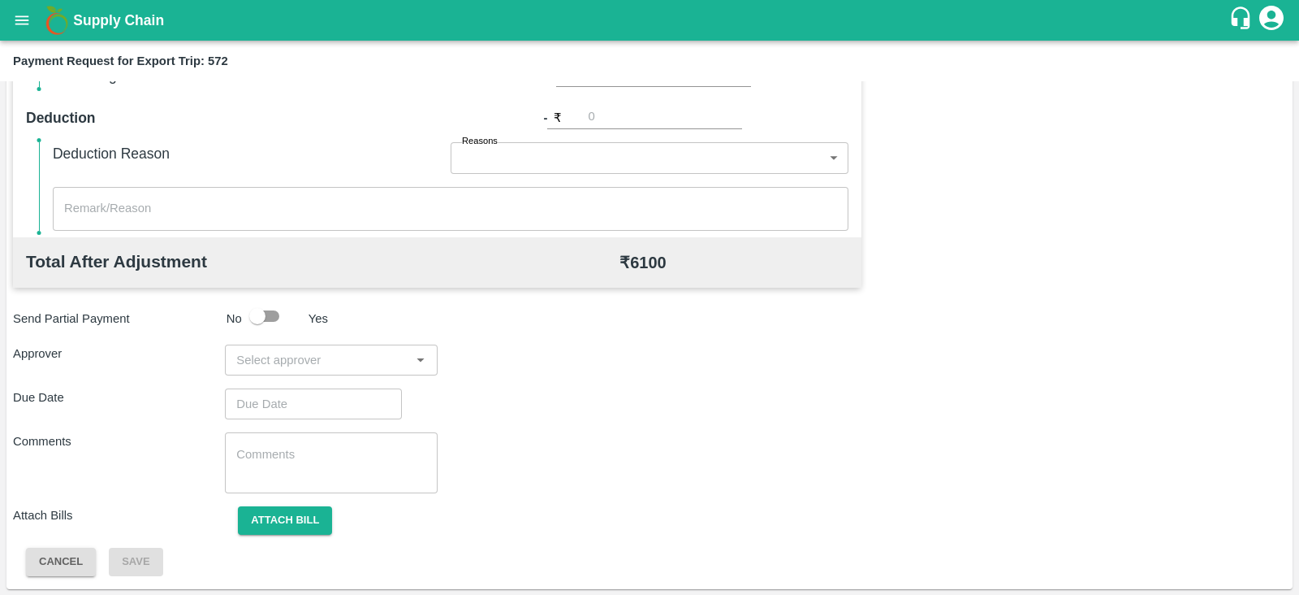
click at [313, 357] on input "input" at bounding box center [317, 359] width 175 height 21
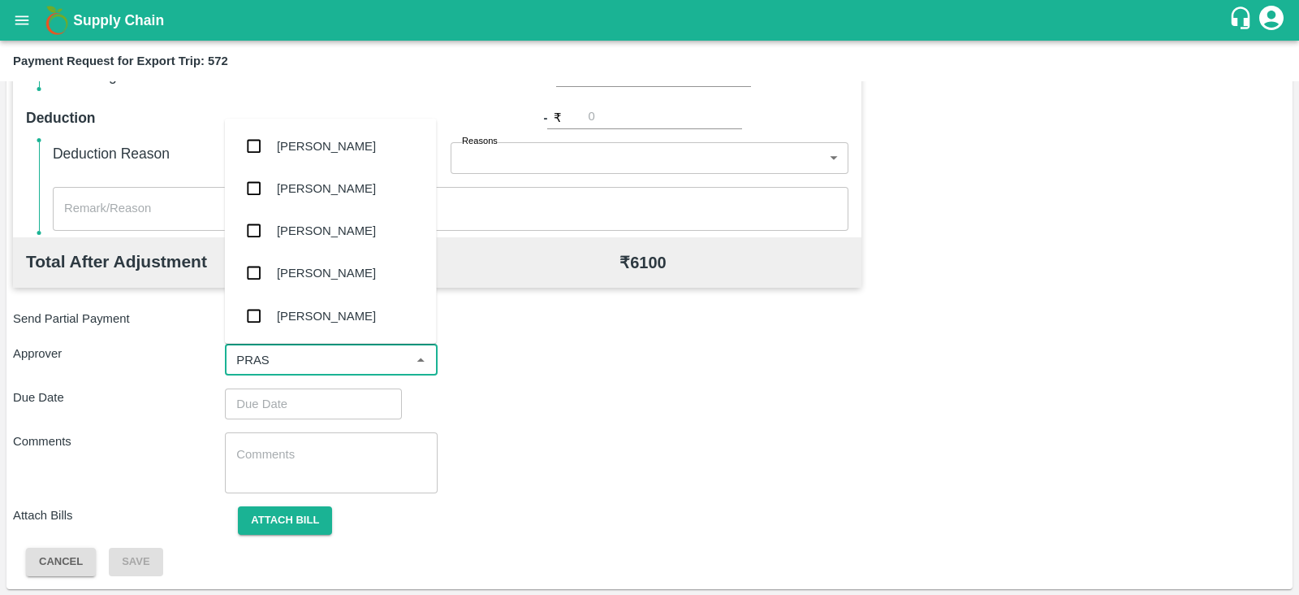
type input "PRASA"
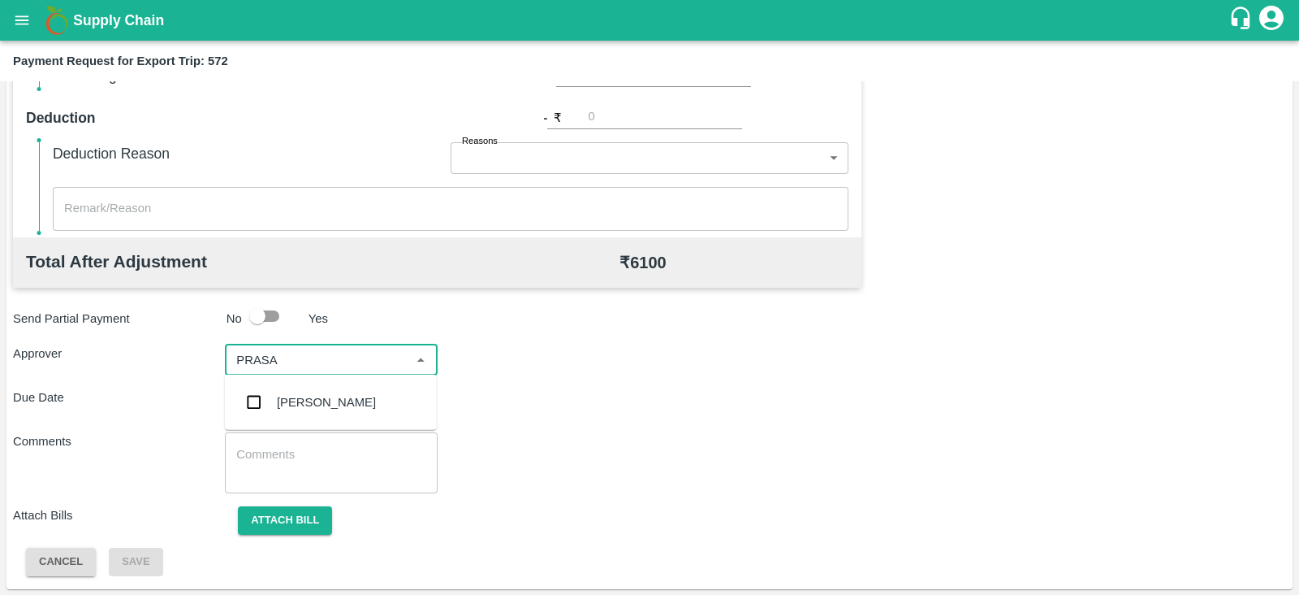
click at [301, 405] on div "[PERSON_NAME]" at bounding box center [326, 402] width 99 height 18
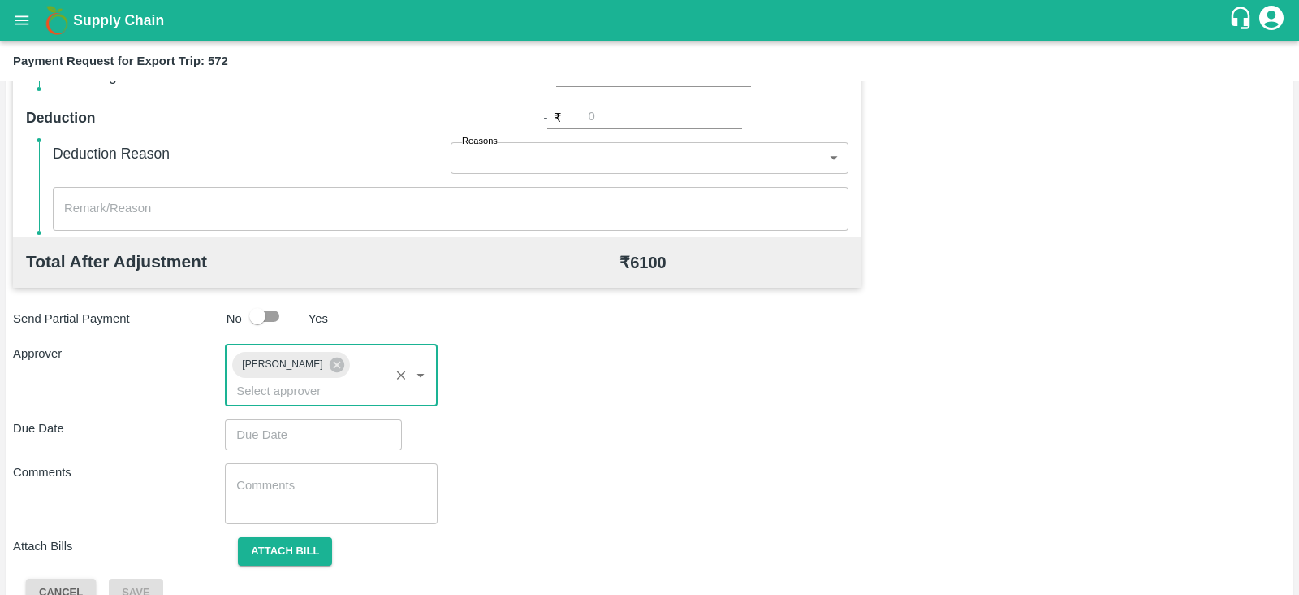
type input "DD/MM/YYYY hh:mm aa"
click at [282, 419] on input "DD/MM/YYYY hh:mm aa" at bounding box center [308, 434] width 166 height 31
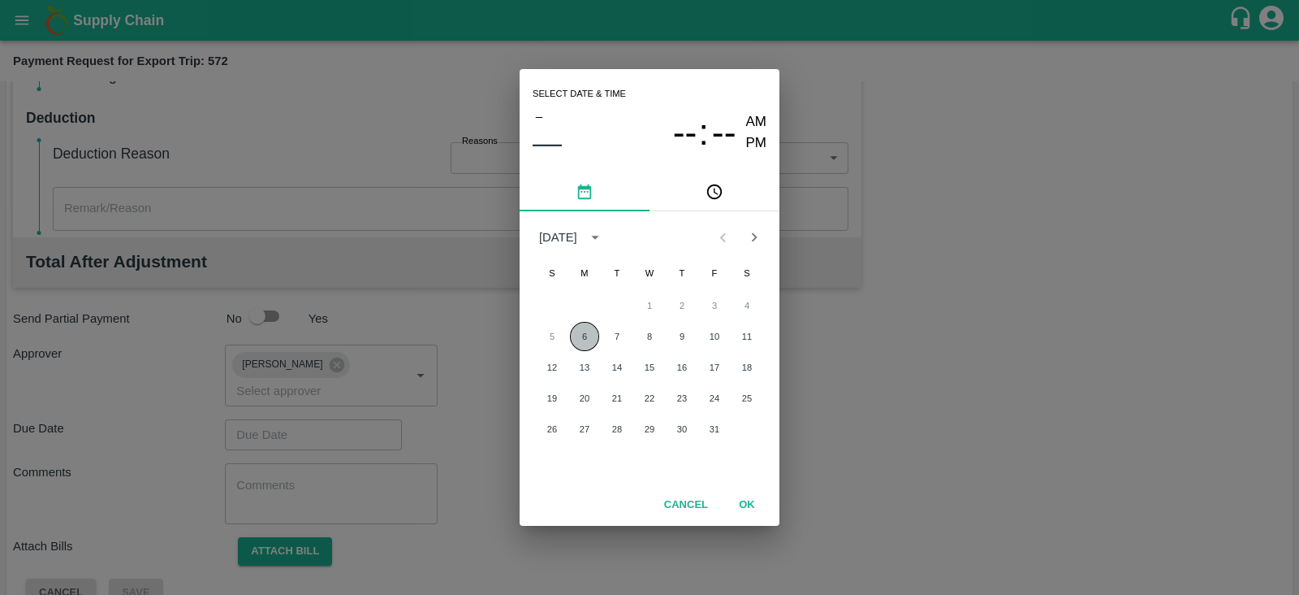
click at [587, 335] on button "6" at bounding box center [584, 336] width 29 height 29
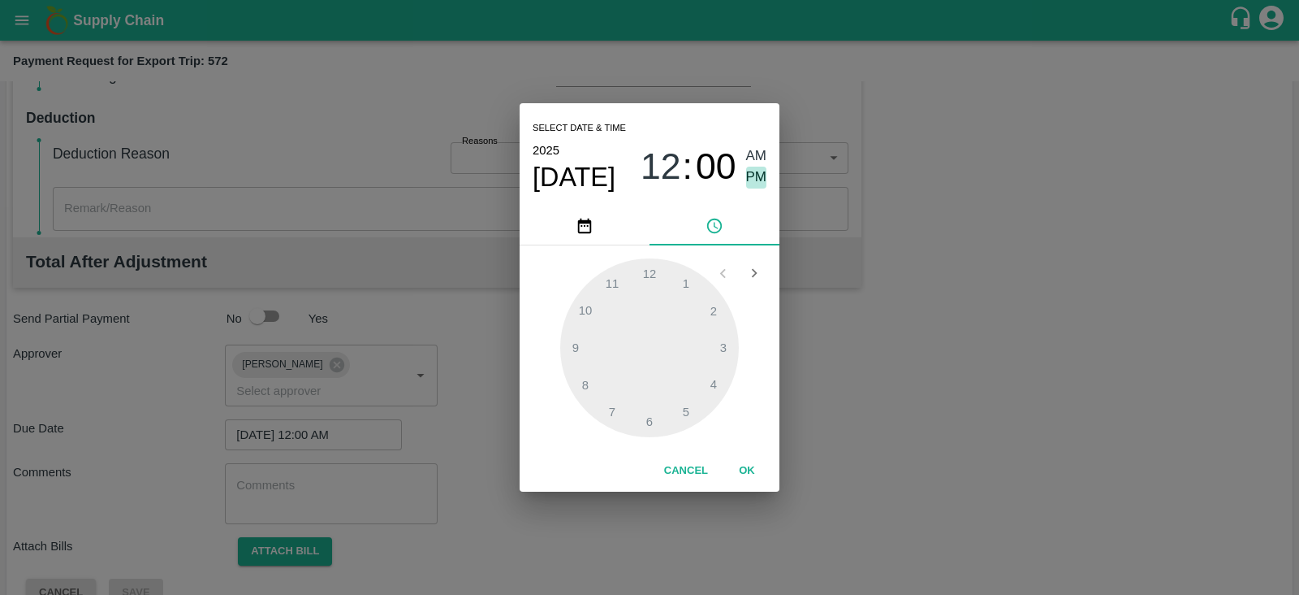
click at [763, 172] on span "PM" at bounding box center [756, 177] width 21 height 22
click at [715, 382] on div at bounding box center [649, 347] width 179 height 179
type input "06/10/2025 04:00 PM"
click at [755, 473] on button "OK" at bounding box center [747, 470] width 52 height 28
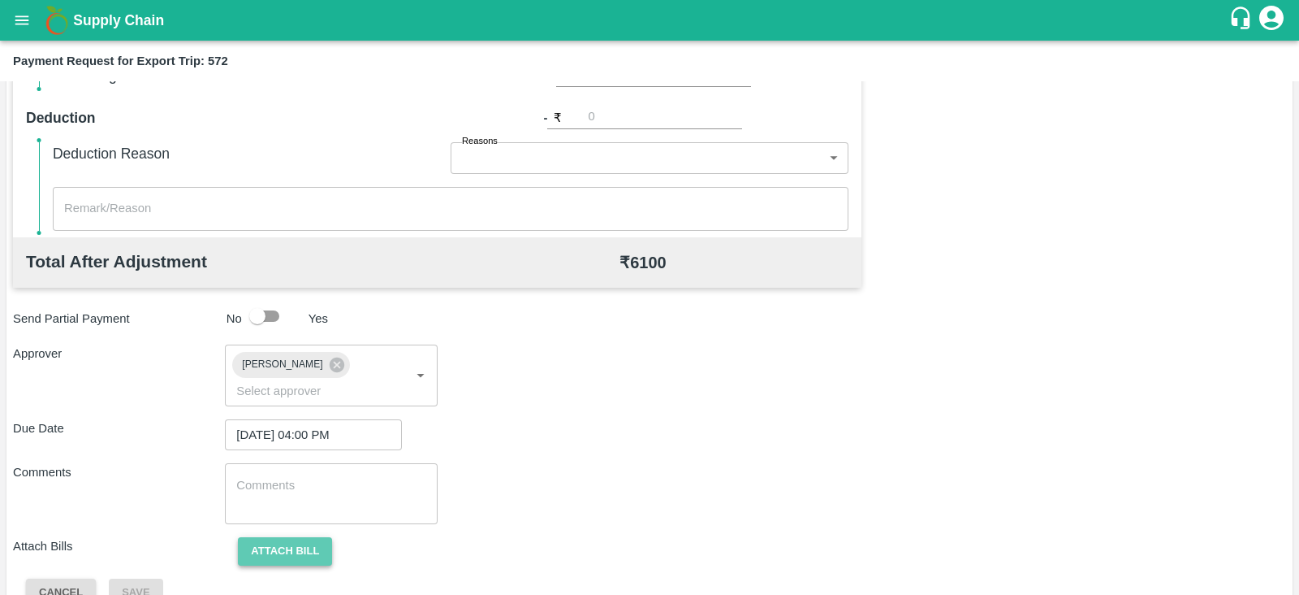
click at [309, 537] on button "Attach bill" at bounding box center [285, 551] width 94 height 28
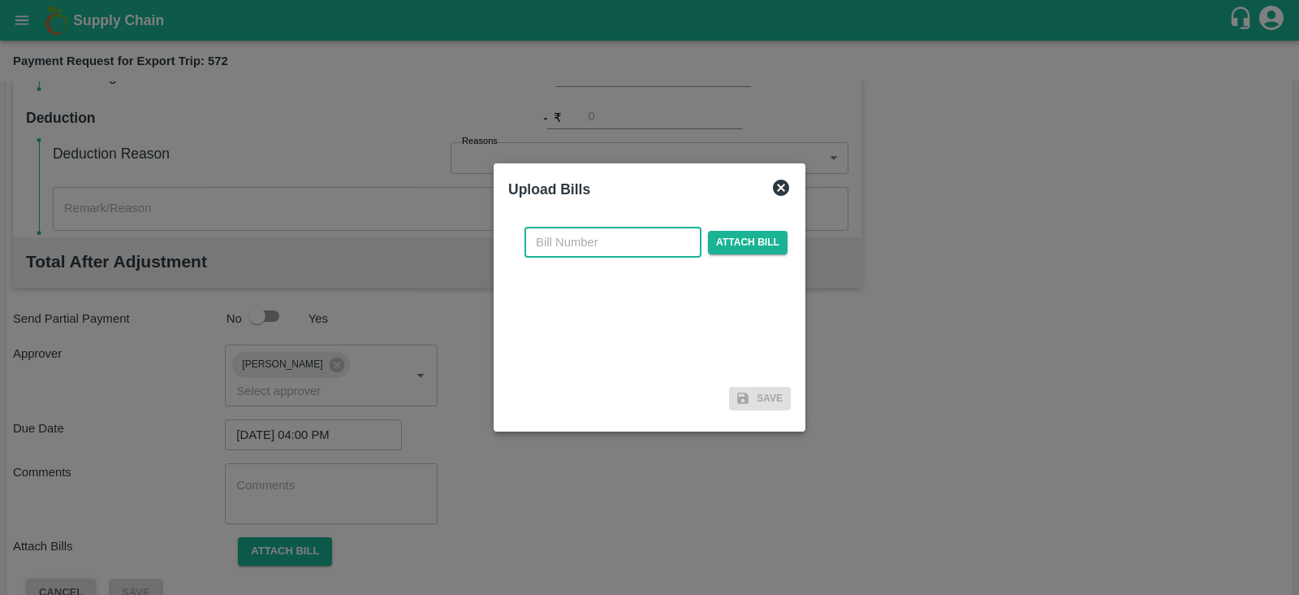
click at [599, 251] on input "text" at bounding box center [613, 242] width 177 height 31
paste input "A2-121/2025-26"
type input "A2-121/2025-26"
click at [751, 237] on span "Attach bill" at bounding box center [748, 243] width 80 height 24
click at [0, 0] on input "Attach bill" at bounding box center [0, 0] width 0 height 0
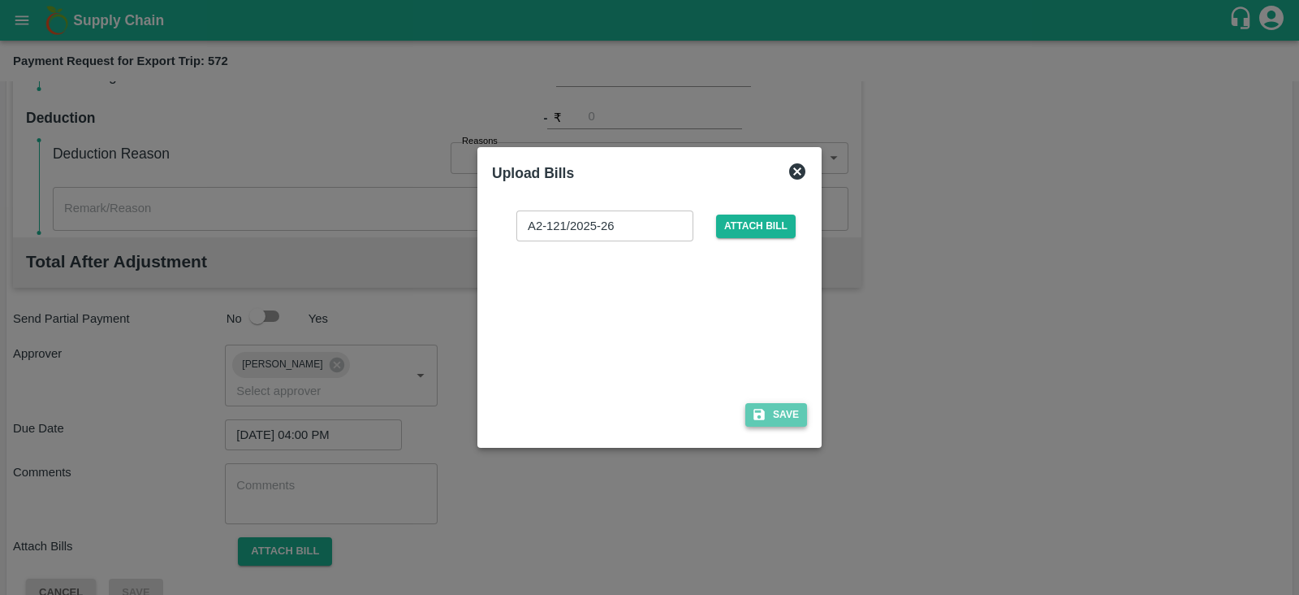
click at [763, 408] on icon "button" at bounding box center [759, 414] width 15 height 15
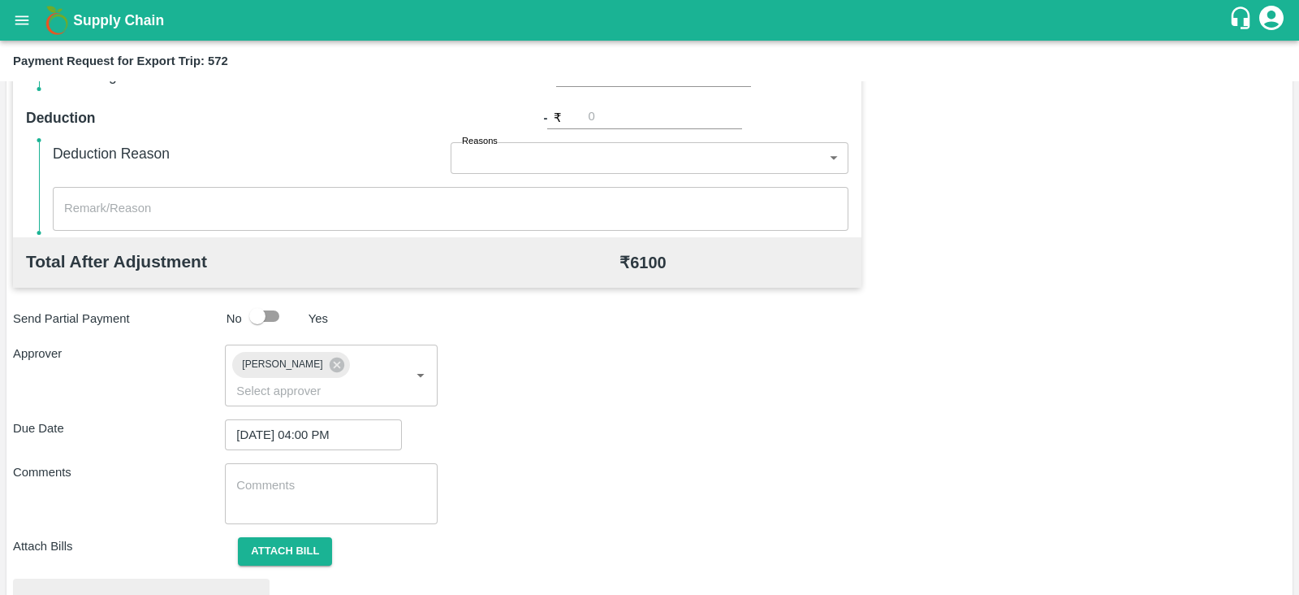
scroll to position [616, 0]
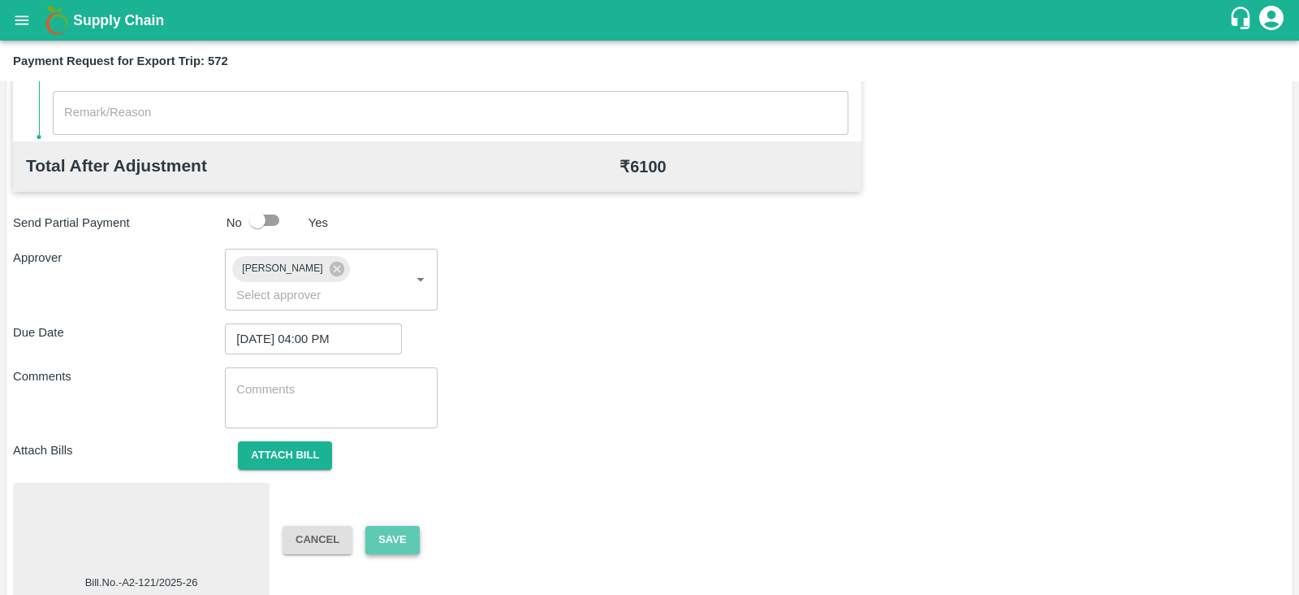
click at [406, 525] on button "Save" at bounding box center [392, 539] width 54 height 28
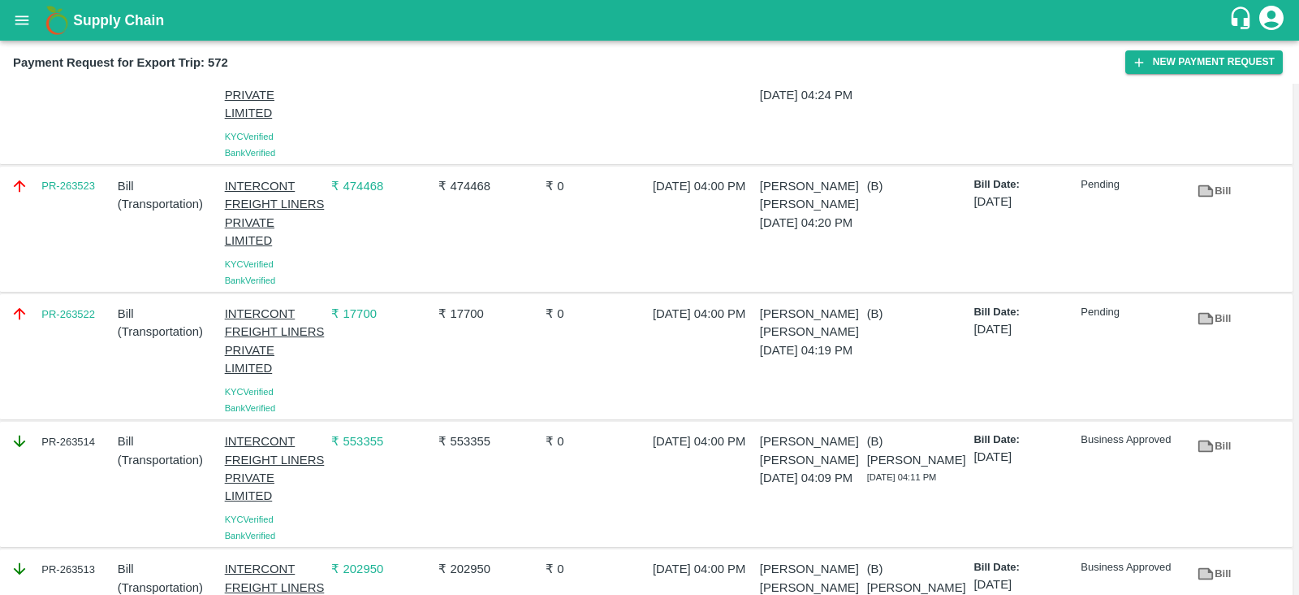
scroll to position [530, 0]
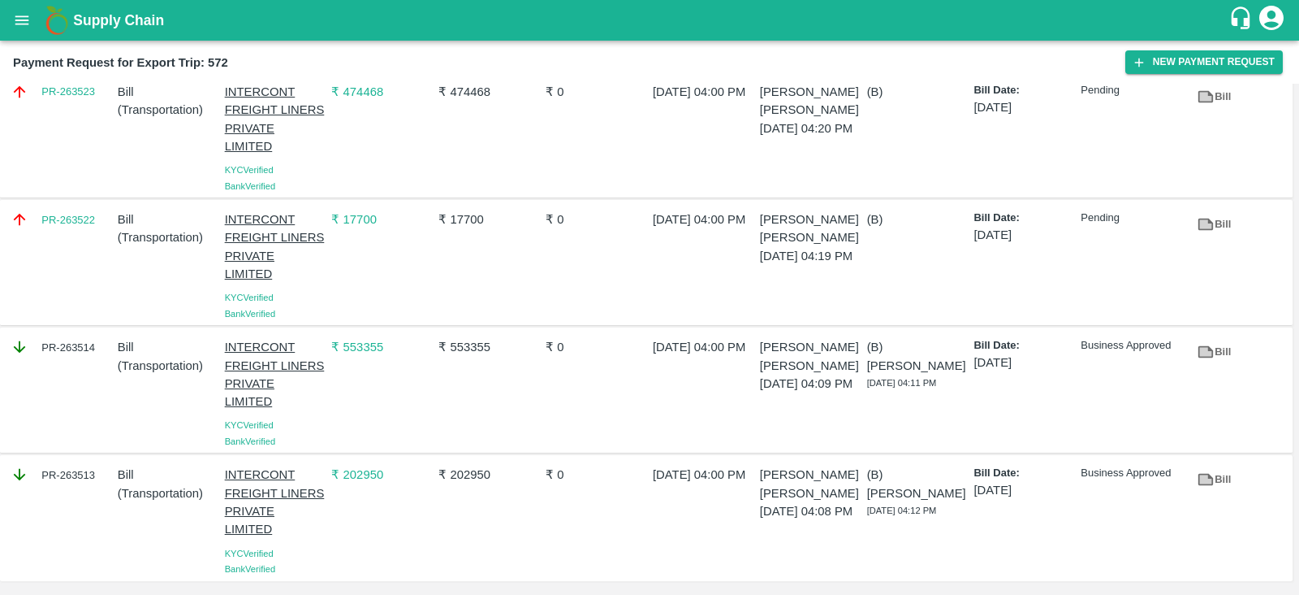
click at [81, 491] on div "PR-263513" at bounding box center [57, 517] width 107 height 117
copy div "PR-263513"
click at [83, 363] on div "PR-263514" at bounding box center [57, 389] width 107 height 117
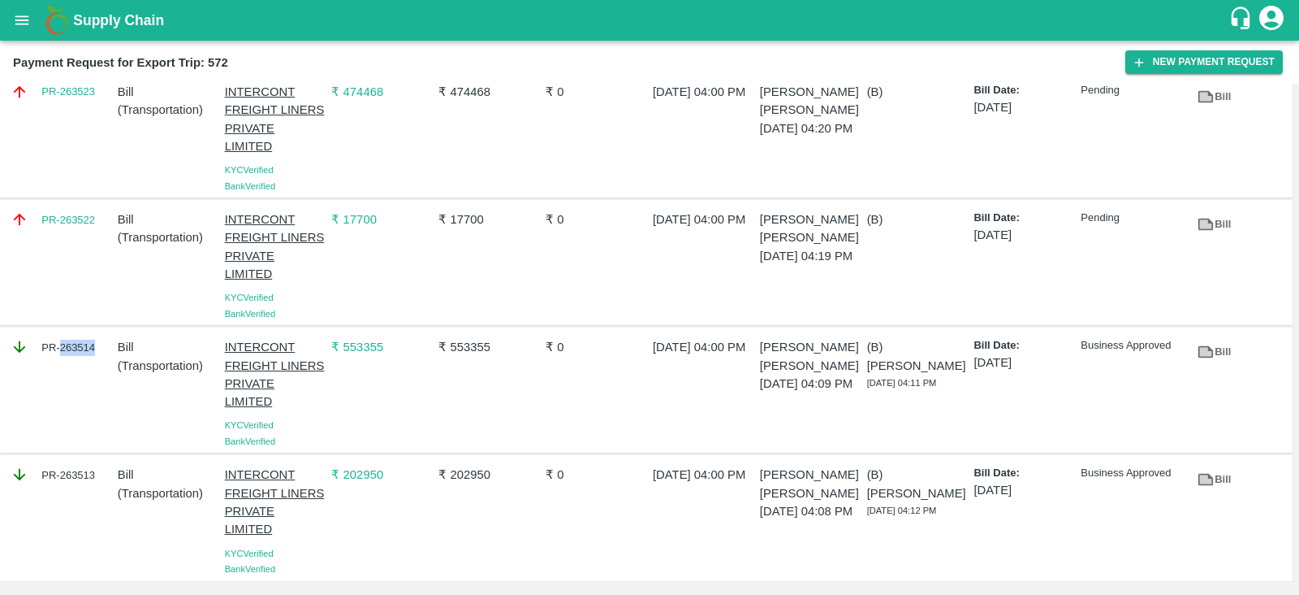
click at [83, 363] on div "PR-263514" at bounding box center [57, 389] width 107 height 117
copy div "PR-263514"
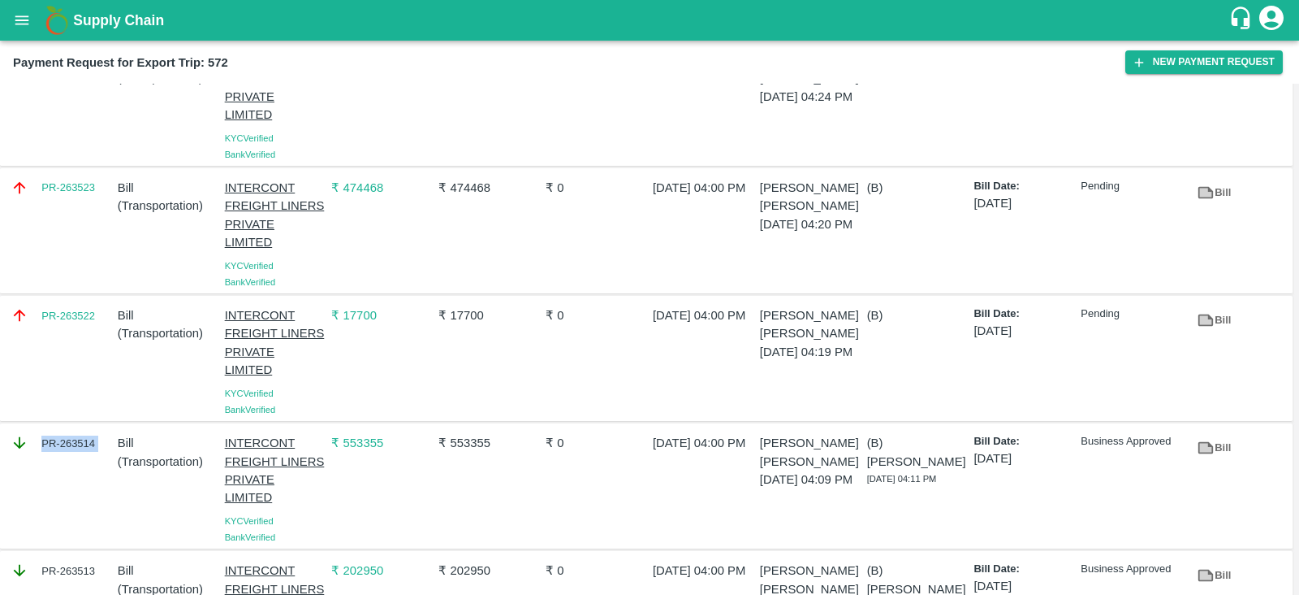
scroll to position [425, 0]
click at [89, 343] on div "PR-263522" at bounding box center [57, 359] width 107 height 117
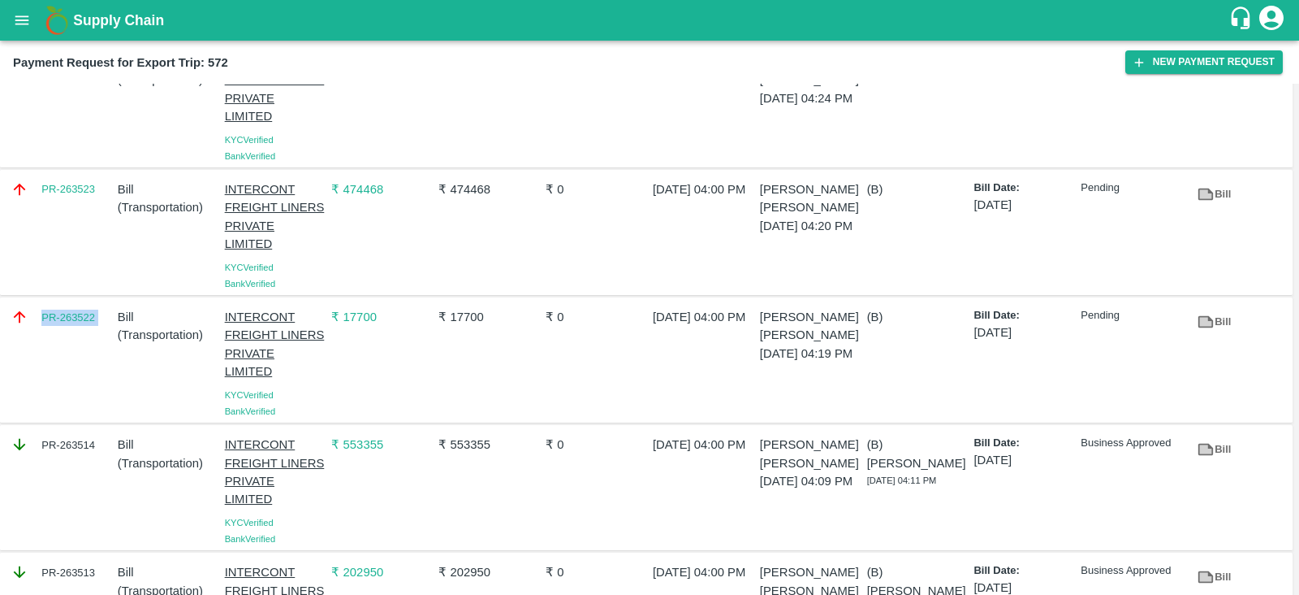
copy link "PR-263522"
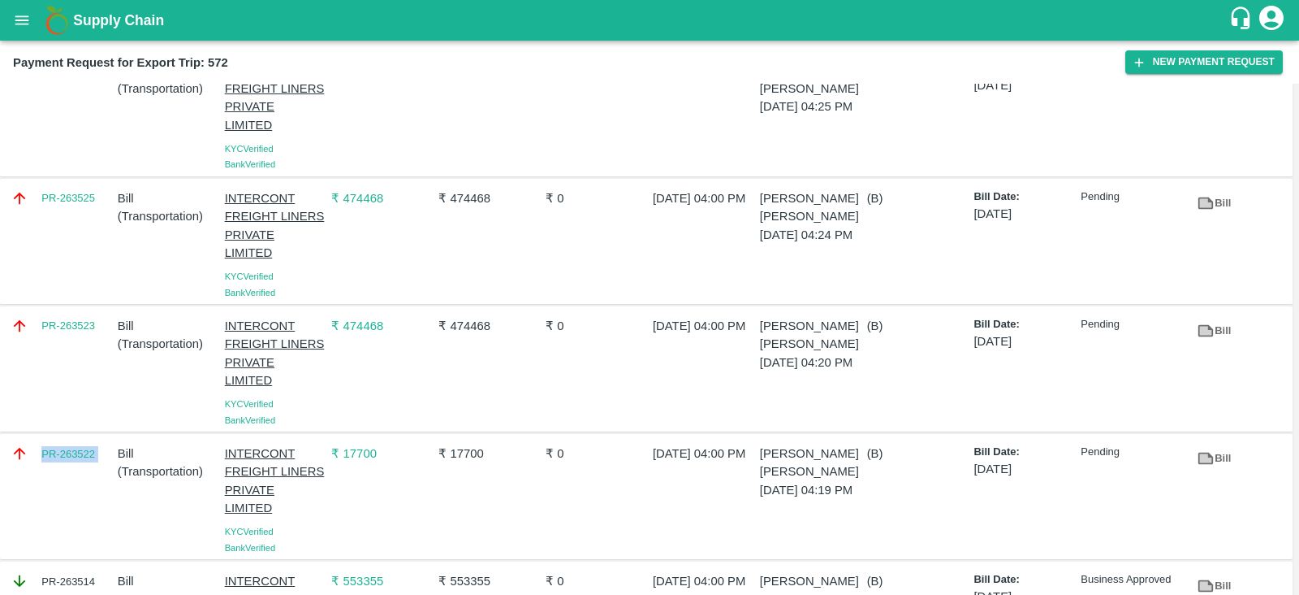
scroll to position [287, 0]
click at [80, 352] on div "PR-263523" at bounding box center [57, 370] width 107 height 117
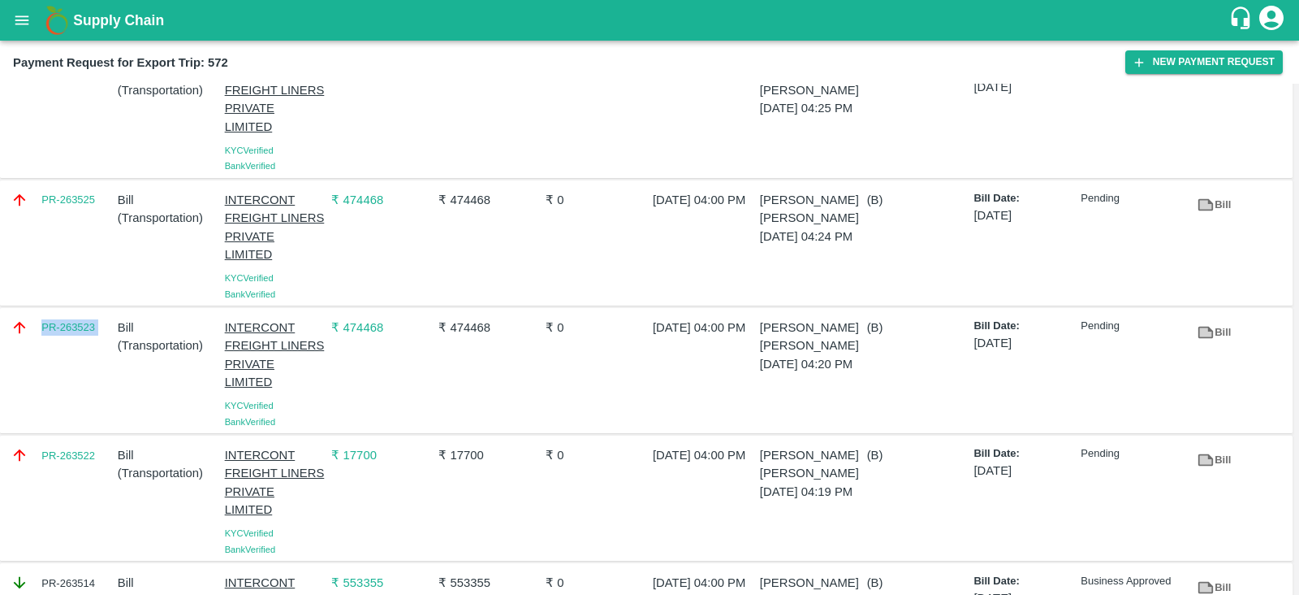
copy link "PR-263523"
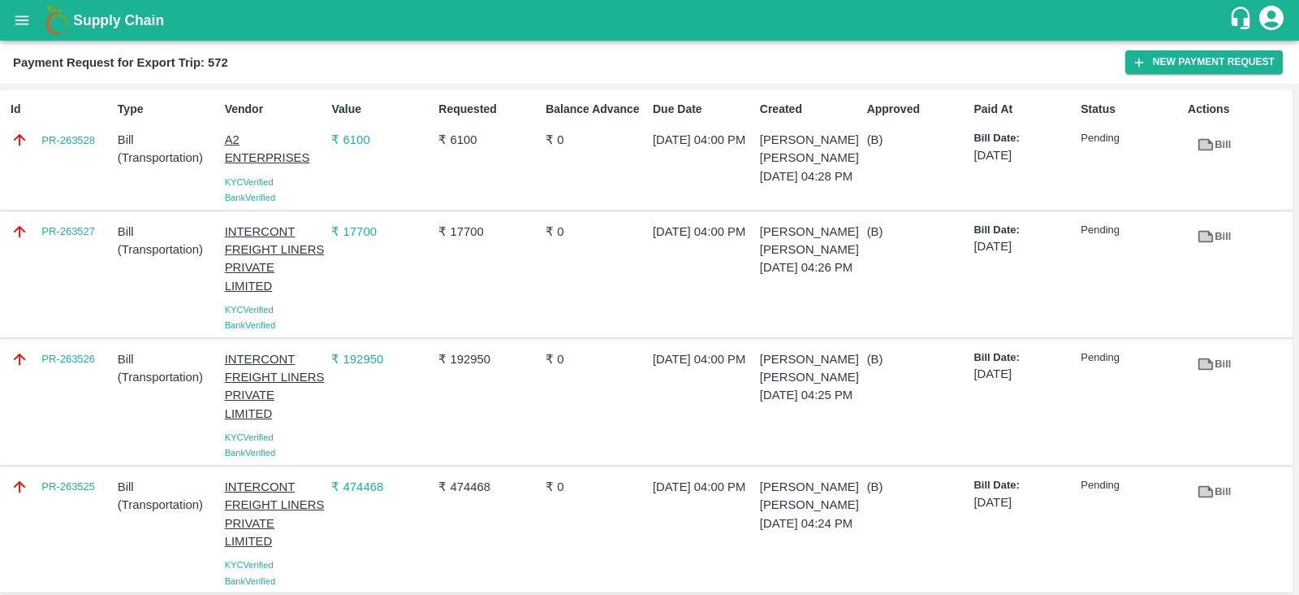
scroll to position [1, 0]
click at [80, 157] on div "Id PR-263528" at bounding box center [57, 148] width 107 height 111
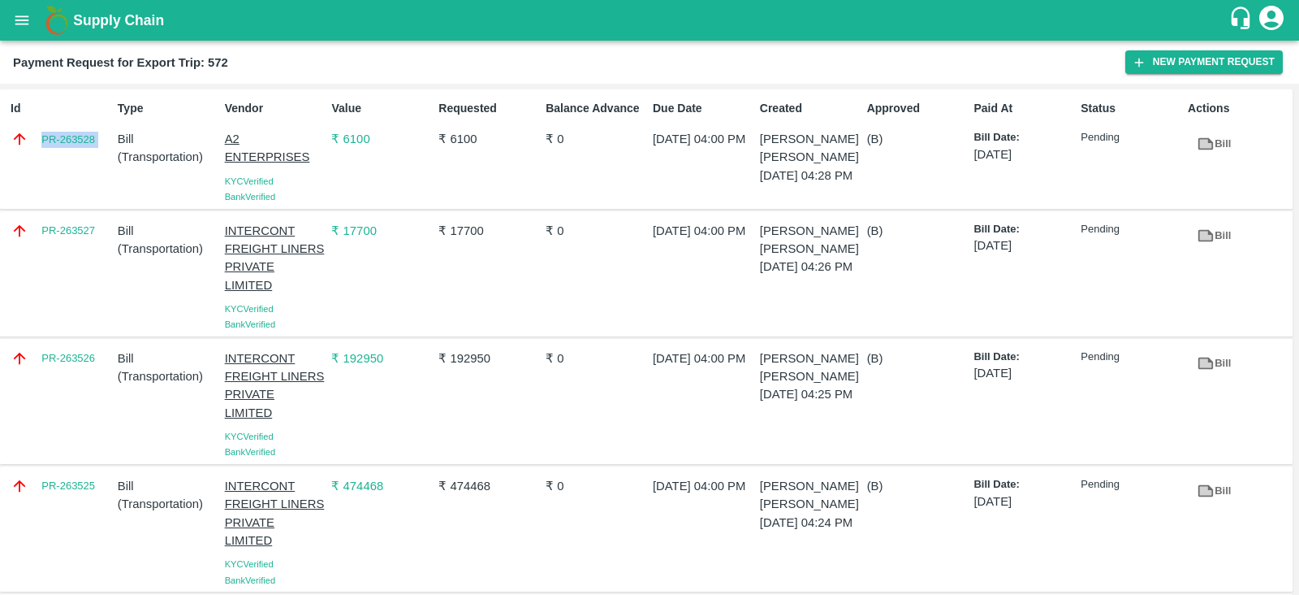
copy link "PR-263528"
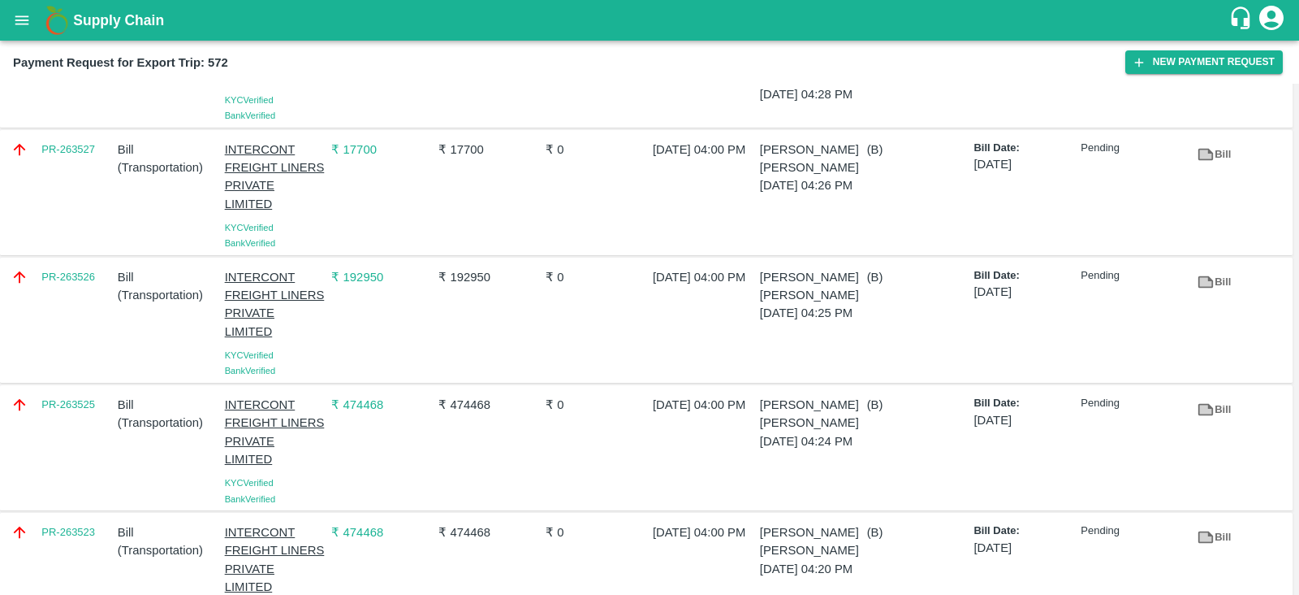
scroll to position [93, 0]
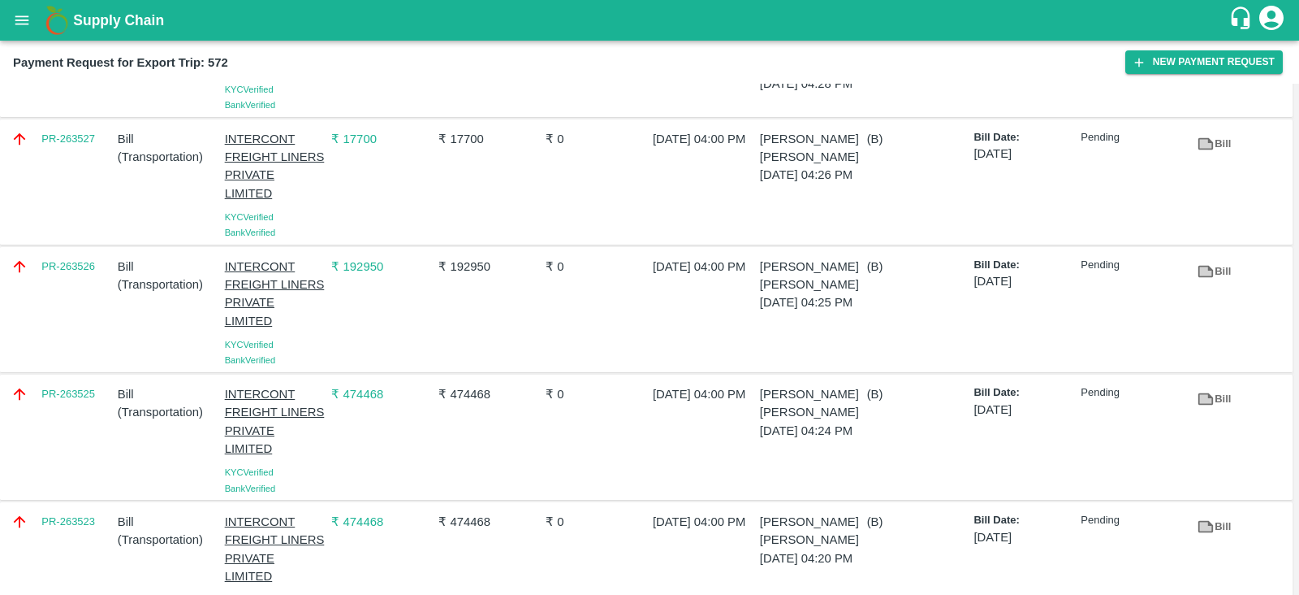
click at [64, 418] on div "PR-263525" at bounding box center [57, 436] width 107 height 117
copy link "PR-263525"
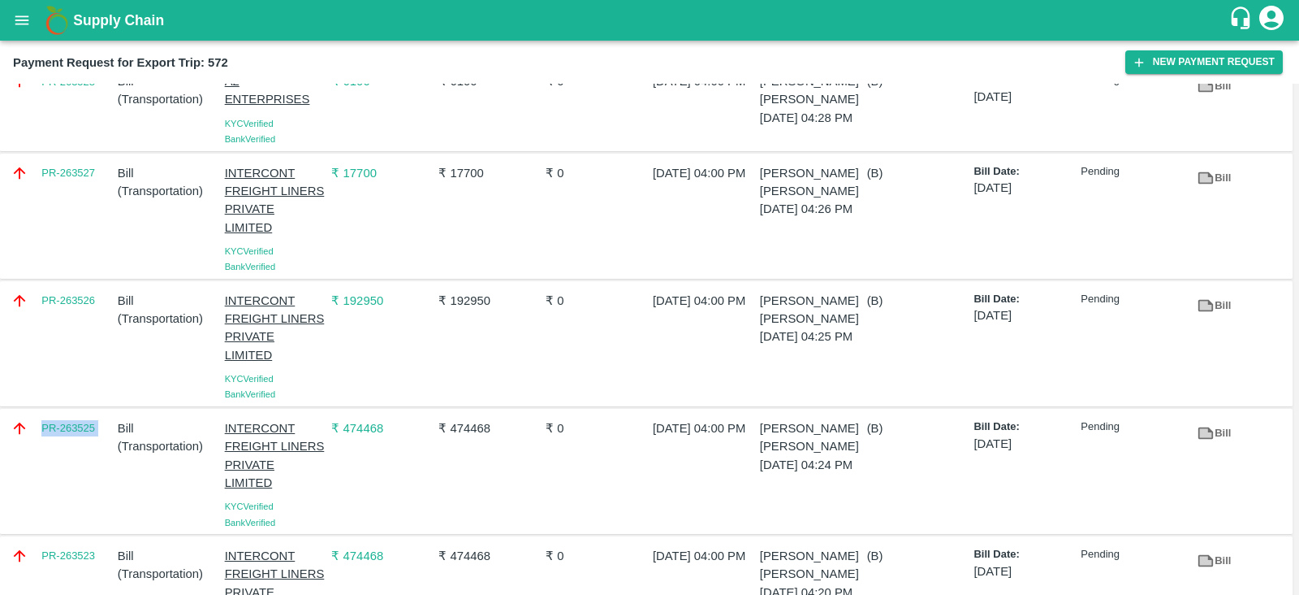
scroll to position [58, 0]
click at [72, 331] on div "PR-263526" at bounding box center [57, 344] width 107 height 117
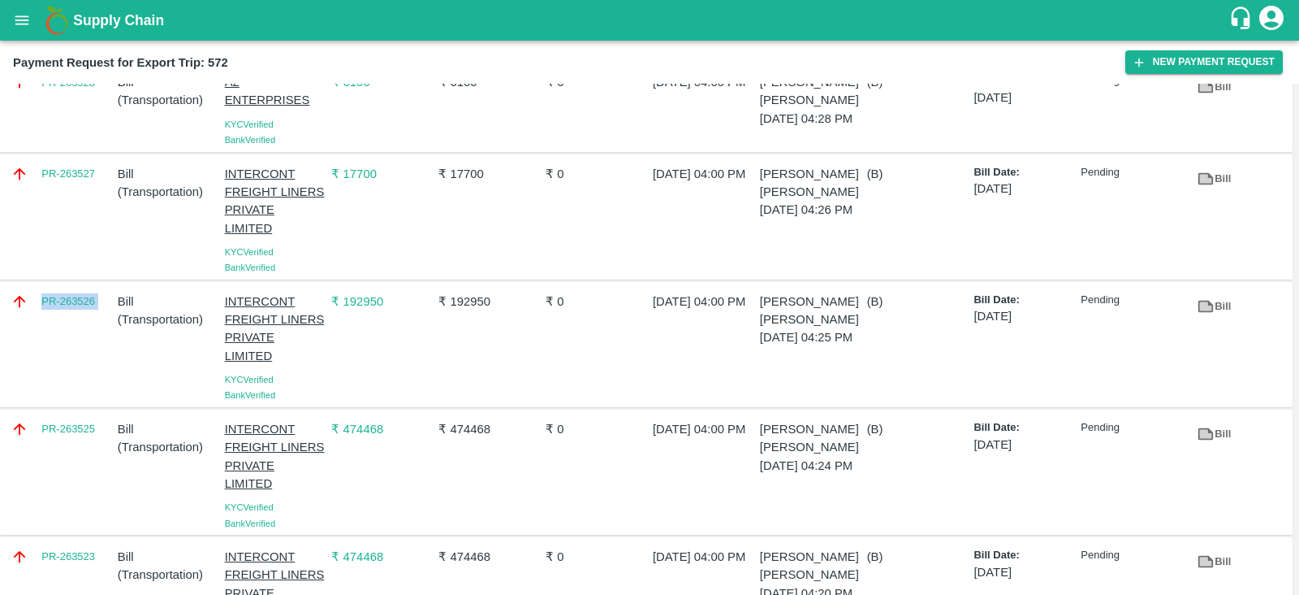
copy link "PR-263526"
click at [75, 205] on div "PR-263527" at bounding box center [57, 216] width 107 height 117
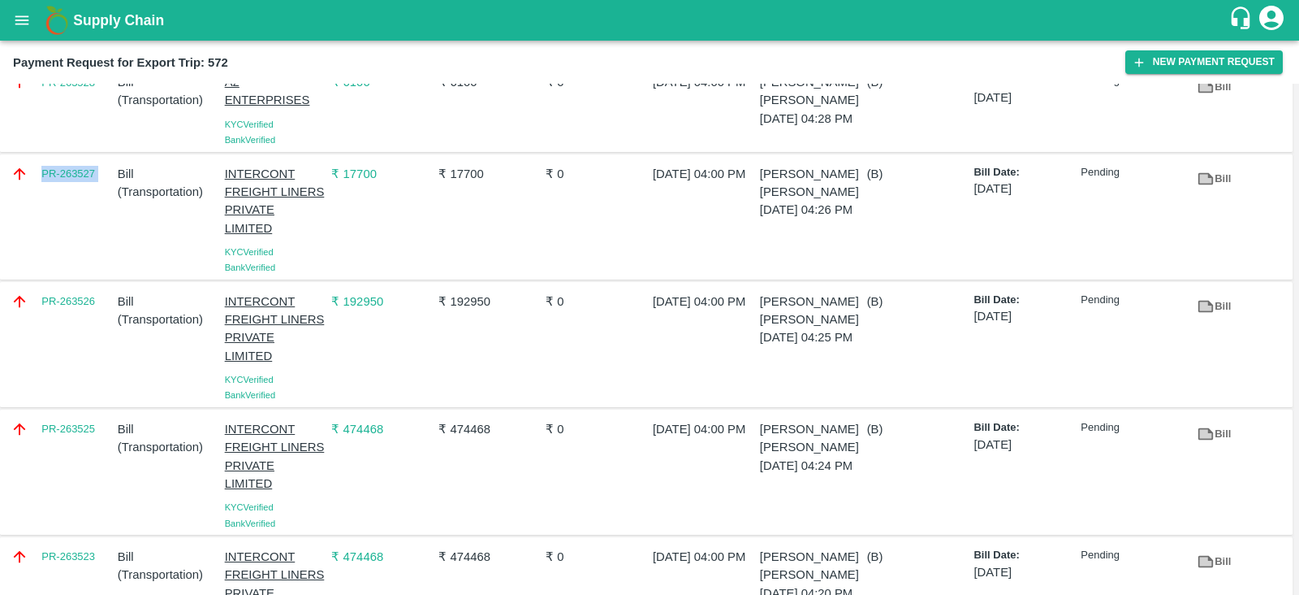
copy link "PR-263527"
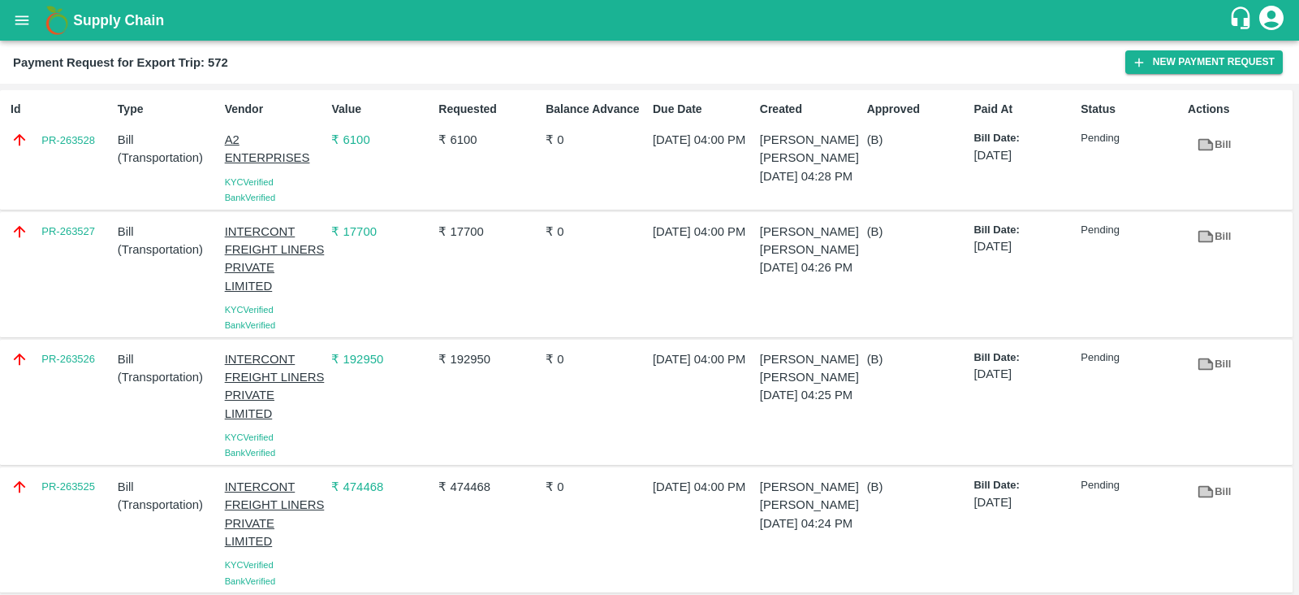
click at [97, 163] on div "Id PR-263528" at bounding box center [57, 149] width 107 height 111
copy link "PR-263528"
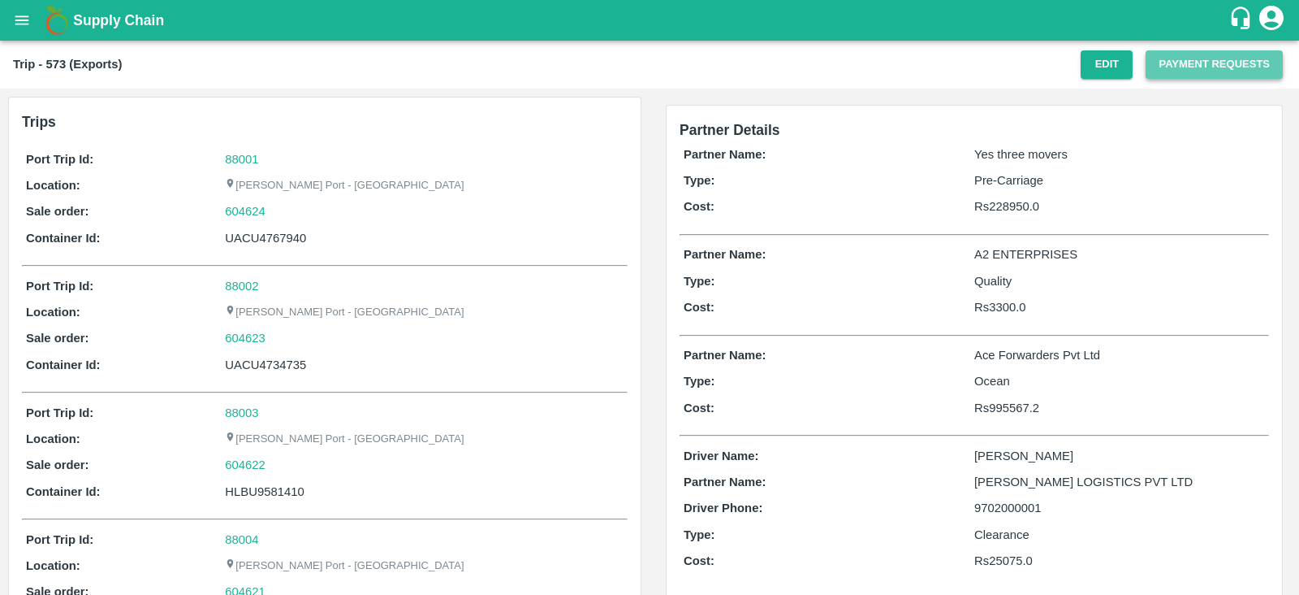
click at [1169, 67] on button "Payment Requests" at bounding box center [1214, 64] width 137 height 28
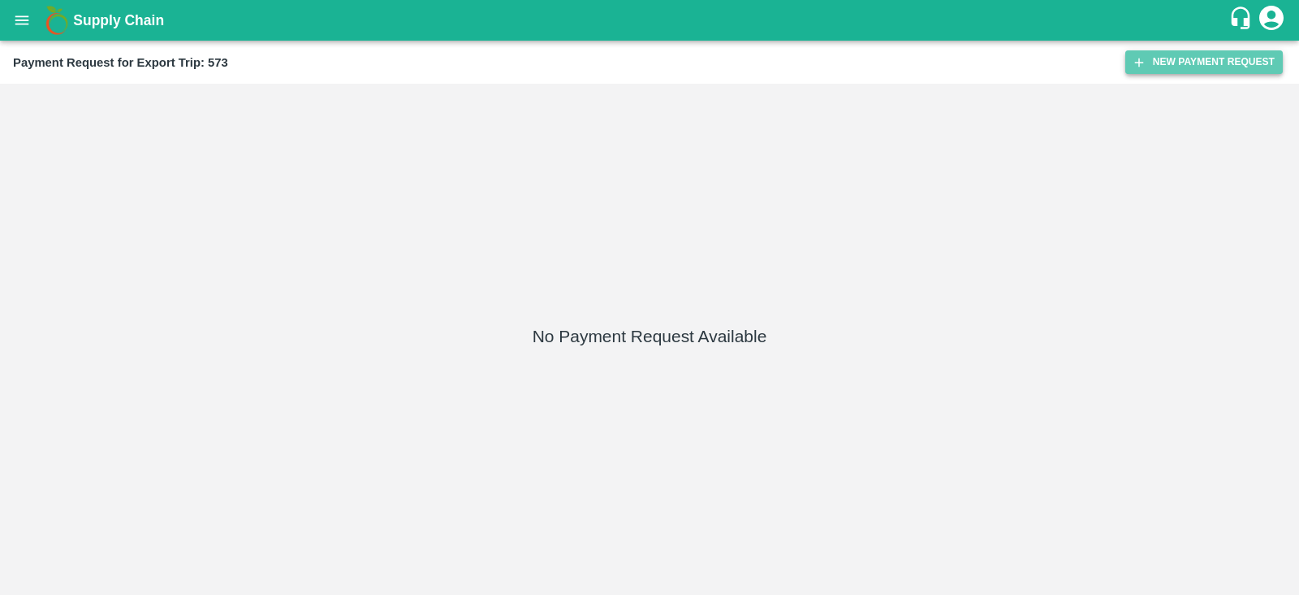
click at [1171, 65] on button "New Payment Request" at bounding box center [1205, 62] width 158 height 24
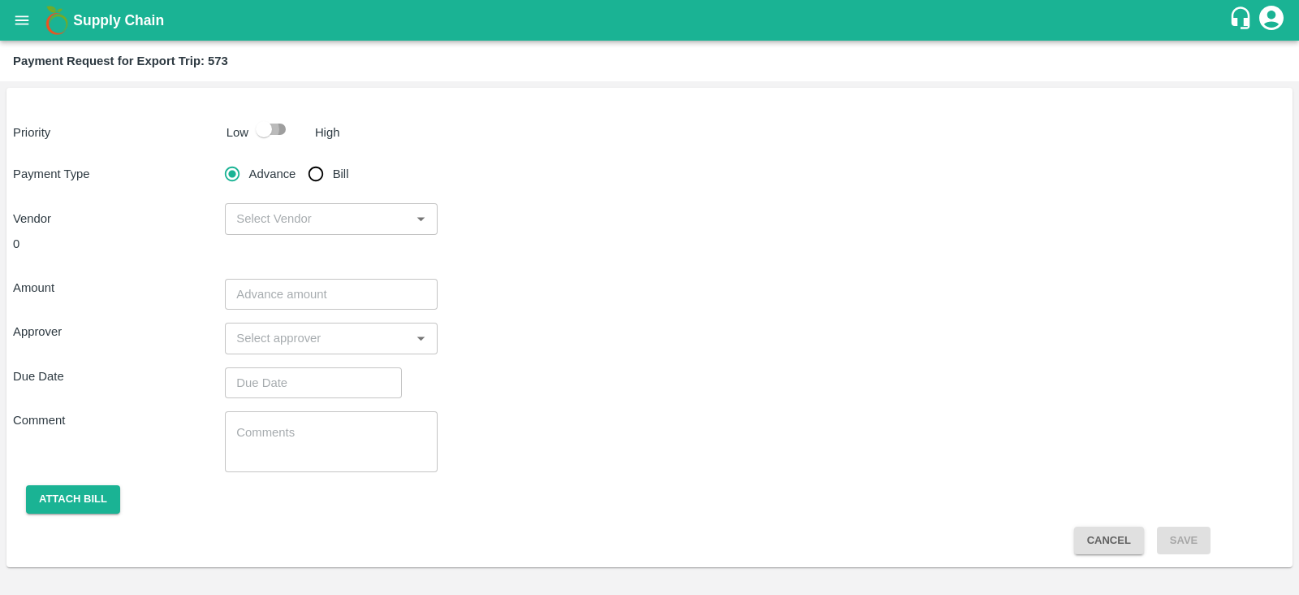
click at [271, 132] on input "checkbox" at bounding box center [264, 129] width 93 height 31
checkbox input "true"
click at [315, 172] on input "Bill" at bounding box center [316, 174] width 32 height 32
radio input "true"
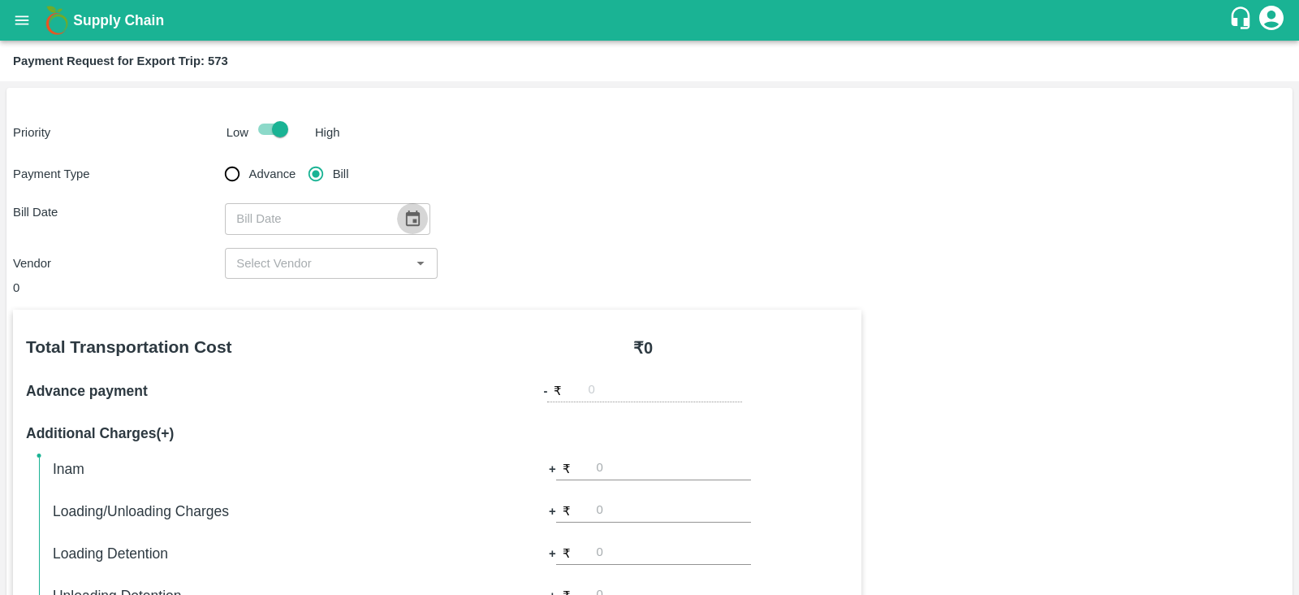
click at [406, 214] on icon "Choose date" at bounding box center [413, 217] width 14 height 15
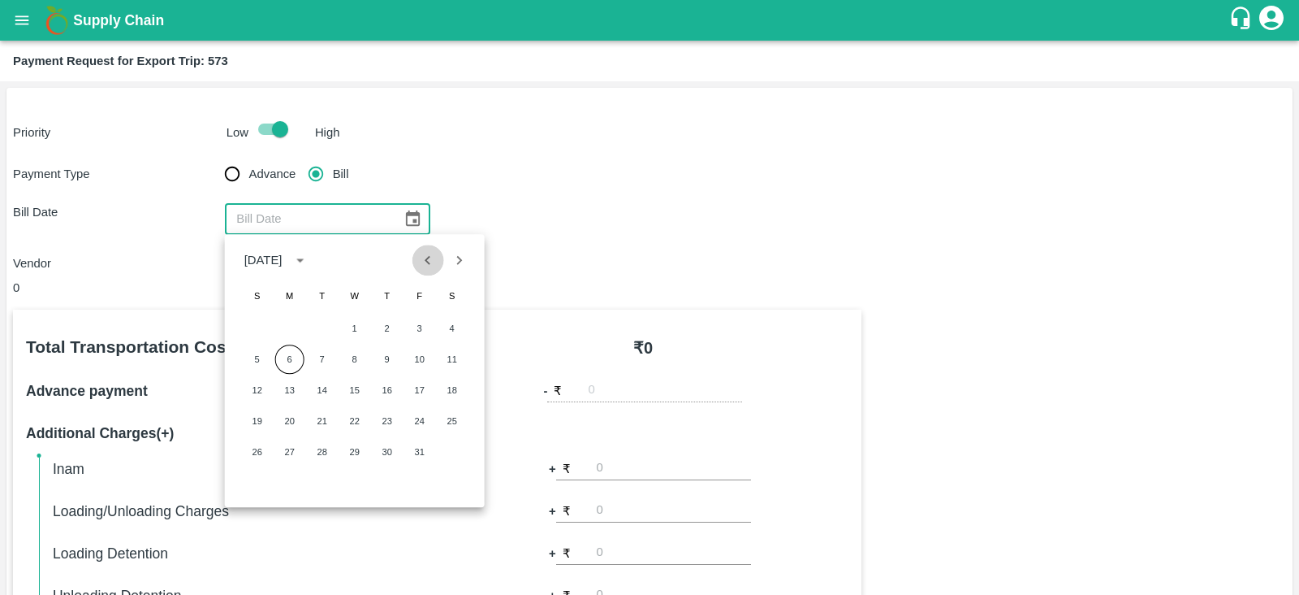
click at [428, 263] on icon "Previous month" at bounding box center [428, 260] width 18 height 18
click at [354, 387] on button "17" at bounding box center [354, 389] width 29 height 29
type input "17/09/2025"
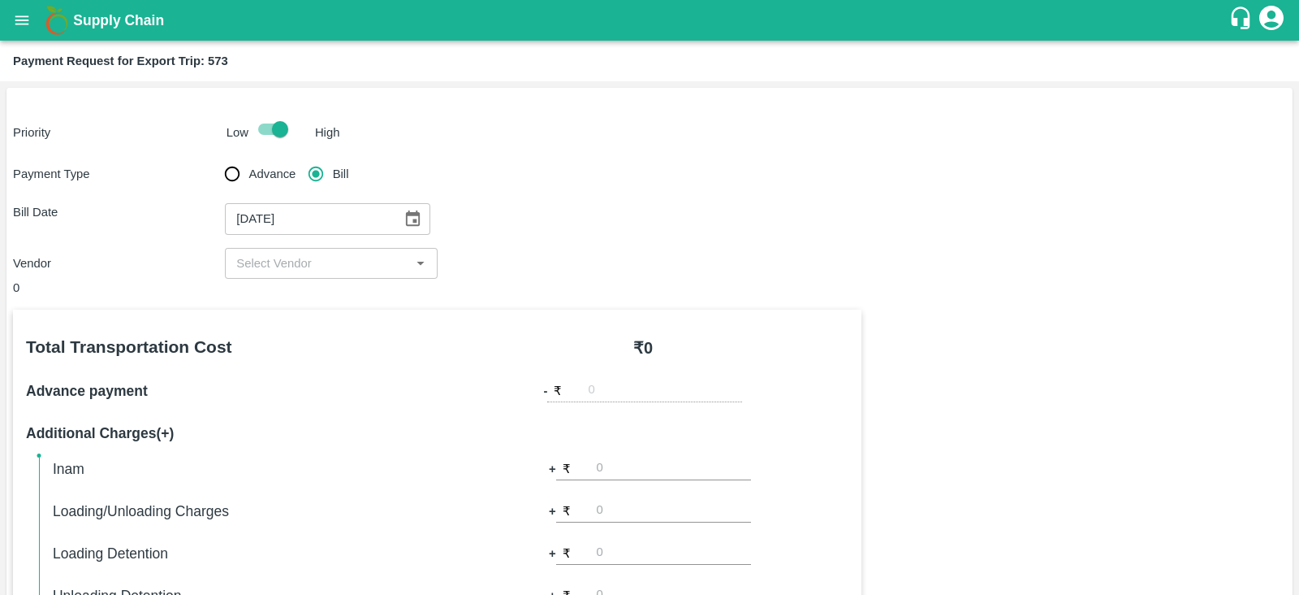
scroll to position [113, 0]
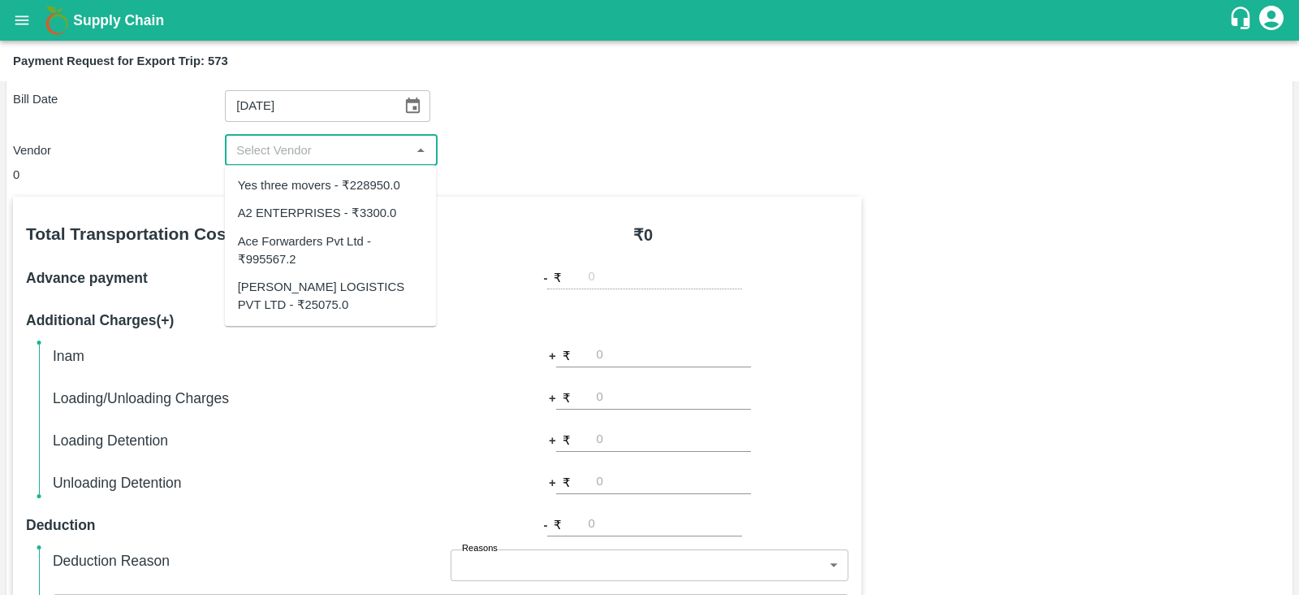
click at [321, 141] on input "input" at bounding box center [317, 150] width 175 height 21
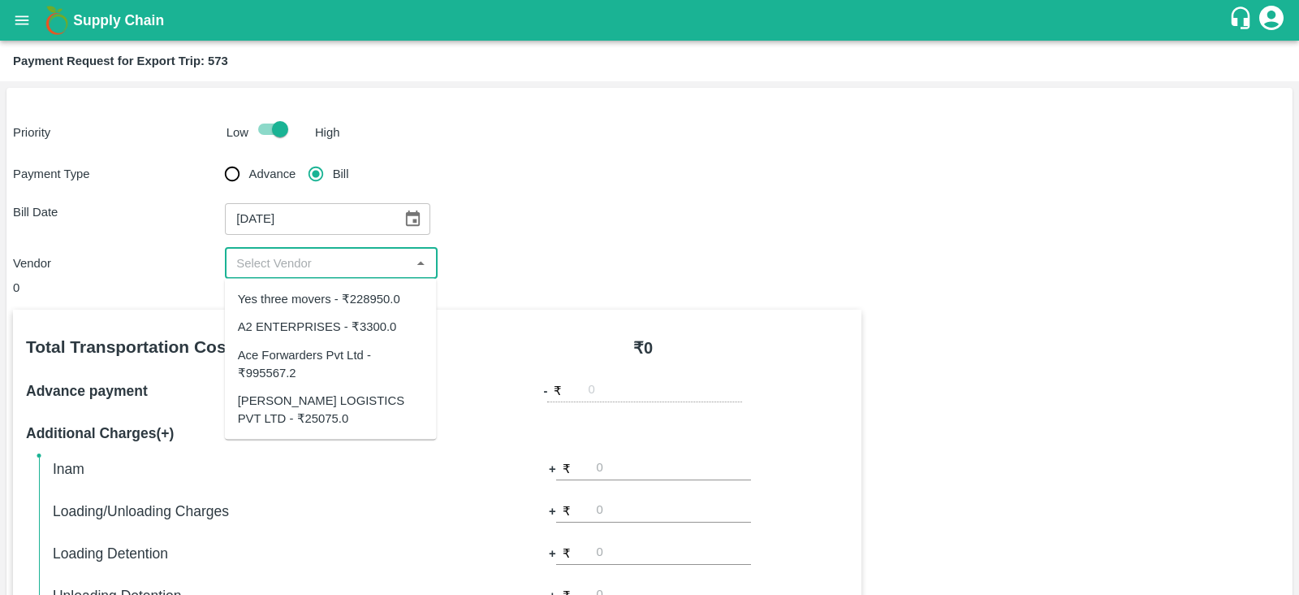
click at [367, 359] on div "Ace Forwarders Pvt Ltd - ₹995567.2" at bounding box center [331, 363] width 186 height 37
type input "Ace Forwarders Pvt Ltd - ₹995567.2"
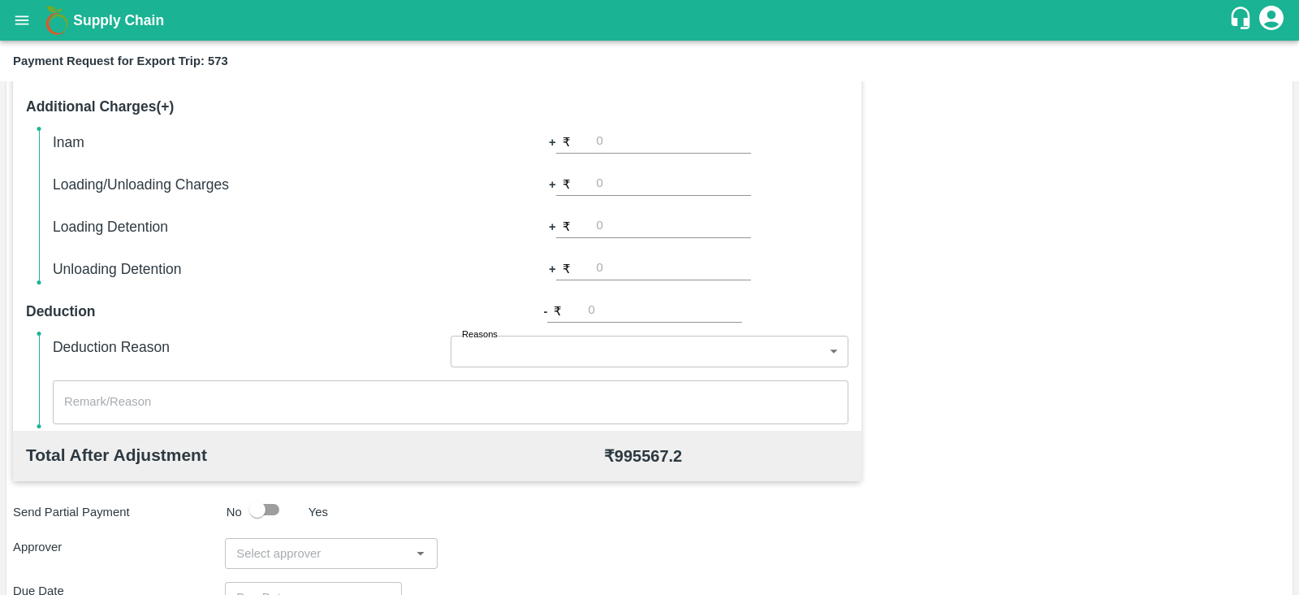
scroll to position [520, 0]
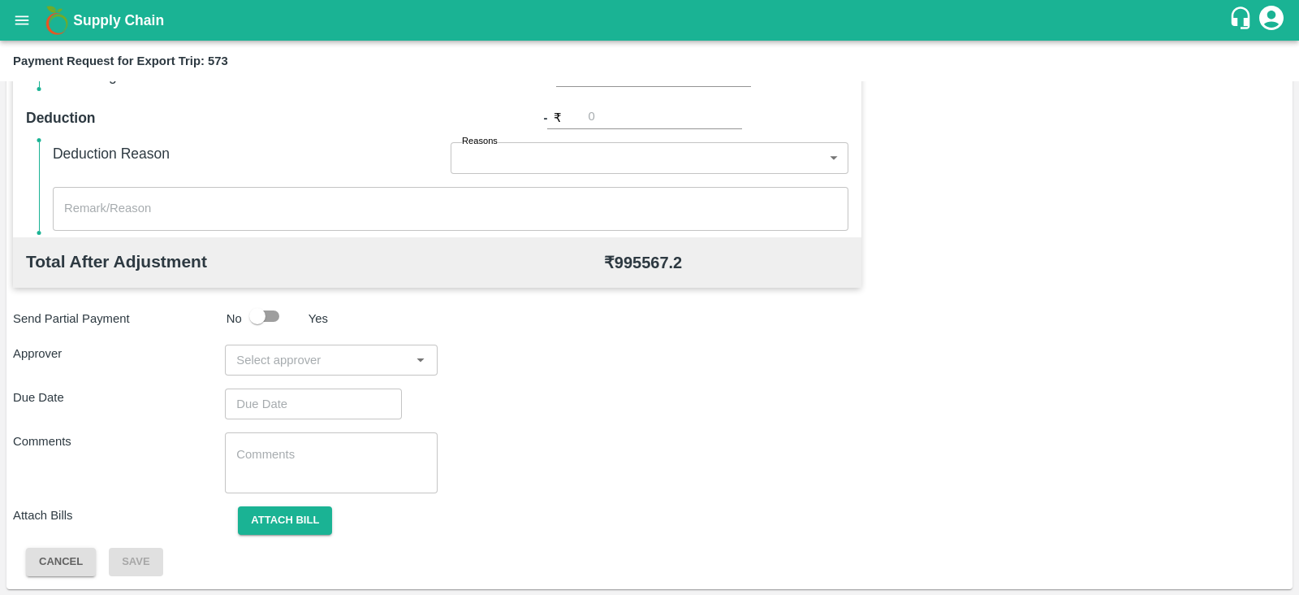
click at [363, 359] on input "input" at bounding box center [317, 359] width 175 height 21
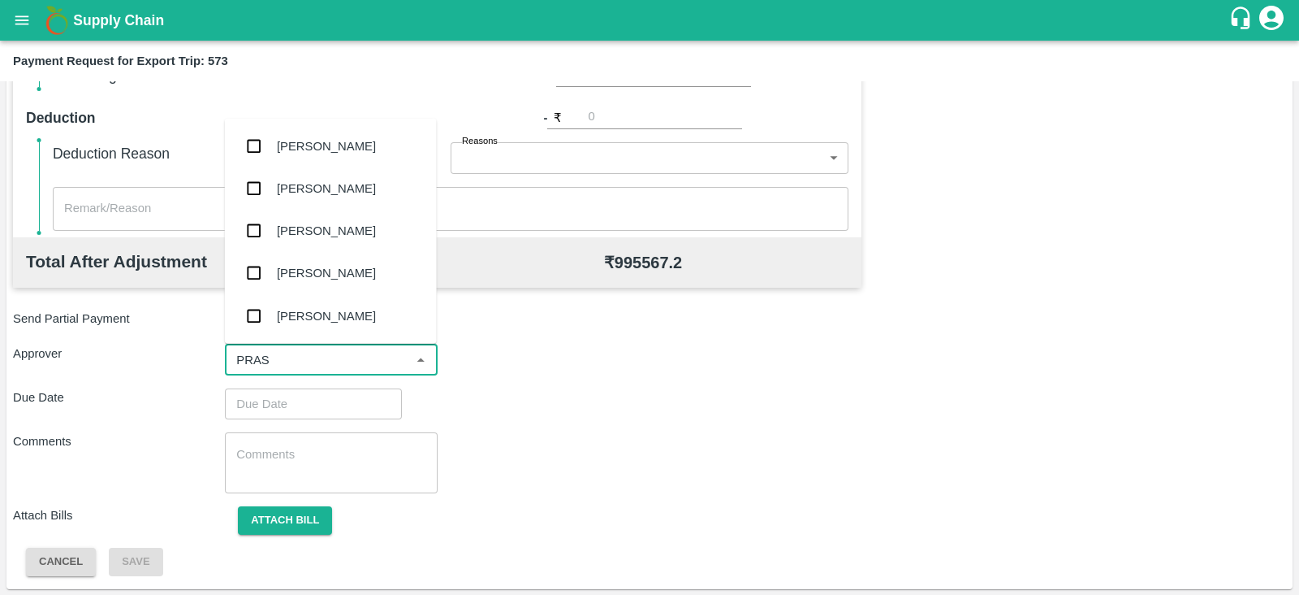
type input "PRASA"
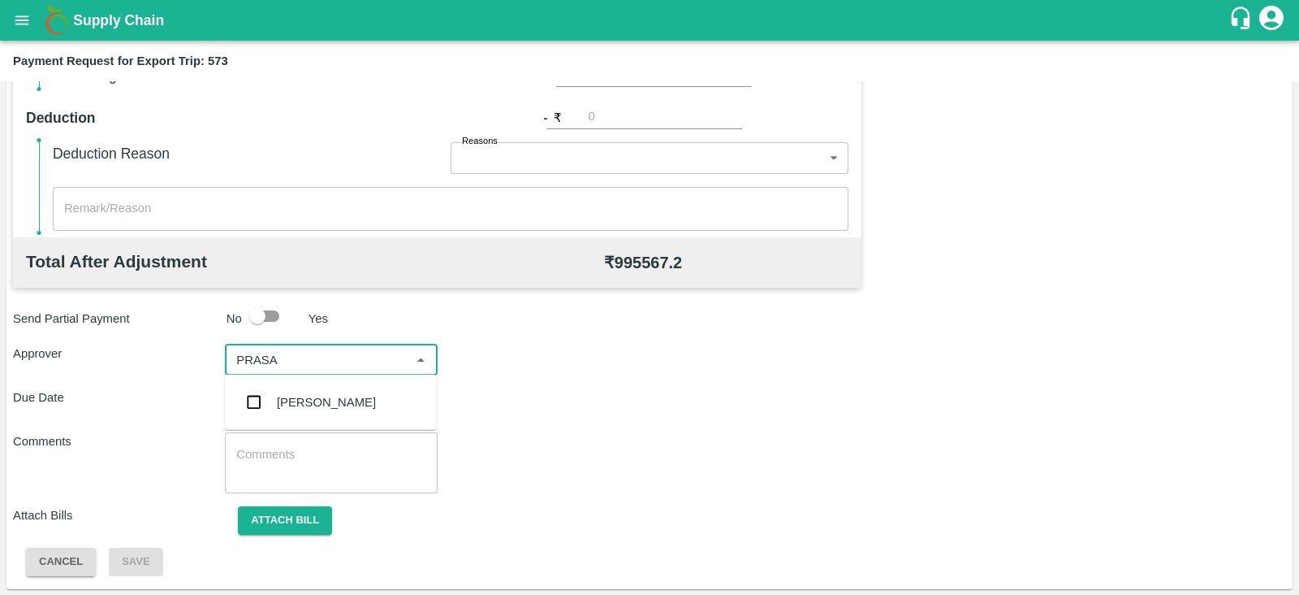
click at [333, 400] on div "[PERSON_NAME]" at bounding box center [326, 402] width 99 height 18
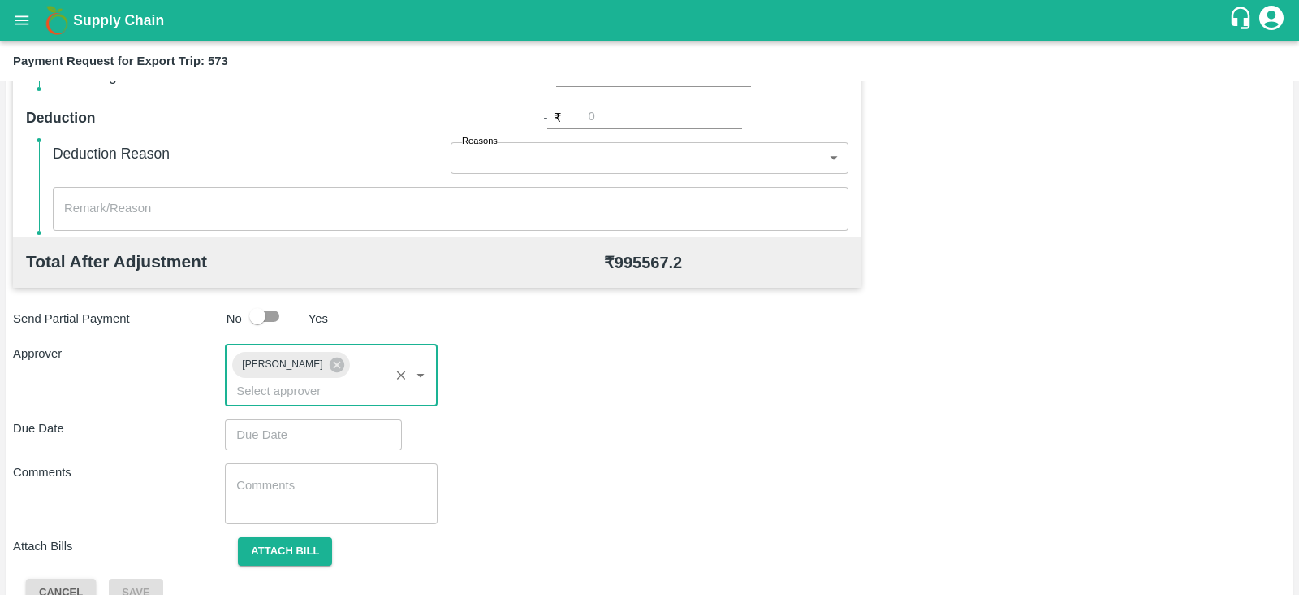
type input "DD/MM/YYYY hh:mm aa"
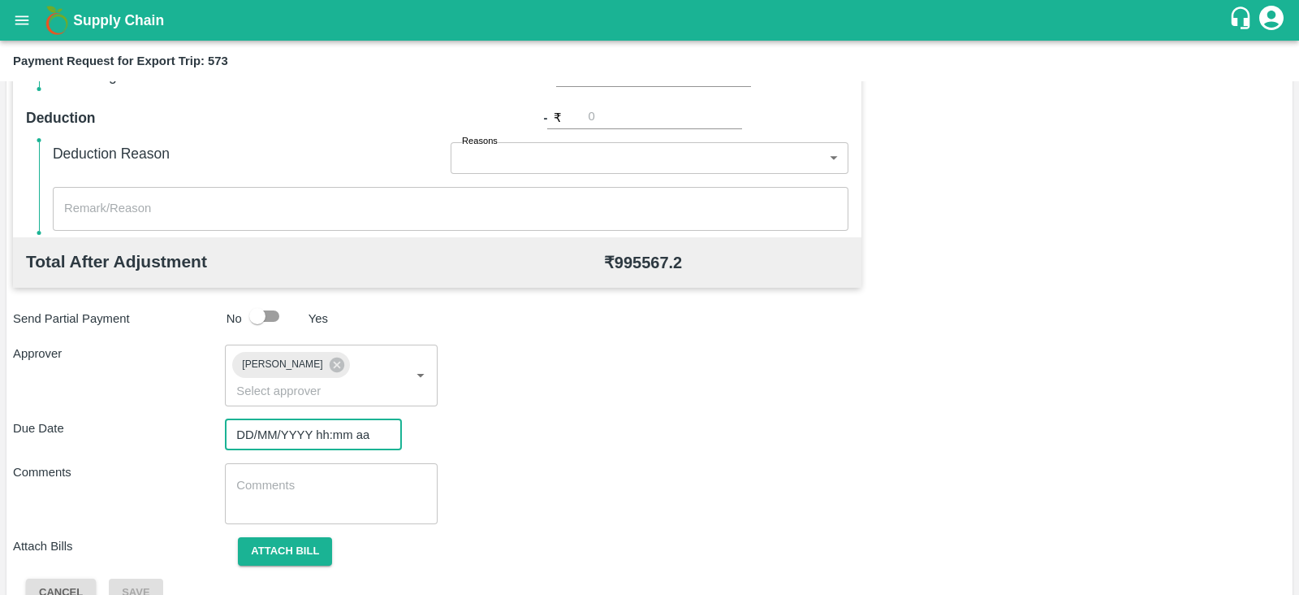
click at [296, 419] on input "DD/MM/YYYY hh:mm aa" at bounding box center [308, 434] width 166 height 31
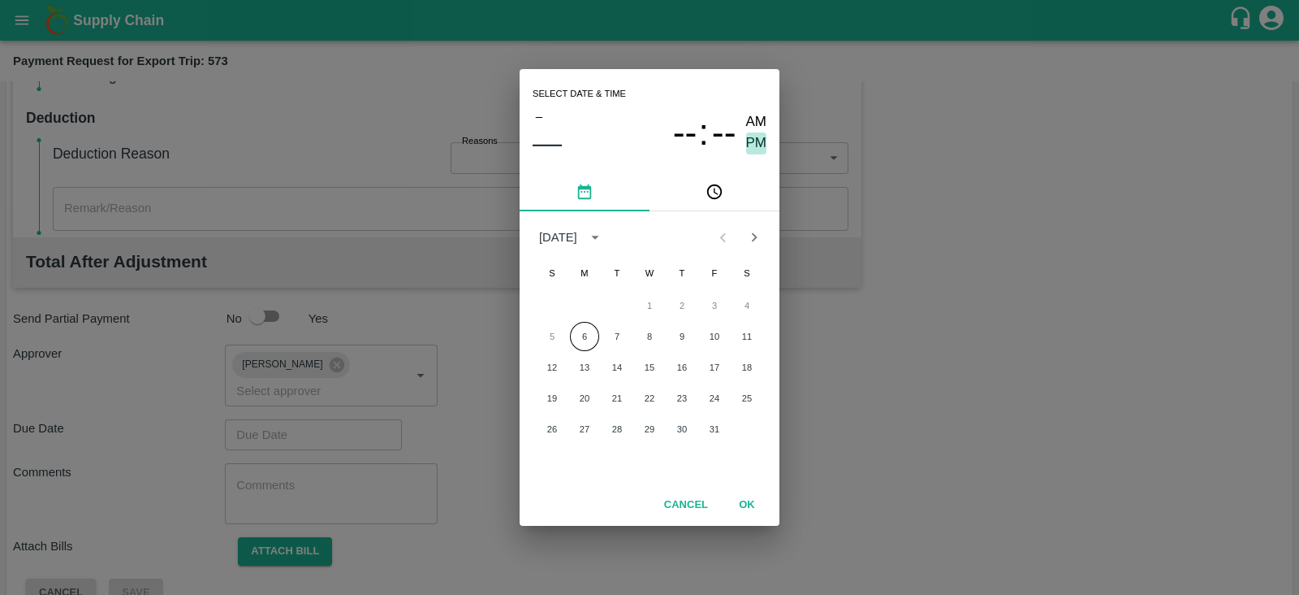
click at [762, 140] on span "PM" at bounding box center [756, 143] width 21 height 22
click at [583, 331] on button "6" at bounding box center [584, 336] width 29 height 29
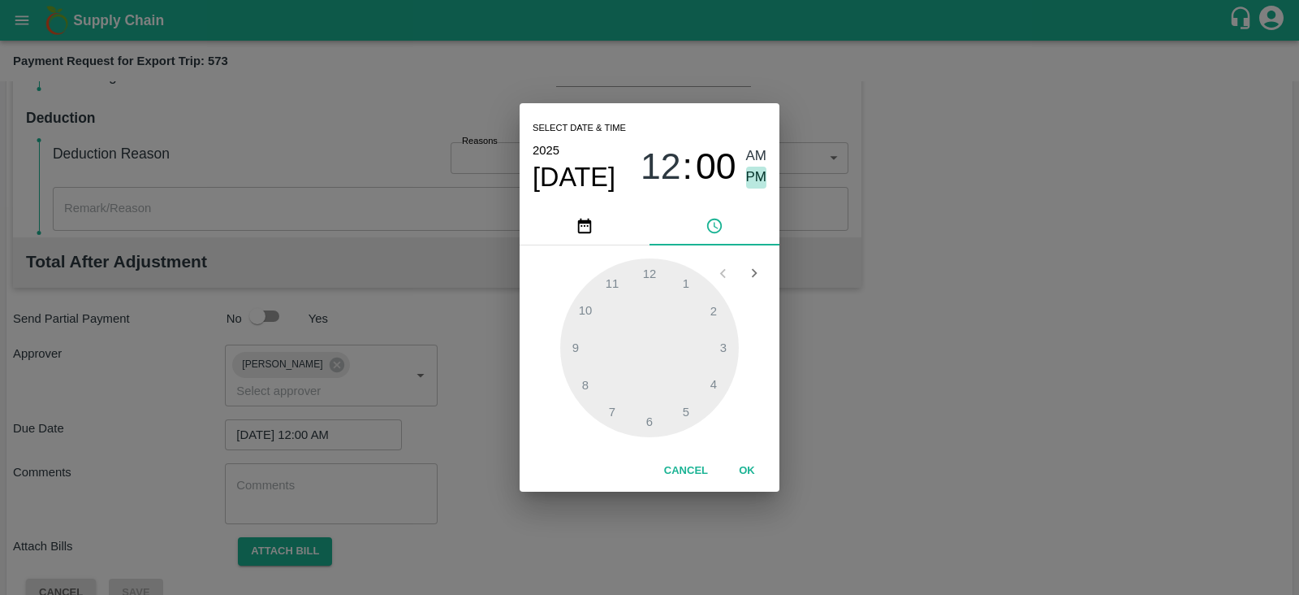
click at [758, 179] on span "PM" at bounding box center [756, 177] width 21 height 22
click at [715, 383] on div at bounding box center [649, 347] width 179 height 179
type input "06/10/2025 04:00 PM"
click at [748, 469] on button "OK" at bounding box center [747, 470] width 52 height 28
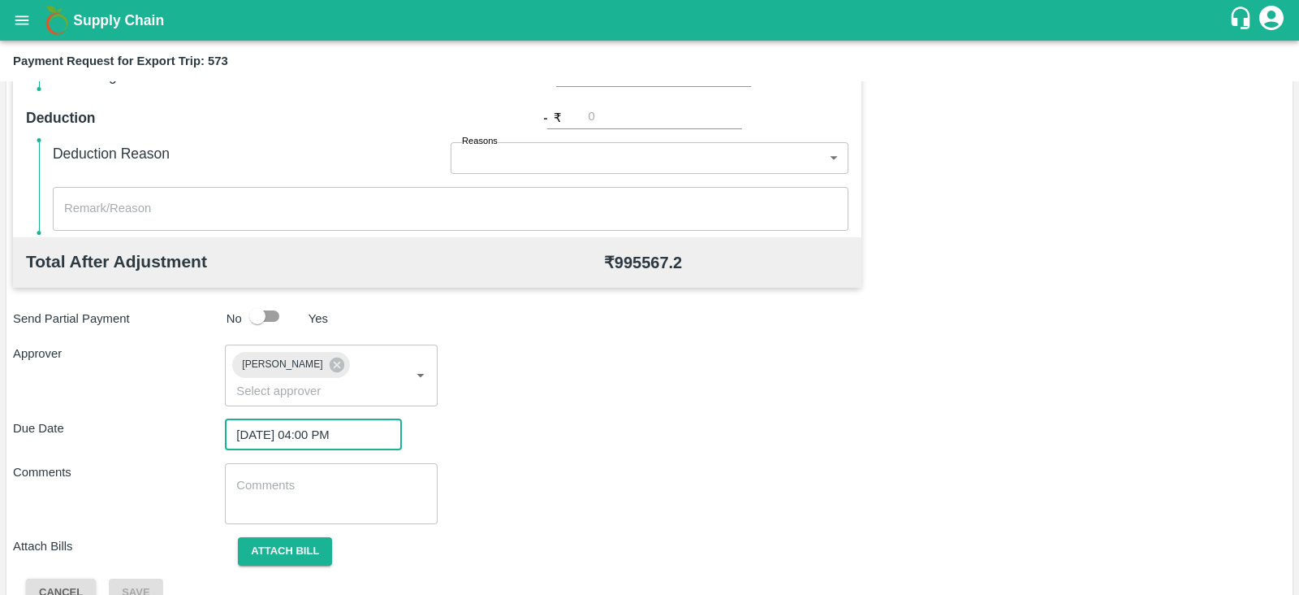
scroll to position [530, 0]
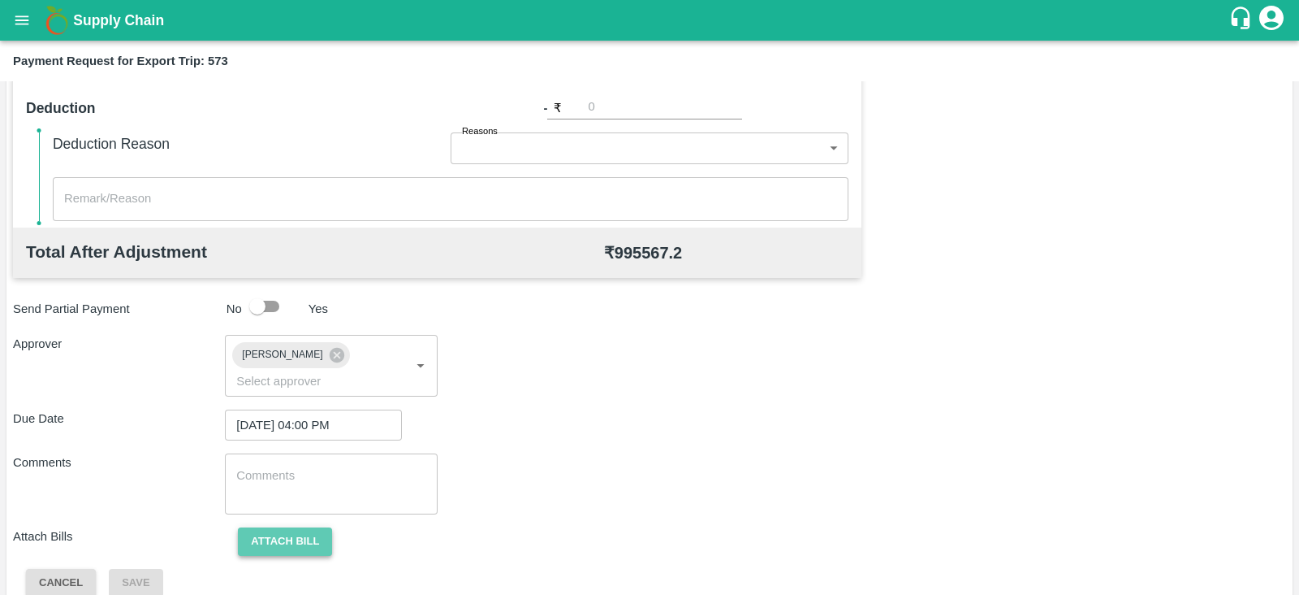
click at [275, 527] on button "Attach bill" at bounding box center [285, 541] width 94 height 28
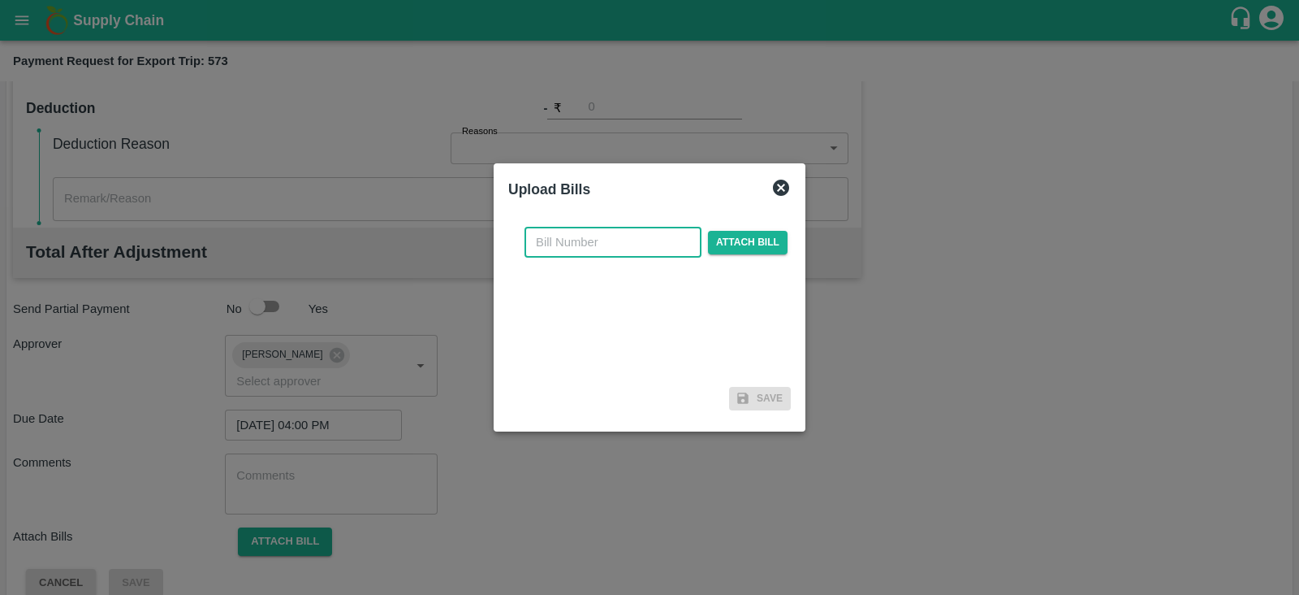
click at [646, 237] on input "text" at bounding box center [613, 242] width 177 height 31
paste input "HLBU9581410"
type input "H"
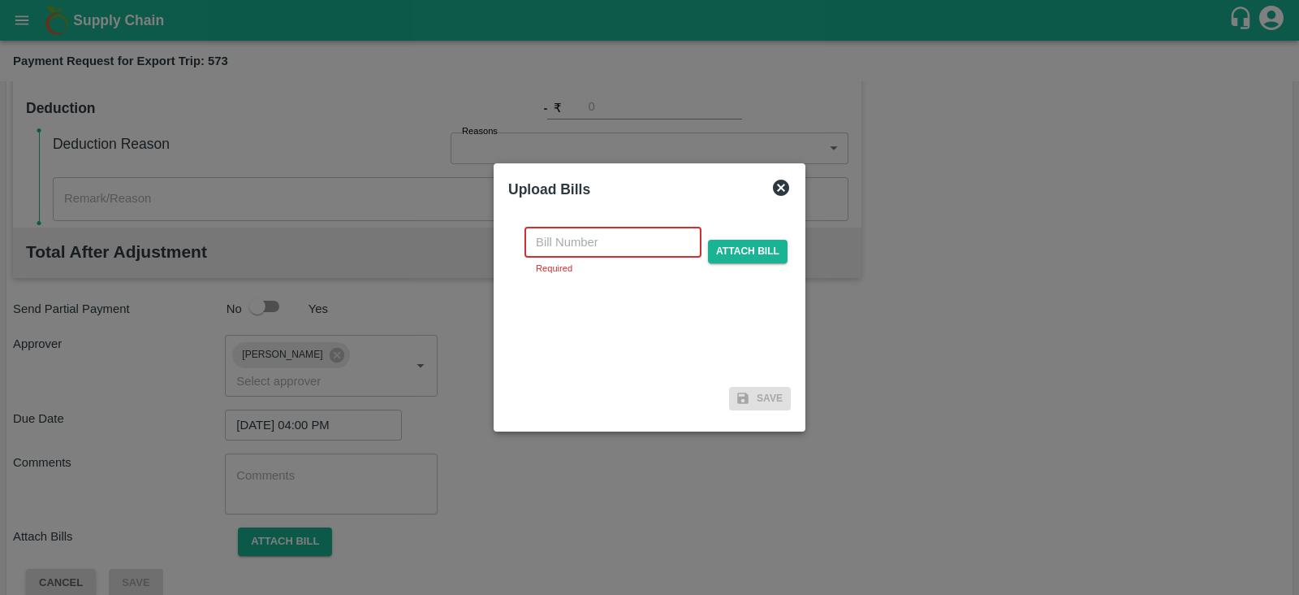
paste input ": 3957/25-26"
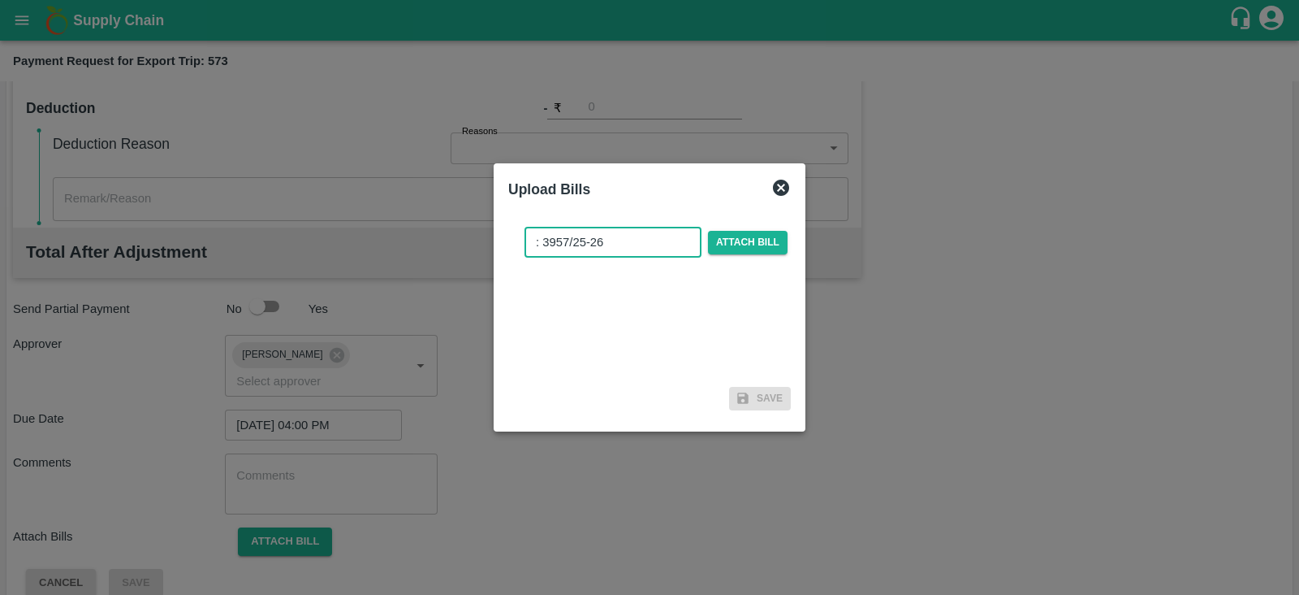
click at [549, 240] on input ": 3957/25-26" at bounding box center [613, 242] width 177 height 31
type input "3957/25-26"
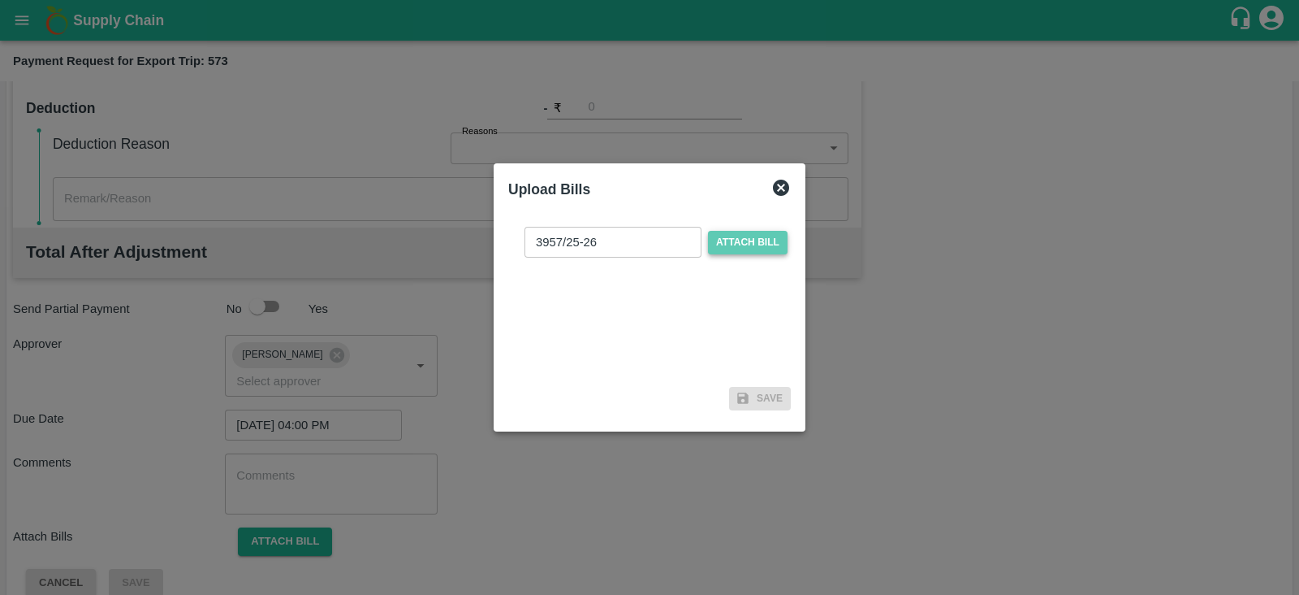
click at [735, 236] on span "Attach bill" at bounding box center [748, 243] width 80 height 24
click at [0, 0] on input "Attach bill" at bounding box center [0, 0] width 0 height 0
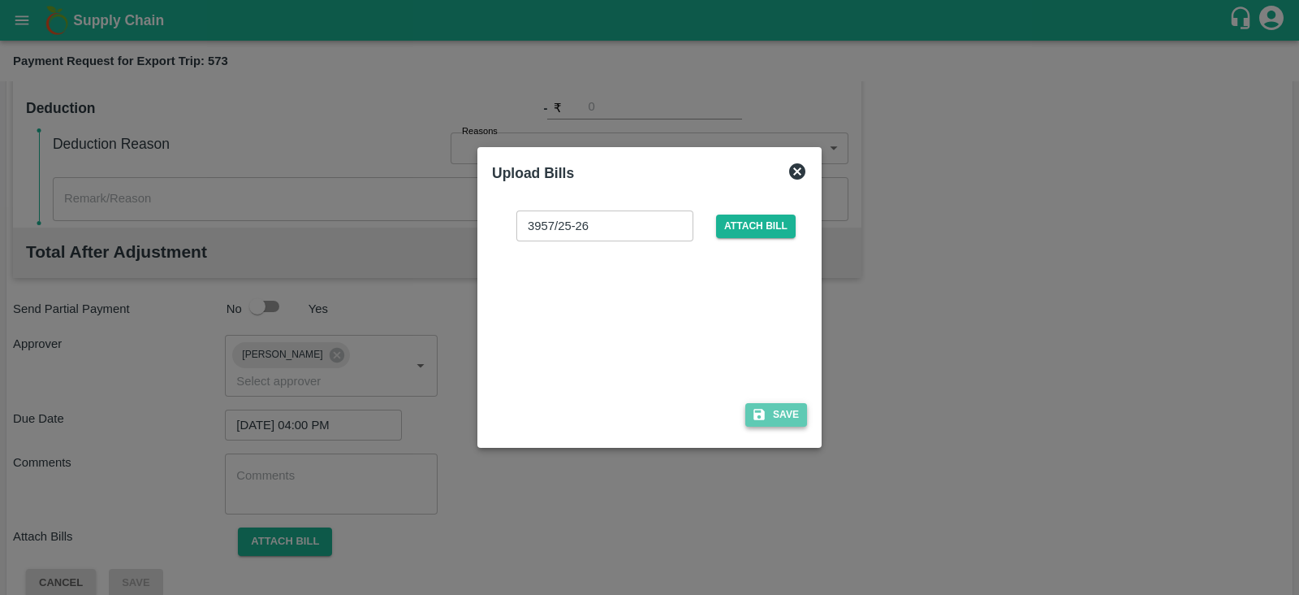
click at [772, 412] on button "Save" at bounding box center [777, 415] width 62 height 24
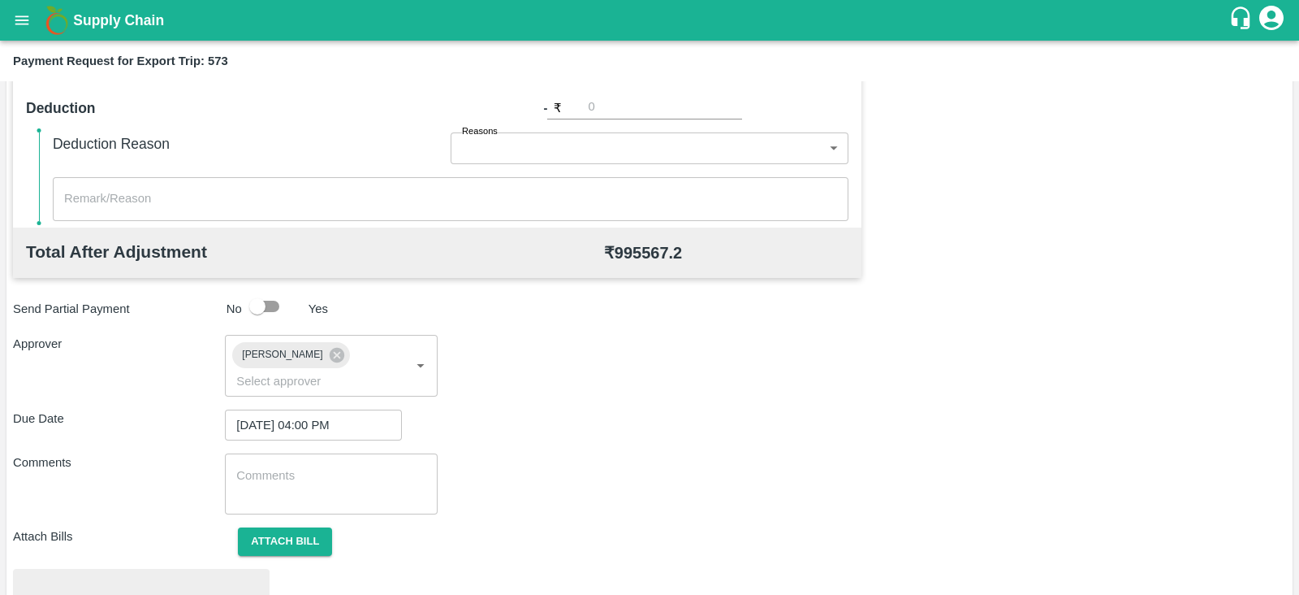
scroll to position [616, 0]
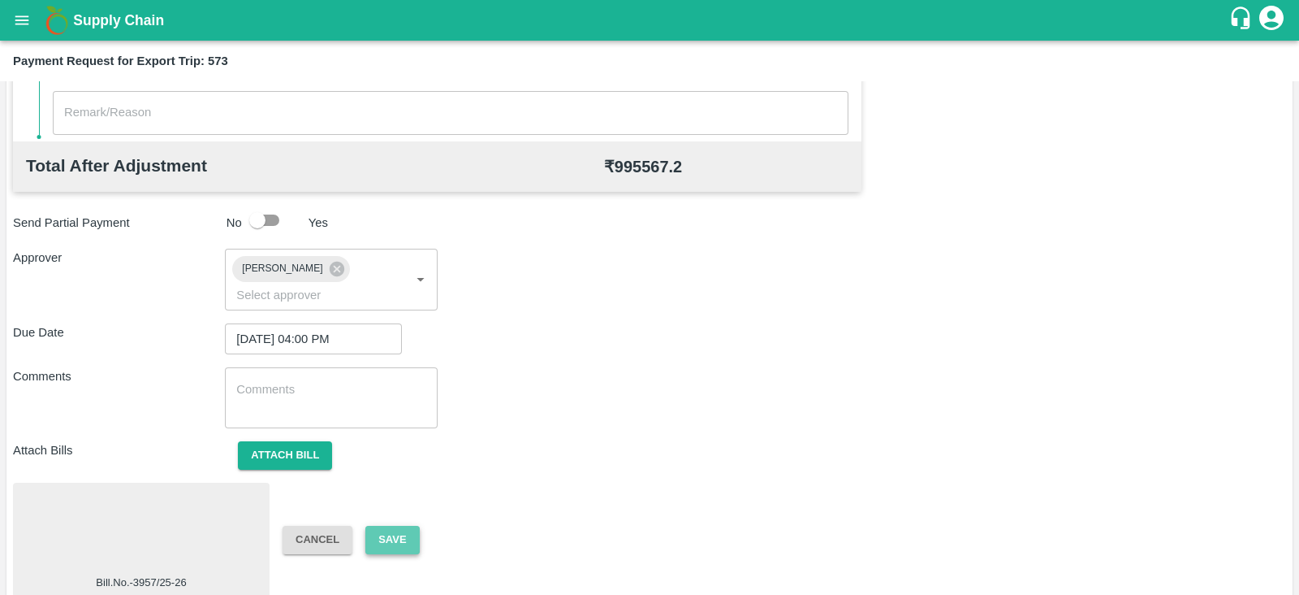
click at [405, 525] on button "Save" at bounding box center [392, 539] width 54 height 28
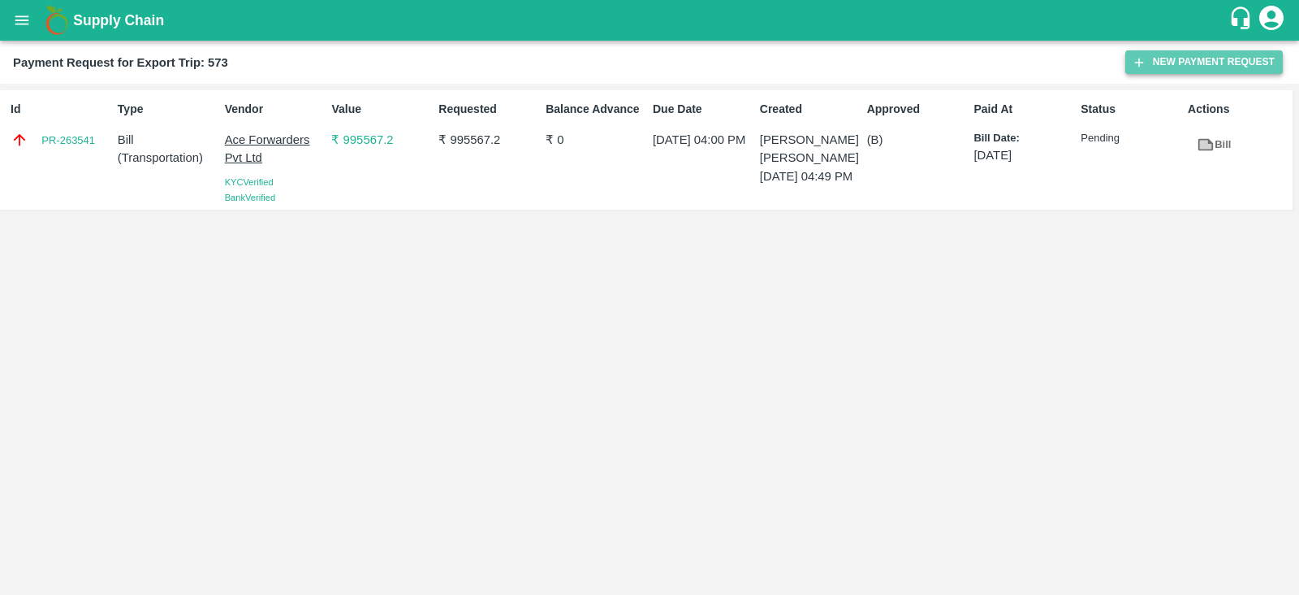
click at [1199, 64] on button "New Payment Request" at bounding box center [1205, 62] width 158 height 24
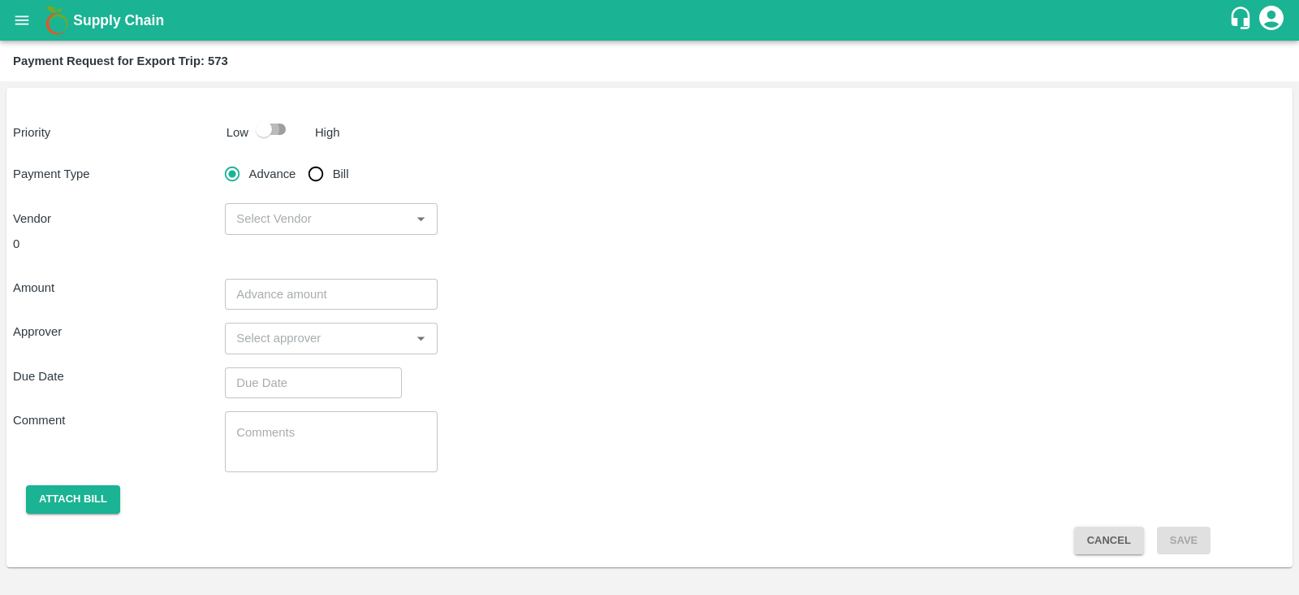
click at [274, 128] on input "checkbox" at bounding box center [264, 129] width 93 height 31
checkbox input "true"
click at [322, 174] on input "Bill" at bounding box center [316, 174] width 32 height 32
radio input "true"
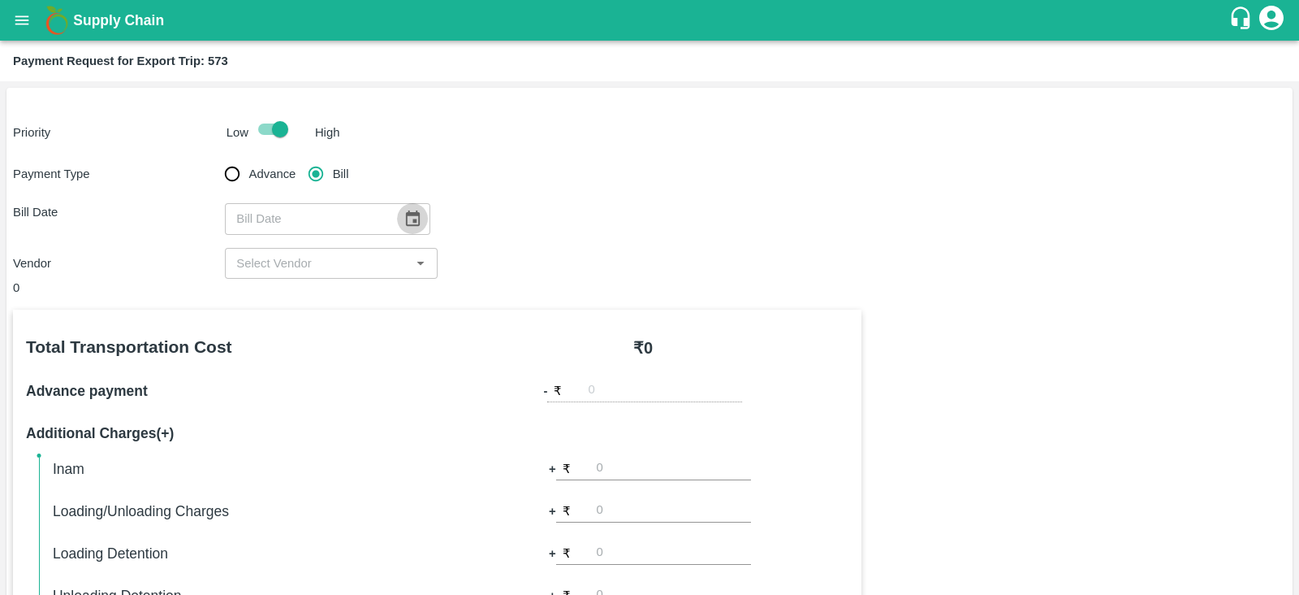
click at [406, 214] on icon "Choose date" at bounding box center [413, 217] width 14 height 15
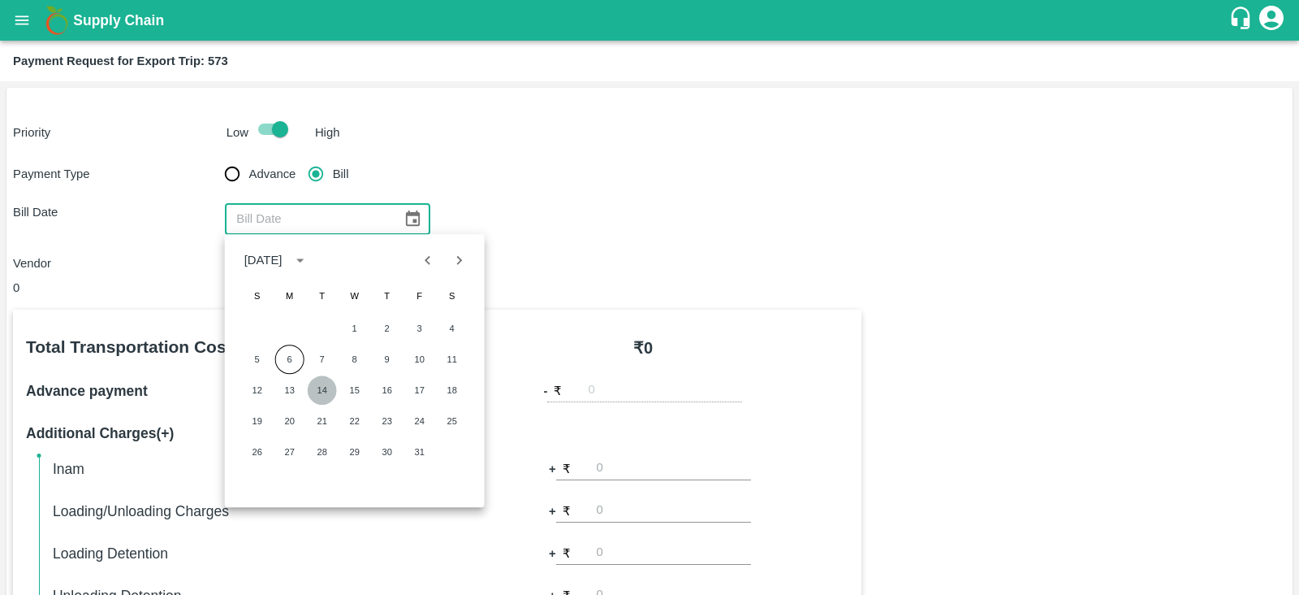
click at [323, 383] on button "14" at bounding box center [322, 389] width 29 height 29
type input "14/10/2025"
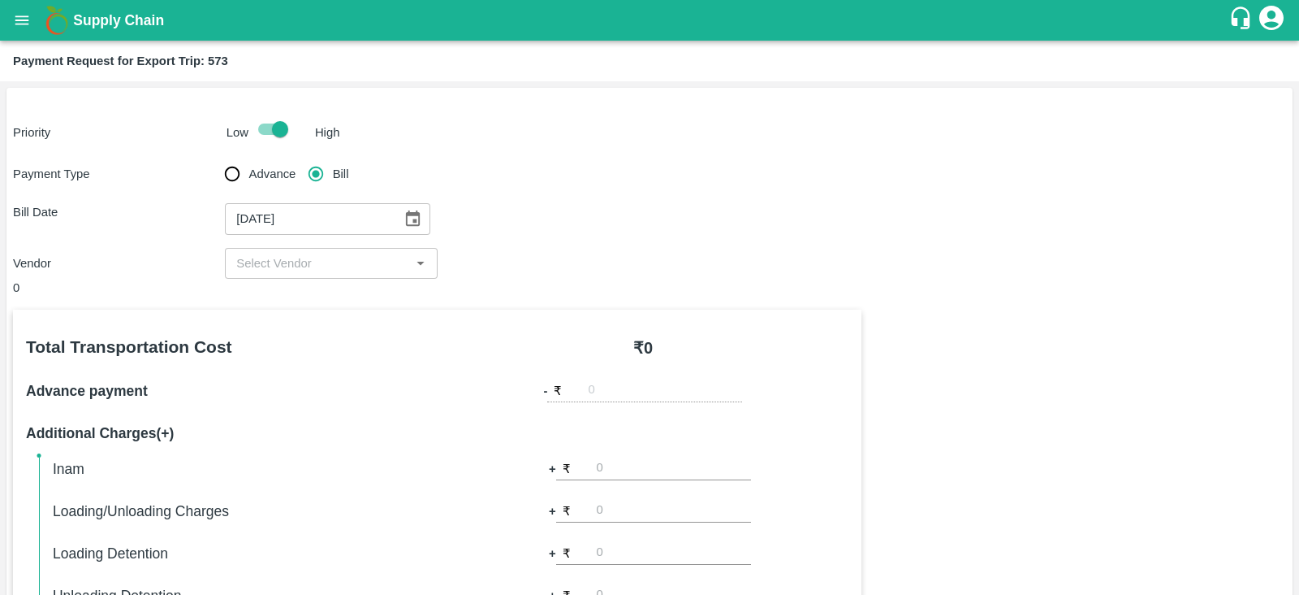
click at [374, 250] on div "​" at bounding box center [331, 263] width 212 height 31
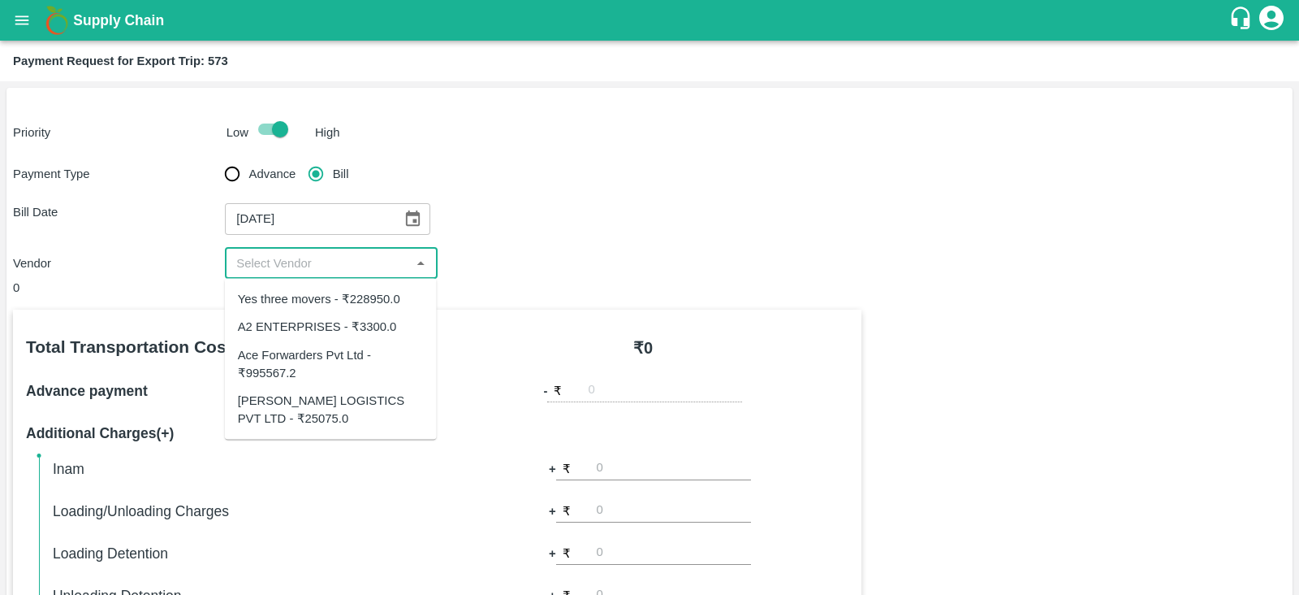
click at [376, 303] on div "Yes three movers - ₹228950.0" at bounding box center [319, 299] width 162 height 18
type input "Yes three movers - ₹228950.0"
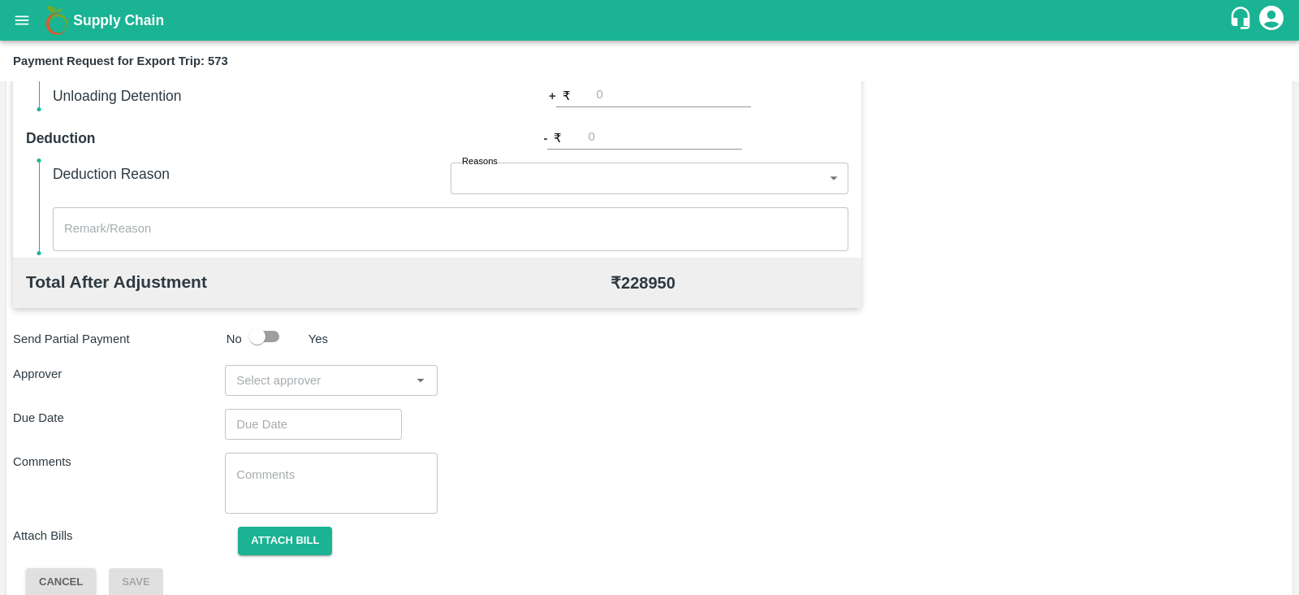
scroll to position [520, 0]
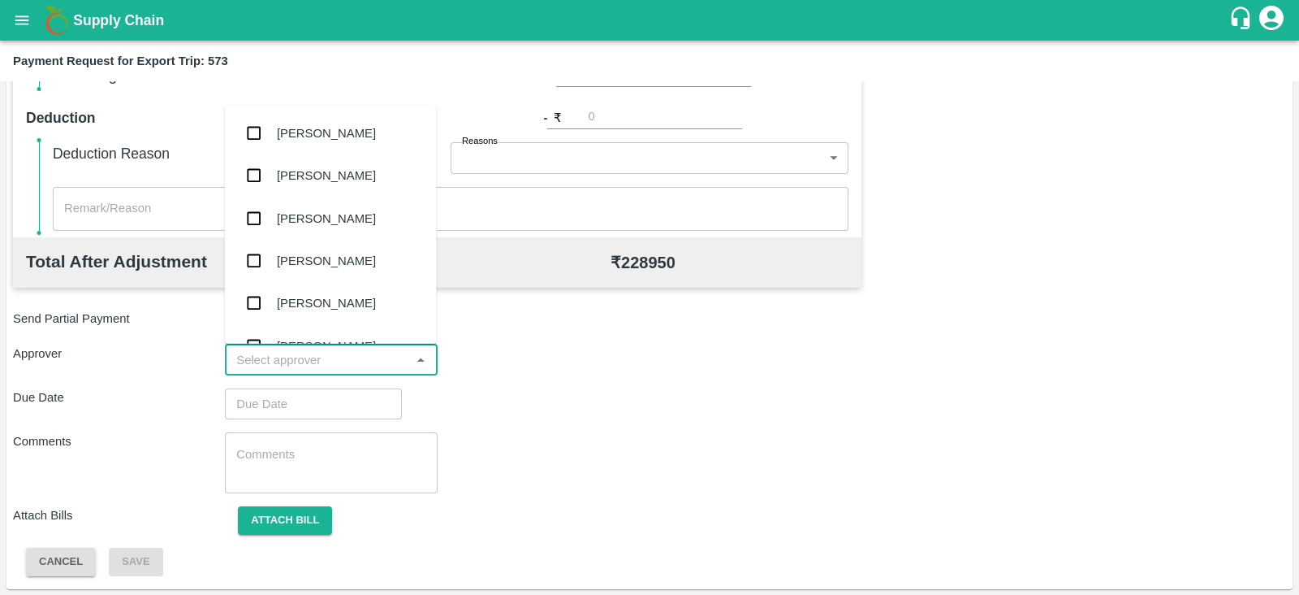
click at [336, 366] on input "input" at bounding box center [317, 359] width 175 height 21
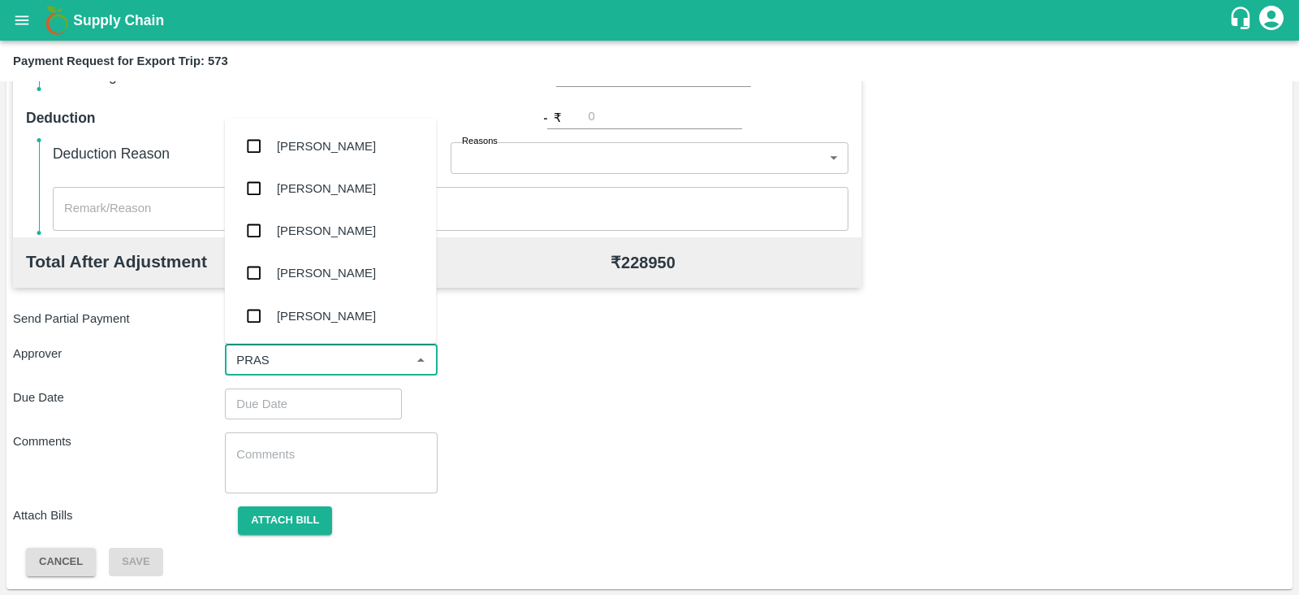
type input "PRASA"
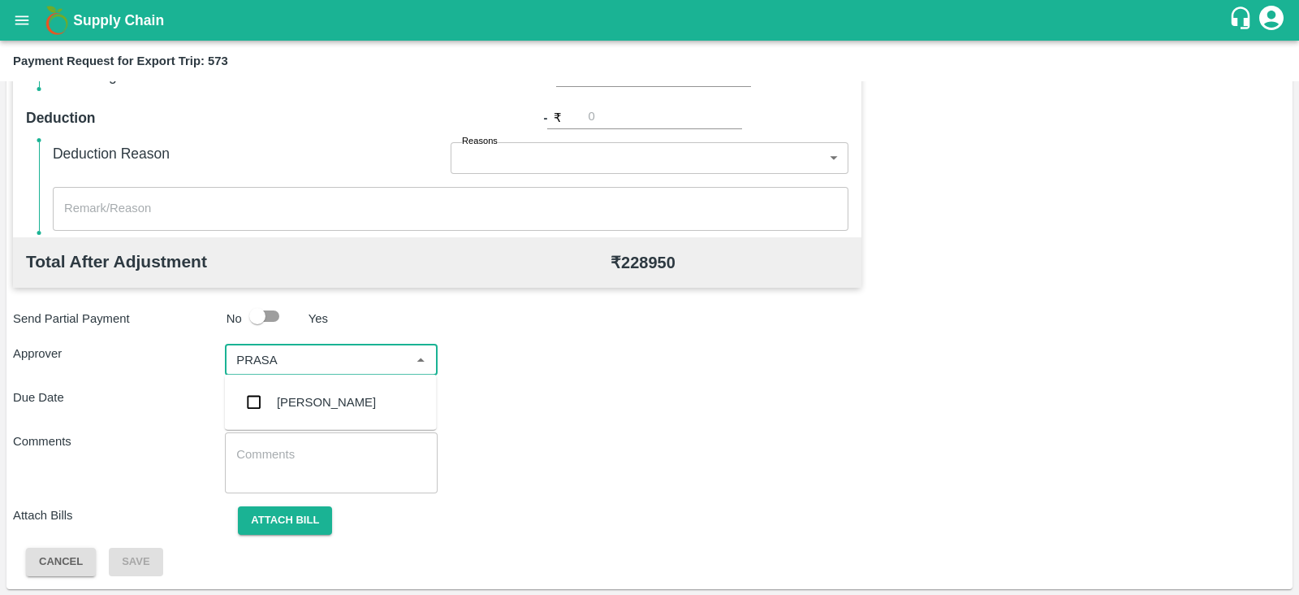
click at [301, 404] on div "[PERSON_NAME]" at bounding box center [326, 402] width 99 height 18
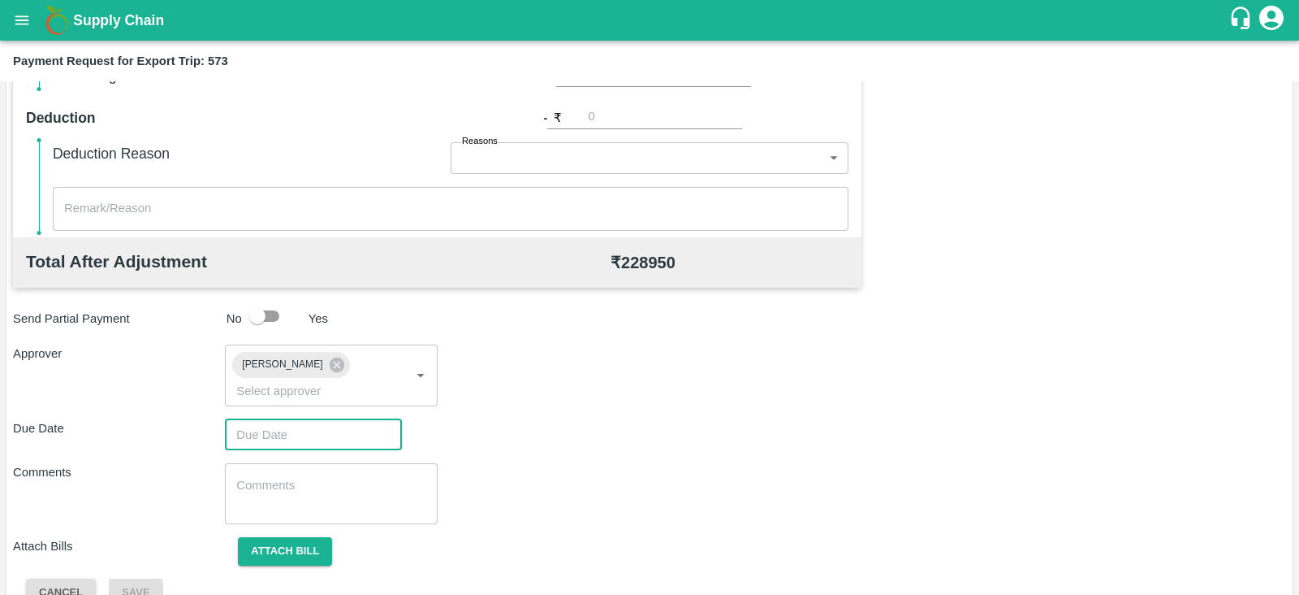
type input "DD/MM/YYYY hh:mm aa"
click at [339, 419] on input "DD/MM/YYYY hh:mm aa" at bounding box center [308, 434] width 166 height 31
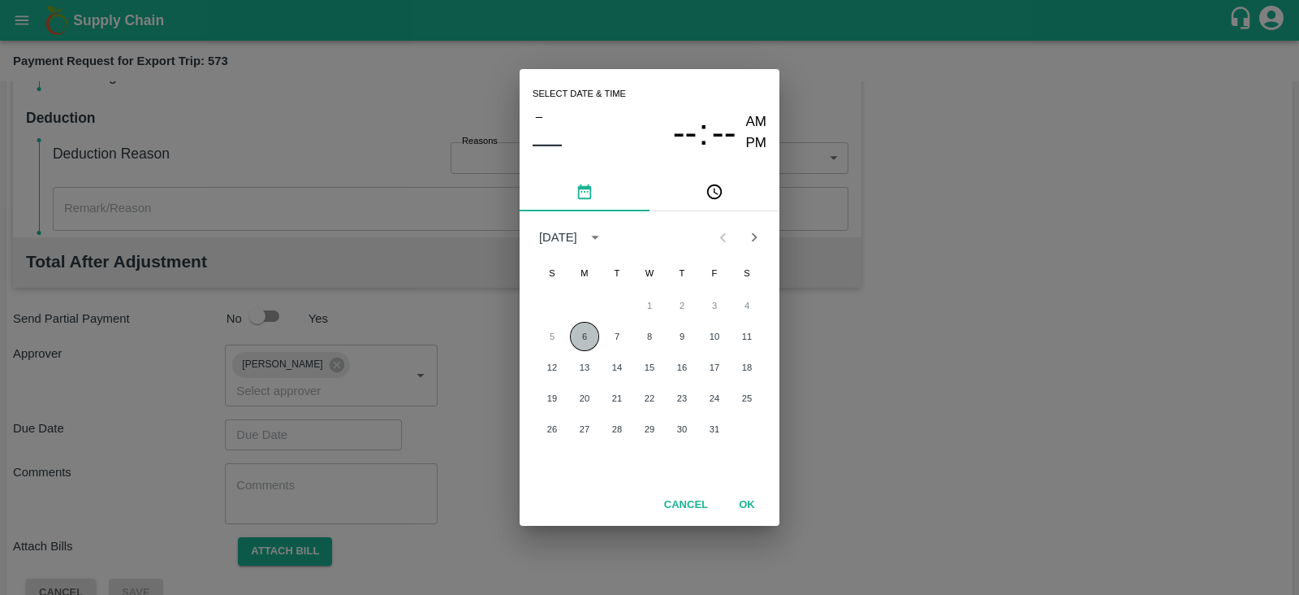
click at [583, 332] on button "6" at bounding box center [584, 336] width 29 height 29
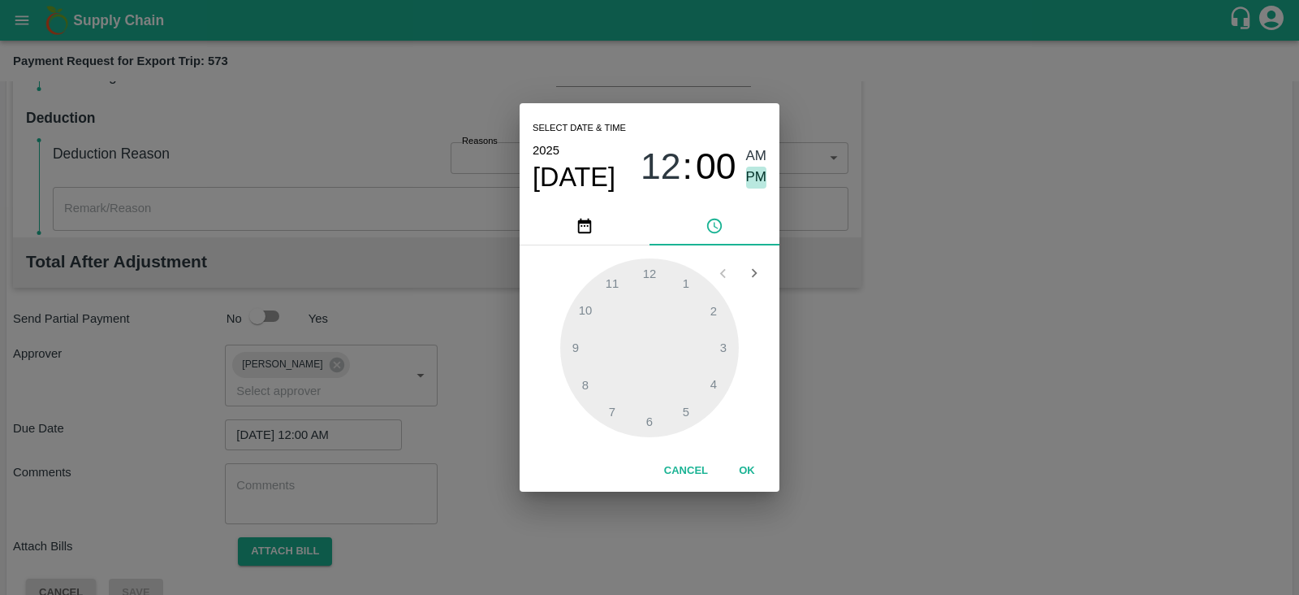
click at [759, 181] on span "PM" at bounding box center [756, 177] width 21 height 22
click at [713, 378] on div at bounding box center [649, 347] width 179 height 179
type input "06/10/2025 04:00 PM"
click at [743, 473] on button "OK" at bounding box center [747, 470] width 52 height 28
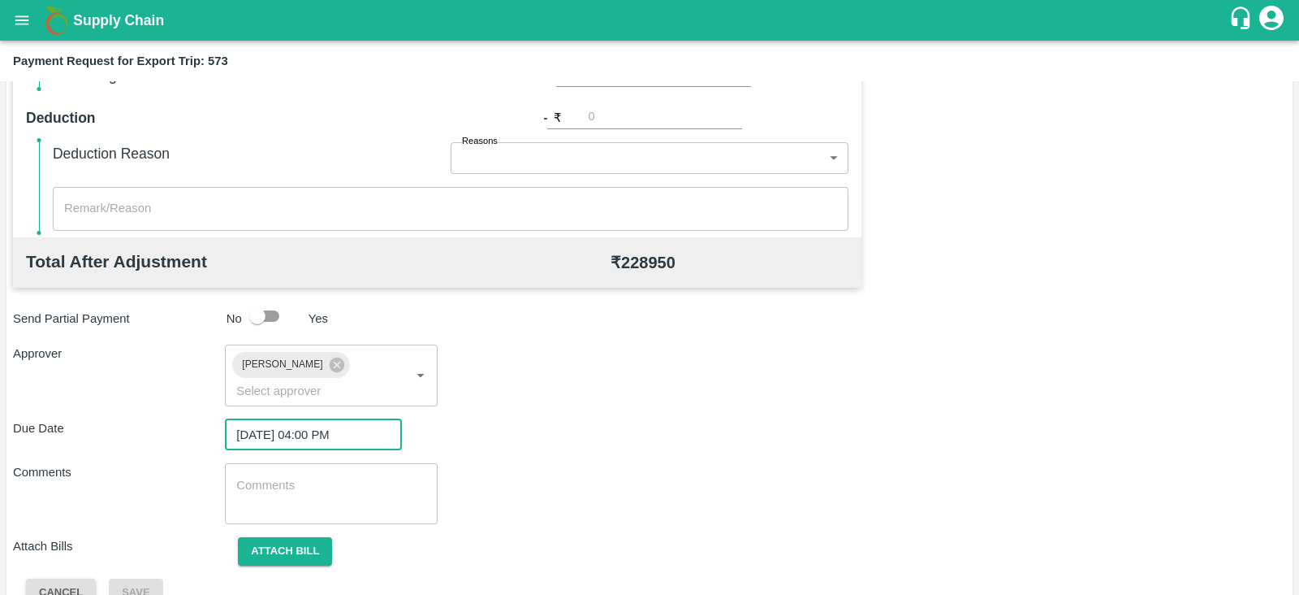
scroll to position [530, 0]
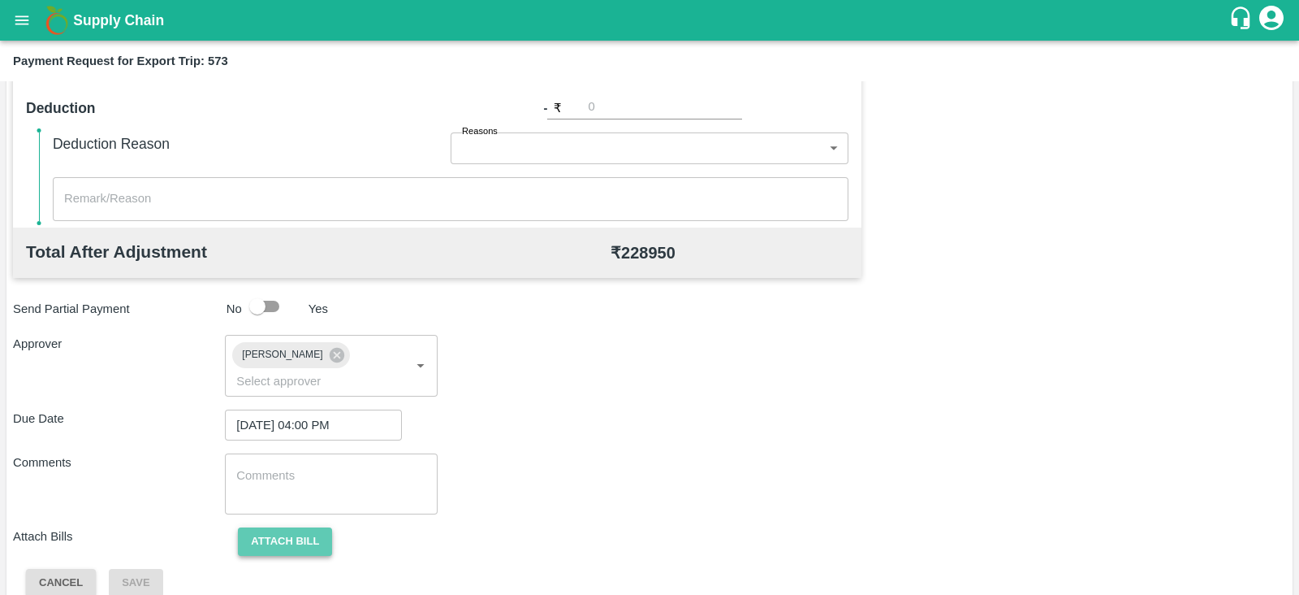
click at [262, 530] on button "Attach bill" at bounding box center [285, 541] width 94 height 28
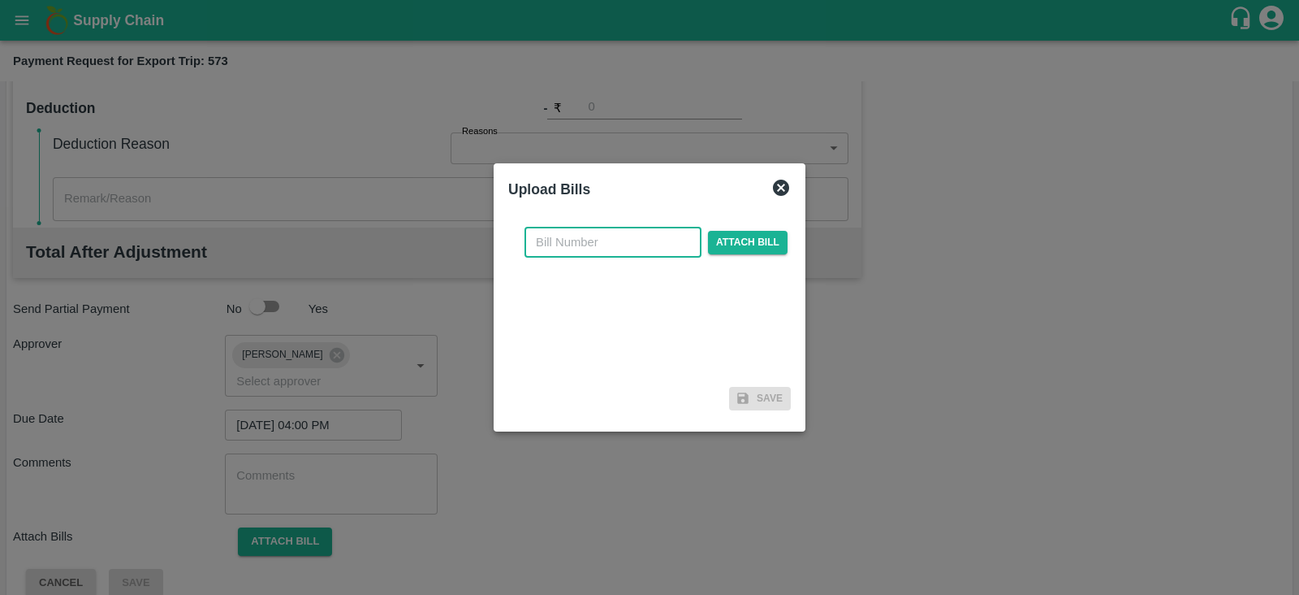
click at [571, 242] on input "text" at bounding box center [613, 242] width 177 height 31
paste input "YTM/0604/25-26"
type input "YTM/0604/25-26"
click at [724, 232] on span "Attach bill" at bounding box center [748, 243] width 80 height 24
click at [0, 0] on input "Attach bill" at bounding box center [0, 0] width 0 height 0
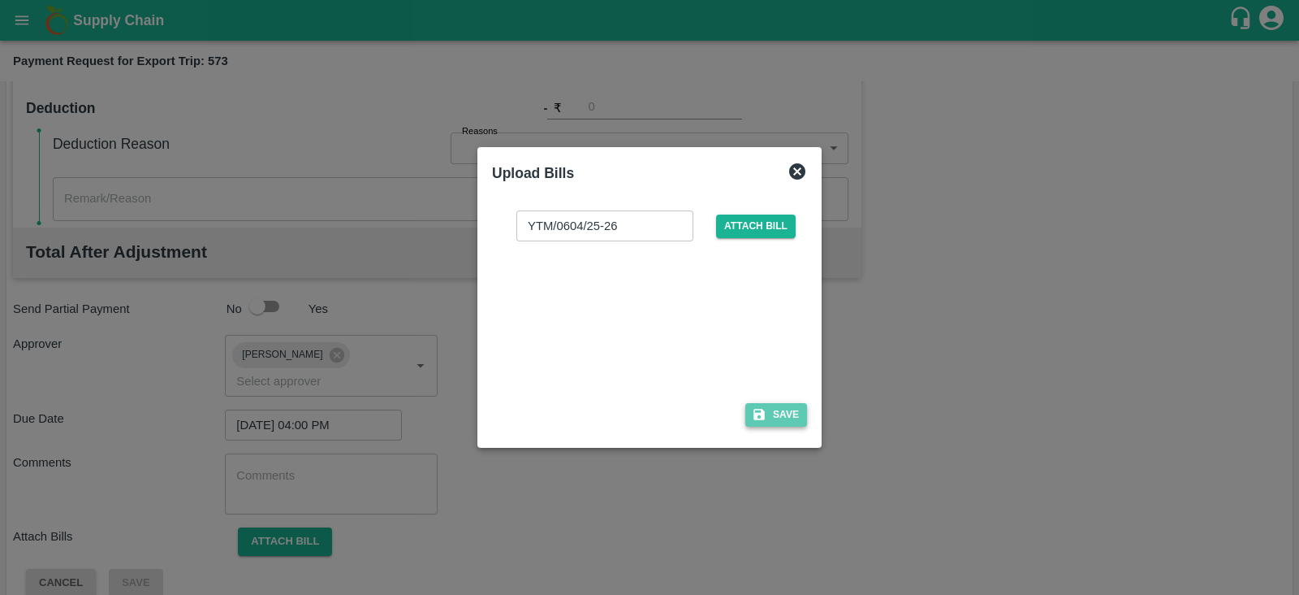
click at [772, 406] on button "Save" at bounding box center [777, 415] width 62 height 24
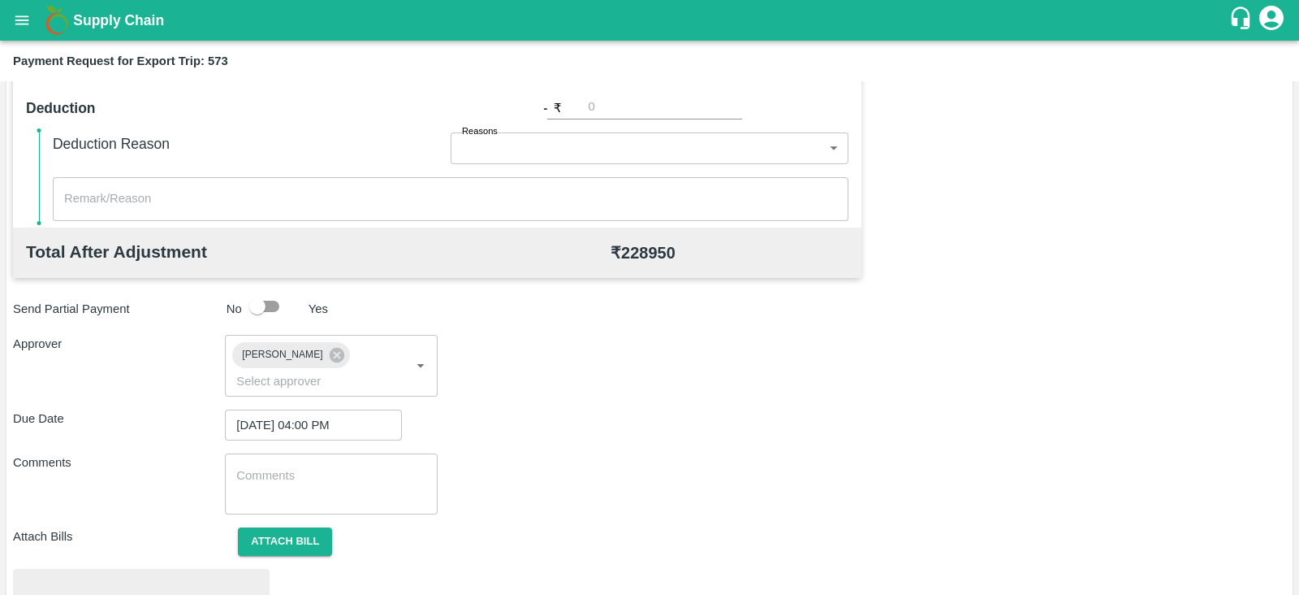
scroll to position [616, 0]
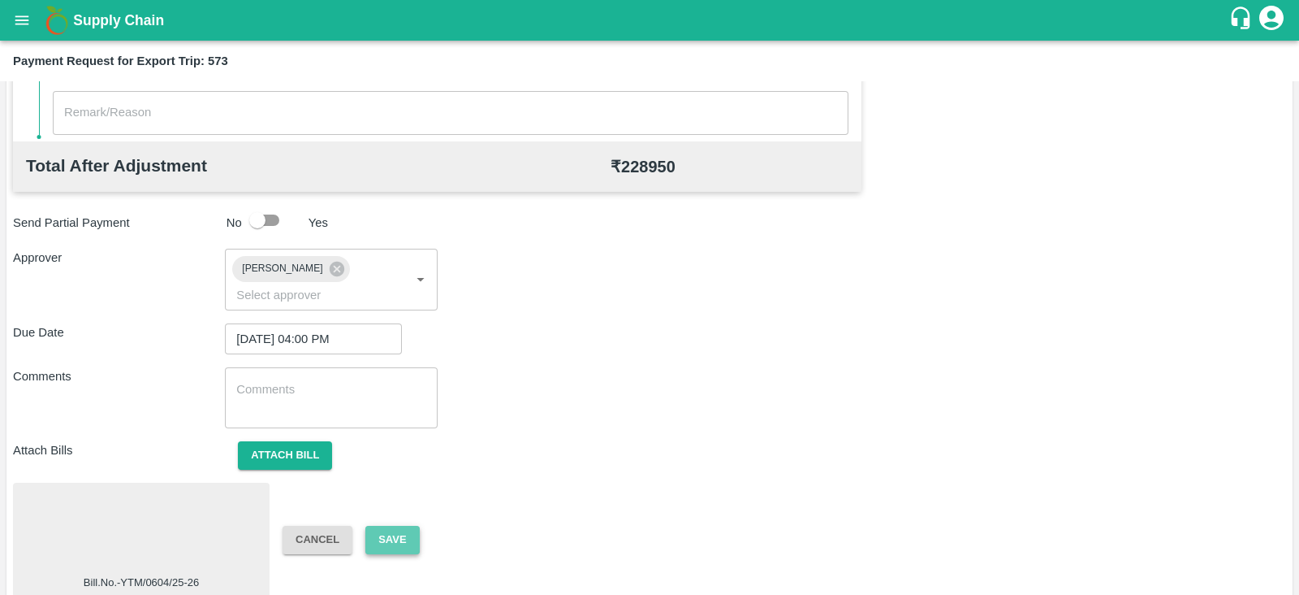
click at [402, 525] on button "Save" at bounding box center [392, 539] width 54 height 28
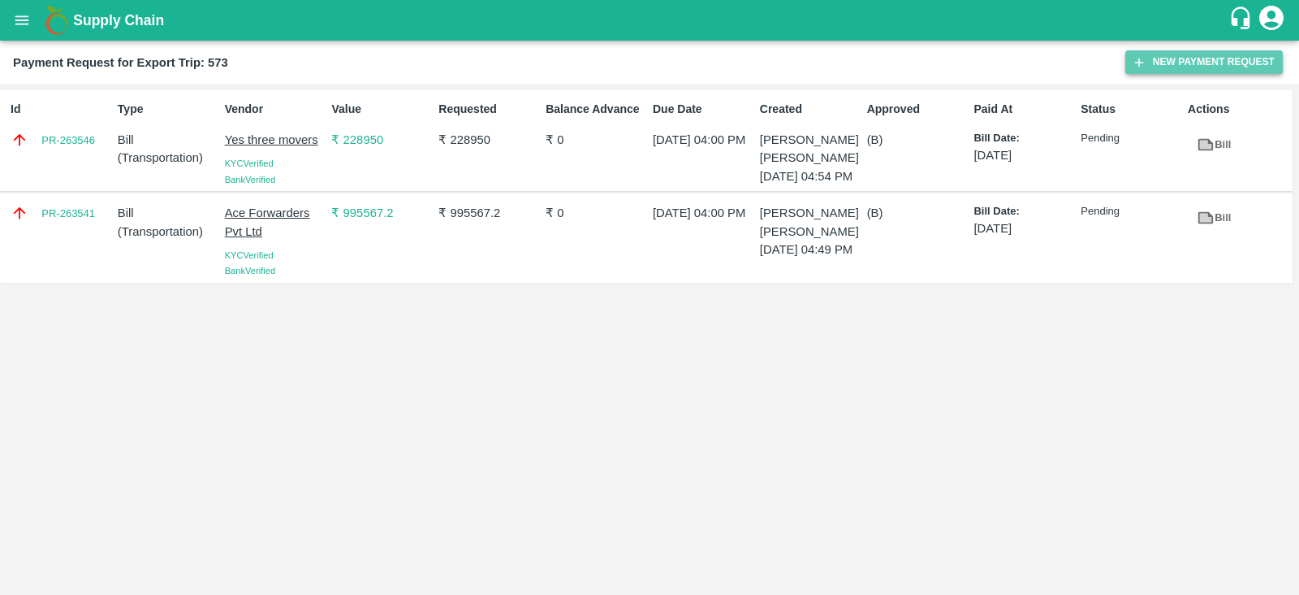
click at [1187, 63] on button "New Payment Request" at bounding box center [1205, 62] width 158 height 24
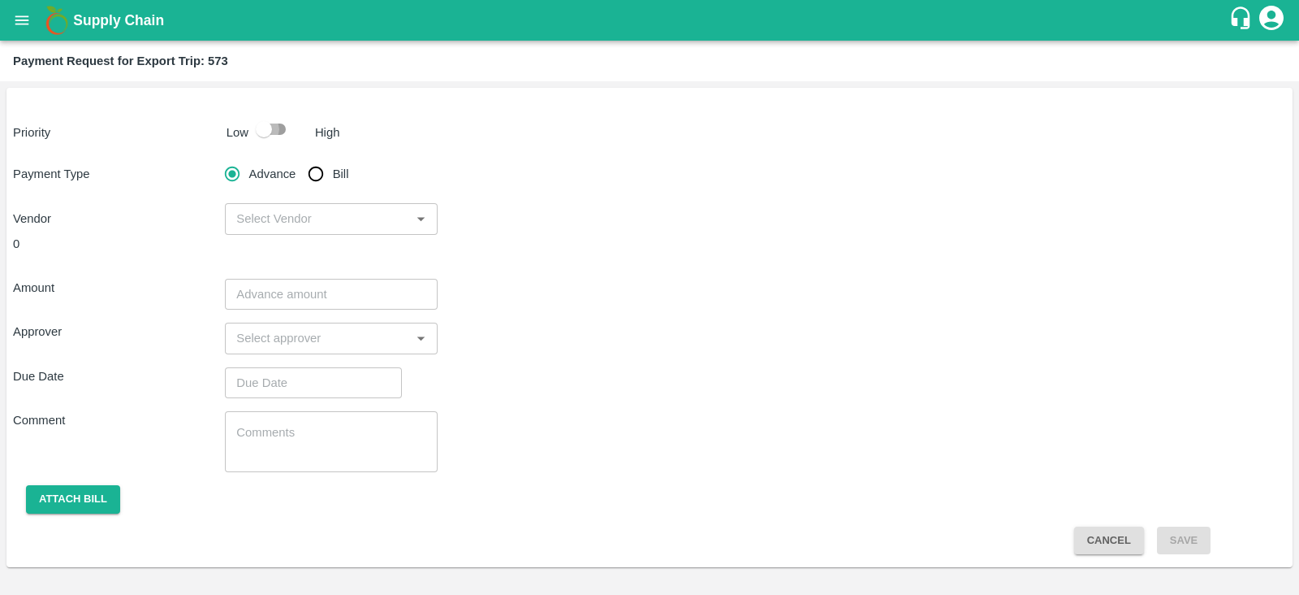
click at [262, 119] on input "checkbox" at bounding box center [264, 129] width 93 height 31
checkbox input "true"
click at [318, 172] on input "Bill" at bounding box center [316, 174] width 32 height 32
radio input "true"
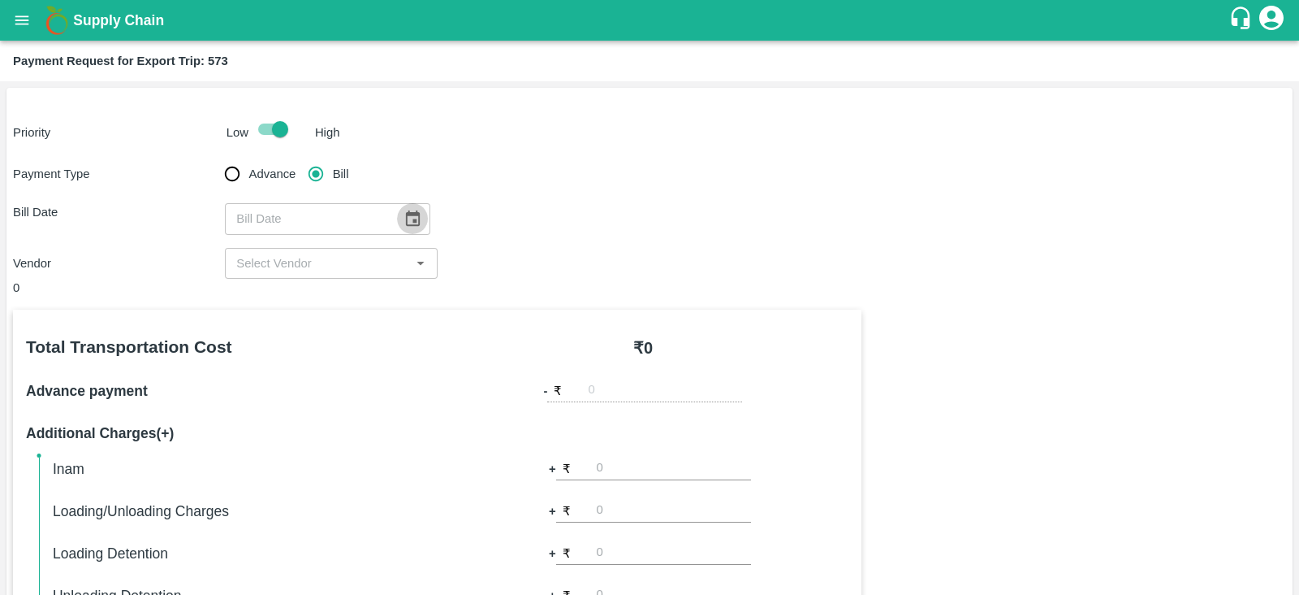
click at [411, 214] on icon "Choose date" at bounding box center [413, 217] width 14 height 15
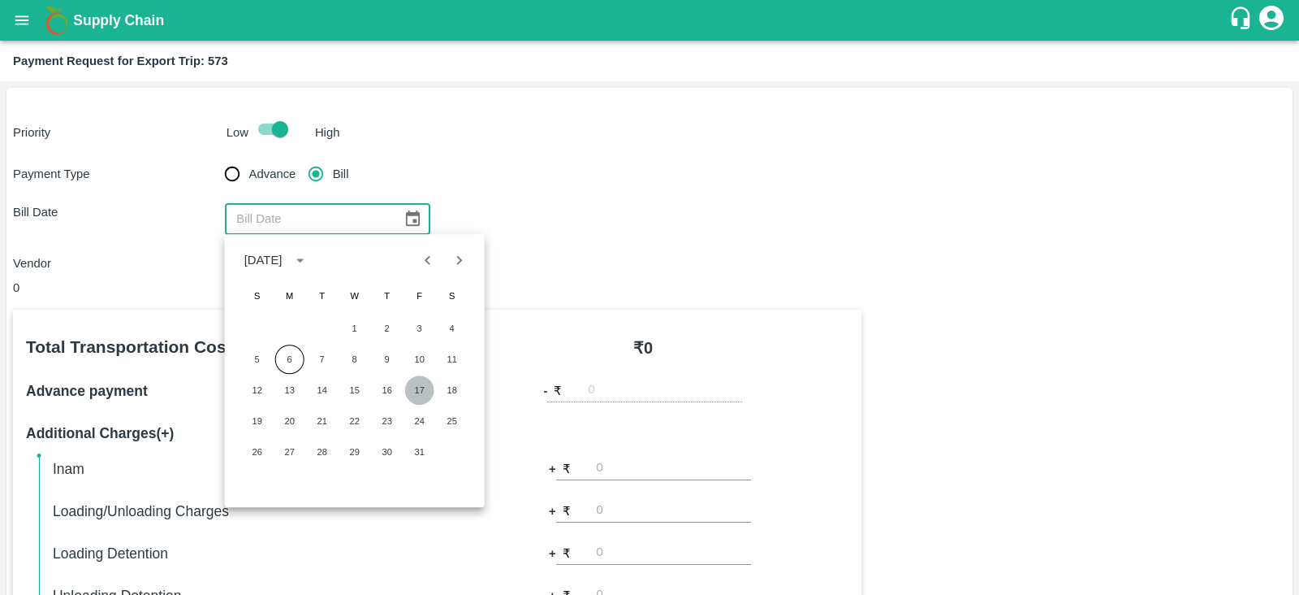
click at [412, 386] on button "17" at bounding box center [419, 389] width 29 height 29
type input "17/10/2025"
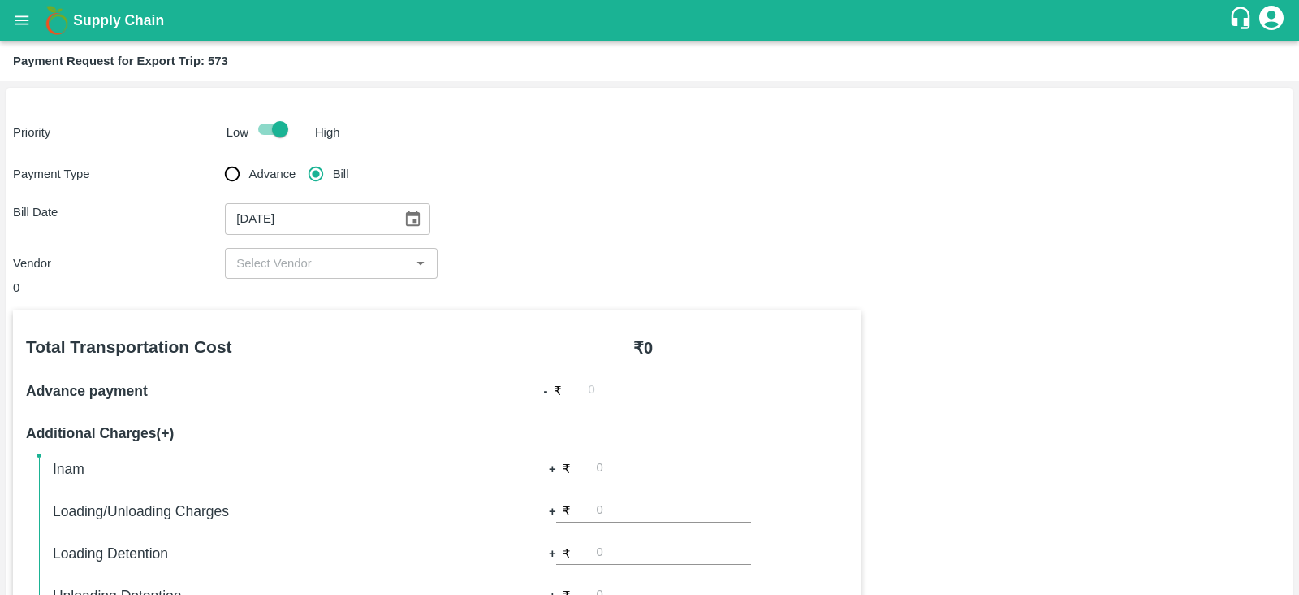
click at [360, 263] on input "input" at bounding box center [317, 263] width 175 height 21
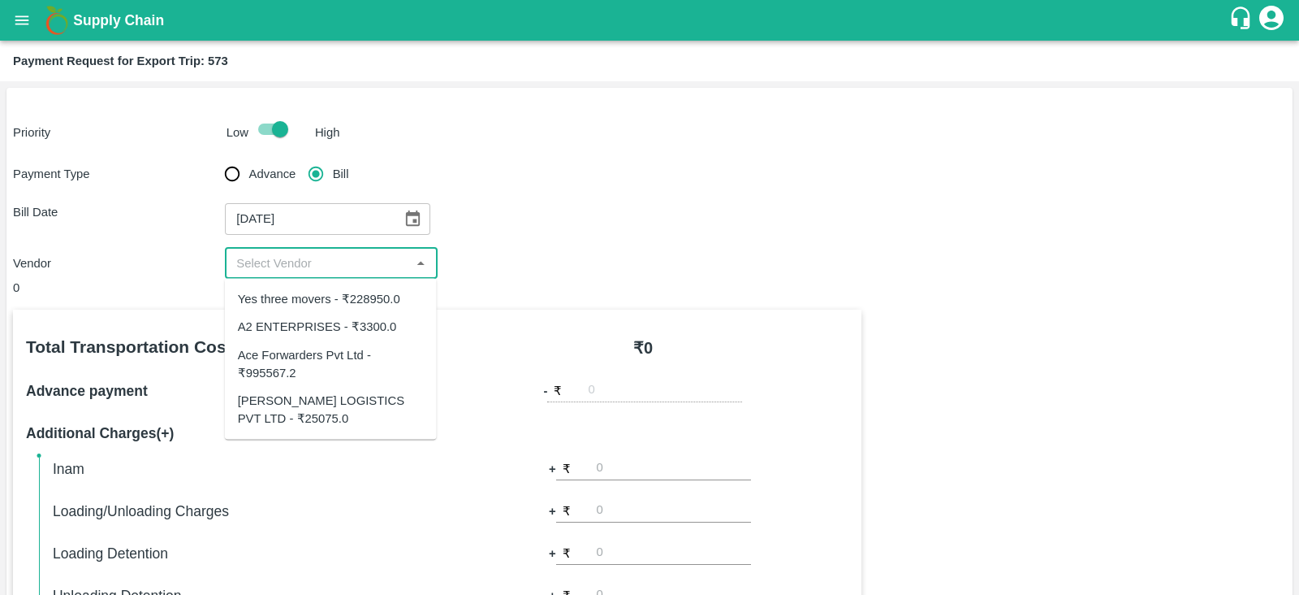
click at [338, 404] on div "SAIRAJ LOGISTICS PVT LTD - ₹25075.0" at bounding box center [331, 409] width 186 height 37
type input "SAIRAJ LOGISTICS PVT LTD - ₹25075.0"
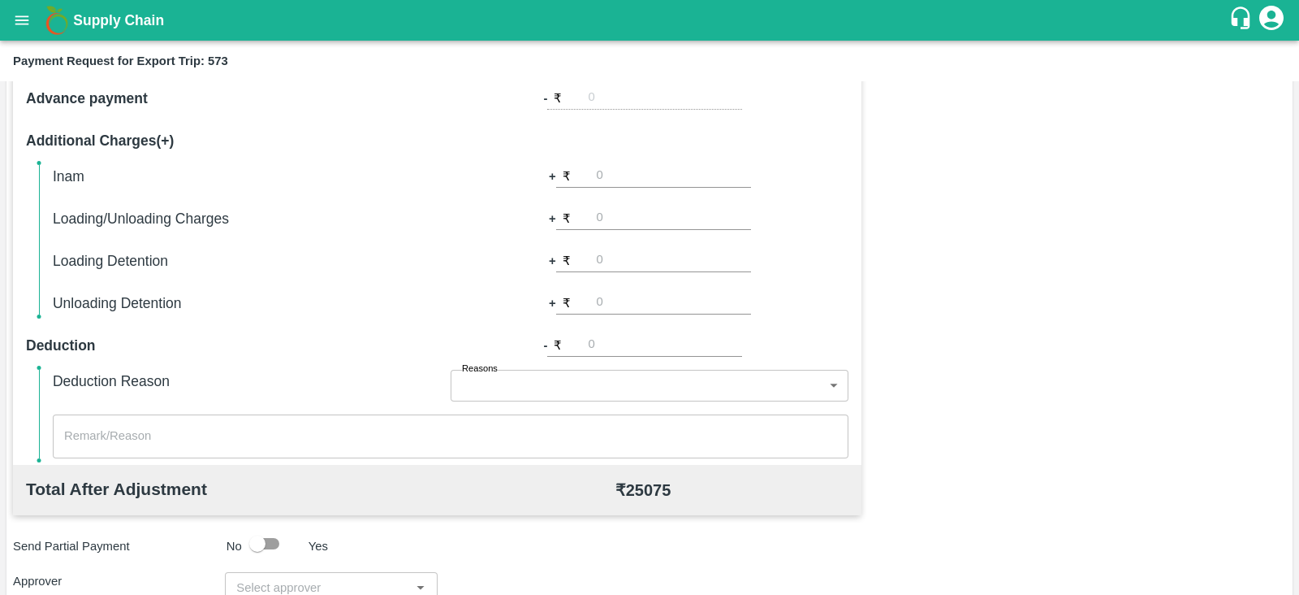
scroll to position [520, 0]
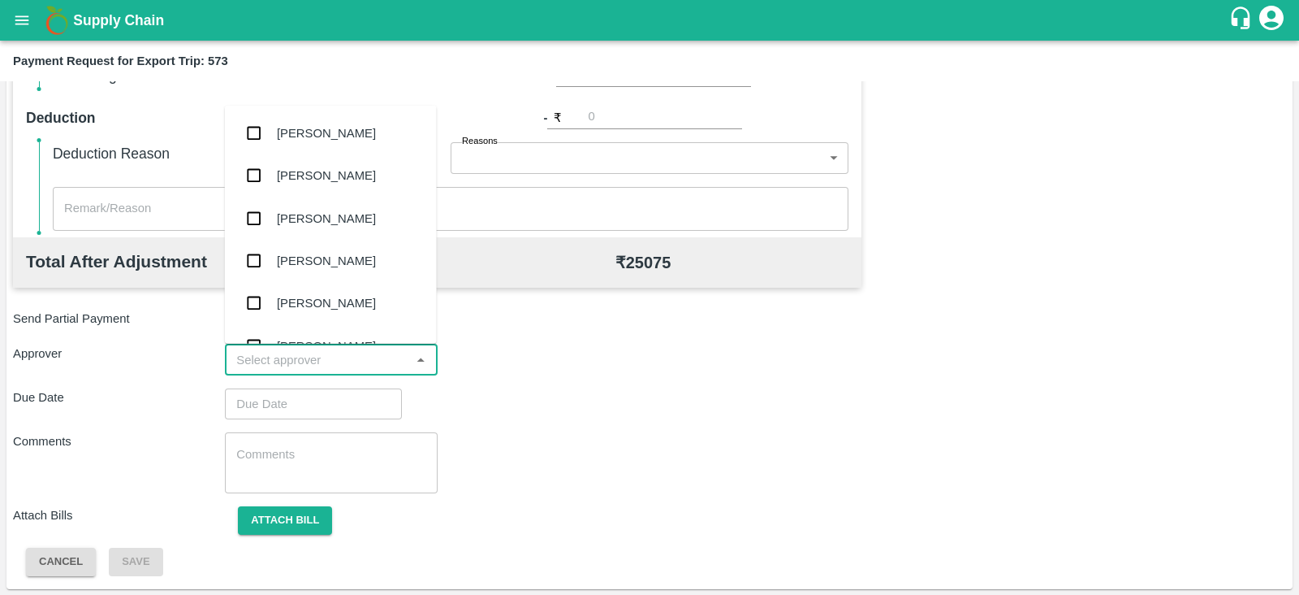
click at [382, 356] on input "input" at bounding box center [317, 359] width 175 height 21
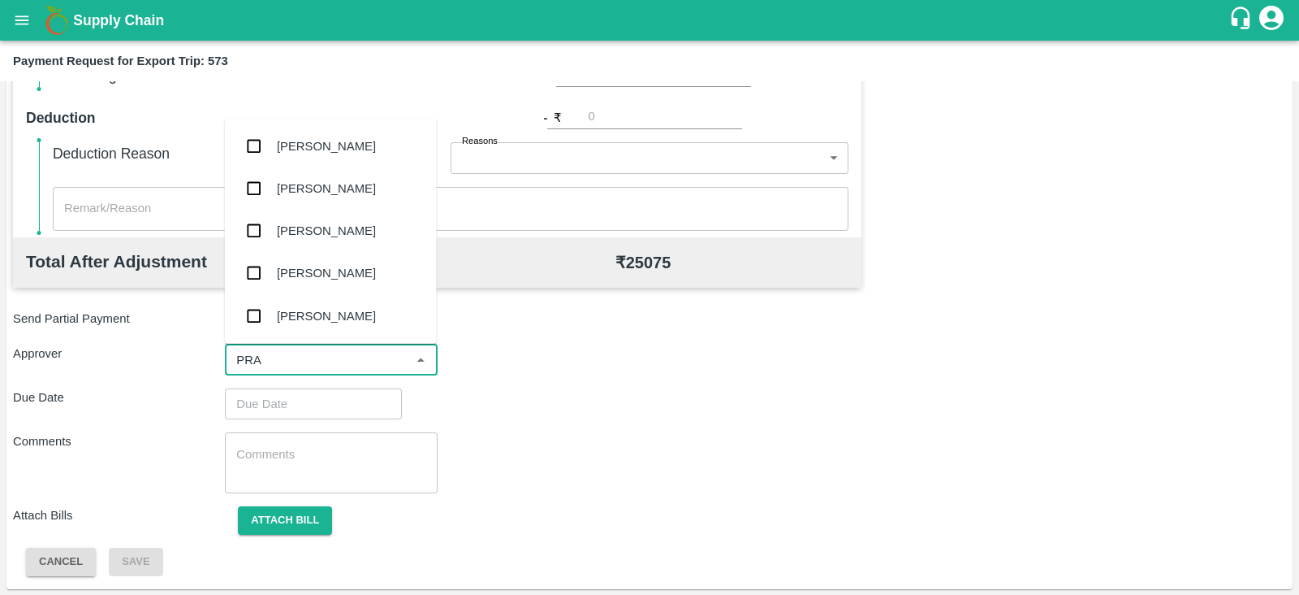
type input "PRAS"
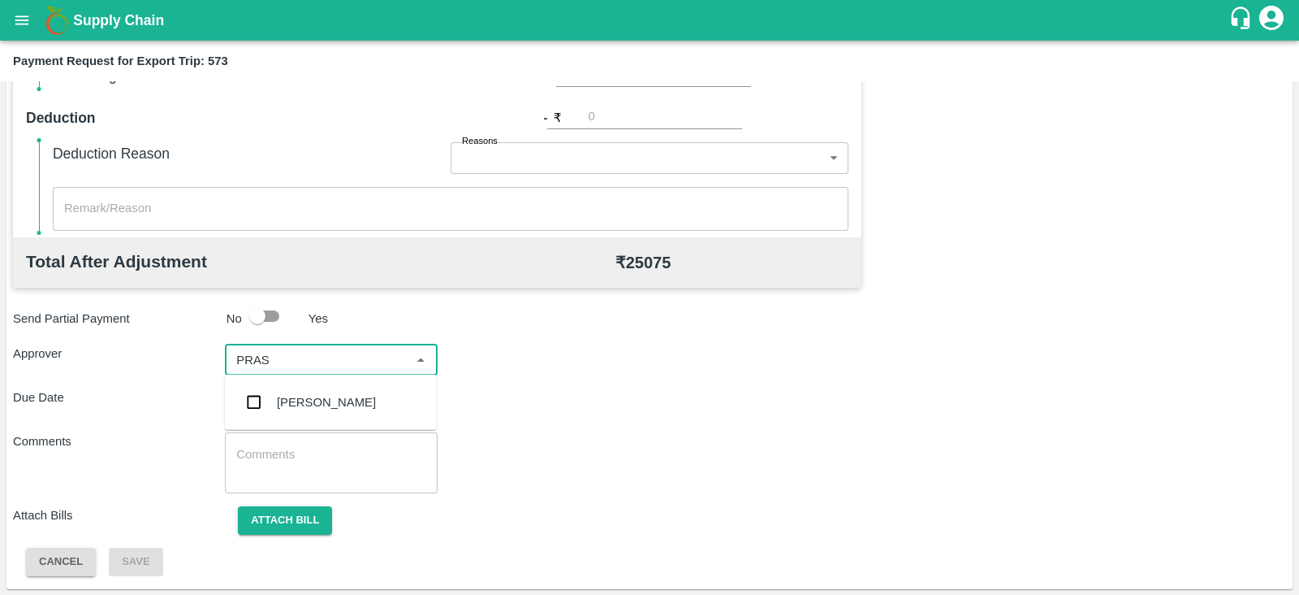
click at [340, 402] on div "[PERSON_NAME]" at bounding box center [326, 402] width 99 height 18
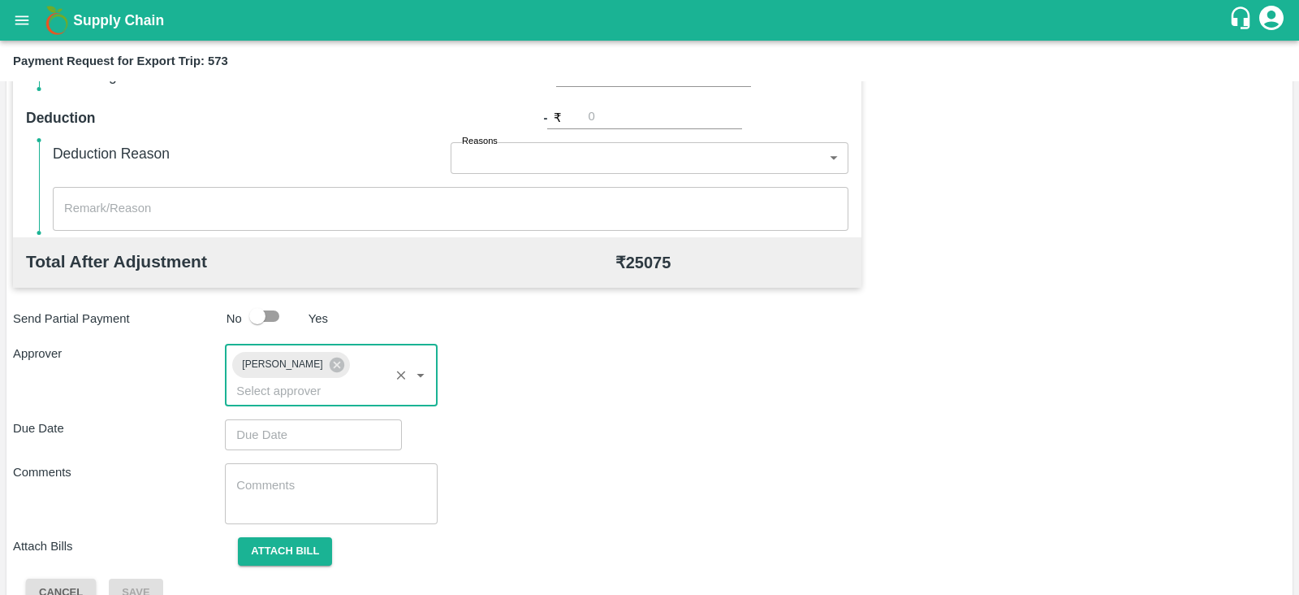
type input "DD/MM/YYYY hh:mm aa"
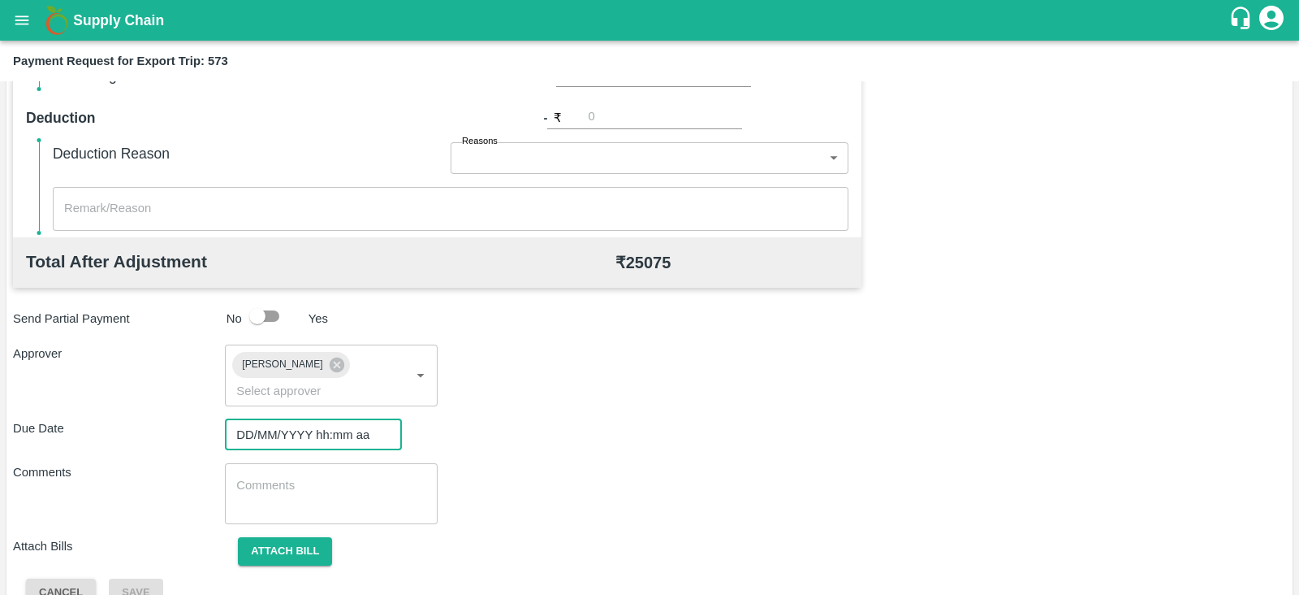
click at [306, 419] on input "DD/MM/YYYY hh:mm aa" at bounding box center [308, 434] width 166 height 31
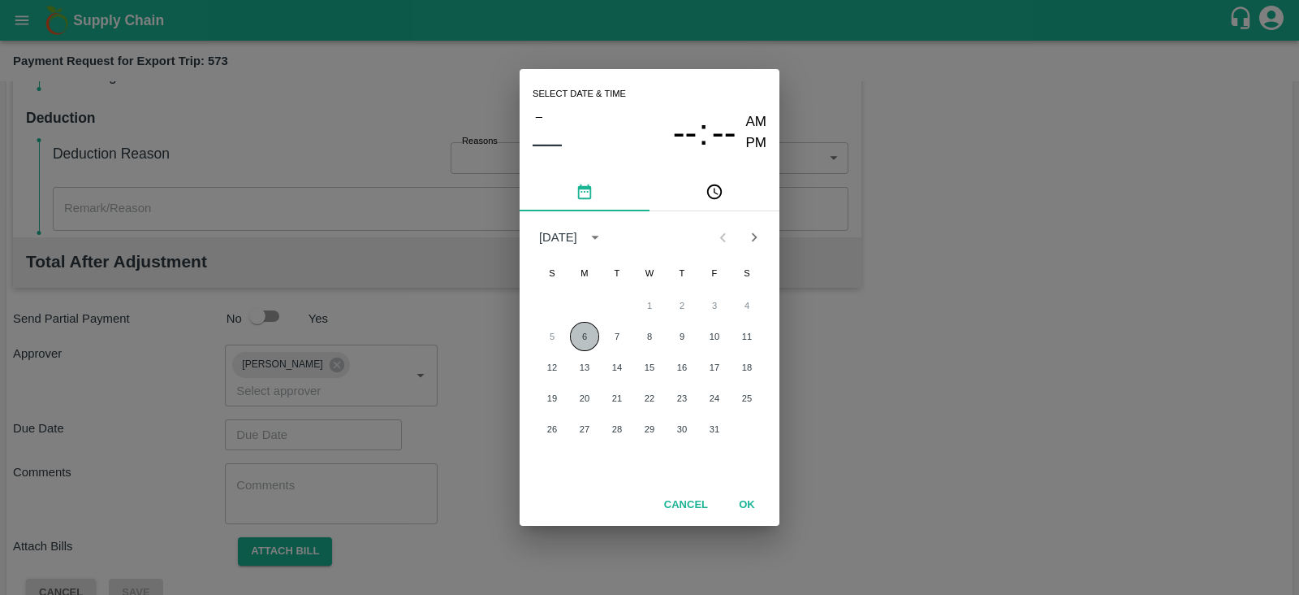
click at [586, 338] on button "6" at bounding box center [584, 336] width 29 height 29
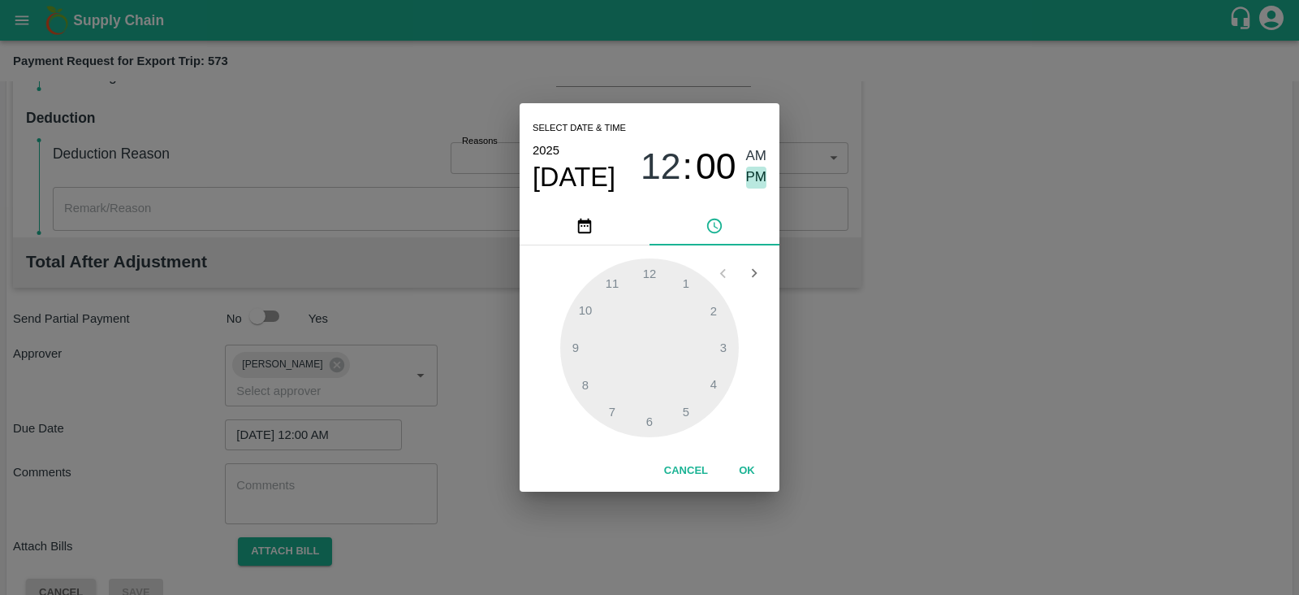
click at [763, 174] on span "PM" at bounding box center [756, 177] width 21 height 22
click at [711, 375] on div at bounding box center [649, 347] width 179 height 179
type input "06/10/2025 04:00 PM"
click at [744, 463] on button "OK" at bounding box center [747, 470] width 52 height 28
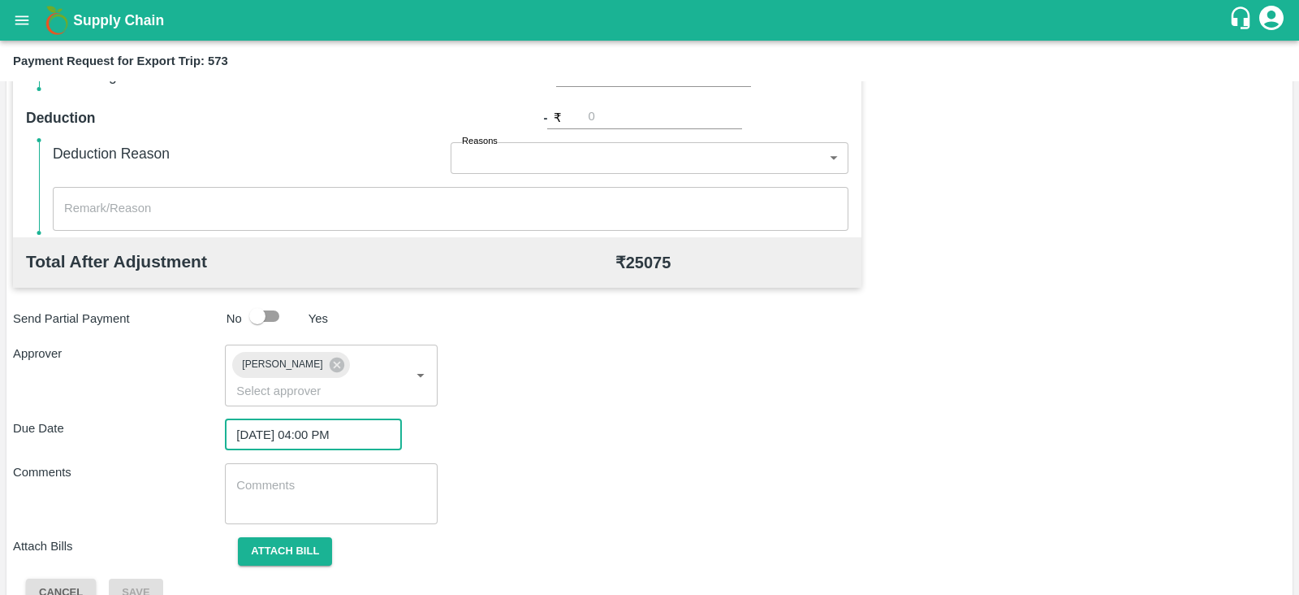
scroll to position [530, 0]
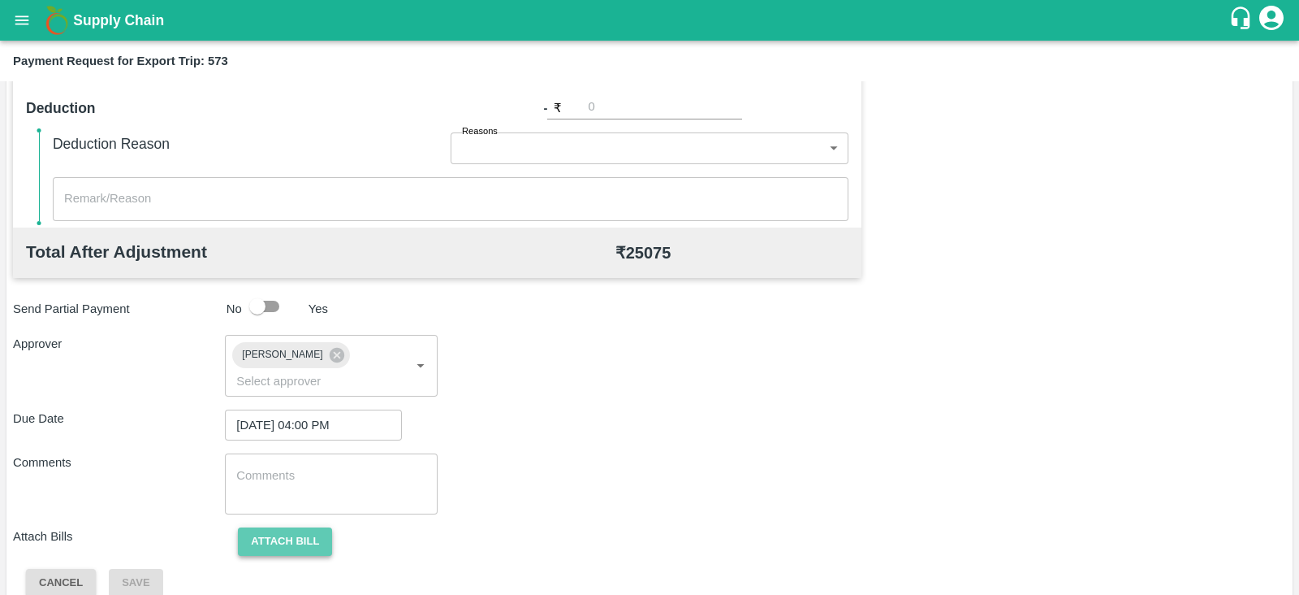
click at [290, 527] on button "Attach bill" at bounding box center [285, 541] width 94 height 28
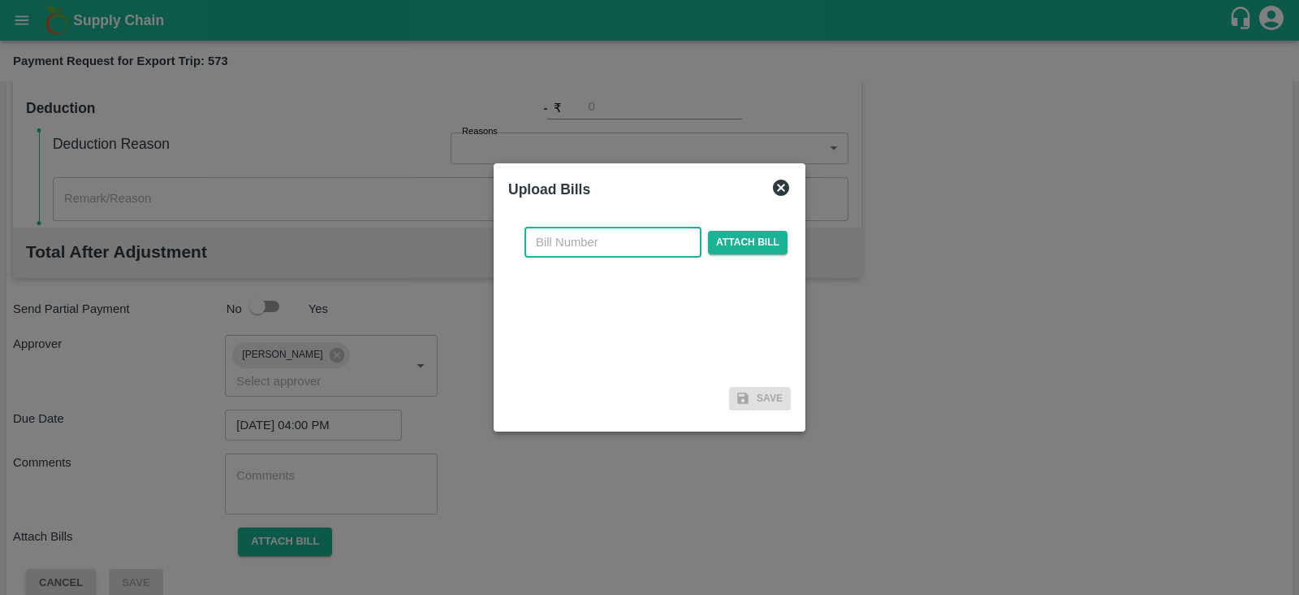
click at [671, 245] on input "text" at bounding box center [613, 242] width 177 height 31
paste input "SLPL/0372/25-26"
type input "SLPL/0372/25-26"
click at [746, 233] on span "Attach bill" at bounding box center [748, 243] width 80 height 24
click at [0, 0] on input "Attach bill" at bounding box center [0, 0] width 0 height 0
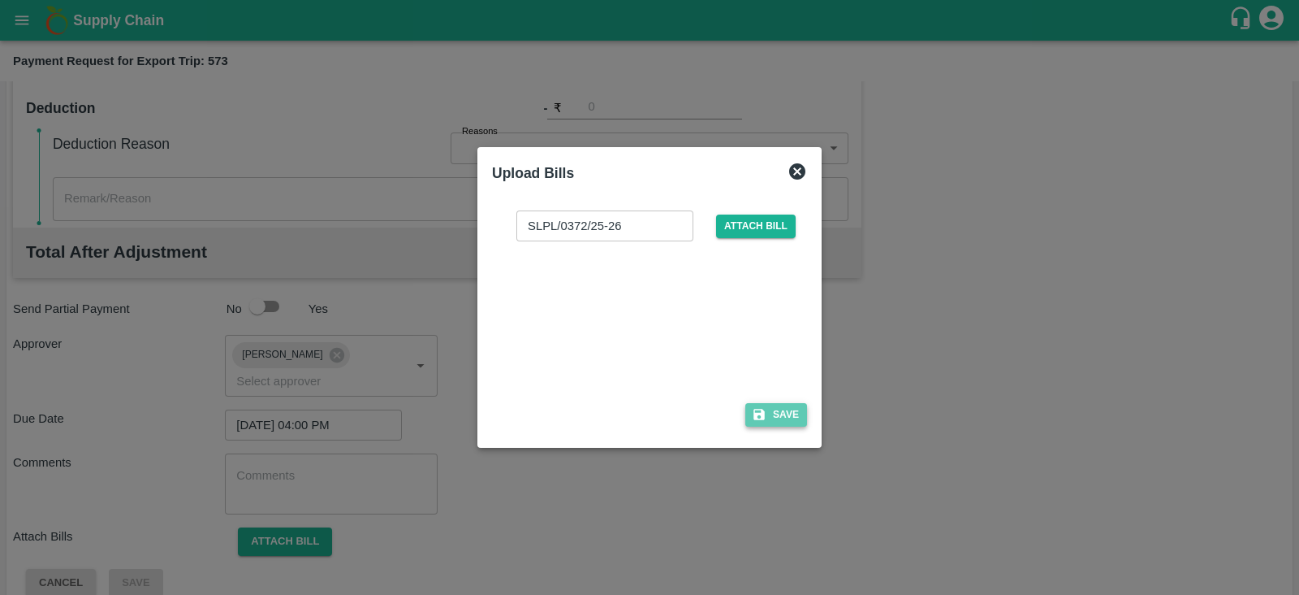
click at [776, 413] on button "Save" at bounding box center [777, 415] width 62 height 24
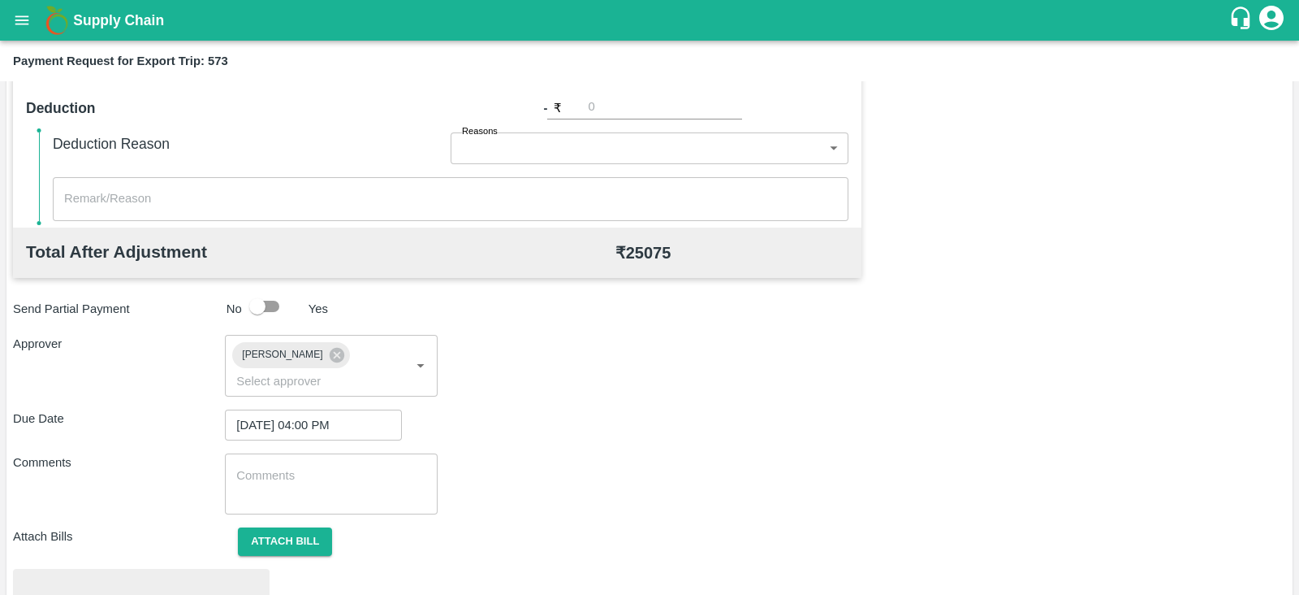
scroll to position [616, 0]
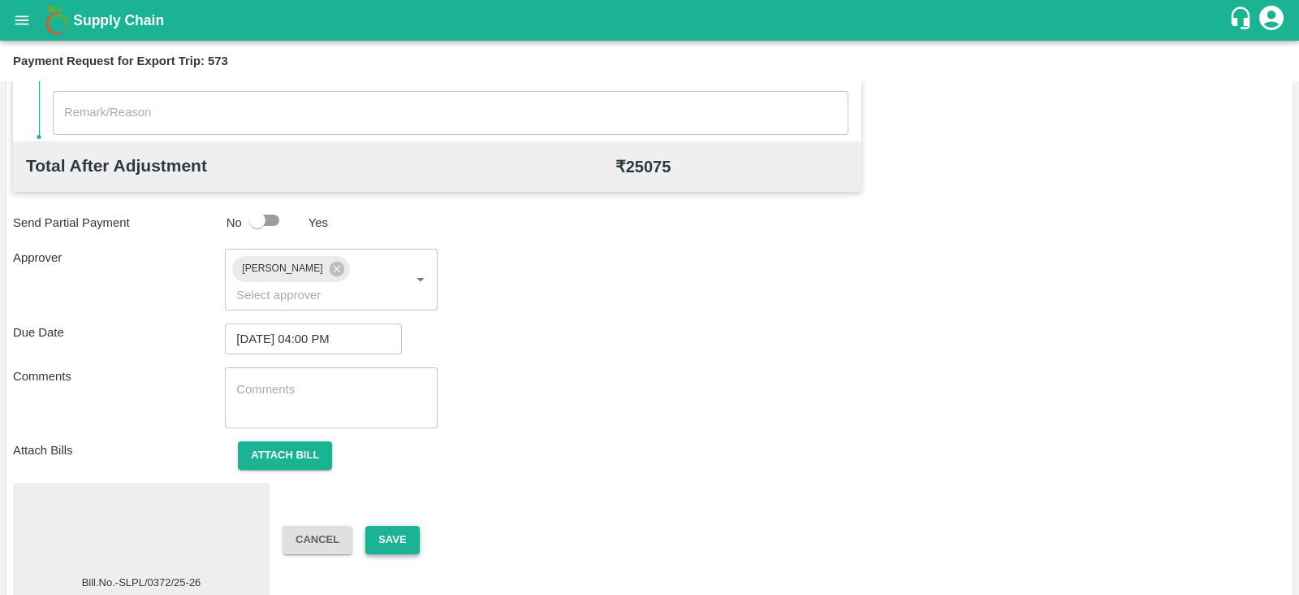
click at [405, 525] on button "Save" at bounding box center [392, 539] width 54 height 28
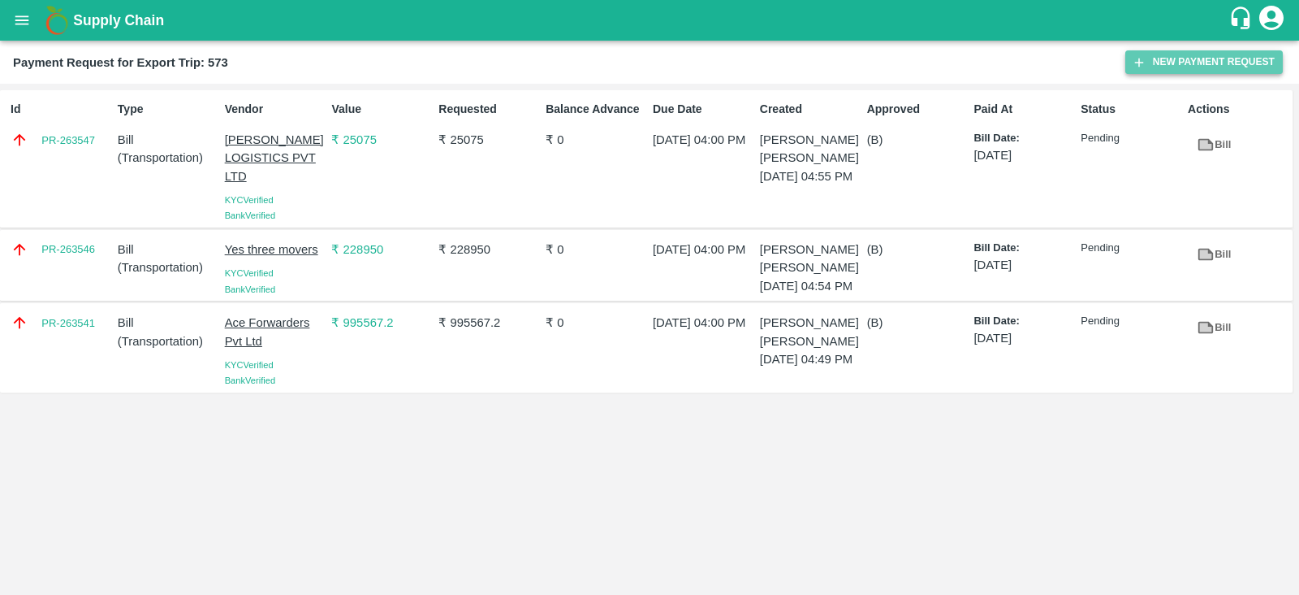
click at [1148, 63] on button "New Payment Request" at bounding box center [1205, 62] width 158 height 24
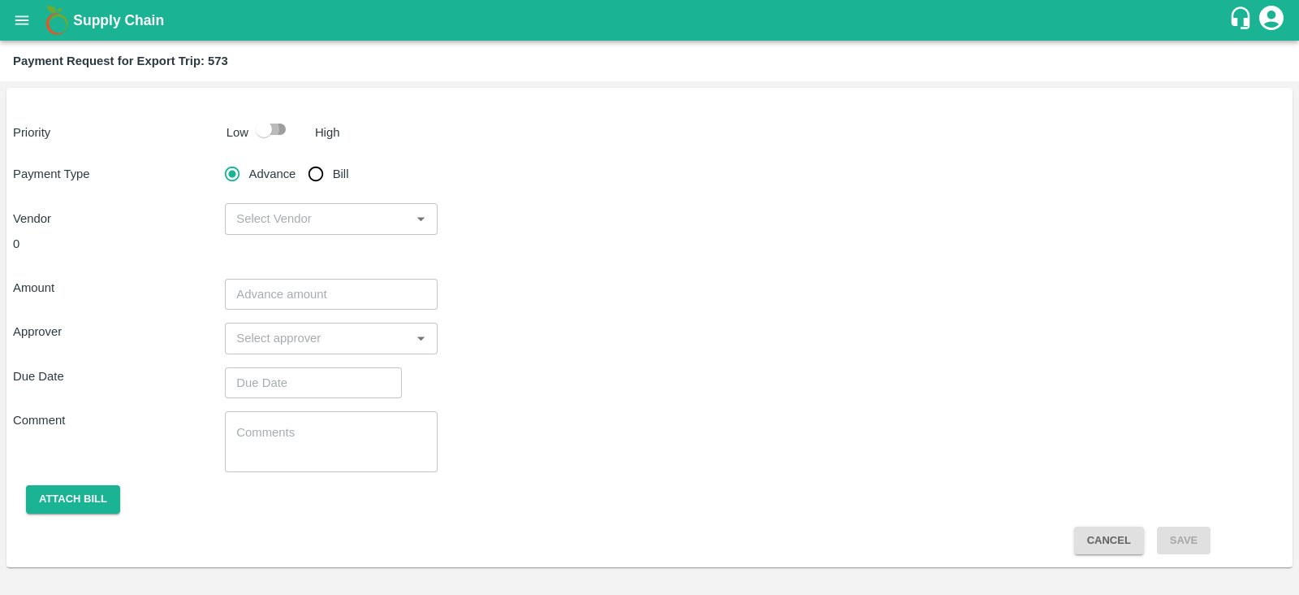
click at [284, 133] on input "checkbox" at bounding box center [264, 129] width 93 height 31
checkbox input "true"
click at [318, 175] on input "Bill" at bounding box center [316, 174] width 32 height 32
radio input "true"
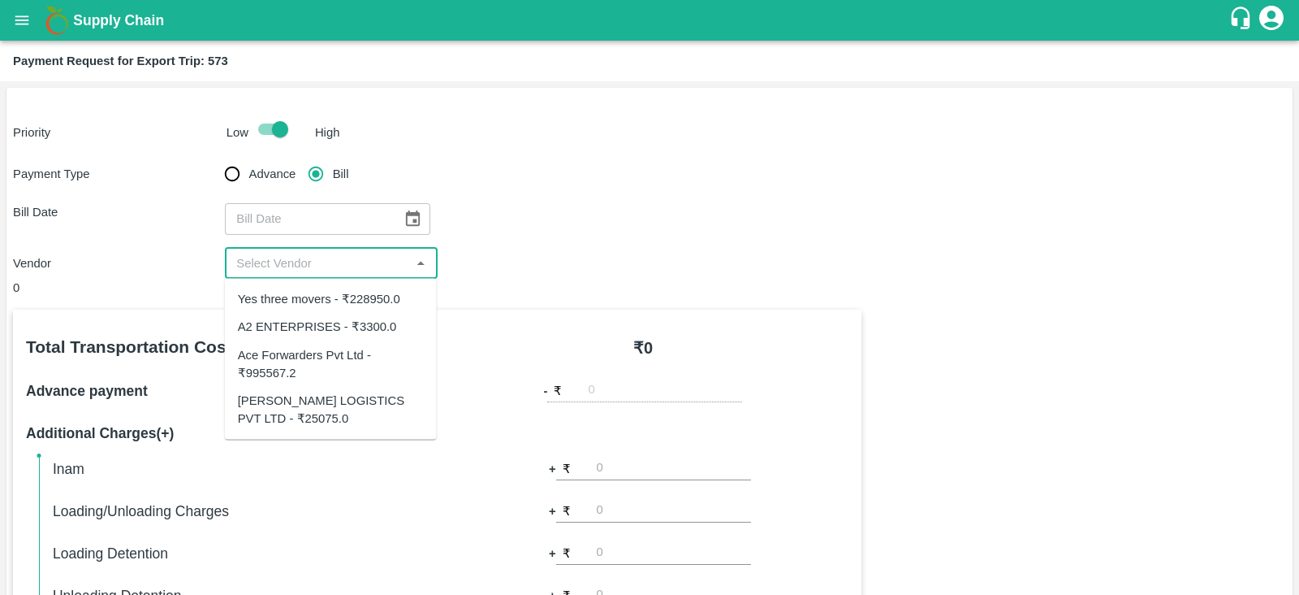
click at [374, 266] on input "input" at bounding box center [317, 263] width 175 height 21
click at [337, 328] on div "A2 ENTERPRISES - ₹3300.0" at bounding box center [317, 327] width 159 height 18
type input "A2 ENTERPRISES - ₹3300.0"
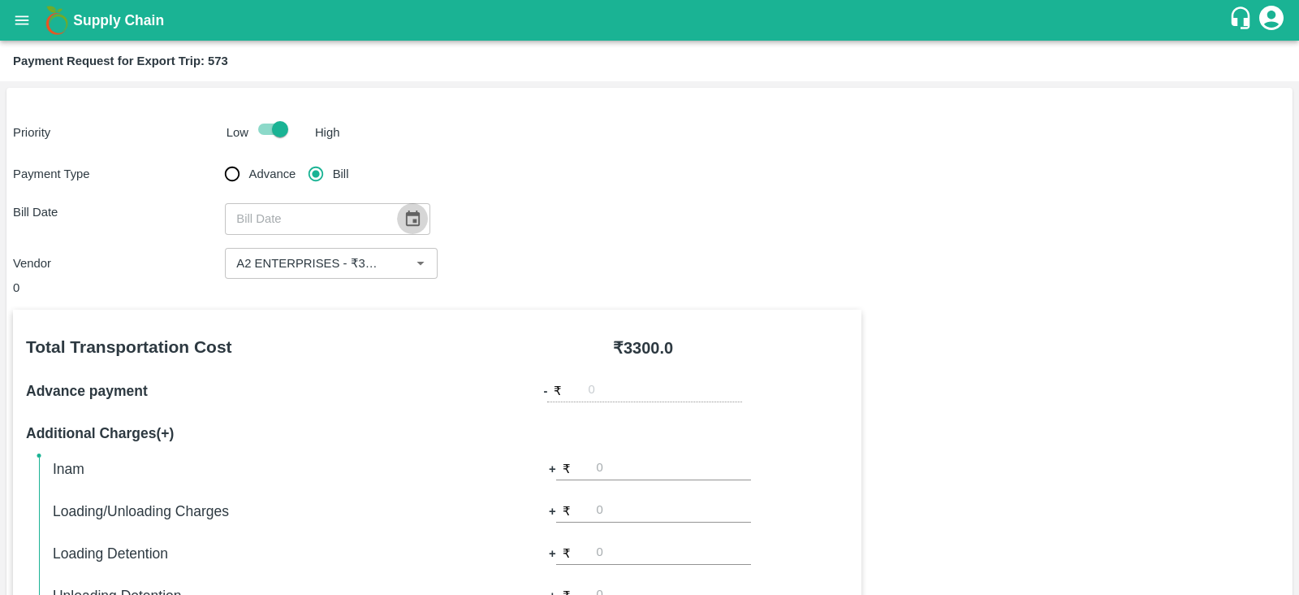
click at [405, 218] on icon "Choose date" at bounding box center [413, 219] width 18 height 18
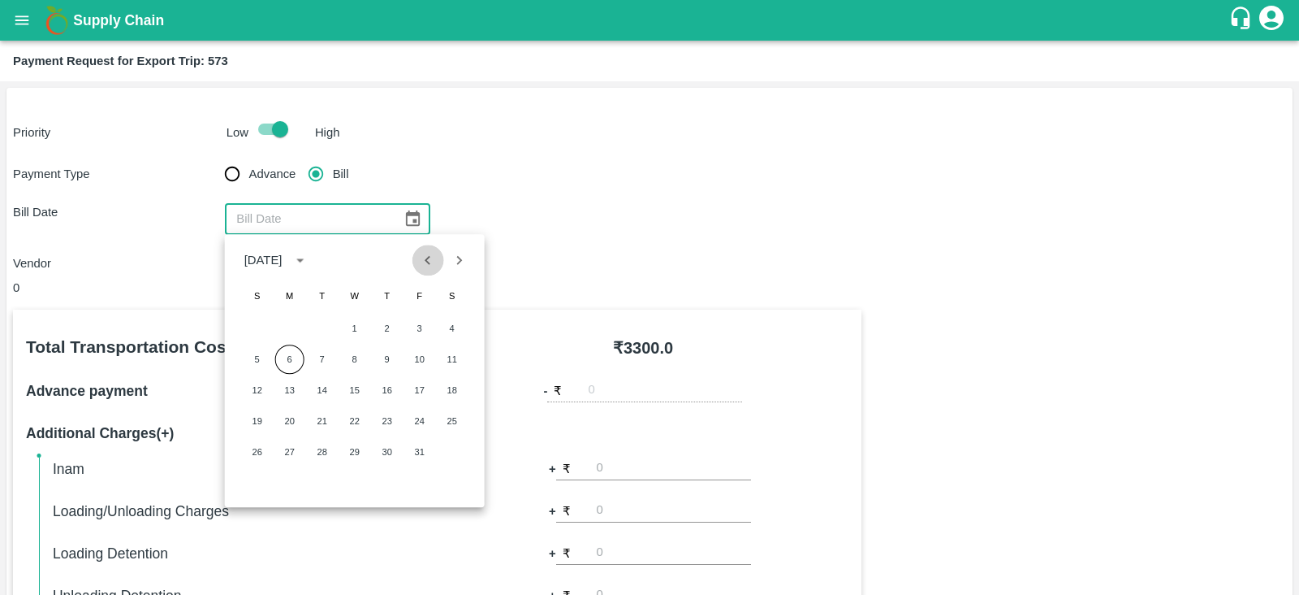
click at [428, 263] on icon "Previous month" at bounding box center [428, 260] width 18 height 18
click at [290, 382] on button "15" at bounding box center [289, 389] width 29 height 29
type input "[DATE]"
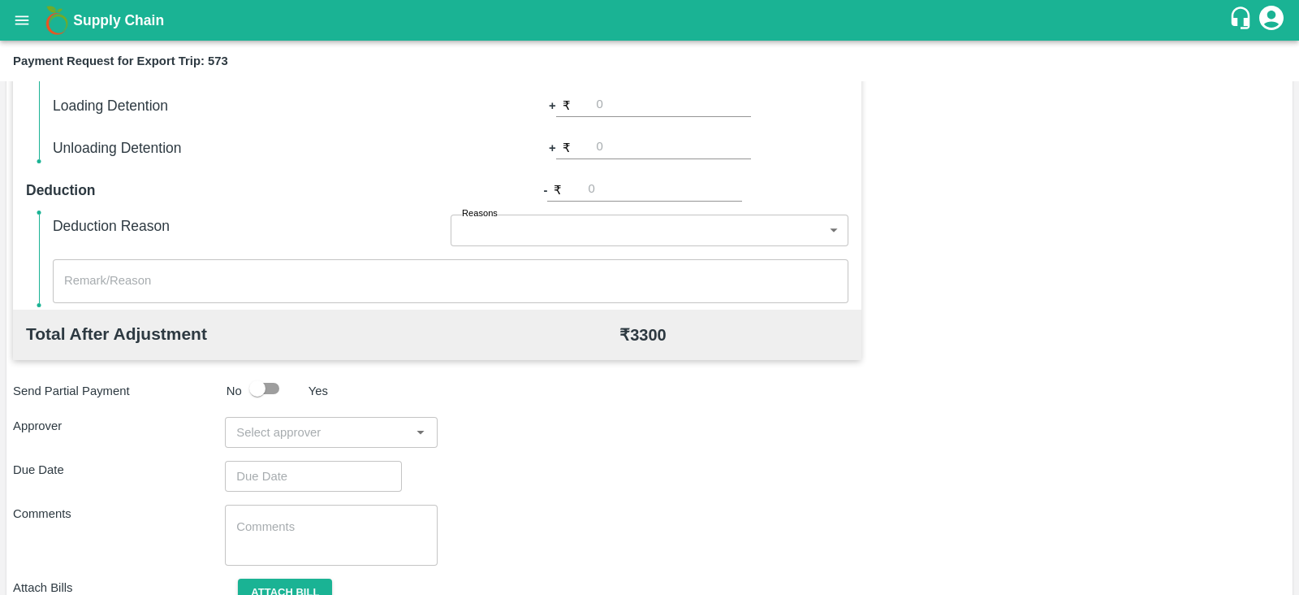
scroll to position [520, 0]
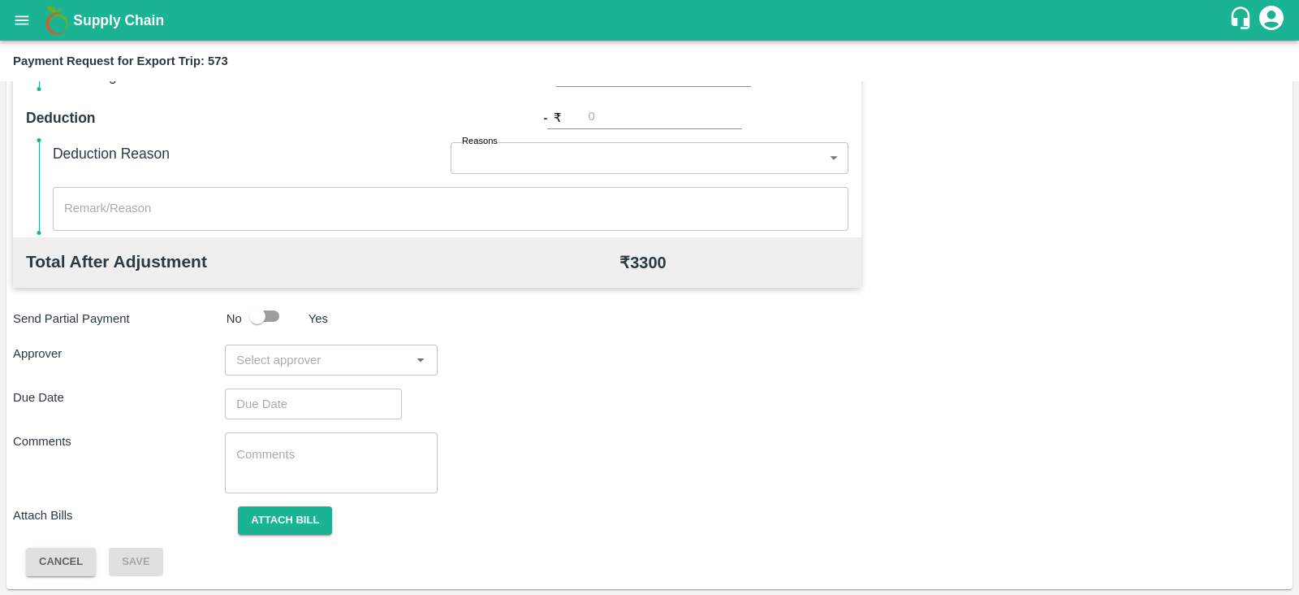
click at [300, 351] on input "input" at bounding box center [317, 359] width 175 height 21
type input "PRASA"
click at [317, 405] on div "[PERSON_NAME]" at bounding box center [326, 402] width 99 height 18
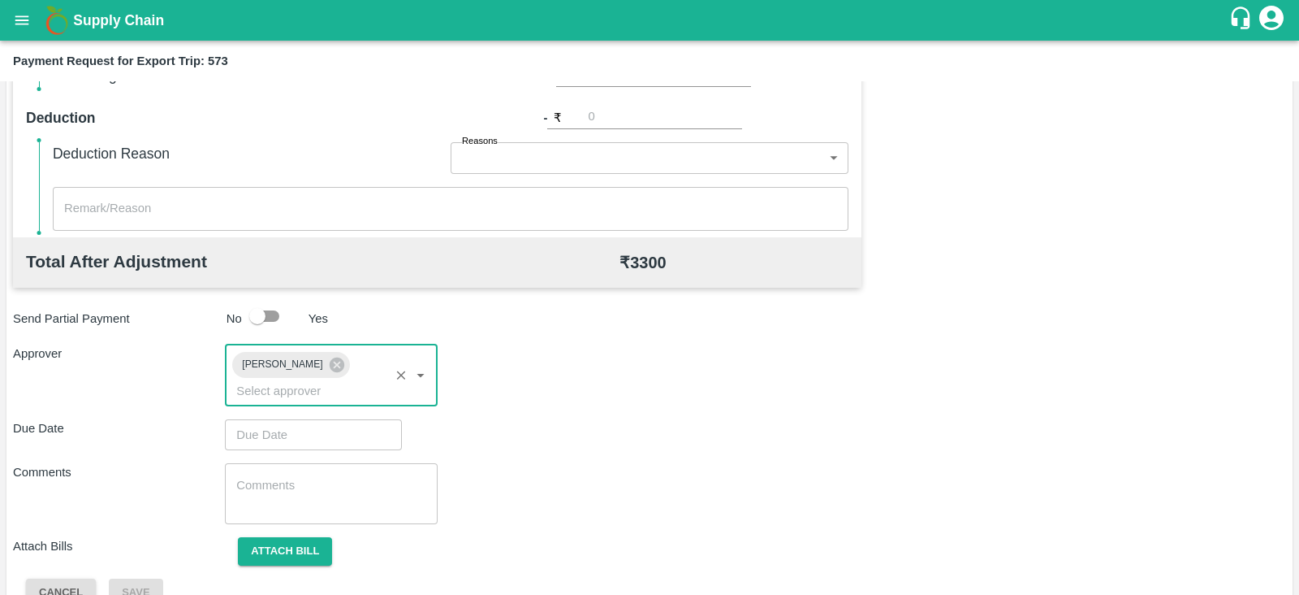
type input "DD/MM/YYYY hh:mm aa"
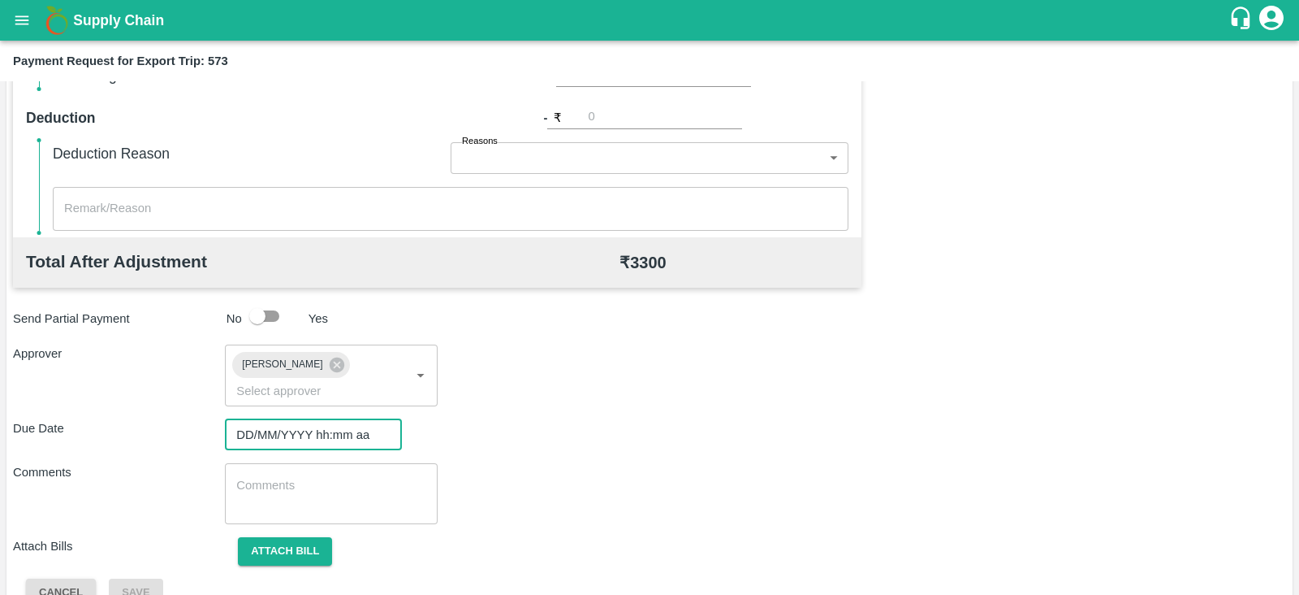
click at [331, 419] on input "DD/MM/YYYY hh:mm aa" at bounding box center [308, 434] width 166 height 31
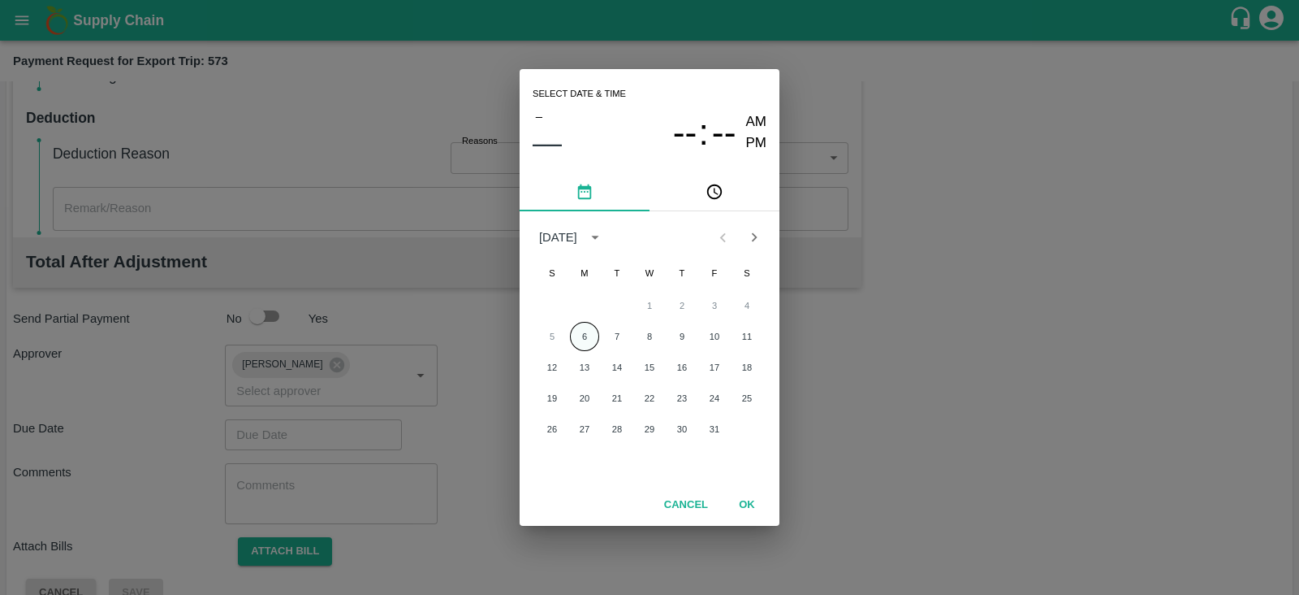
click at [582, 326] on button "6" at bounding box center [584, 336] width 29 height 29
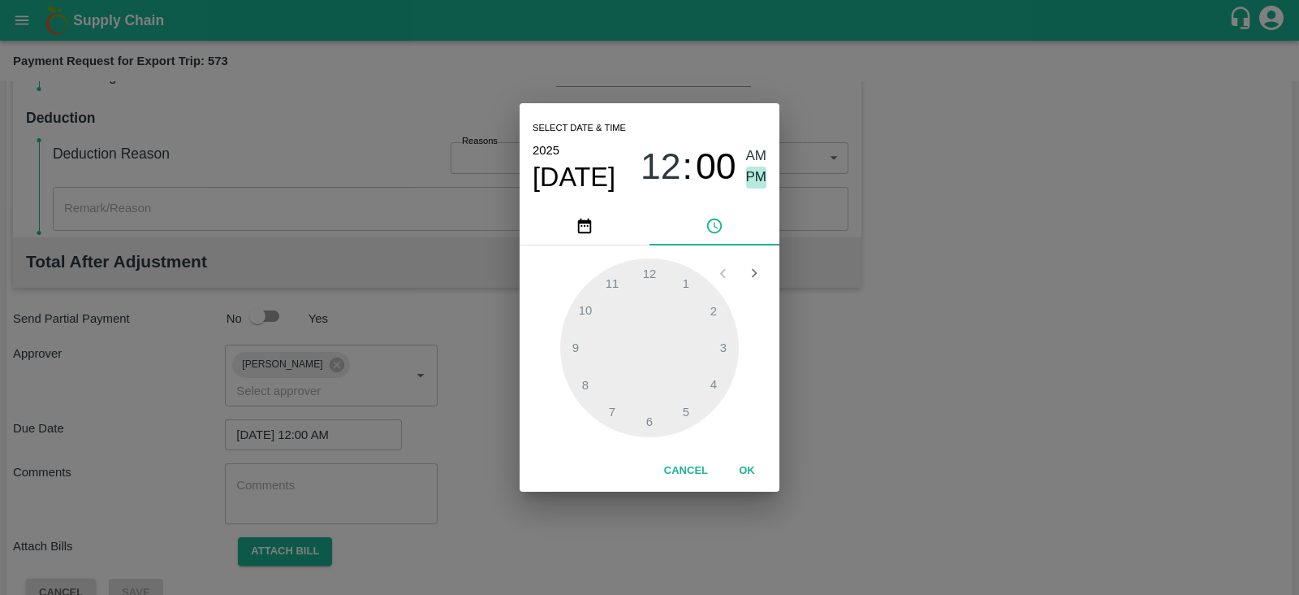
click at [759, 173] on span "PM" at bounding box center [756, 177] width 21 height 22
click at [711, 377] on div at bounding box center [649, 347] width 179 height 179
type input "06/10/2025 04:00 PM"
click at [740, 473] on button "OK" at bounding box center [747, 470] width 52 height 28
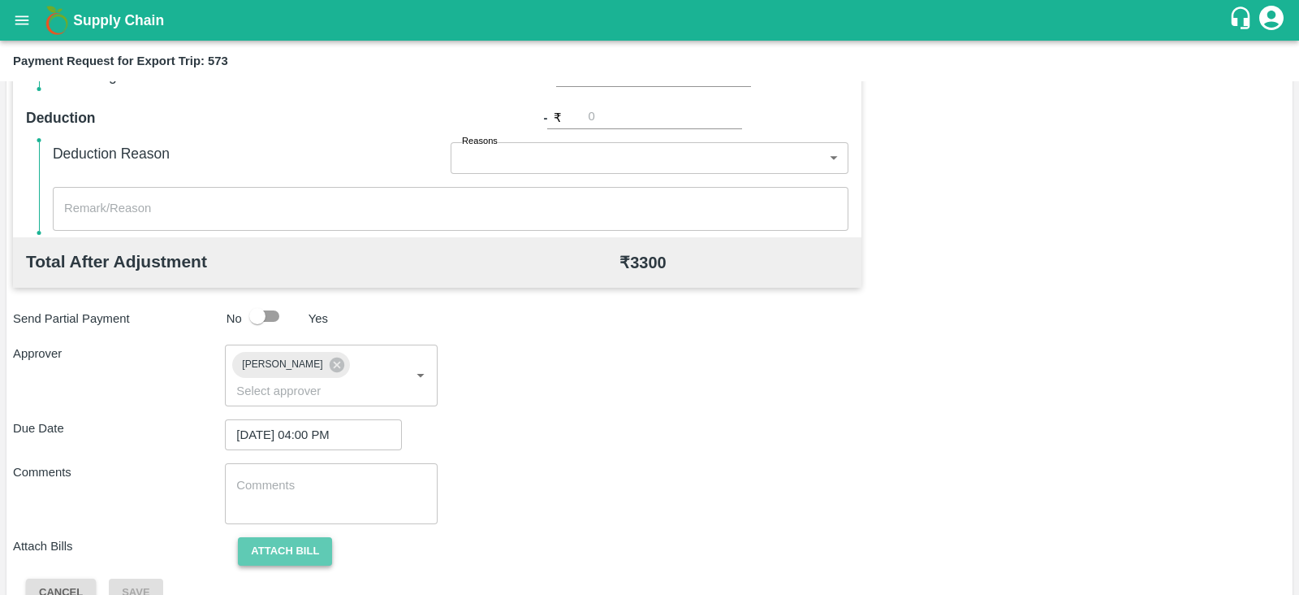
click at [288, 537] on button "Attach bill" at bounding box center [285, 551] width 94 height 28
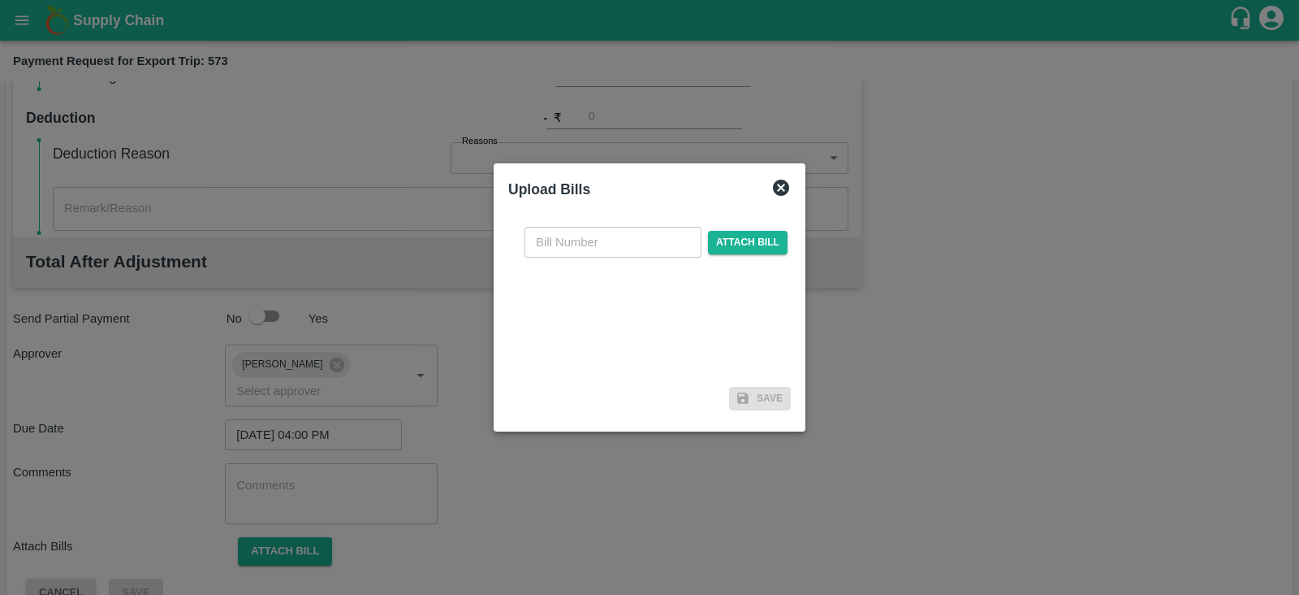
click at [552, 244] on input "text" at bounding box center [613, 242] width 177 height 31
paste input "A2-122/2025-26"
type input "A2-122/2025-26"
click at [739, 238] on span "Attach bill" at bounding box center [748, 243] width 80 height 24
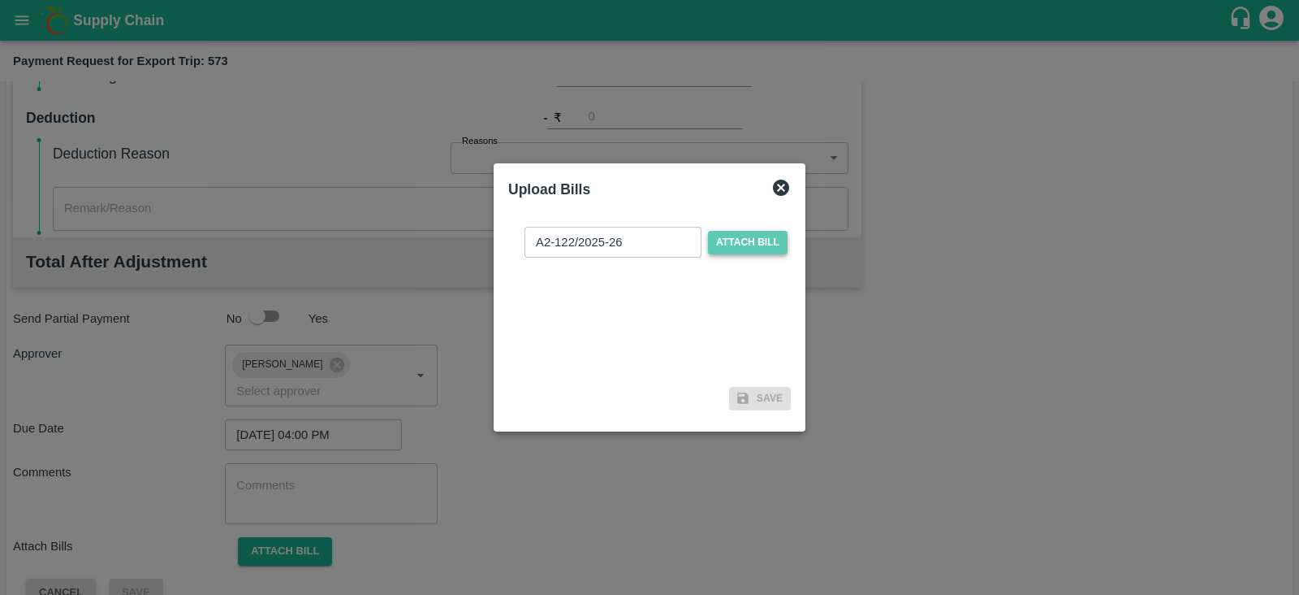
click at [0, 0] on input "Attach bill" at bounding box center [0, 0] width 0 height 0
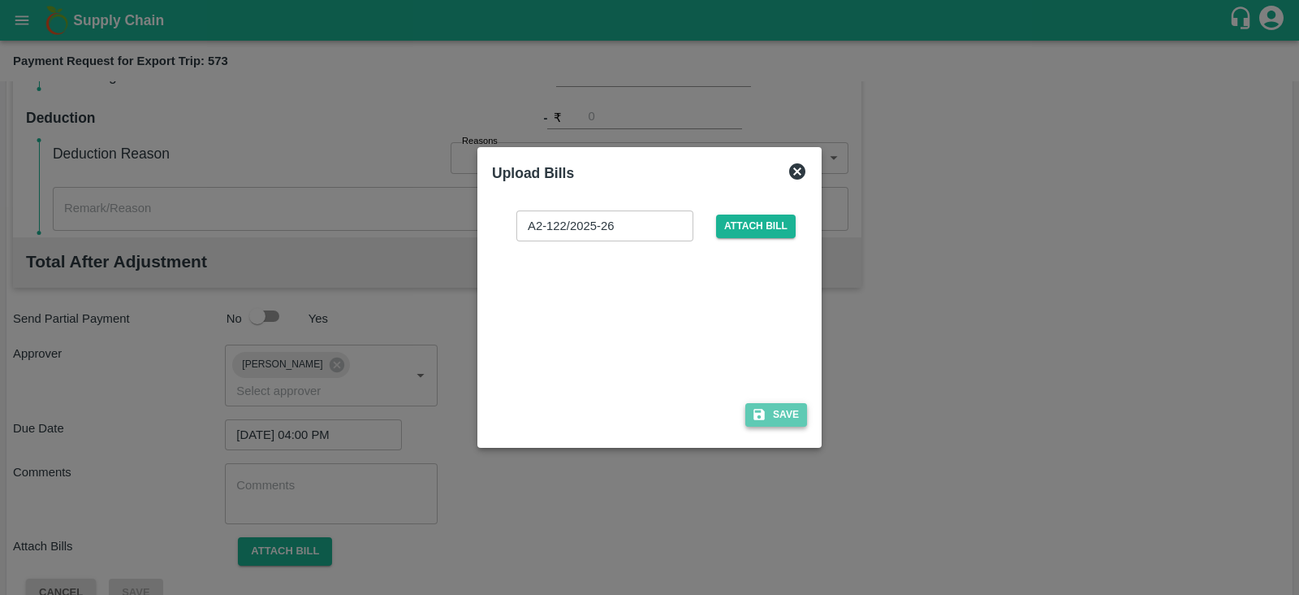
click at [780, 417] on button "Save" at bounding box center [777, 415] width 62 height 24
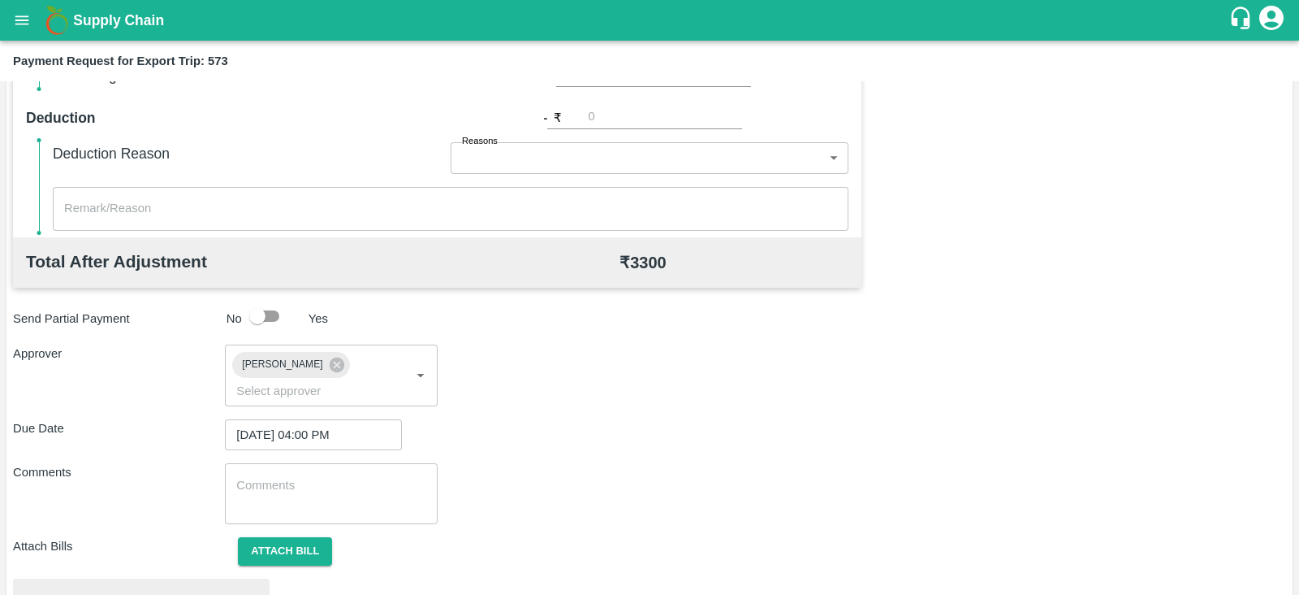
scroll to position [616, 0]
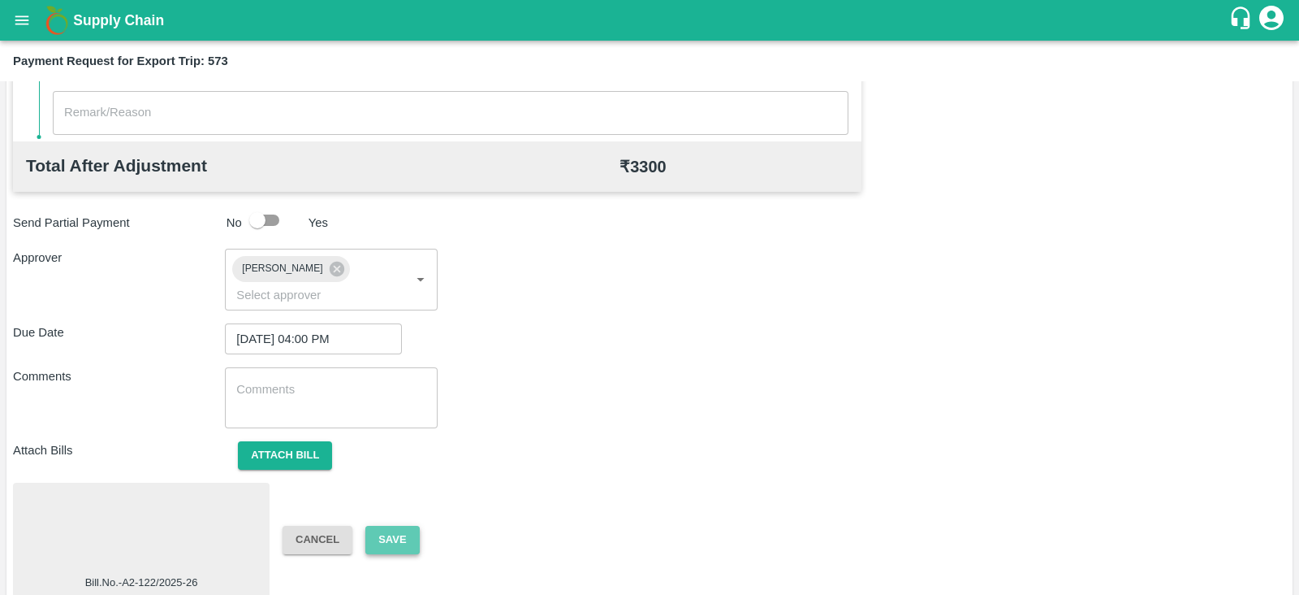
click at [400, 525] on button "Save" at bounding box center [392, 539] width 54 height 28
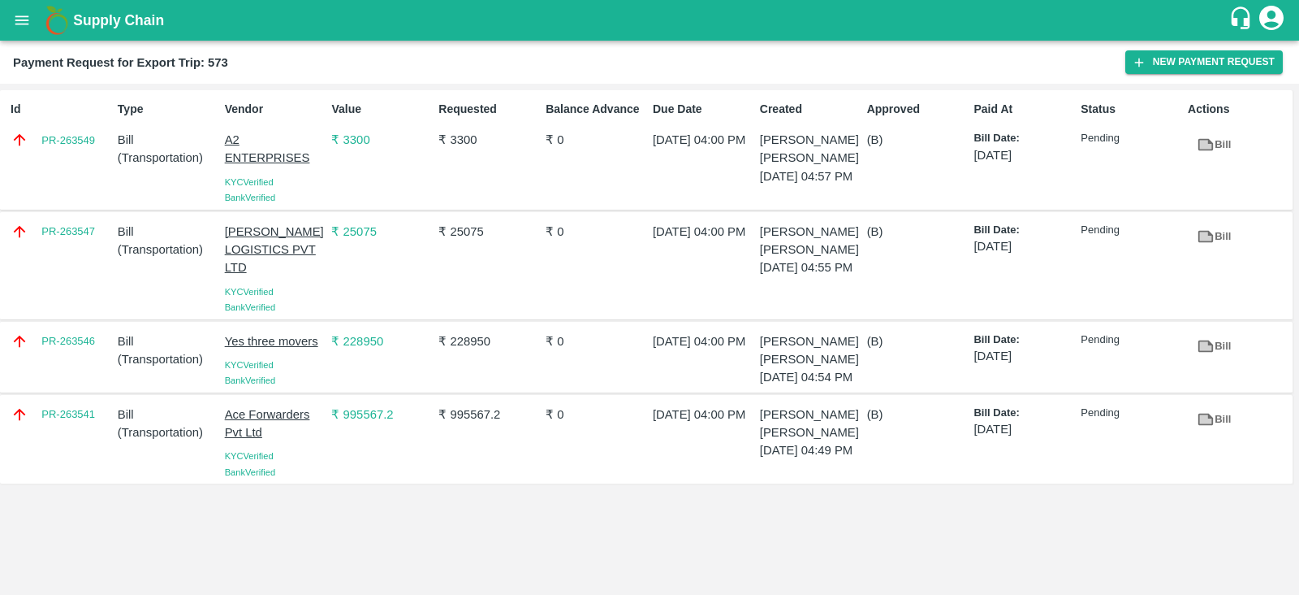
click at [102, 362] on div "PR-263546" at bounding box center [57, 357] width 107 height 63
copy link "PR-263546"
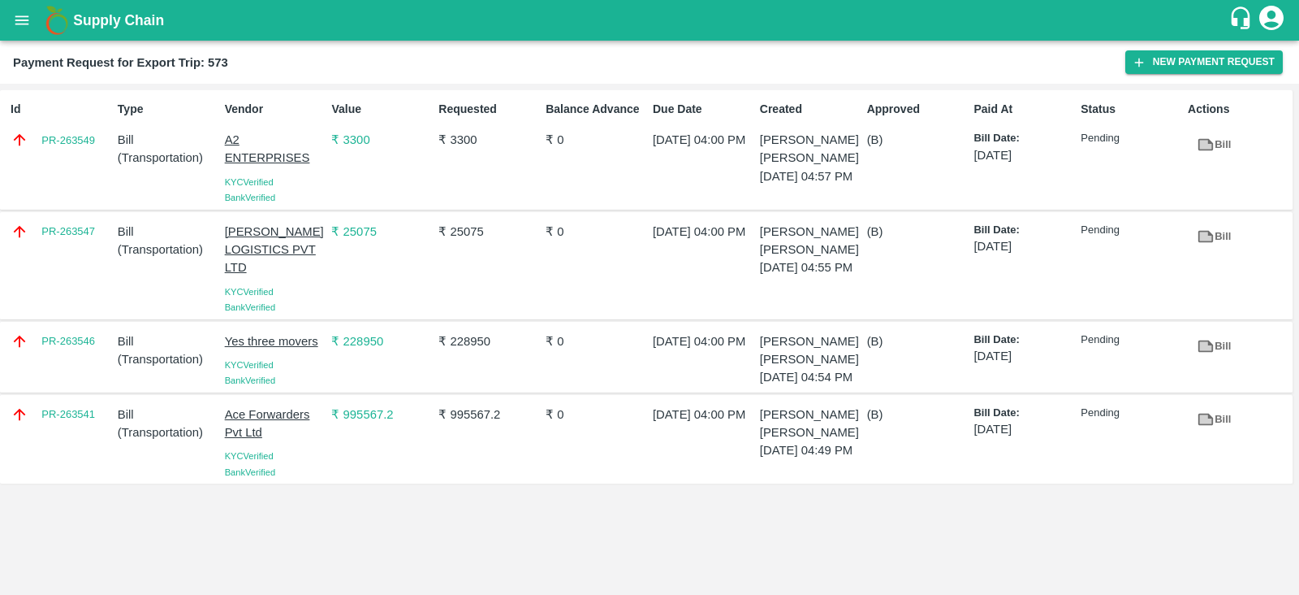
click at [86, 448] on div "PR-263541" at bounding box center [57, 439] width 107 height 81
copy link "PR-263541"
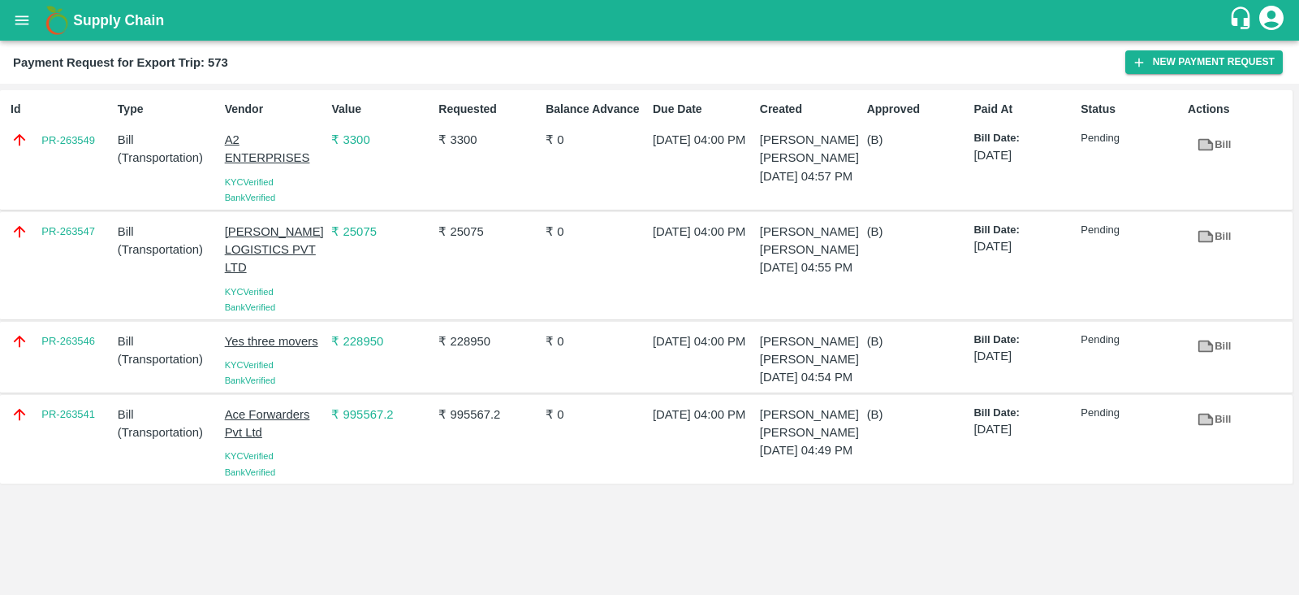
click at [50, 252] on div "PR-263547" at bounding box center [57, 265] width 107 height 99
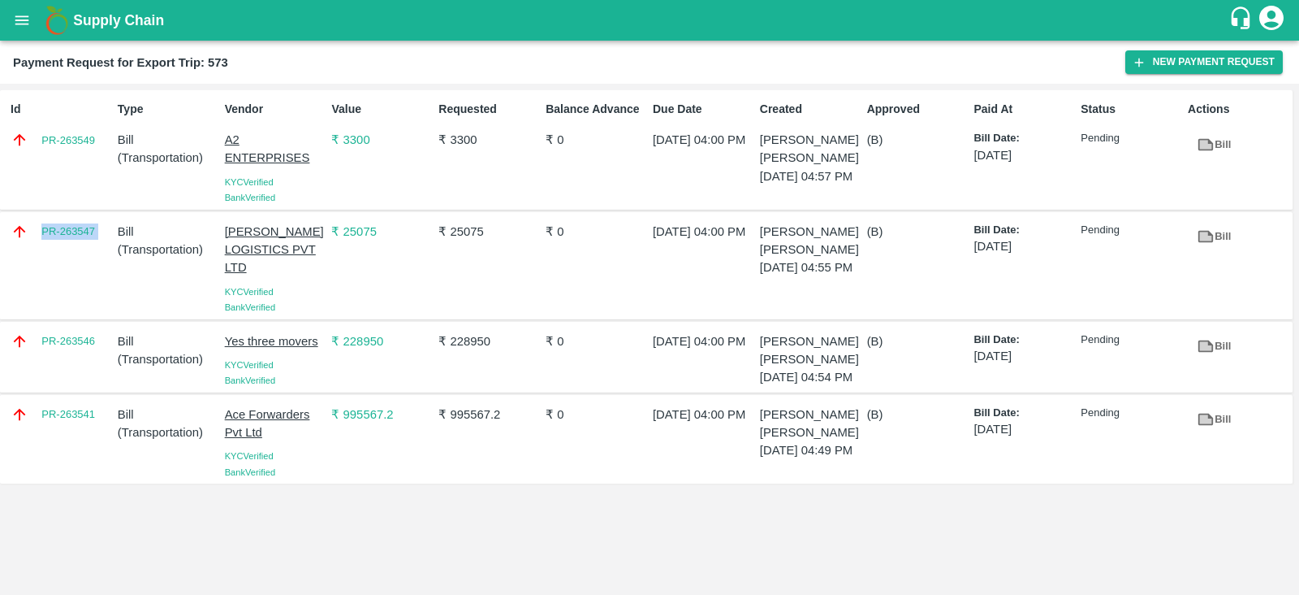
copy link "PR-263547"
click at [68, 168] on div "Id PR-263549" at bounding box center [57, 149] width 107 height 111
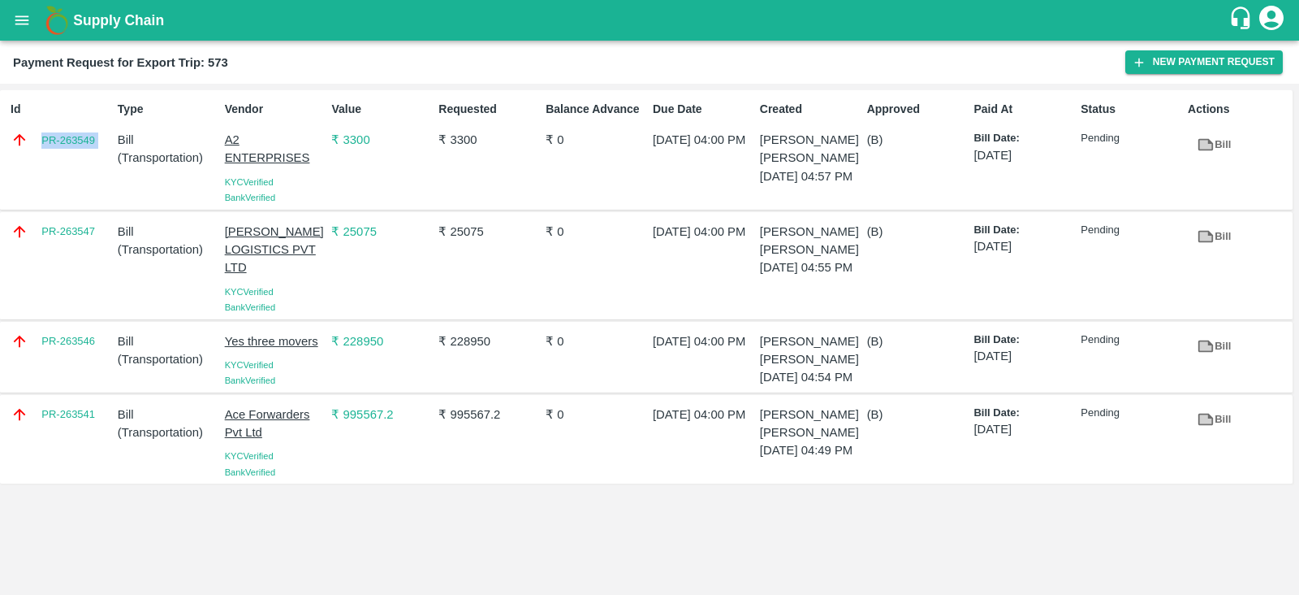
copy link "PR-263549"
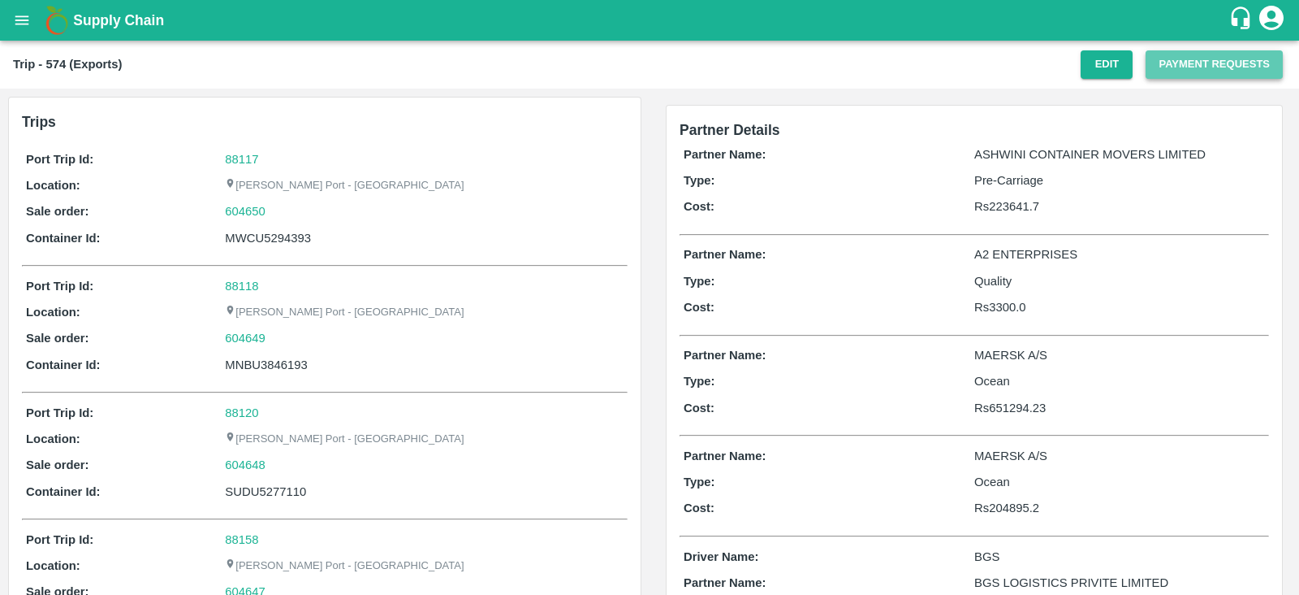
click at [1186, 54] on button "Payment Requests" at bounding box center [1214, 64] width 137 height 28
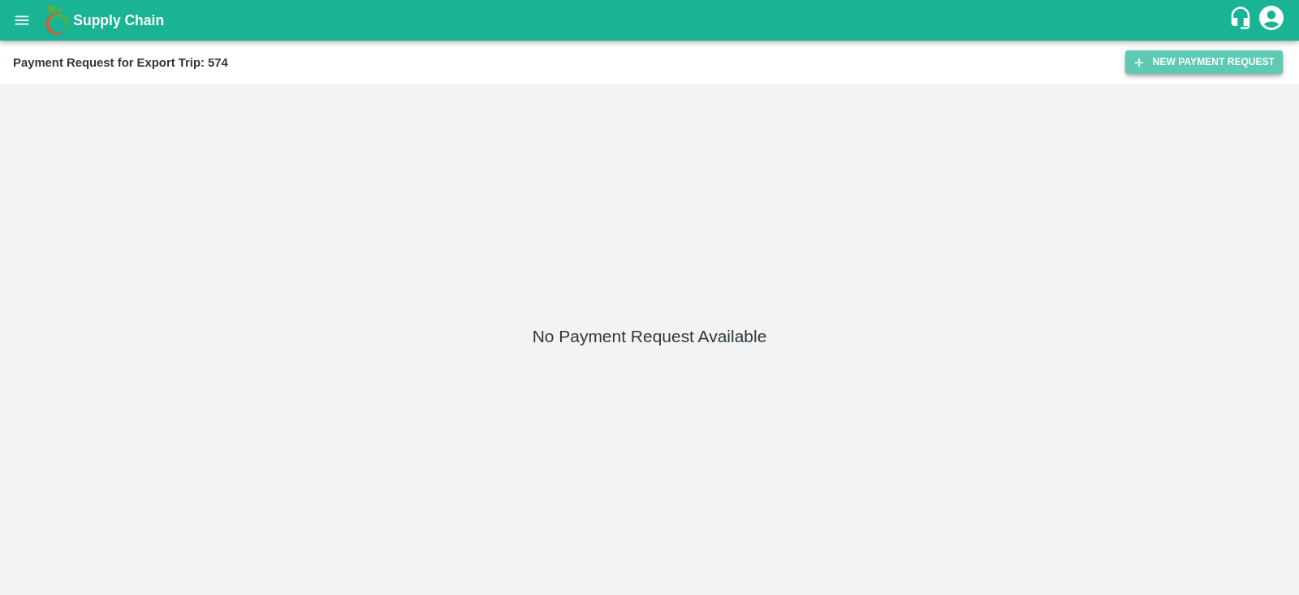
click at [1184, 68] on button "New Payment Request" at bounding box center [1205, 62] width 158 height 24
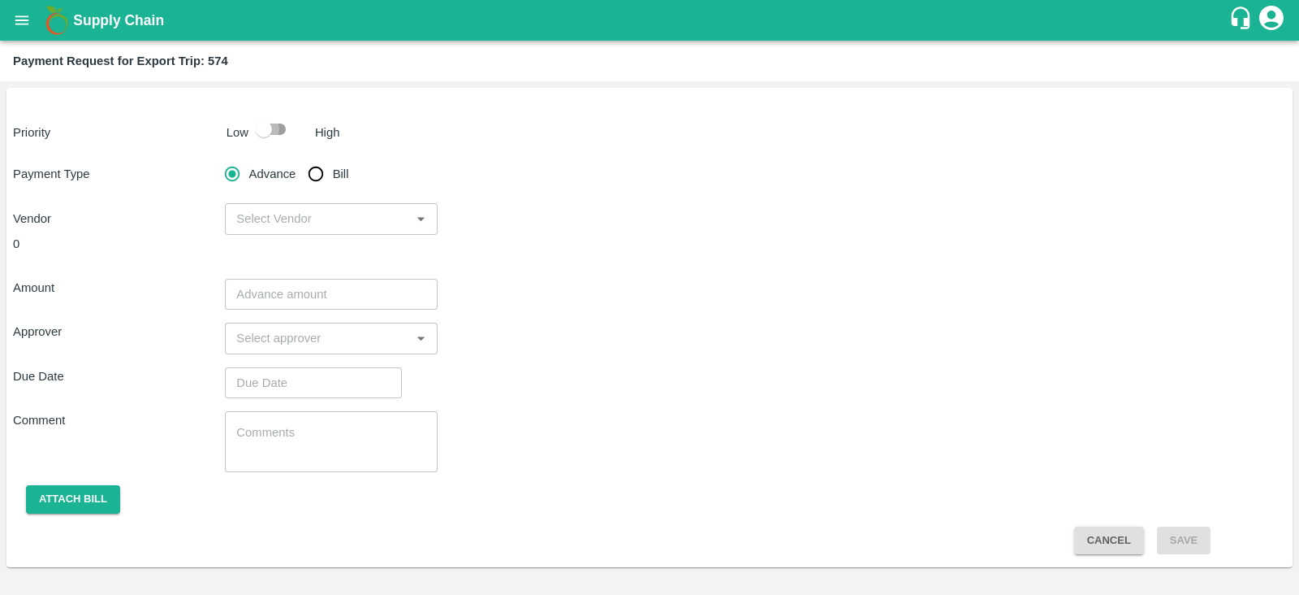
click at [266, 141] on input "checkbox" at bounding box center [264, 129] width 93 height 31
checkbox input "true"
click at [315, 167] on input "Bill" at bounding box center [316, 174] width 32 height 32
radio input "true"
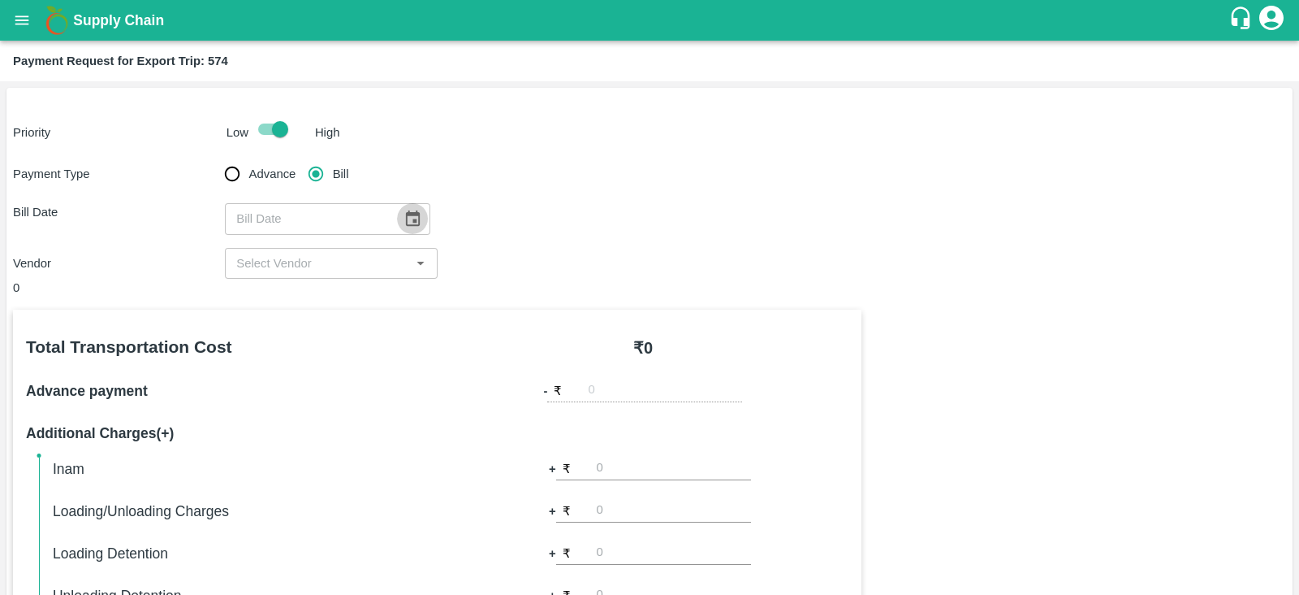
click at [409, 218] on icon "Choose date" at bounding box center [413, 219] width 18 height 18
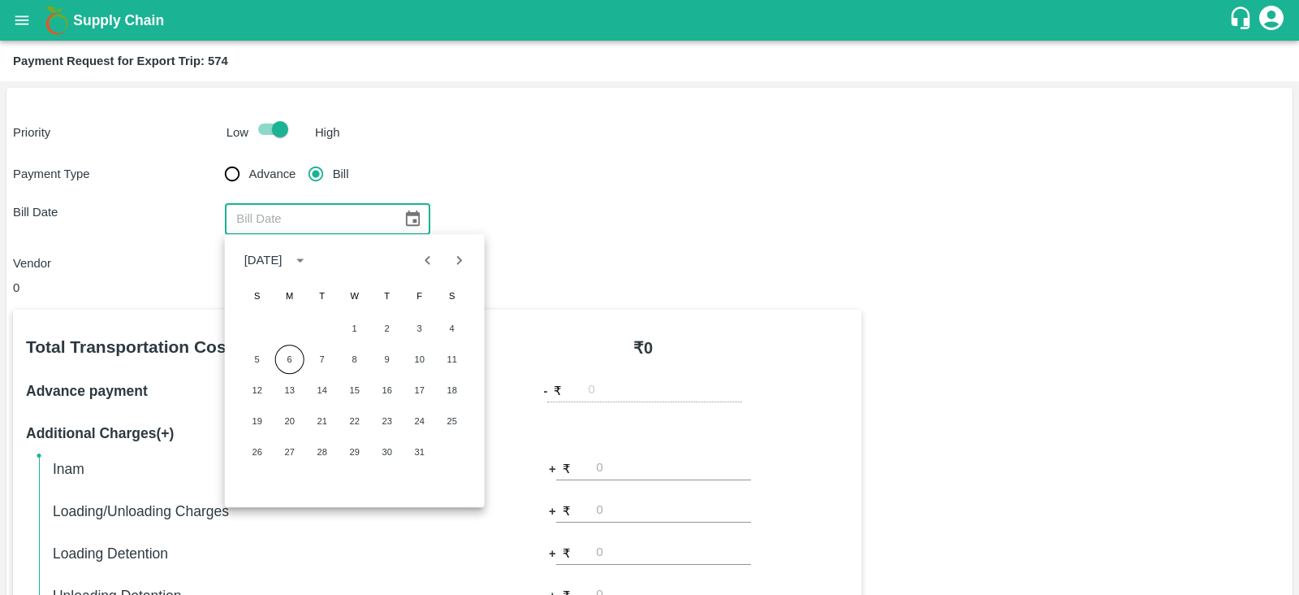
click at [633, 140] on div "Priority Low High" at bounding box center [646, 129] width 1280 height 31
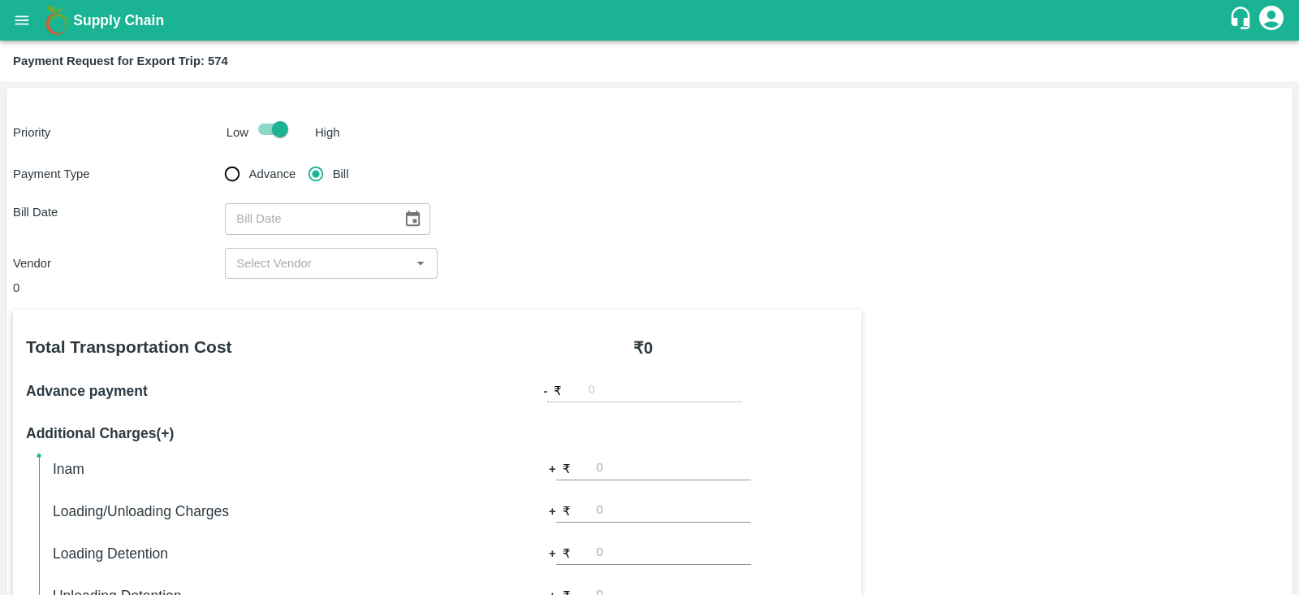
click at [345, 270] on input "input" at bounding box center [317, 263] width 175 height 21
click at [404, 220] on icon "Choose date" at bounding box center [413, 219] width 18 height 18
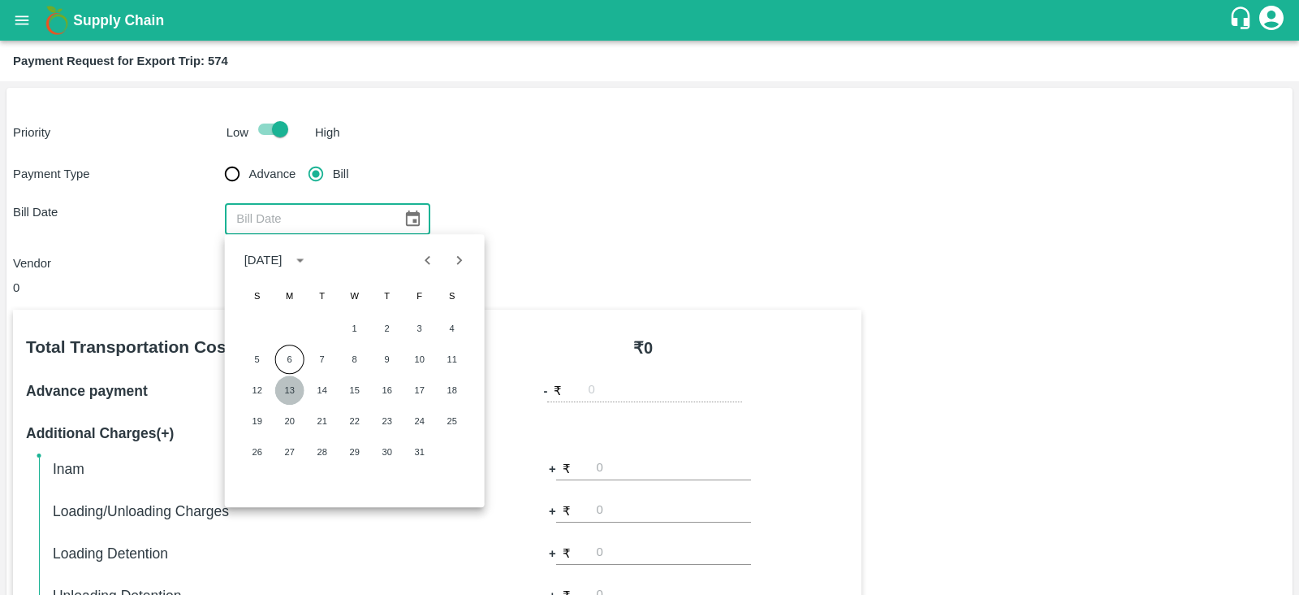
click at [296, 387] on button "13" at bounding box center [289, 389] width 29 height 29
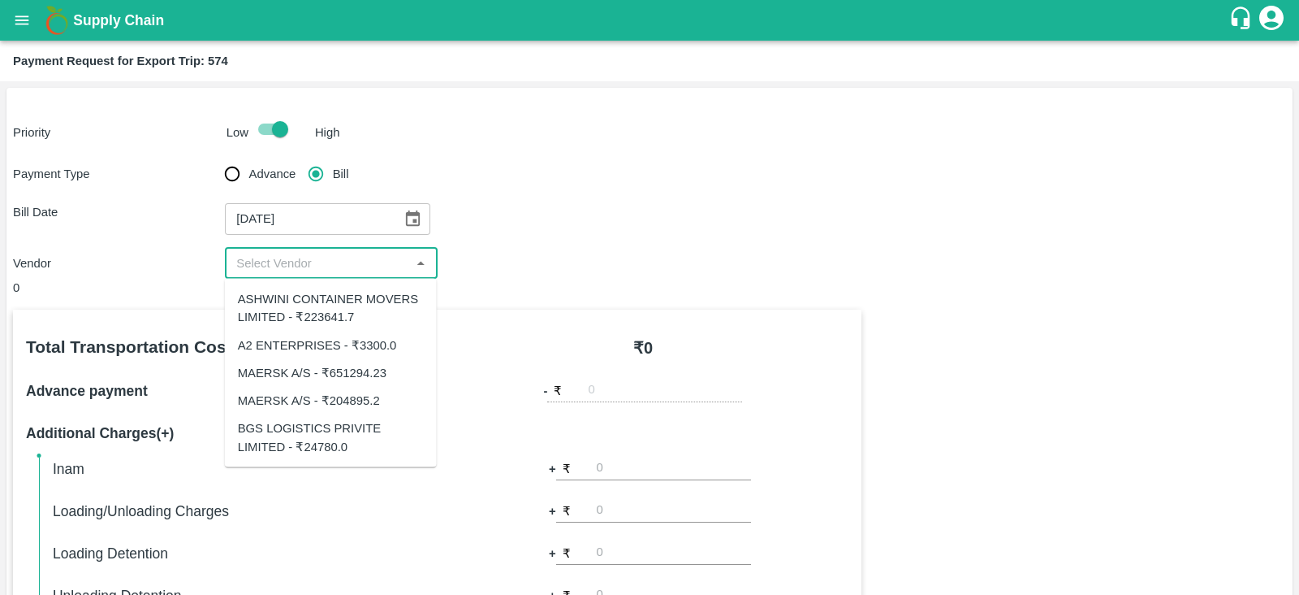
click at [357, 254] on input "input" at bounding box center [317, 263] width 175 height 21
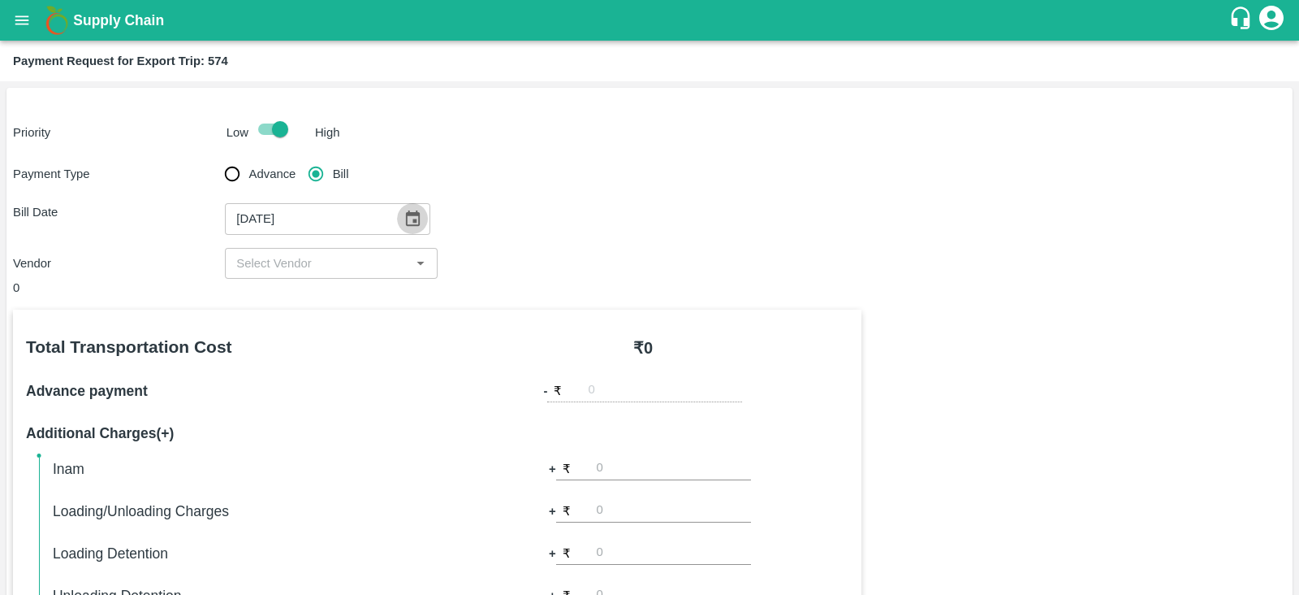
click at [404, 217] on icon "Choose date, selected date is Oct 13, 2025" at bounding box center [413, 219] width 18 height 18
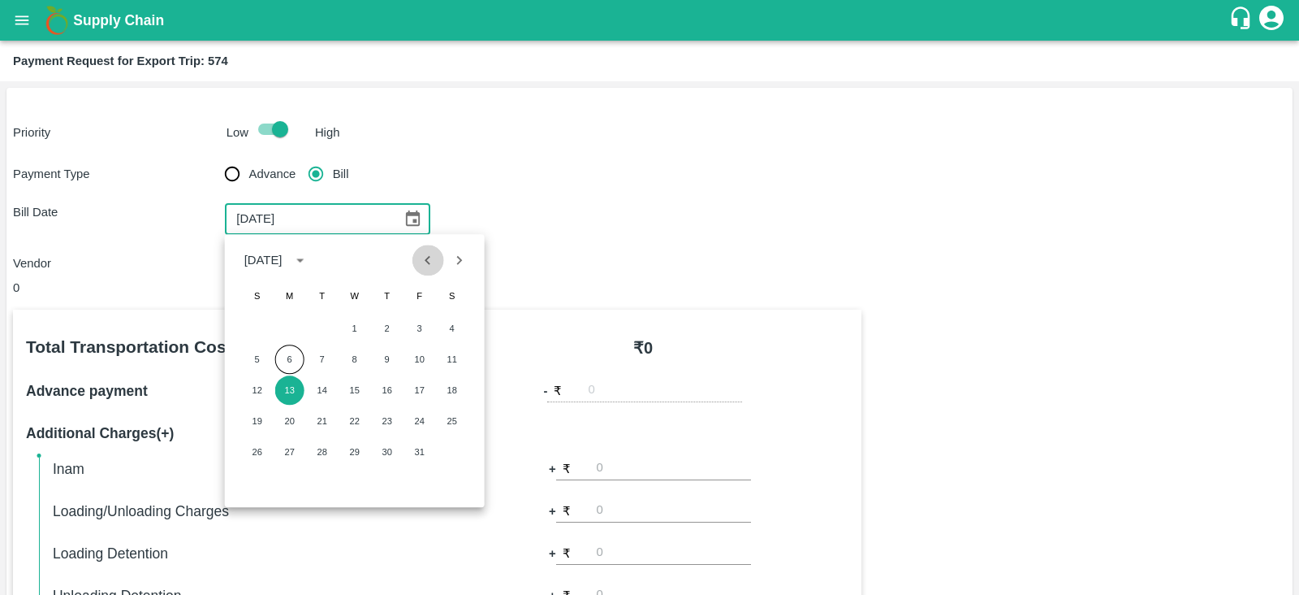
click at [430, 258] on icon "Previous month" at bounding box center [428, 260] width 18 height 18
click at [458, 358] on button "13" at bounding box center [452, 358] width 29 height 29
type input "[DATE]"
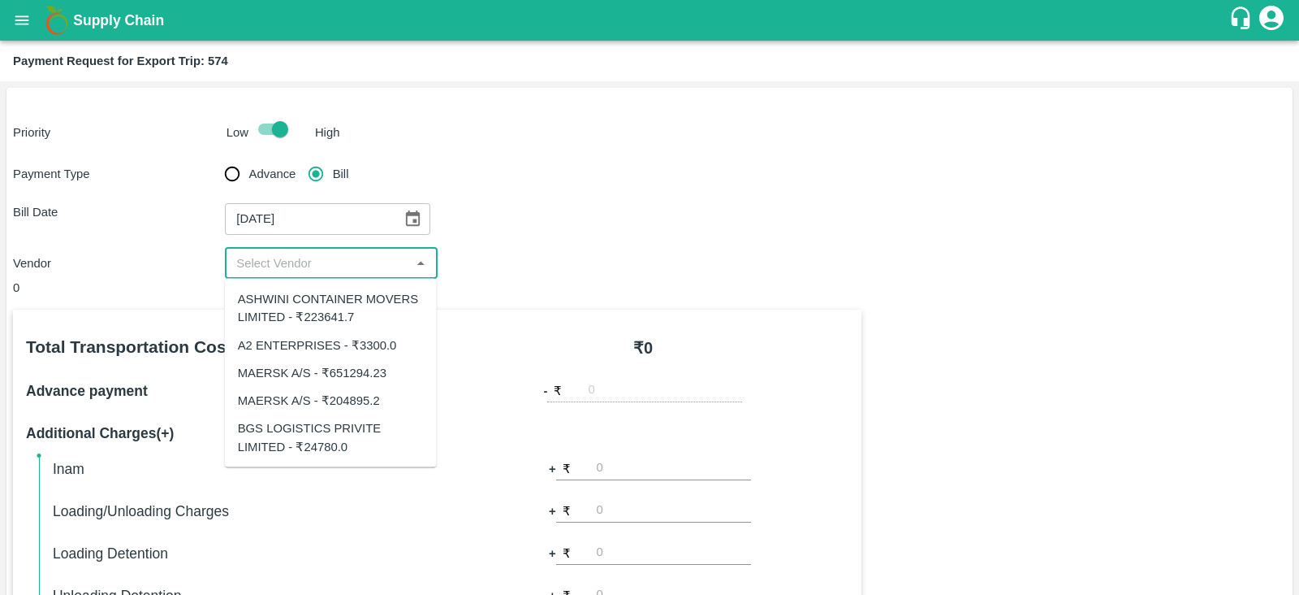
click at [313, 267] on input "input" at bounding box center [317, 263] width 175 height 21
click at [365, 310] on div "ASHWINI CONTAINER MOVERS LIMITED - ₹223641.7" at bounding box center [331, 308] width 186 height 37
type input "ASHWINI CONTAINER MOVERS LIMITED - ₹223641.7"
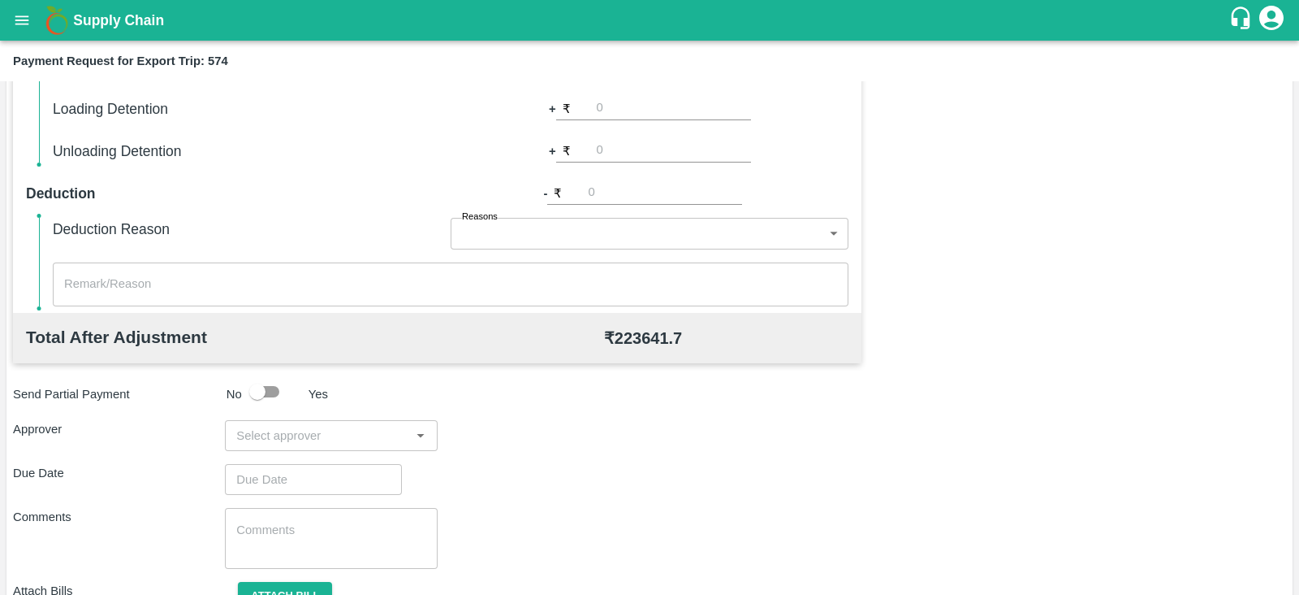
scroll to position [520, 0]
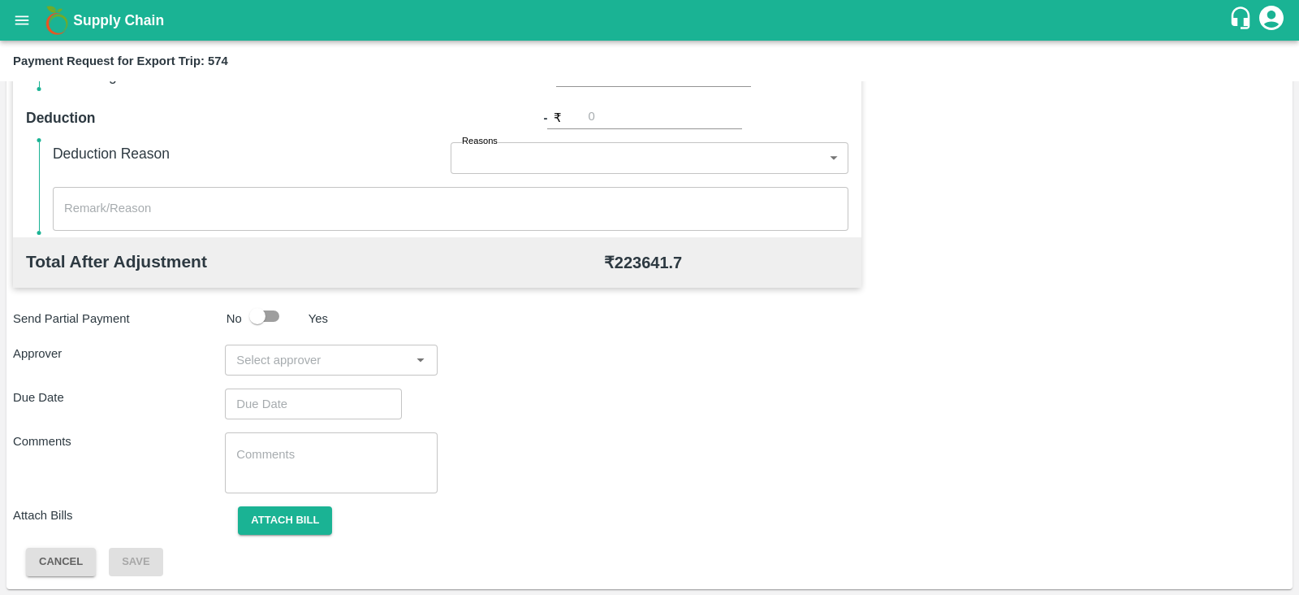
click at [387, 362] on input "input" at bounding box center [317, 359] width 175 height 21
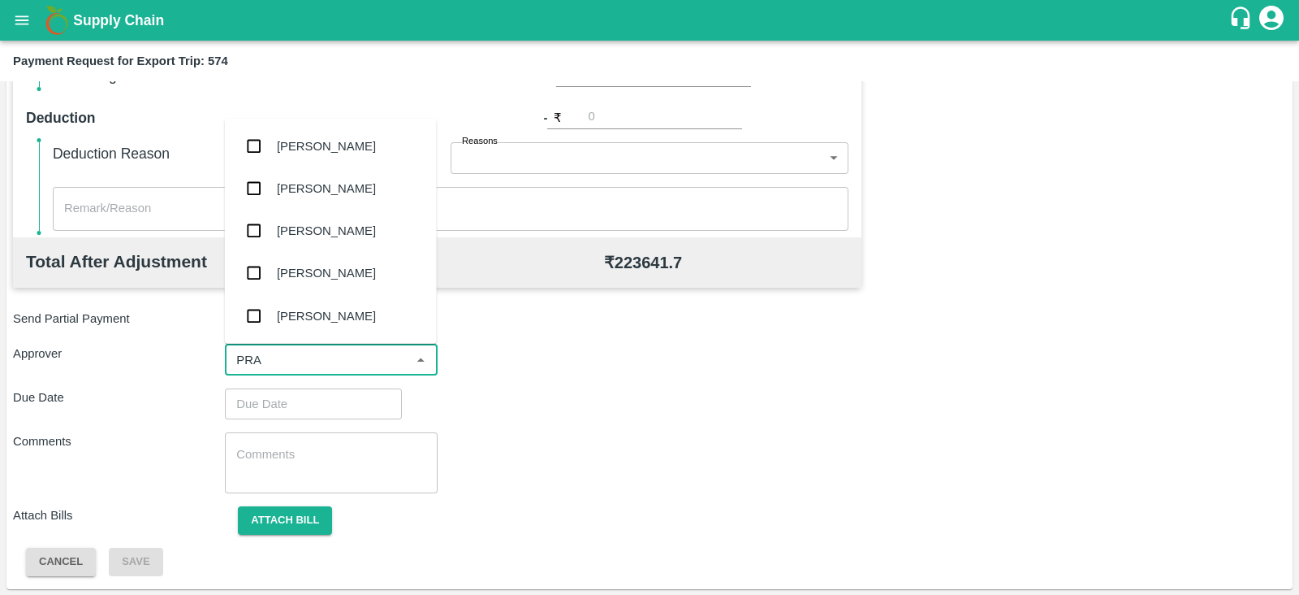
type input "PRAS"
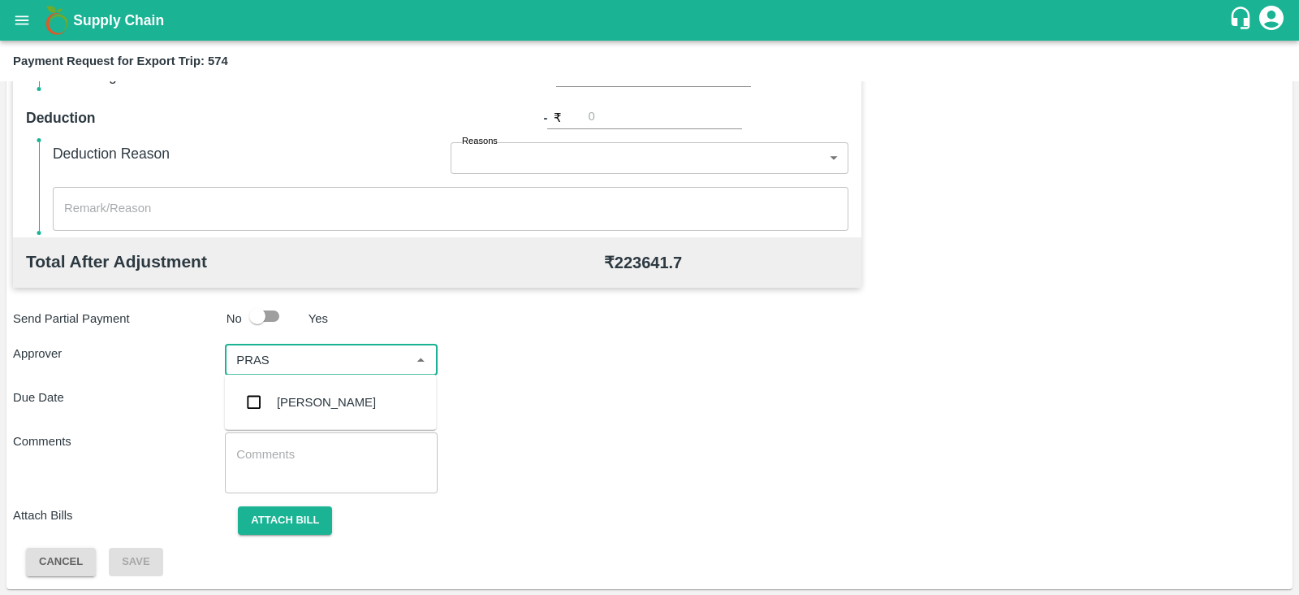
click at [343, 396] on div "[PERSON_NAME]" at bounding box center [326, 402] width 99 height 18
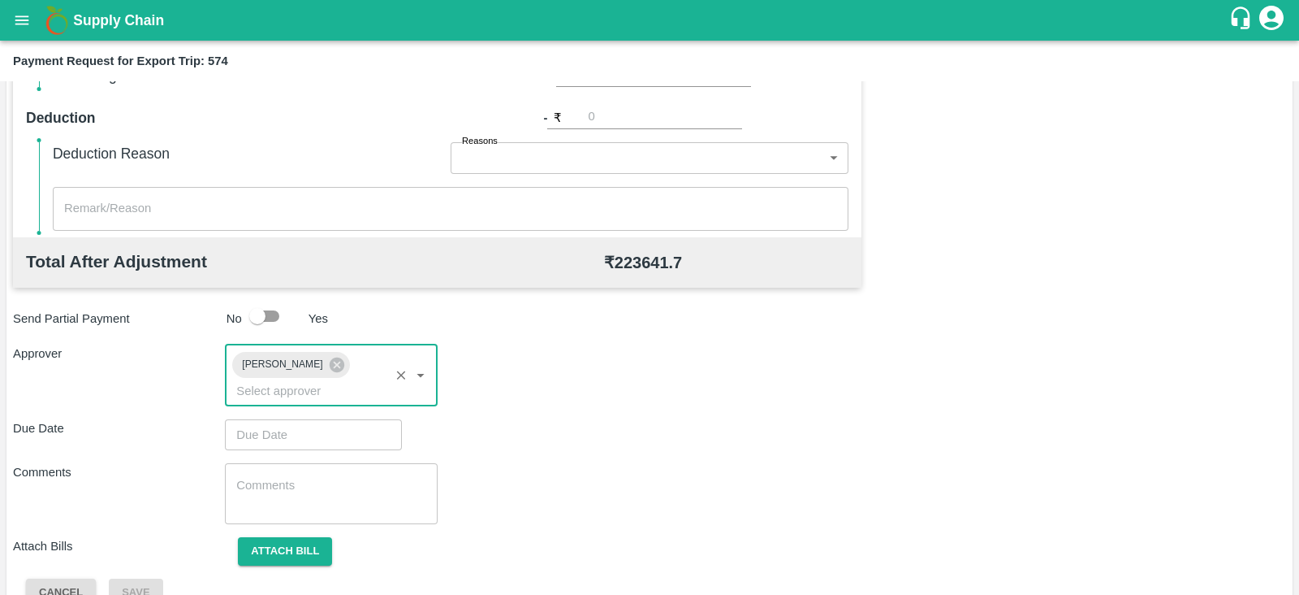
type input "DD/MM/YYYY hh:mm aa"
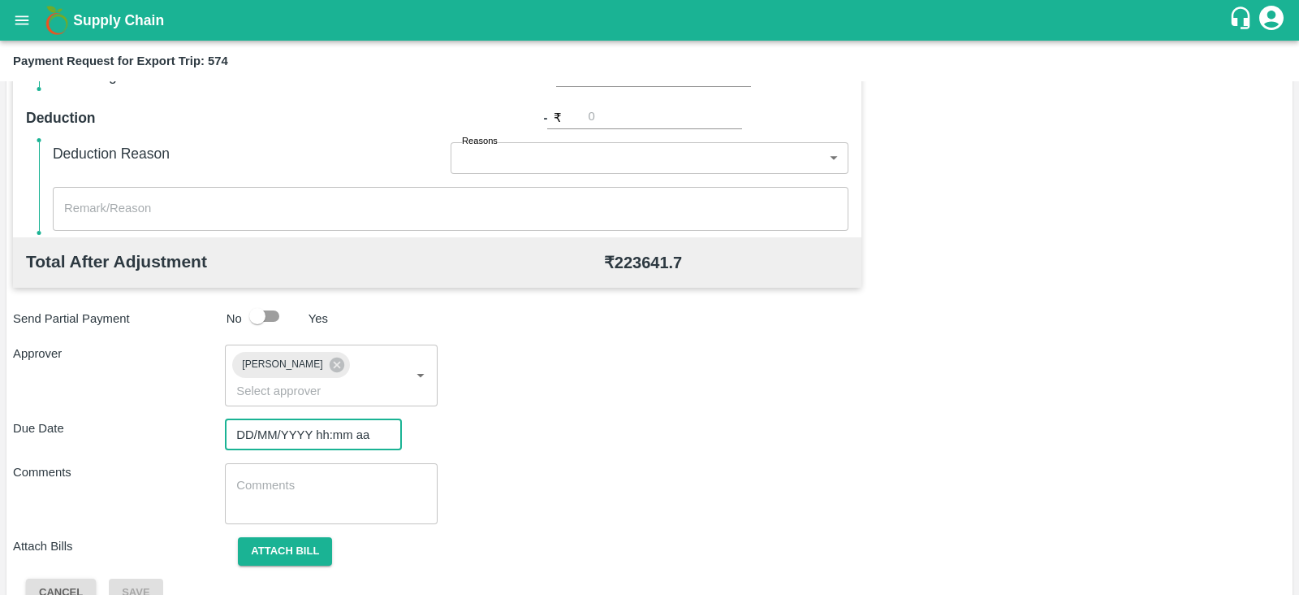
click at [292, 419] on input "DD/MM/YYYY hh:mm aa" at bounding box center [308, 434] width 166 height 31
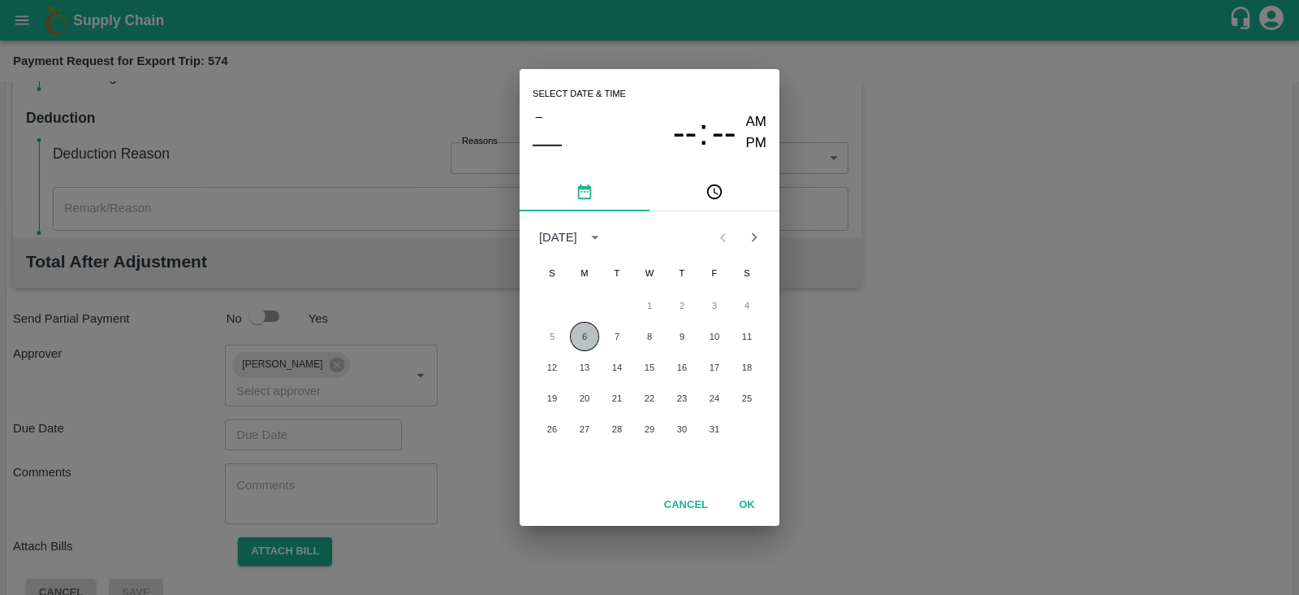
click at [577, 338] on button "6" at bounding box center [584, 336] width 29 height 29
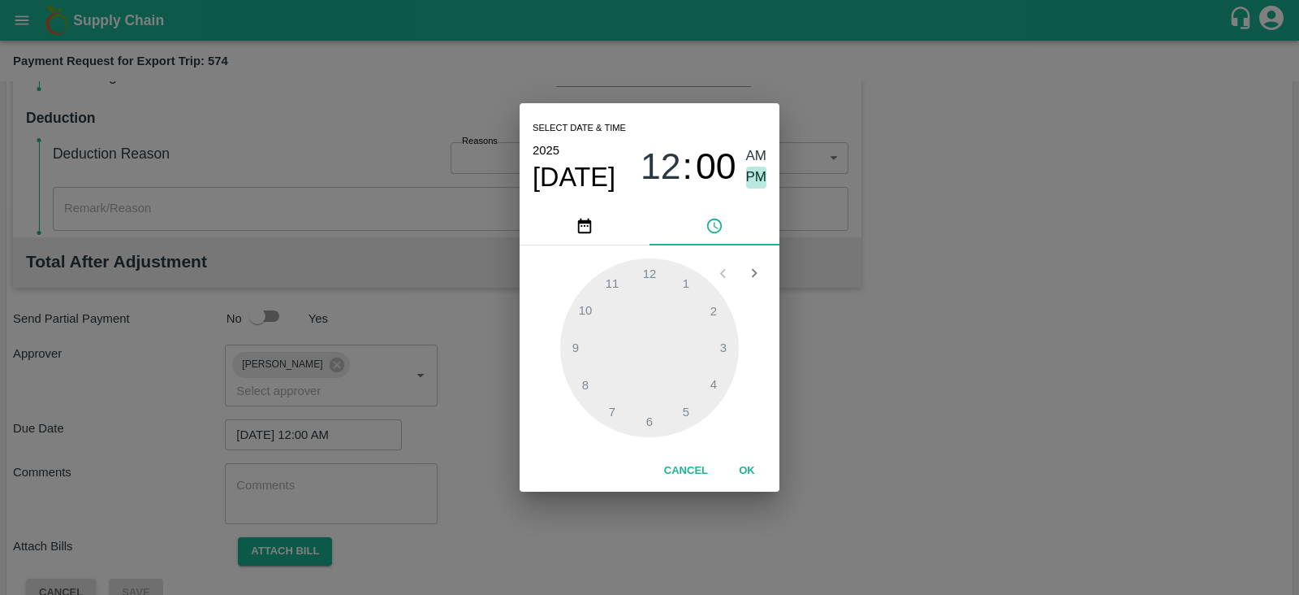
click at [759, 176] on span "PM" at bounding box center [756, 177] width 21 height 22
click at [681, 408] on div at bounding box center [649, 347] width 179 height 179
type input "[DATE] 05:00 PM"
click at [746, 467] on button "OK" at bounding box center [747, 470] width 52 height 28
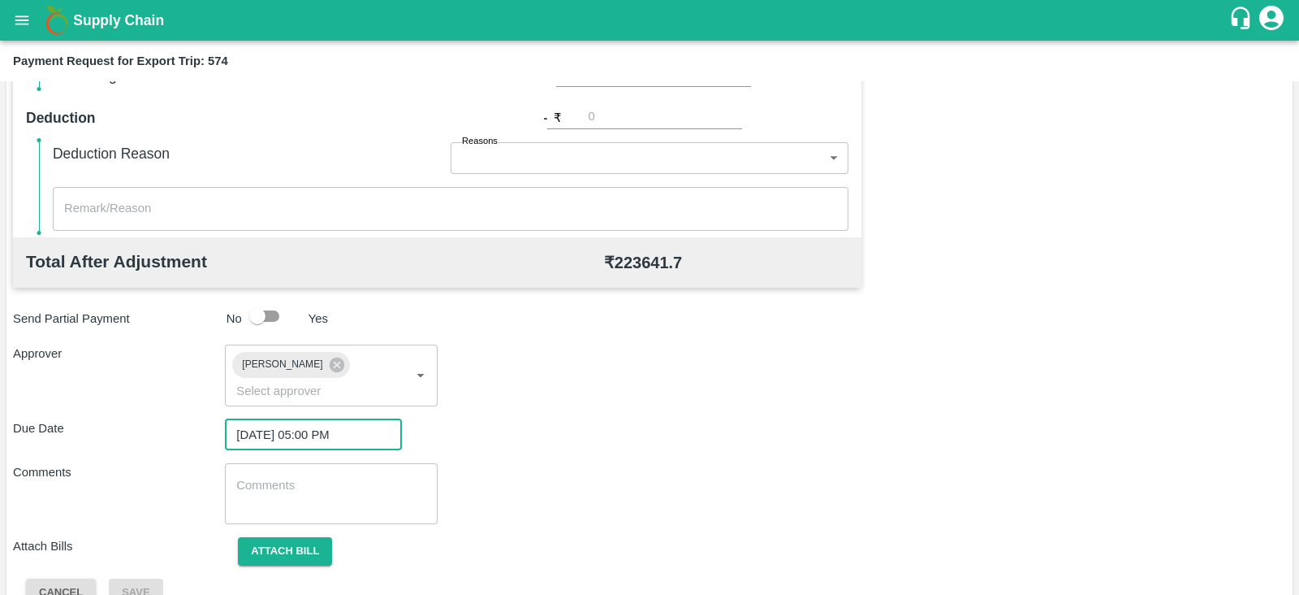
scroll to position [530, 0]
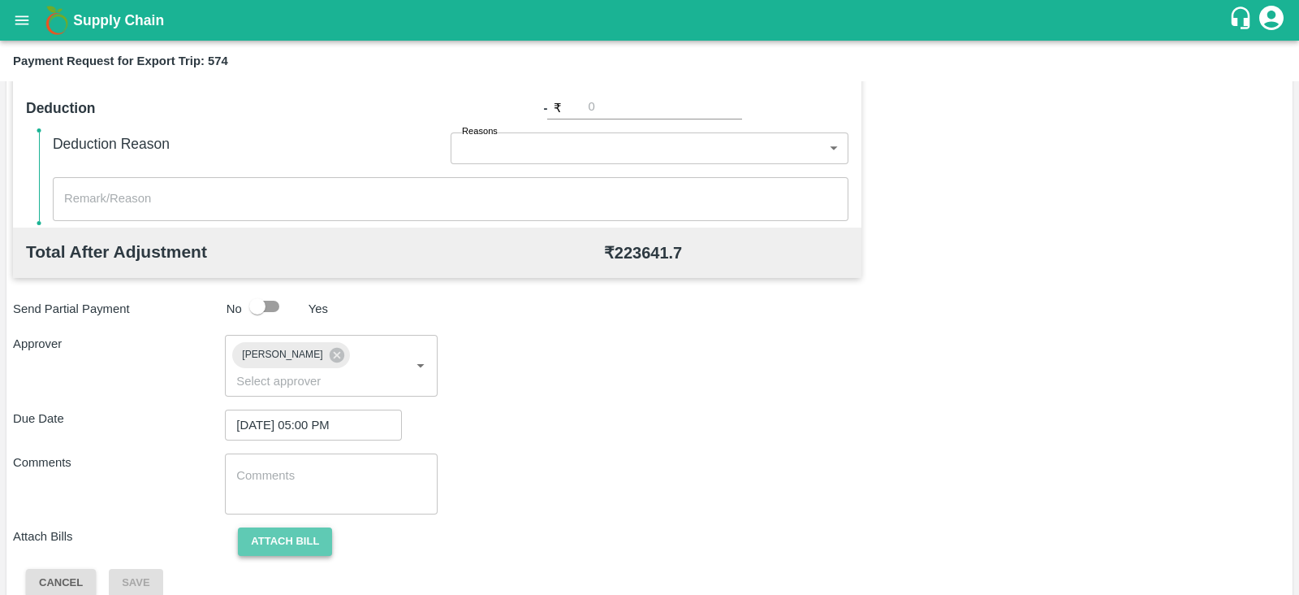
click at [299, 527] on button "Attach bill" at bounding box center [285, 541] width 94 height 28
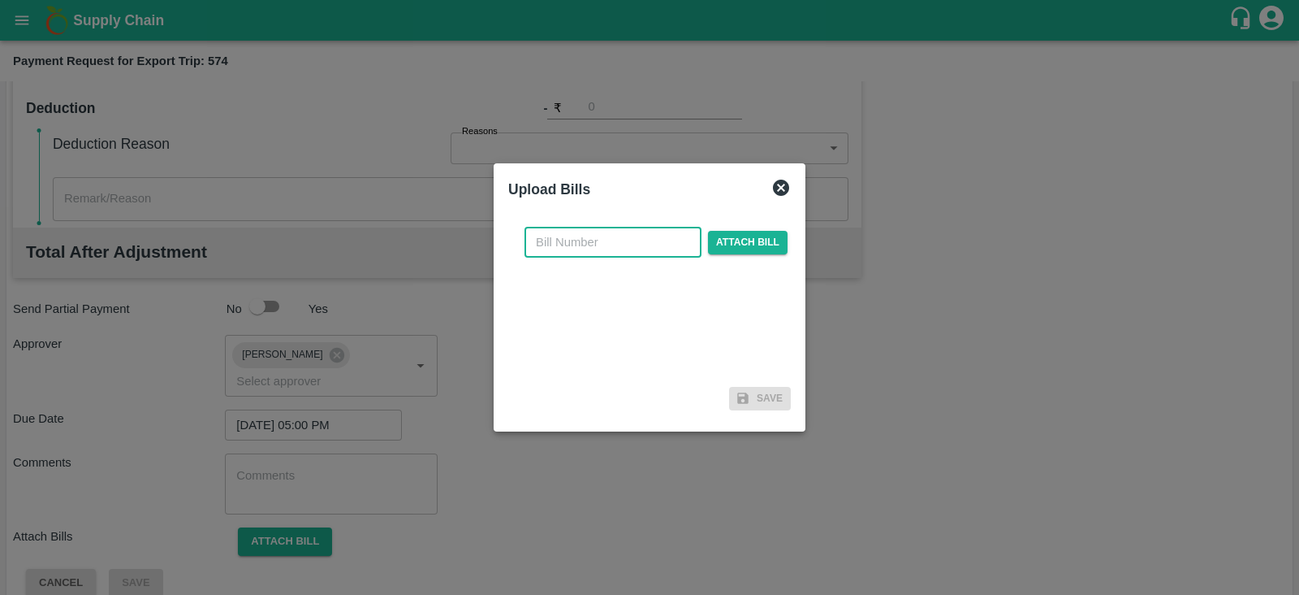
click at [633, 238] on input "text" at bounding box center [613, 242] width 177 height 31
paste input "ACML25-26/05085"
type input "ACML25-26/05085"
click at [749, 241] on span "Attach bill" at bounding box center [748, 243] width 80 height 24
click at [0, 0] on input "Attach bill" at bounding box center [0, 0] width 0 height 0
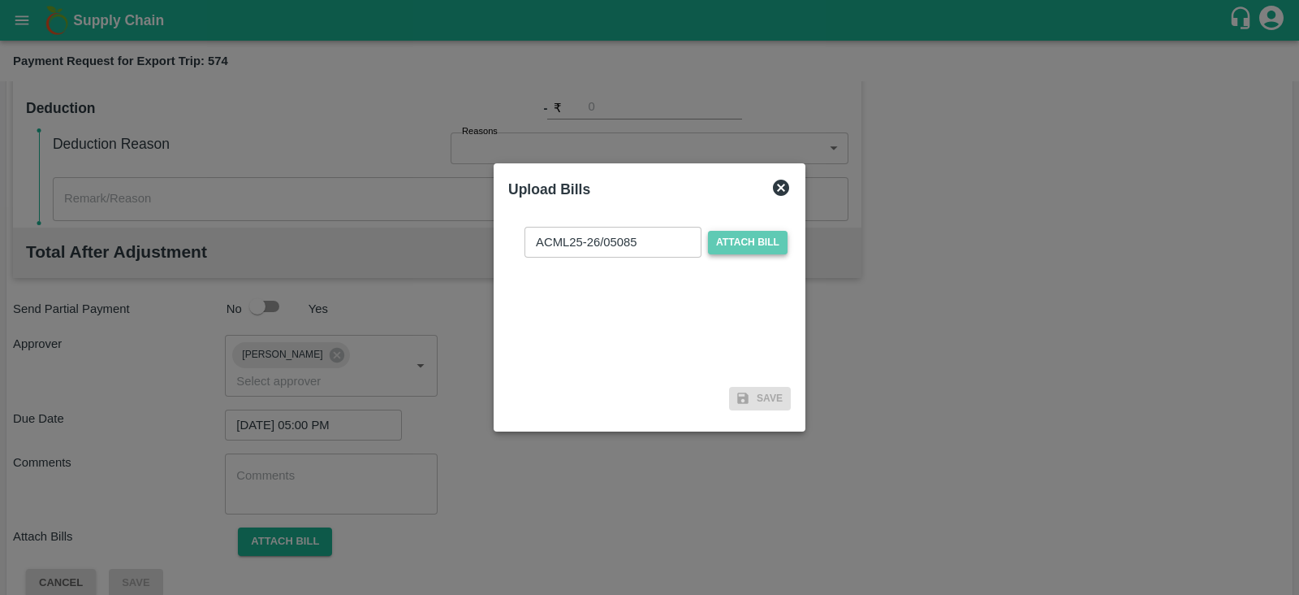
click at [758, 240] on span "Attach bill" at bounding box center [748, 243] width 80 height 24
click at [0, 0] on input "Attach bill" at bounding box center [0, 0] width 0 height 0
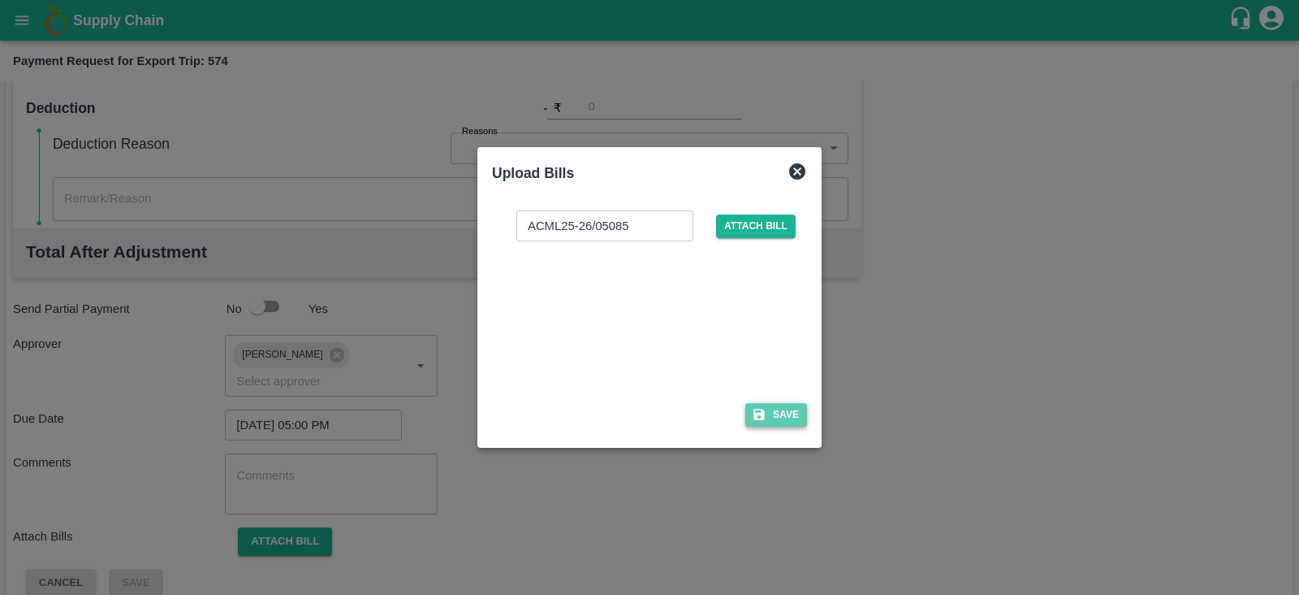
click at [768, 413] on button "Save" at bounding box center [777, 415] width 62 height 24
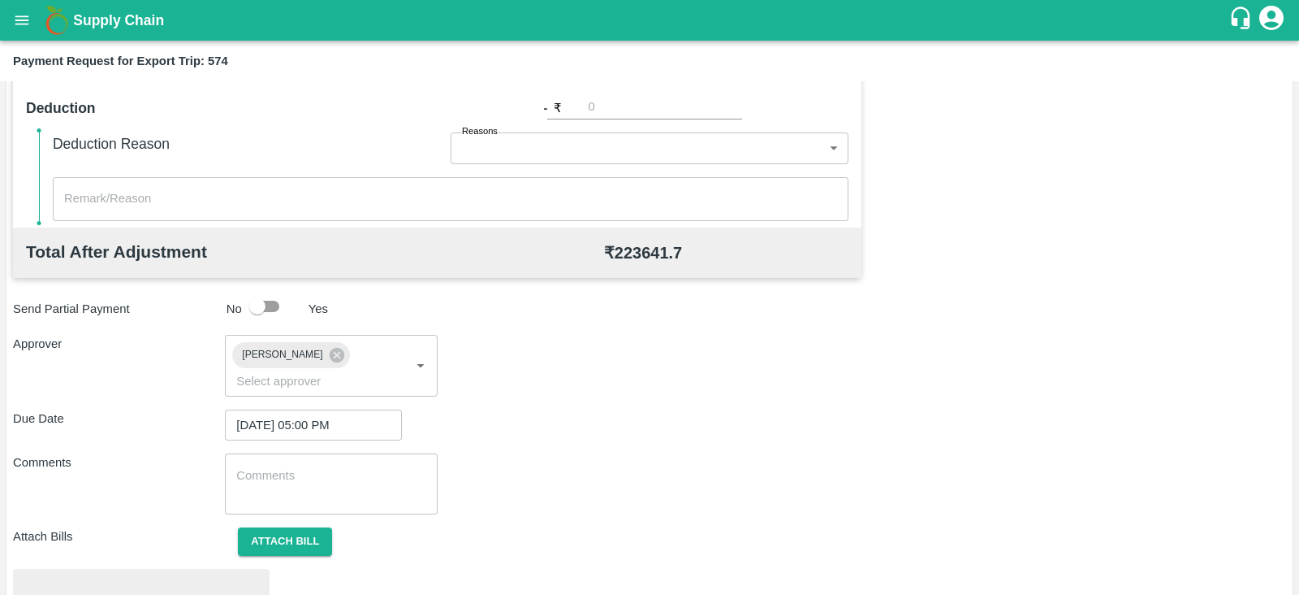
scroll to position [616, 0]
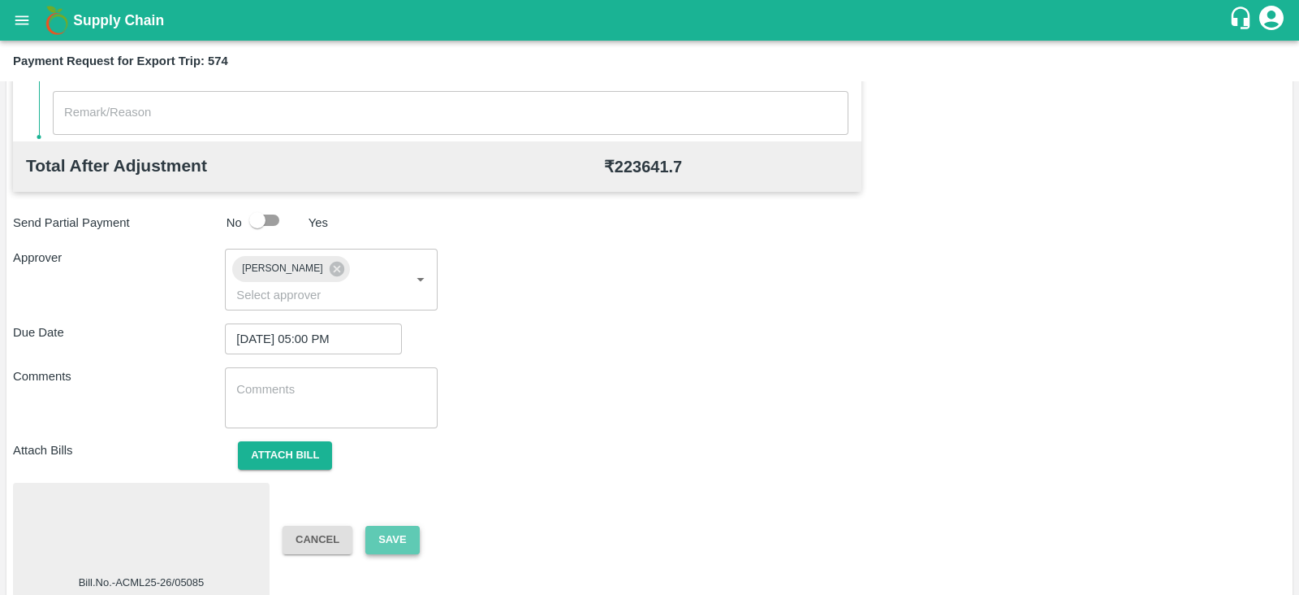
click at [401, 525] on button "Save" at bounding box center [392, 539] width 54 height 28
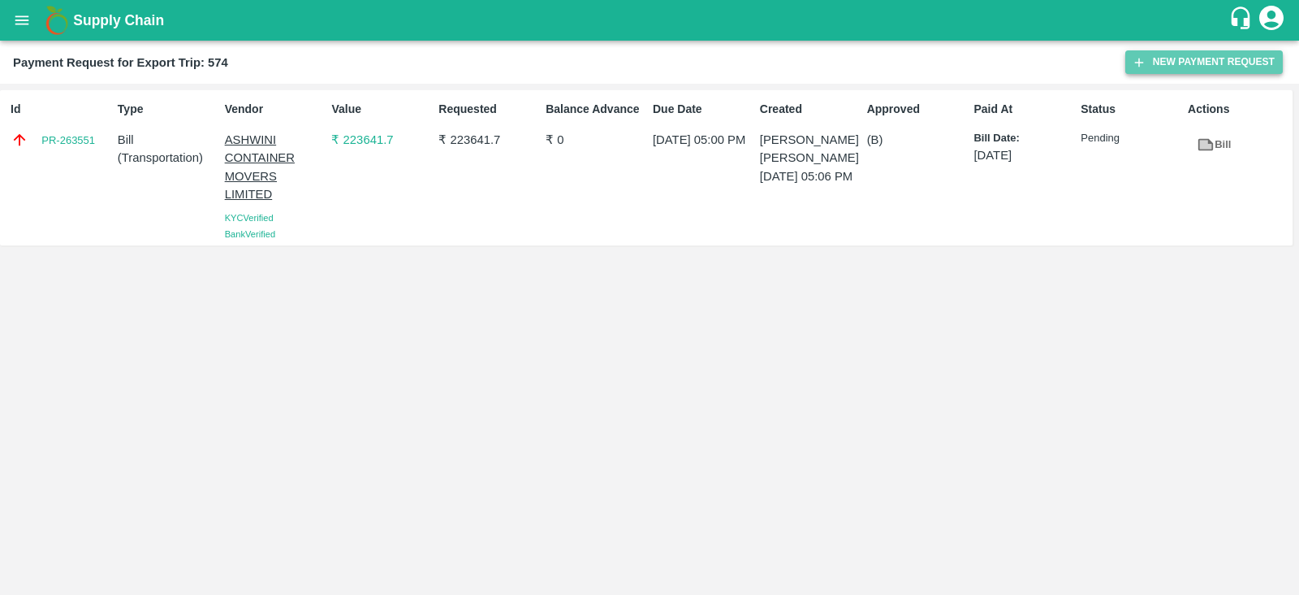
click at [1173, 50] on button "New Payment Request" at bounding box center [1205, 62] width 158 height 24
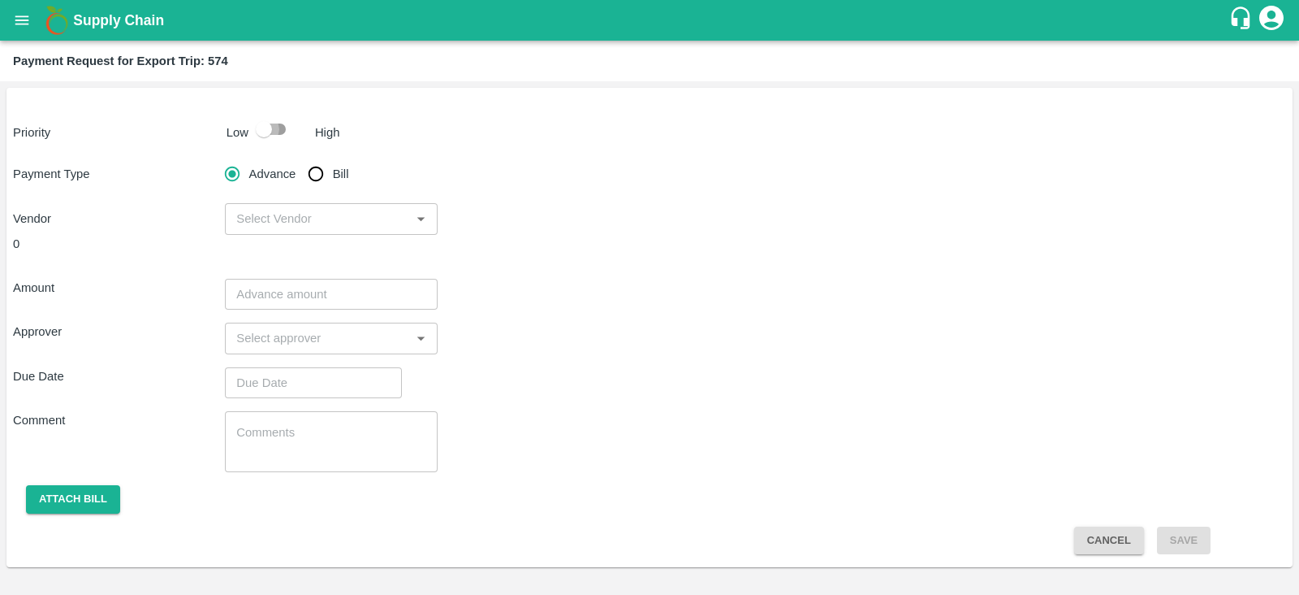
click at [256, 128] on input "checkbox" at bounding box center [264, 129] width 93 height 31
checkbox input "true"
click at [319, 179] on input "Bill" at bounding box center [316, 174] width 32 height 32
radio input "true"
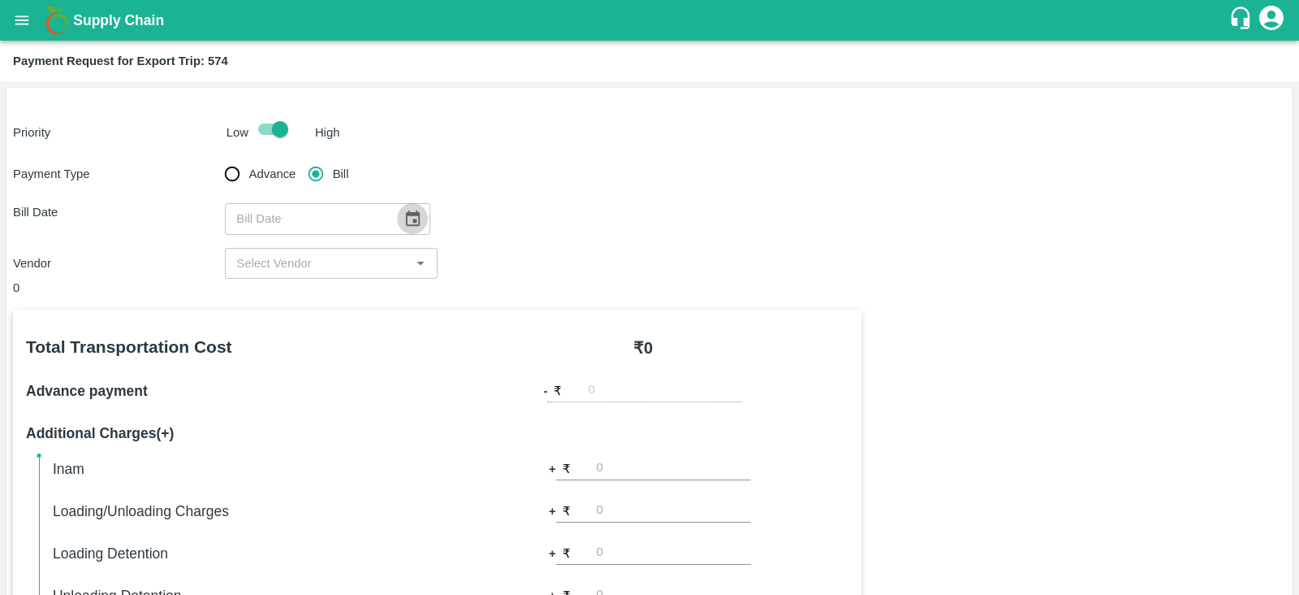
click at [407, 217] on icon "Choose date" at bounding box center [413, 219] width 18 height 18
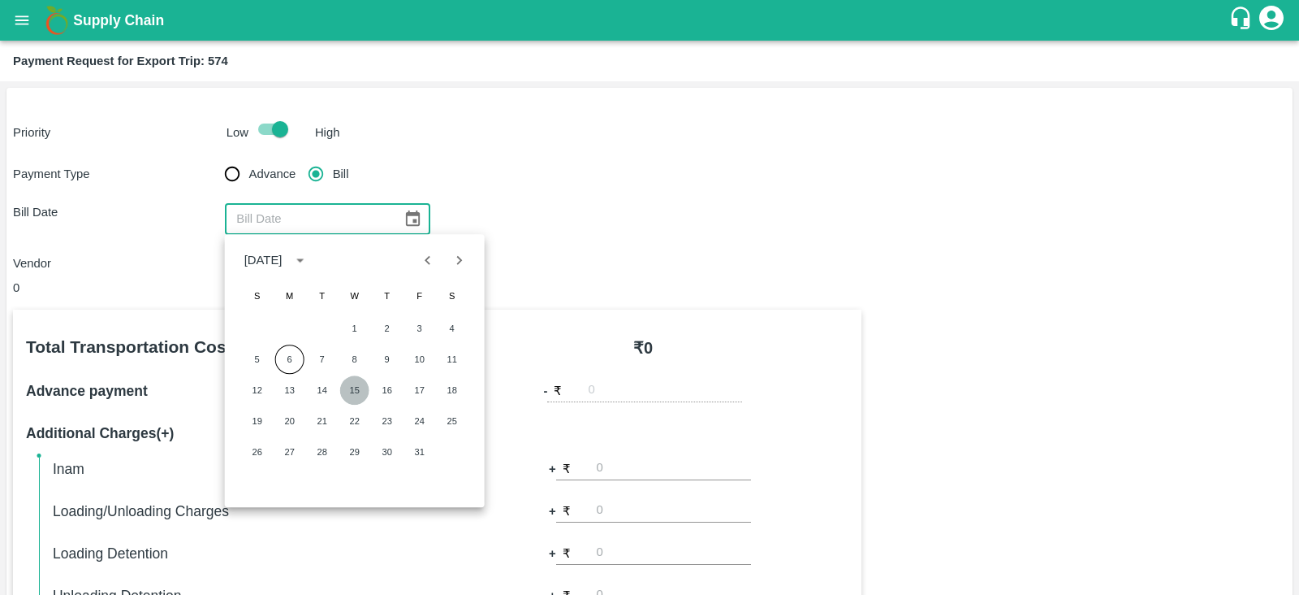
click at [355, 383] on button "15" at bounding box center [354, 389] width 29 height 29
type input "[DATE]"
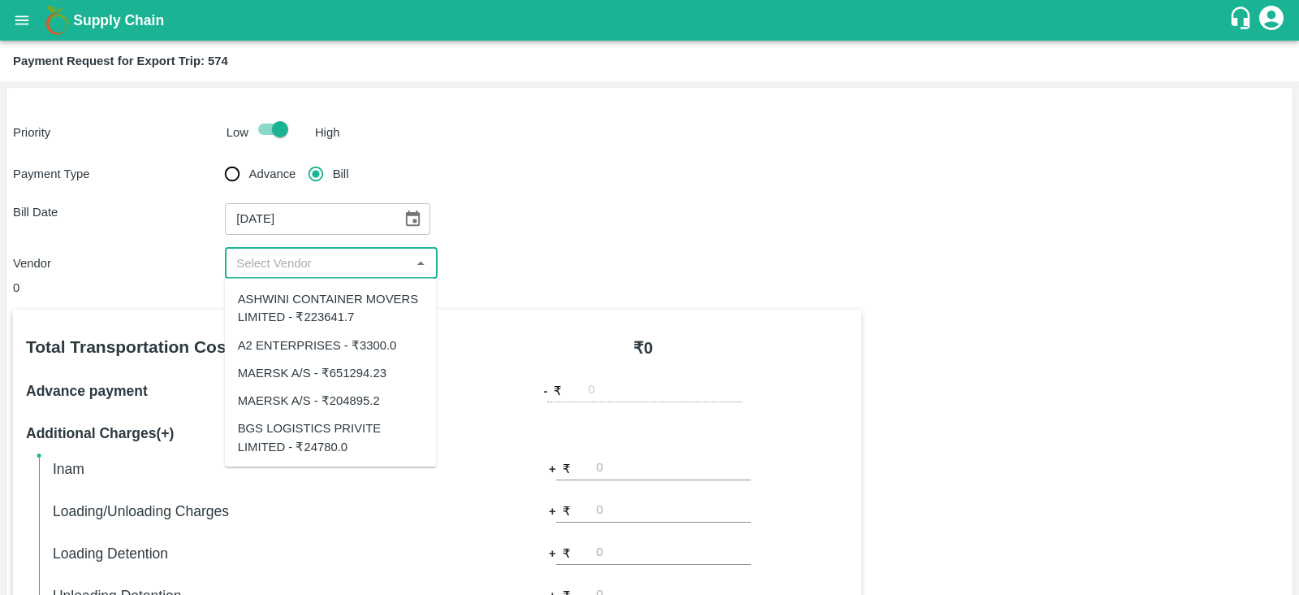
click at [352, 263] on input "input" at bounding box center [317, 263] width 175 height 21
click at [345, 445] on div "BGS LOGISTICS PRIVITE LIMITED - ₹24780.0" at bounding box center [331, 437] width 186 height 37
type input "BGS LOGISTICS PRIVITE LIMITED - ₹24780.0"
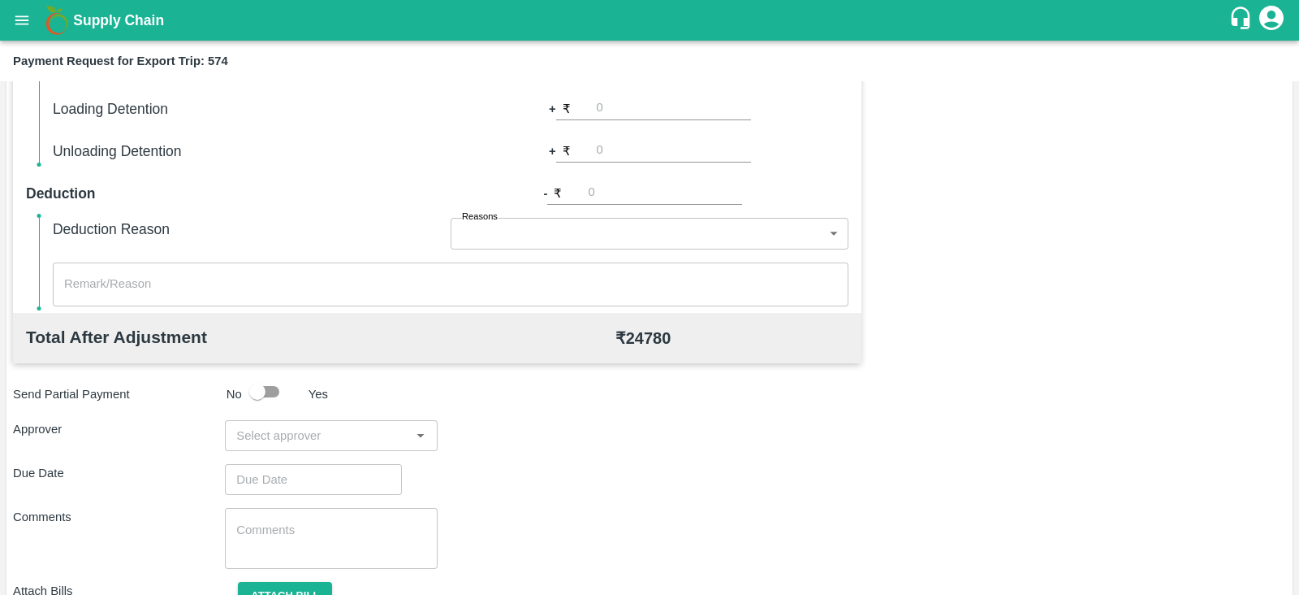
scroll to position [513, 0]
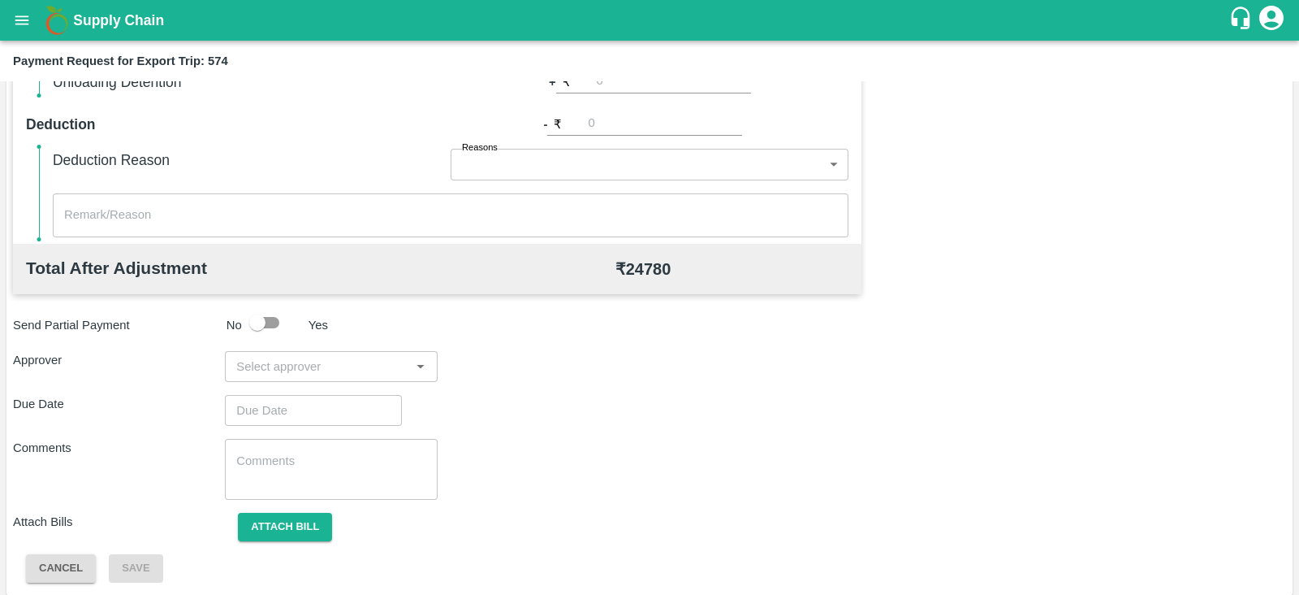
click at [358, 365] on input "input" at bounding box center [317, 366] width 175 height 21
type input "PRASA"
click at [324, 403] on div "[PERSON_NAME]" at bounding box center [326, 409] width 99 height 18
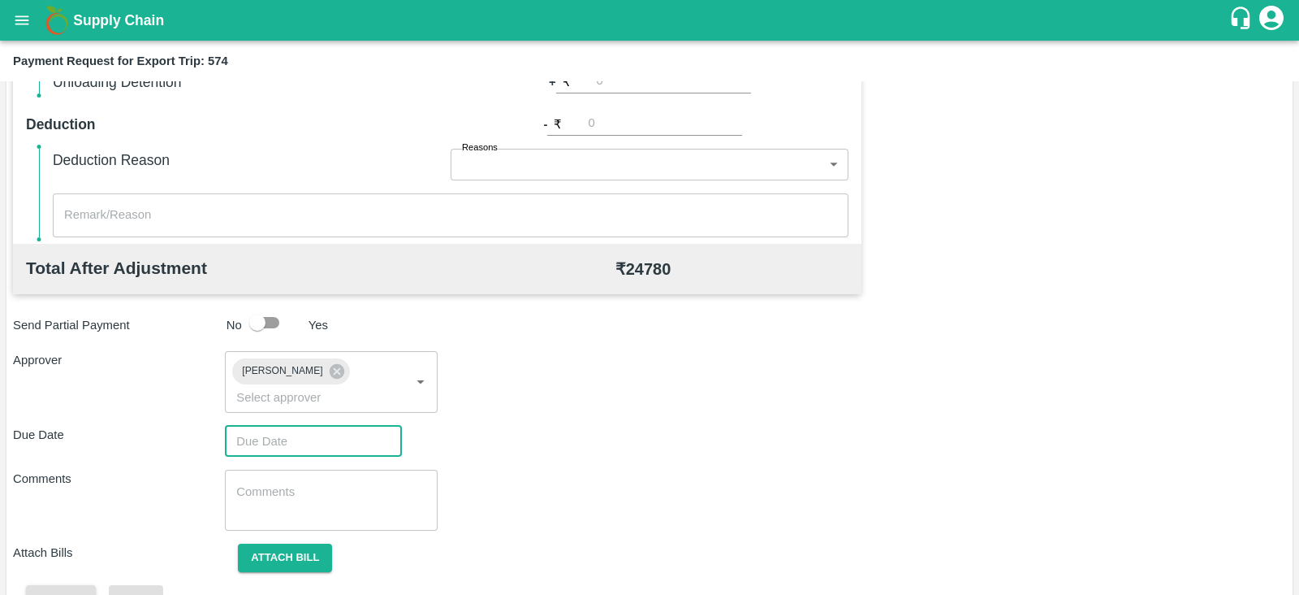
type input "DD/MM/YYYY hh:mm aa"
click at [327, 426] on input "DD/MM/YYYY hh:mm aa" at bounding box center [308, 441] width 166 height 31
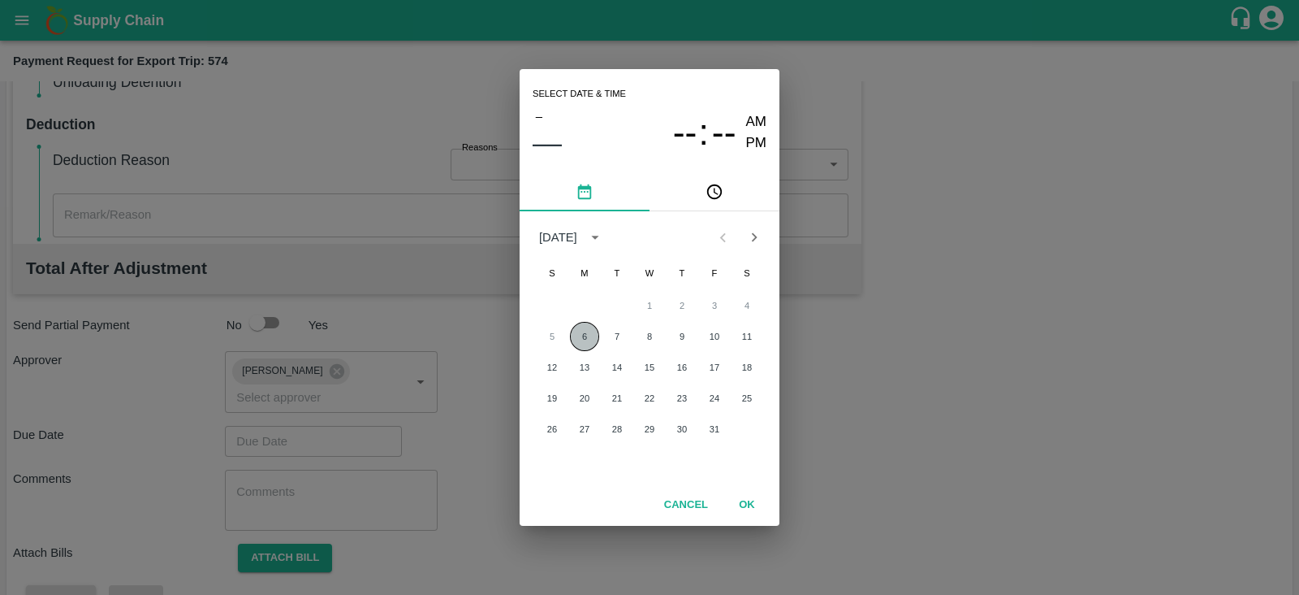
click at [575, 331] on button "6" at bounding box center [584, 336] width 29 height 29
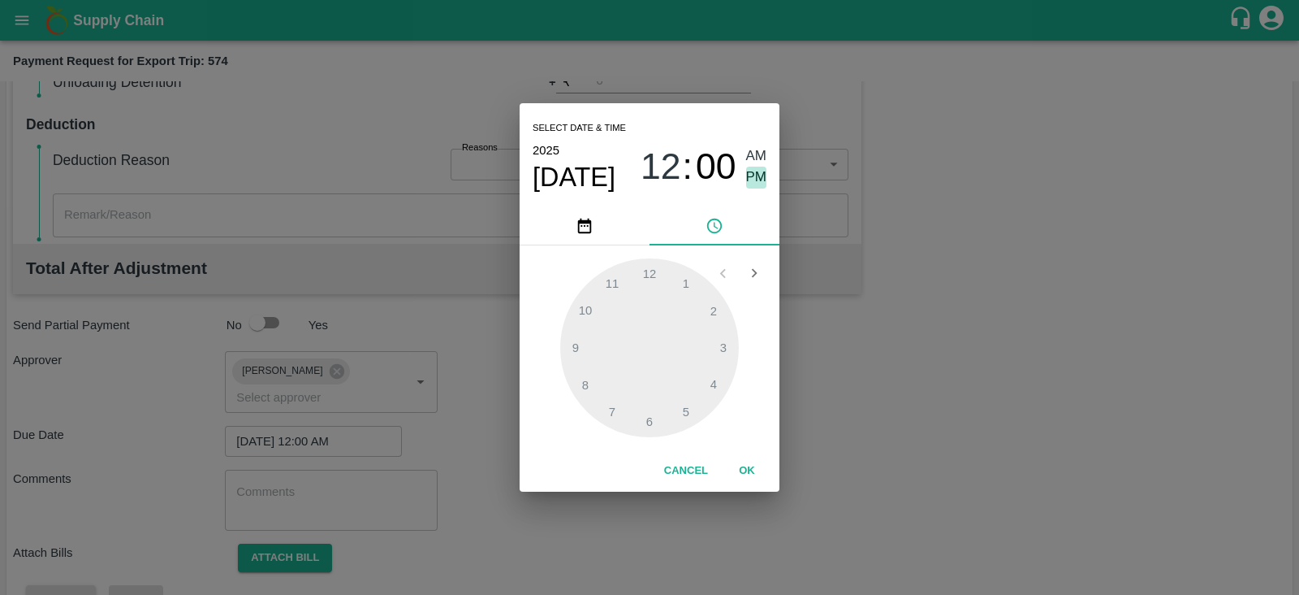
click at [756, 179] on span "PM" at bounding box center [756, 177] width 21 height 22
click at [690, 401] on div at bounding box center [649, 347] width 179 height 179
type input "[DATE] 05:00 PM"
click at [746, 468] on button "OK" at bounding box center [747, 470] width 52 height 28
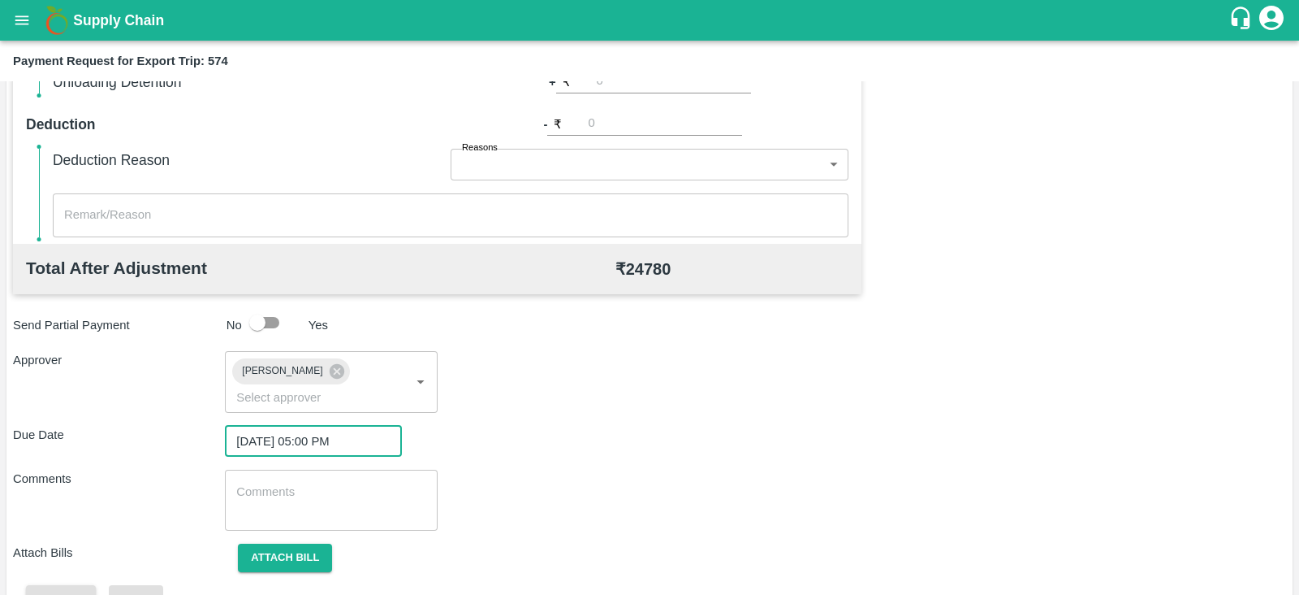
scroll to position [530, 0]
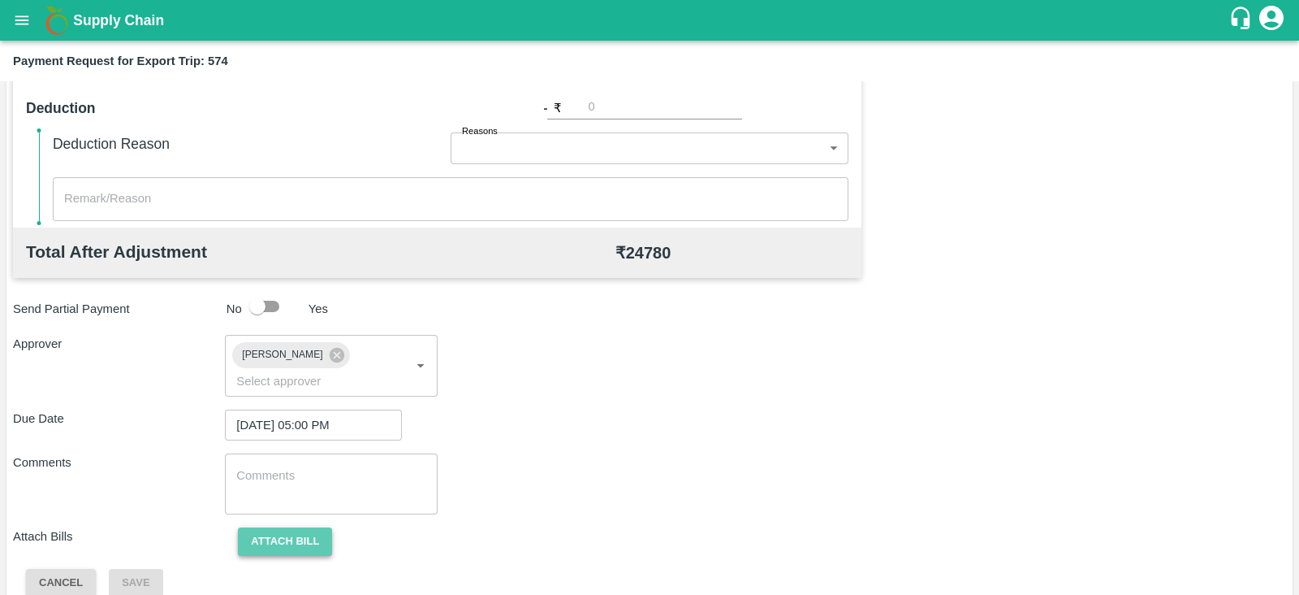
click at [309, 527] on button "Attach bill" at bounding box center [285, 541] width 94 height 28
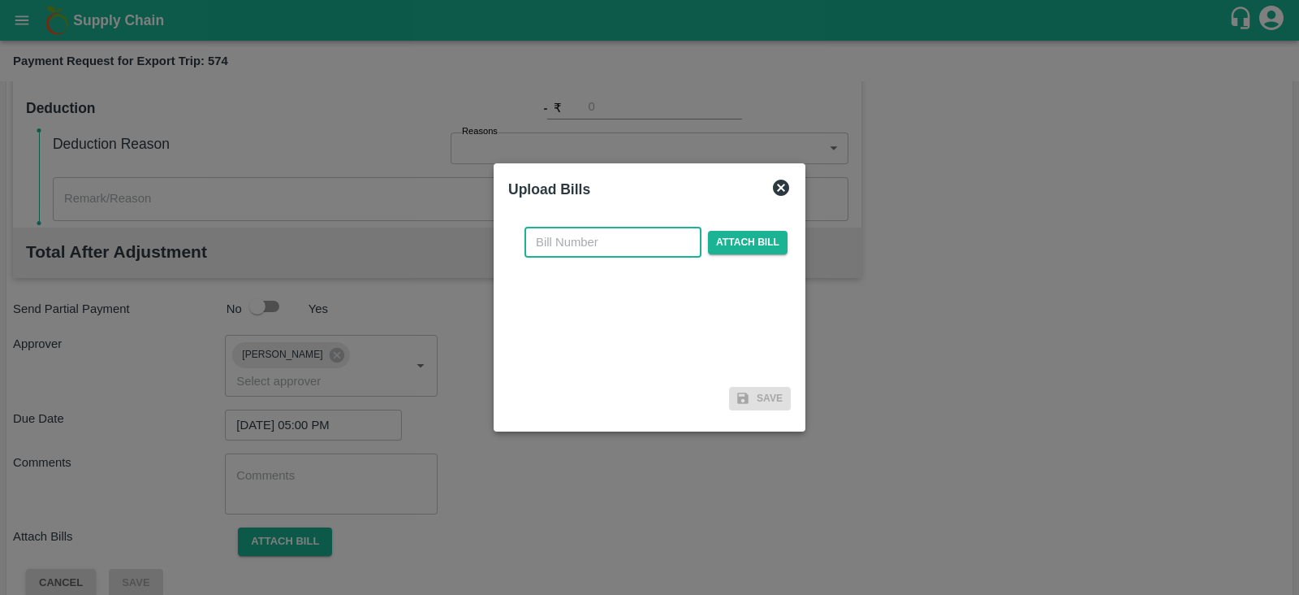
click at [606, 256] on input "text" at bounding box center [613, 242] width 177 height 31
paste input "BGS0954/25-26"
type input "BGS0954/25-26"
click at [749, 239] on span "Attach bill" at bounding box center [748, 243] width 80 height 24
click at [0, 0] on input "Attach bill" at bounding box center [0, 0] width 0 height 0
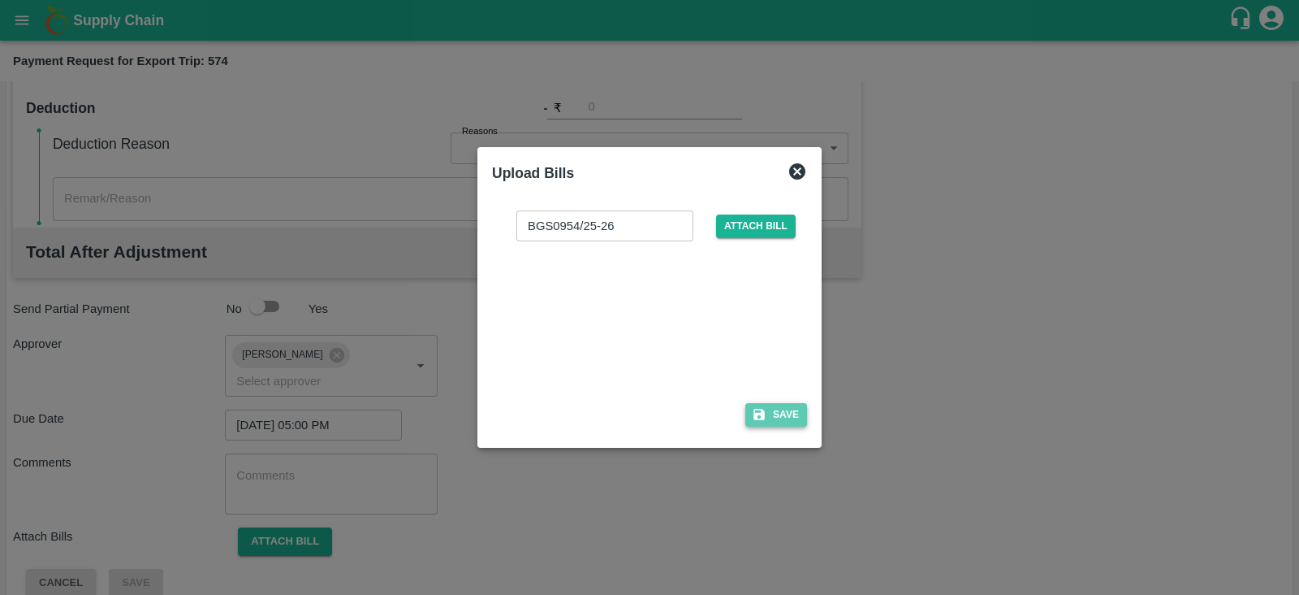
click at [782, 405] on button "Save" at bounding box center [777, 415] width 62 height 24
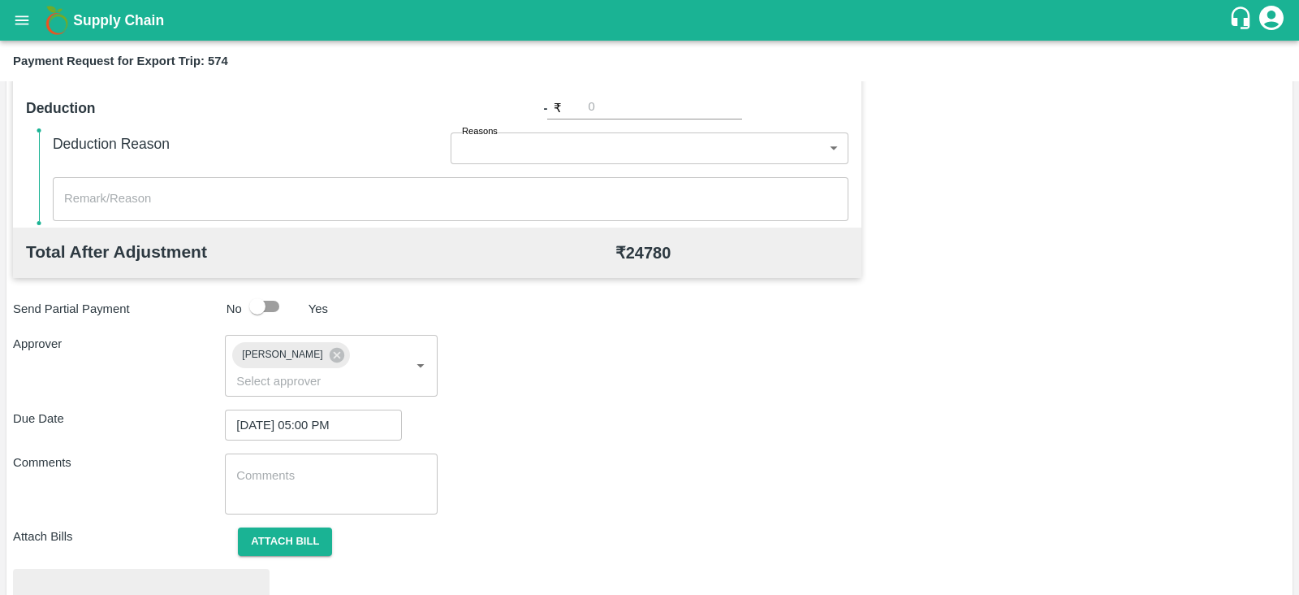
scroll to position [616, 0]
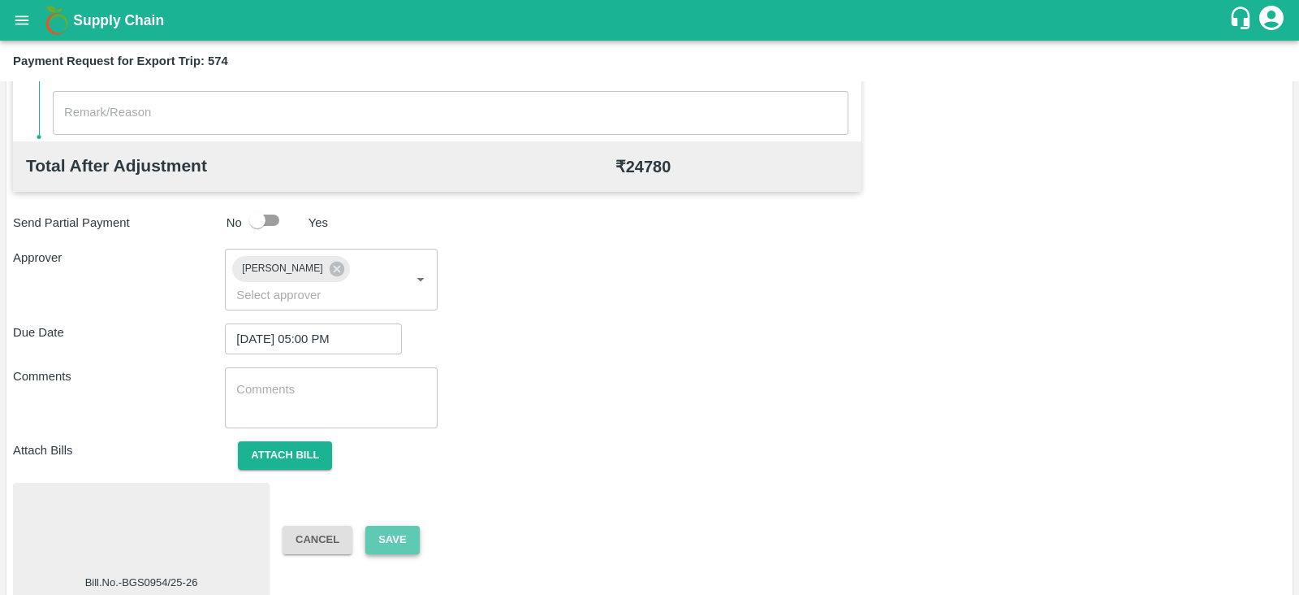
click at [386, 526] on button "Save" at bounding box center [392, 539] width 54 height 28
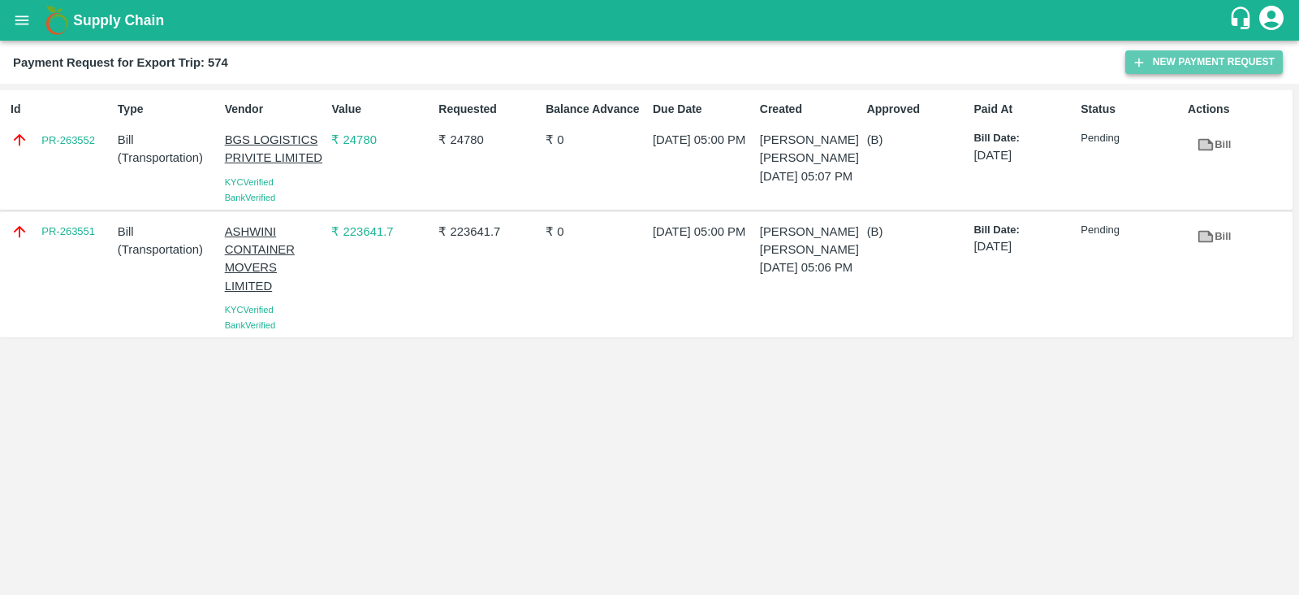
click at [1149, 63] on button "New Payment Request" at bounding box center [1205, 62] width 158 height 24
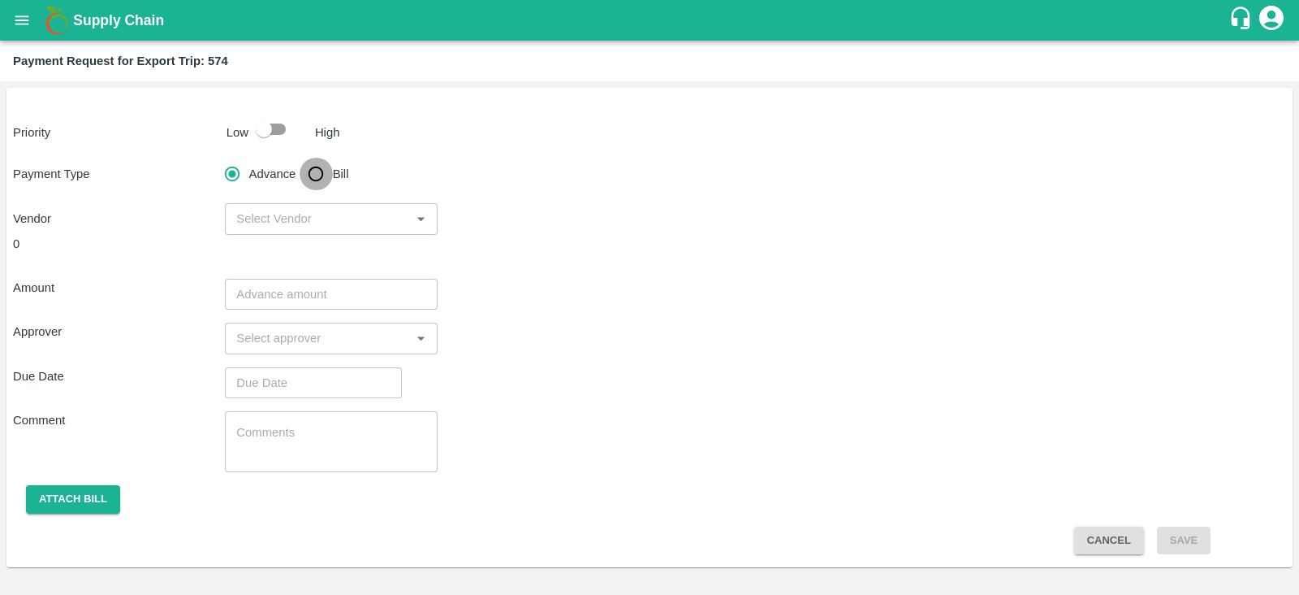
click at [316, 175] on input "Bill" at bounding box center [316, 174] width 32 height 32
radio input "true"
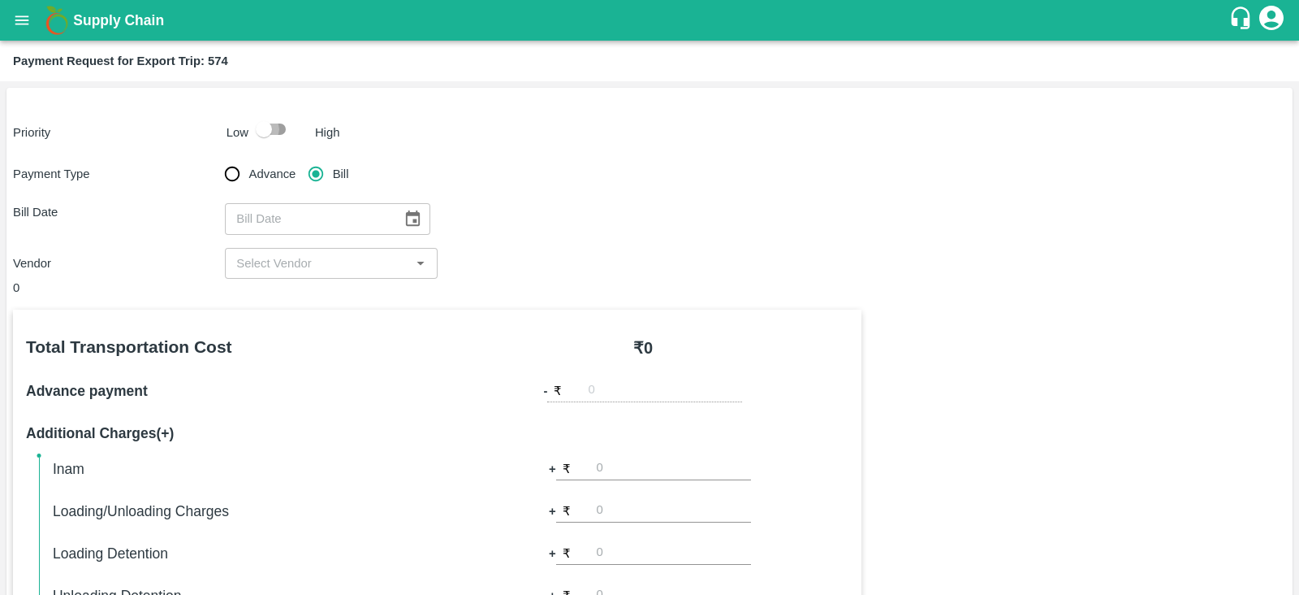
click at [284, 138] on input "checkbox" at bounding box center [264, 129] width 93 height 31
checkbox input "true"
click at [408, 218] on icon "Choose date" at bounding box center [413, 217] width 14 height 15
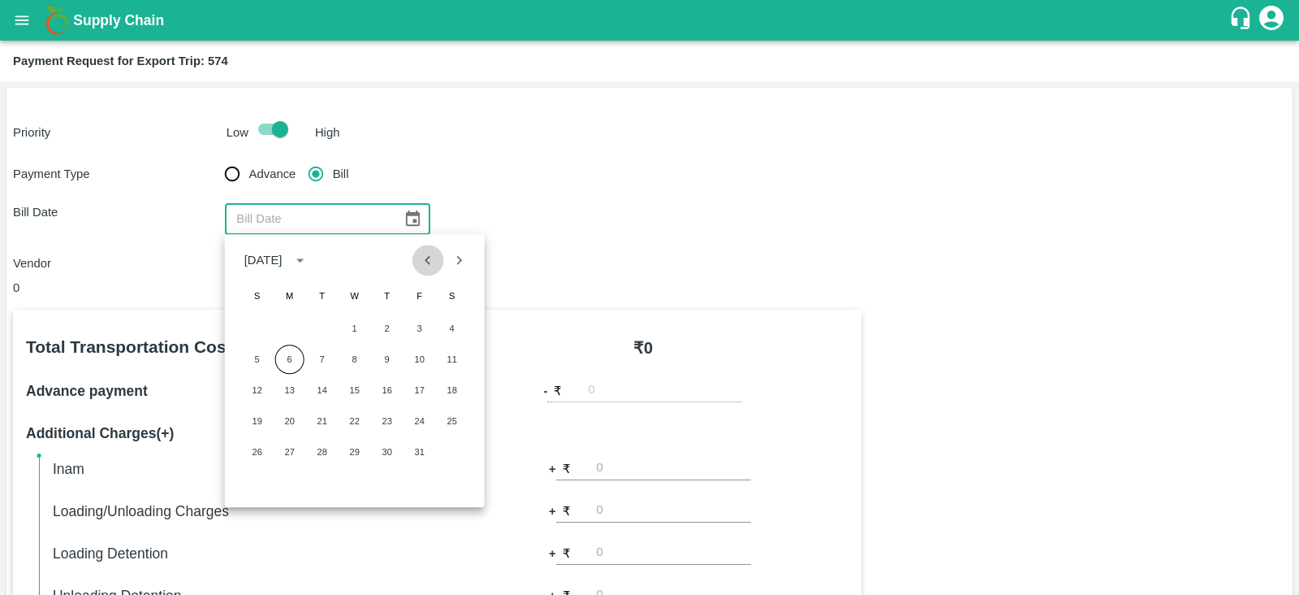
click at [425, 260] on icon "Previous month" at bounding box center [428, 260] width 18 height 18
click at [292, 386] on button "15" at bounding box center [289, 389] width 29 height 29
type input "[DATE]"
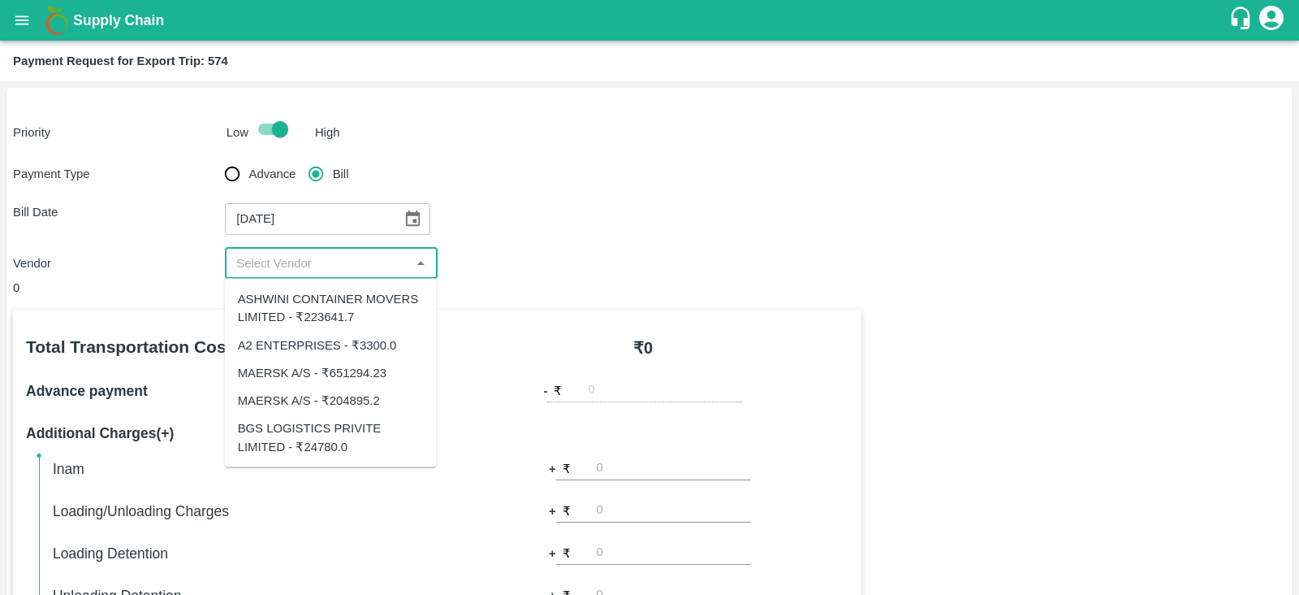
click at [362, 263] on input "input" at bounding box center [317, 263] width 175 height 21
click at [355, 348] on div "A2 ENTERPRISES - ₹3300.0" at bounding box center [317, 344] width 159 height 18
type input "A2 ENTERPRISES - ₹3300.0"
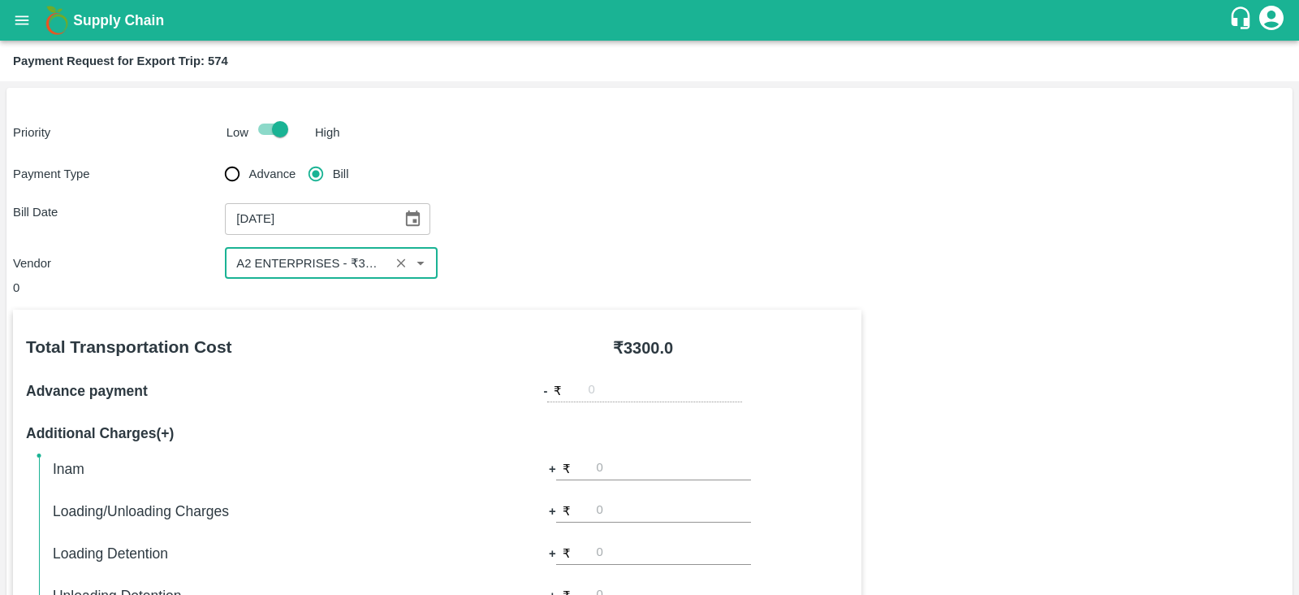
scroll to position [520, 0]
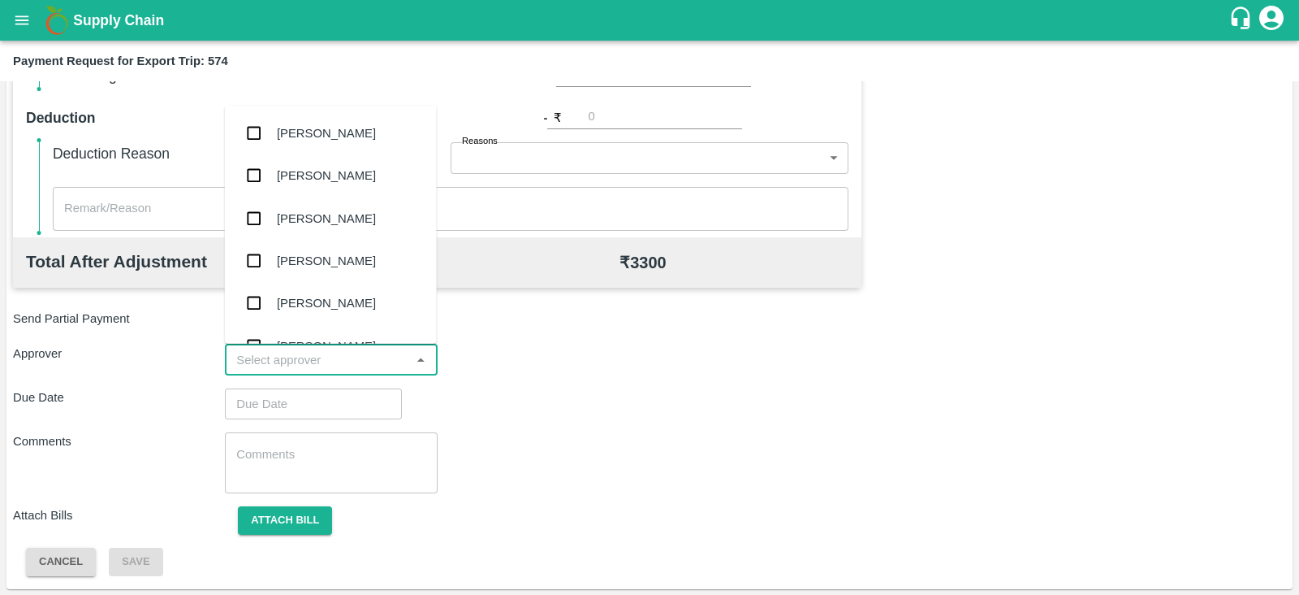
click at [319, 368] on input "input" at bounding box center [317, 359] width 175 height 21
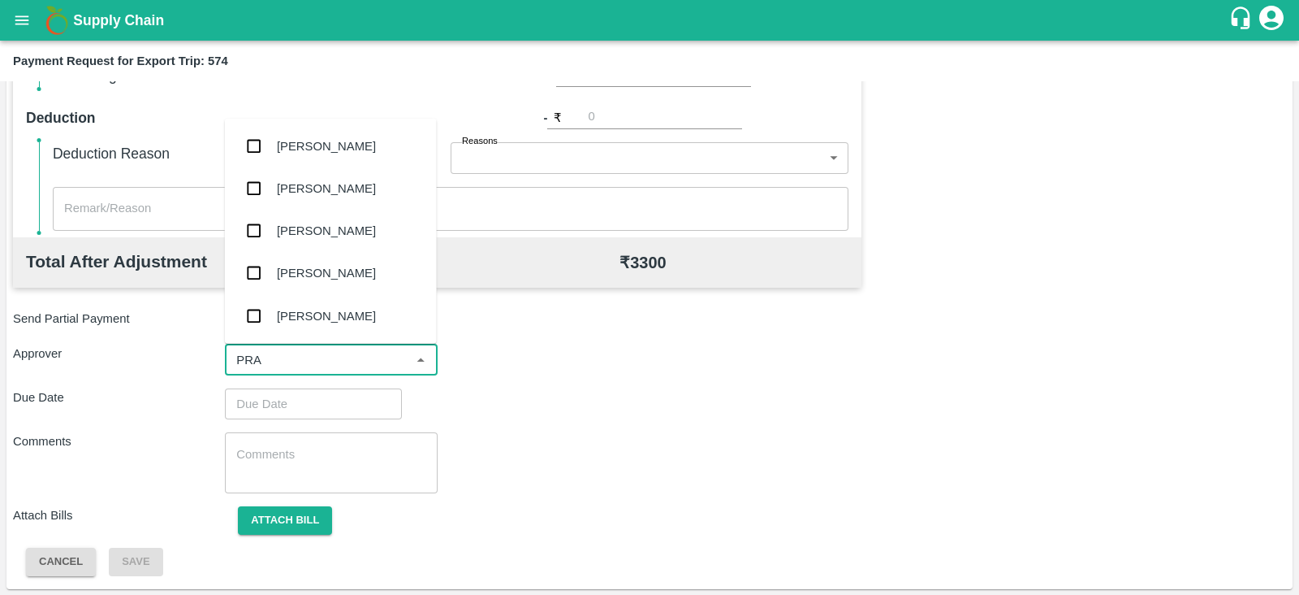
type input "PRAS"
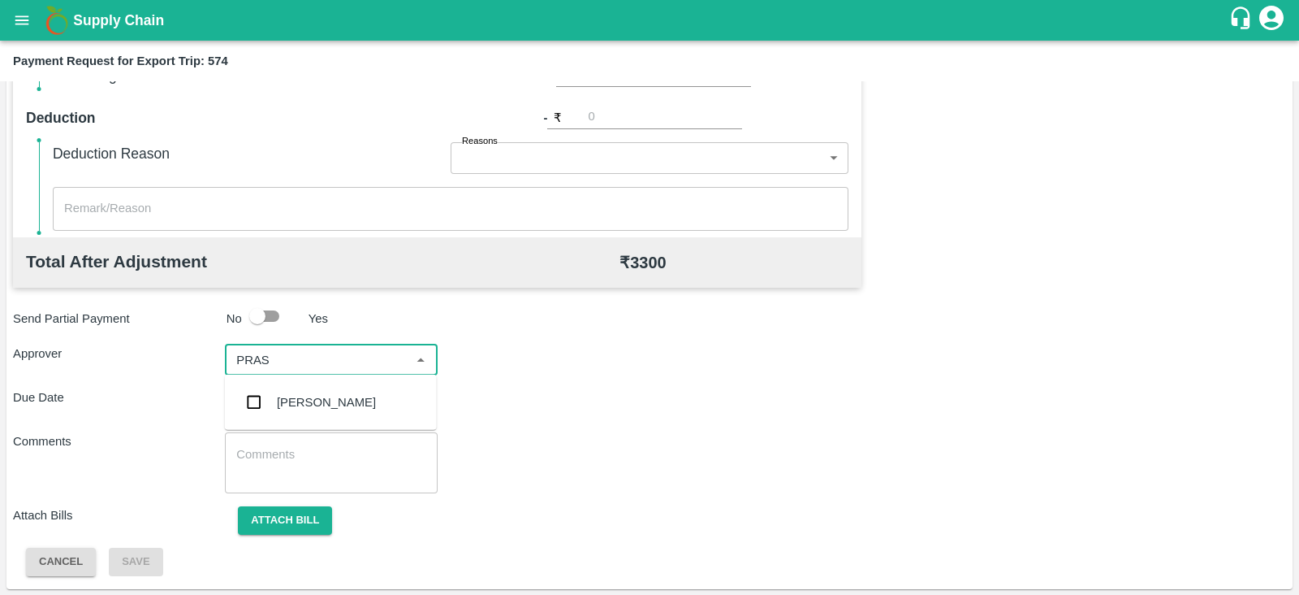
click at [310, 399] on div "[PERSON_NAME]" at bounding box center [326, 402] width 99 height 18
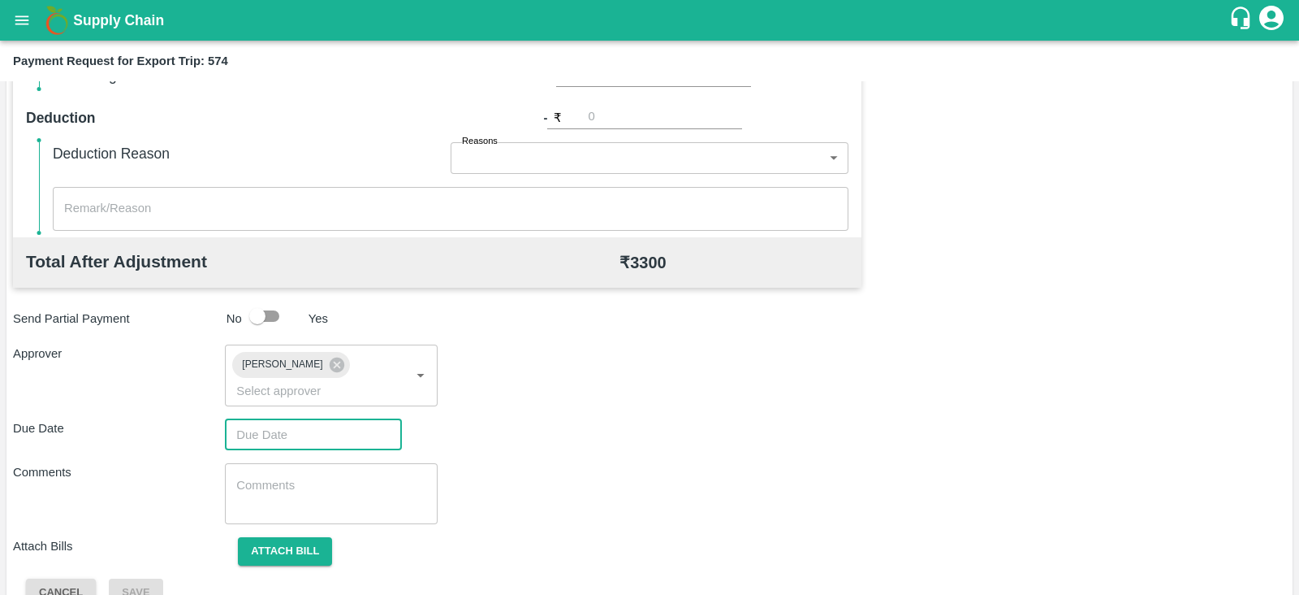
type input "DD/MM/YYYY hh:mm aa"
click at [280, 419] on input "DD/MM/YYYY hh:mm aa" at bounding box center [308, 434] width 166 height 31
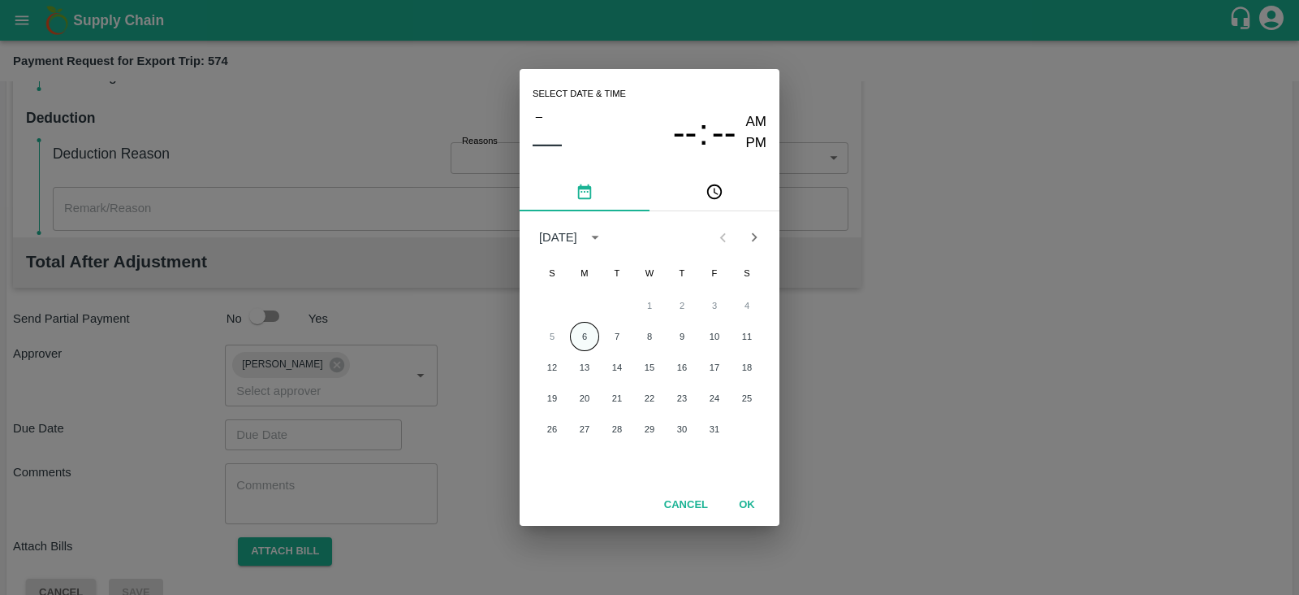
click at [586, 328] on button "6" at bounding box center [584, 336] width 29 height 29
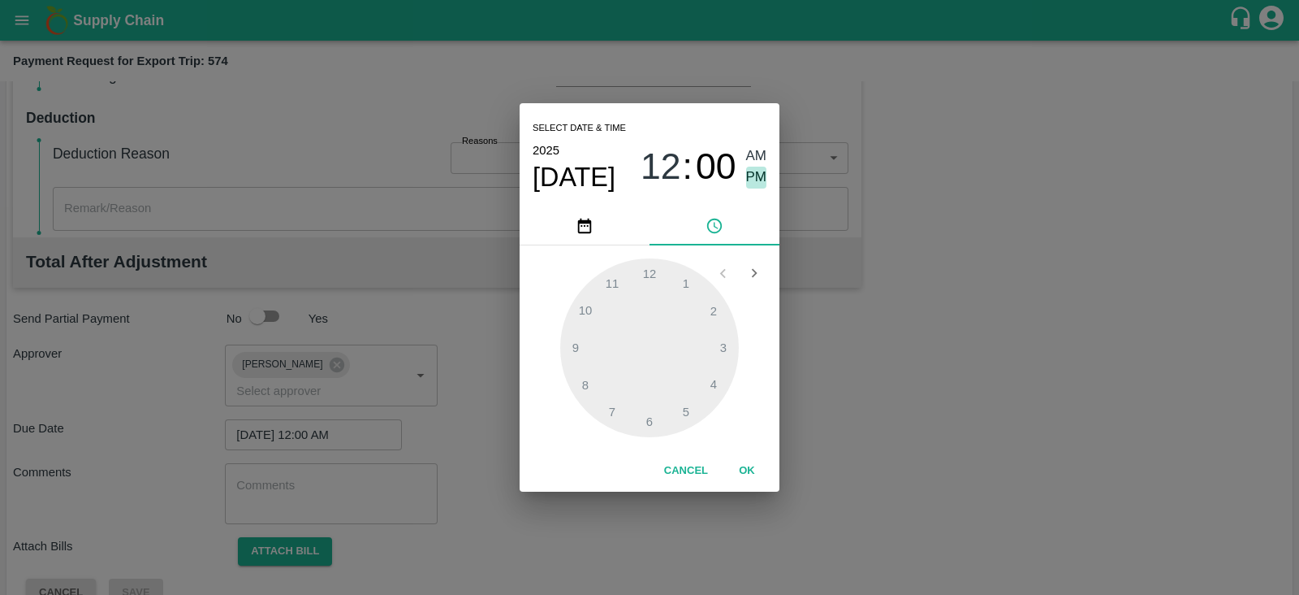
click at [758, 176] on span "PM" at bounding box center [756, 177] width 21 height 22
click at [681, 404] on div at bounding box center [649, 347] width 179 height 179
type input "[DATE] 05:00 PM"
click at [750, 469] on button "OK" at bounding box center [747, 470] width 52 height 28
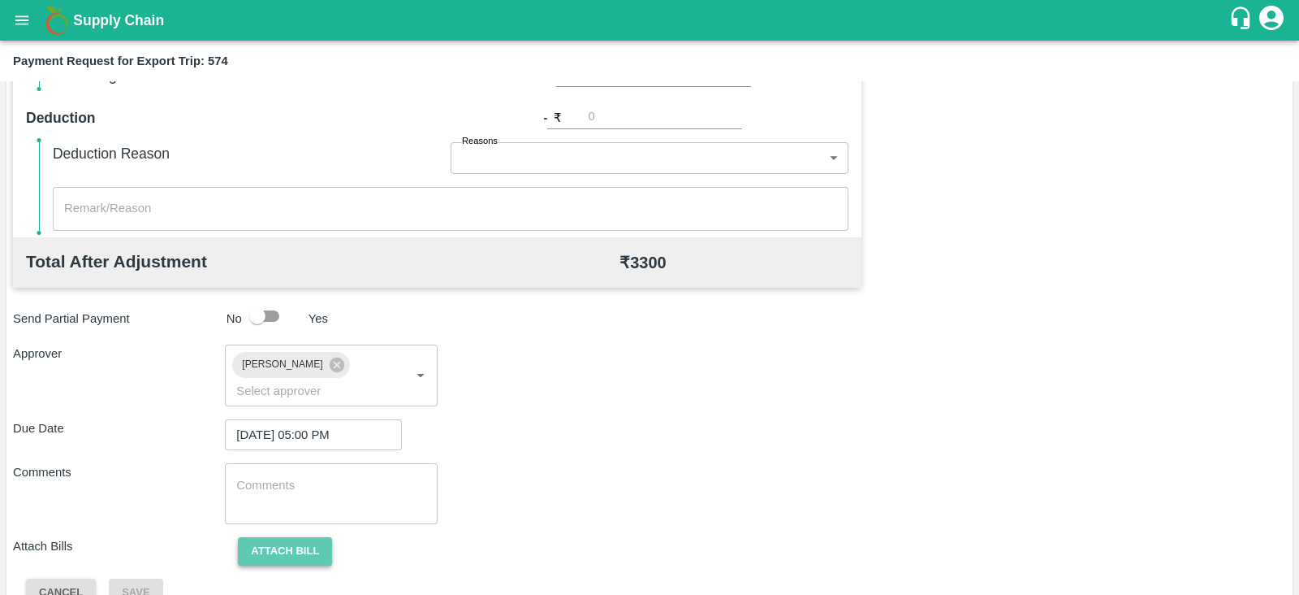
click at [289, 539] on button "Attach bill" at bounding box center [285, 551] width 94 height 28
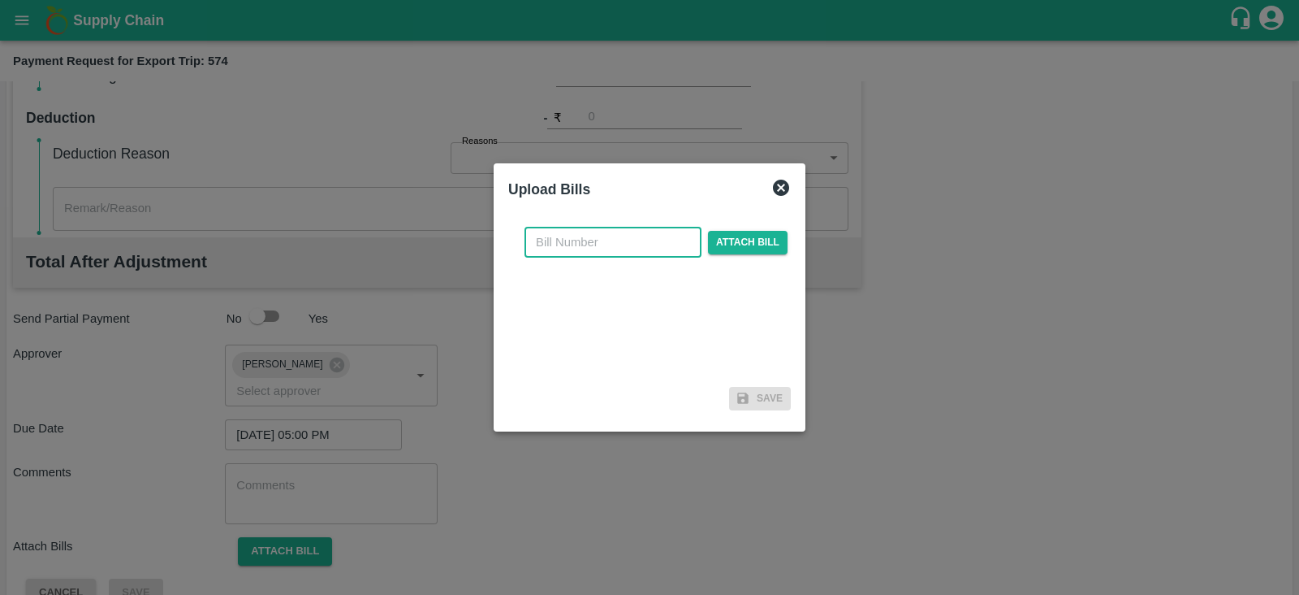
click at [620, 245] on input "text" at bounding box center [613, 242] width 177 height 31
paste input "A2-123/2025-26"
type input "A2-123/2025-26"
click at [739, 237] on span "Attach bill" at bounding box center [748, 243] width 80 height 24
click at [0, 0] on input "Attach bill" at bounding box center [0, 0] width 0 height 0
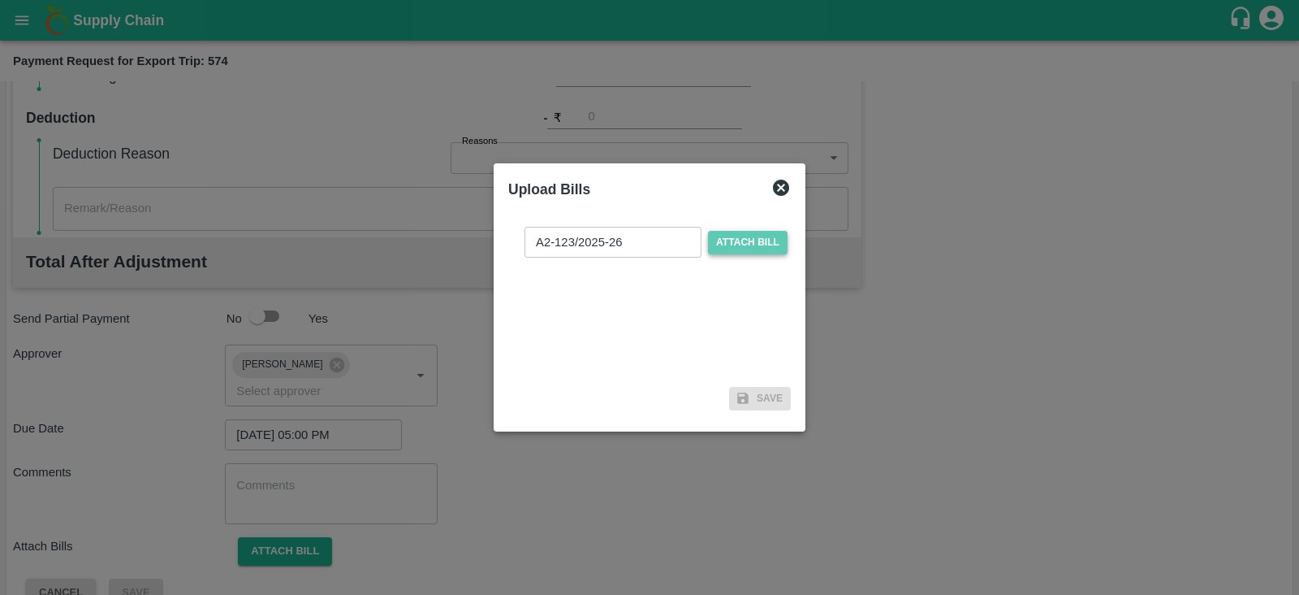
click at [758, 242] on span "Attach bill" at bounding box center [748, 243] width 80 height 24
click at [0, 0] on input "Attach bill" at bounding box center [0, 0] width 0 height 0
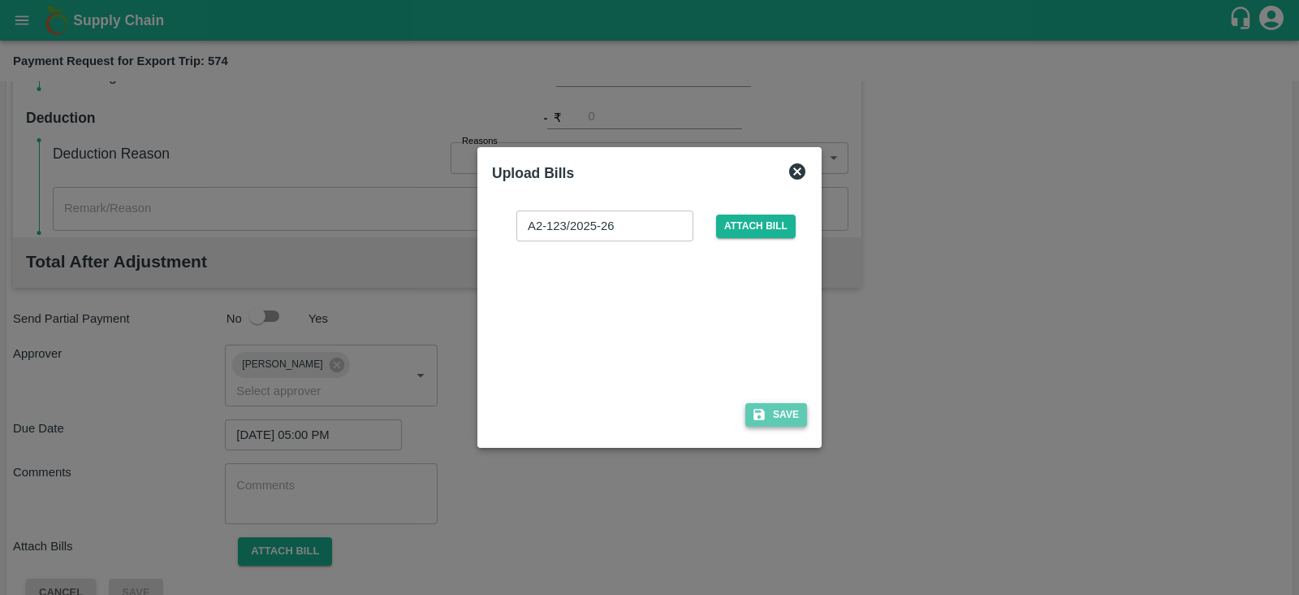
click at [756, 422] on button "Save" at bounding box center [777, 415] width 62 height 24
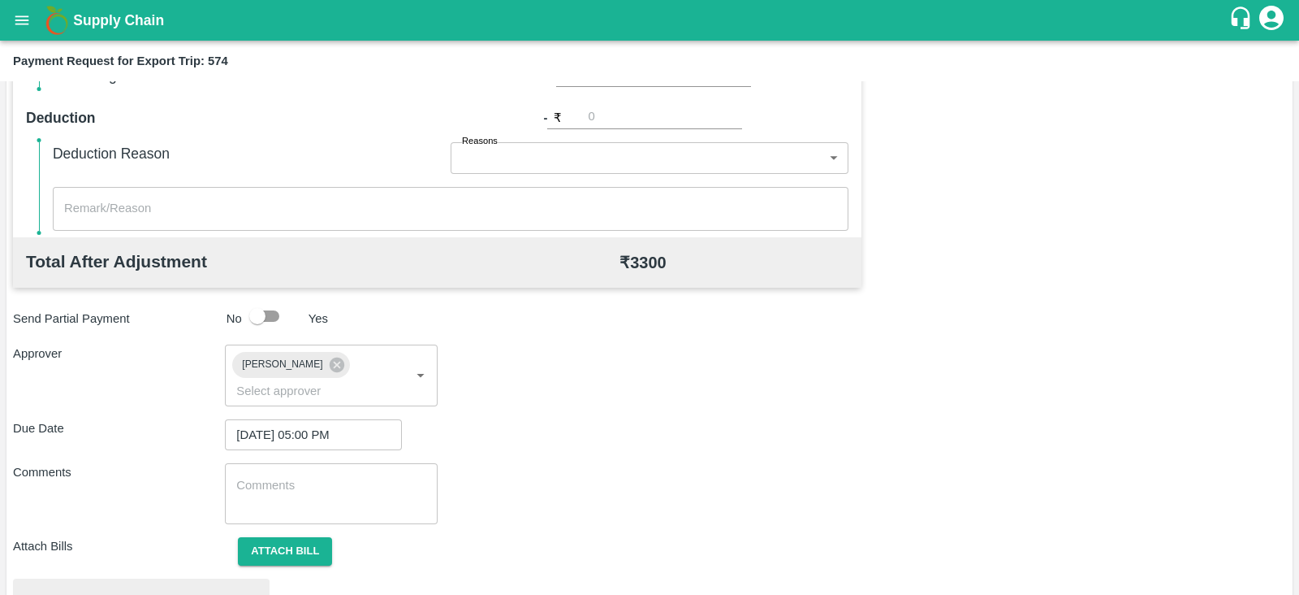
scroll to position [616, 0]
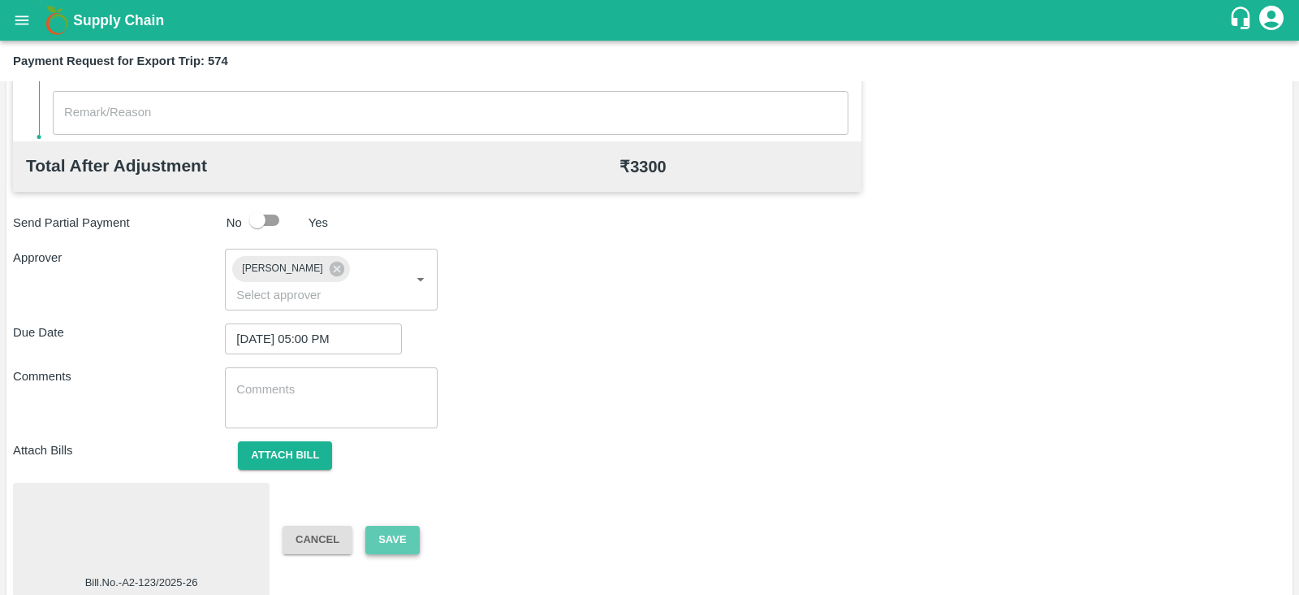
click at [390, 525] on button "Save" at bounding box center [392, 539] width 54 height 28
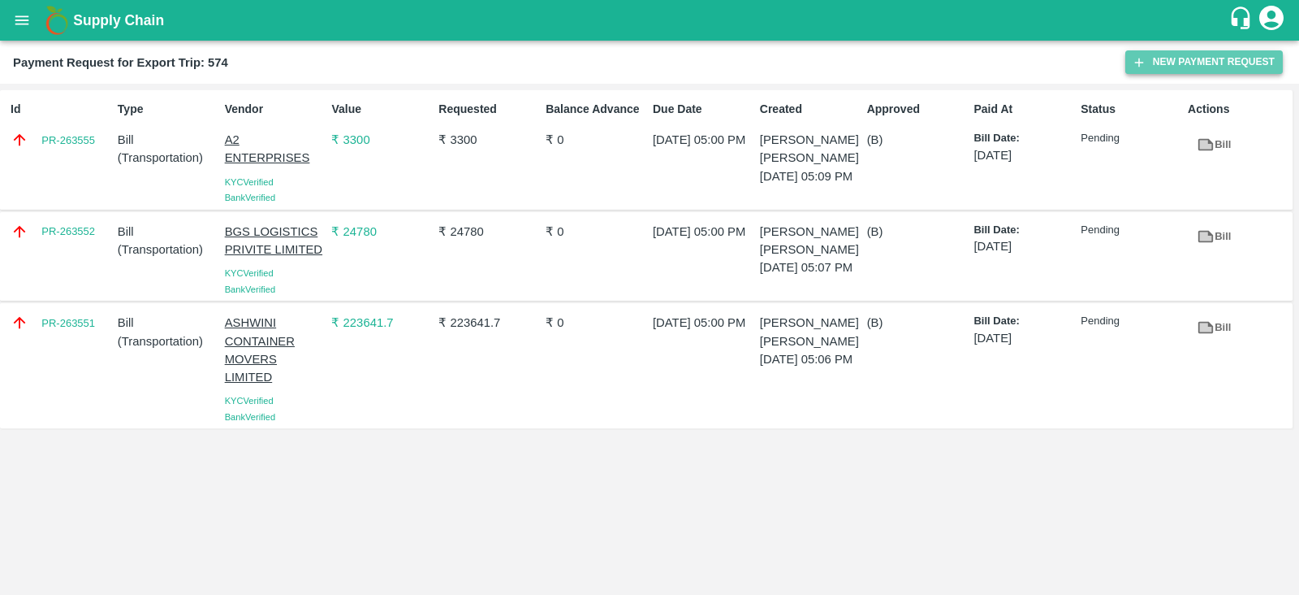
click at [1198, 54] on button "New Payment Request" at bounding box center [1205, 62] width 158 height 24
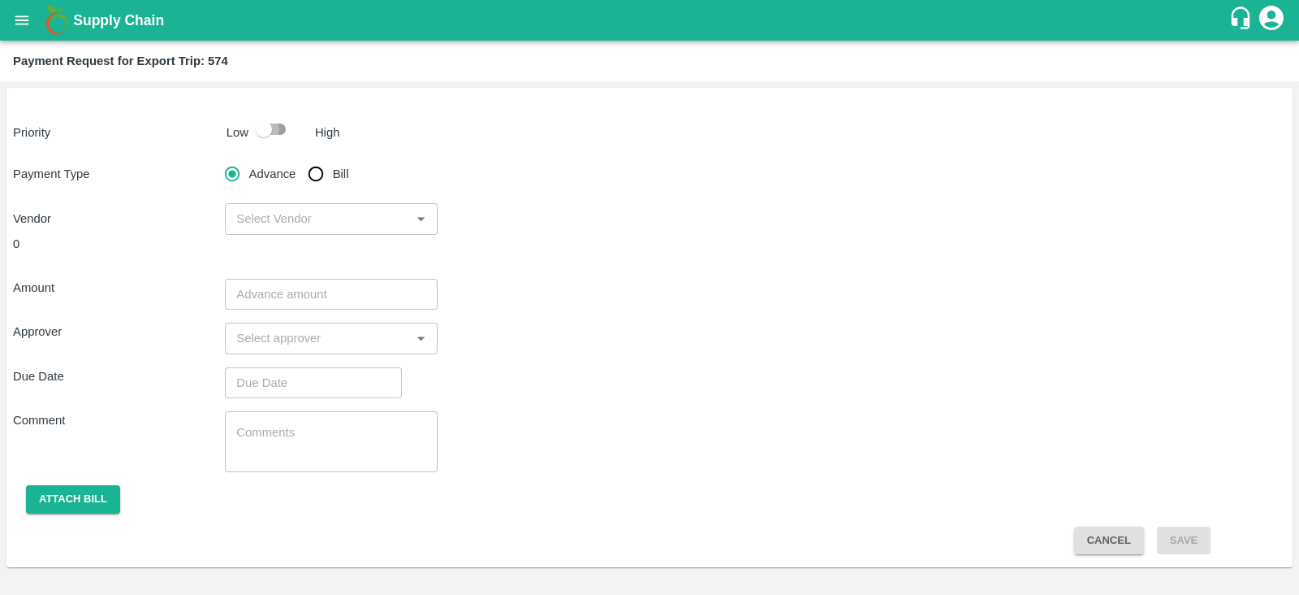
click at [279, 128] on input "checkbox" at bounding box center [264, 129] width 93 height 31
checkbox input "true"
click at [313, 176] on input "Bill" at bounding box center [316, 174] width 32 height 32
radio input "true"
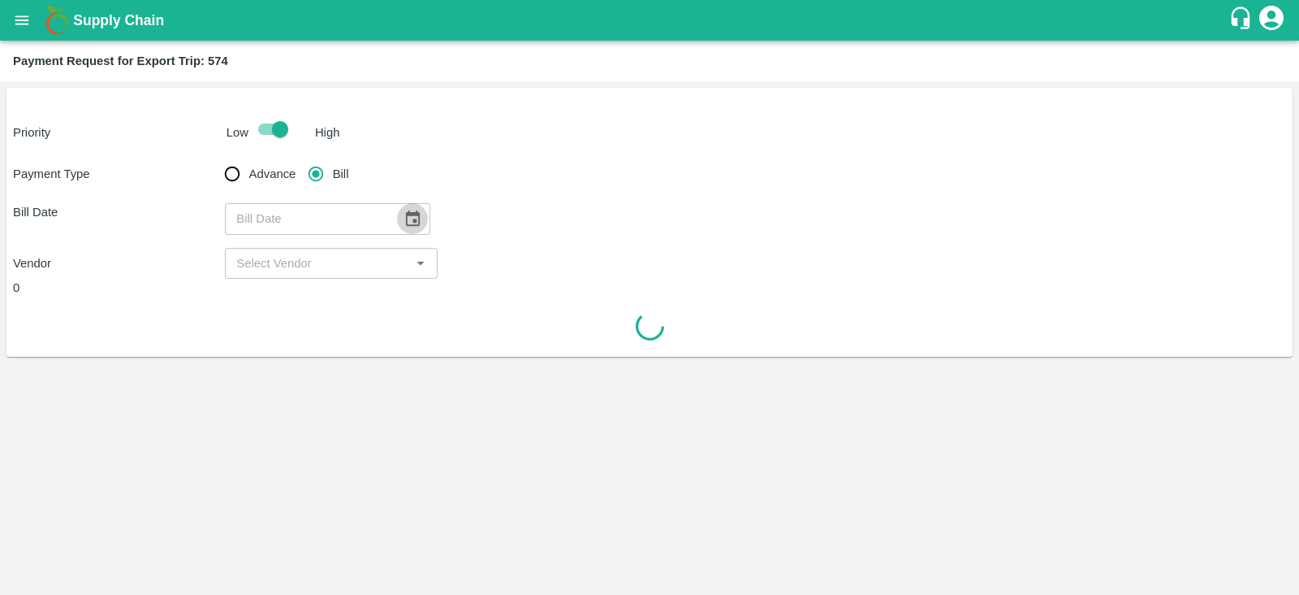
click at [406, 217] on icon "Choose date" at bounding box center [413, 219] width 18 height 18
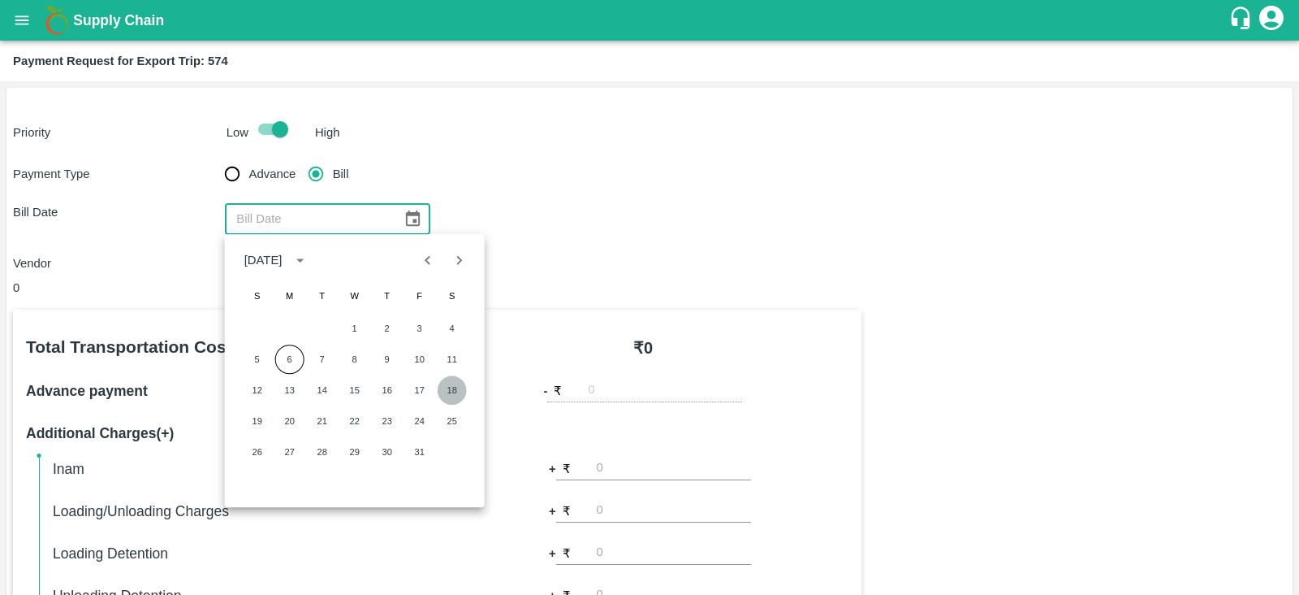
click at [454, 388] on button "18" at bounding box center [452, 389] width 29 height 29
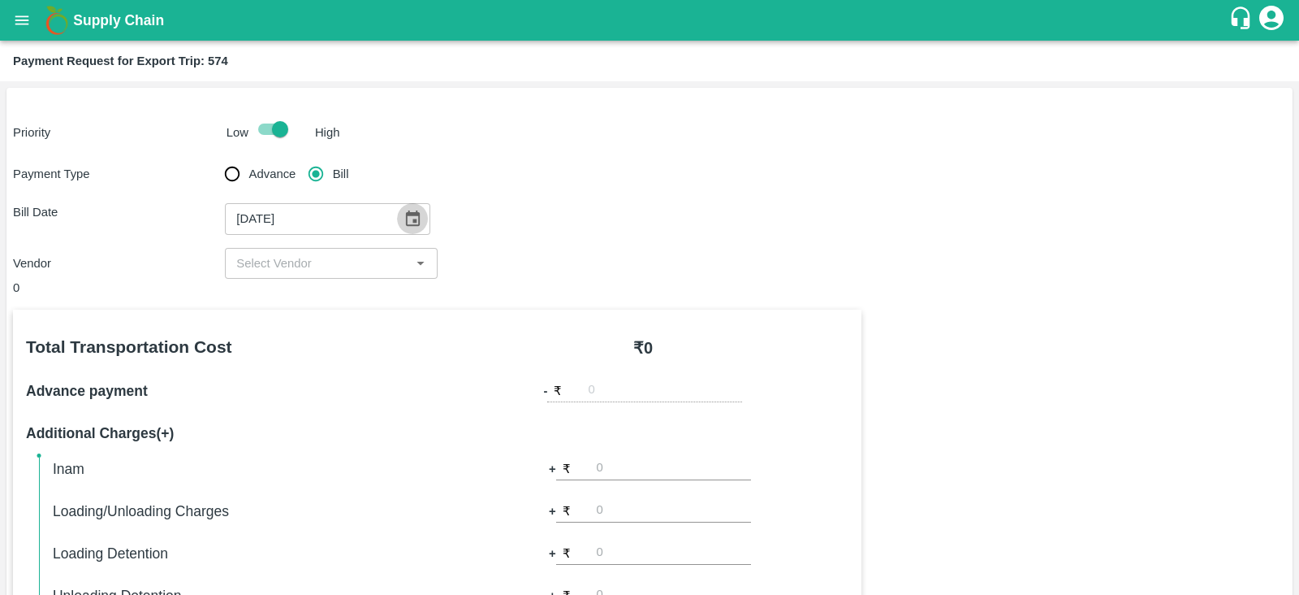
click at [404, 225] on icon "Choose date, selected date is Oct 18, 2025" at bounding box center [413, 219] width 18 height 18
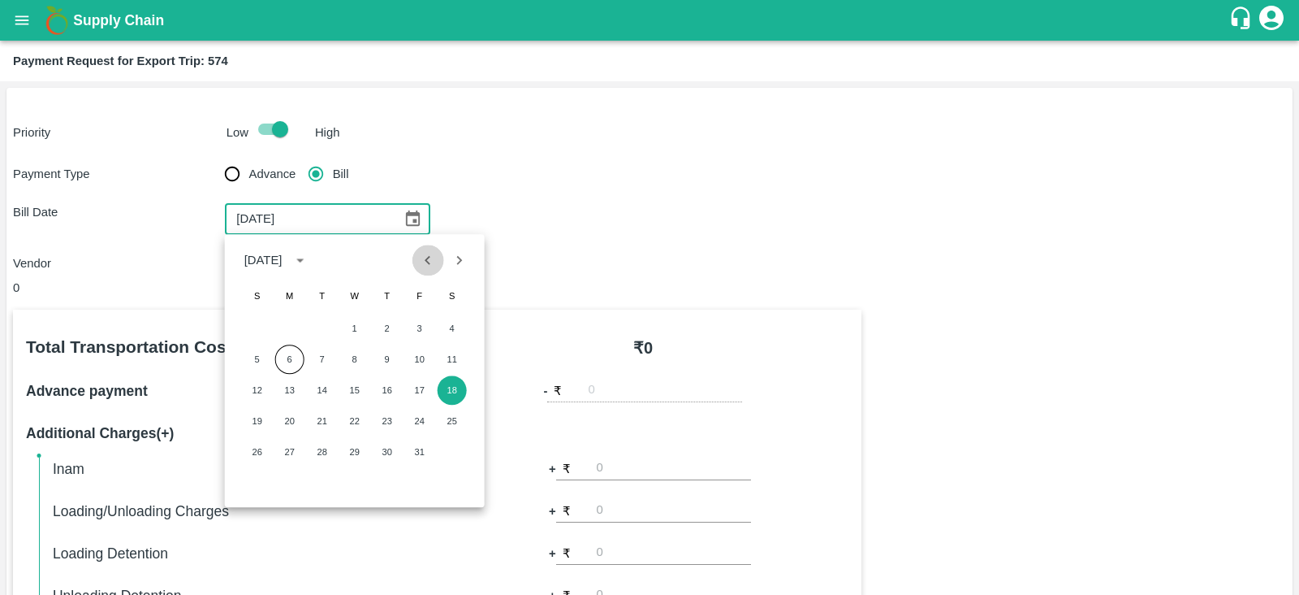
click at [430, 253] on icon "Previous month" at bounding box center [428, 260] width 18 height 18
click at [387, 383] on button "18" at bounding box center [387, 389] width 29 height 29
type input "[DATE]"
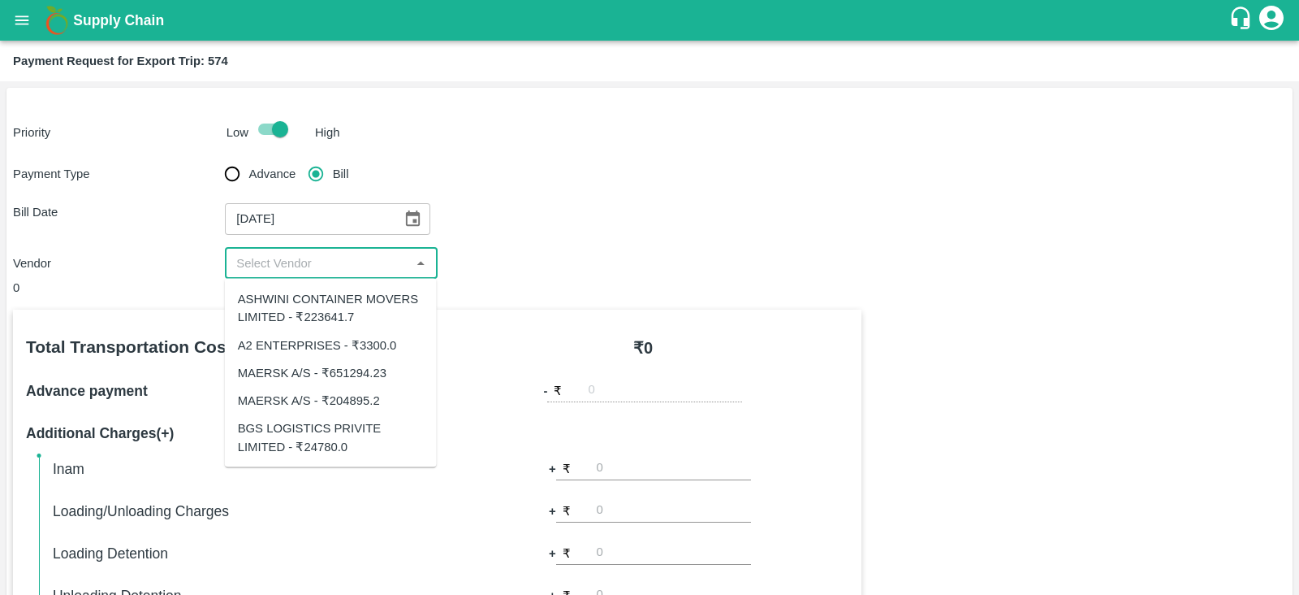
click at [337, 267] on input "input" at bounding box center [317, 263] width 175 height 21
click at [365, 395] on div "MAERSK A/S - ₹204895.2" at bounding box center [309, 400] width 142 height 18
type input "MAERSK A/S - ₹204895.2"
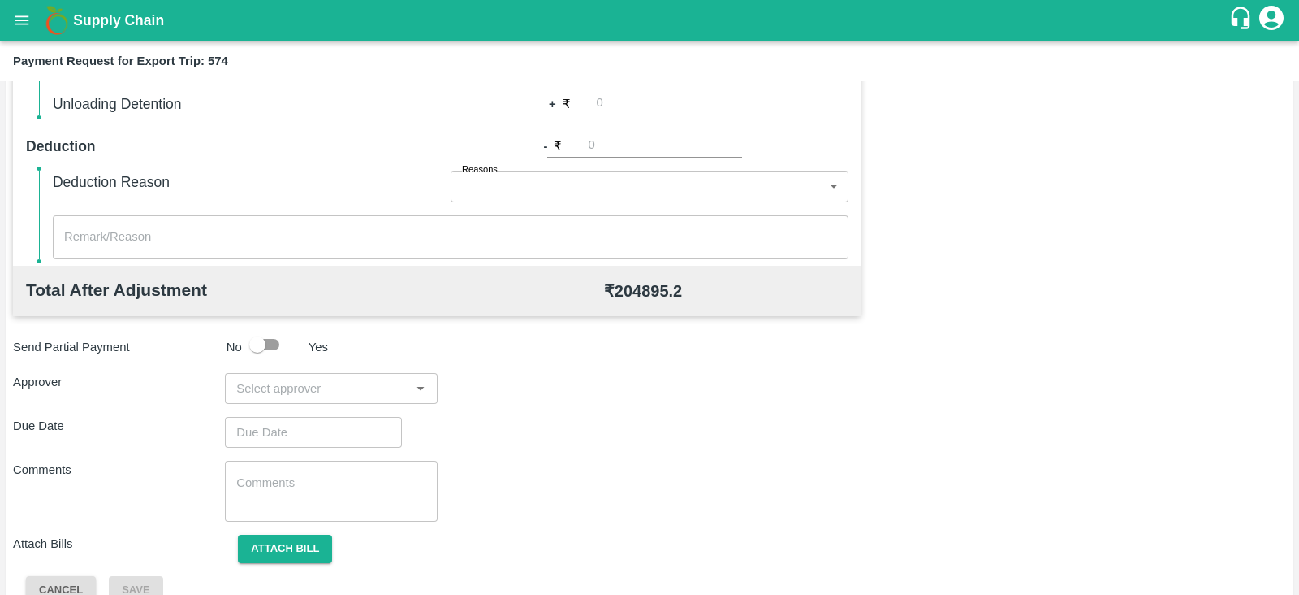
scroll to position [520, 0]
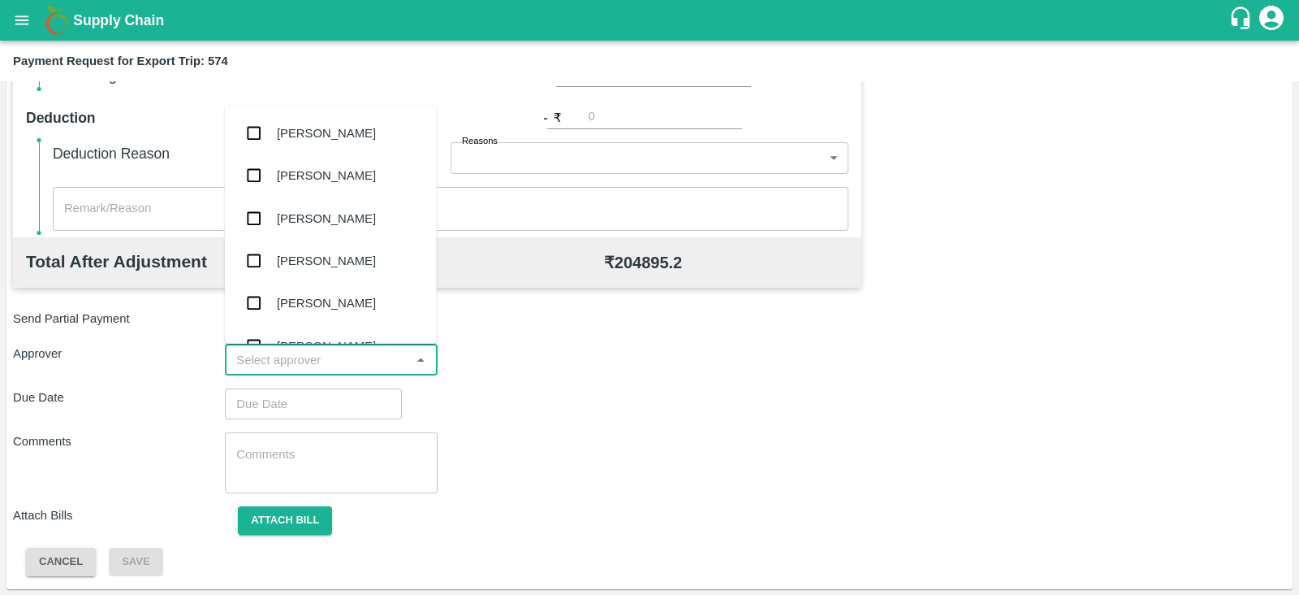
click at [333, 365] on input "input" at bounding box center [317, 359] width 175 height 21
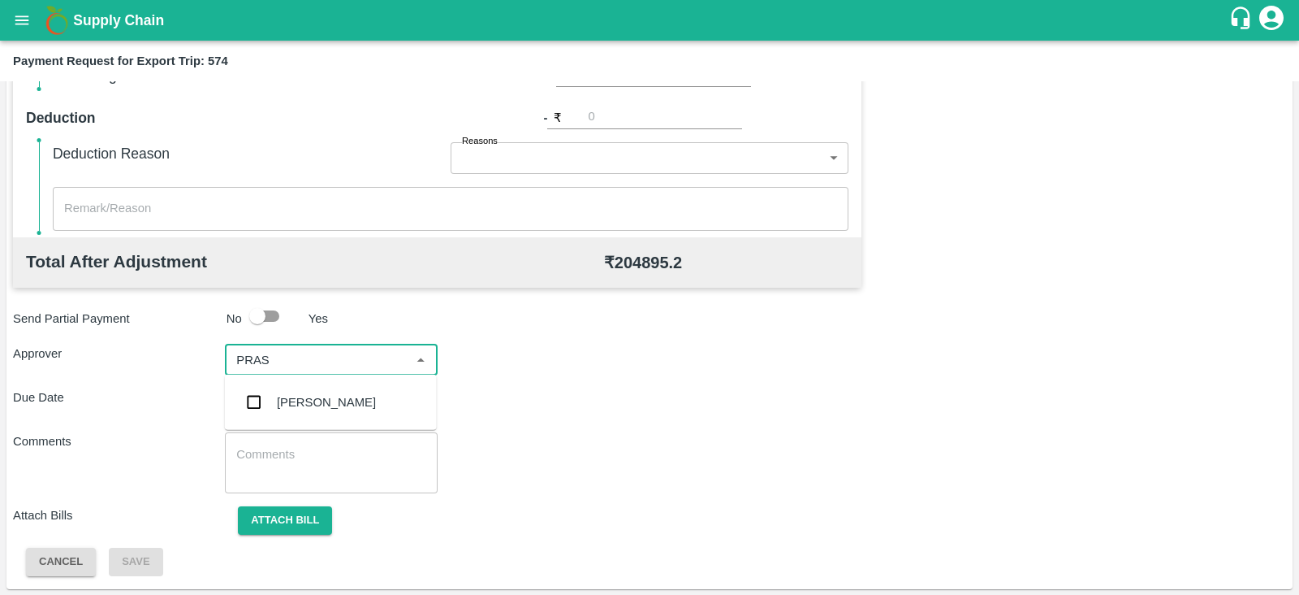
type input "PRASA"
click at [318, 401] on div "[PERSON_NAME]" at bounding box center [326, 402] width 99 height 18
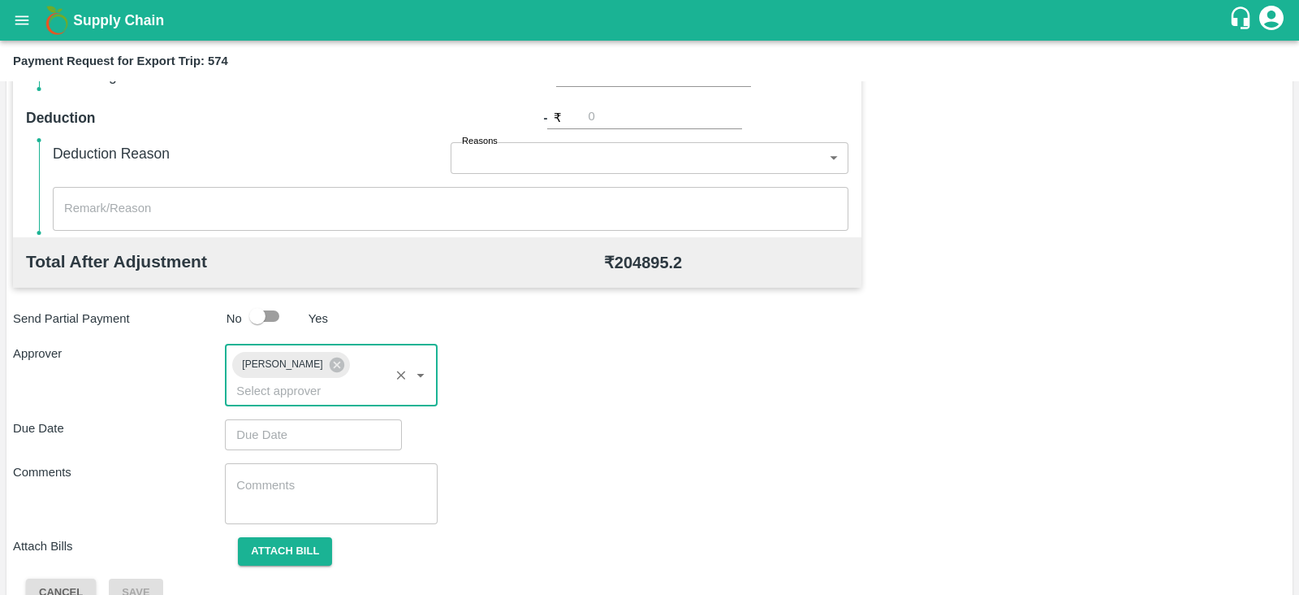
type input "DD/MM/YYYY hh:mm aa"
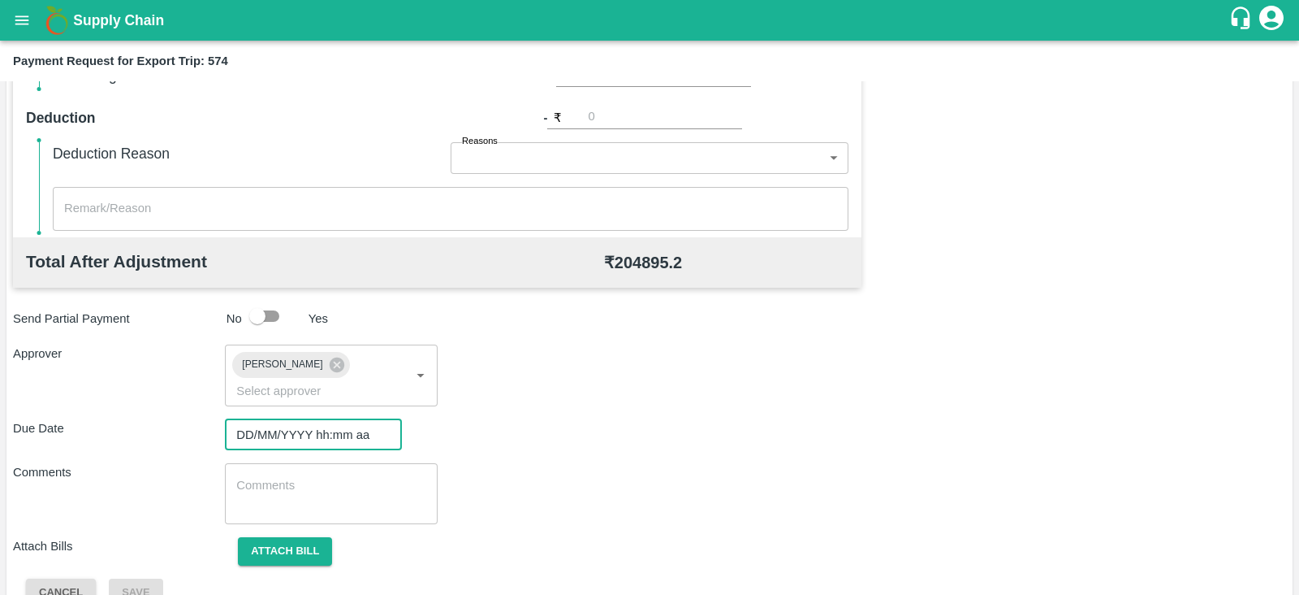
click at [331, 419] on input "DD/MM/YYYY hh:mm aa" at bounding box center [308, 434] width 166 height 31
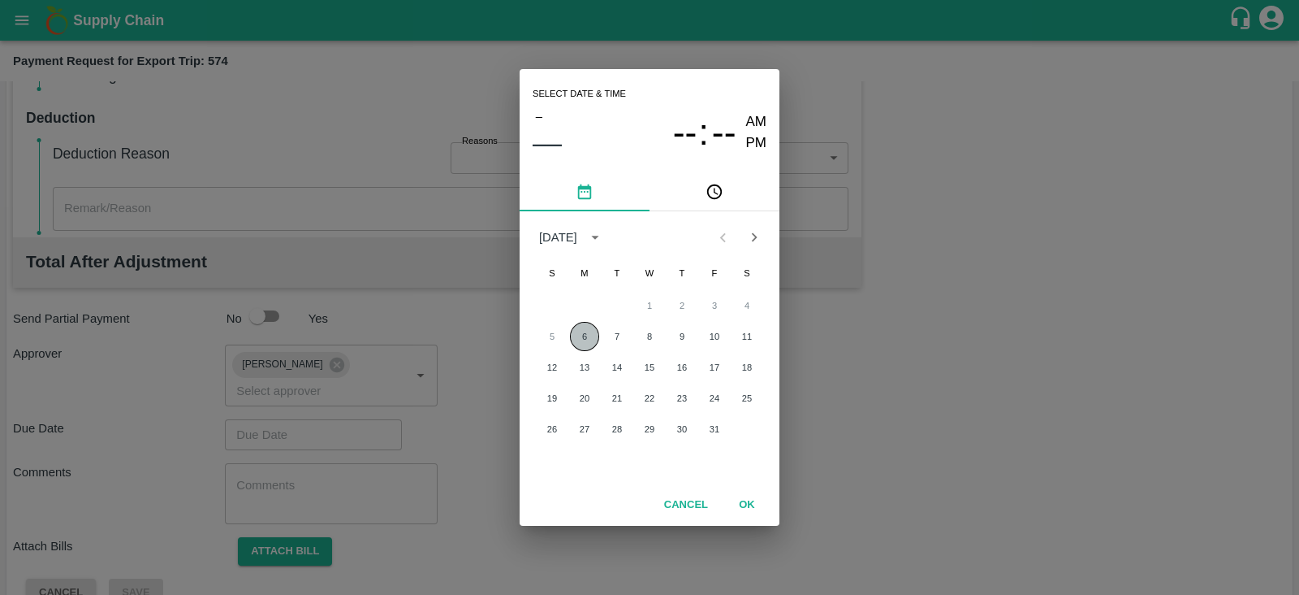
click at [575, 340] on button "6" at bounding box center [584, 336] width 29 height 29
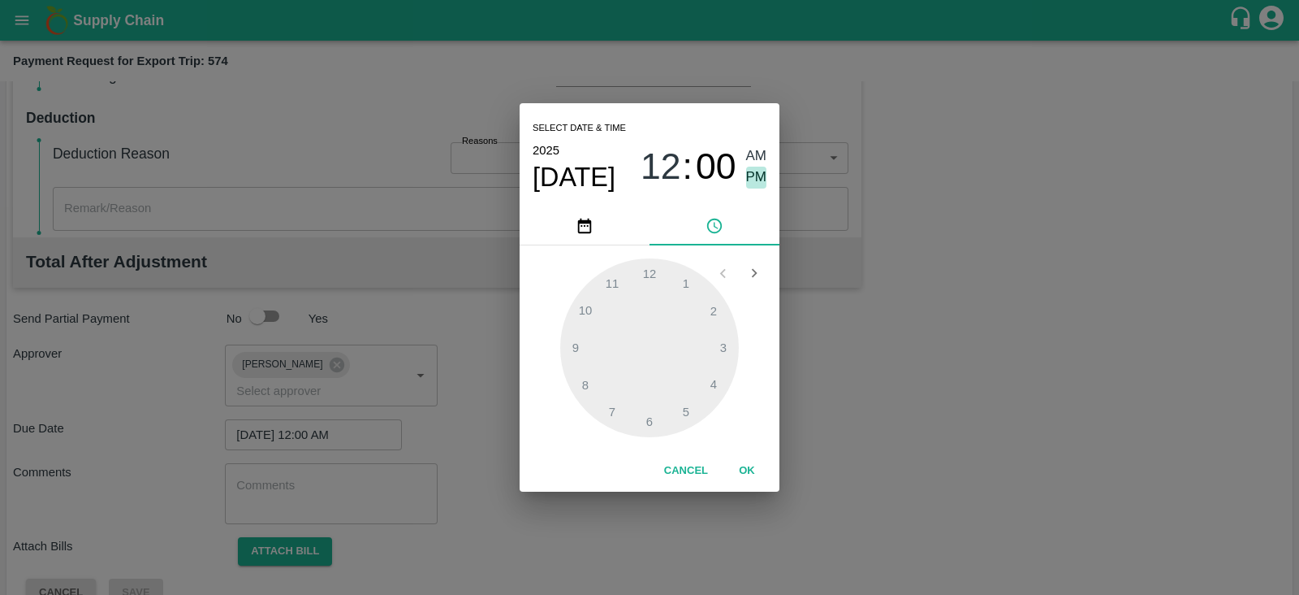
click at [757, 171] on span "PM" at bounding box center [756, 177] width 21 height 22
click at [685, 409] on div at bounding box center [649, 347] width 179 height 179
type input "[DATE] 05:00 PM"
click at [743, 473] on button "OK" at bounding box center [747, 470] width 52 height 28
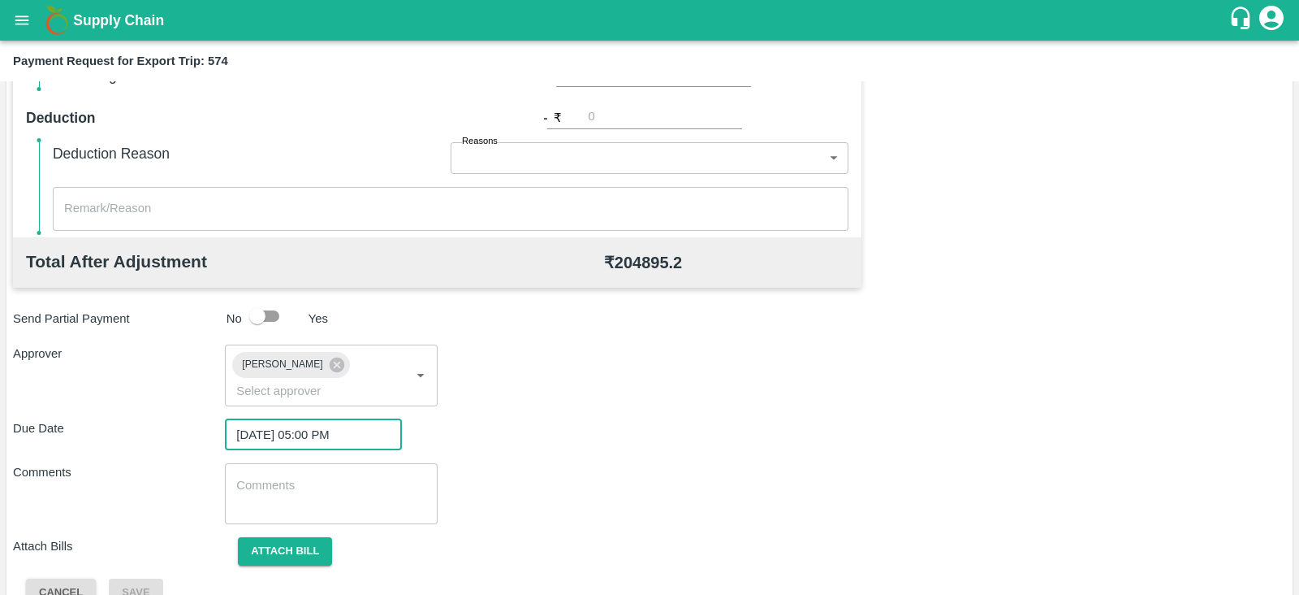
scroll to position [530, 0]
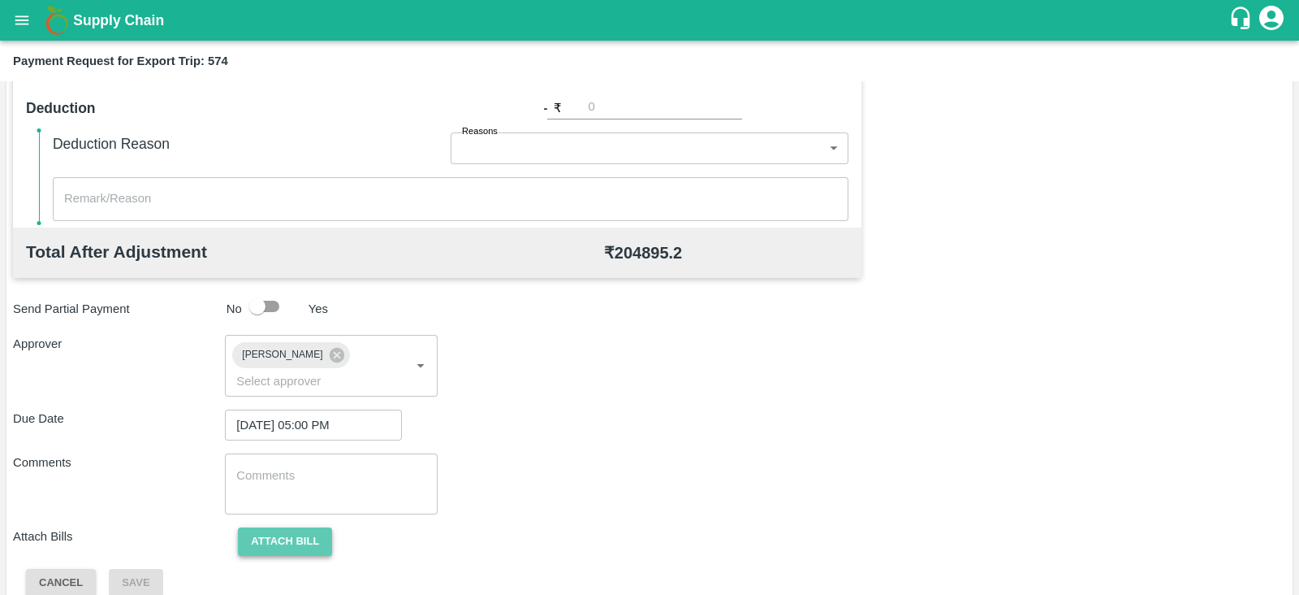
click at [317, 527] on button "Attach bill" at bounding box center [285, 541] width 94 height 28
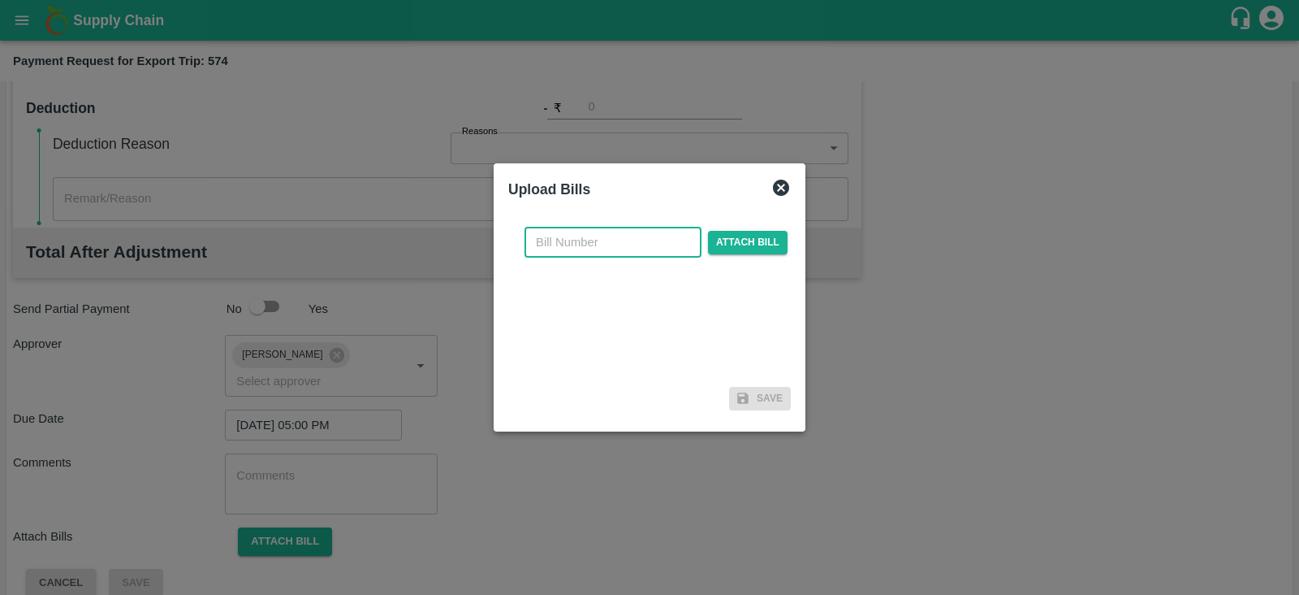
click at [650, 237] on input "text" at bounding box center [613, 242] width 177 height 31
paste input "MH26IN1000244136"
type input "MH26IN1000244136"
click at [718, 246] on span "Attach bill" at bounding box center [748, 243] width 80 height 24
click at [0, 0] on input "Attach bill" at bounding box center [0, 0] width 0 height 0
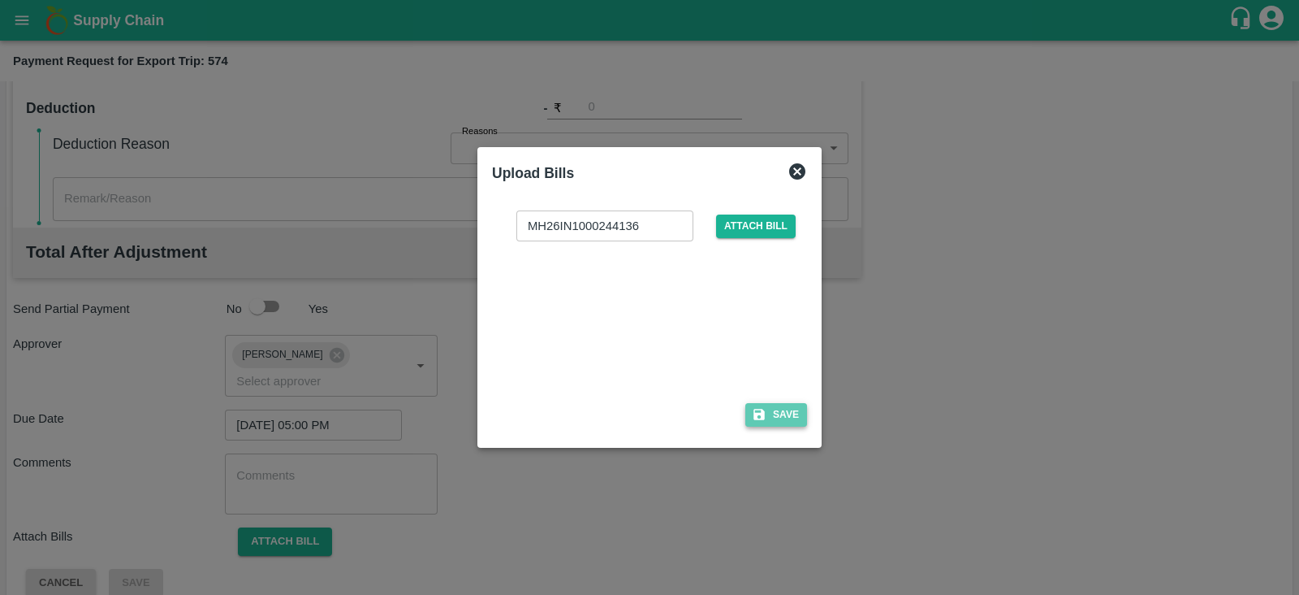
click at [780, 410] on button "Save" at bounding box center [777, 415] width 62 height 24
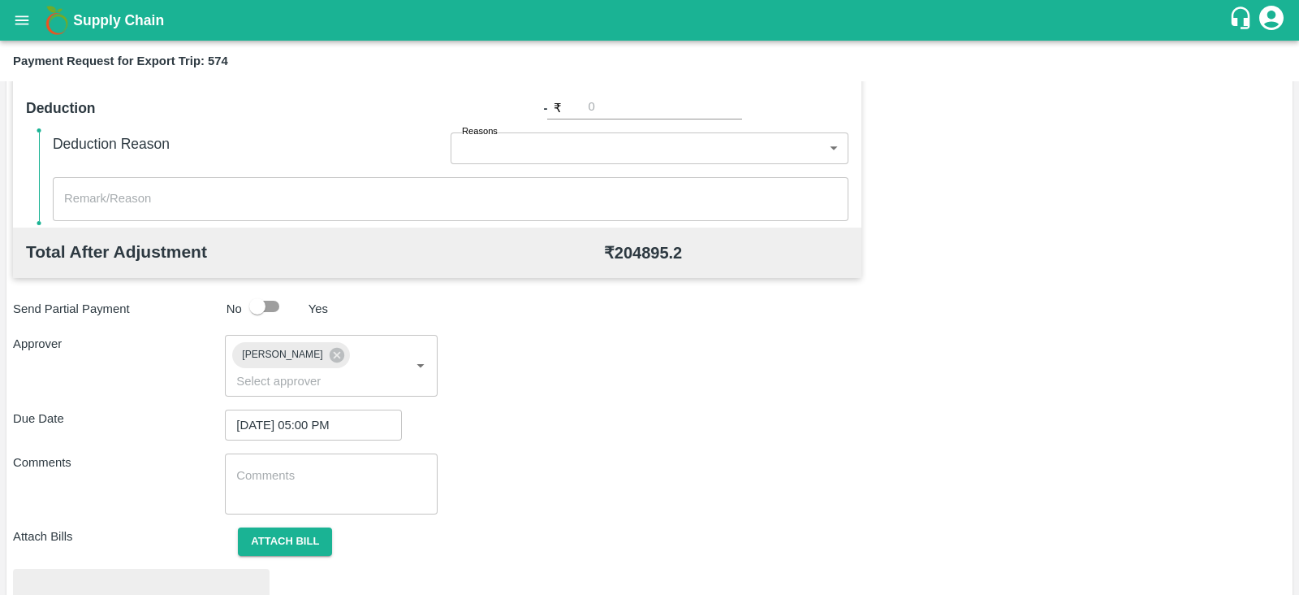
scroll to position [616, 0]
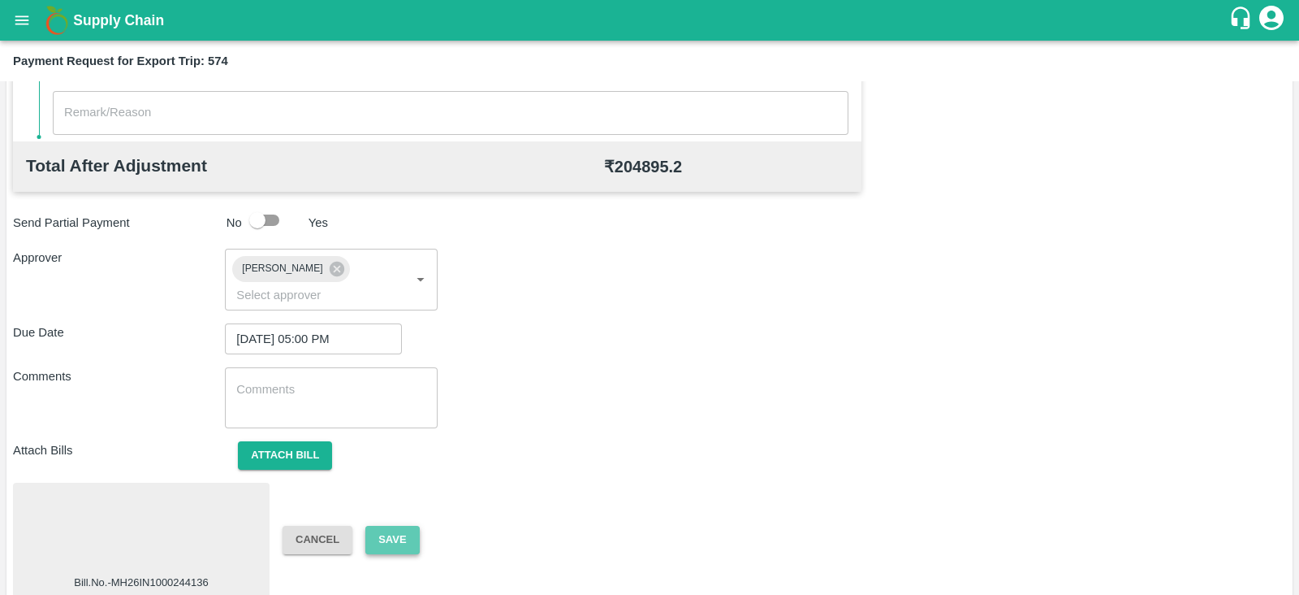
click at [406, 525] on button "Save" at bounding box center [392, 539] width 54 height 28
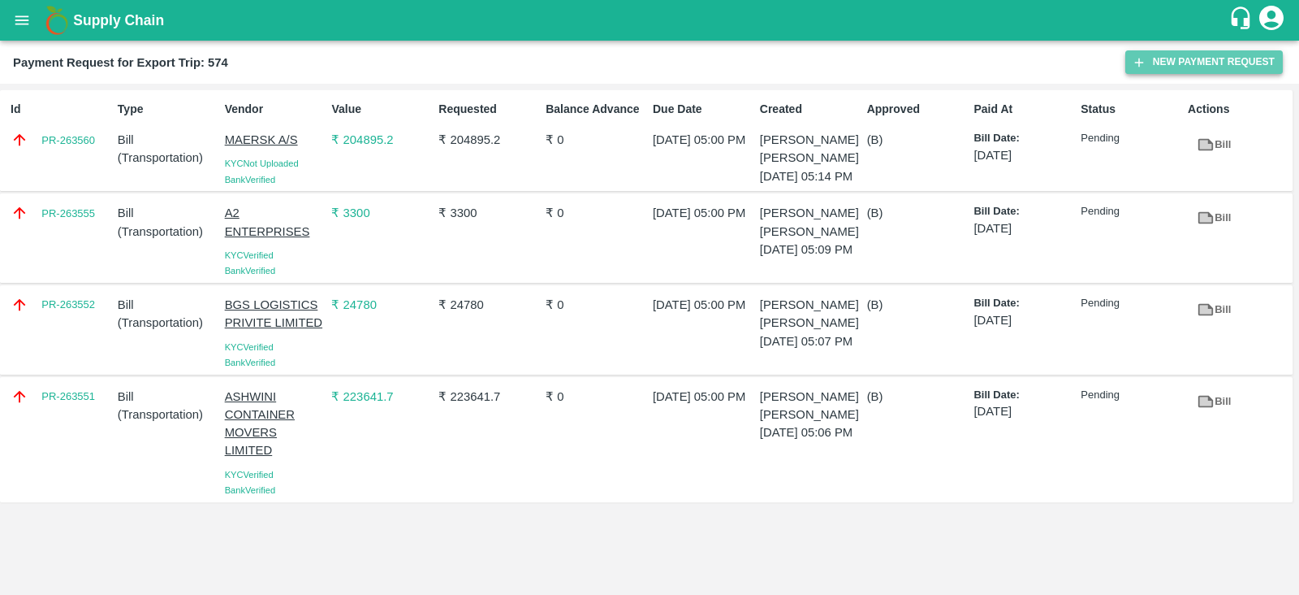
click at [1168, 66] on button "New Payment Request" at bounding box center [1205, 62] width 158 height 24
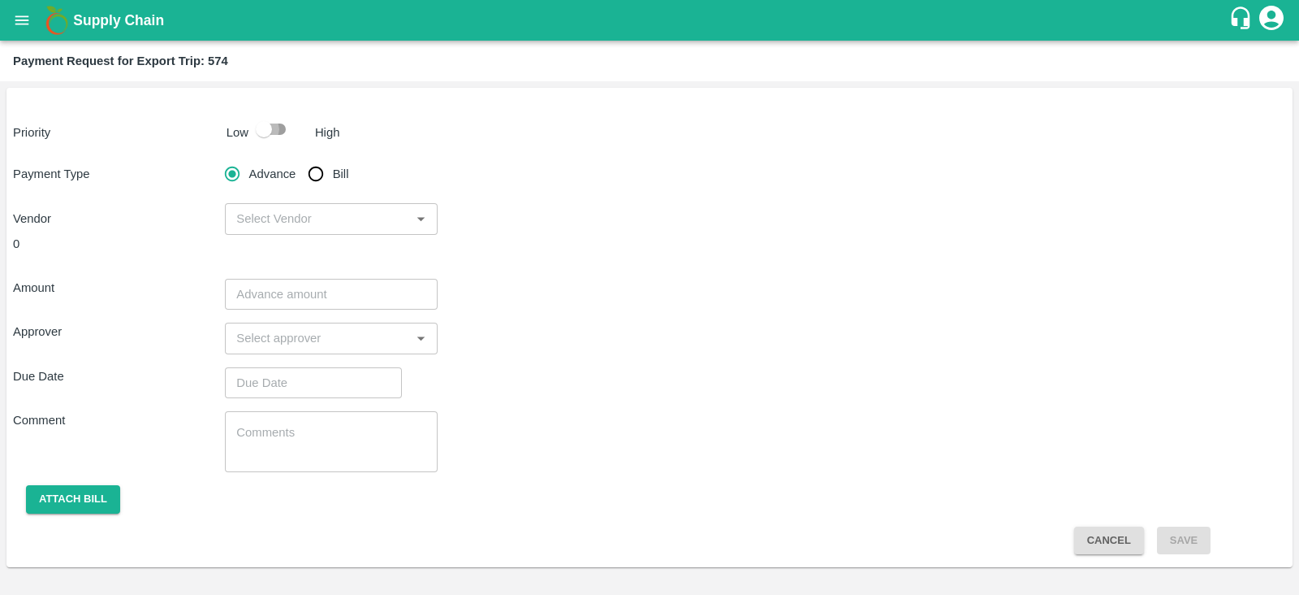
click at [274, 140] on input "checkbox" at bounding box center [264, 129] width 93 height 31
checkbox input "true"
click at [325, 168] on input "Bill" at bounding box center [316, 174] width 32 height 32
radio input "true"
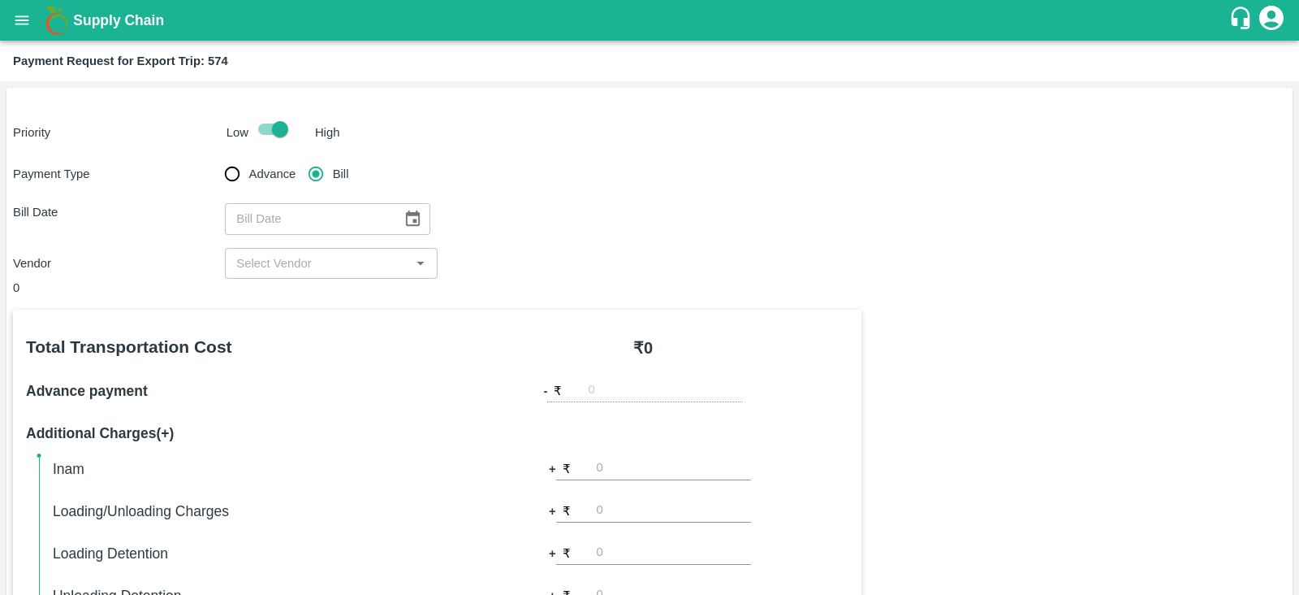
type input "DD/MM/YYYY"
click at [346, 224] on input "DD/MM/YYYY" at bounding box center [308, 218] width 166 height 31
click at [406, 225] on icon "Choose date" at bounding box center [413, 217] width 14 height 15
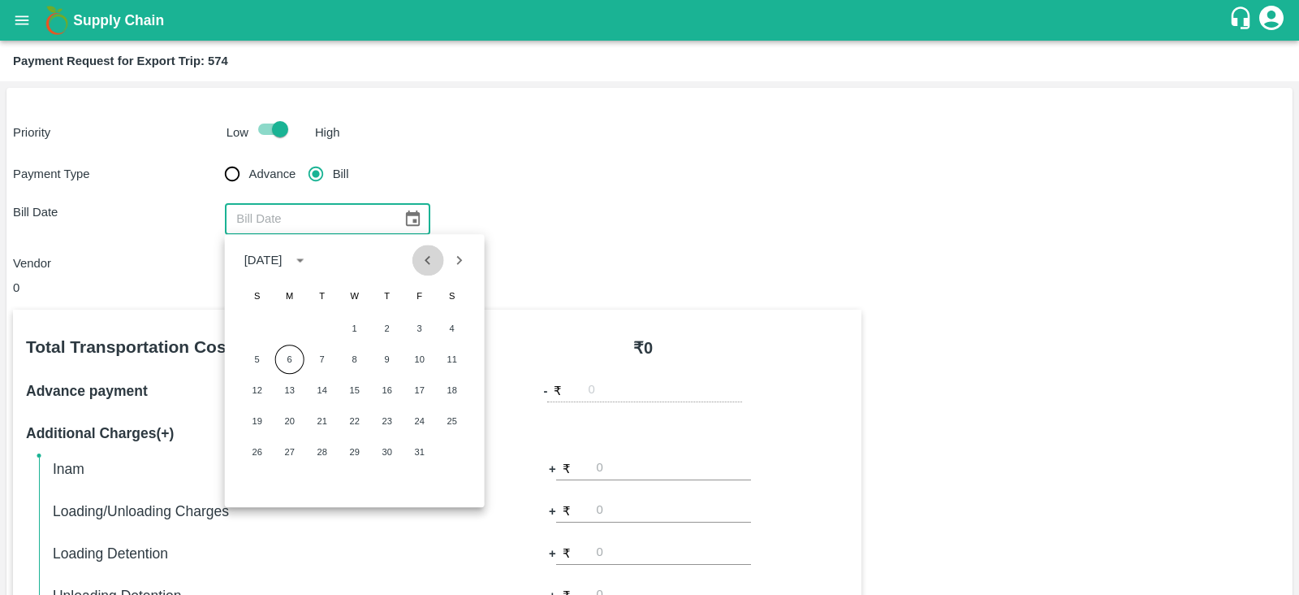
click at [427, 262] on icon "Previous month" at bounding box center [429, 260] width 6 height 9
click at [392, 390] on button "18" at bounding box center [387, 389] width 29 height 29
type input "18/09/2025"
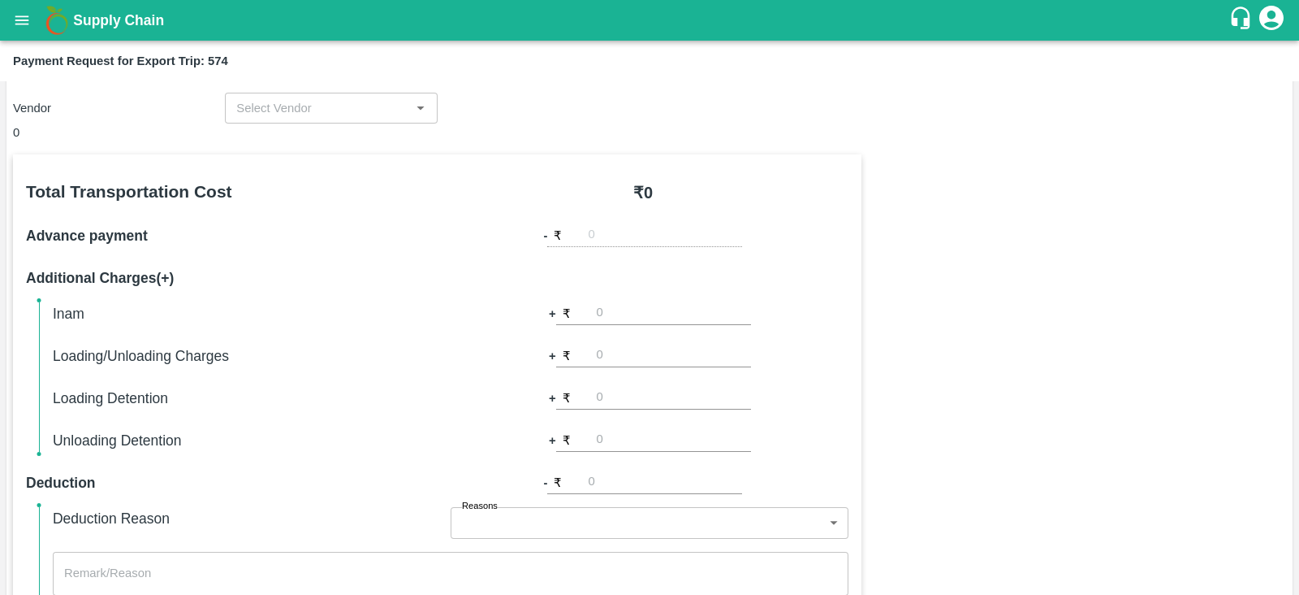
scroll to position [156, 0]
click at [306, 118] on div "​" at bounding box center [331, 107] width 212 height 31
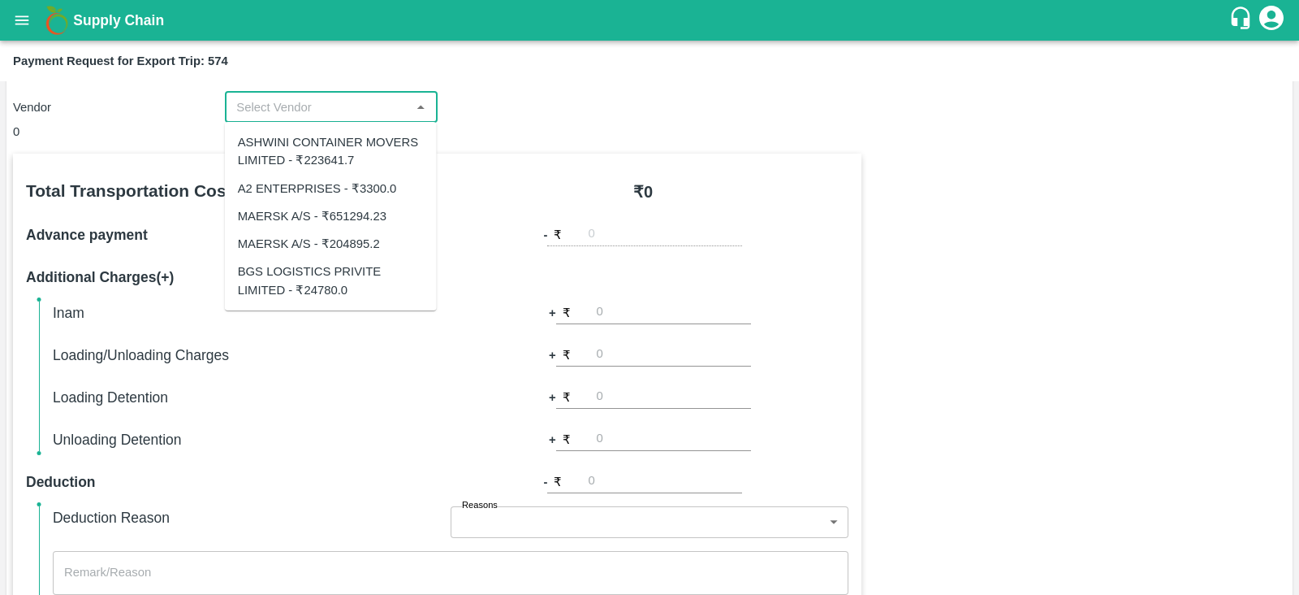
click at [339, 223] on div "MAERSK A/S - ₹651294.23" at bounding box center [312, 216] width 149 height 18
type input "MAERSK A/S - ₹651294.23"
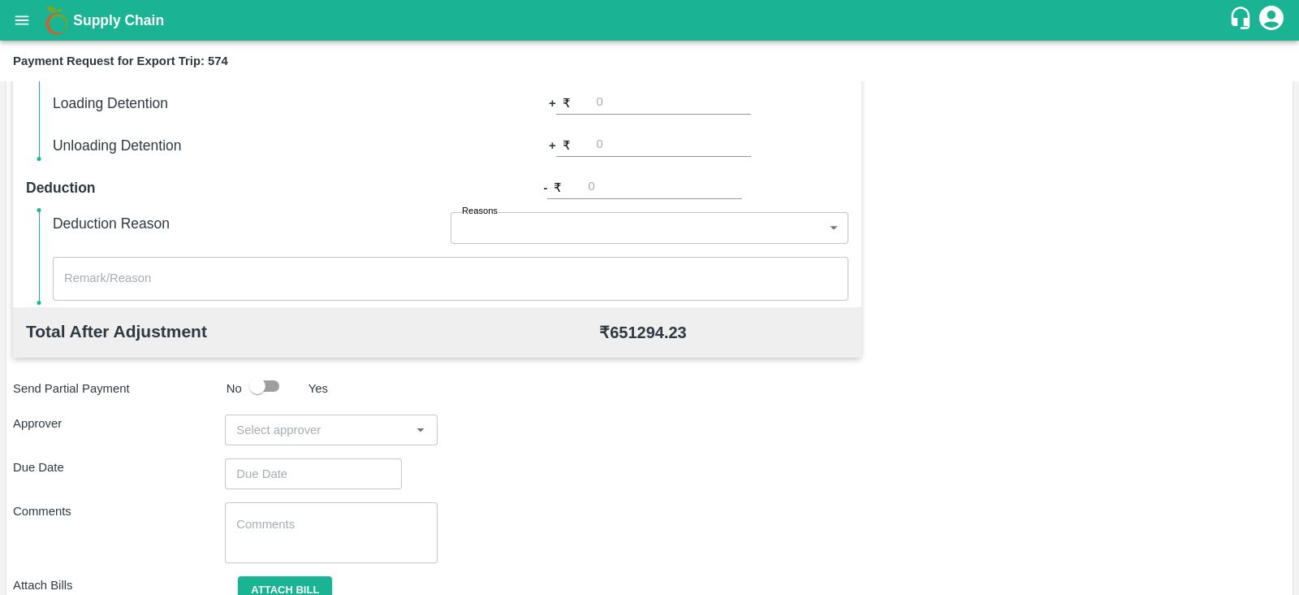
scroll to position [520, 0]
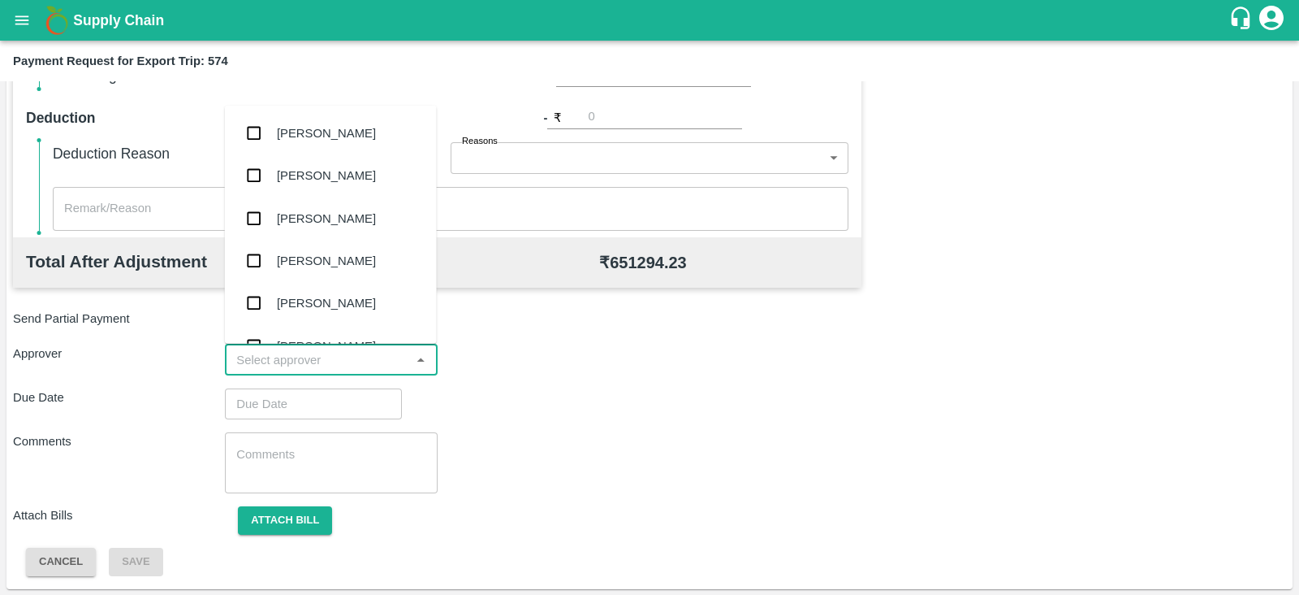
click at [308, 359] on input "input" at bounding box center [317, 359] width 175 height 21
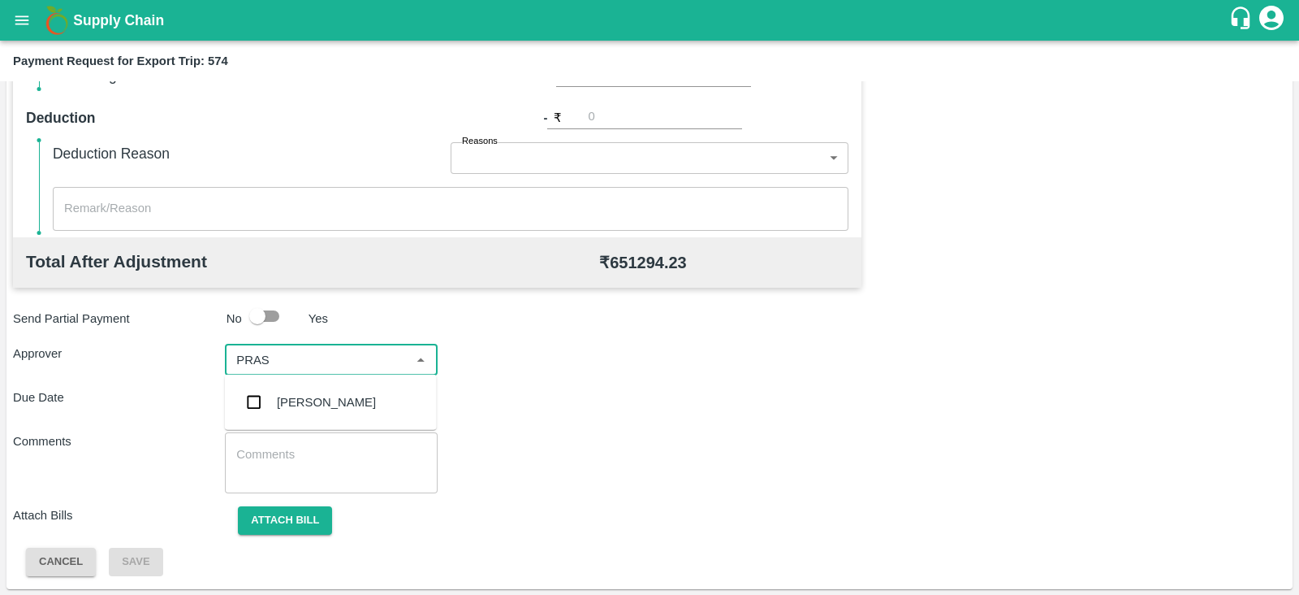
type input "PRASA"
click at [300, 396] on div "Prasad Waghade" at bounding box center [326, 402] width 99 height 18
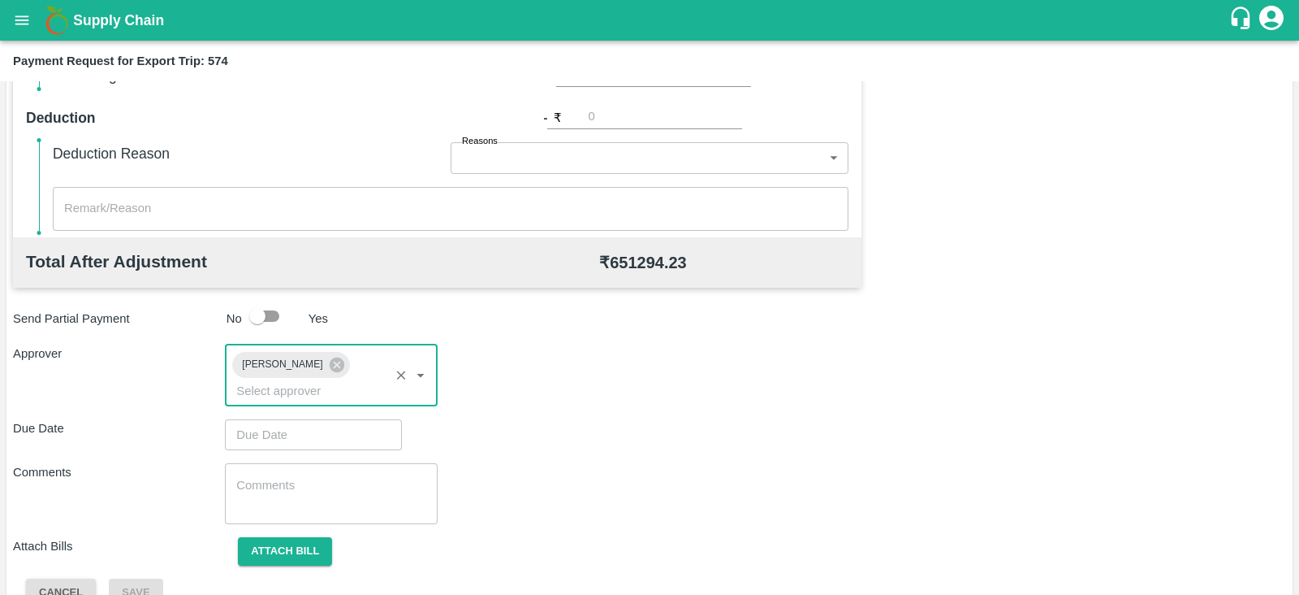
type input "DD/MM/YYYY hh:mm aa"
click at [326, 419] on input "DD/MM/YYYY hh:mm aa" at bounding box center [308, 434] width 166 height 31
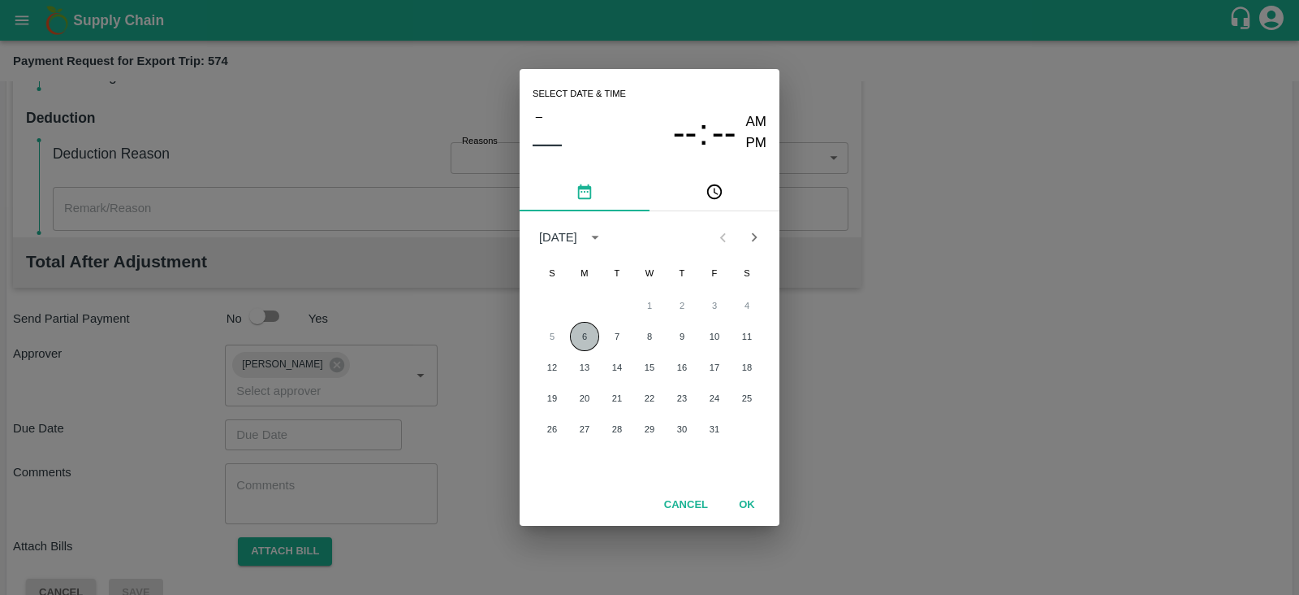
click at [579, 337] on button "6" at bounding box center [584, 336] width 29 height 29
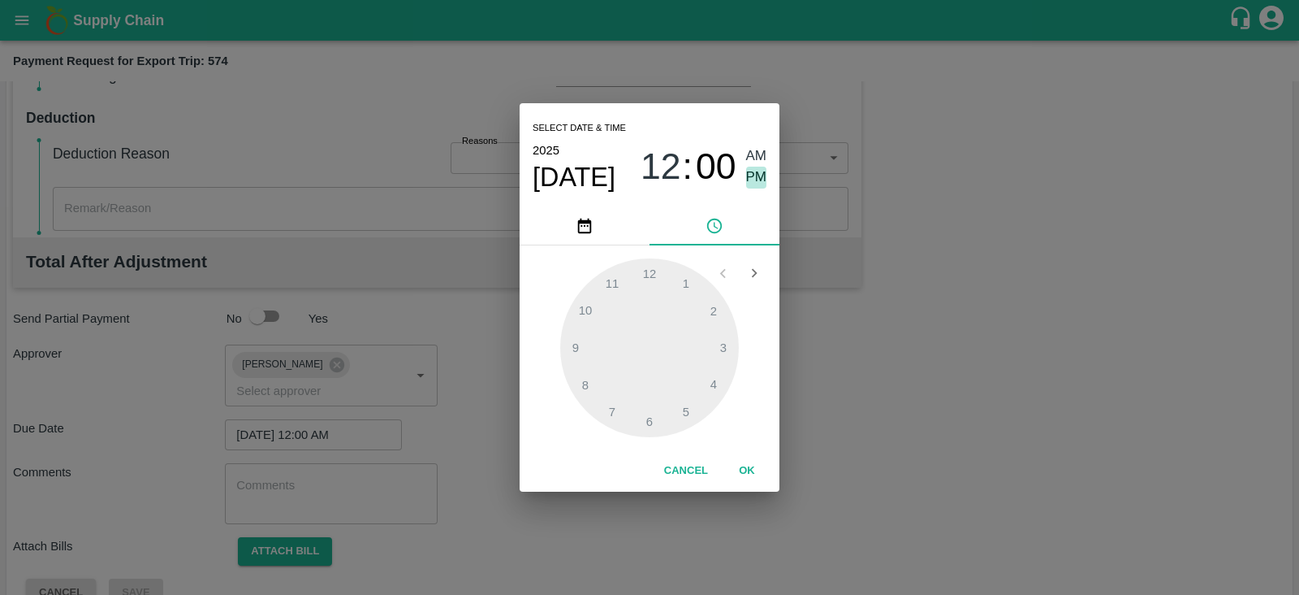
click at [749, 176] on span "PM" at bounding box center [756, 177] width 21 height 22
click at [681, 409] on div at bounding box center [649, 347] width 179 height 179
type input "06/10/2025 05:00 PM"
click at [733, 461] on button "OK" at bounding box center [747, 470] width 52 height 28
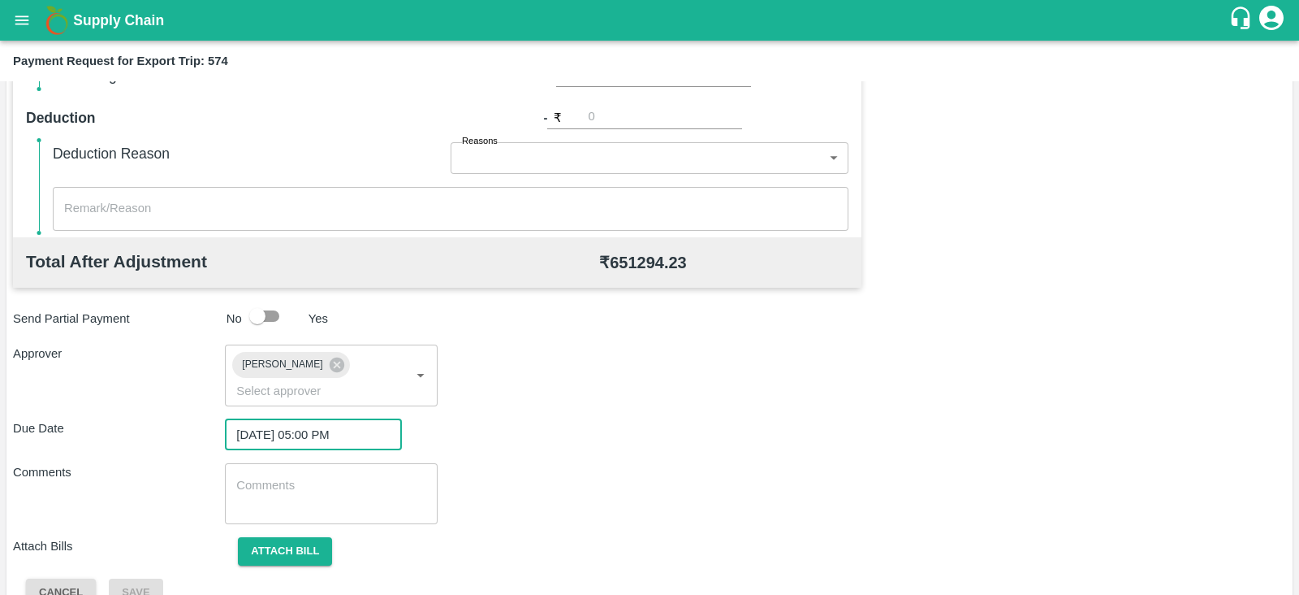
scroll to position [530, 0]
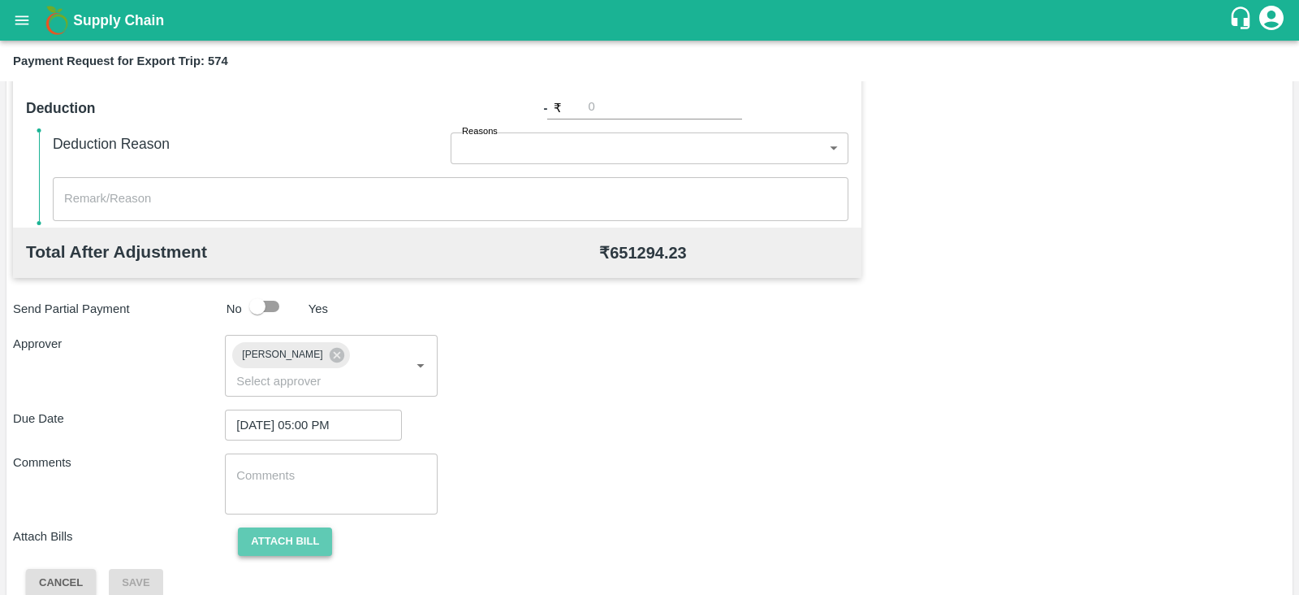
click at [308, 527] on button "Attach bill" at bounding box center [285, 541] width 94 height 28
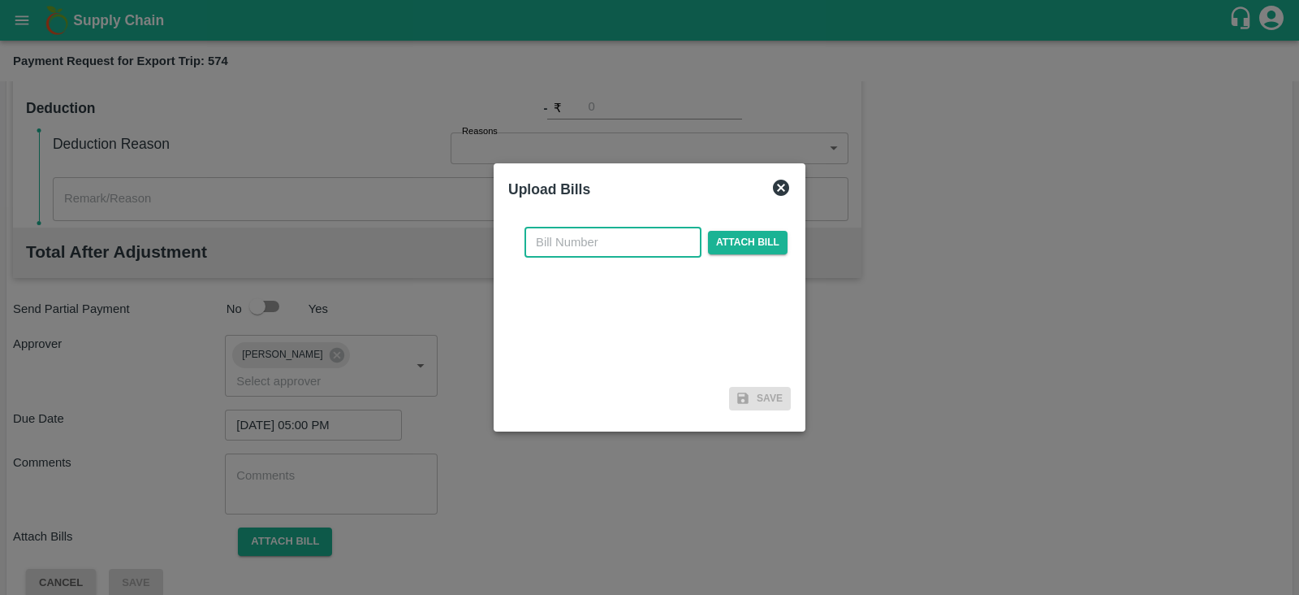
click at [595, 238] on input "text" at bounding box center [613, 242] width 177 height 31
paste input "MH26IN1000244138"
type input "MH26IN1000244138"
click at [730, 242] on span "Attach bill" at bounding box center [748, 243] width 80 height 24
click at [0, 0] on input "Attach bill" at bounding box center [0, 0] width 0 height 0
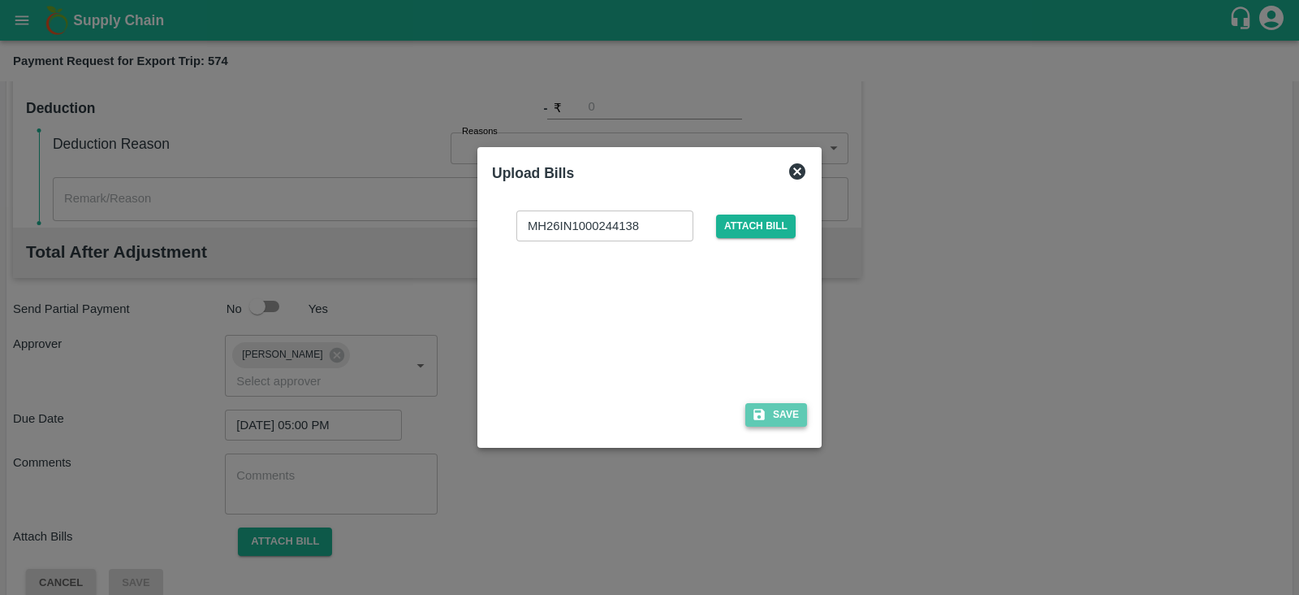
click at [768, 412] on button "Save" at bounding box center [777, 415] width 62 height 24
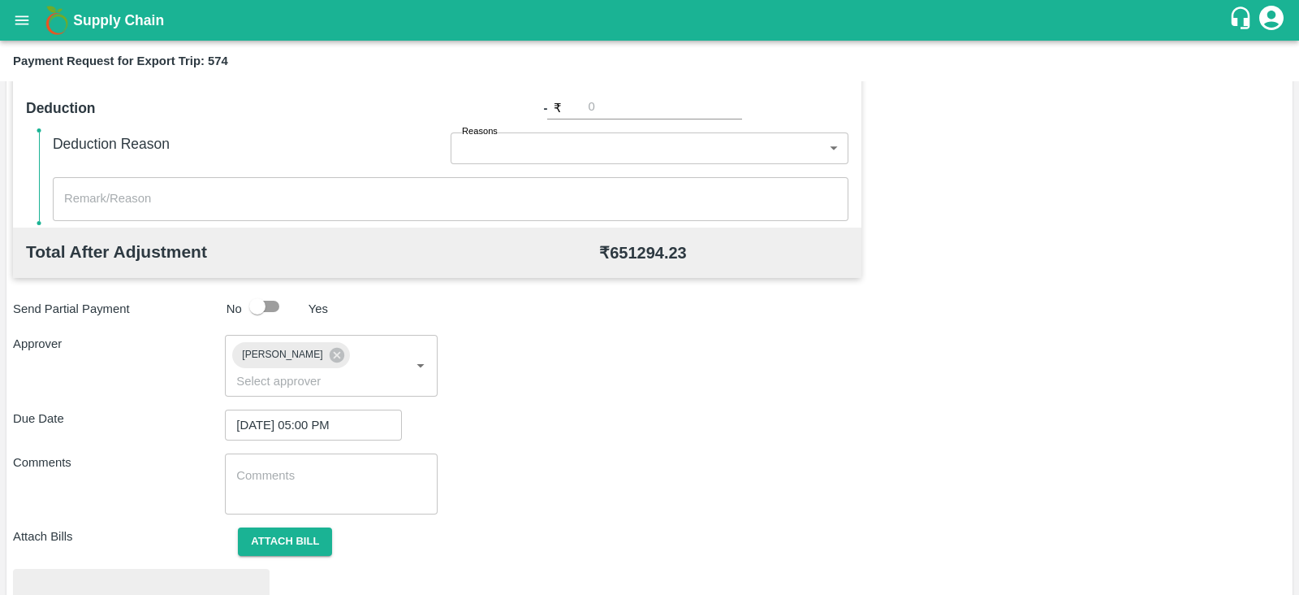
scroll to position [616, 0]
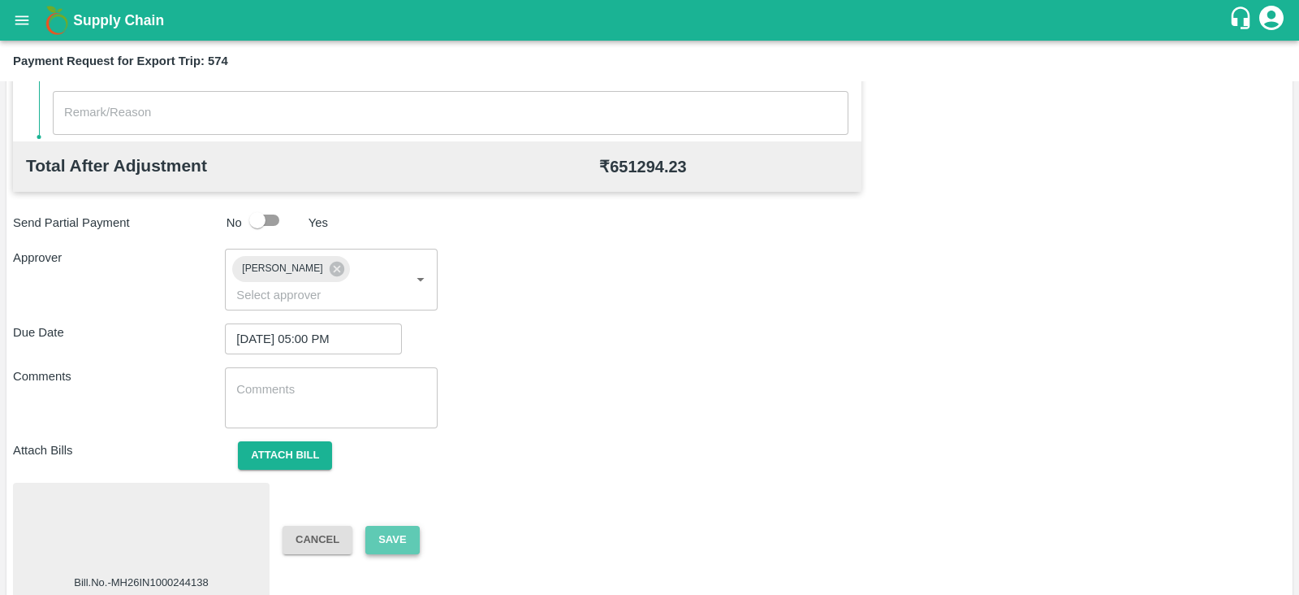
click at [396, 525] on button "Save" at bounding box center [392, 539] width 54 height 28
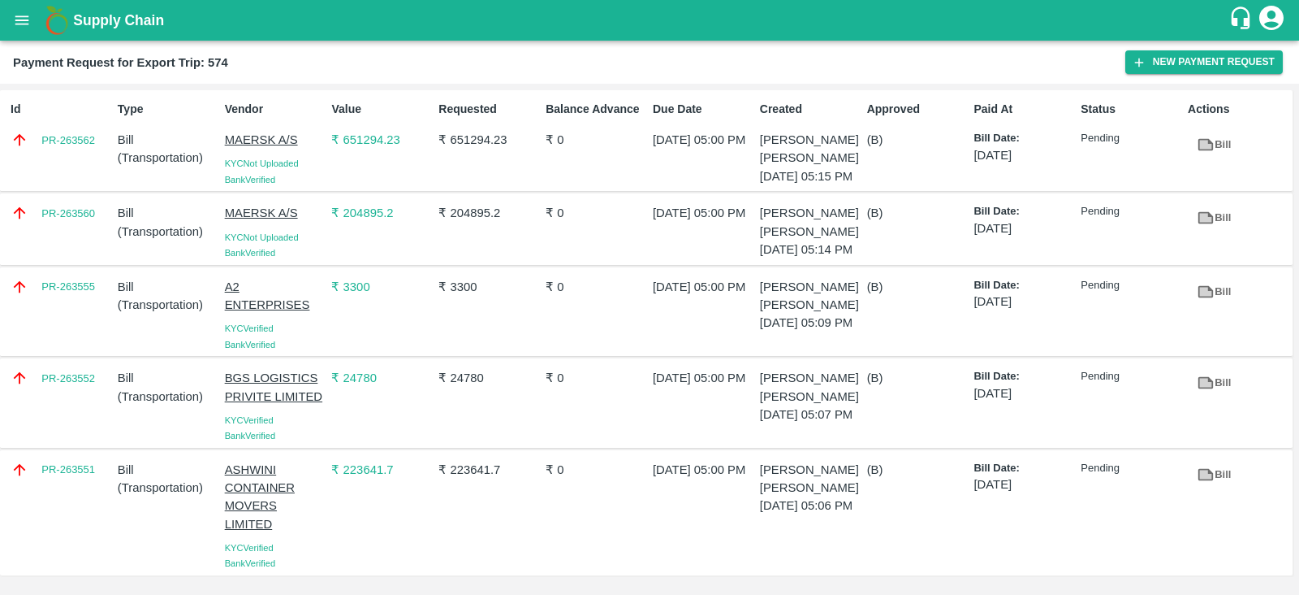
scroll to position [30, 0]
click at [62, 491] on div "PR-263551" at bounding box center [57, 512] width 107 height 117
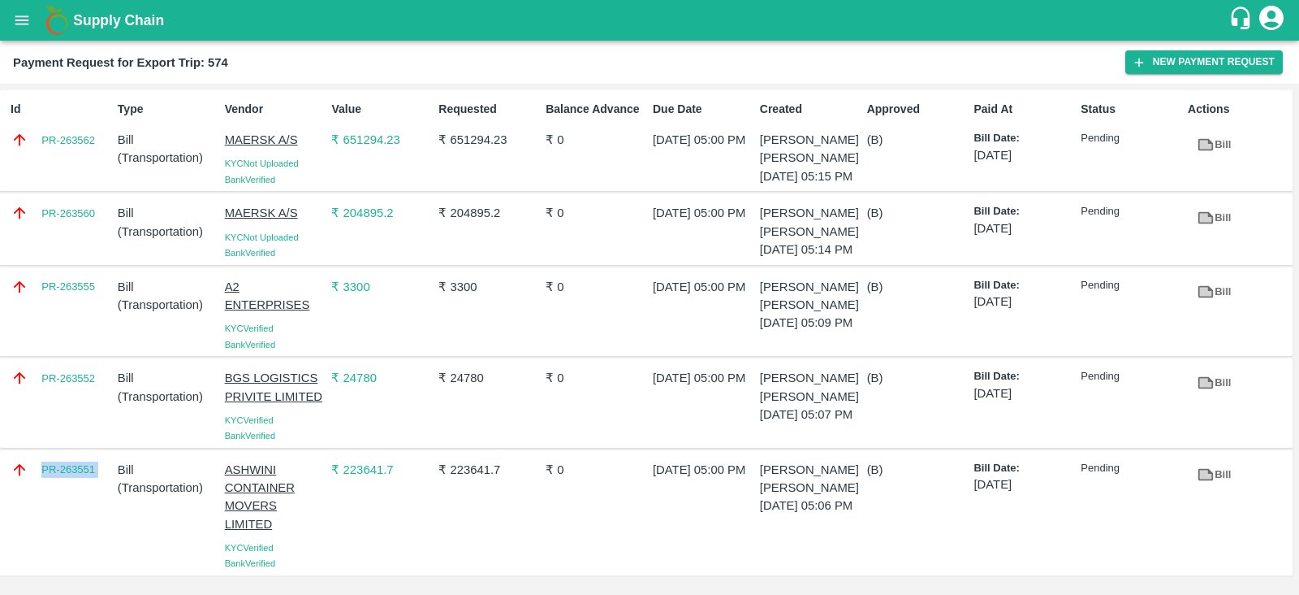
copy link "PR-263551"
click at [80, 409] on div "PR-263552" at bounding box center [57, 402] width 107 height 81
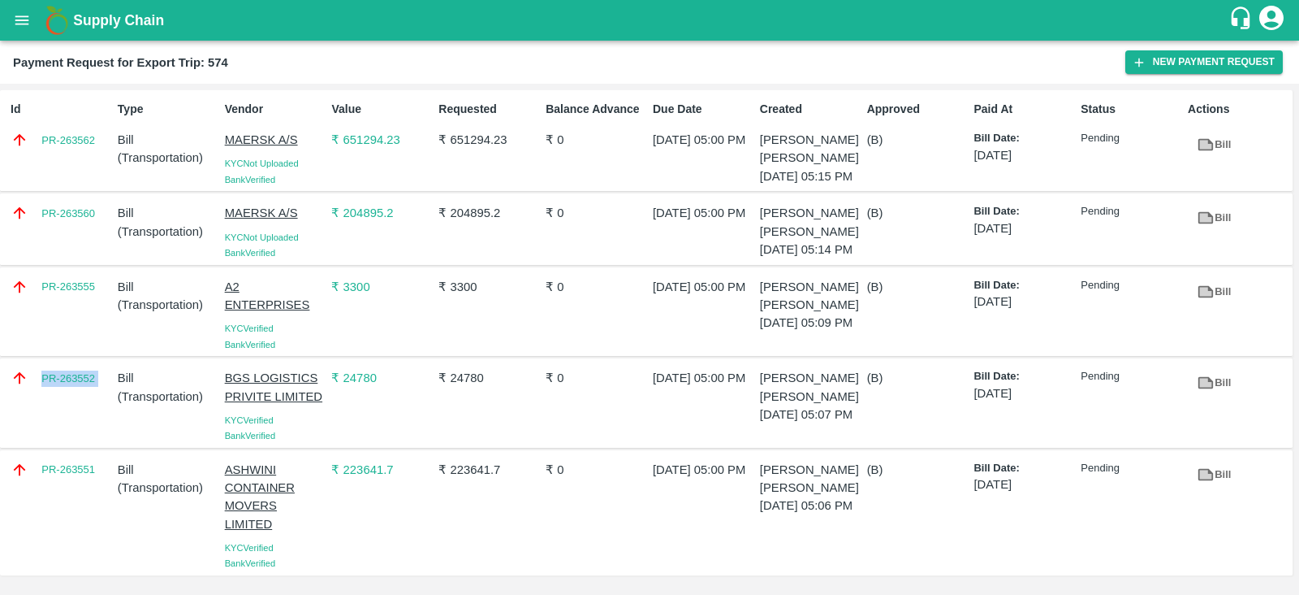
copy link "PR-263552"
click at [69, 313] on div "PR-263555" at bounding box center [57, 311] width 107 height 81
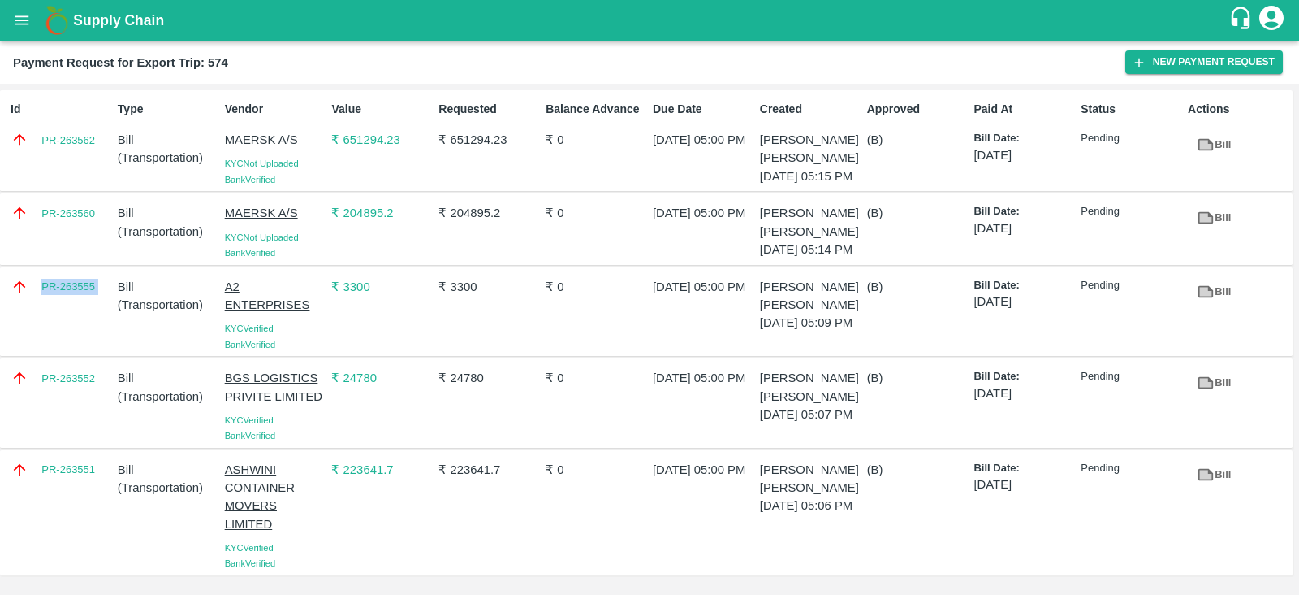
copy link "PR-263555"
click at [87, 249] on div "PR-263560" at bounding box center [57, 228] width 107 height 63
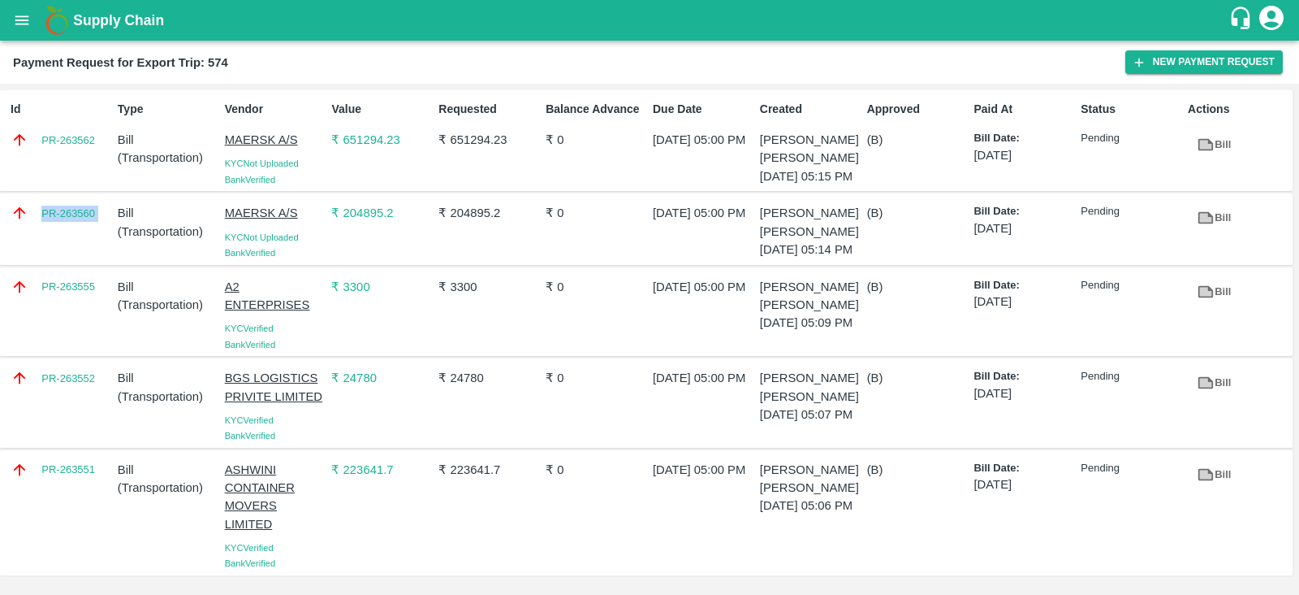
click at [87, 249] on div "PR-263560" at bounding box center [57, 228] width 107 height 63
copy link "PR-263560"
click at [97, 158] on div "Id PR-263562" at bounding box center [57, 140] width 107 height 93
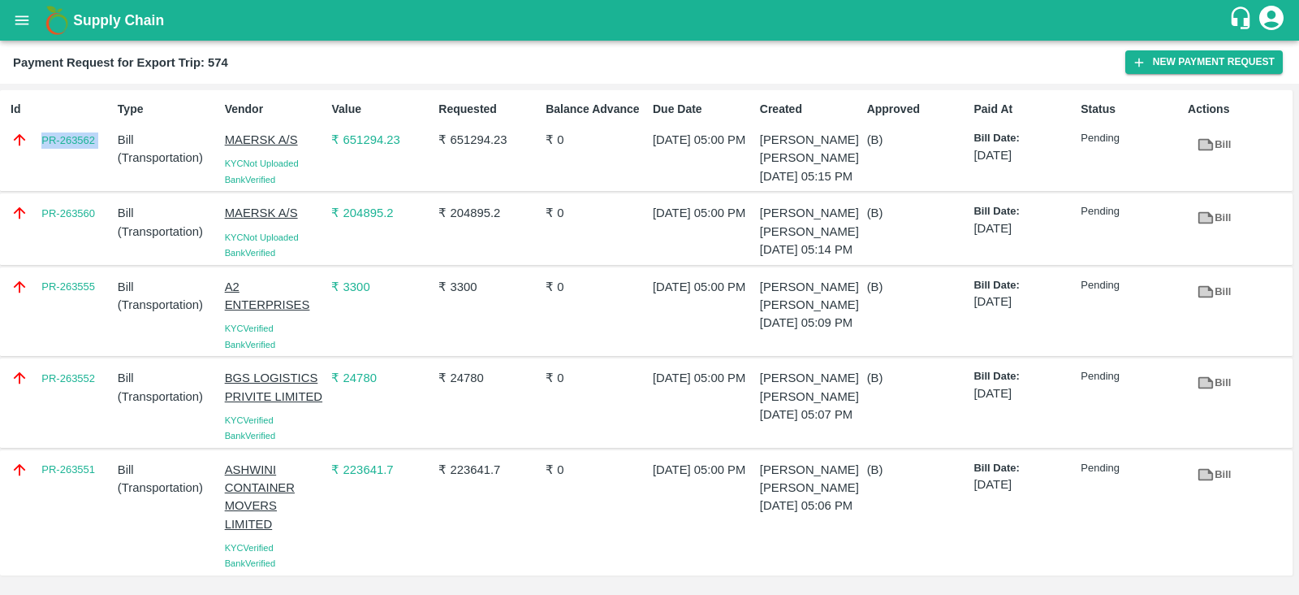
click at [97, 158] on div "Id PR-263562" at bounding box center [57, 140] width 107 height 93
copy link "PR-263562"
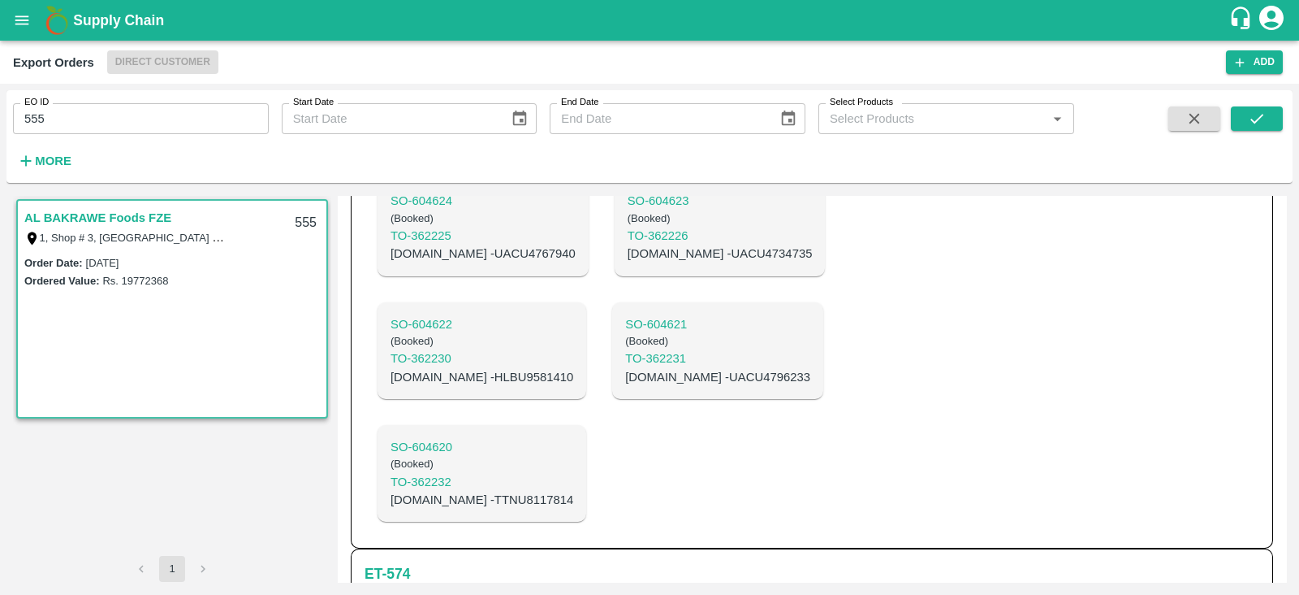
scroll to position [1360, 0]
click at [140, 110] on input "555" at bounding box center [141, 118] width 256 height 31
type input "567"
click at [1242, 127] on button "submit" at bounding box center [1257, 118] width 52 height 24
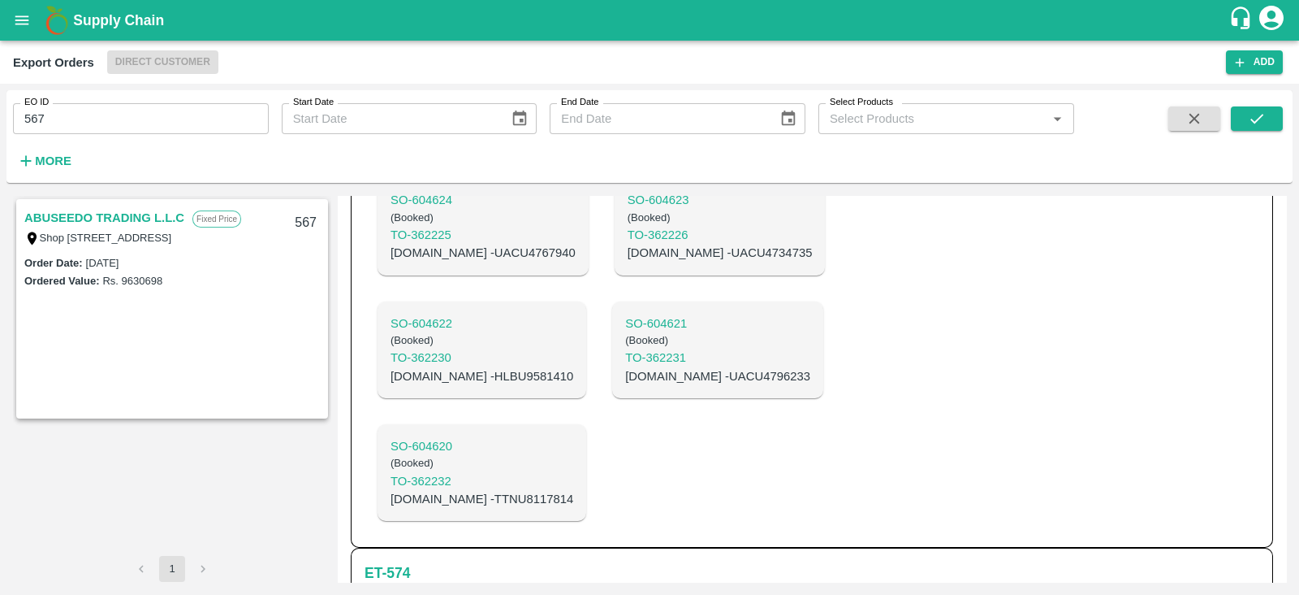
click at [100, 217] on link "ABUSEEDO TRADING L.L.C" at bounding box center [104, 217] width 160 height 21
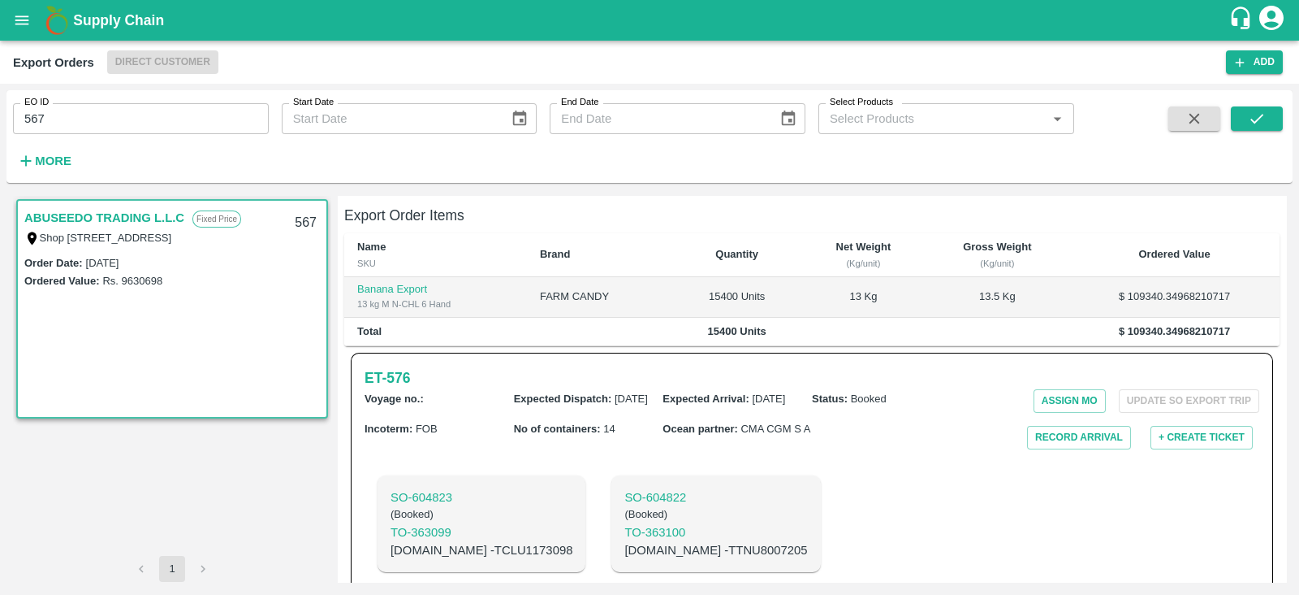
scroll to position [343, 0]
click at [378, 366] on h6 "ET- 576" at bounding box center [387, 377] width 45 height 23
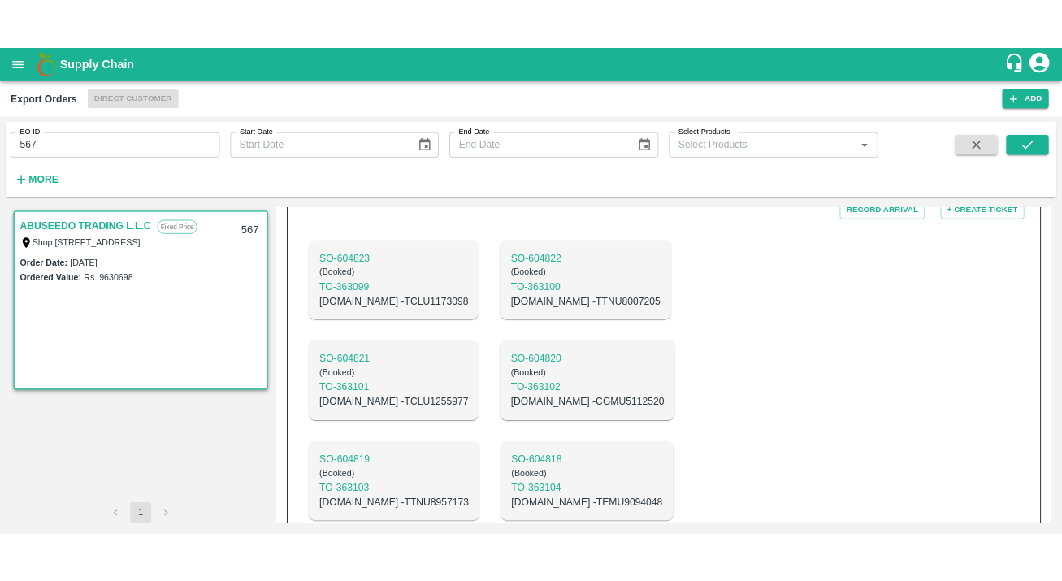
scroll to position [581, 0]
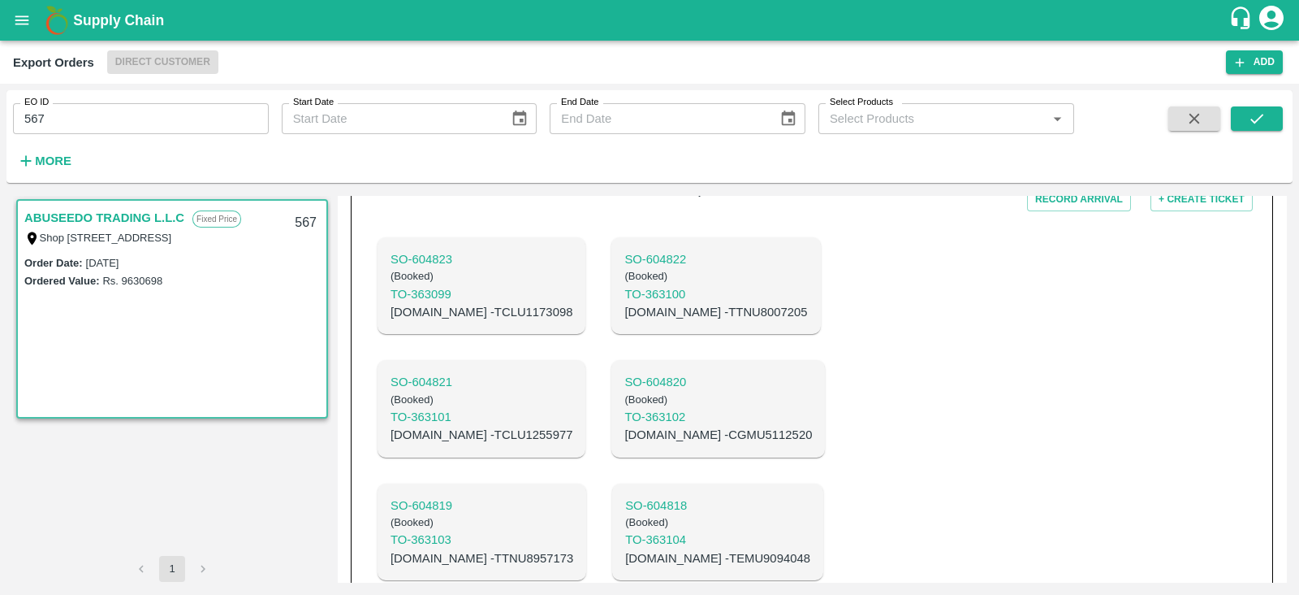
click at [625, 303] on p "C.No - TTNU8007205" at bounding box center [716, 312] width 183 height 18
copy p "TTNU8007205"
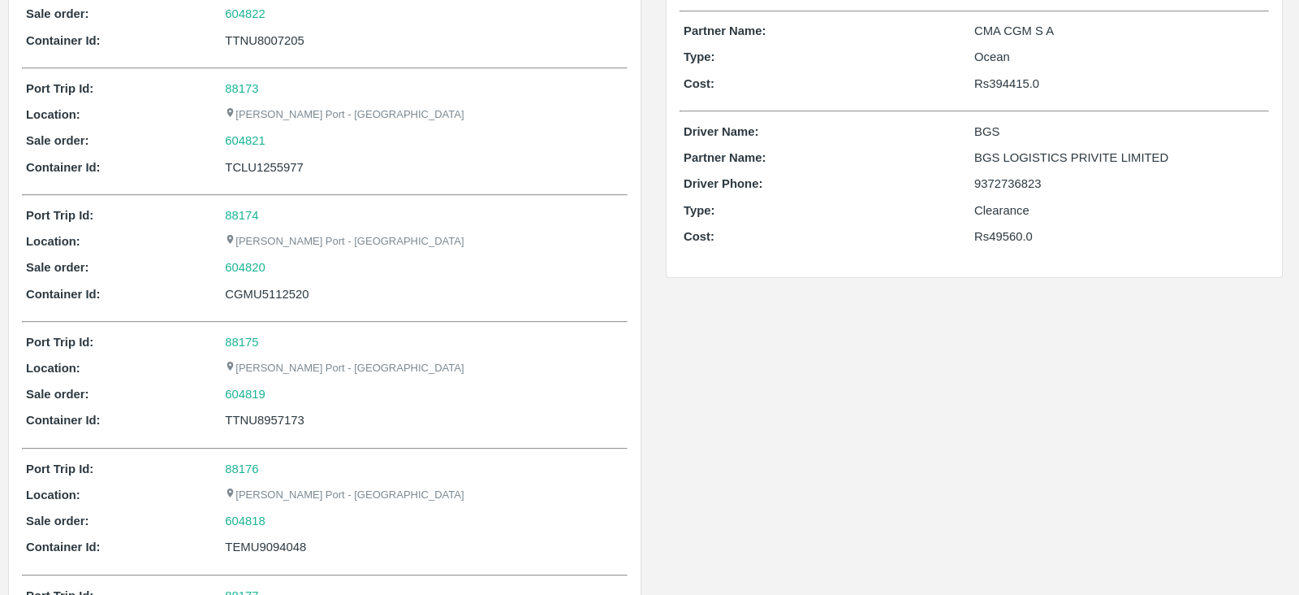
scroll to position [324, 0]
click at [288, 165] on div "TCLU1255977" at bounding box center [424, 167] width 399 height 18
copy div "TCLU1255977"
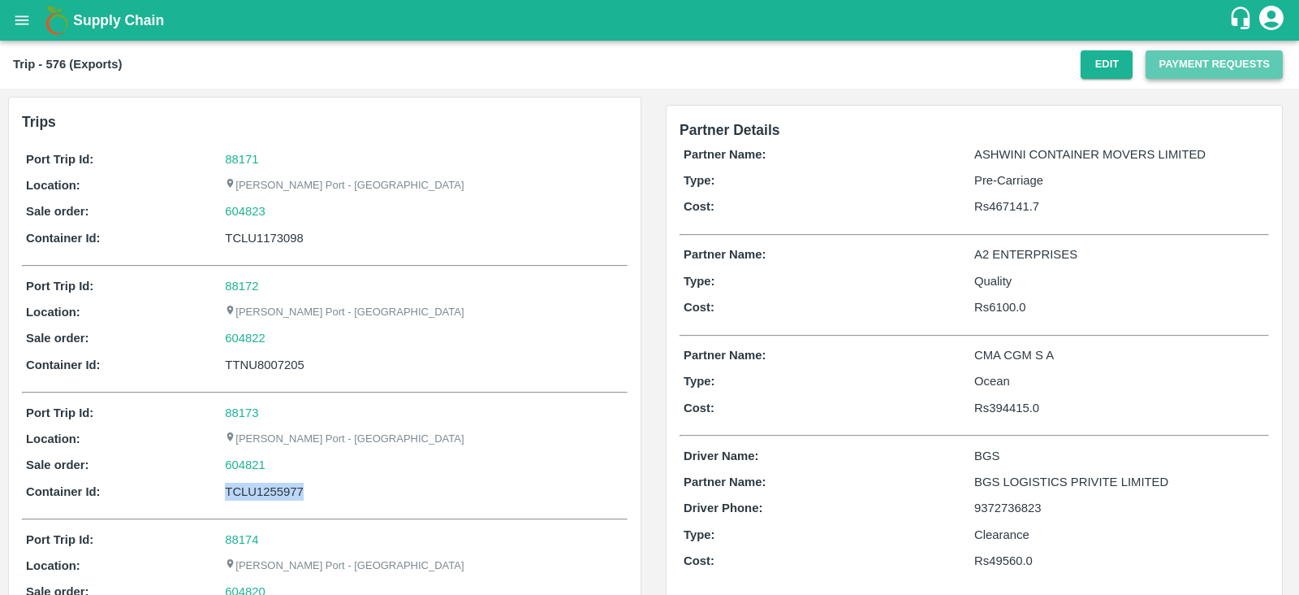
click at [1167, 58] on button "Payment Requests" at bounding box center [1214, 64] width 137 height 28
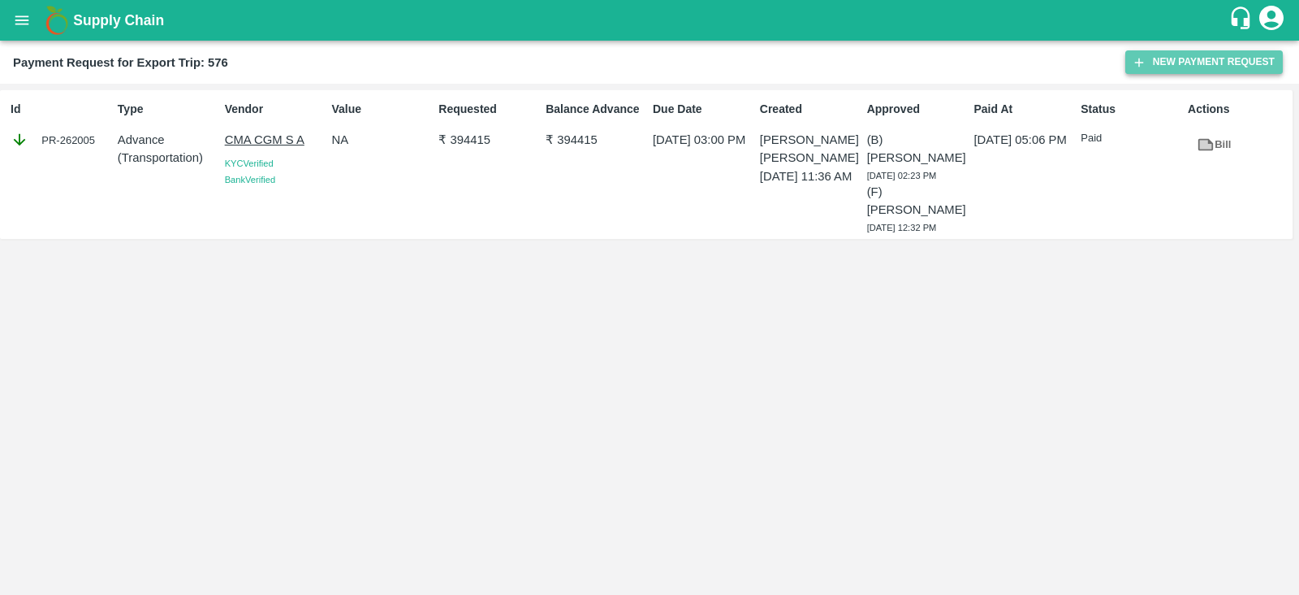
click at [1147, 61] on button "New Payment Request" at bounding box center [1205, 62] width 158 height 24
click at [1216, 134] on link "Bill" at bounding box center [1214, 145] width 52 height 28
click at [1182, 71] on button "New Payment Request" at bounding box center [1205, 62] width 158 height 24
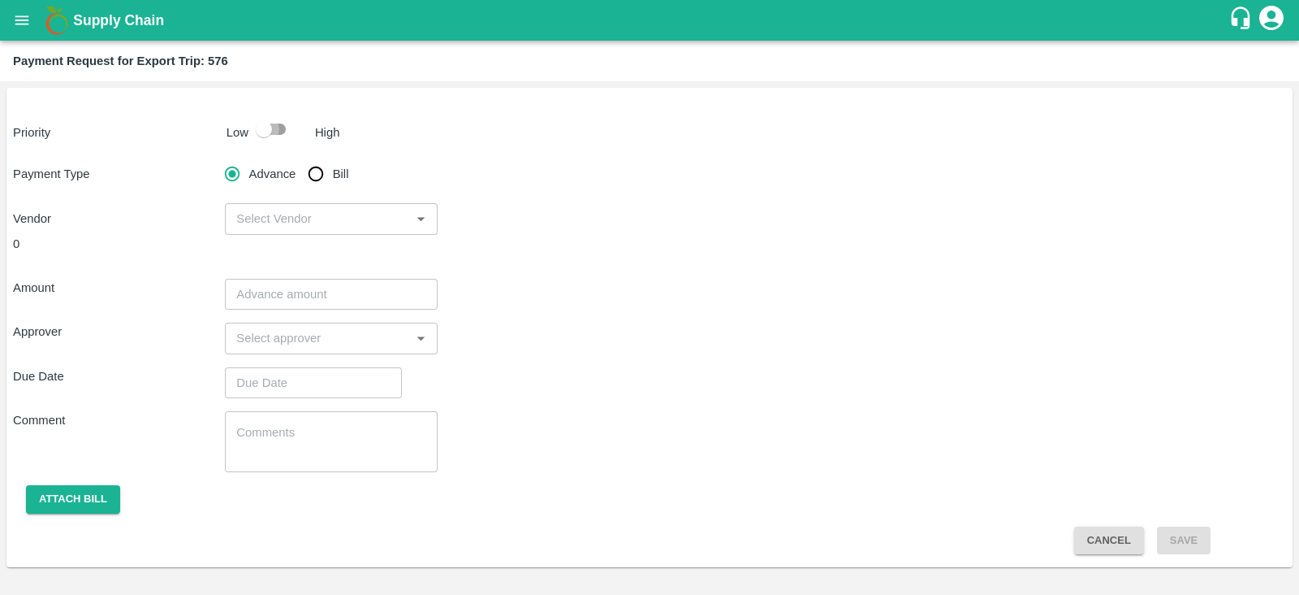
click at [270, 128] on input "checkbox" at bounding box center [264, 129] width 93 height 31
checkbox input "true"
click at [313, 172] on input "Bill" at bounding box center [316, 174] width 32 height 32
radio input "true"
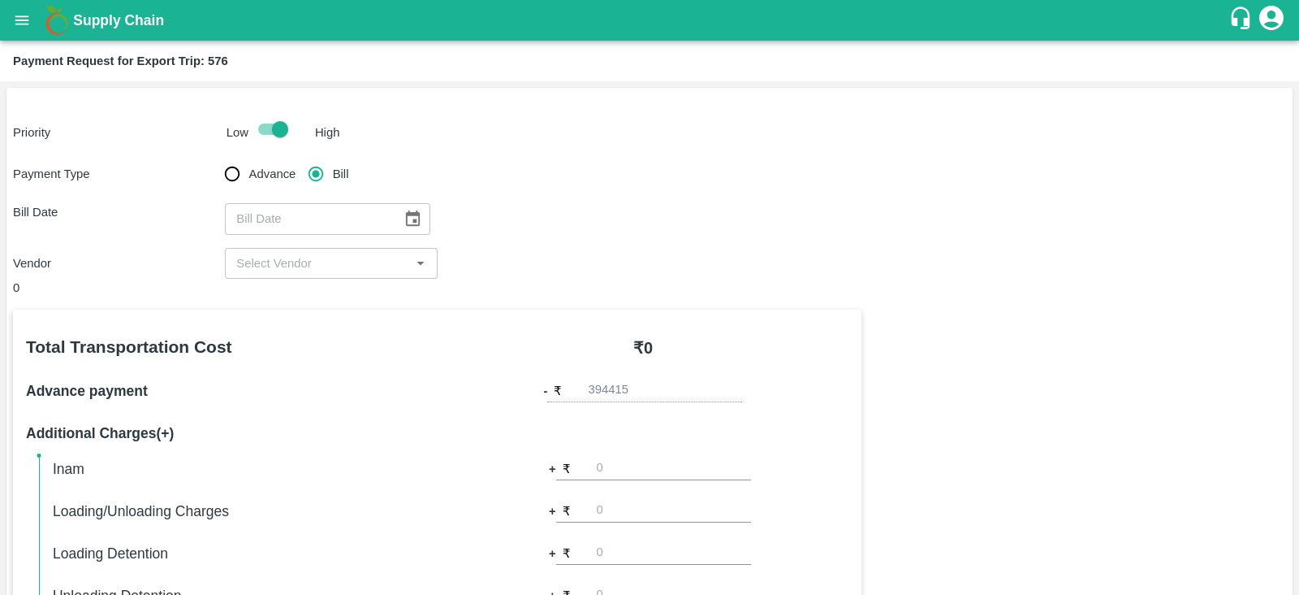
click at [412, 206] on button "Choose date" at bounding box center [412, 218] width 31 height 31
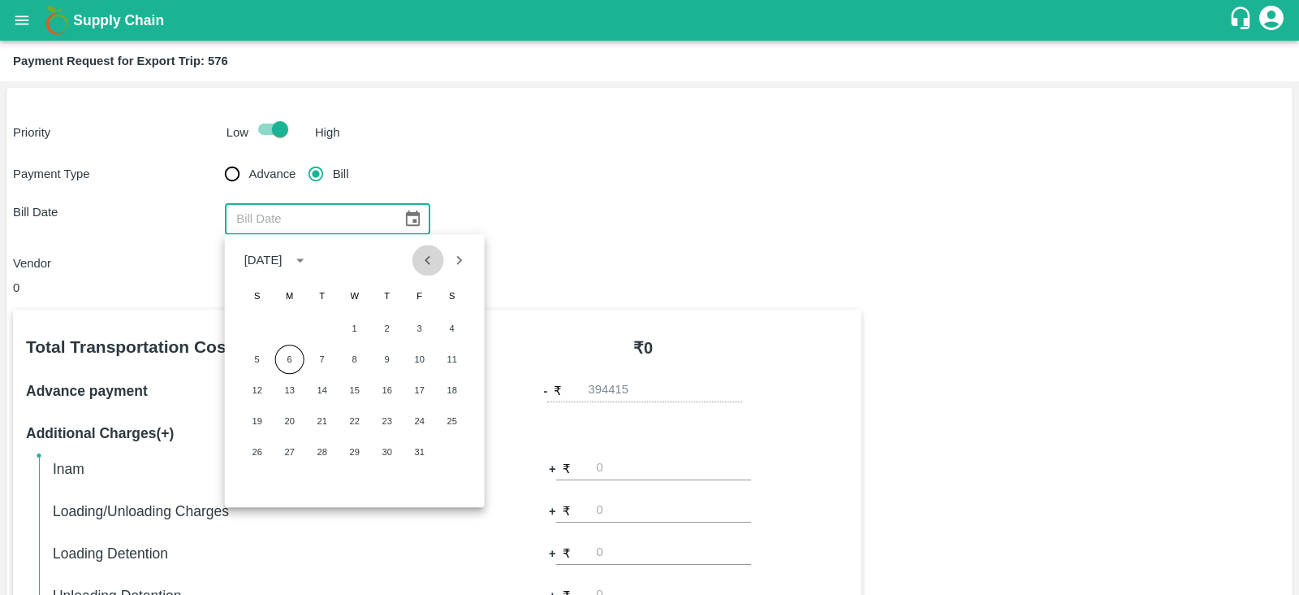
click at [430, 262] on icon "Previous month" at bounding box center [429, 260] width 6 height 9
click at [393, 418] on button "25" at bounding box center [387, 420] width 29 height 29
type input "[DATE]"
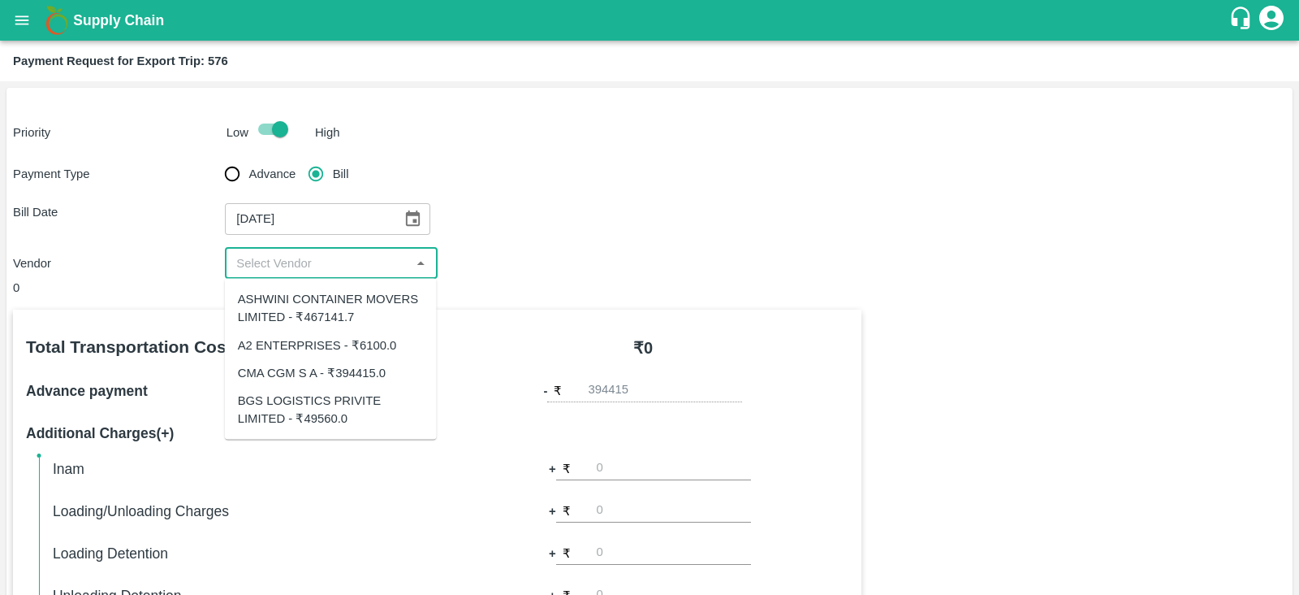
click at [322, 263] on input "input" at bounding box center [317, 263] width 175 height 21
click at [322, 376] on div "CMA CGM S A - ₹394415.0" at bounding box center [312, 372] width 148 height 18
type input "CMA CGM S A - ₹394415.0"
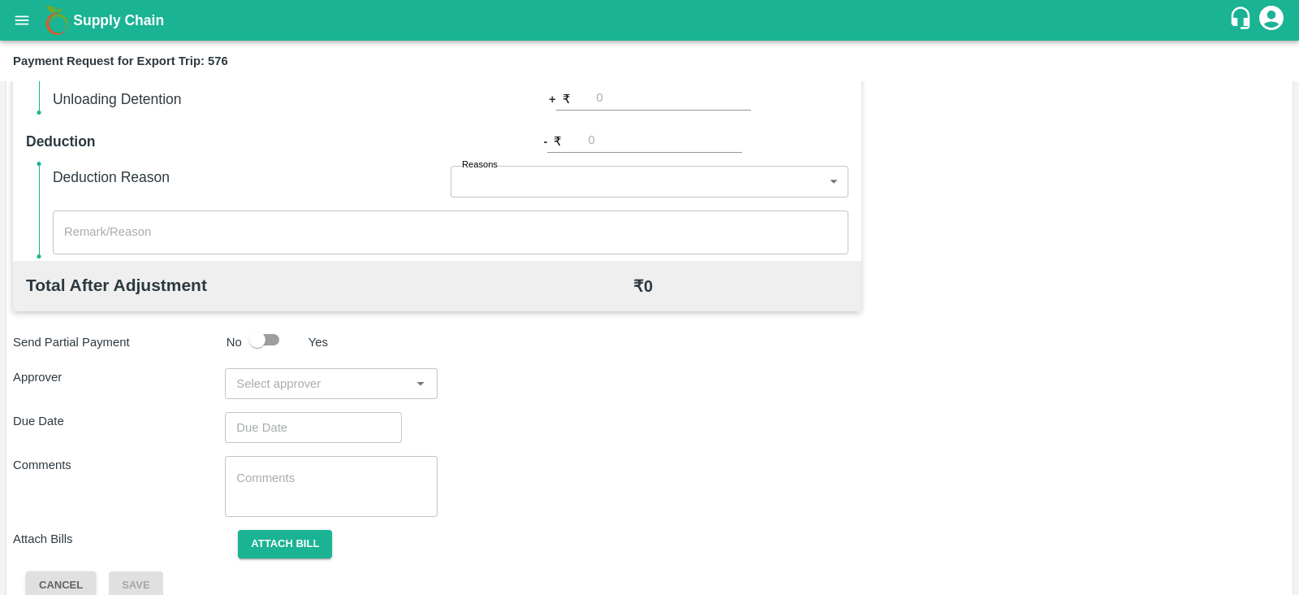
scroll to position [520, 0]
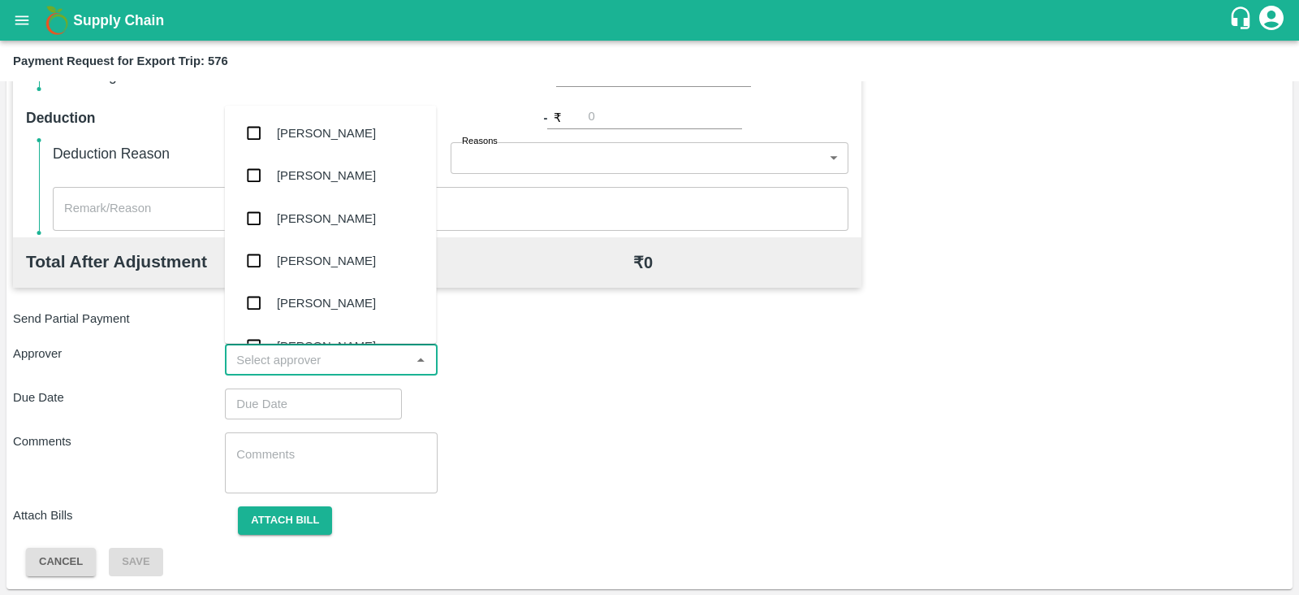
click at [331, 351] on input "input" at bounding box center [317, 359] width 175 height 21
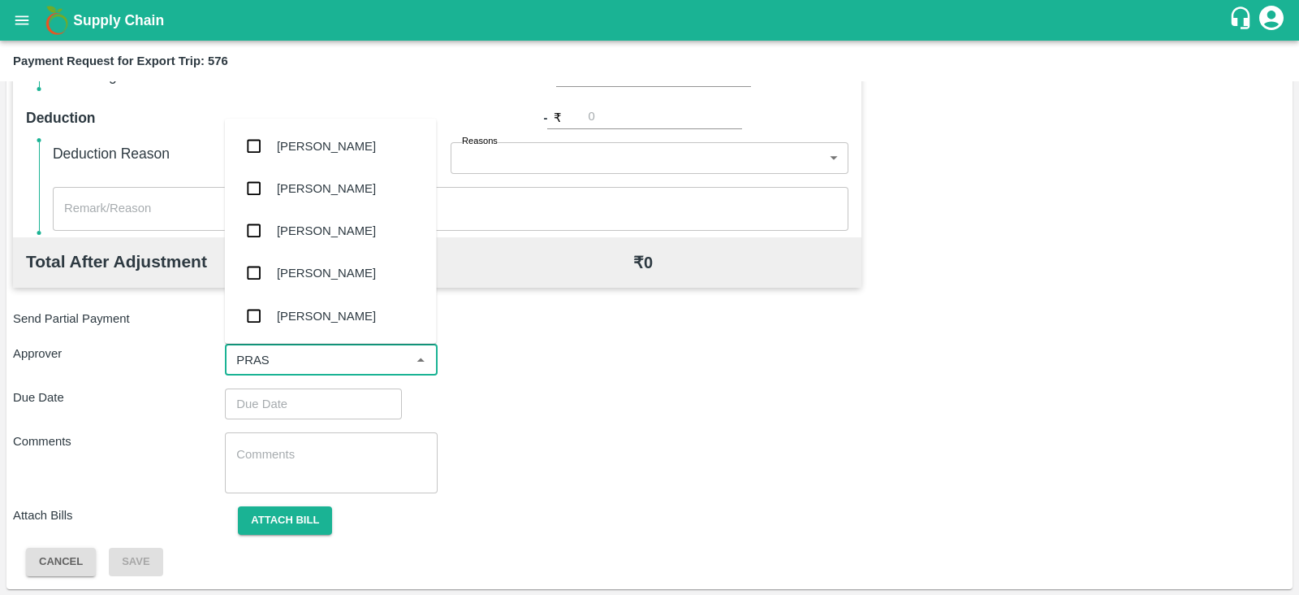
type input "PRASA"
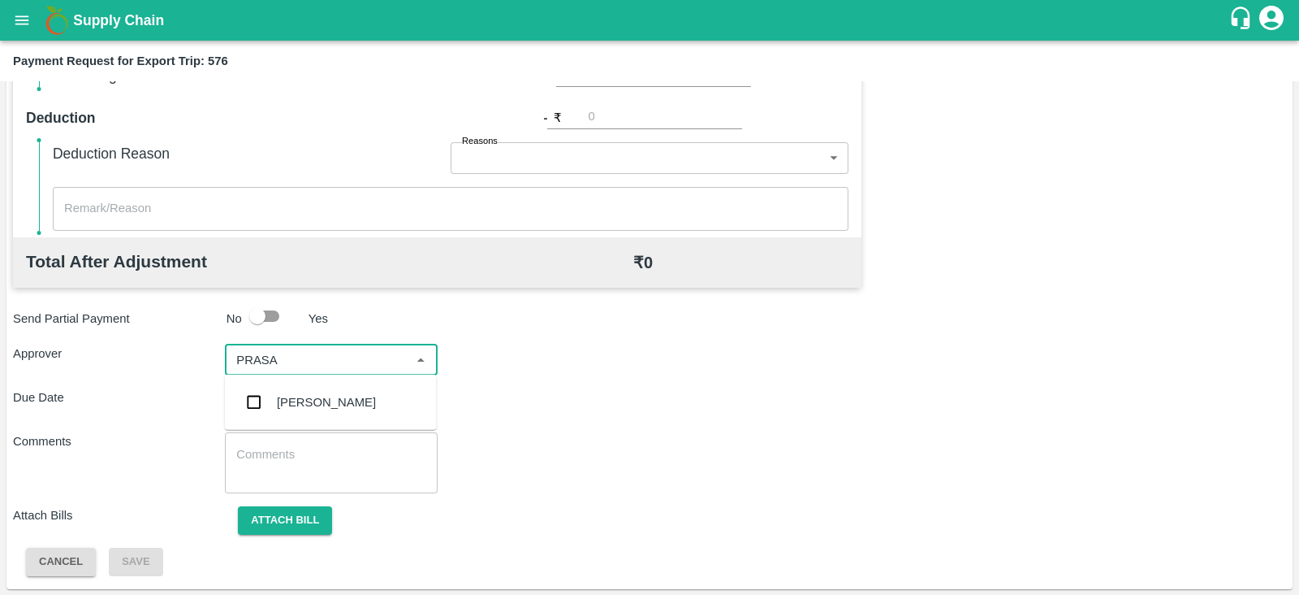
click at [310, 393] on div "[PERSON_NAME]" at bounding box center [326, 402] width 99 height 18
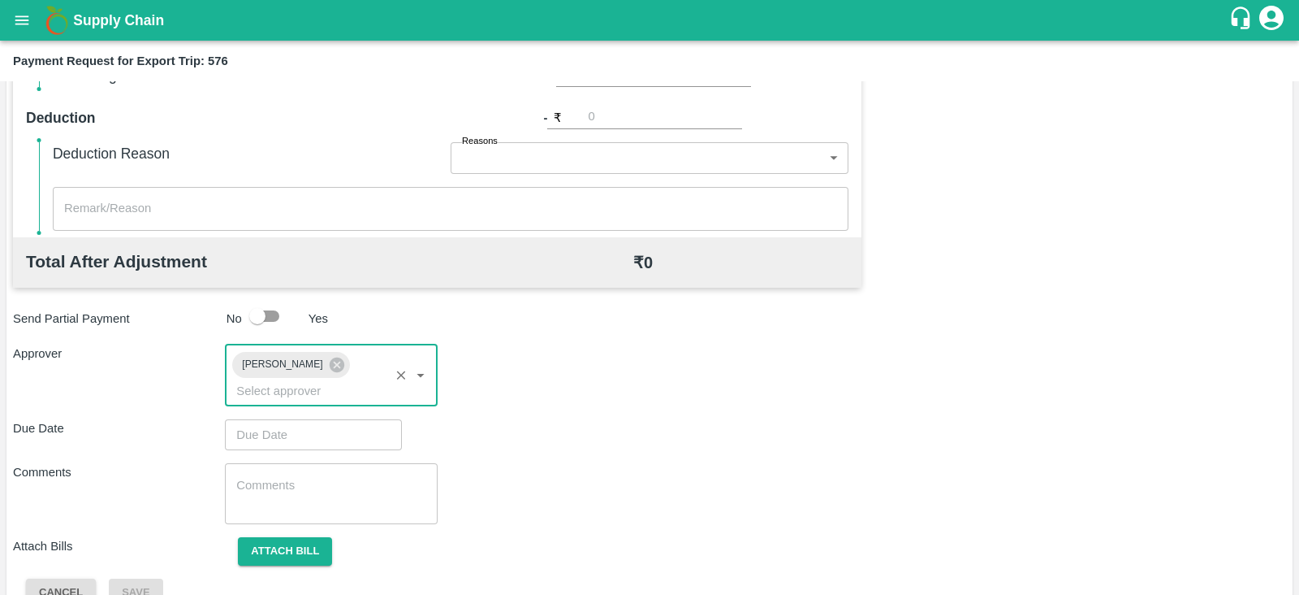
type input "DD/MM/YYYY hh:mm aa"
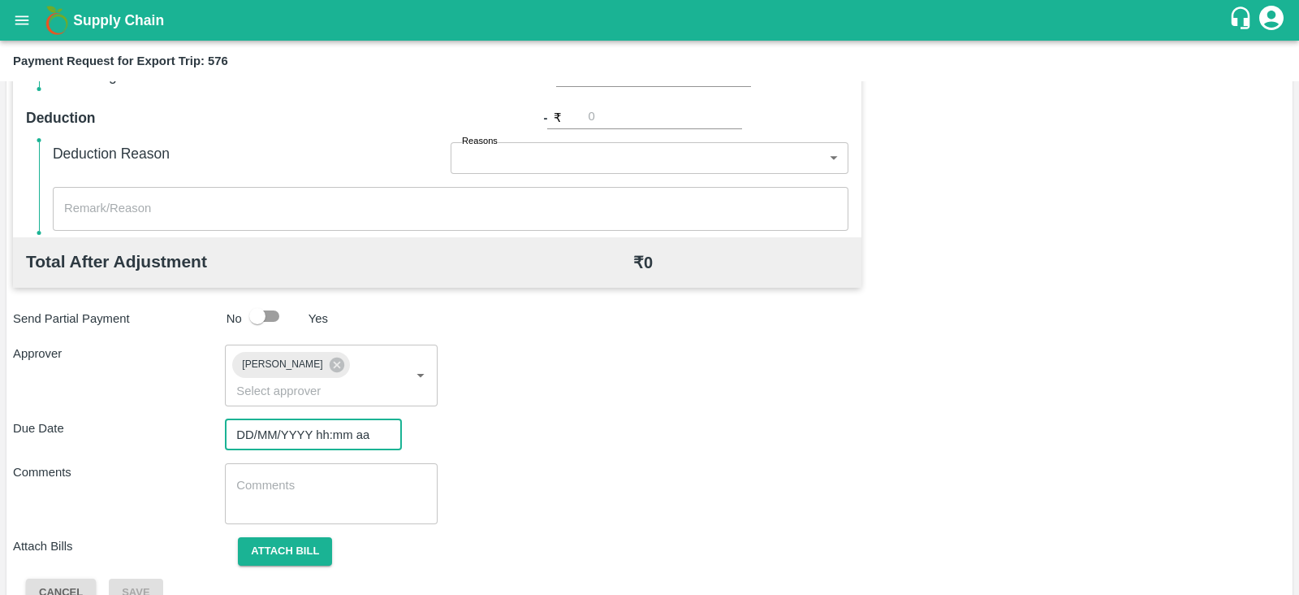
click at [272, 419] on input "DD/MM/YYYY hh:mm aa" at bounding box center [308, 434] width 166 height 31
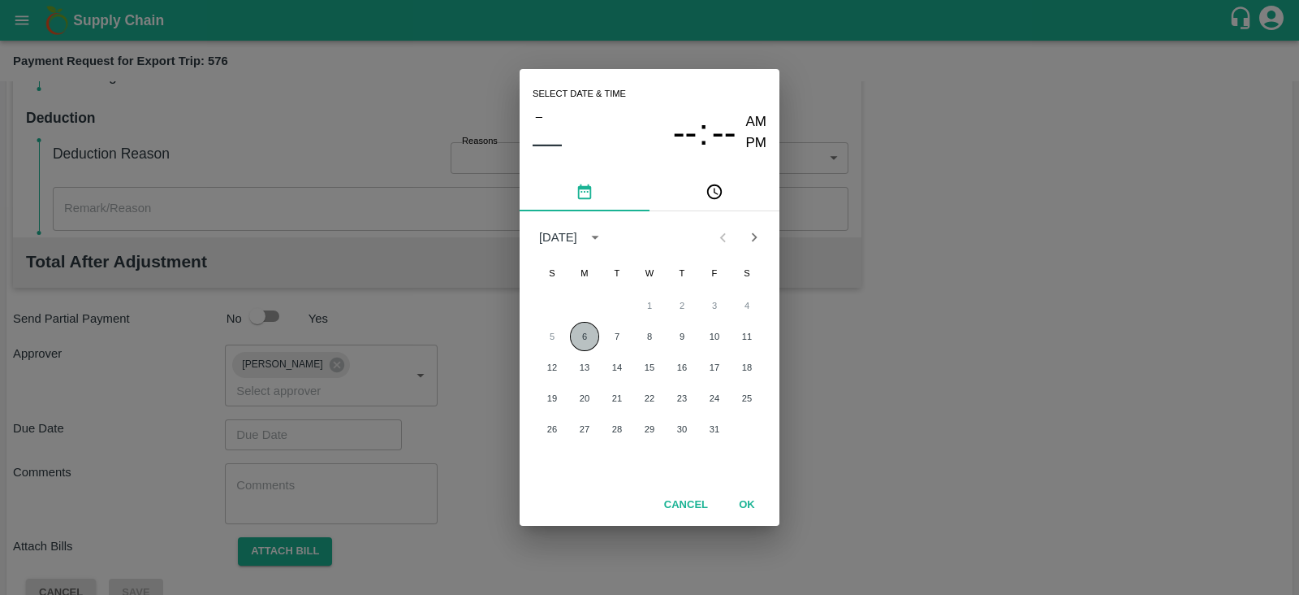
click at [580, 332] on button "6" at bounding box center [584, 336] width 29 height 29
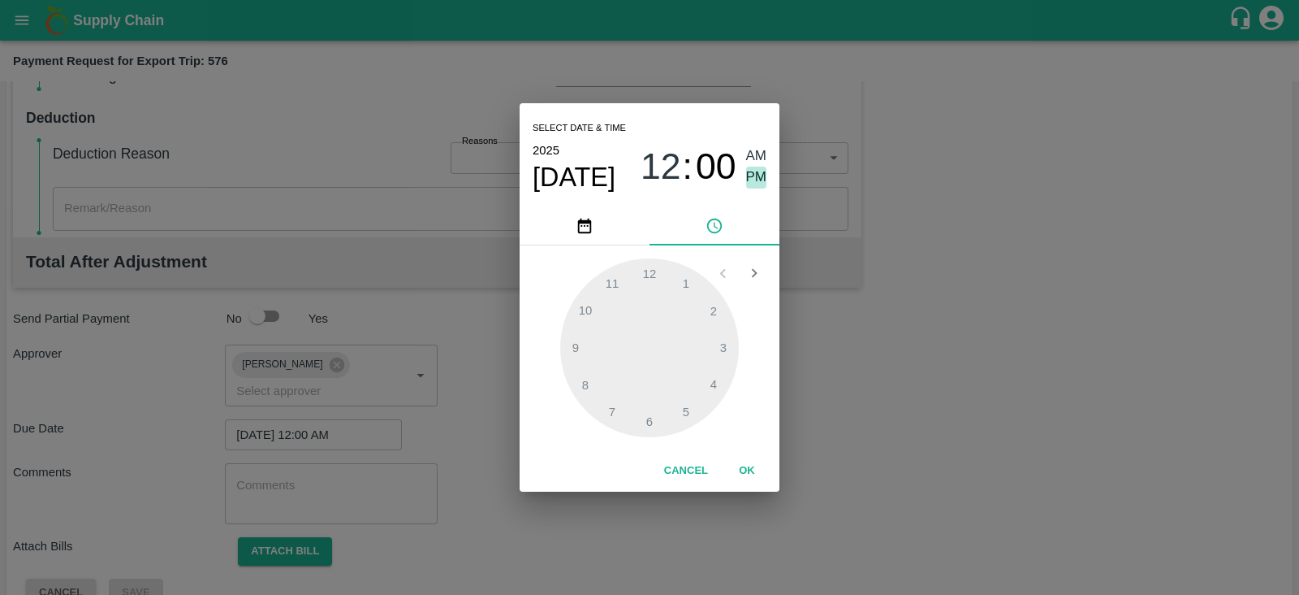
click at [763, 176] on span "PM" at bounding box center [756, 177] width 21 height 22
click at [687, 414] on div at bounding box center [649, 347] width 179 height 179
type input "[DATE] 05:00 PM"
click at [758, 469] on button "OK" at bounding box center [747, 470] width 52 height 28
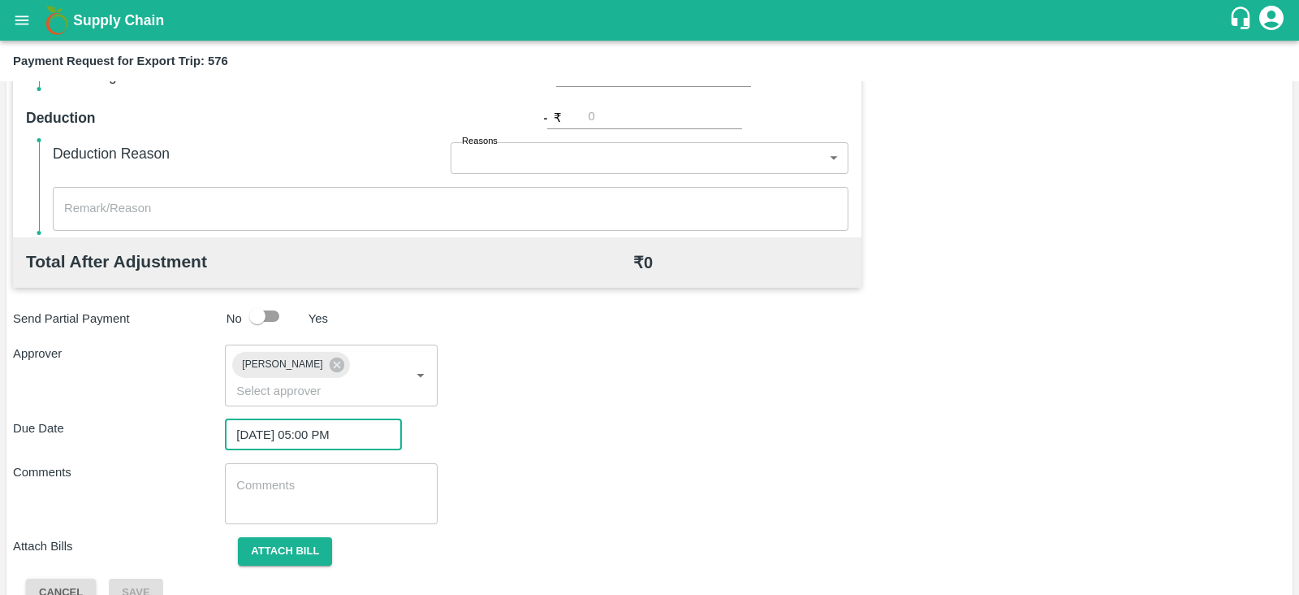
scroll to position [530, 0]
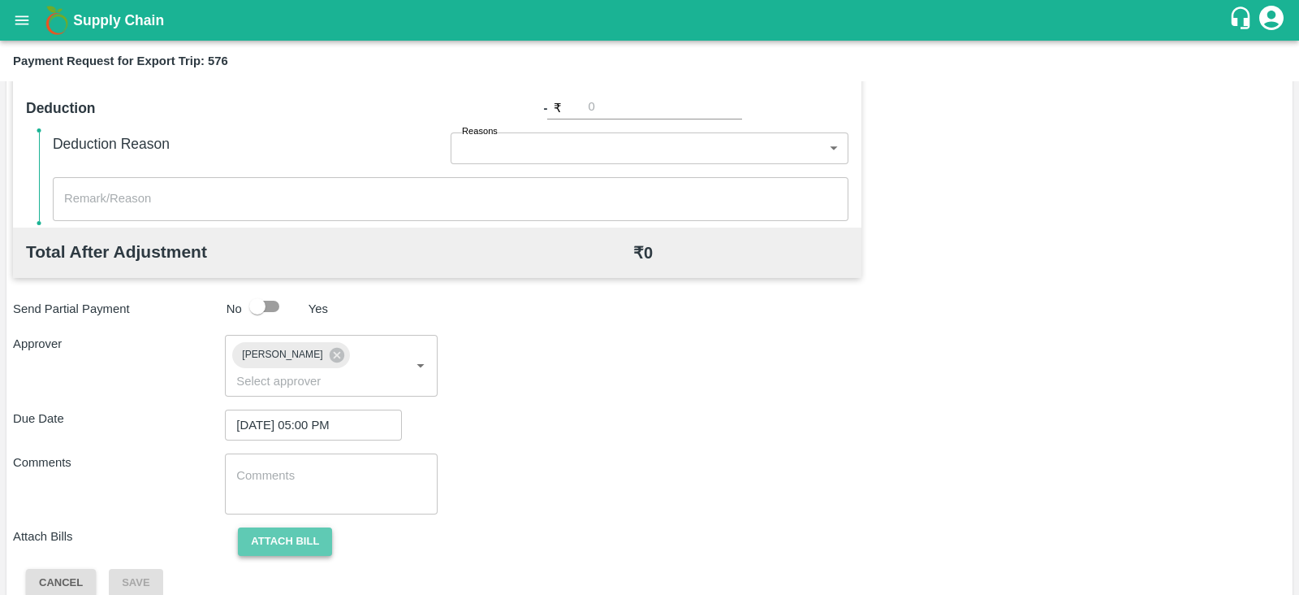
click at [292, 527] on button "Attach bill" at bounding box center [285, 541] width 94 height 28
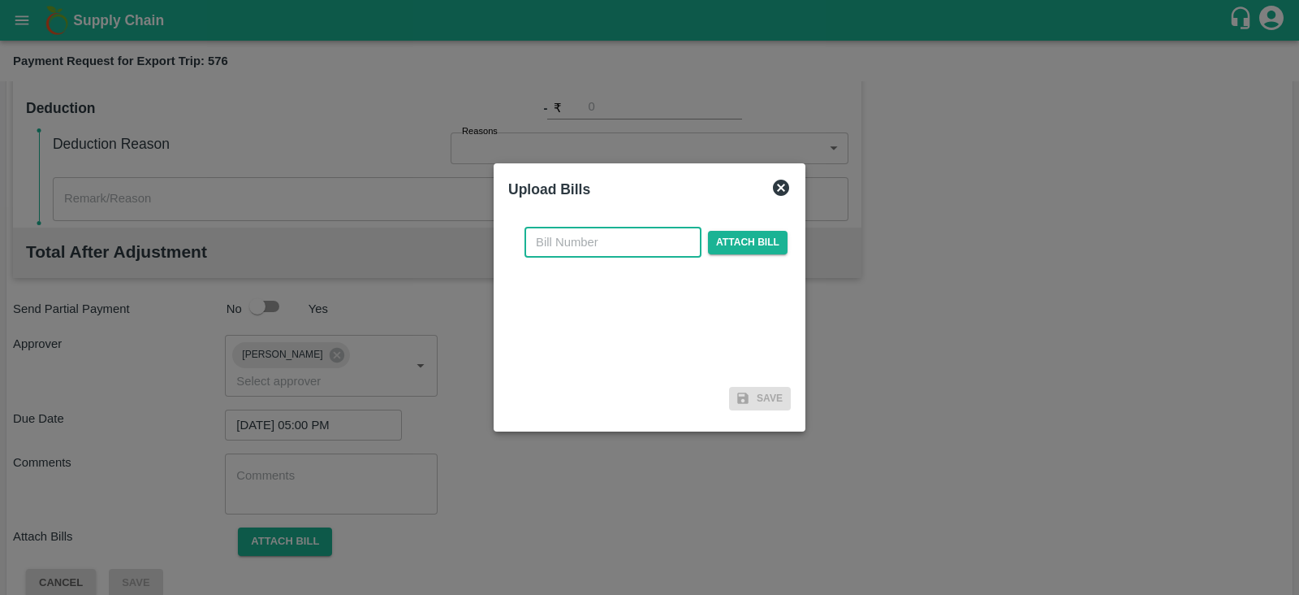
click at [582, 231] on input "text" at bounding box center [613, 242] width 177 height 31
paste input "INEMHC26075242"
type input "INEMHC26075242"
click at [739, 236] on span "Attach bill" at bounding box center [748, 243] width 80 height 24
click at [0, 0] on input "Attach bill" at bounding box center [0, 0] width 0 height 0
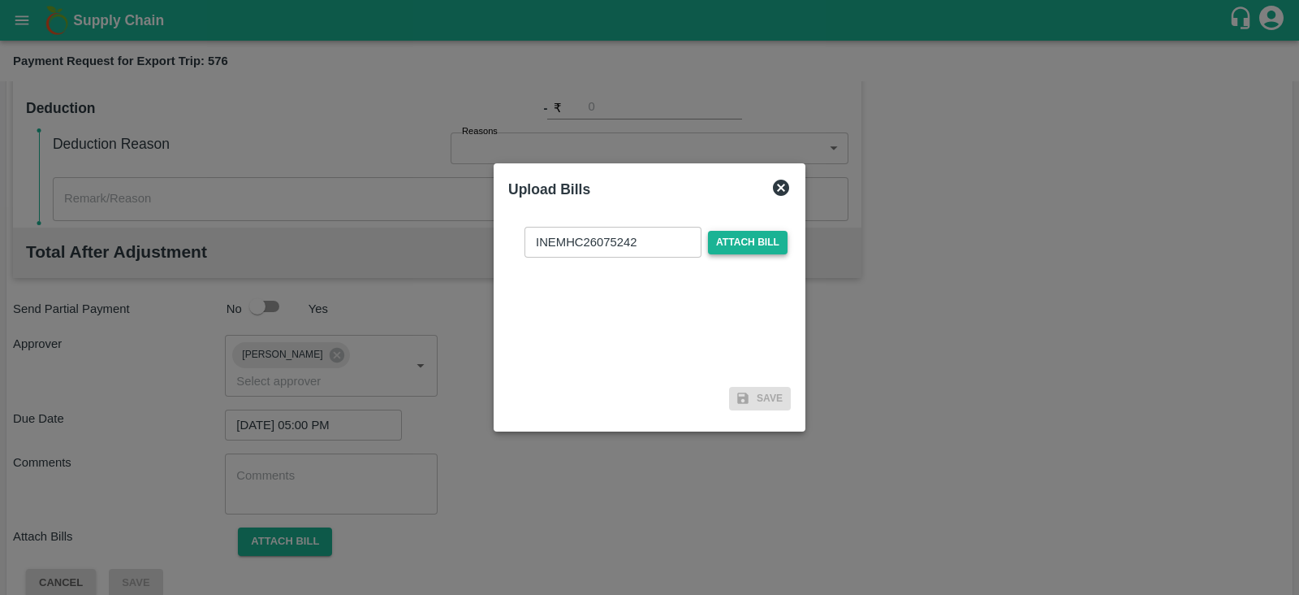
click at [746, 232] on span "Attach bill" at bounding box center [748, 243] width 80 height 24
click at [0, 0] on input "Attach bill" at bounding box center [0, 0] width 0 height 0
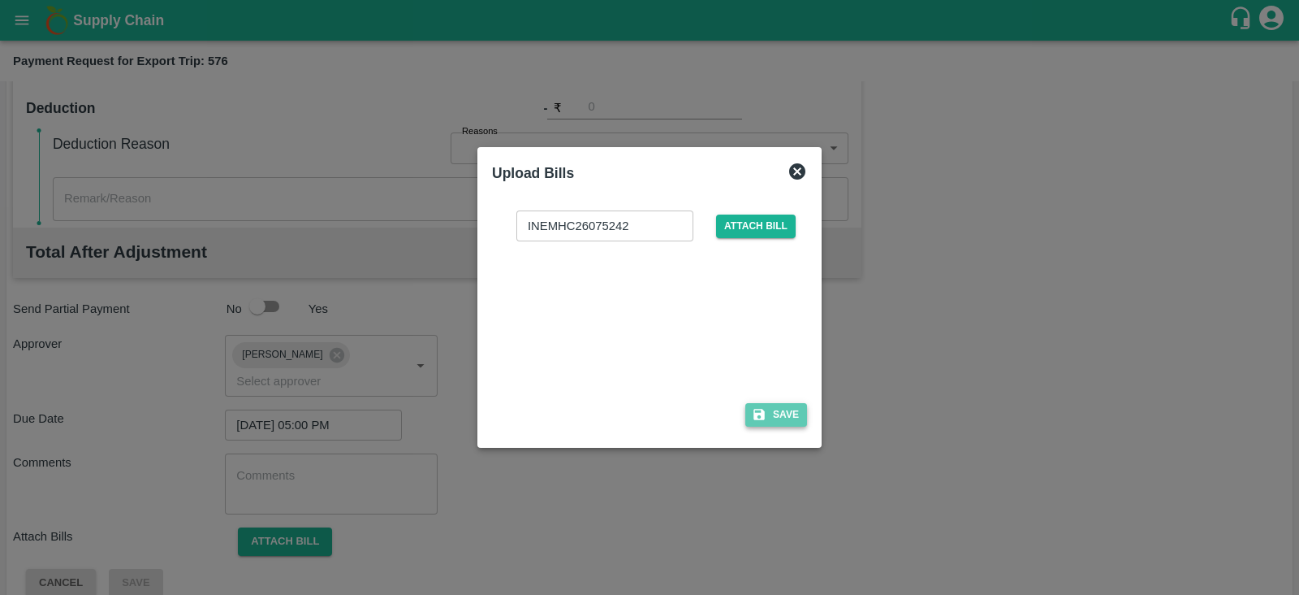
click at [780, 406] on button "Save" at bounding box center [777, 415] width 62 height 24
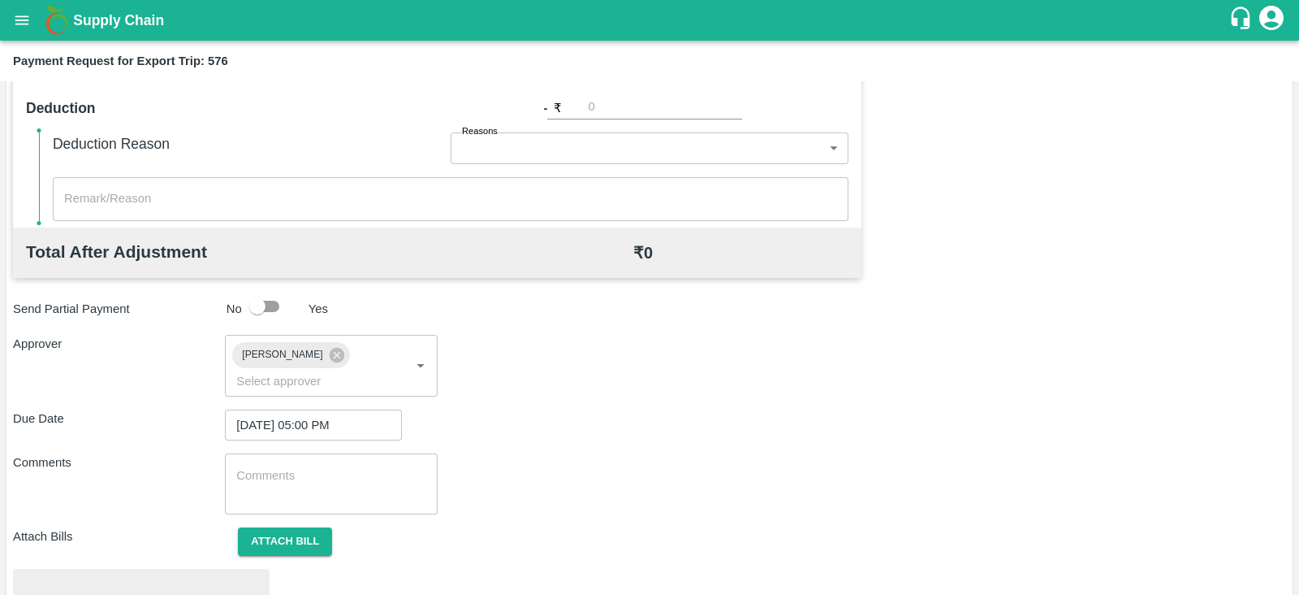
scroll to position [616, 0]
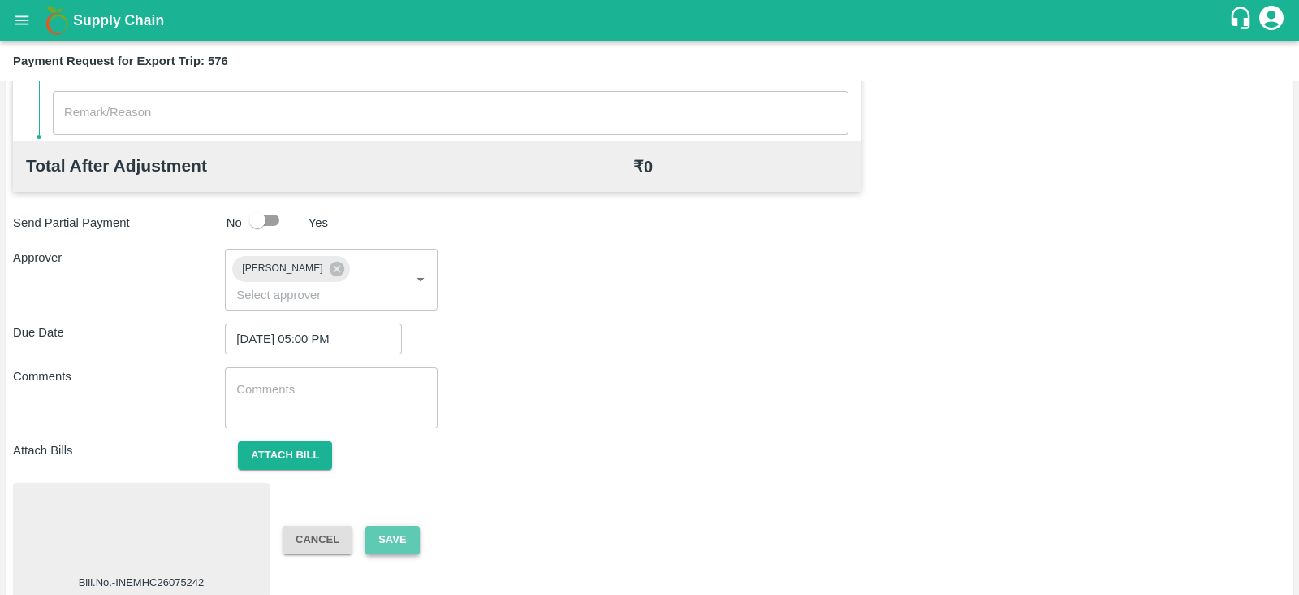
click at [393, 525] on button "Save" at bounding box center [392, 539] width 54 height 28
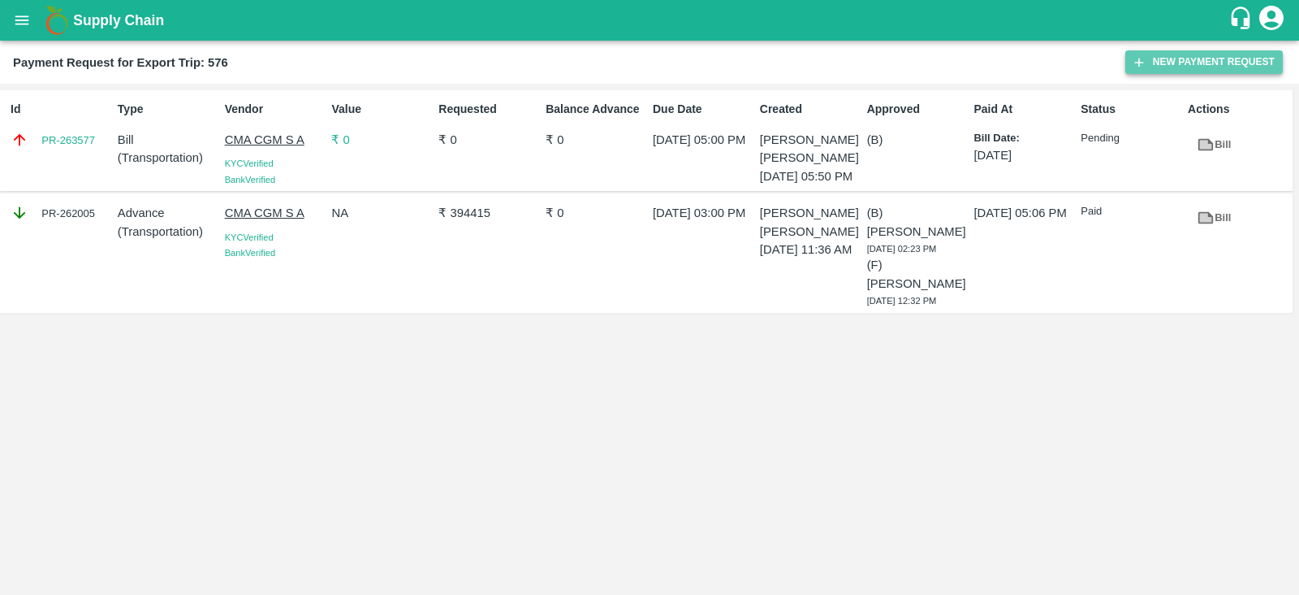
click at [1213, 60] on button "New Payment Request" at bounding box center [1205, 62] width 158 height 24
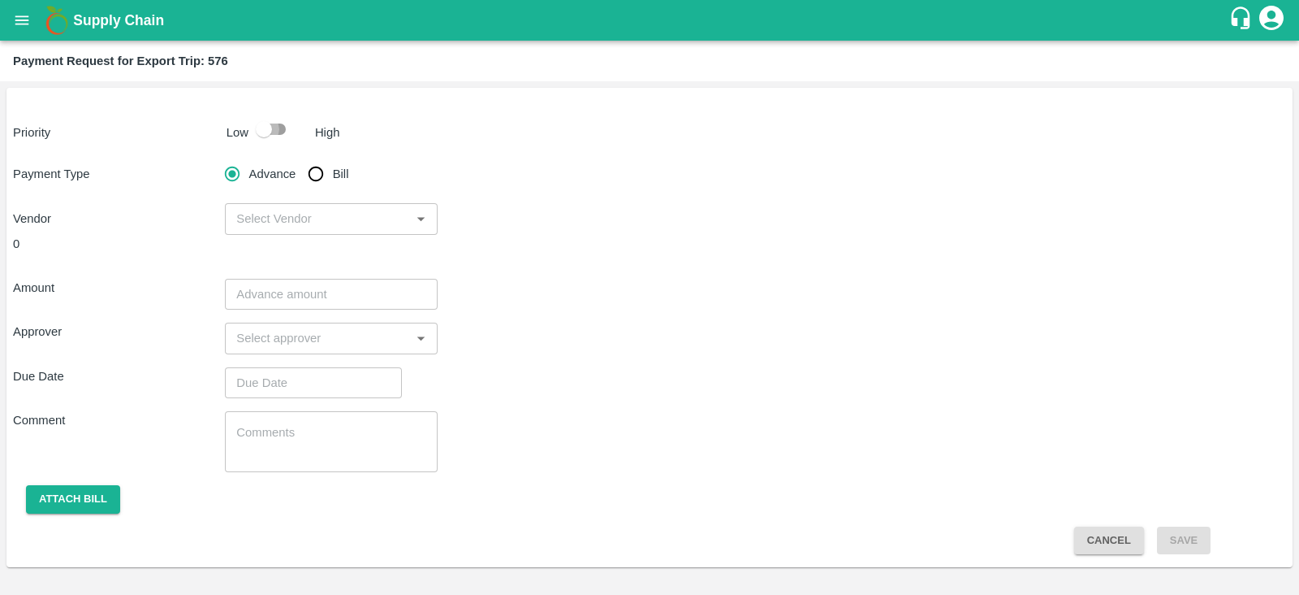
click at [276, 129] on input "checkbox" at bounding box center [264, 129] width 93 height 31
checkbox input "true"
click at [315, 175] on input "Bill" at bounding box center [316, 174] width 32 height 32
radio input "true"
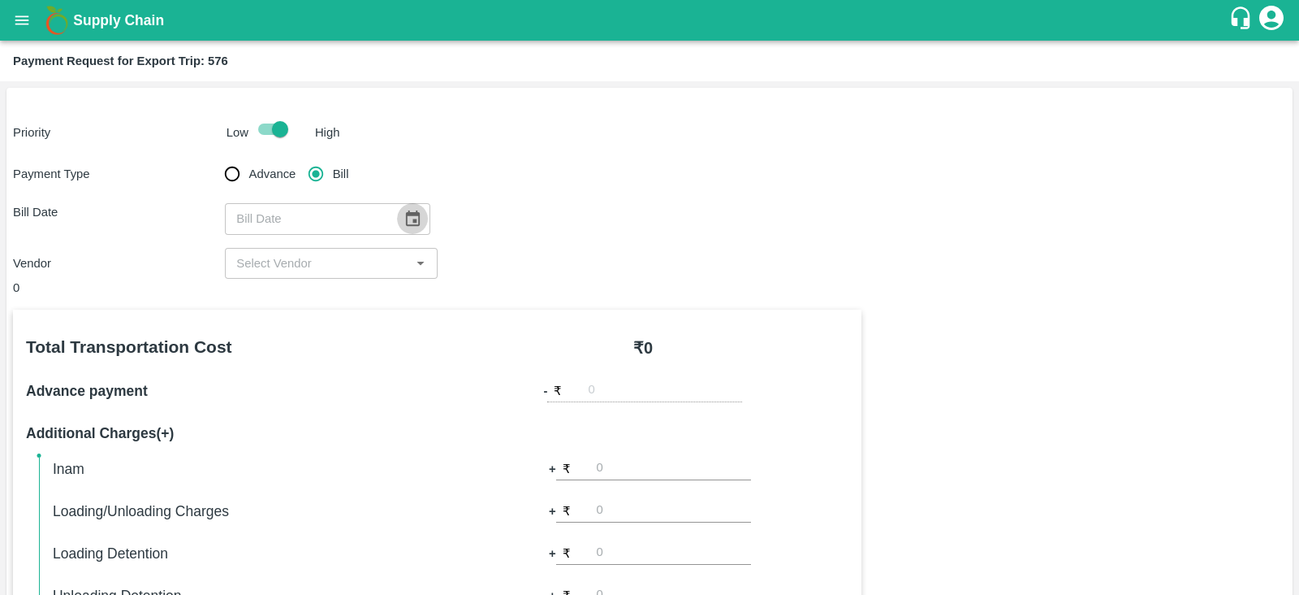
click at [413, 215] on icon "Choose date" at bounding box center [413, 219] width 18 height 18
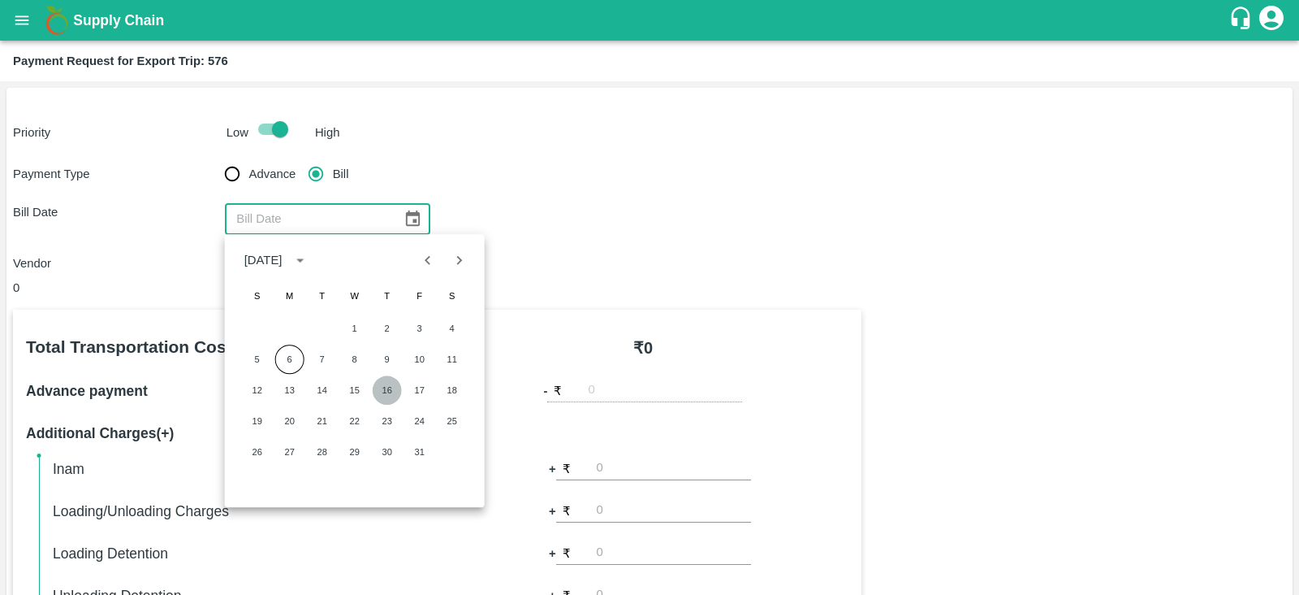
click at [390, 389] on button "16" at bounding box center [387, 389] width 29 height 29
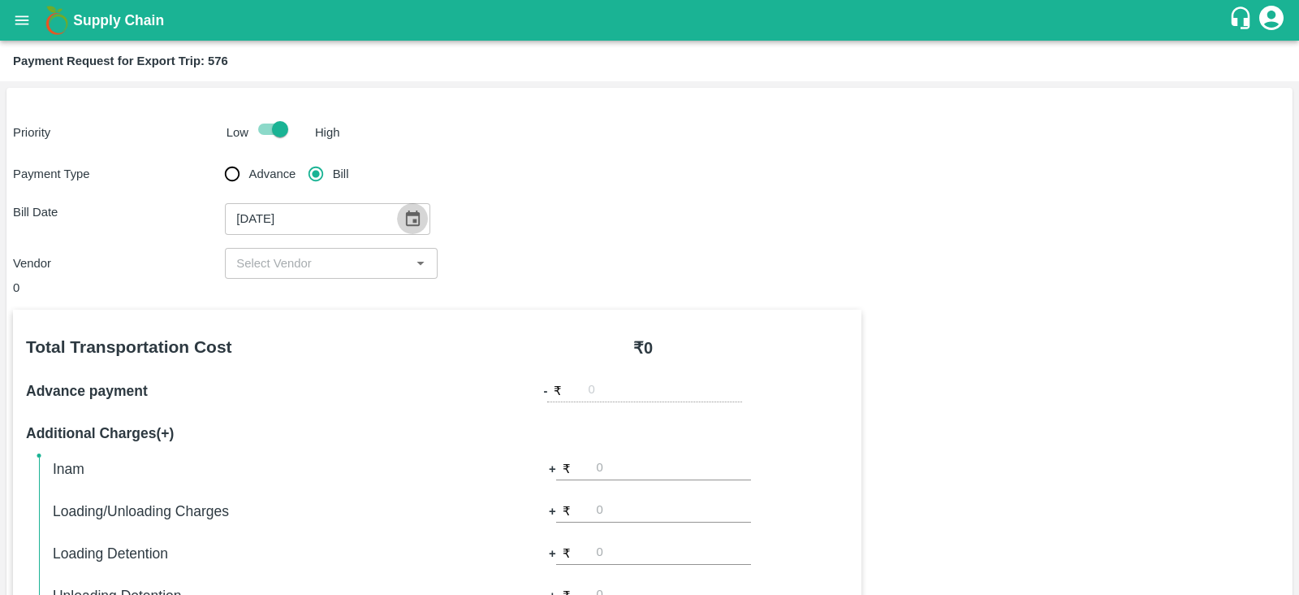
click at [410, 215] on icon "Choose date, selected date is Oct 16, 2025" at bounding box center [413, 217] width 14 height 15
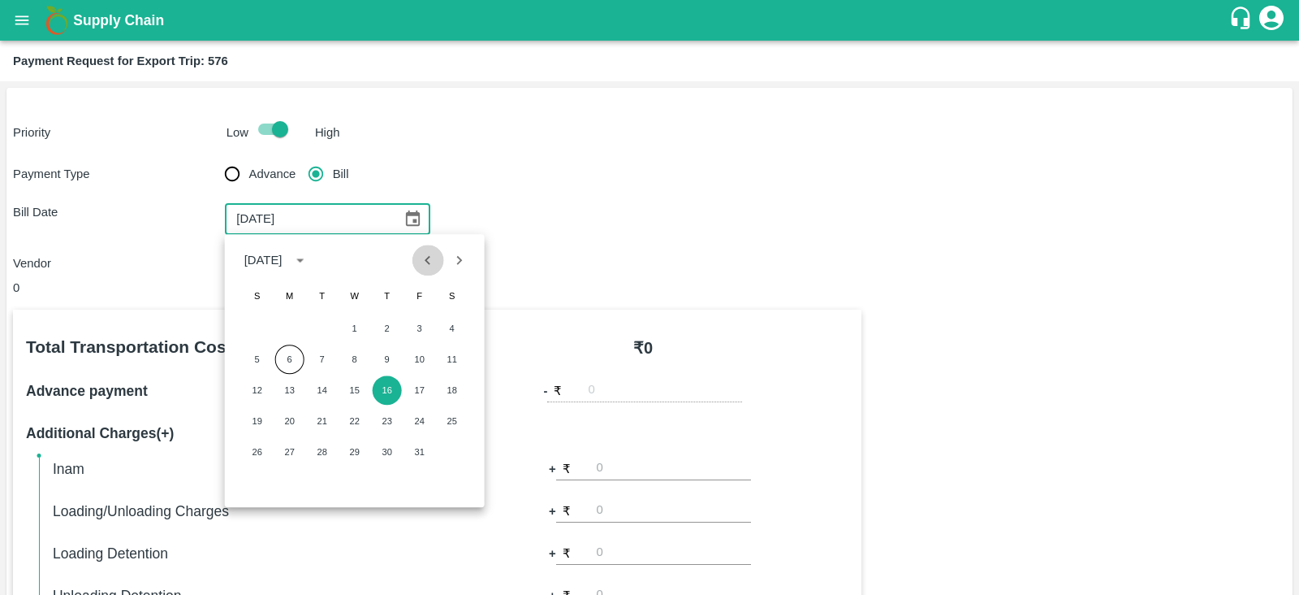
click at [419, 249] on button "Previous month" at bounding box center [428, 259] width 31 height 31
click at [311, 388] on button "16" at bounding box center [322, 389] width 29 height 29
type input "[DATE]"
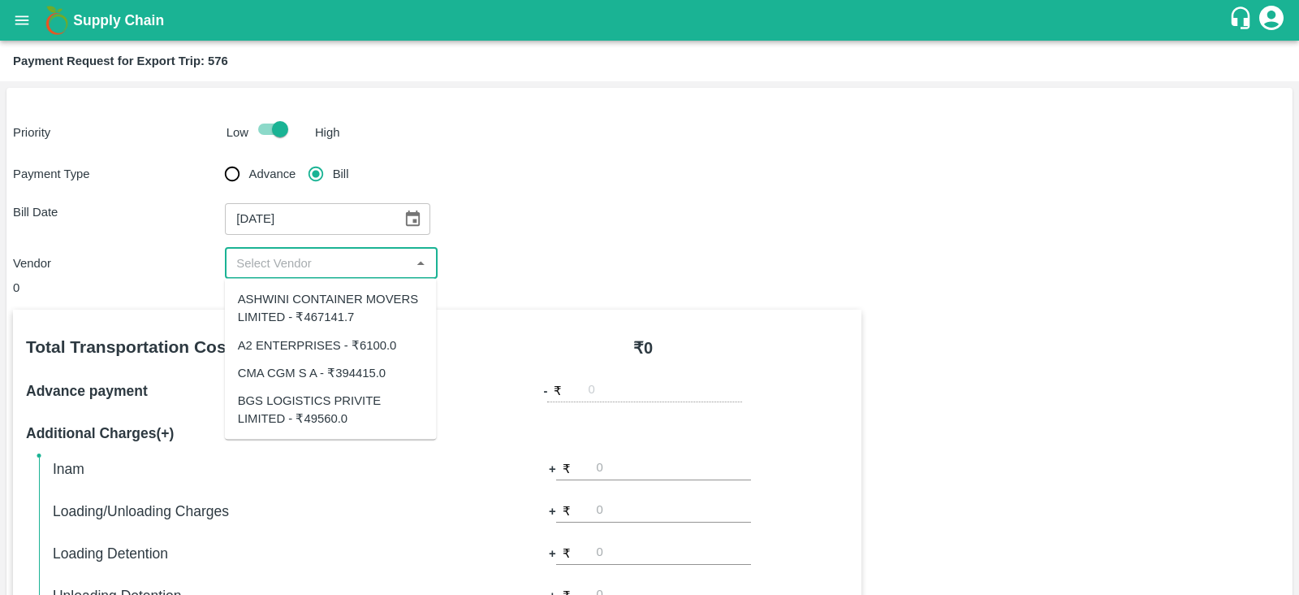
click at [301, 270] on input "input" at bounding box center [317, 263] width 175 height 21
click at [343, 412] on div "BGS LOGISTICS PRIVITE LIMITED - ₹49560.0" at bounding box center [331, 409] width 186 height 37
type input "BGS LOGISTICS PRIVITE LIMITED - ₹49560.0"
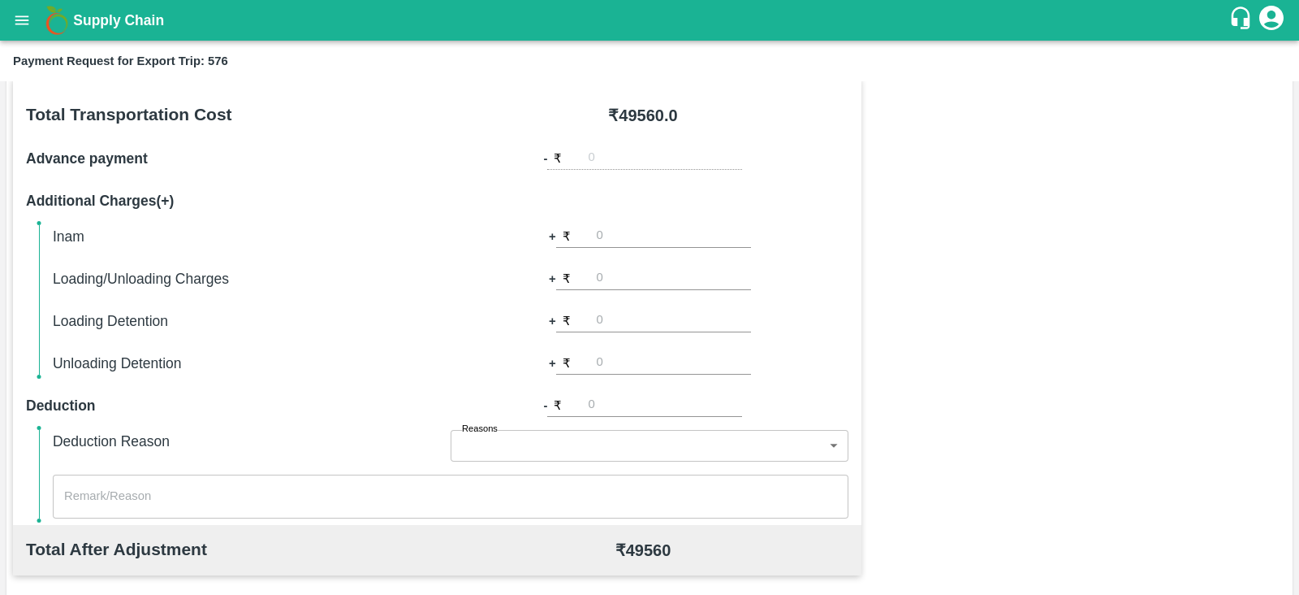
scroll to position [520, 0]
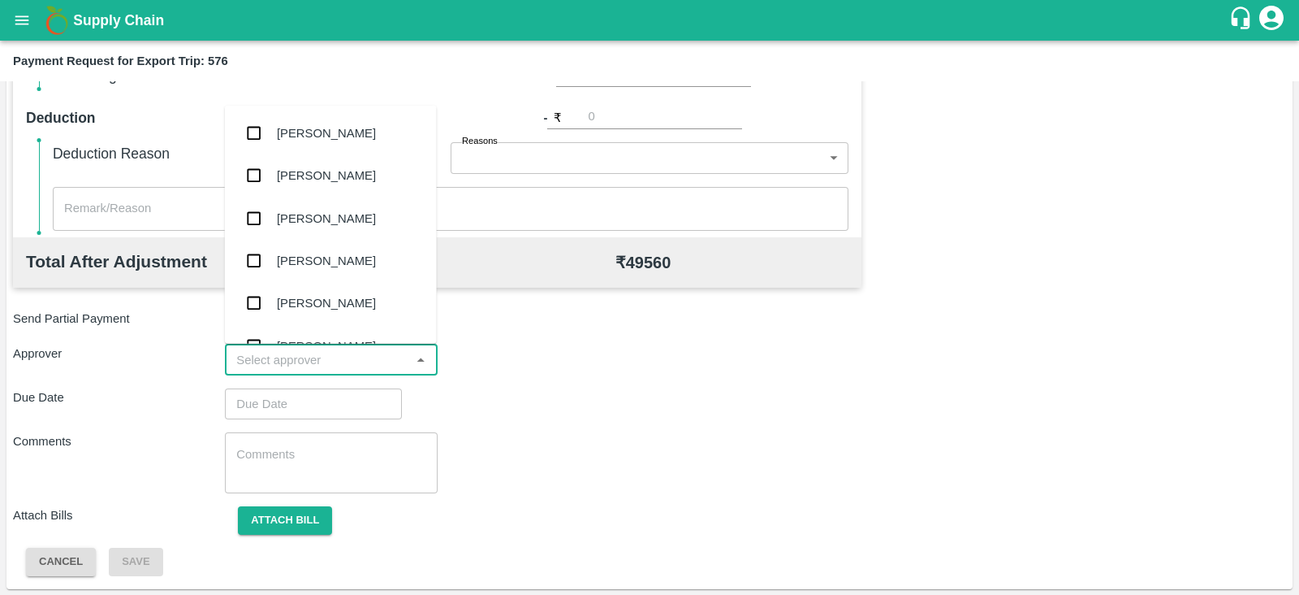
click at [321, 369] on input "input" at bounding box center [317, 359] width 175 height 21
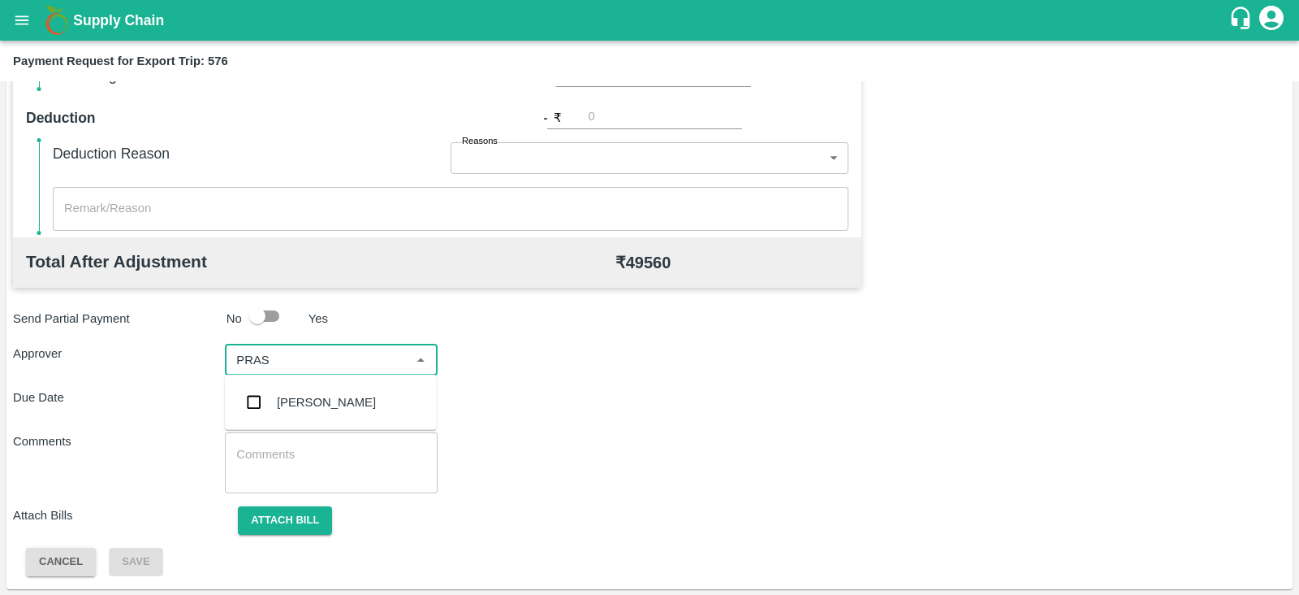
type input "PRASA"
click at [308, 397] on div "[PERSON_NAME]" at bounding box center [326, 402] width 99 height 18
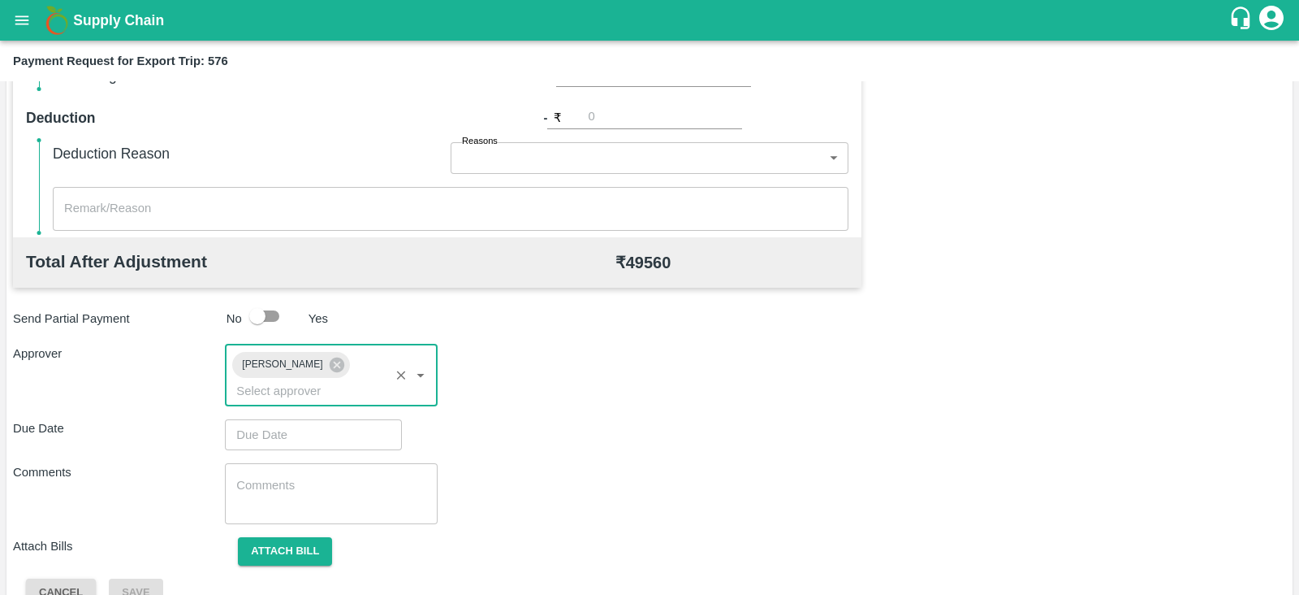
scroll to position [529, 0]
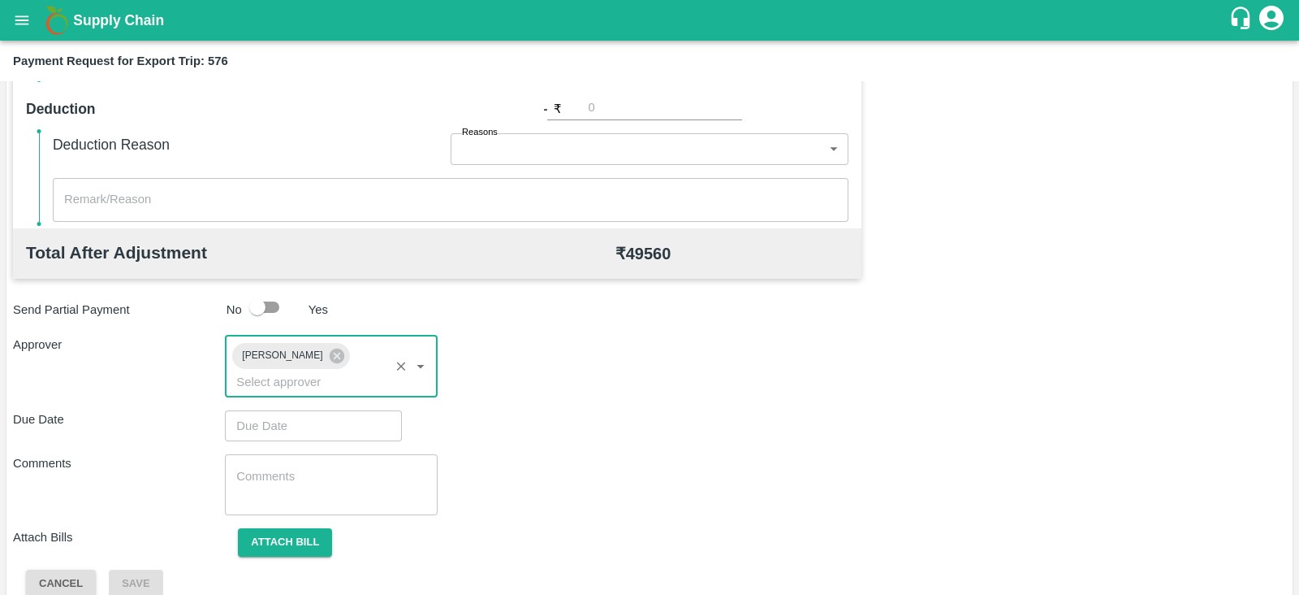
type input "DD/MM/YYYY hh:mm aa"
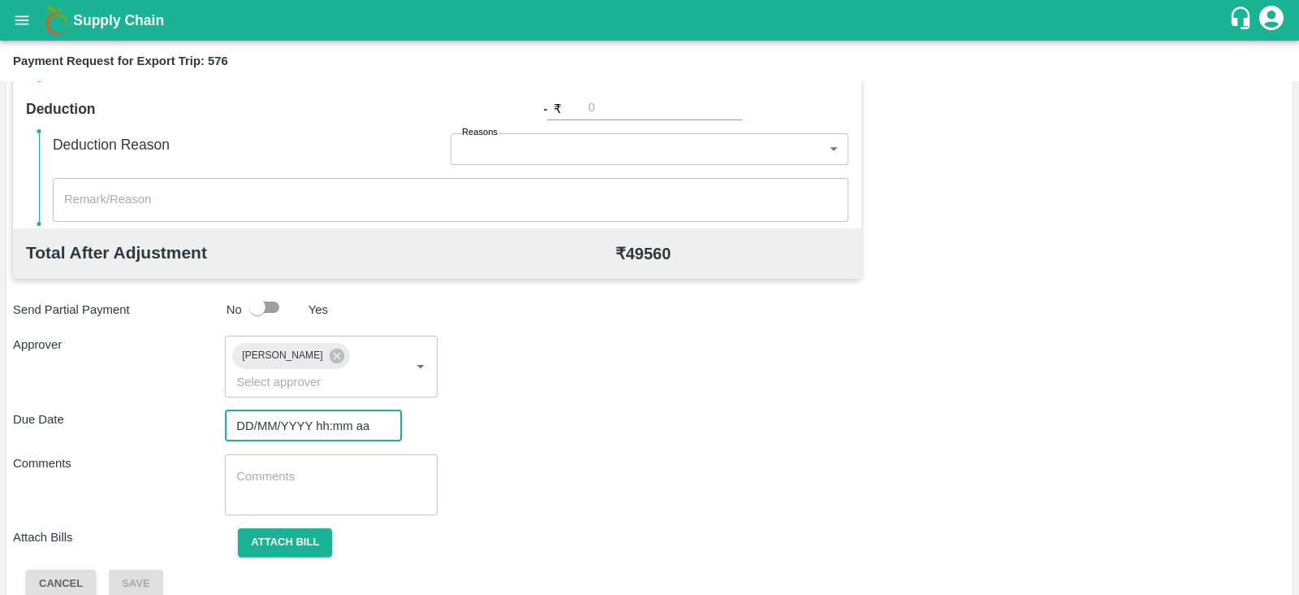
click at [308, 410] on input "DD/MM/YYYY hh:mm aa" at bounding box center [308, 425] width 166 height 31
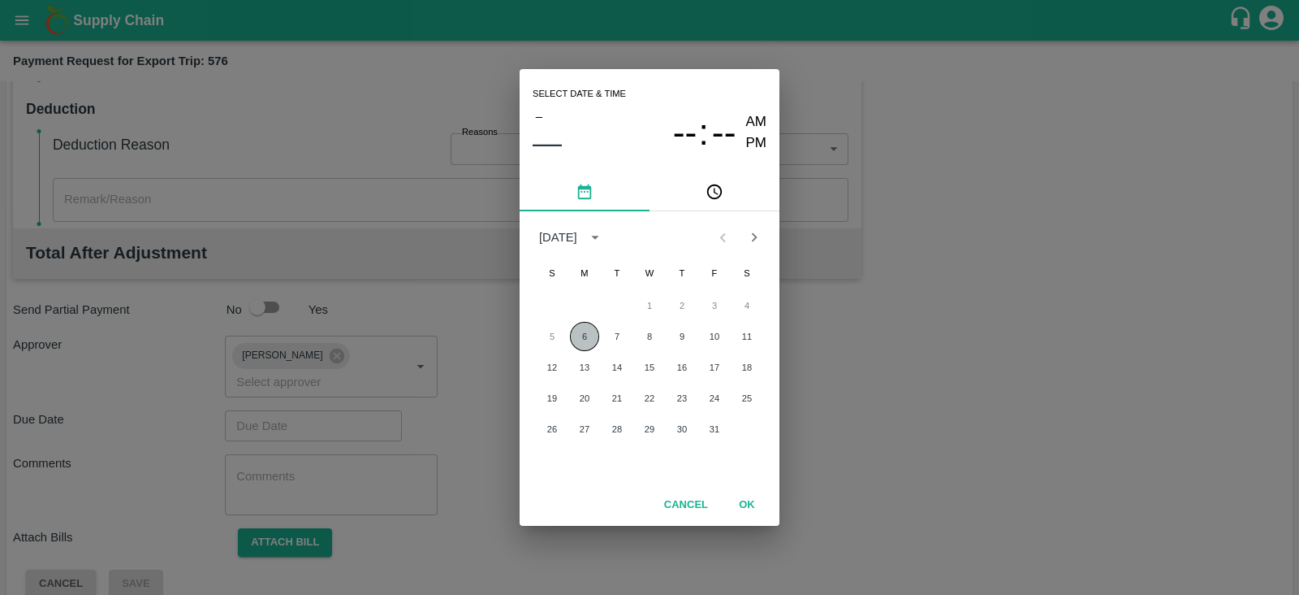
click at [576, 330] on button "6" at bounding box center [584, 336] width 29 height 29
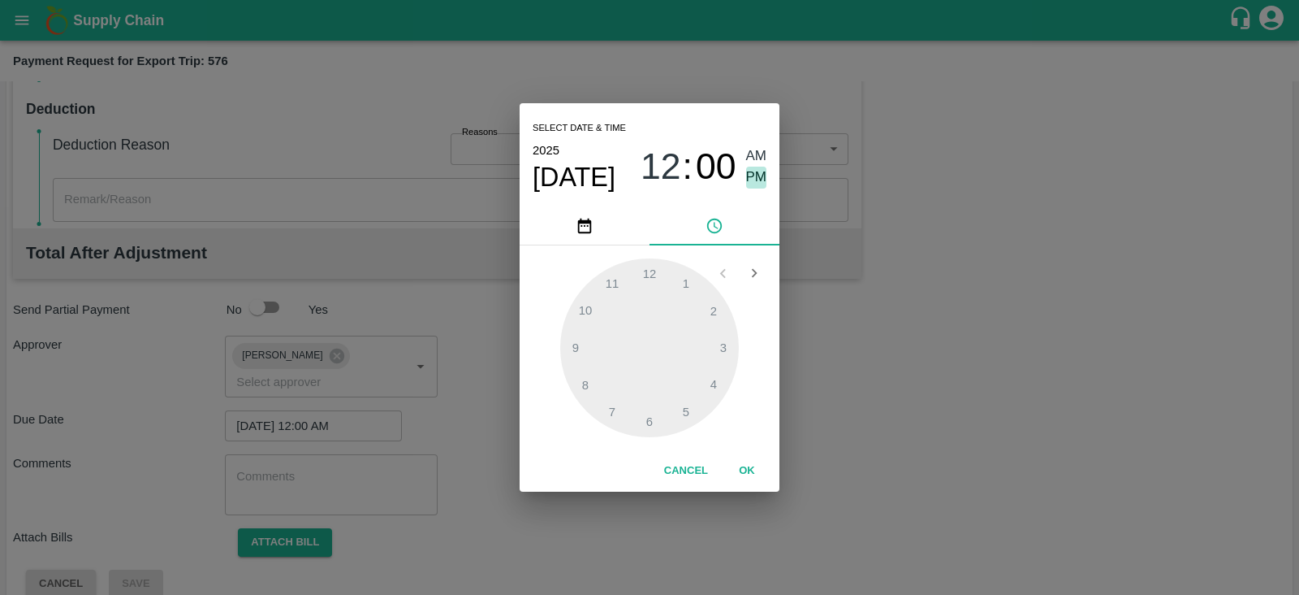
click at [763, 179] on span "PM" at bounding box center [756, 177] width 21 height 22
click at [689, 408] on div at bounding box center [649, 347] width 179 height 179
type input "[DATE] 05:00 PM"
click at [741, 471] on button "OK" at bounding box center [747, 470] width 52 height 28
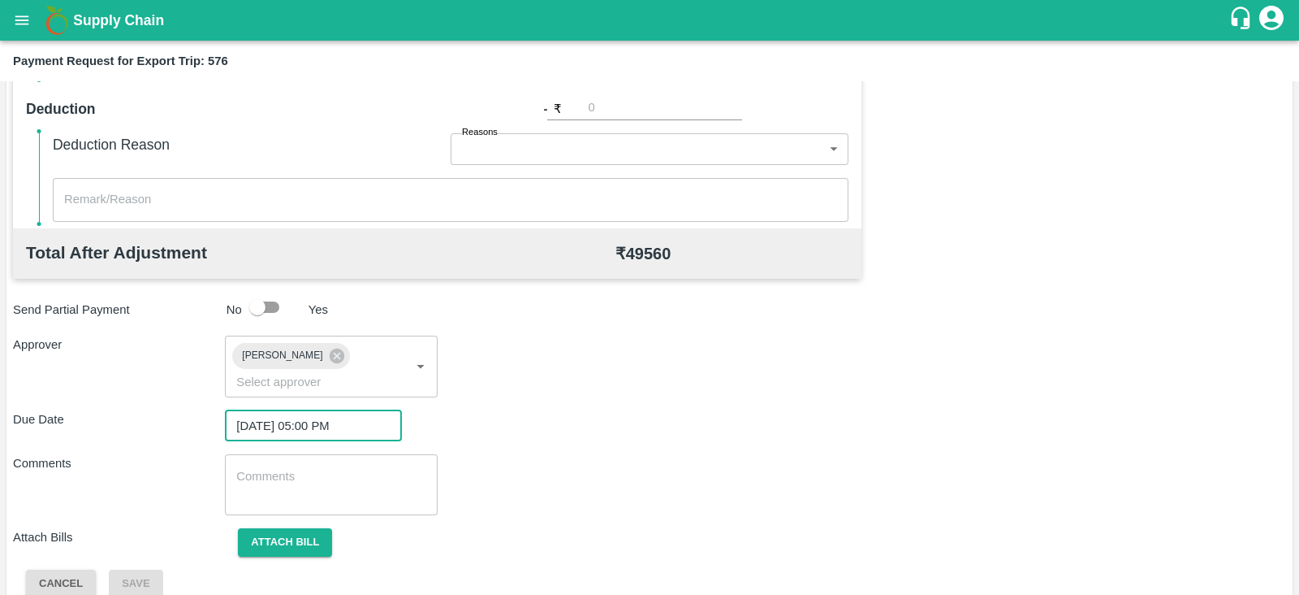
scroll to position [530, 0]
click at [318, 527] on button "Attach bill" at bounding box center [285, 541] width 94 height 28
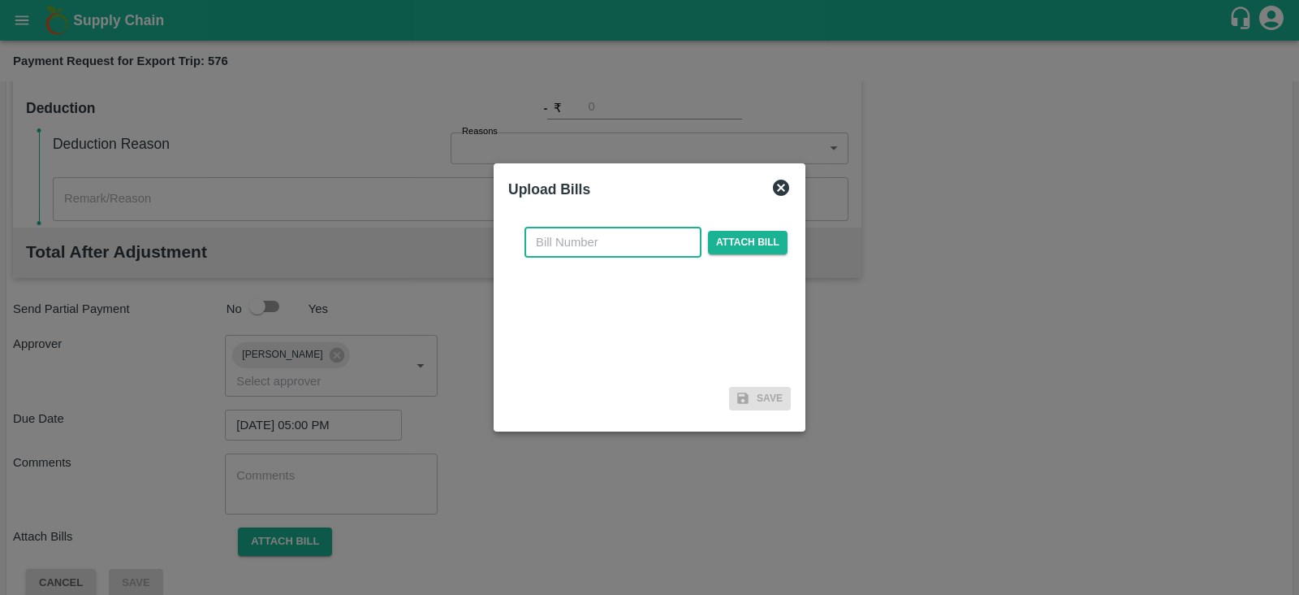
click at [627, 236] on input "text" at bounding box center [613, 242] width 177 height 31
paste input "BGS0955/25-26"
type input "BGS0955/25-26"
click at [729, 240] on span "Attach bill" at bounding box center [748, 243] width 80 height 24
click at [0, 0] on input "Attach bill" at bounding box center [0, 0] width 0 height 0
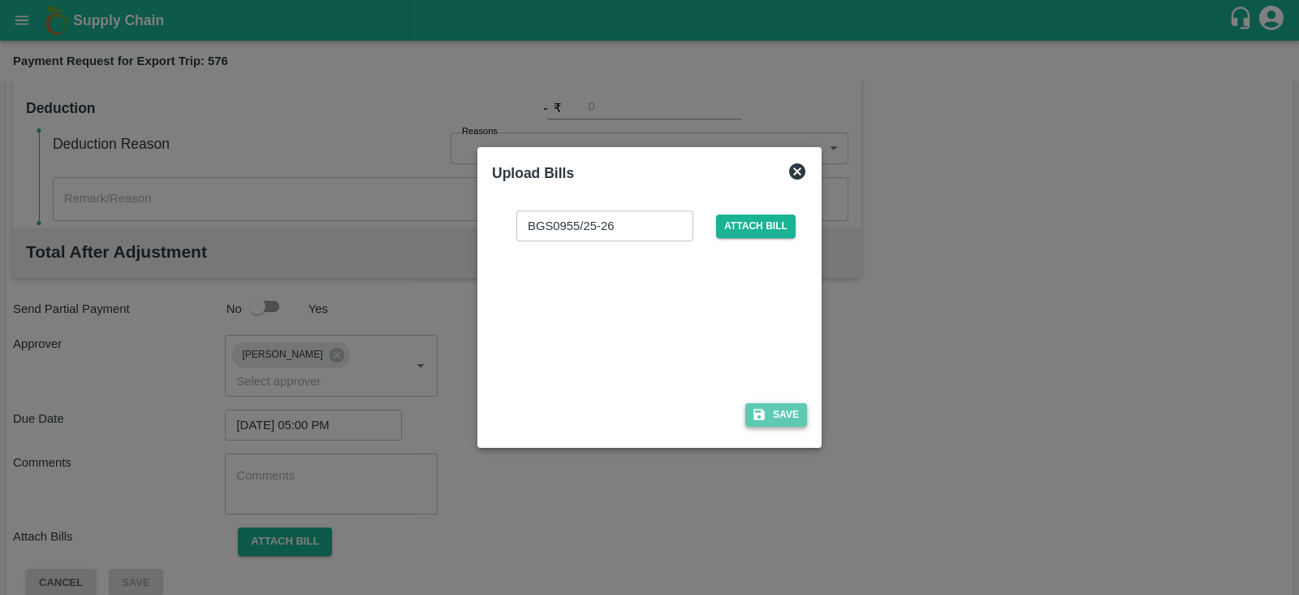
click at [780, 406] on button "Save" at bounding box center [777, 415] width 62 height 24
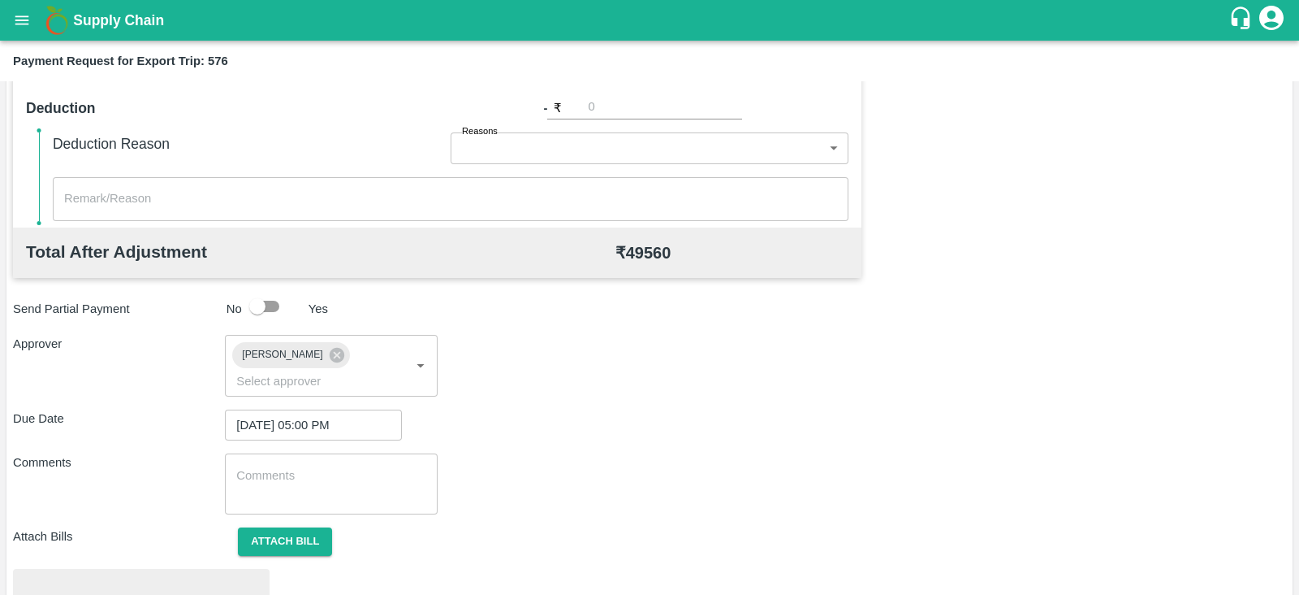
scroll to position [616, 0]
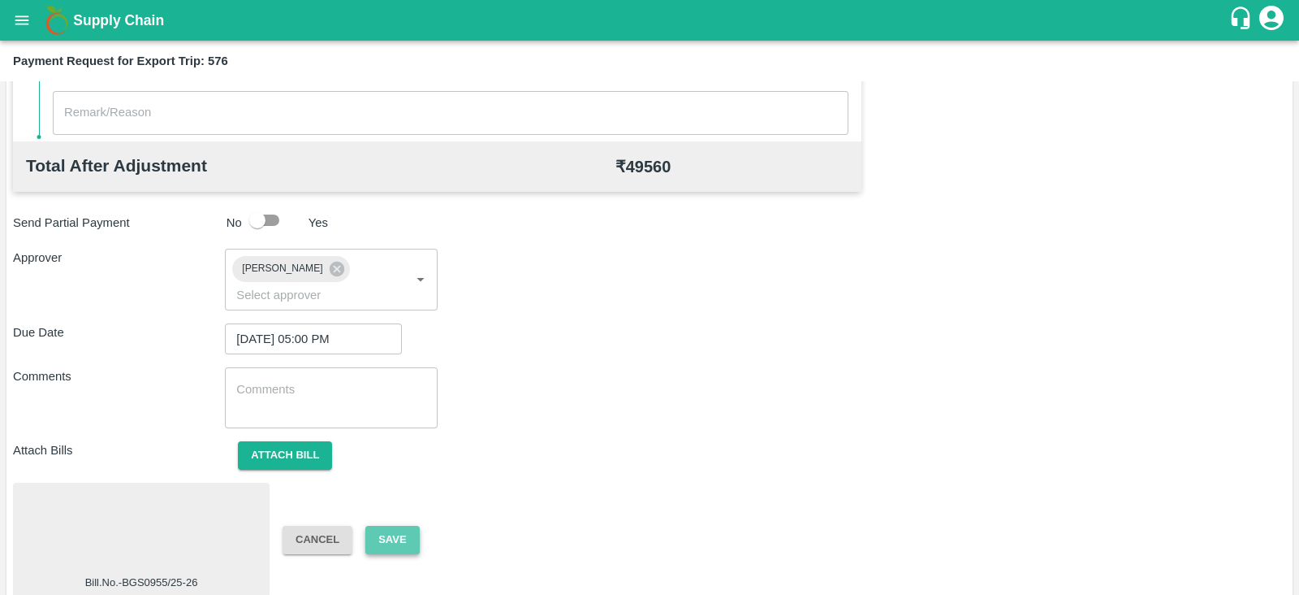
click at [409, 525] on button "Save" at bounding box center [392, 539] width 54 height 28
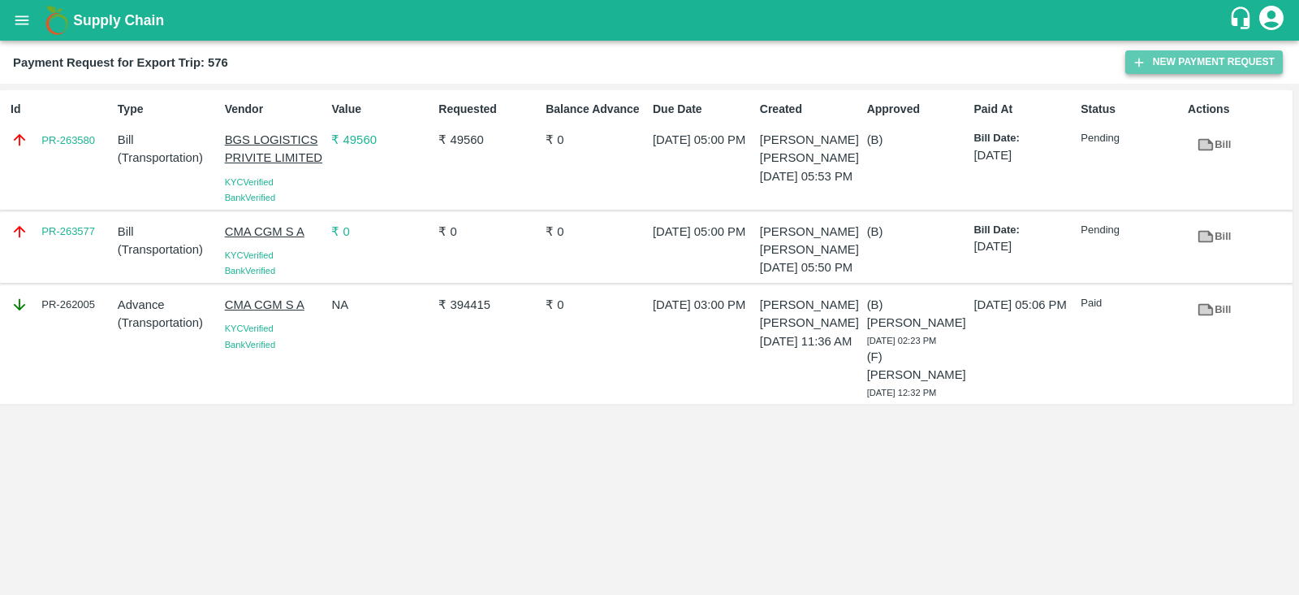
click at [1171, 61] on button "New Payment Request" at bounding box center [1205, 62] width 158 height 24
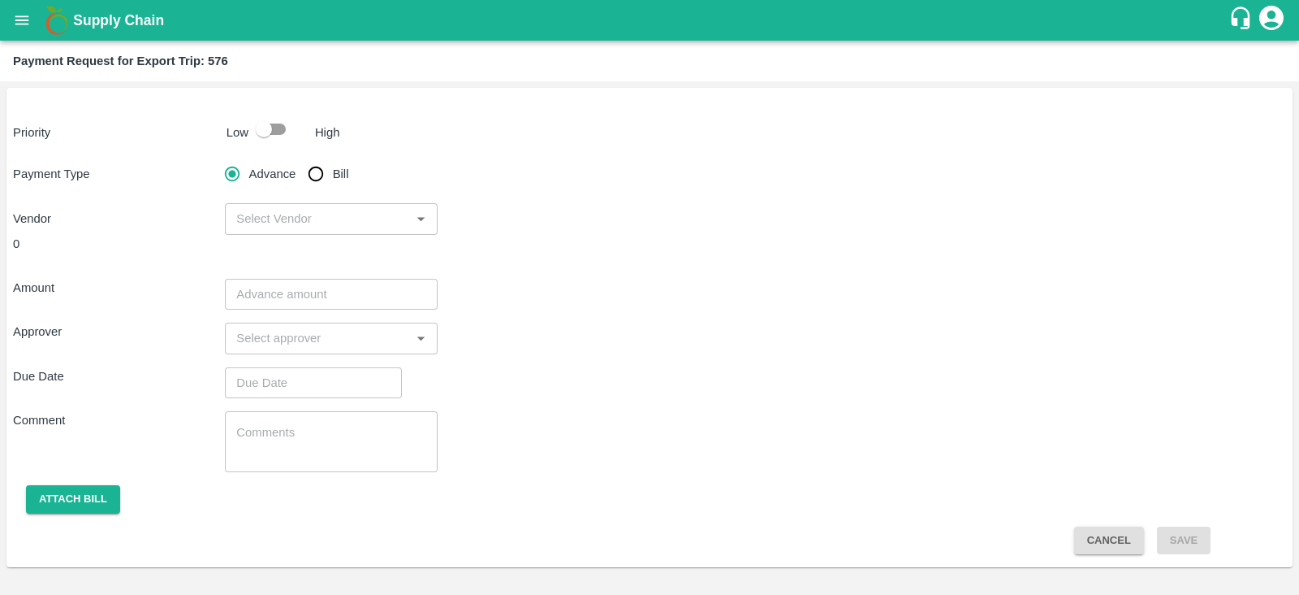
click at [280, 128] on input "checkbox" at bounding box center [264, 129] width 93 height 31
click at [280, 128] on input "checkbox" at bounding box center [280, 129] width 93 height 31
checkbox input "false"
click at [330, 169] on input "Bill" at bounding box center [316, 174] width 32 height 32
radio input "true"
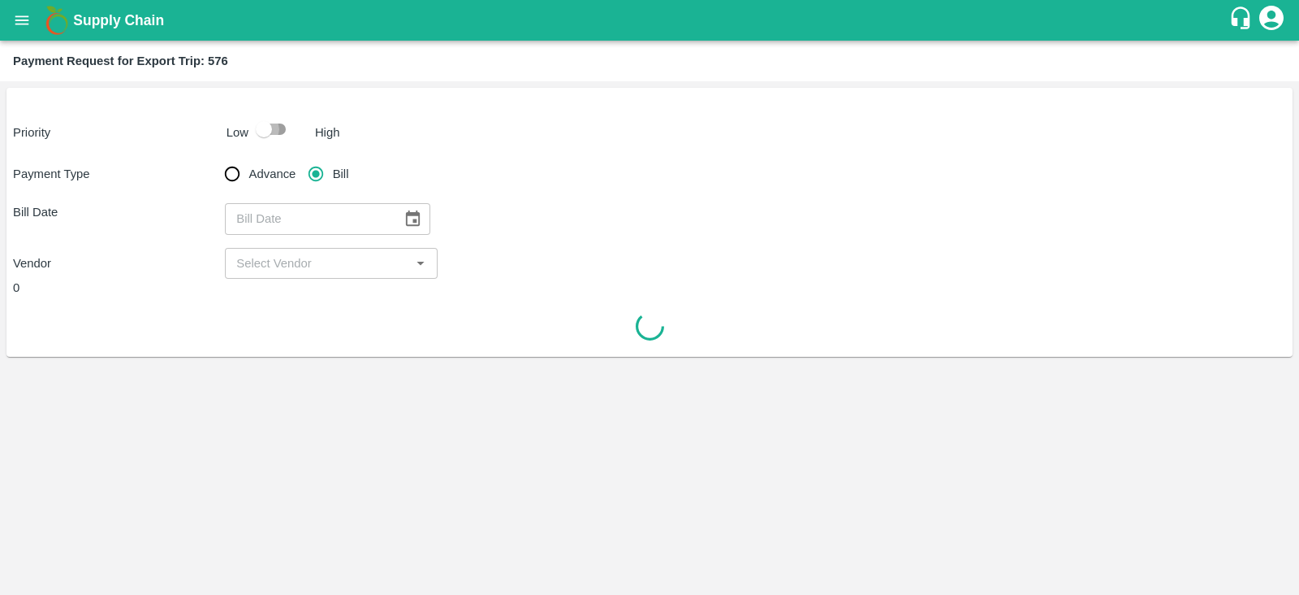
click at [283, 123] on input "checkbox" at bounding box center [264, 129] width 93 height 31
checkbox input "true"
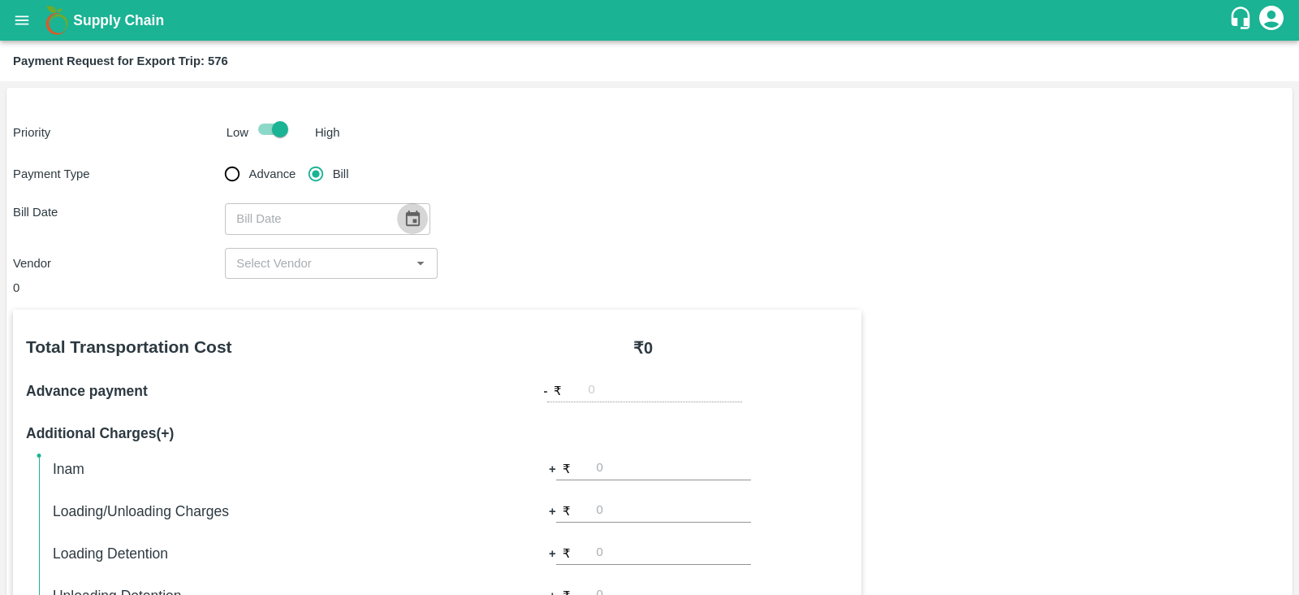
click at [409, 225] on icon "Choose date" at bounding box center [413, 217] width 14 height 15
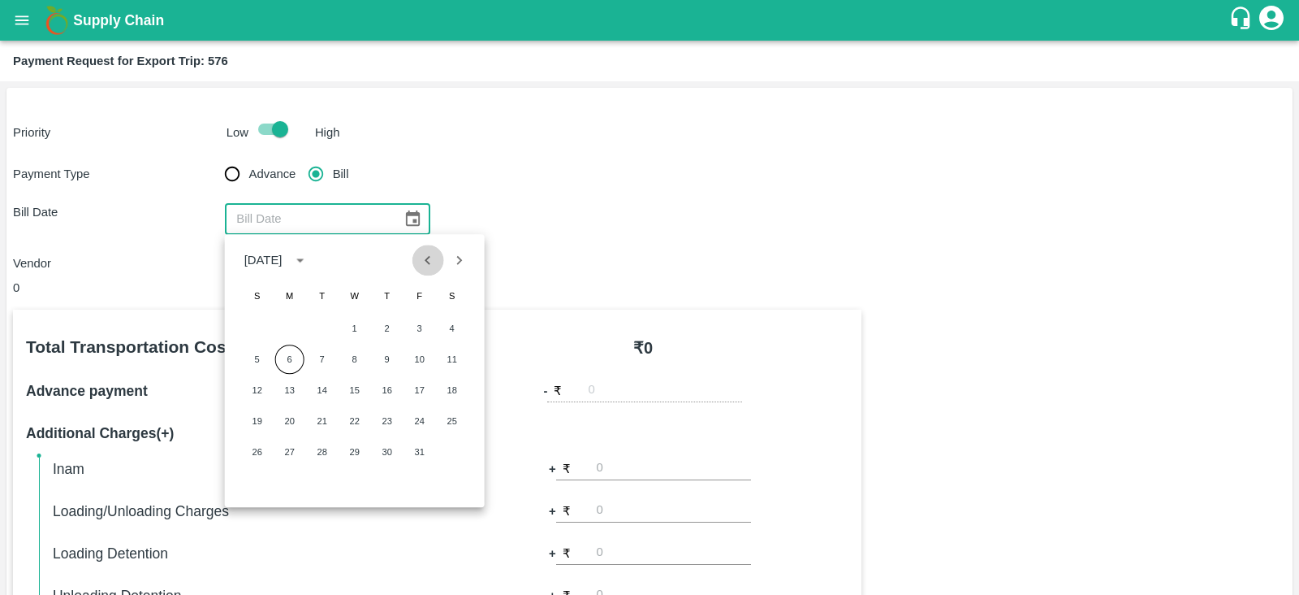
click at [425, 251] on icon "Previous month" at bounding box center [428, 260] width 18 height 18
click at [449, 361] on button "13" at bounding box center [452, 358] width 29 height 29
type input "[DATE]"
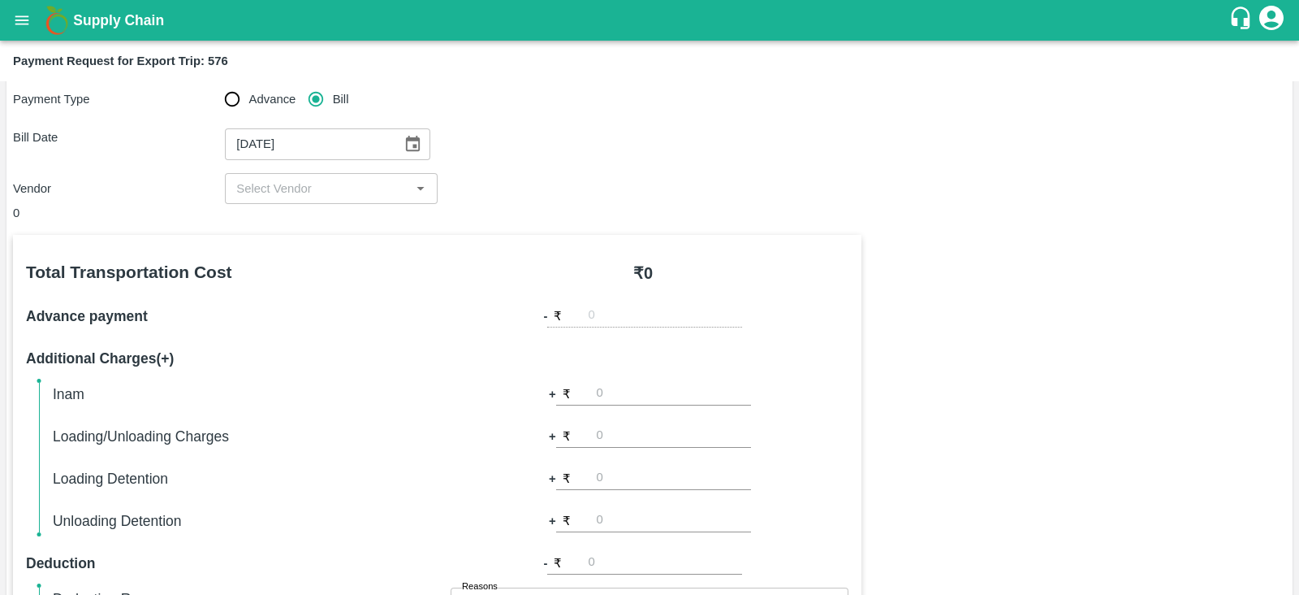
scroll to position [78, 0]
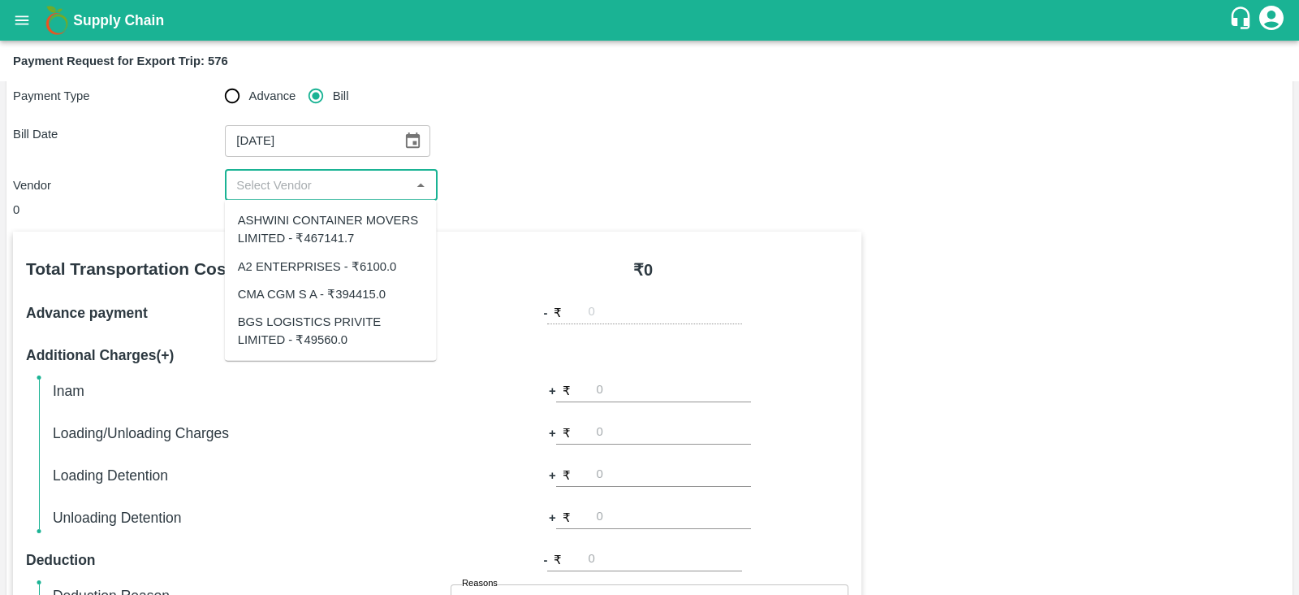
click at [349, 177] on input "input" at bounding box center [317, 185] width 175 height 21
click at [348, 231] on div "ASHWINI CONTAINER MOVERS LIMITED - ₹467141.7" at bounding box center [331, 229] width 186 height 37
type input "ASHWINI CONTAINER MOVERS LIMITED - ₹467141.7"
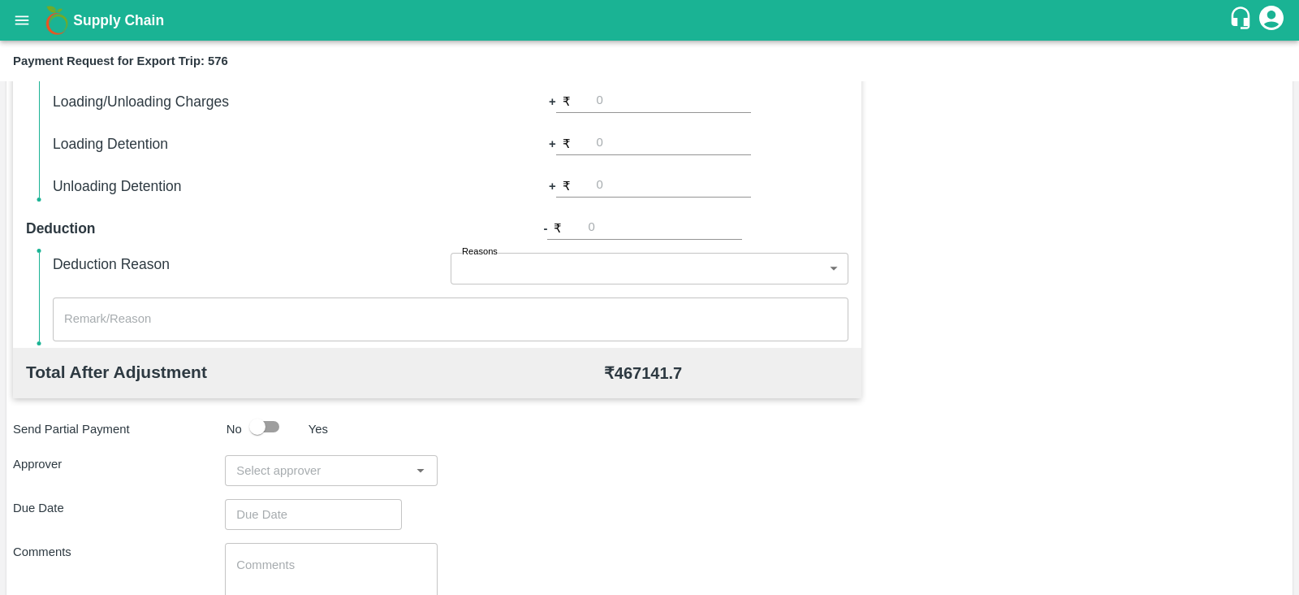
scroll to position [520, 0]
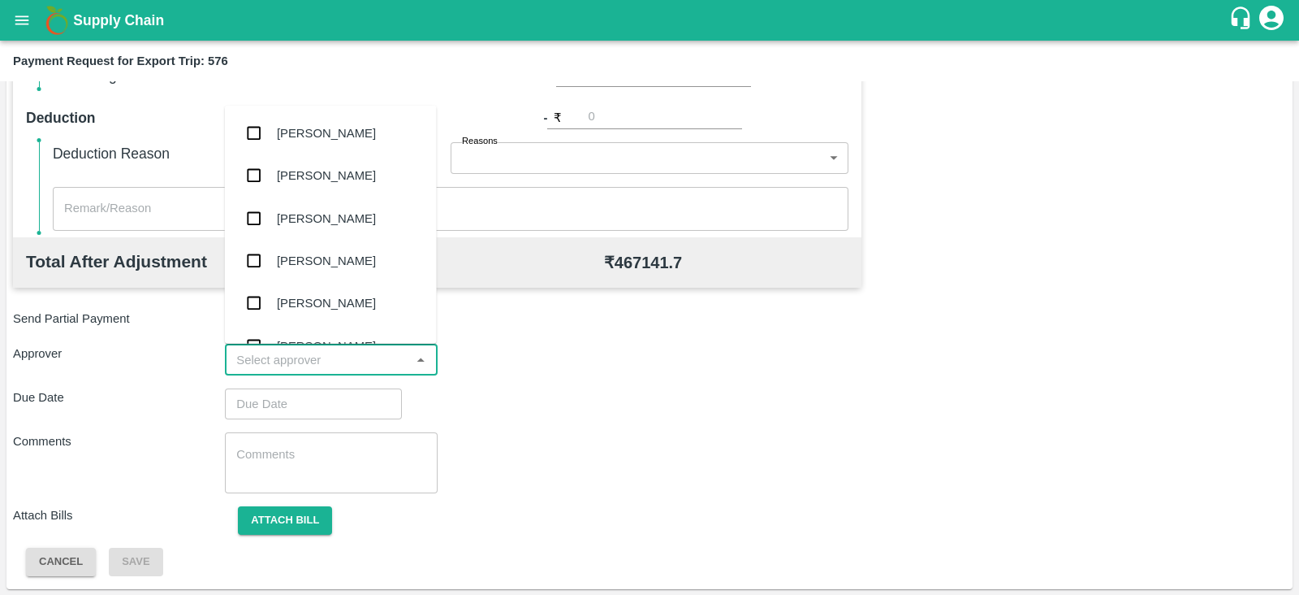
click at [324, 363] on input "input" at bounding box center [317, 359] width 175 height 21
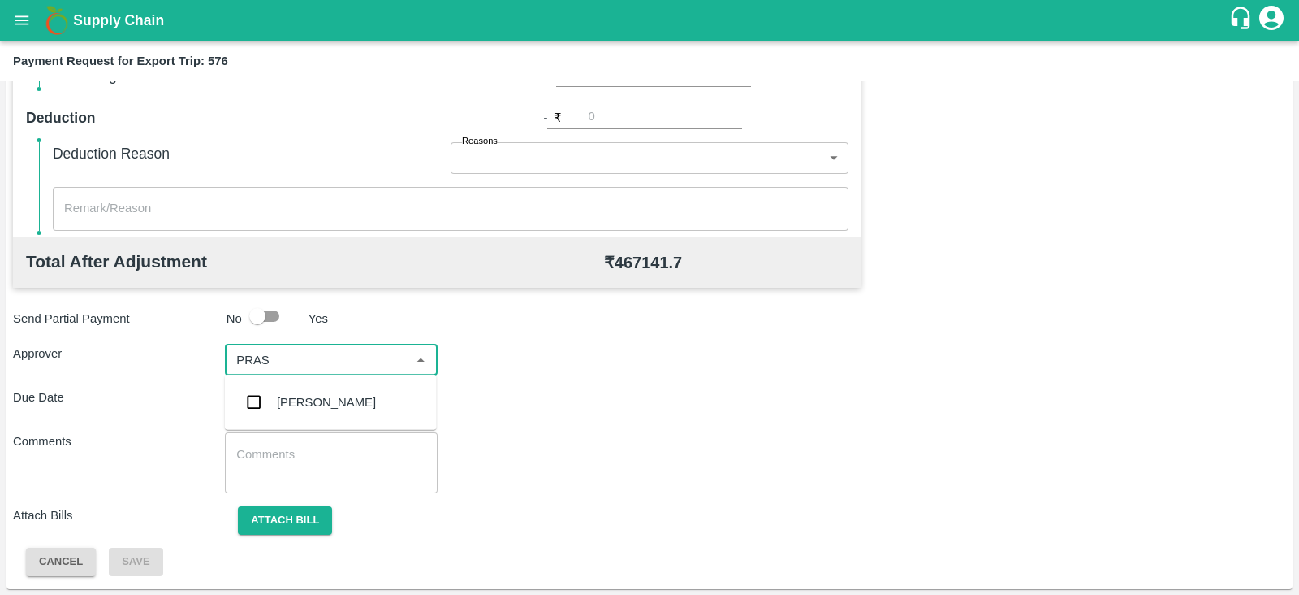
type input "PRASA"
click at [309, 391] on div "[PERSON_NAME]" at bounding box center [331, 402] width 212 height 42
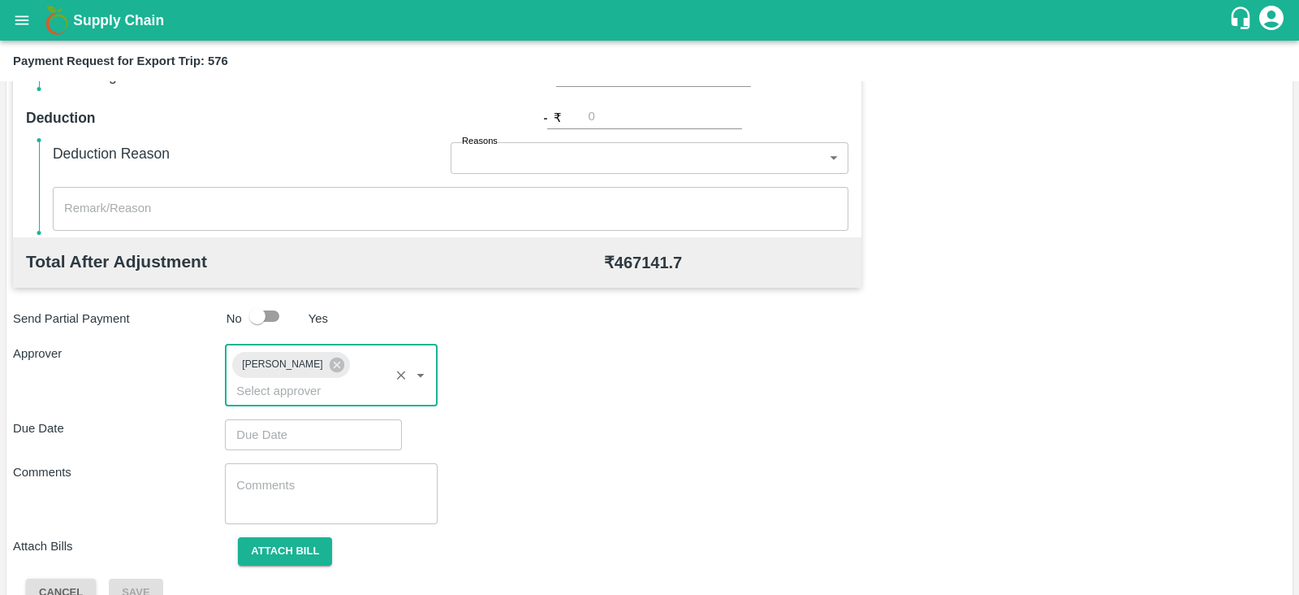
type input "DD/MM/YYYY hh:mm aa"
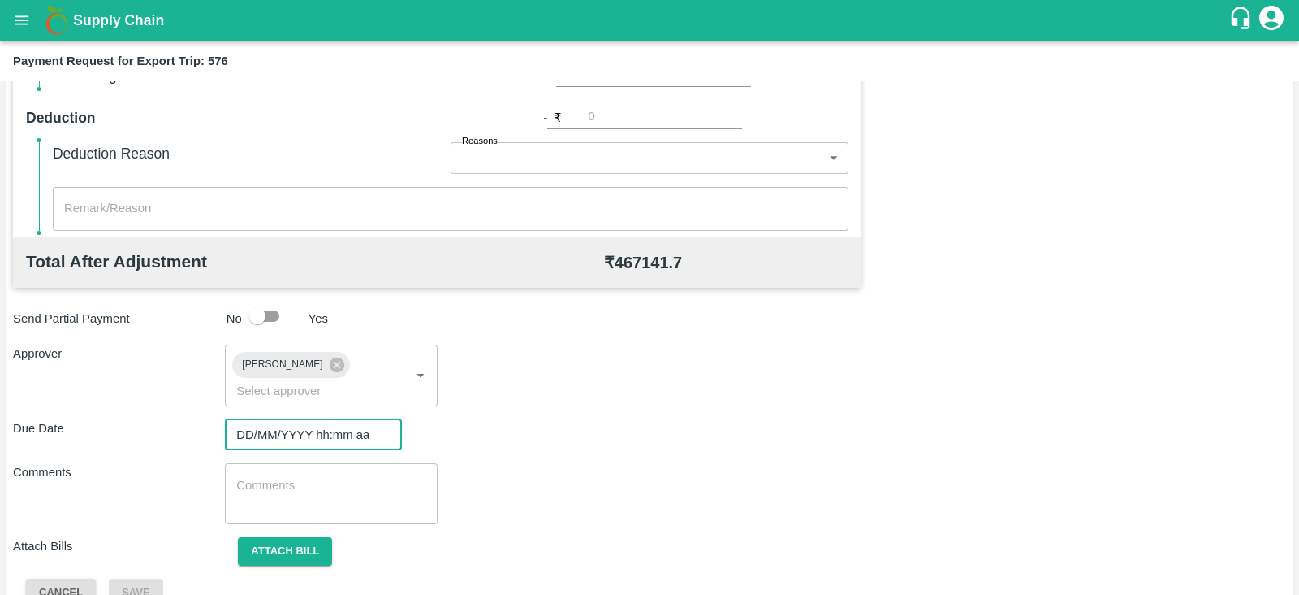
click at [334, 419] on input "DD/MM/YYYY hh:mm aa" at bounding box center [308, 434] width 166 height 31
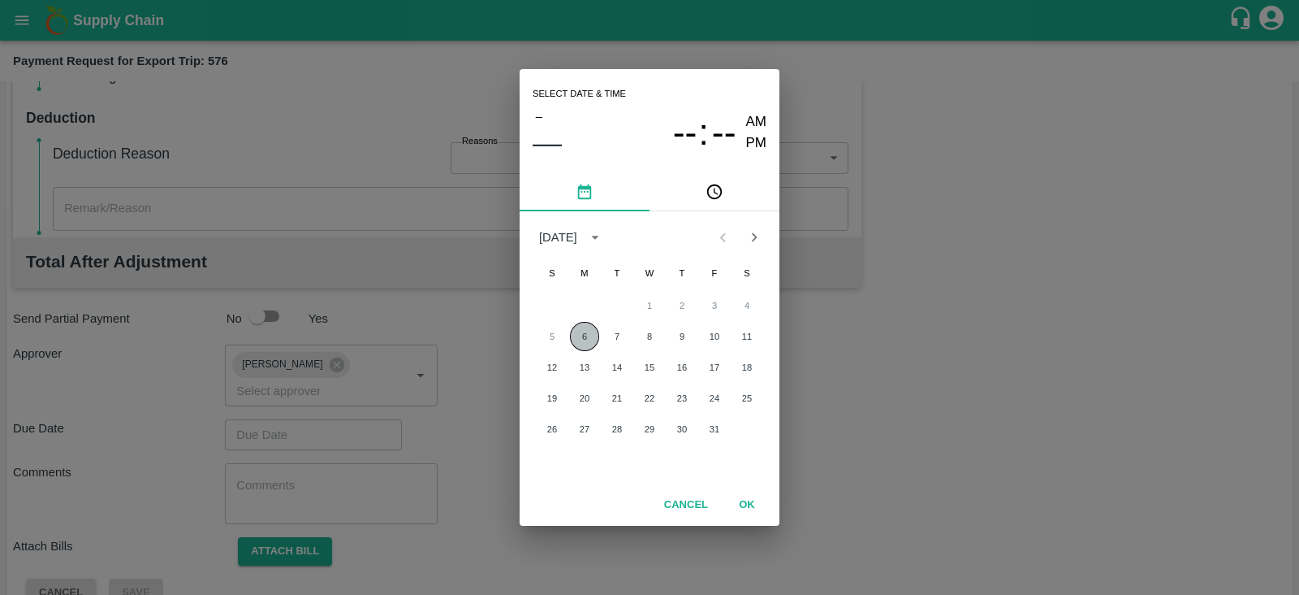
click at [589, 337] on button "6" at bounding box center [584, 336] width 29 height 29
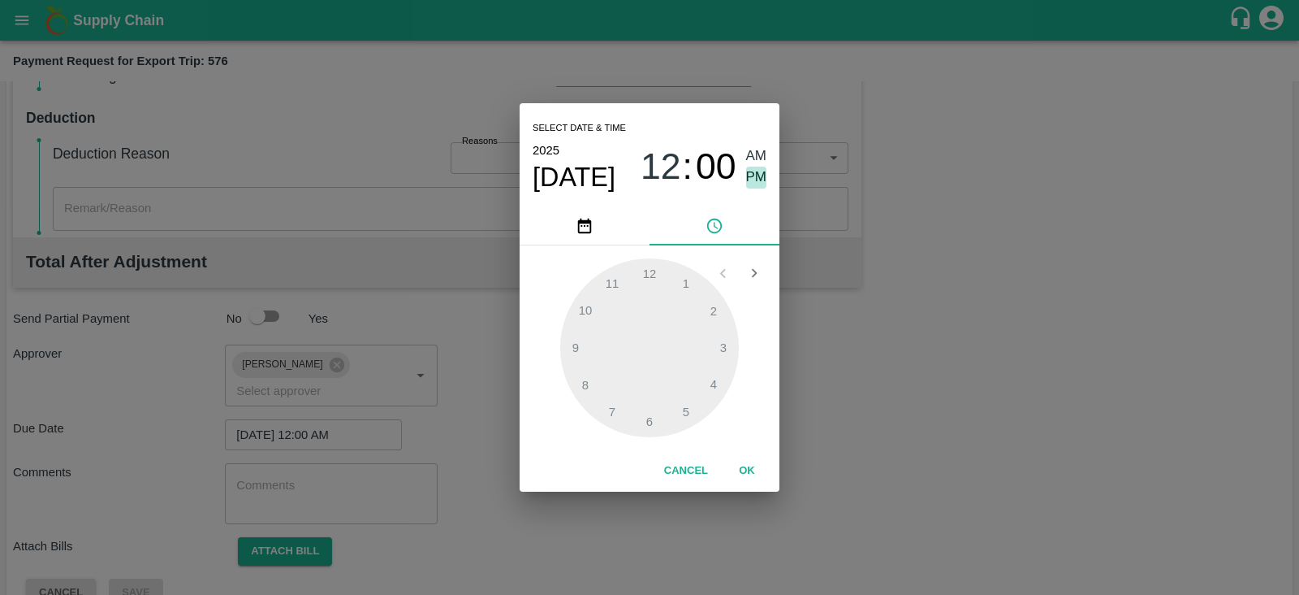
click at [759, 173] on span "PM" at bounding box center [756, 177] width 21 height 22
click at [688, 416] on div at bounding box center [649, 347] width 179 height 179
type input "[DATE] 05:00 PM"
click at [743, 461] on button "OK" at bounding box center [747, 470] width 52 height 28
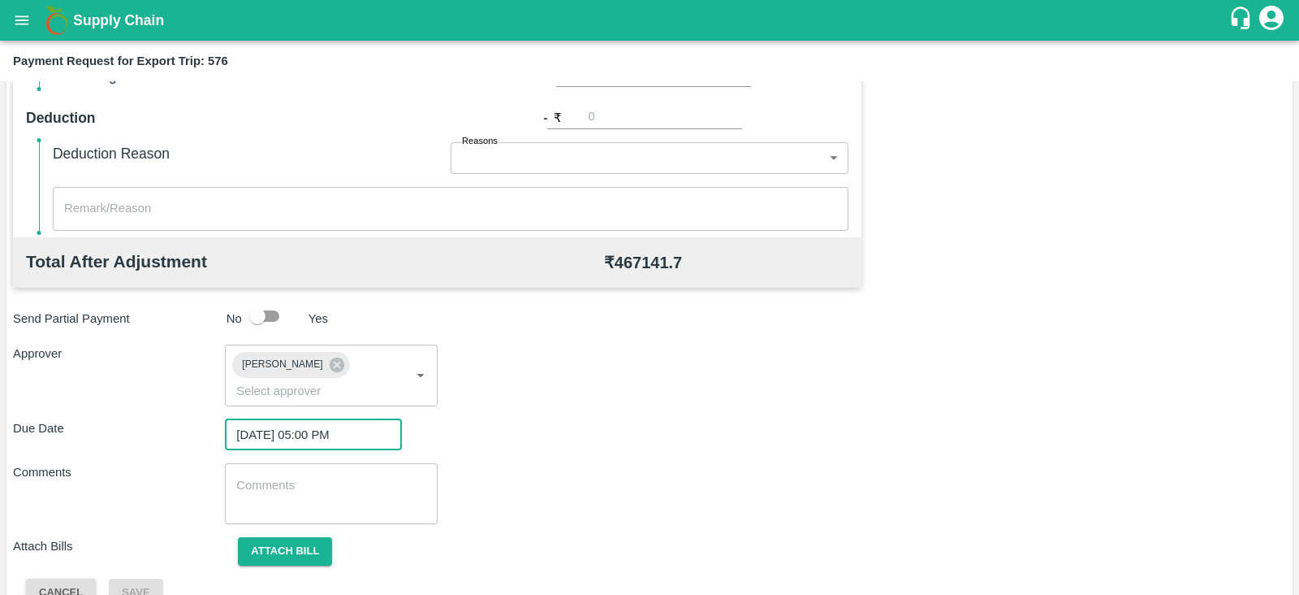
scroll to position [530, 0]
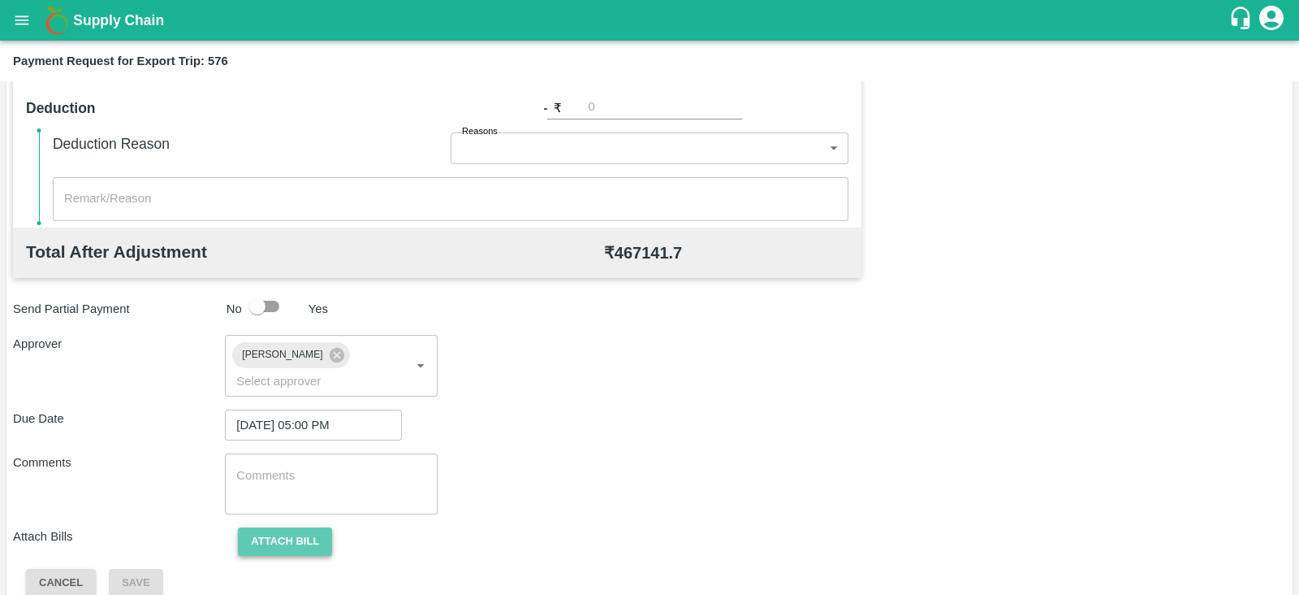
click at [282, 527] on button "Attach bill" at bounding box center [285, 541] width 94 height 28
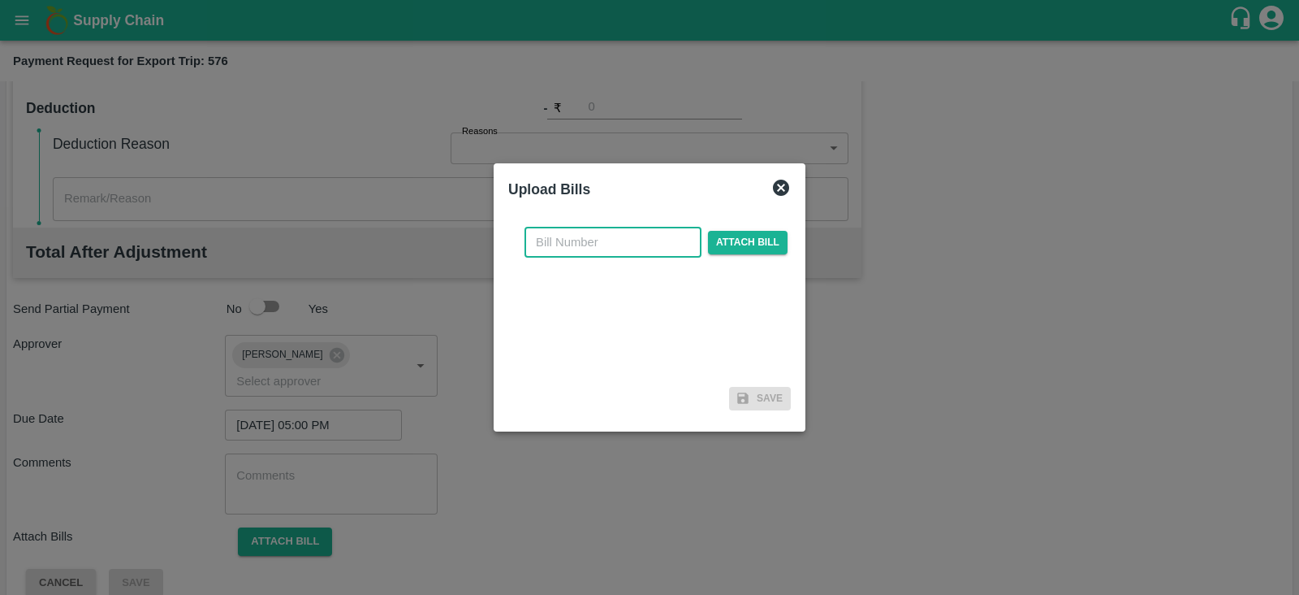
click at [639, 244] on input "text" at bounding box center [613, 242] width 177 height 31
paste input ": ACML25-26/05086"
click at [547, 237] on input ": ACML25-26/05086" at bounding box center [613, 242] width 177 height 31
type input "ACML25-26/05086"
click at [727, 246] on span "Attach bill" at bounding box center [748, 243] width 80 height 24
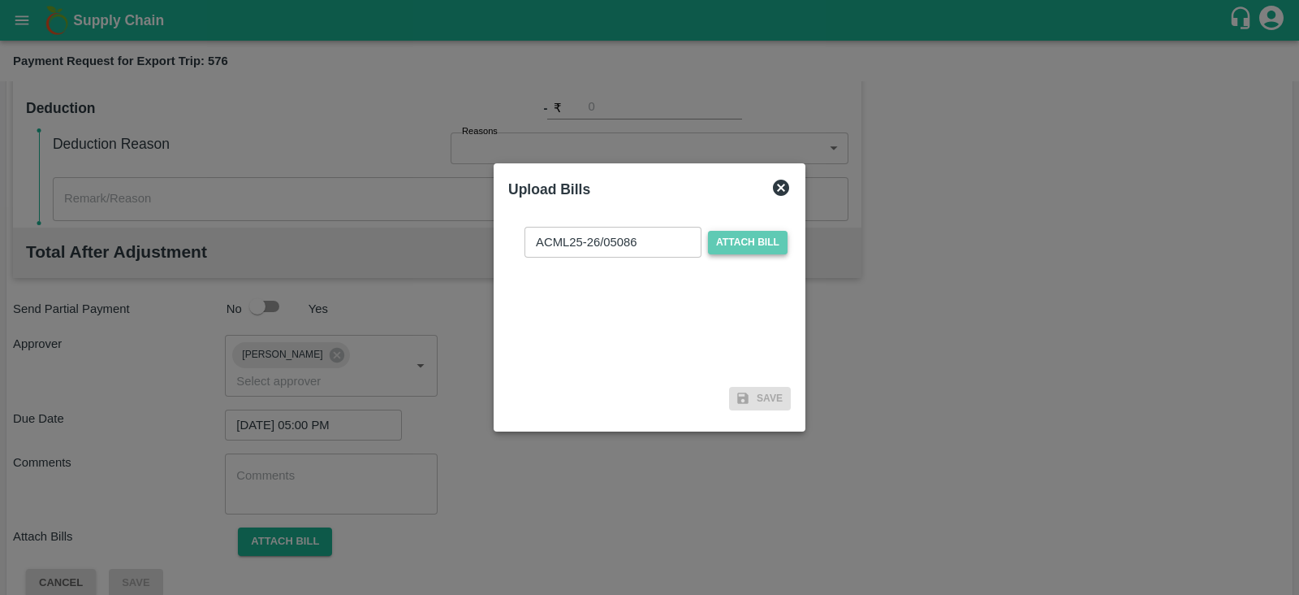
click at [0, 0] on input "Attach bill" at bounding box center [0, 0] width 0 height 0
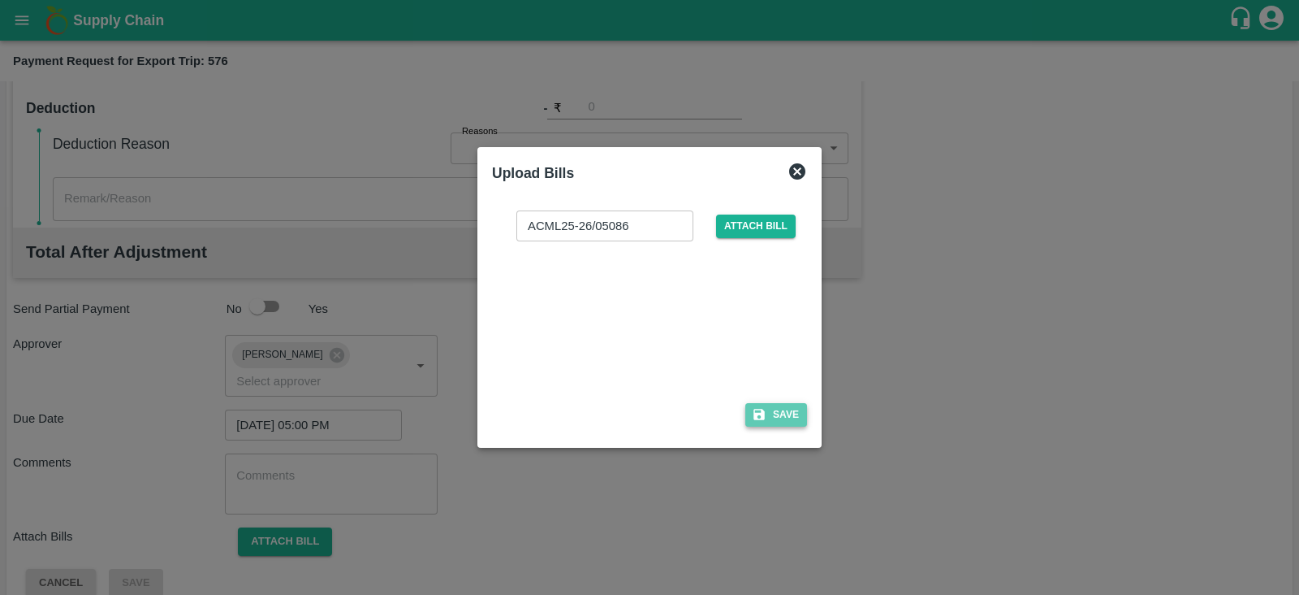
click at [793, 415] on button "Save" at bounding box center [777, 415] width 62 height 24
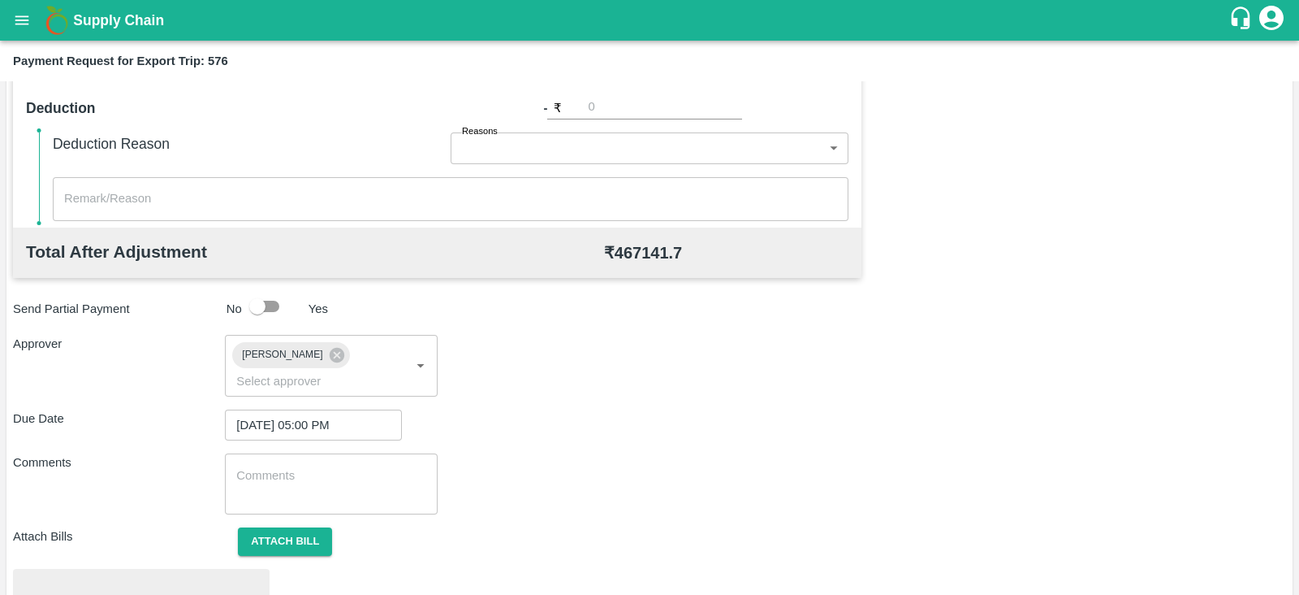
scroll to position [616, 0]
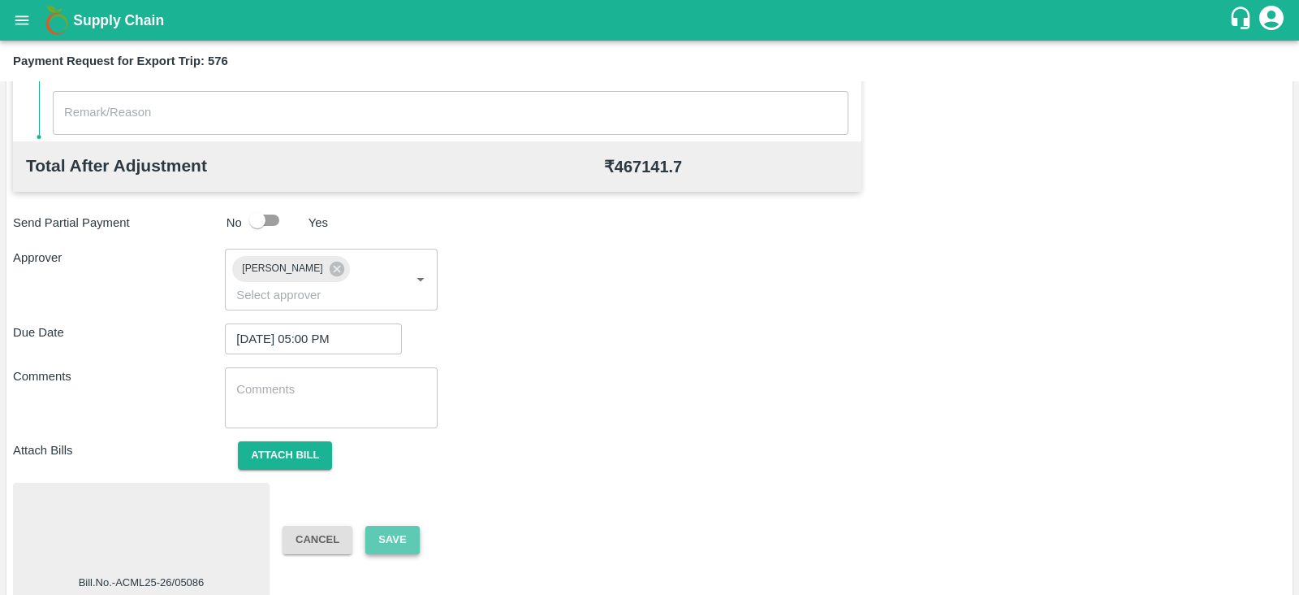
click at [382, 525] on button "Save" at bounding box center [392, 539] width 54 height 28
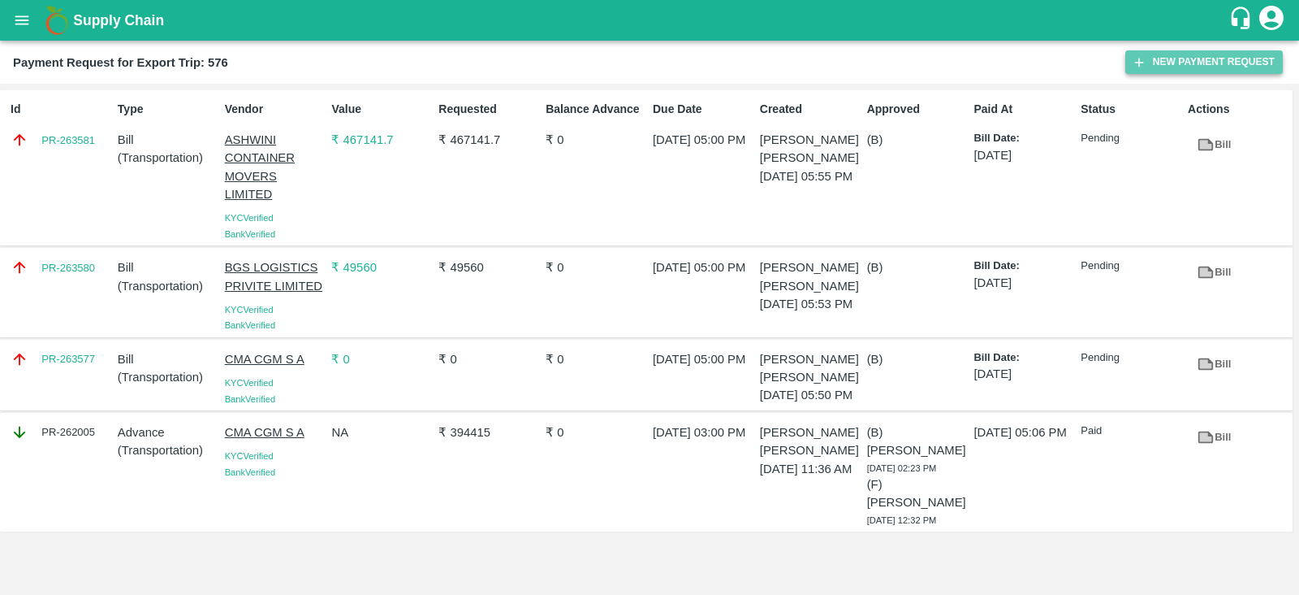
click at [1207, 64] on button "New Payment Request" at bounding box center [1205, 62] width 158 height 24
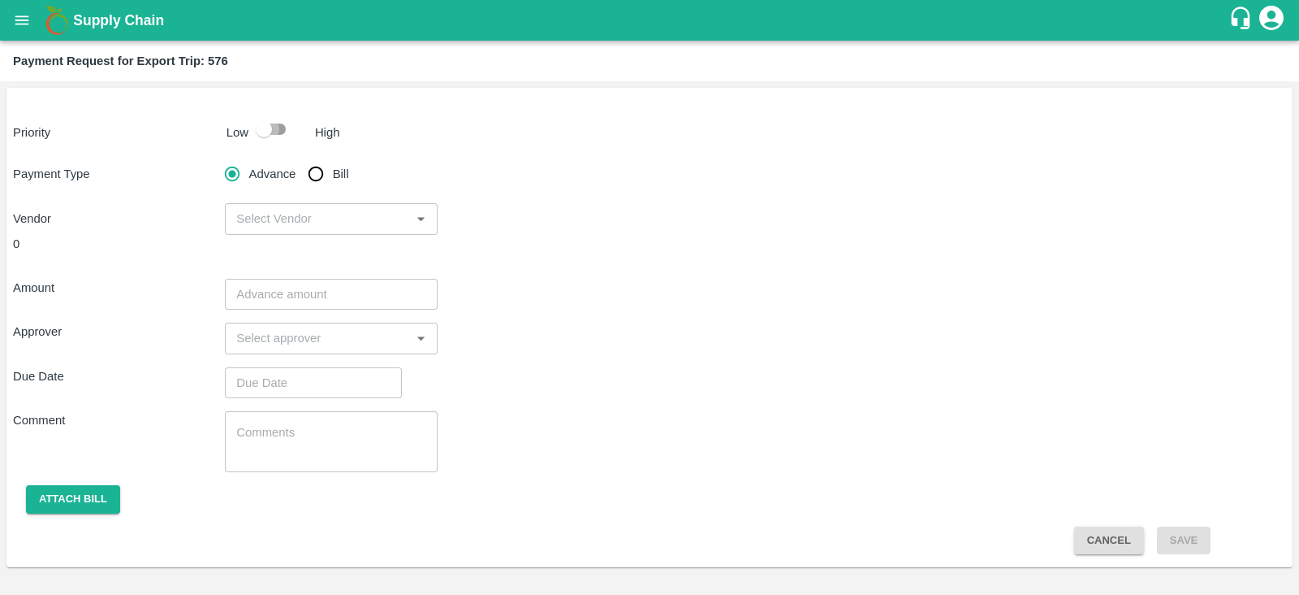
click at [256, 135] on input "checkbox" at bounding box center [264, 129] width 93 height 31
checkbox input "true"
click at [320, 171] on input "Bill" at bounding box center [316, 174] width 32 height 32
radio input "true"
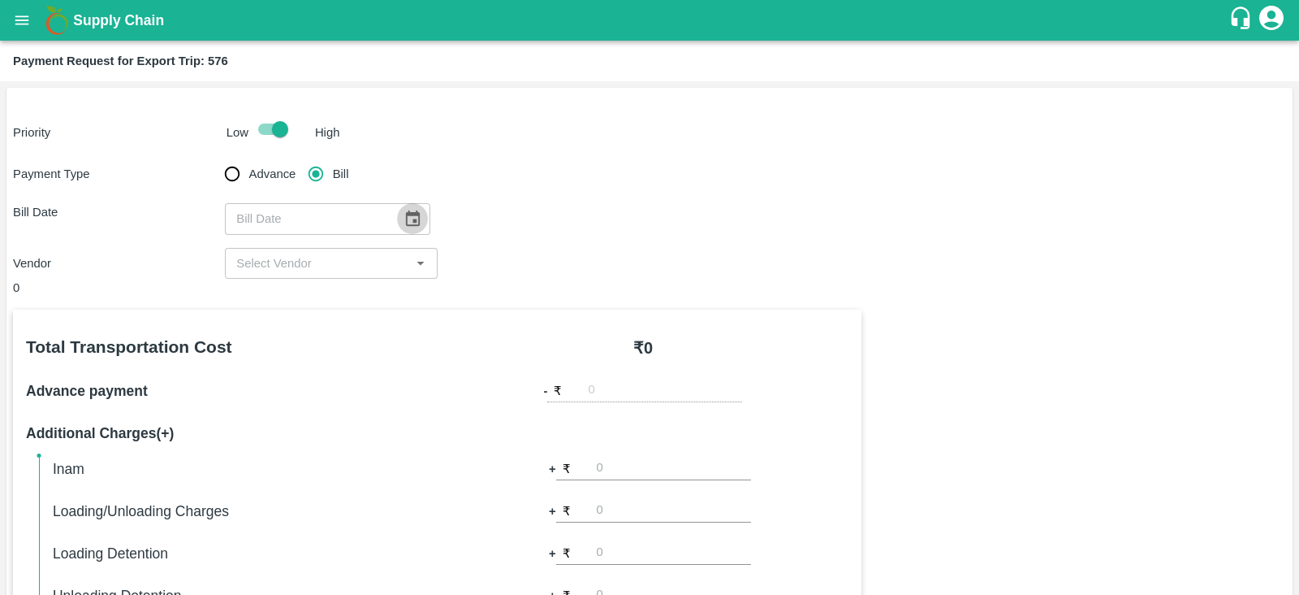
click at [409, 214] on icon "Choose date" at bounding box center [413, 217] width 14 height 15
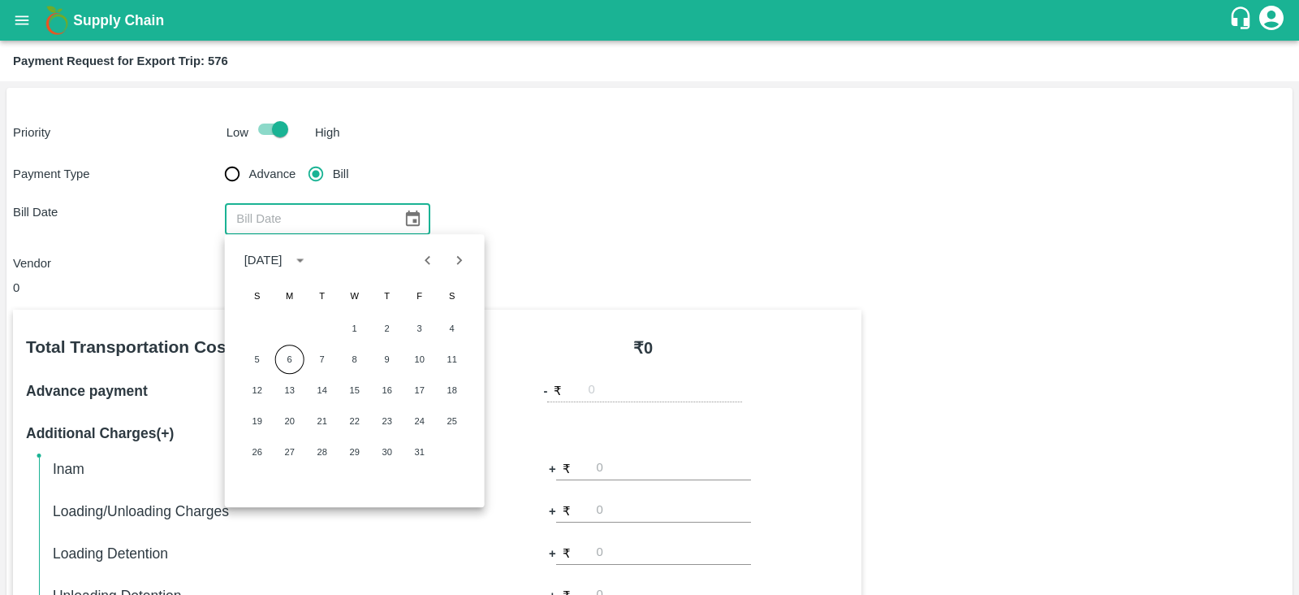
click at [464, 205] on div "Bill Date ​" at bounding box center [649, 218] width 1273 height 31
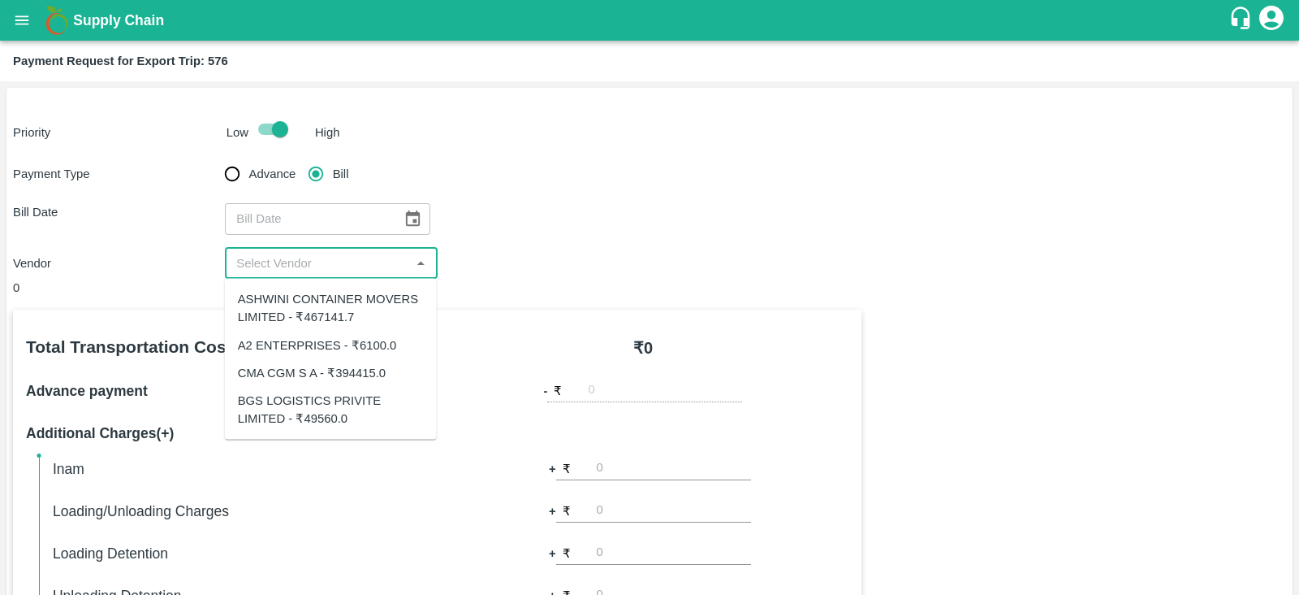
click at [392, 260] on input "input" at bounding box center [317, 263] width 175 height 21
click at [372, 340] on div "A2 ENTERPRISES - ₹6100.0" at bounding box center [317, 344] width 159 height 18
type input "A2 ENTERPRISES - ₹6100.0"
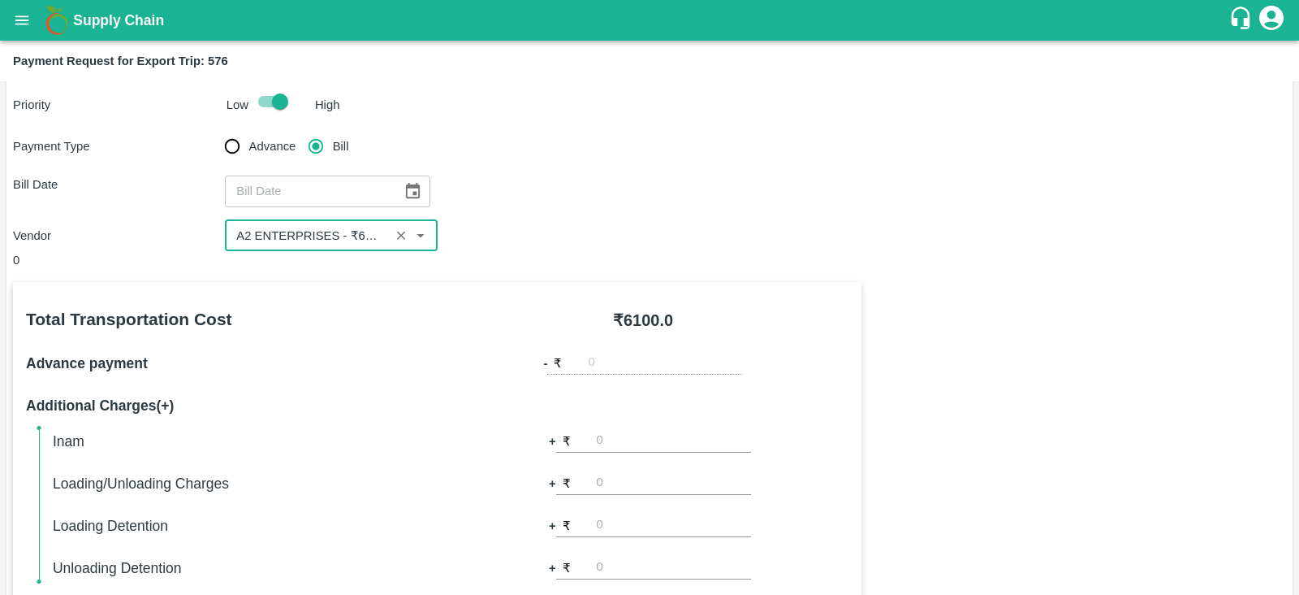
scroll to position [22, 0]
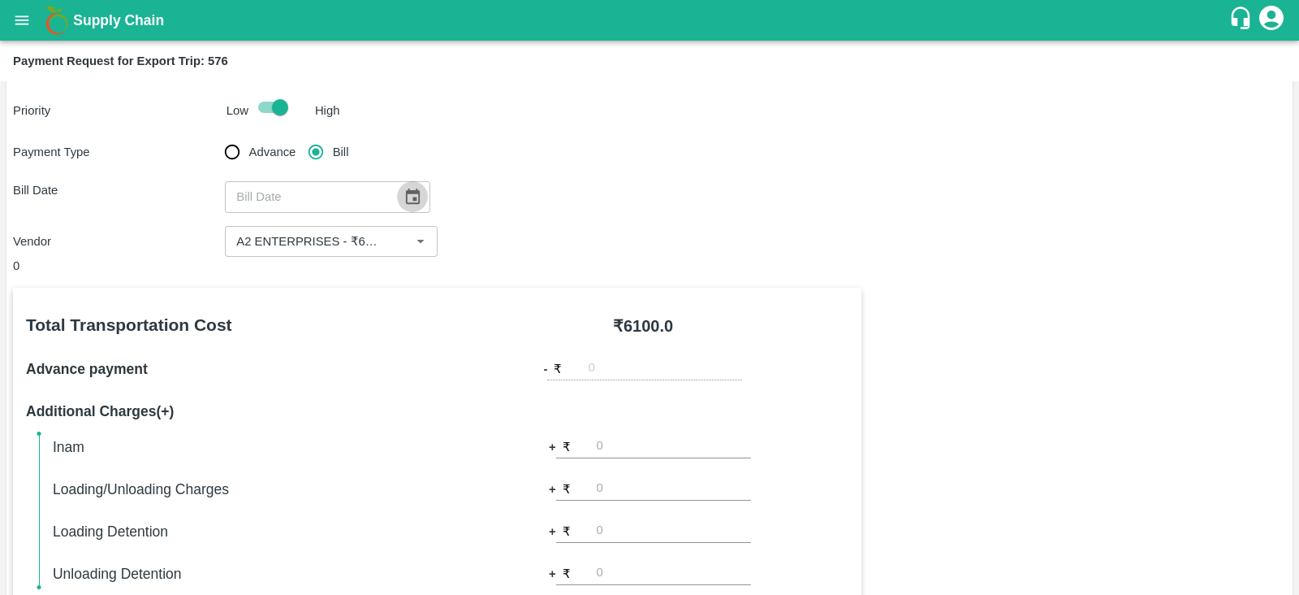
click at [409, 194] on icon "Choose date" at bounding box center [413, 197] width 18 height 18
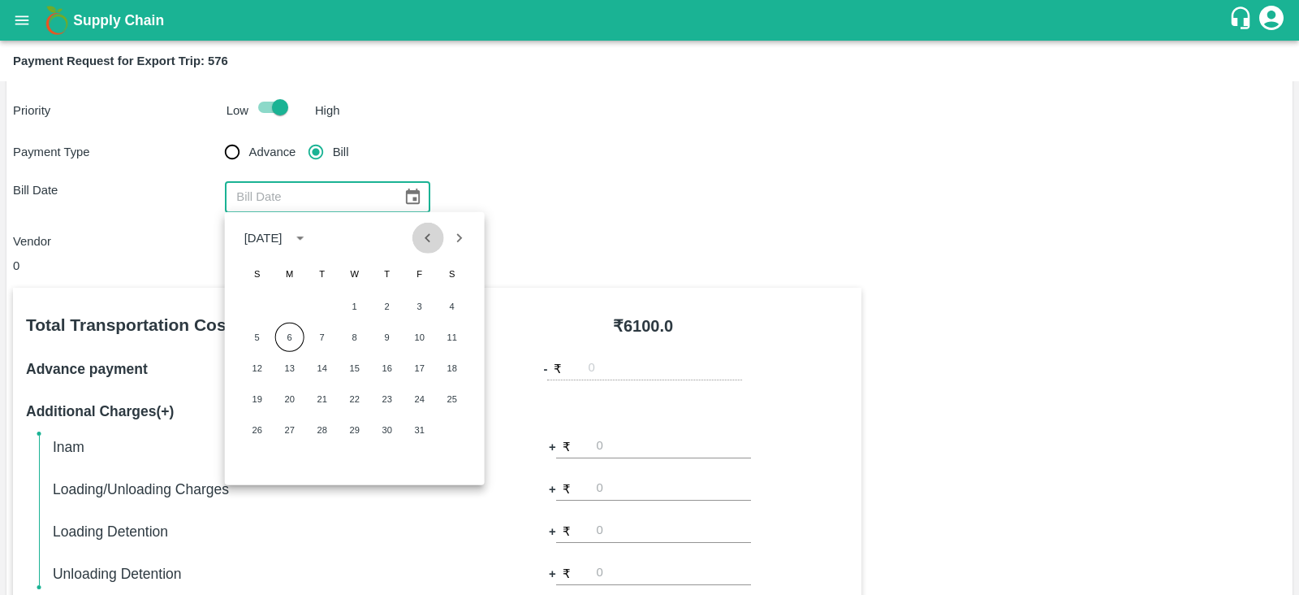
click at [428, 237] on icon "Previous month" at bounding box center [428, 238] width 18 height 18
click at [458, 363] on button "20" at bounding box center [452, 367] width 29 height 29
type input "[DATE]"
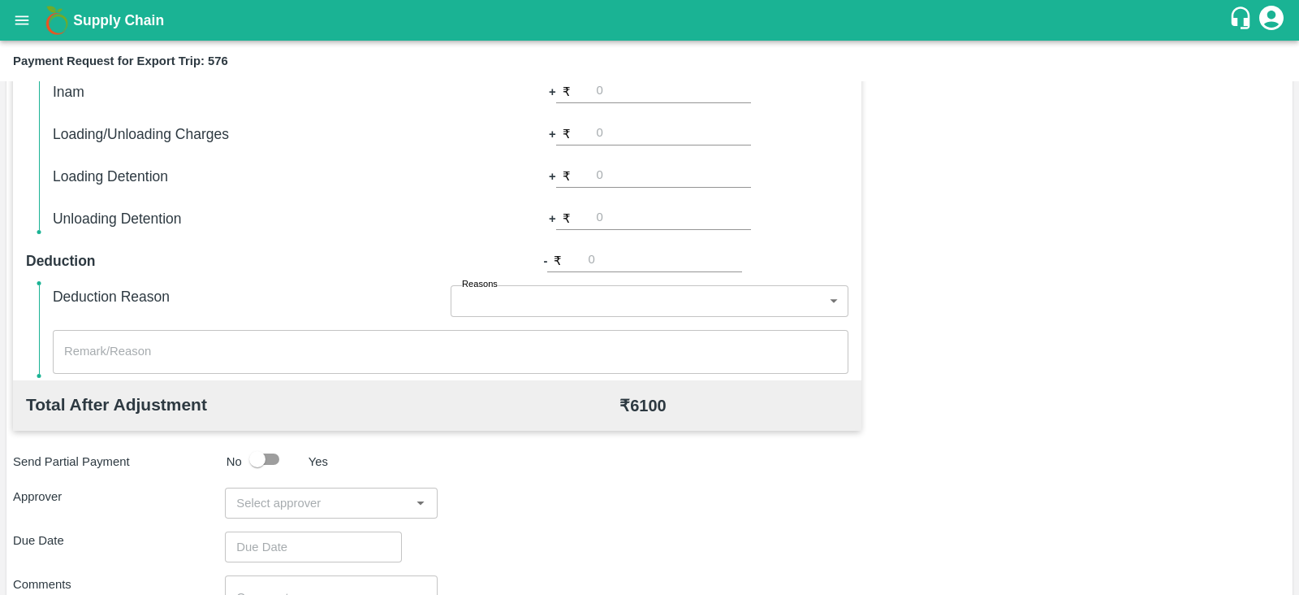
scroll to position [520, 0]
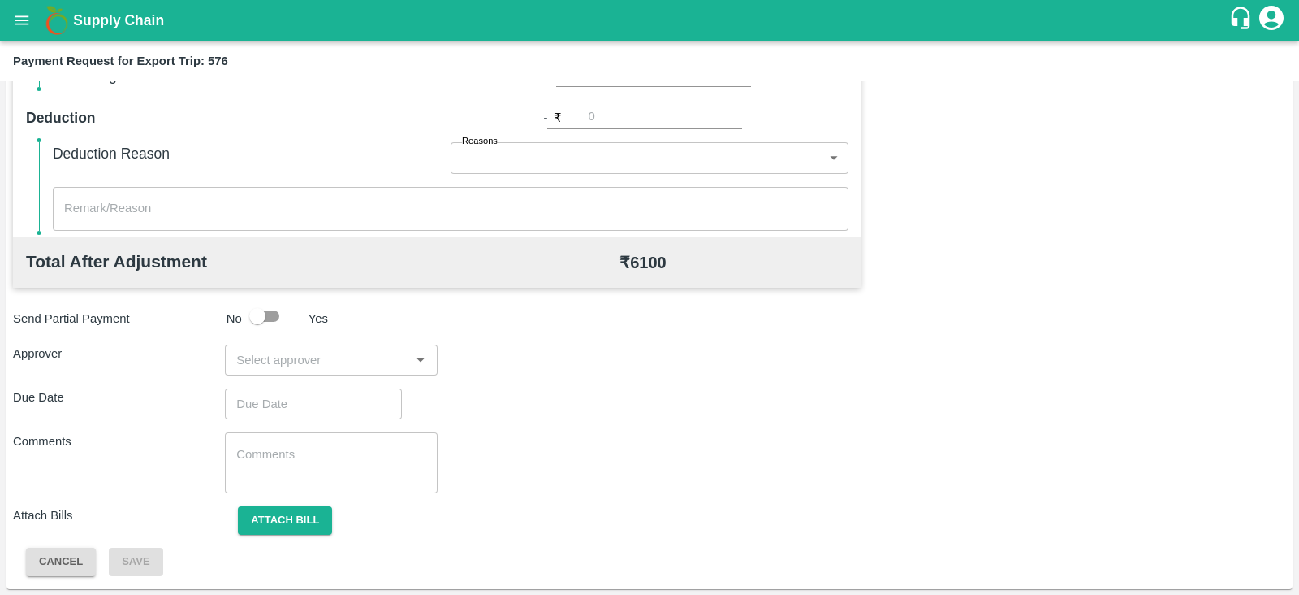
click at [335, 346] on div "​" at bounding box center [331, 359] width 212 height 31
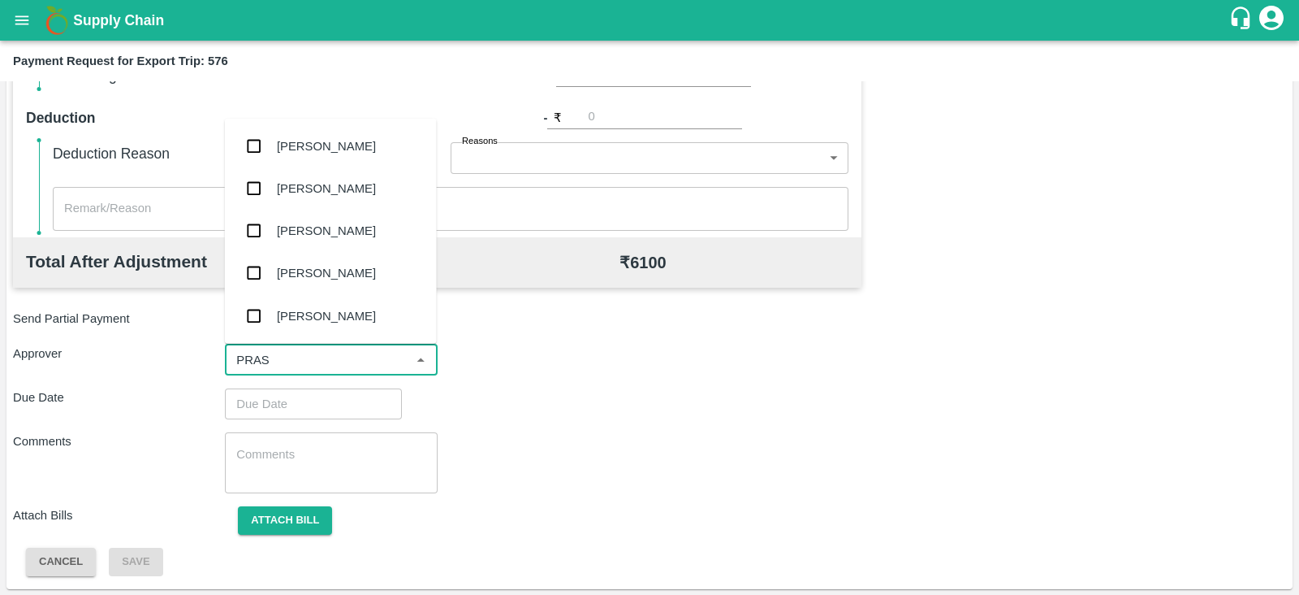
type input "PRASA"
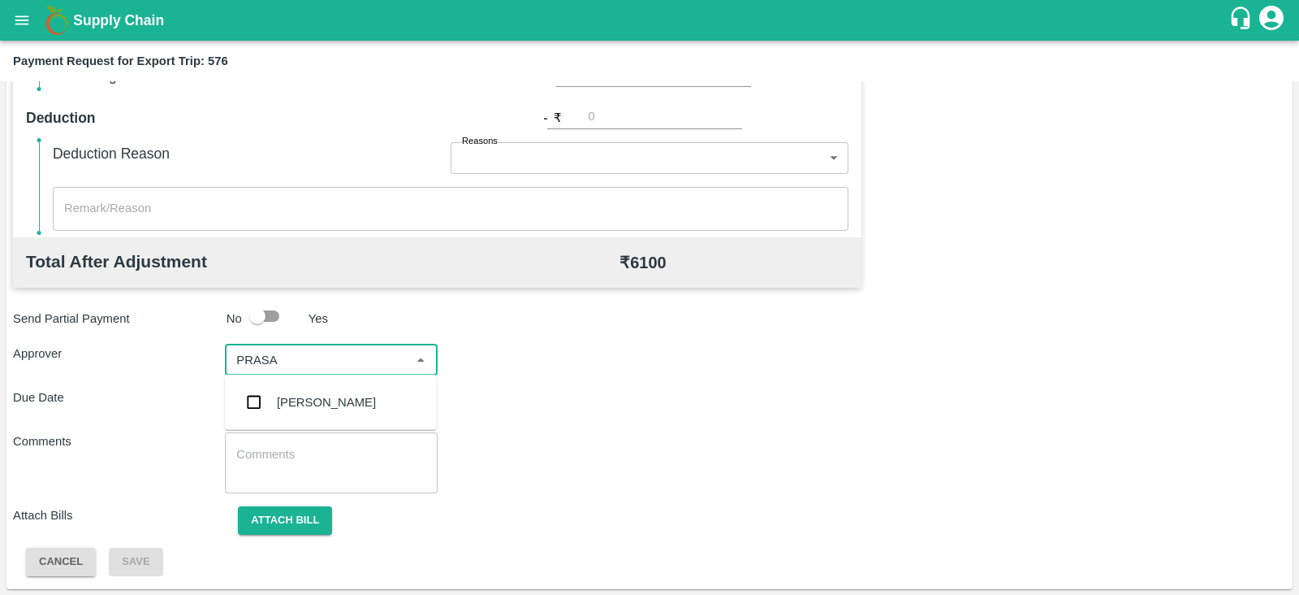
click at [301, 401] on div "[PERSON_NAME]" at bounding box center [326, 402] width 99 height 18
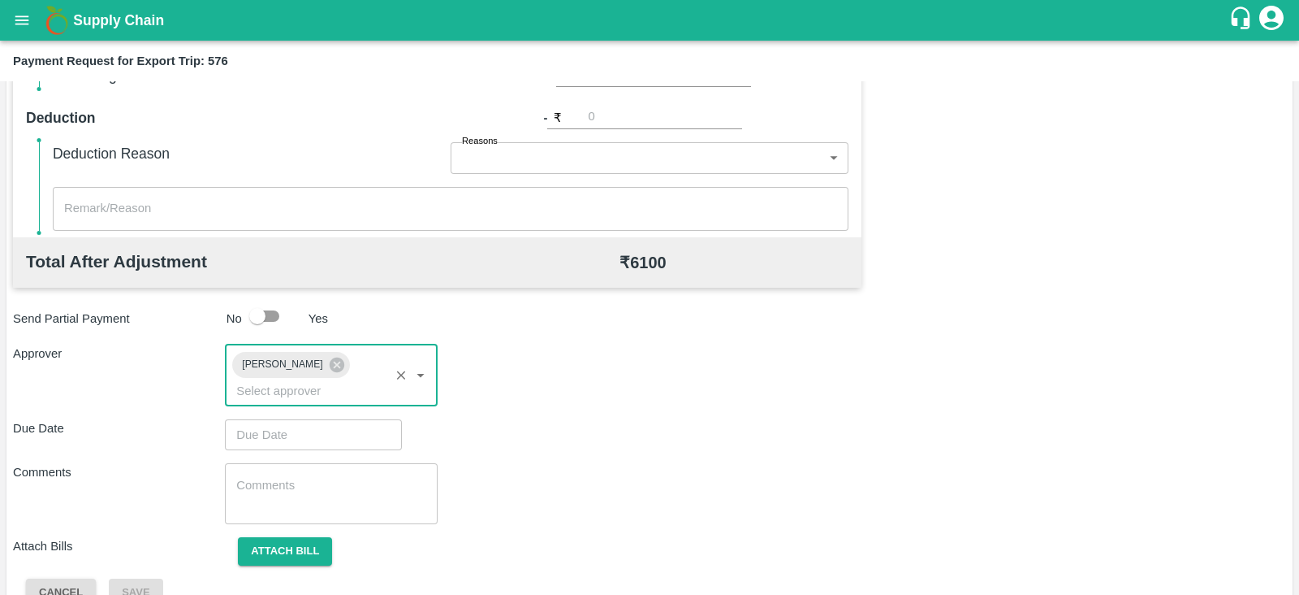
type input "DD/MM/YYYY hh:mm aa"
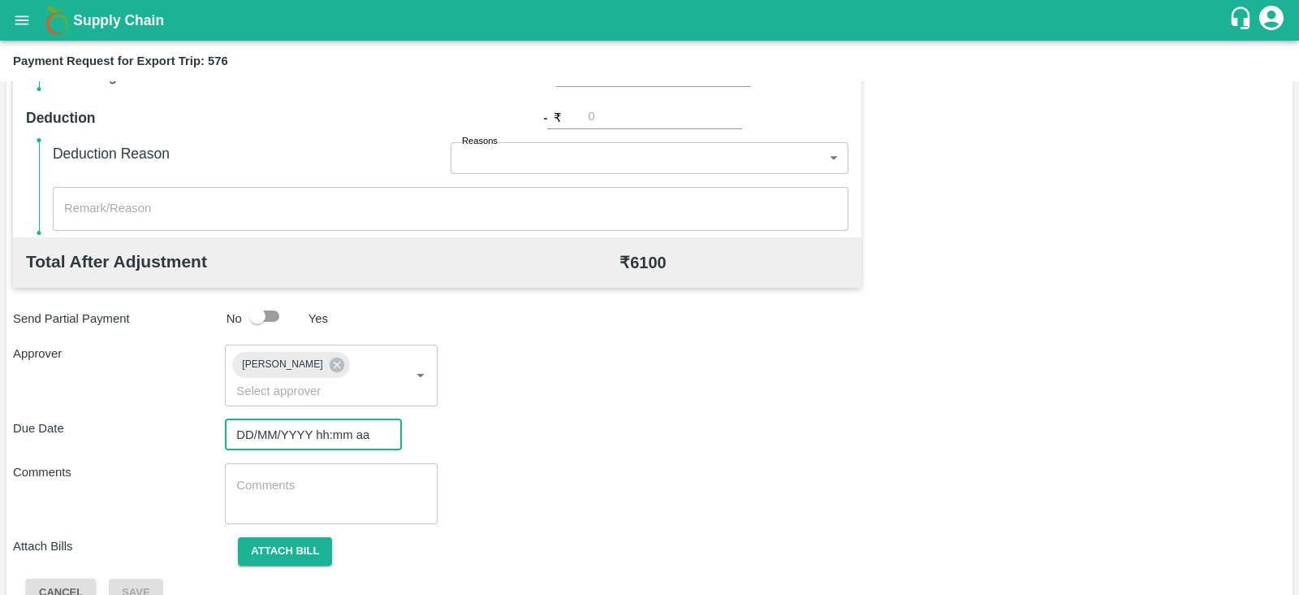
click at [291, 419] on input "DD/MM/YYYY hh:mm aa" at bounding box center [308, 434] width 166 height 31
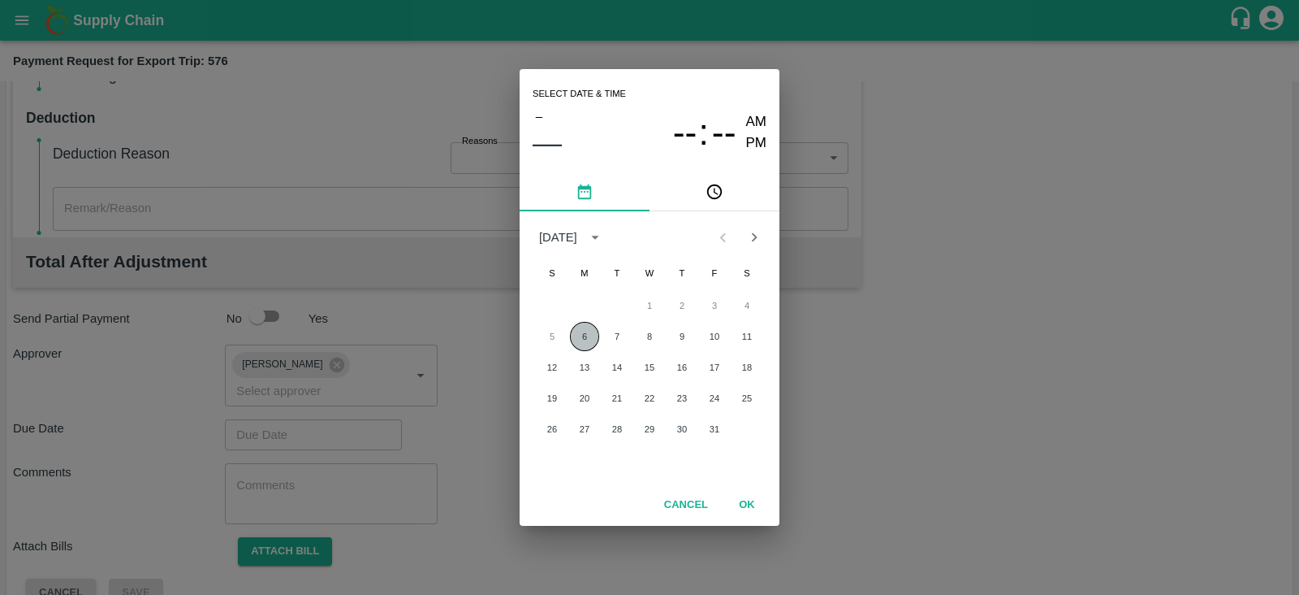
click at [583, 335] on button "6" at bounding box center [584, 336] width 29 height 29
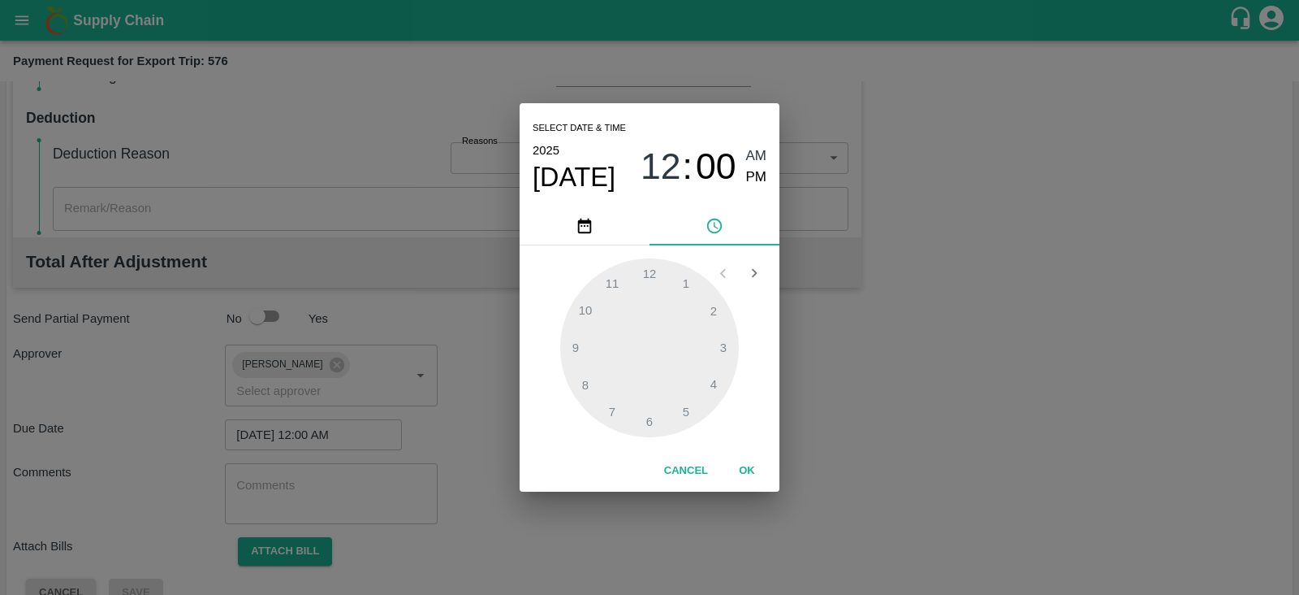
click at [745, 173] on div "12 : 00 AM PM" at bounding box center [704, 166] width 126 height 43
click at [752, 181] on span "PM" at bounding box center [756, 177] width 21 height 22
click at [688, 404] on div at bounding box center [649, 347] width 179 height 179
type input "[DATE] 05:00 PM"
click at [746, 461] on button "OK" at bounding box center [747, 470] width 52 height 28
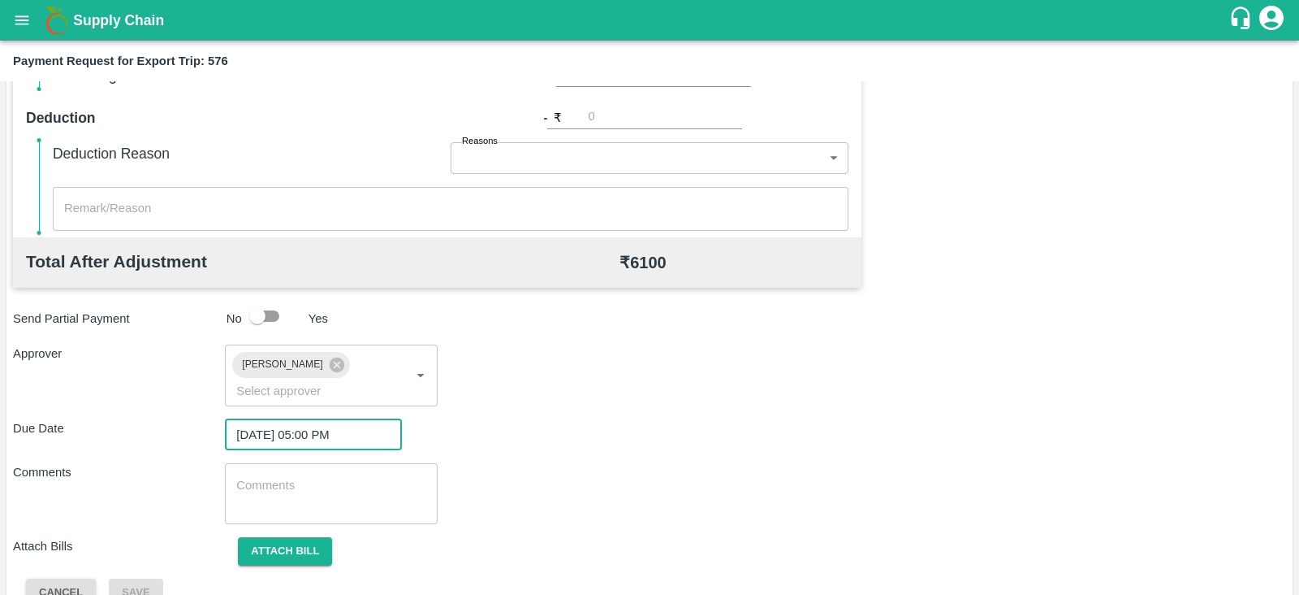
scroll to position [530, 0]
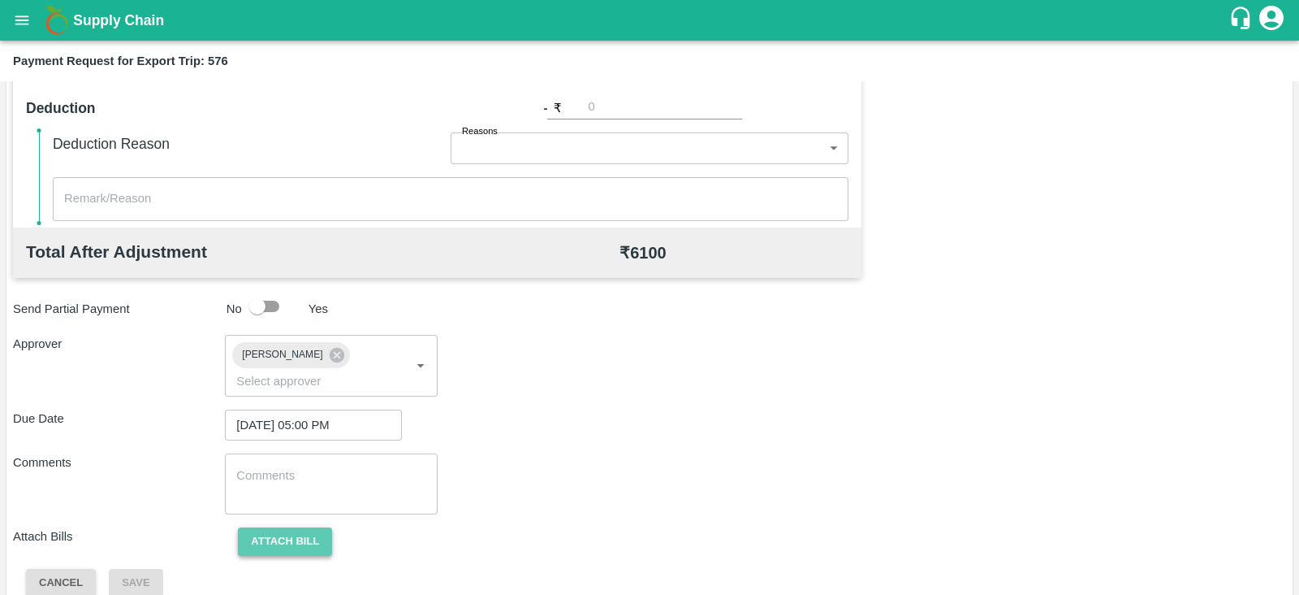
click at [314, 527] on button "Attach bill" at bounding box center [285, 541] width 94 height 28
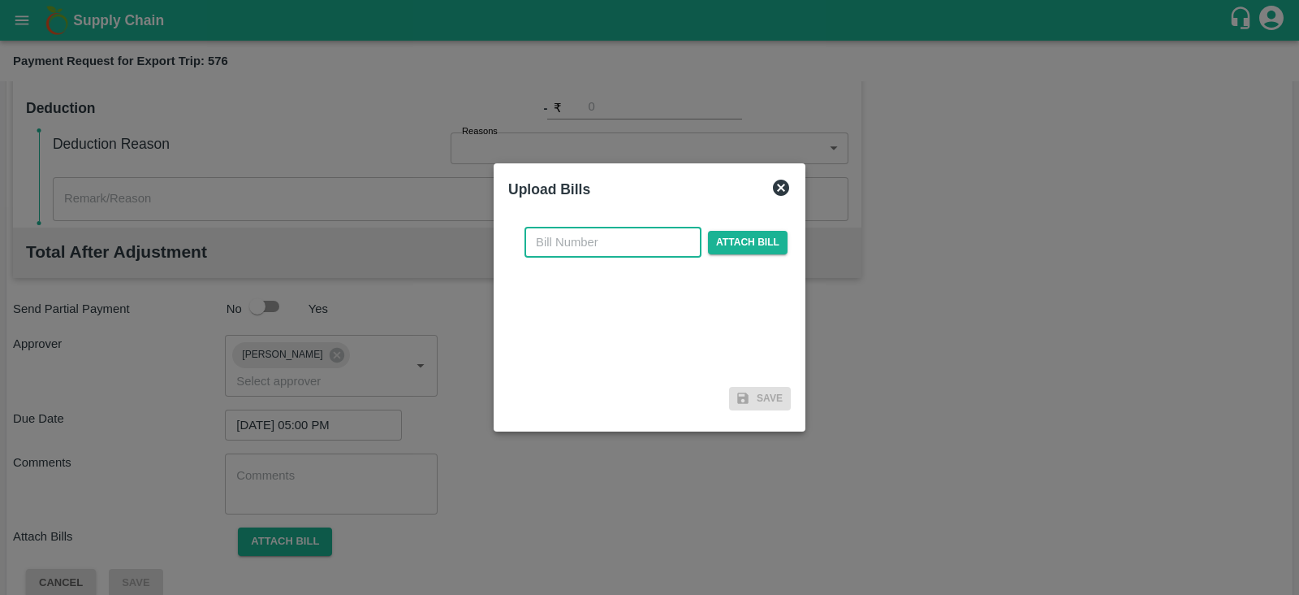
click at [630, 245] on input "text" at bounding box center [613, 242] width 177 height 31
paste input "TTNU8007205"
click at [772, 241] on span "Attach bill" at bounding box center [748, 243] width 80 height 24
click at [0, 0] on input "Attach bill" at bounding box center [0, 0] width 0 height 0
click at [638, 232] on input "TTNU8007205" at bounding box center [613, 242] width 177 height 31
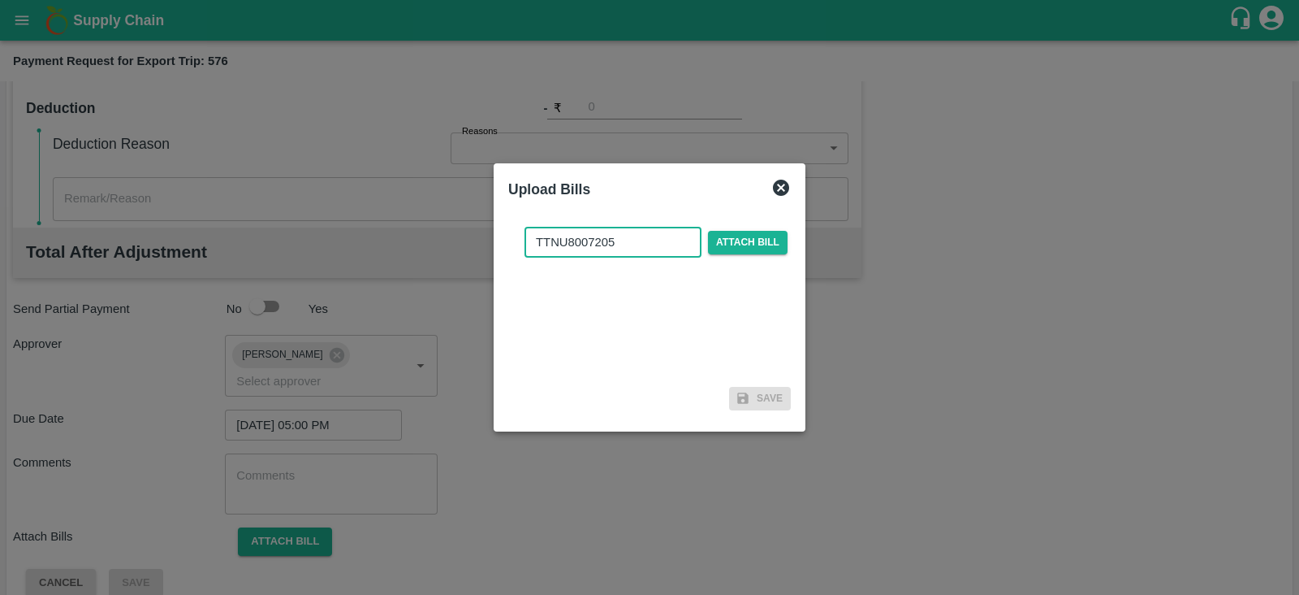
click at [638, 232] on input "TTNU8007205" at bounding box center [613, 242] width 177 height 31
paste input "A2-126/2025-26"
type input "A2-126/2025-26"
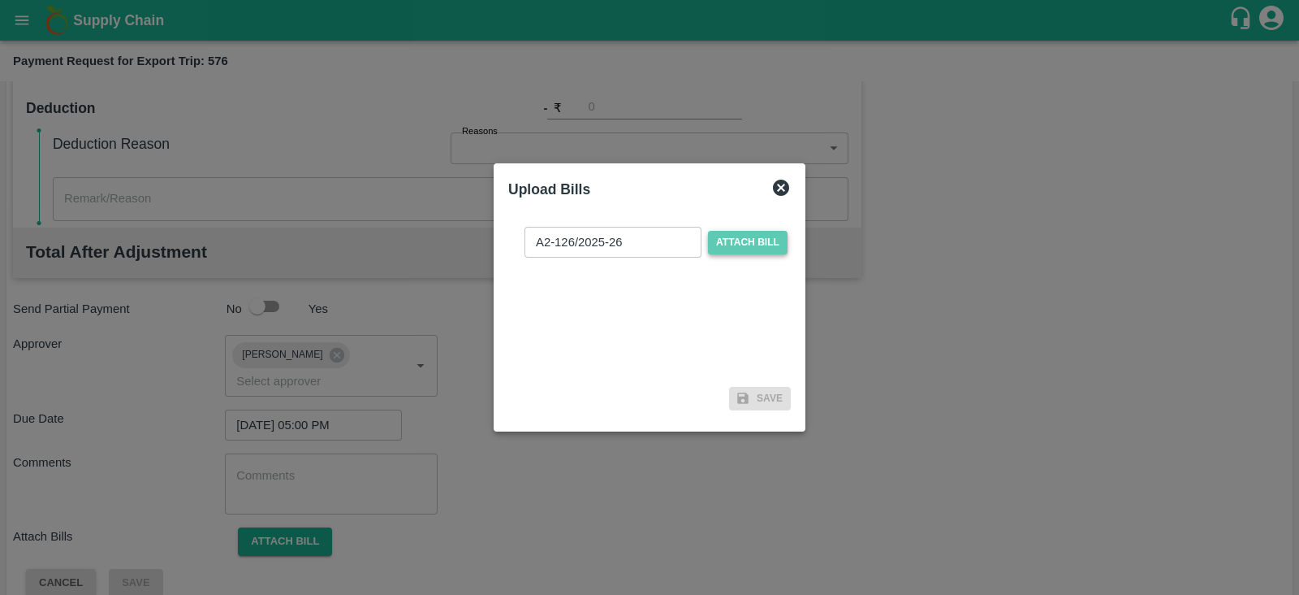
click at [765, 246] on span "Attach bill" at bounding box center [748, 243] width 80 height 24
click at [0, 0] on input "Attach bill" at bounding box center [0, 0] width 0 height 0
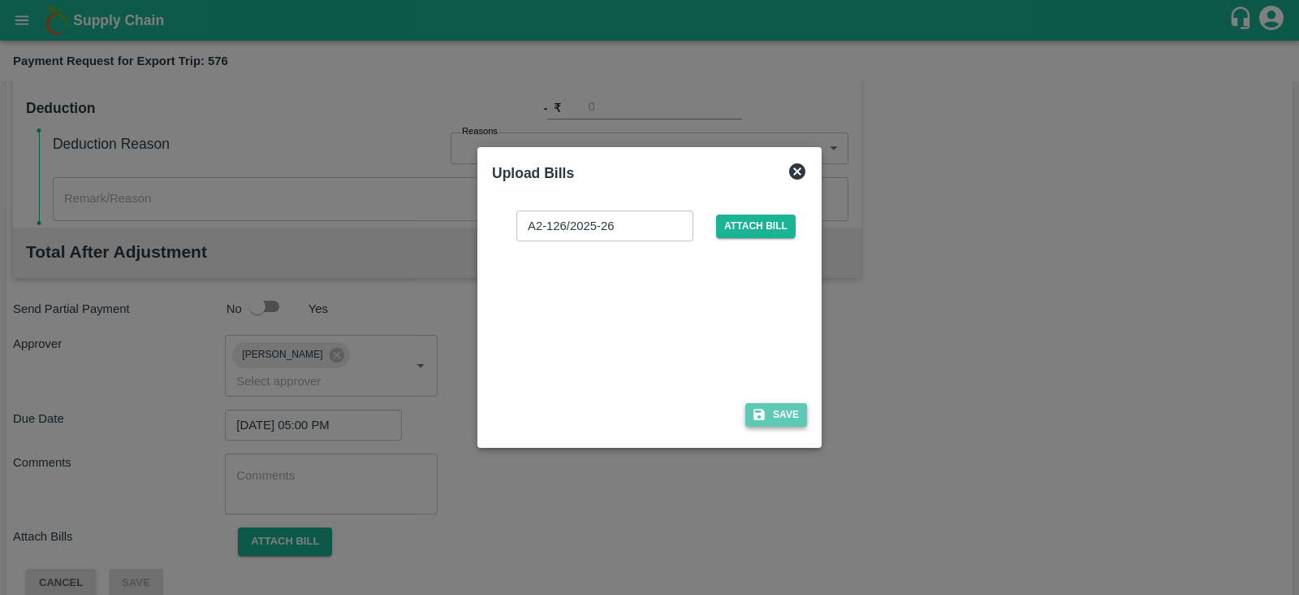
click at [772, 418] on button "Save" at bounding box center [777, 415] width 62 height 24
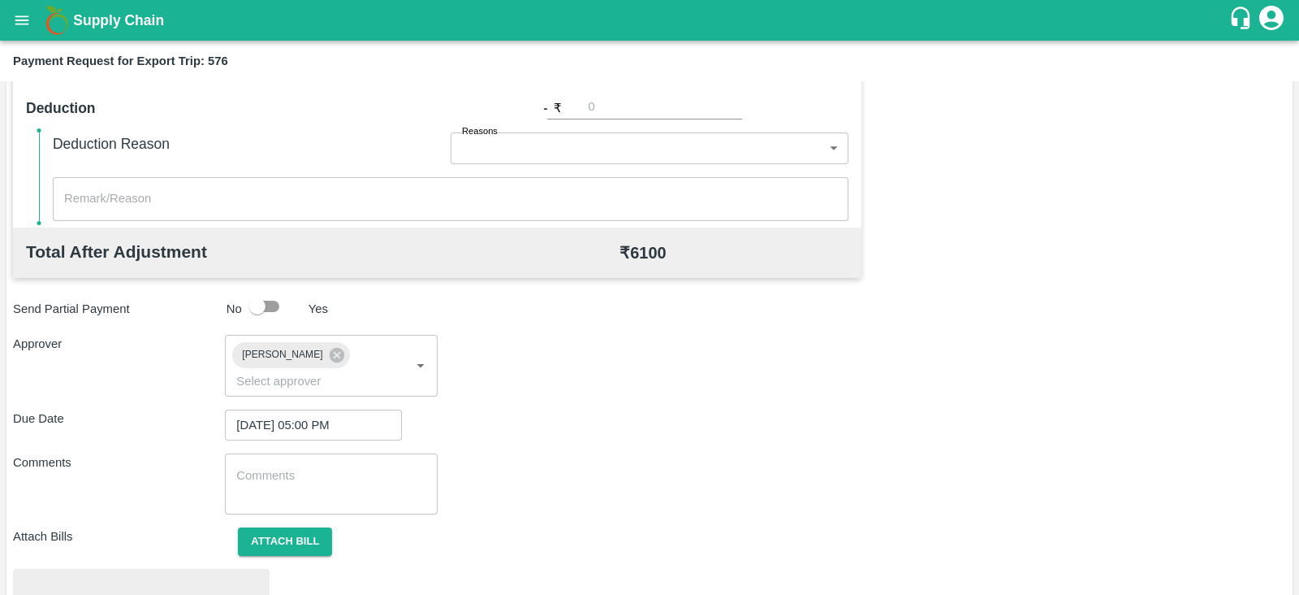
scroll to position [616, 0]
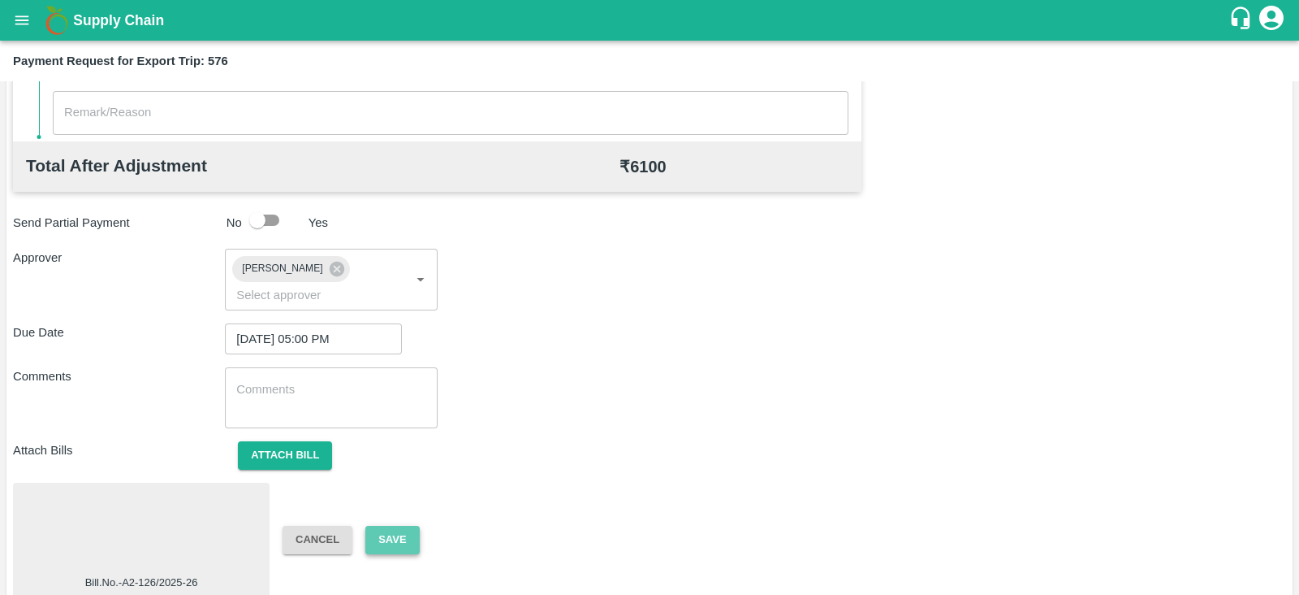
click at [408, 525] on button "Save" at bounding box center [392, 539] width 54 height 28
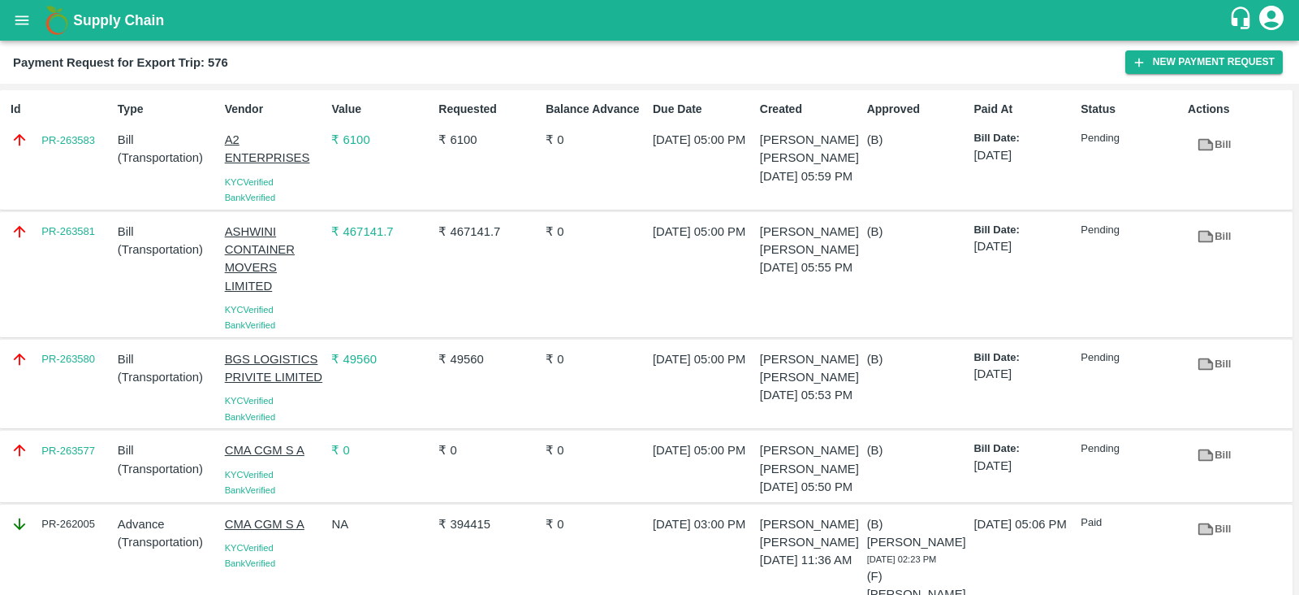
click at [92, 259] on div "PR-263581" at bounding box center [57, 274] width 107 height 117
copy link "PR-263581"
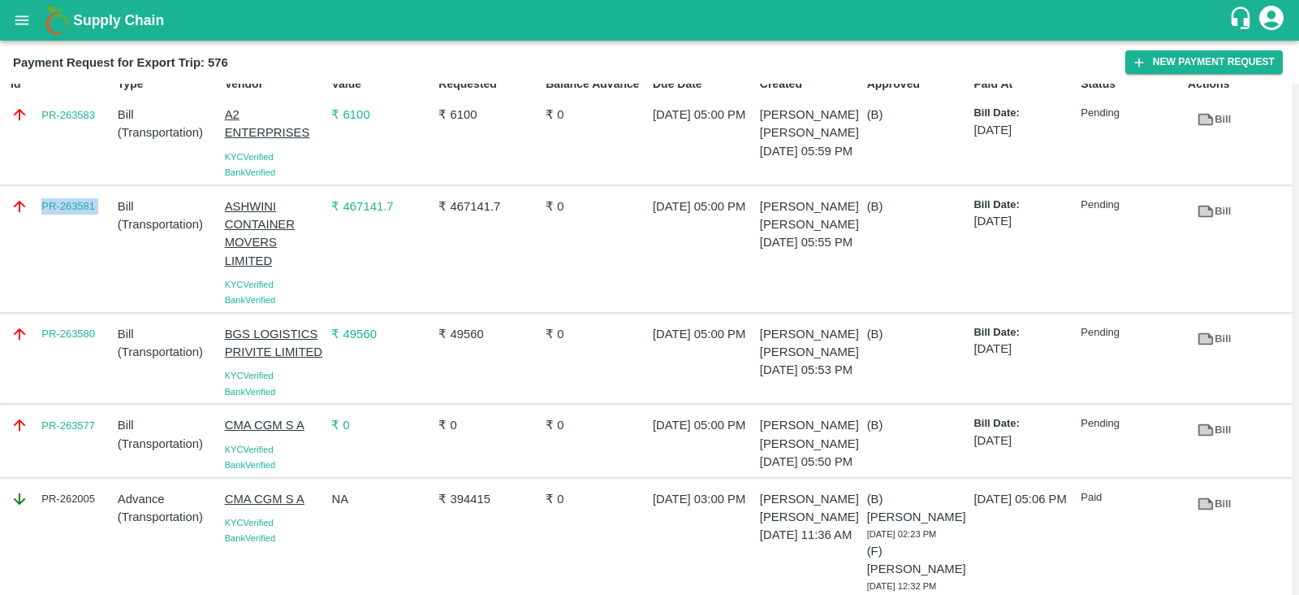
scroll to position [26, 0]
click at [71, 436] on div "PR-263577" at bounding box center [57, 440] width 107 height 63
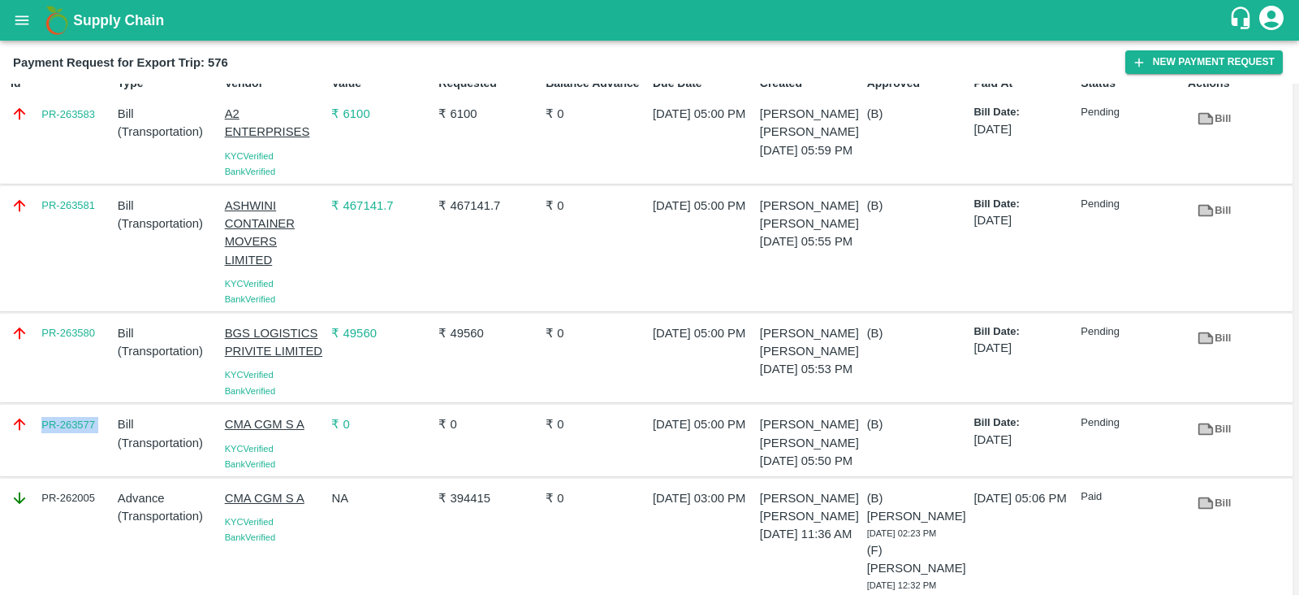
copy link "PR-263577"
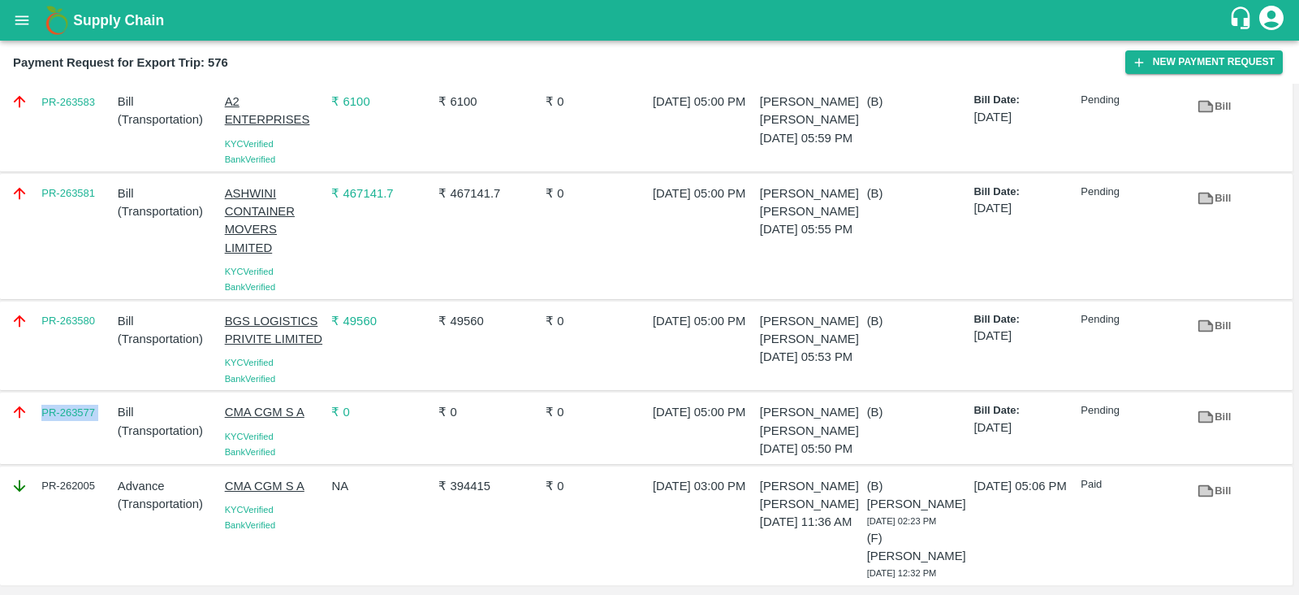
scroll to position [32, 0]
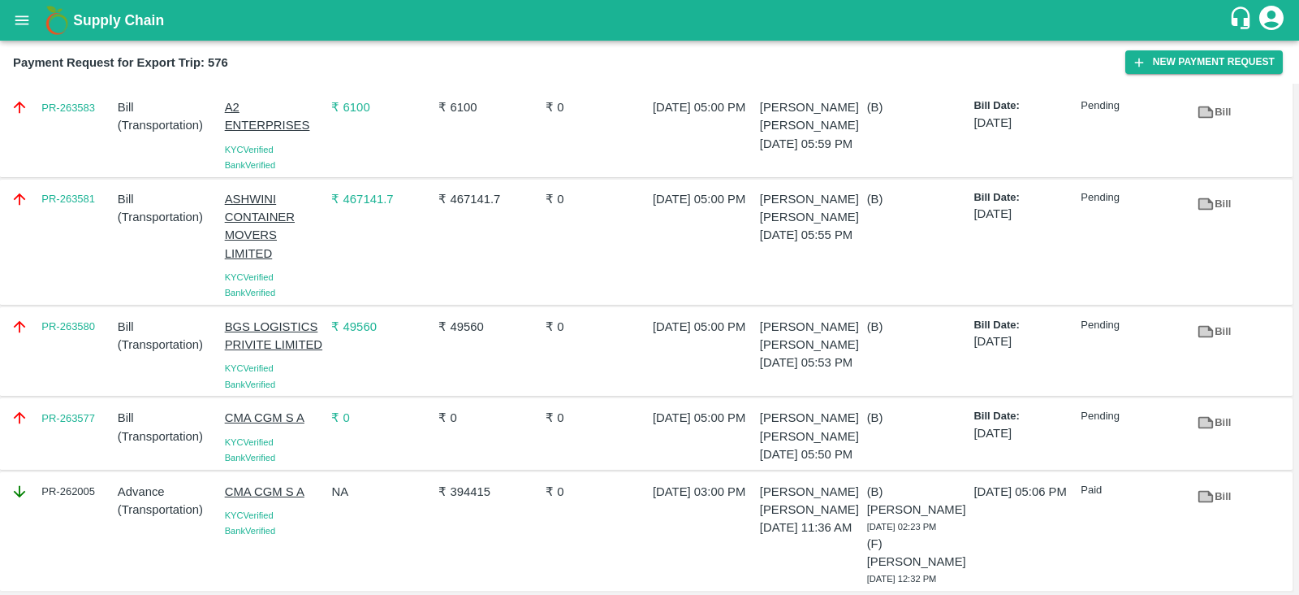
click at [71, 341] on div "PR-263580" at bounding box center [57, 351] width 107 height 81
copy link "PR-263580"
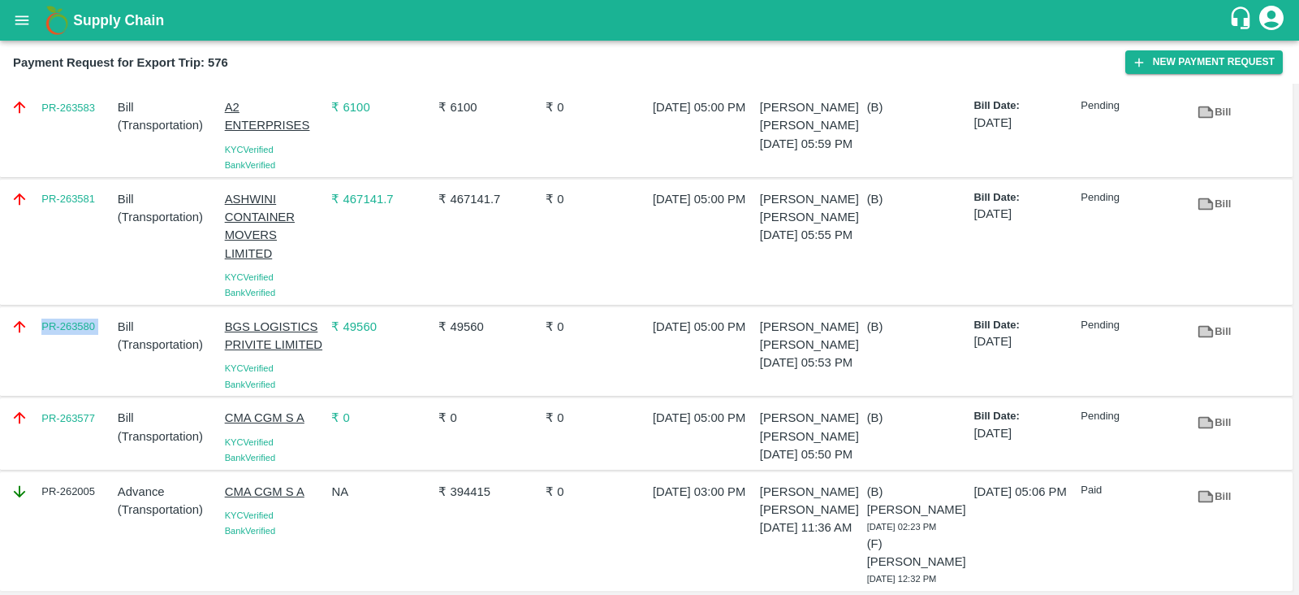
scroll to position [0, 0]
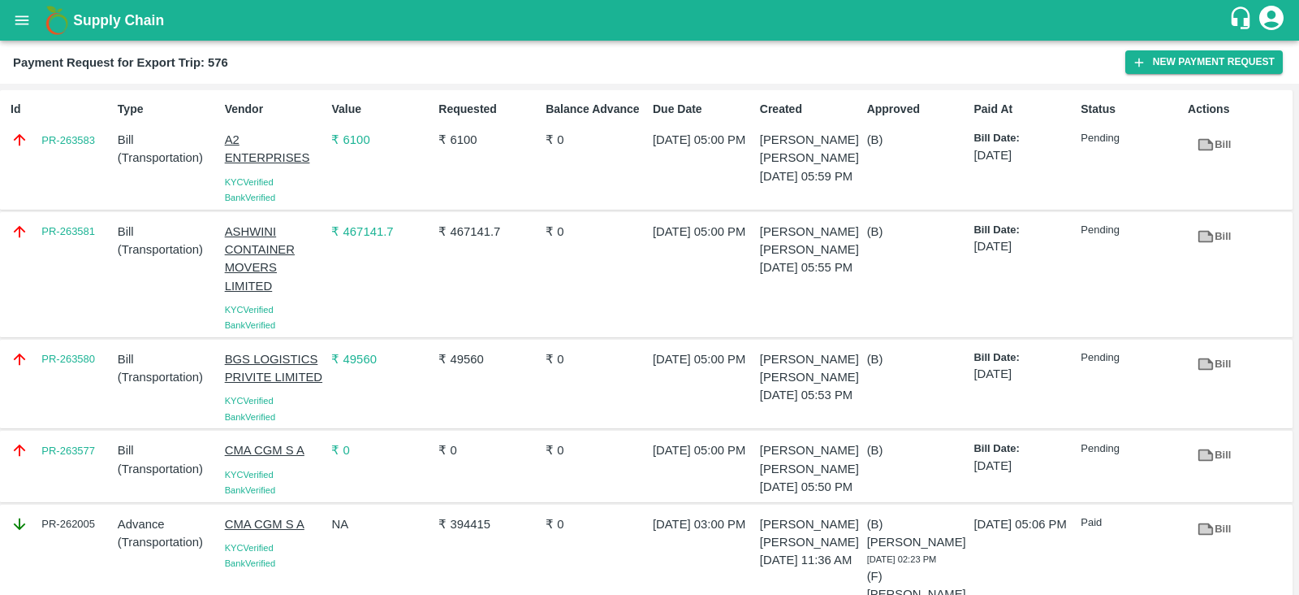
click at [85, 169] on div "Id PR-263583" at bounding box center [57, 149] width 107 height 111
copy link "PR-263583"
